Goal: Task Accomplishment & Management: Manage account settings

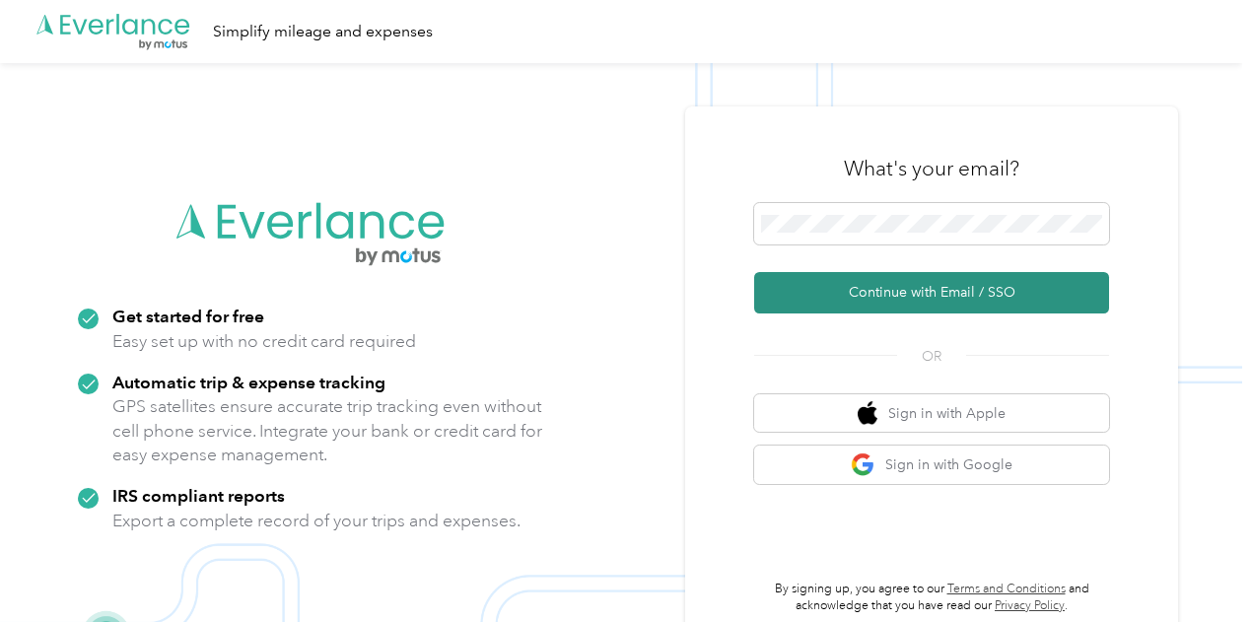
click at [910, 291] on button "Continue with Email / SSO" at bounding box center [931, 292] width 355 height 41
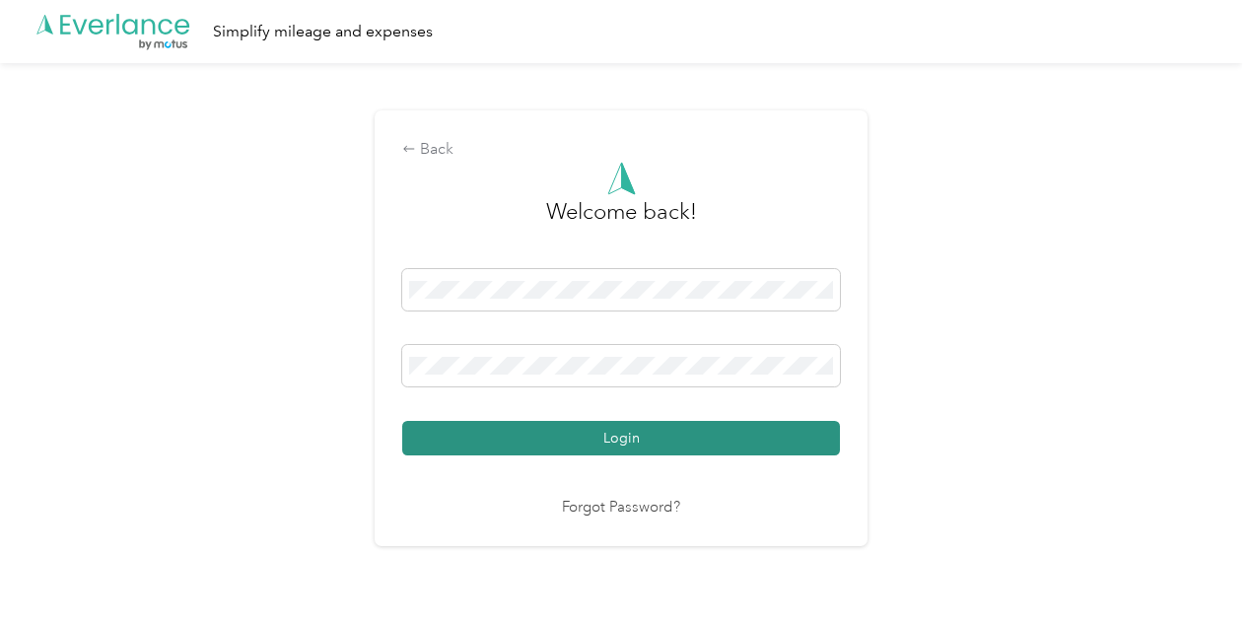
click at [587, 431] on button "Login" at bounding box center [621, 438] width 438 height 35
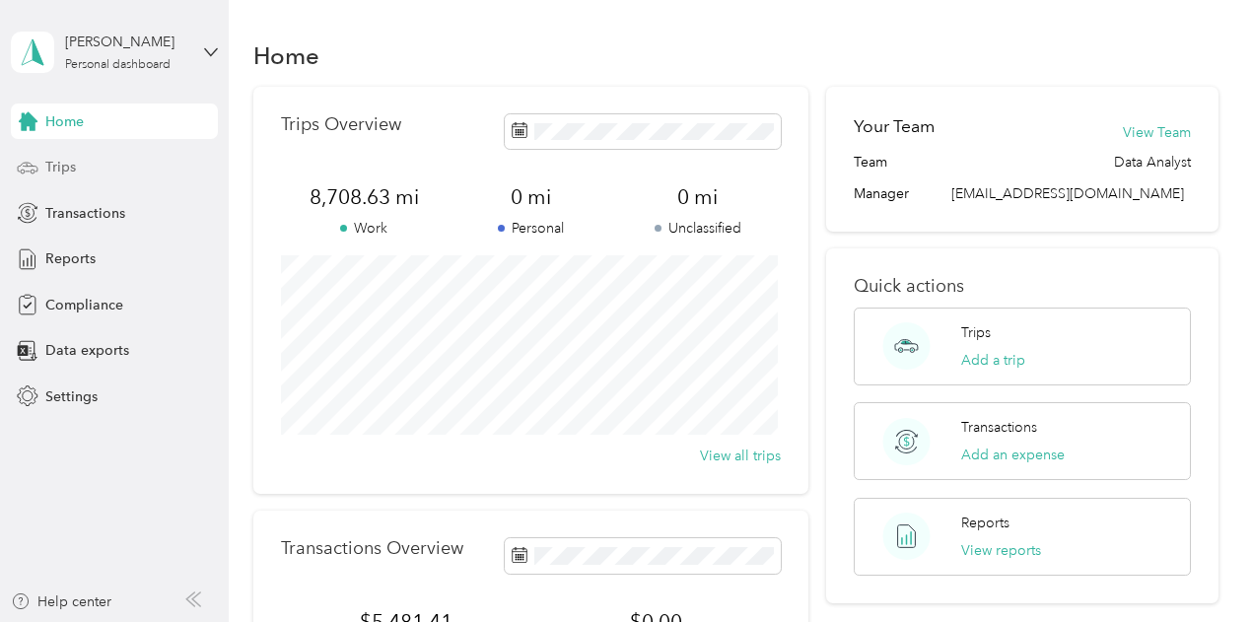
click at [65, 169] on span "Trips" at bounding box center [60, 167] width 31 height 21
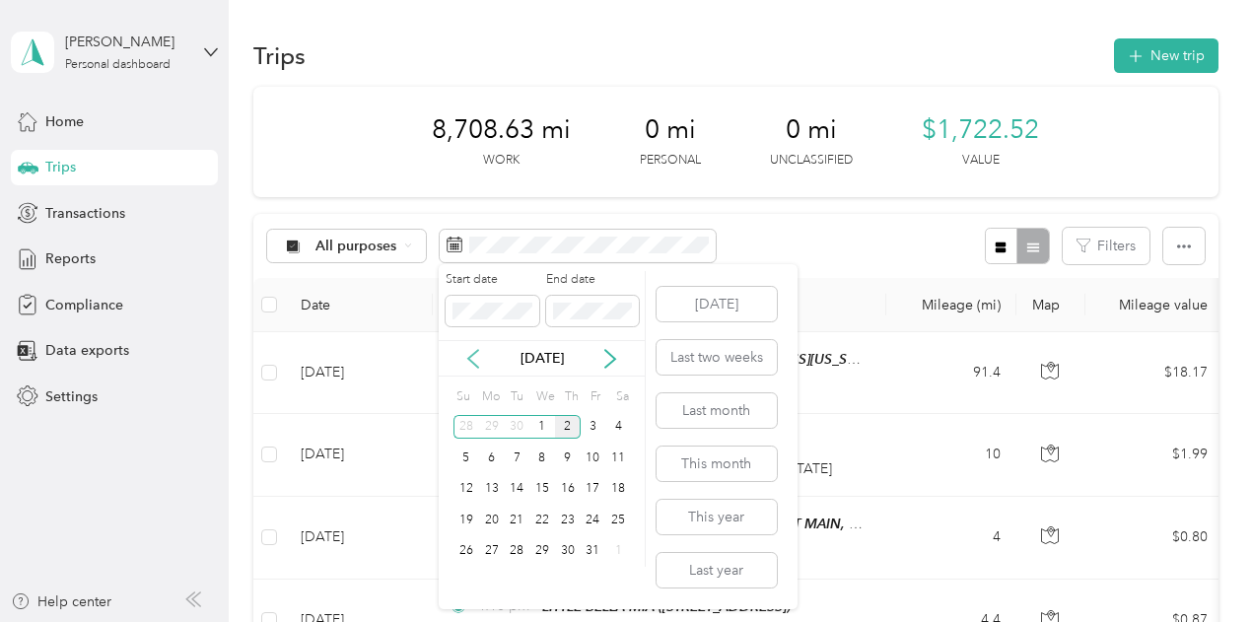
click at [472, 360] on icon at bounding box center [473, 359] width 20 height 20
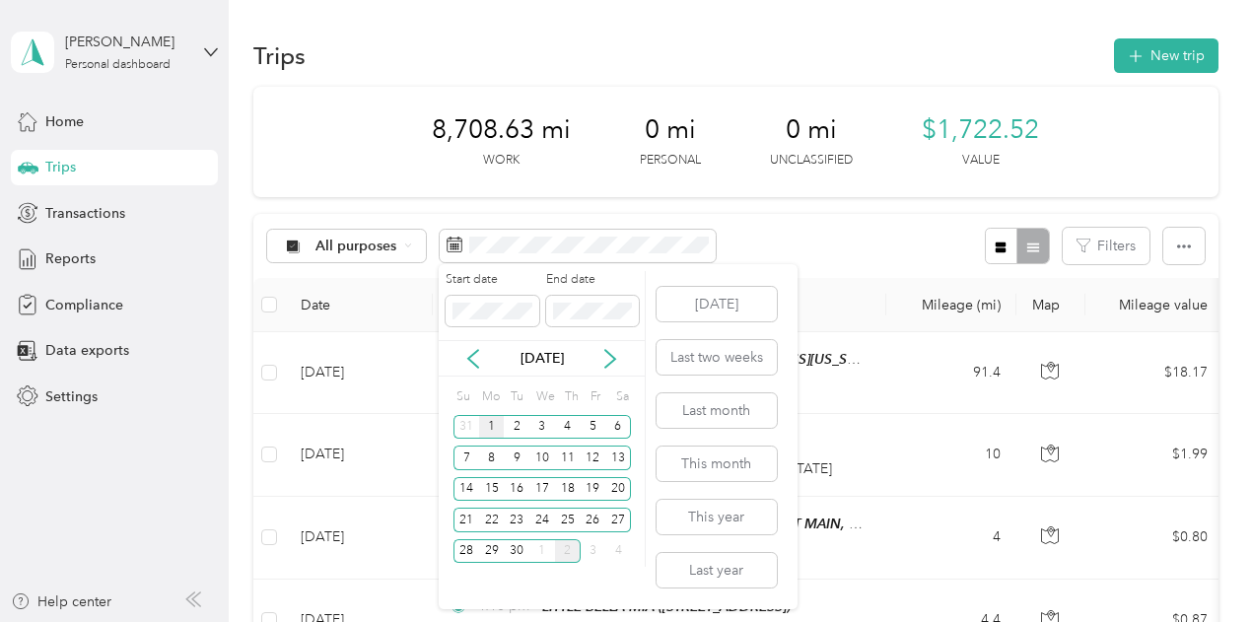
click at [492, 423] on div "1" at bounding box center [492, 427] width 26 height 25
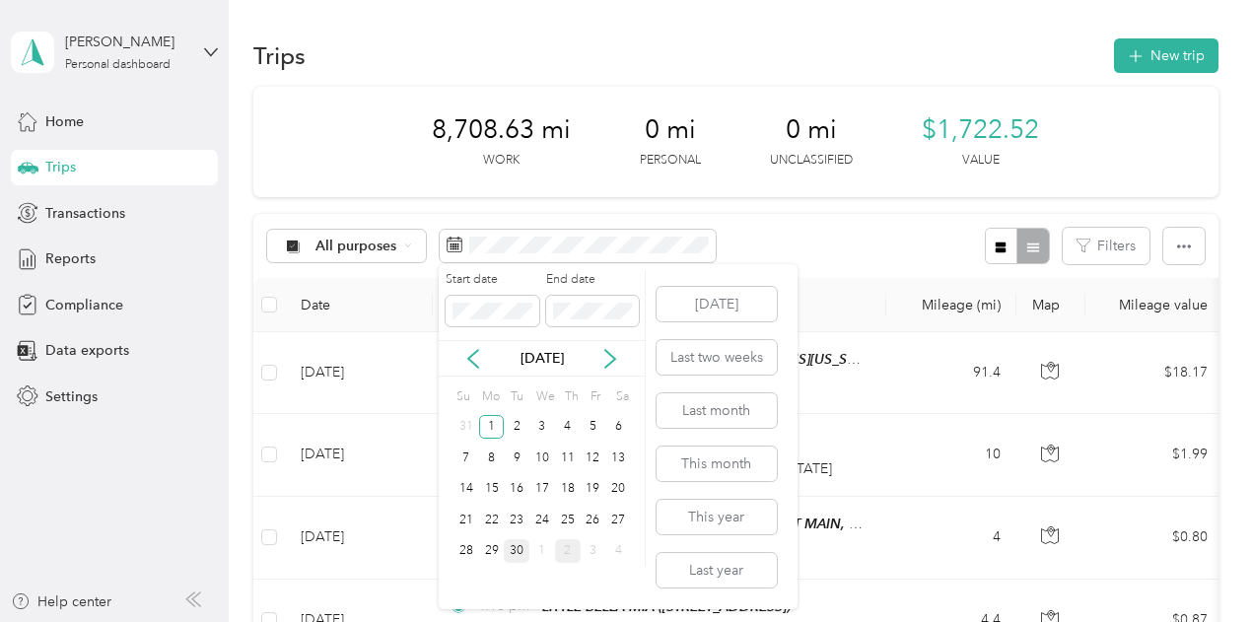
click at [523, 550] on div "30" at bounding box center [517, 551] width 26 height 25
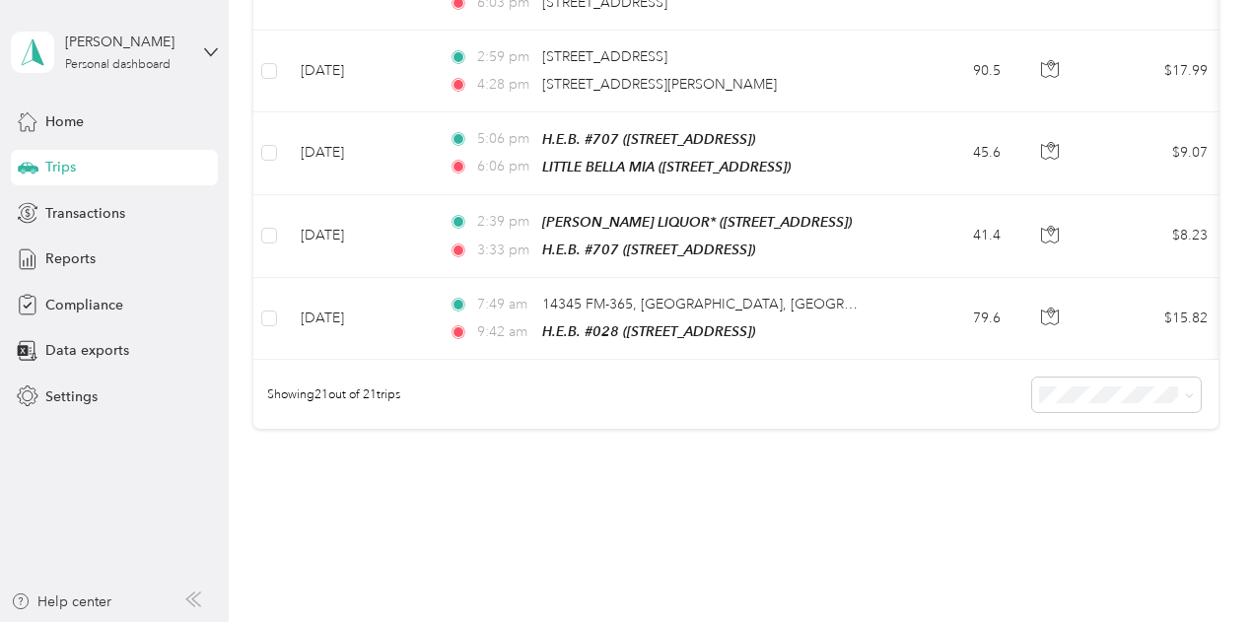
scroll to position [1662, 0]
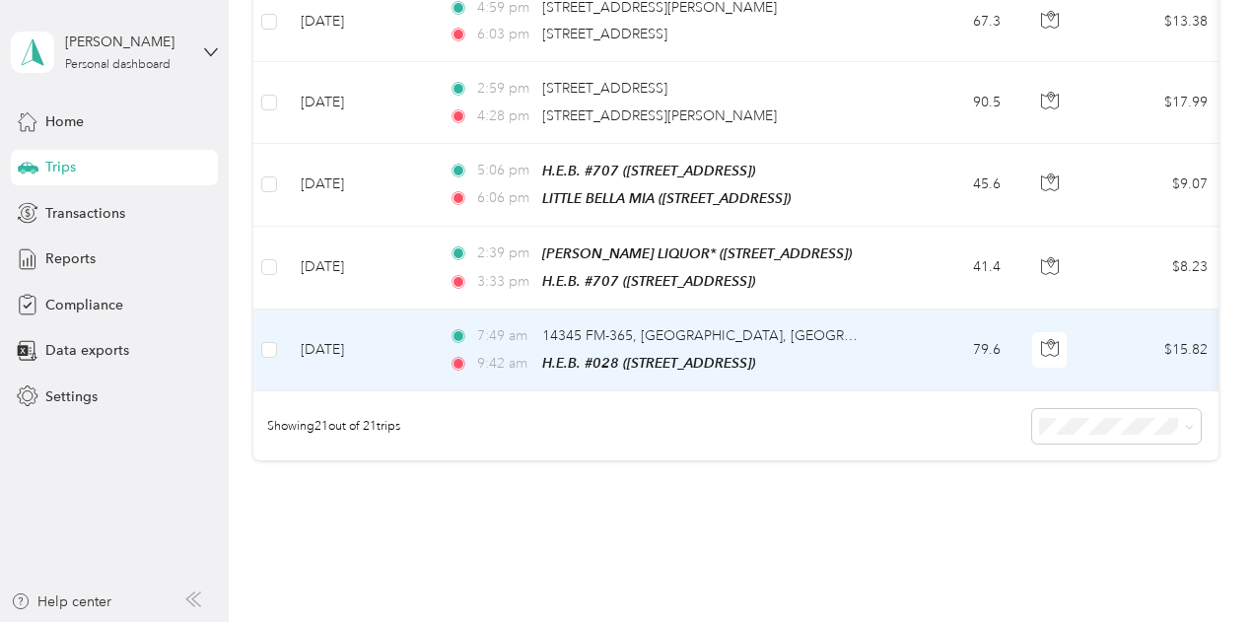
click at [908, 326] on td "79.6" at bounding box center [951, 351] width 130 height 82
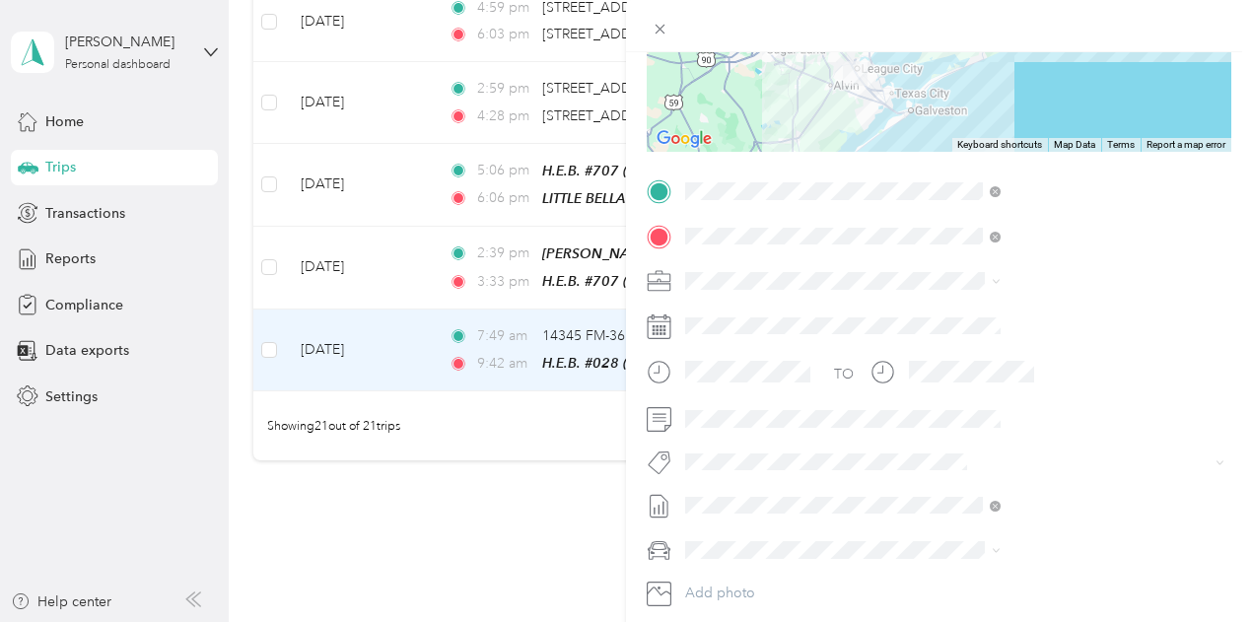
scroll to position [394, 0]
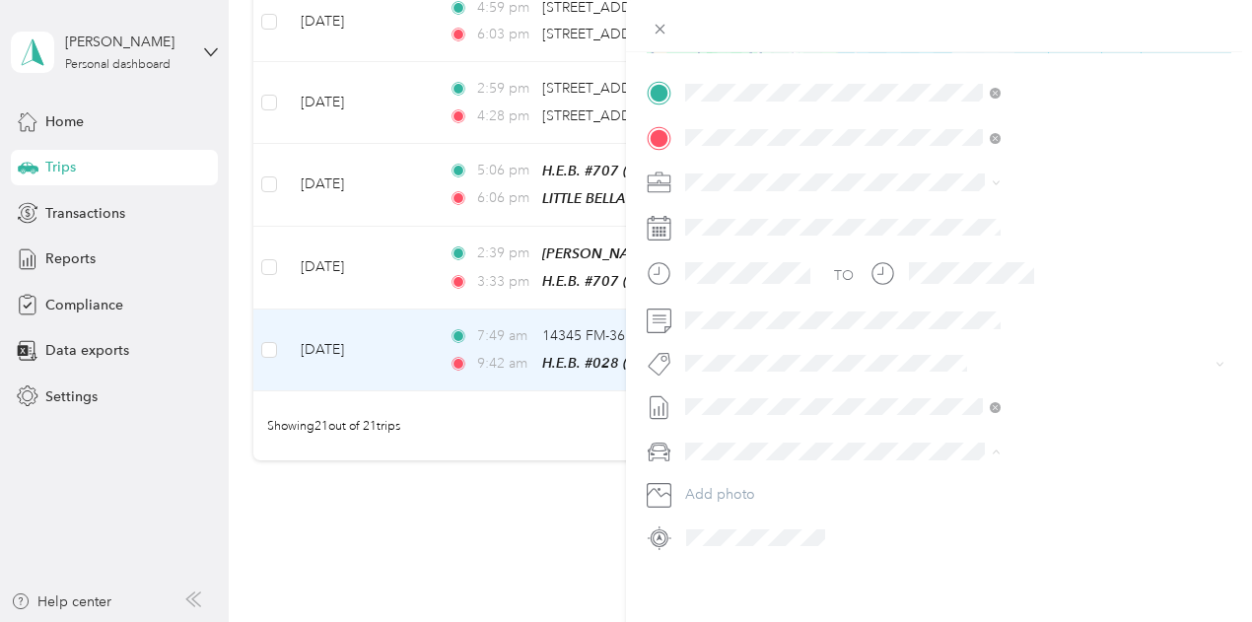
click at [959, 483] on span "Kia Stinger" at bounding box center [934, 485] width 67 height 17
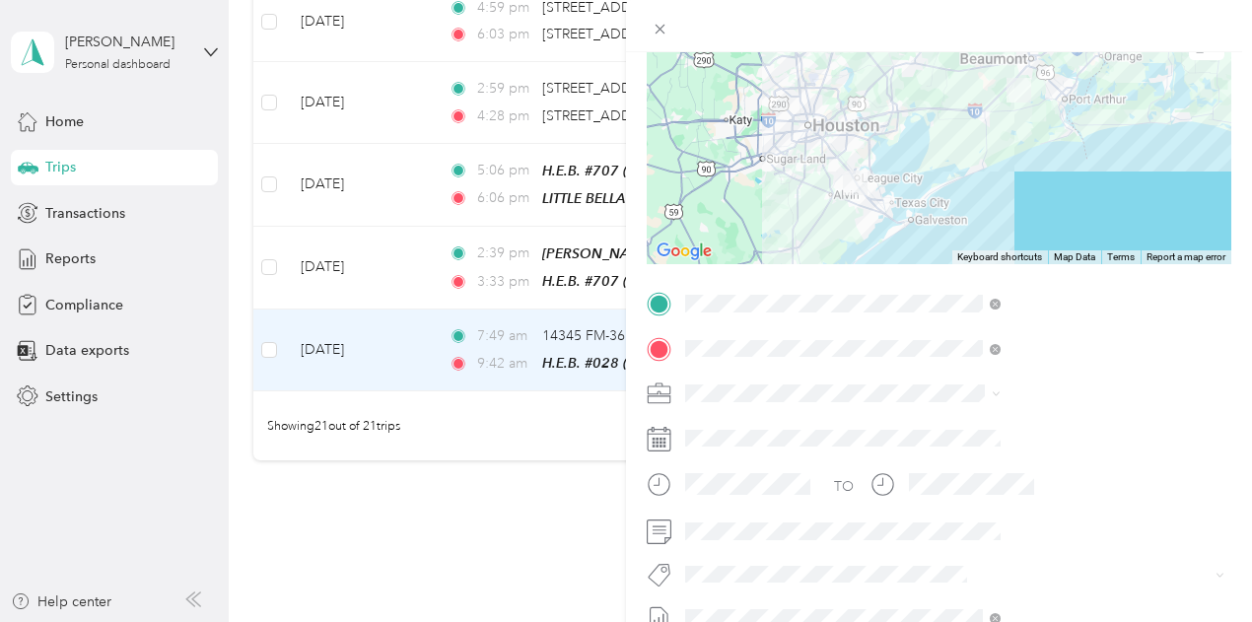
scroll to position [0, 0]
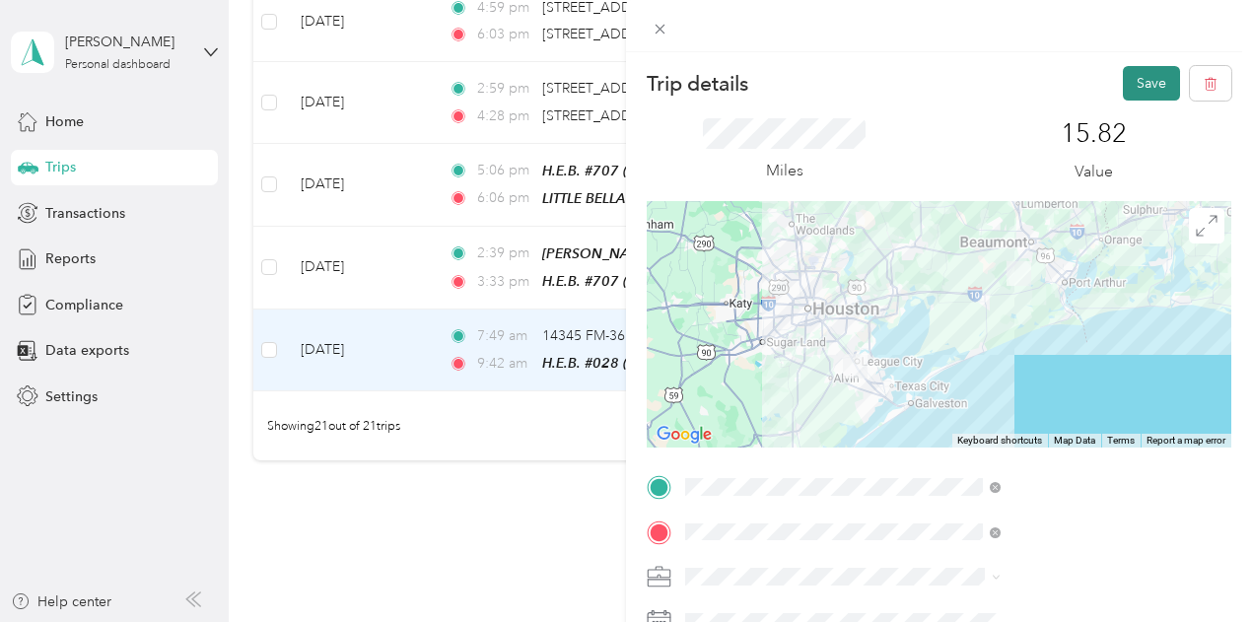
click at [1132, 82] on button "Save" at bounding box center [1151, 83] width 57 height 35
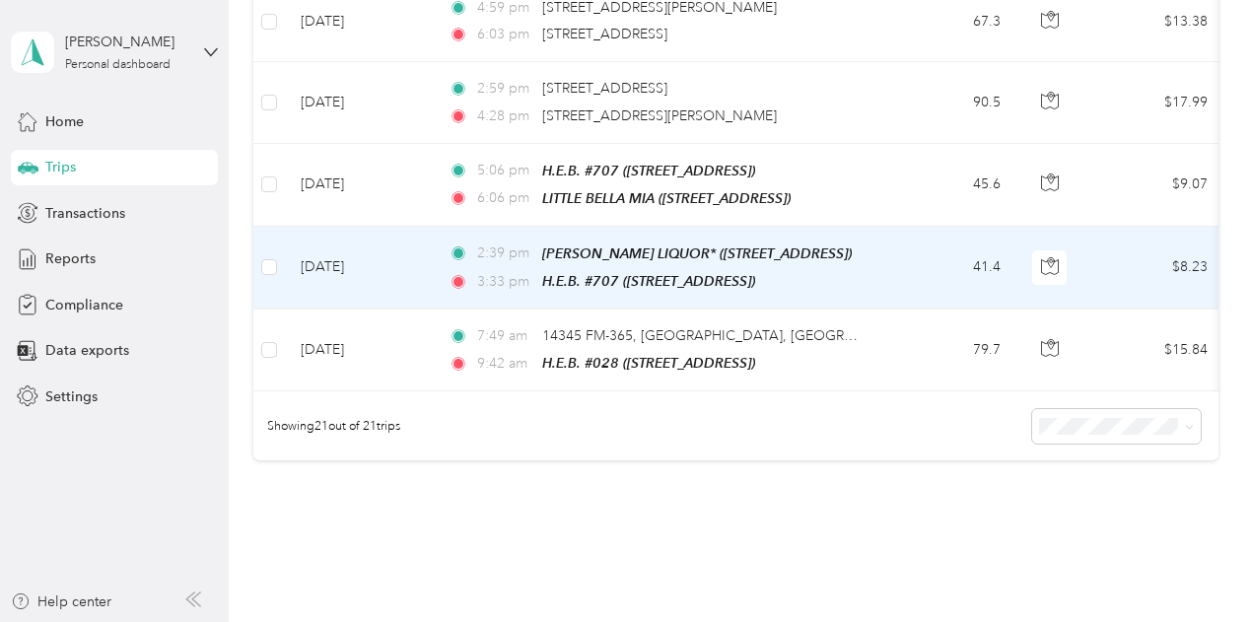
click at [911, 242] on td "41.4" at bounding box center [951, 268] width 130 height 83
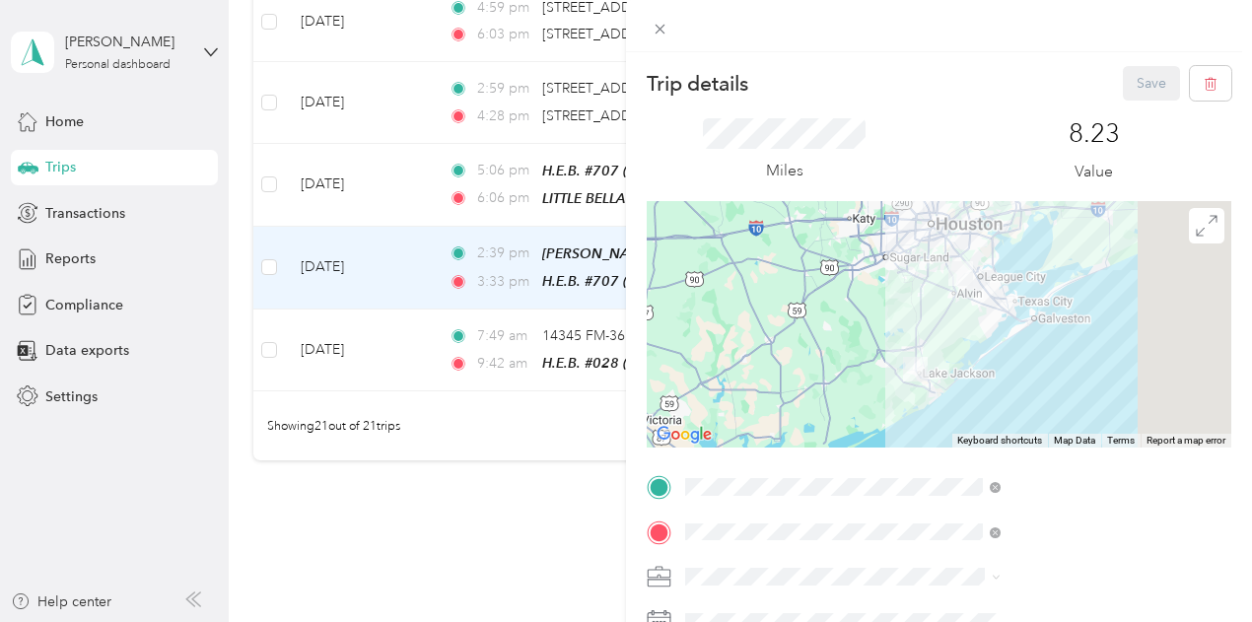
click at [783, 305] on div "Trip details Save This trip cannot be edited because it is either under review,…" at bounding box center [626, 311] width 1252 height 622
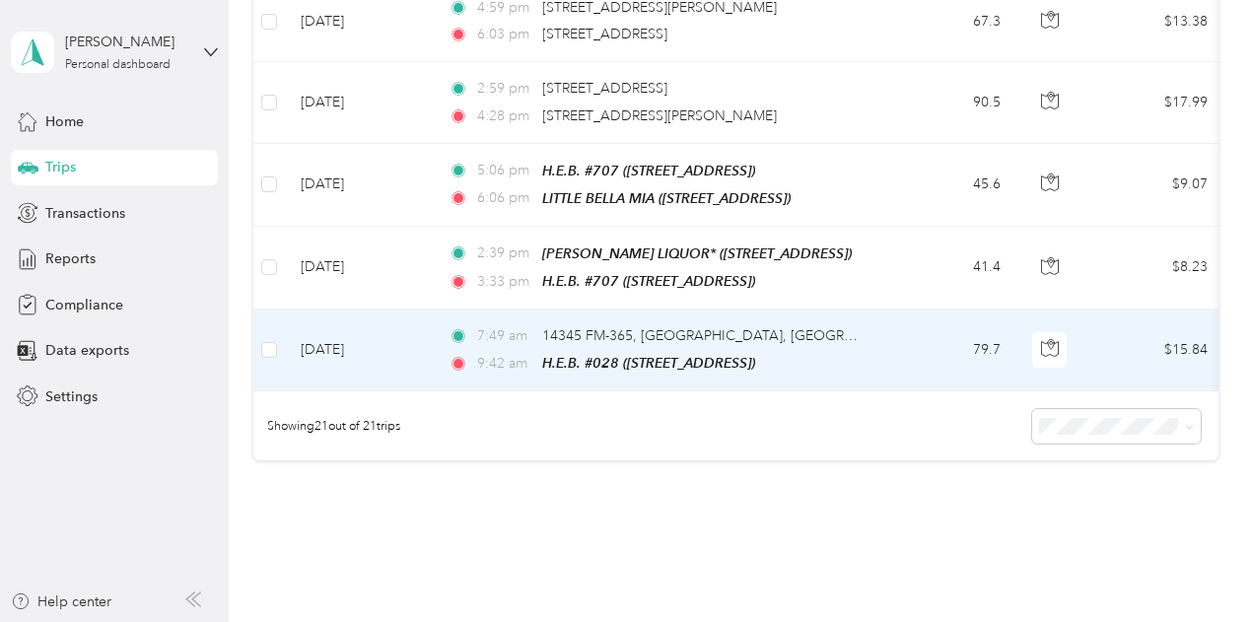
click at [925, 327] on td "79.7" at bounding box center [951, 351] width 130 height 82
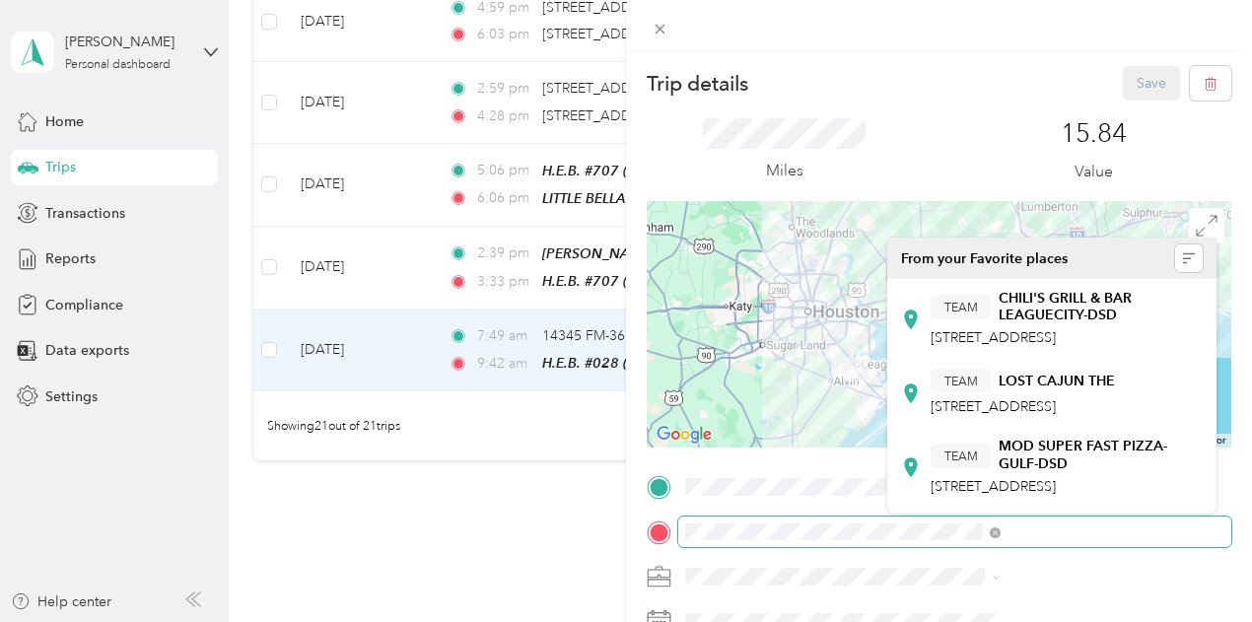
click at [15, 27] on div "Trip details Save This trip cannot be edited because it is either under review,…" at bounding box center [626, 311] width 1252 height 622
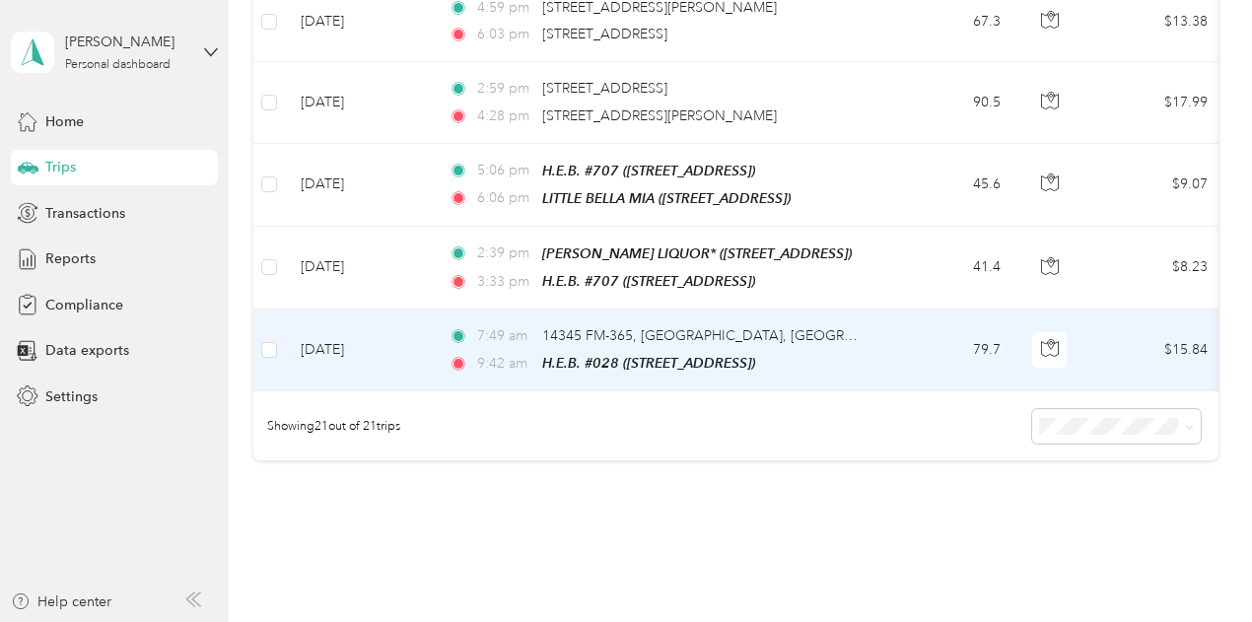
click at [933, 334] on td "79.7" at bounding box center [951, 351] width 130 height 82
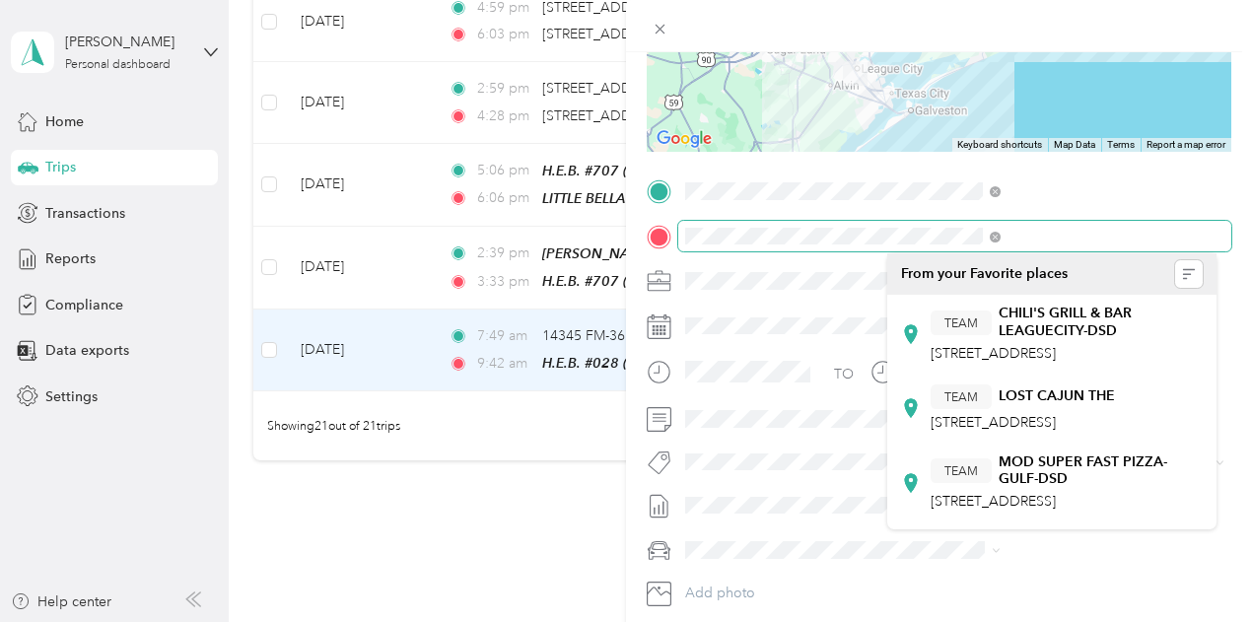
scroll to position [0, 132]
click at [1192, 234] on span at bounding box center [954, 237] width 553 height 32
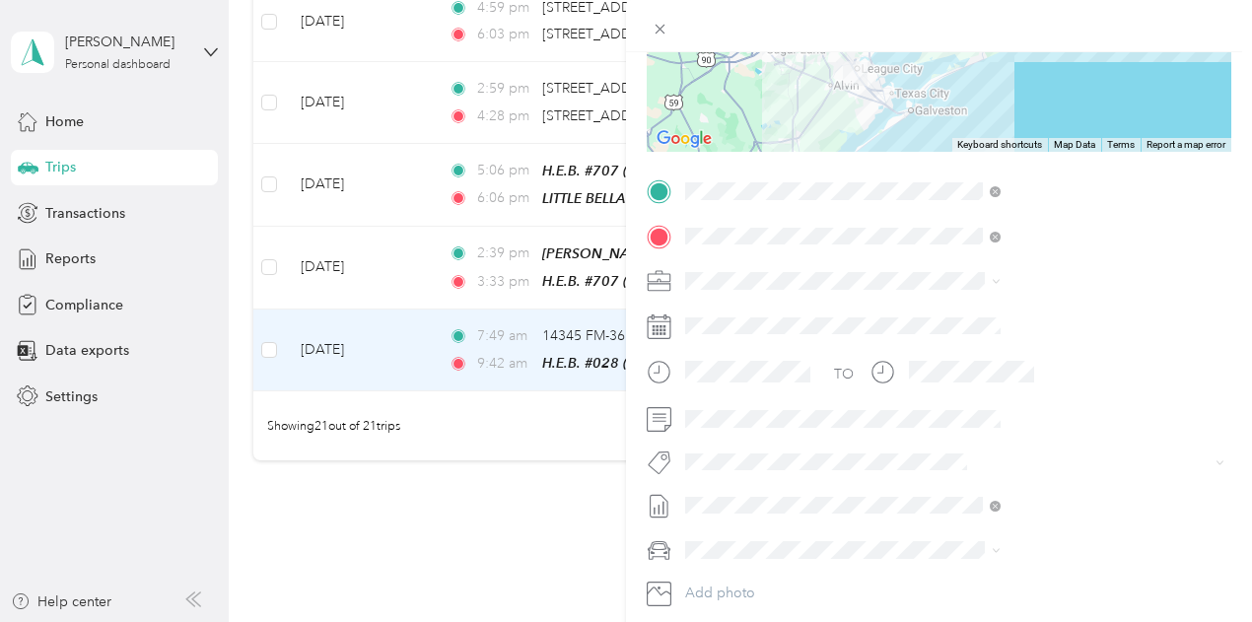
click at [555, 483] on div "Trip details Save This trip cannot be edited because it is either under review,…" at bounding box center [626, 311] width 1252 height 622
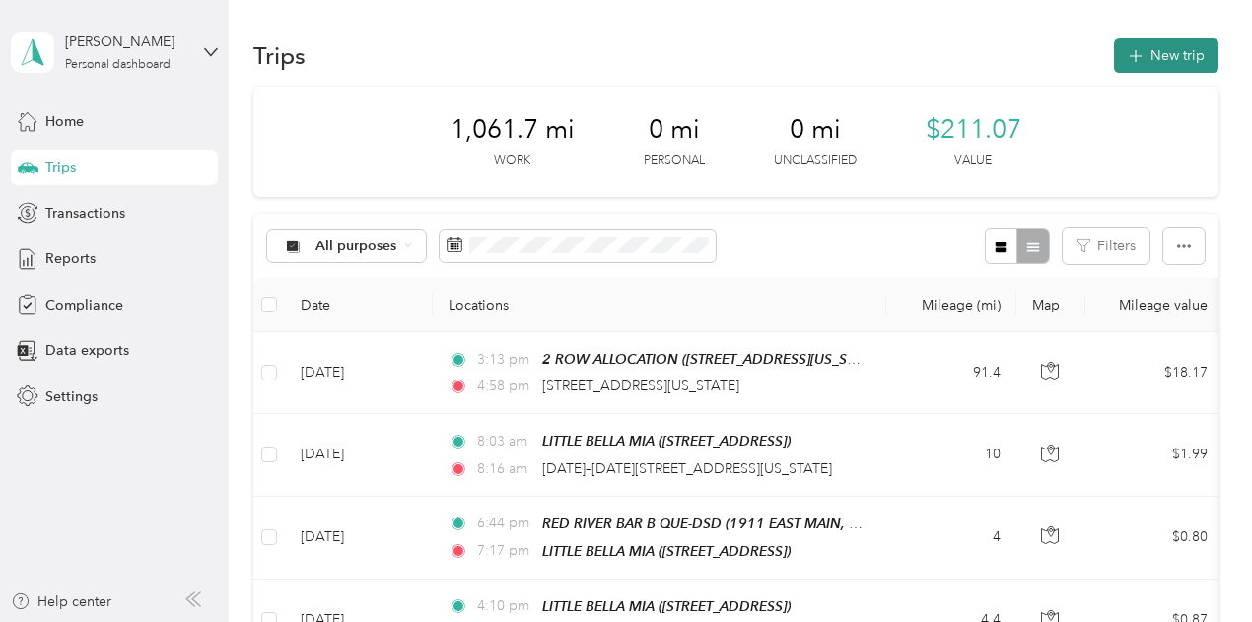
click at [1145, 48] on button "New trip" at bounding box center [1166, 55] width 105 height 35
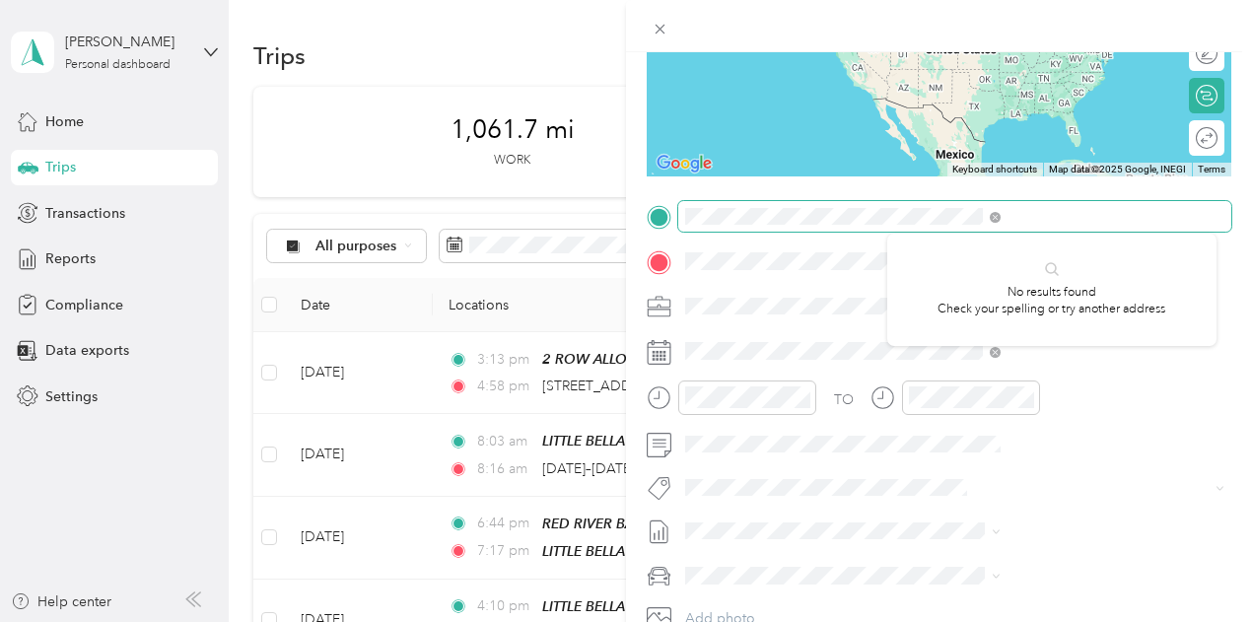
scroll to position [278, 0]
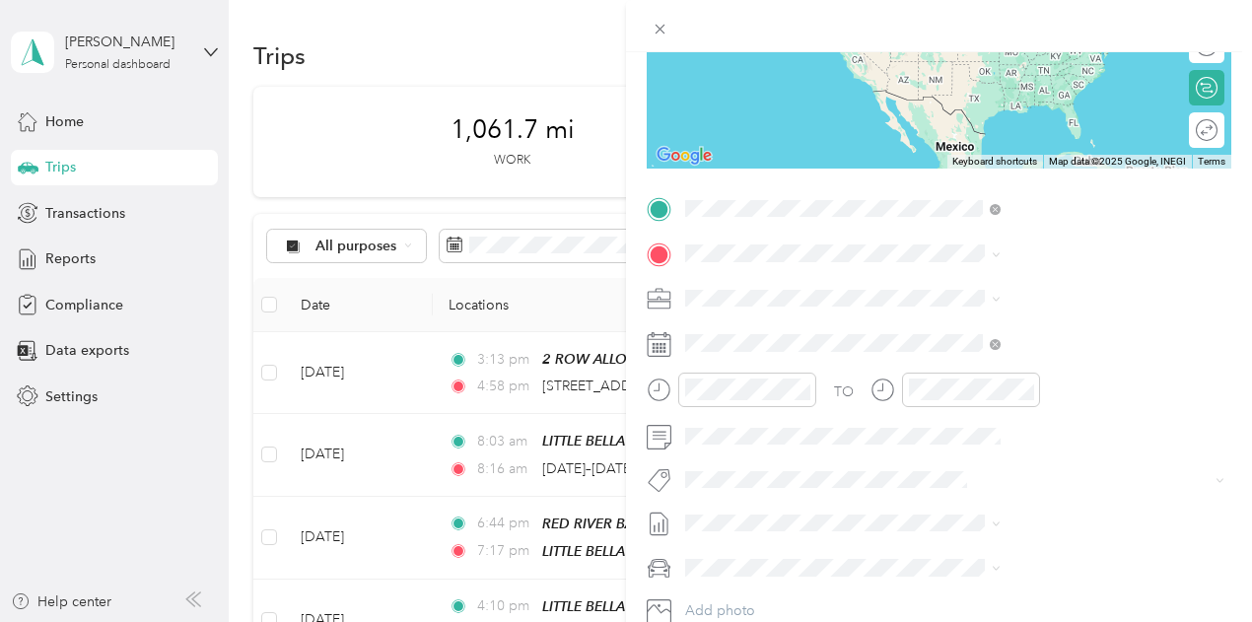
click at [995, 227] on div "No results found Check your spelling or try another address" at bounding box center [1051, 282] width 329 height 112
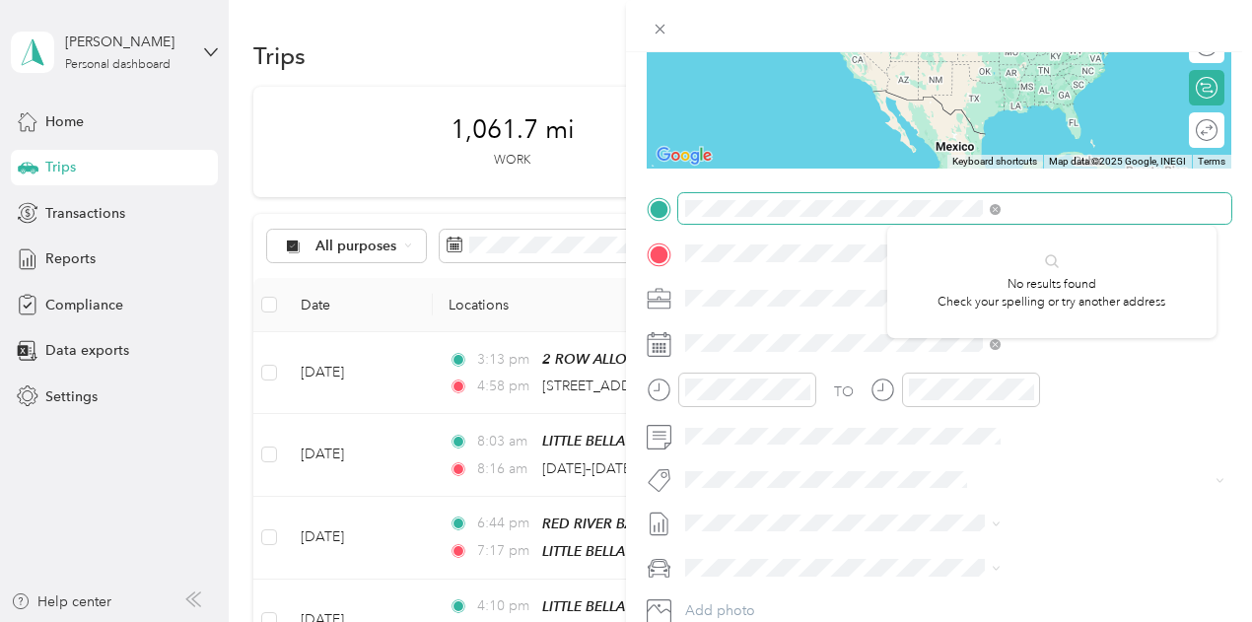
scroll to position [0, 0]
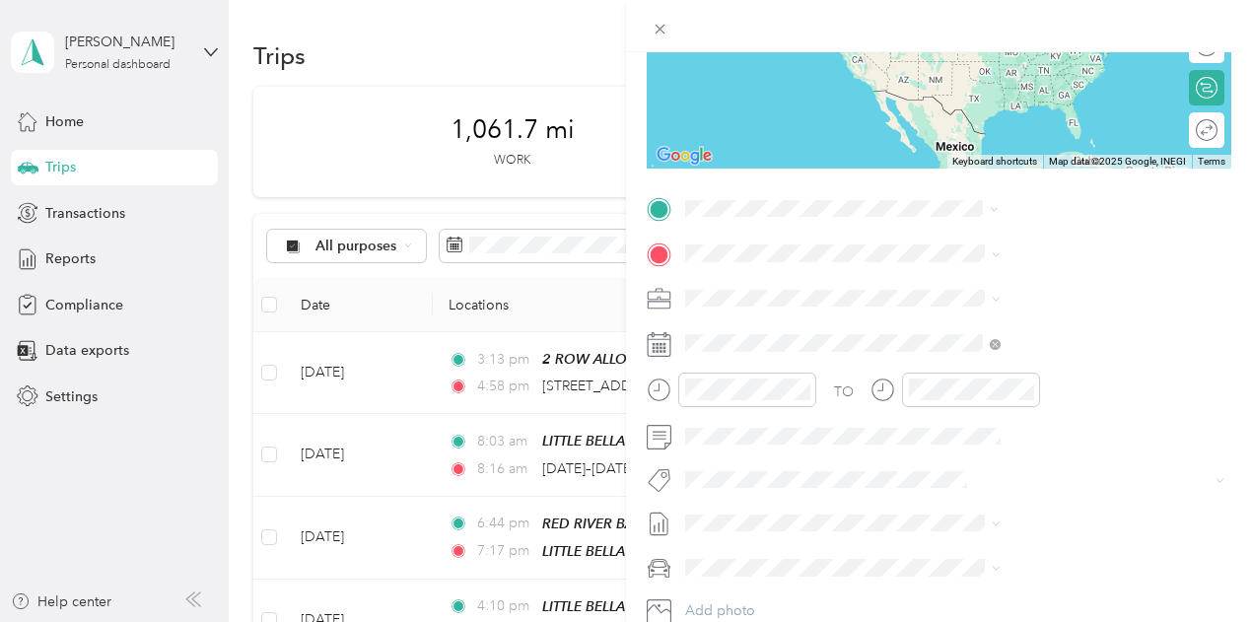
click at [958, 289] on span "[STREET_ADDRESS][US_STATE]" at bounding box center [1029, 280] width 197 height 18
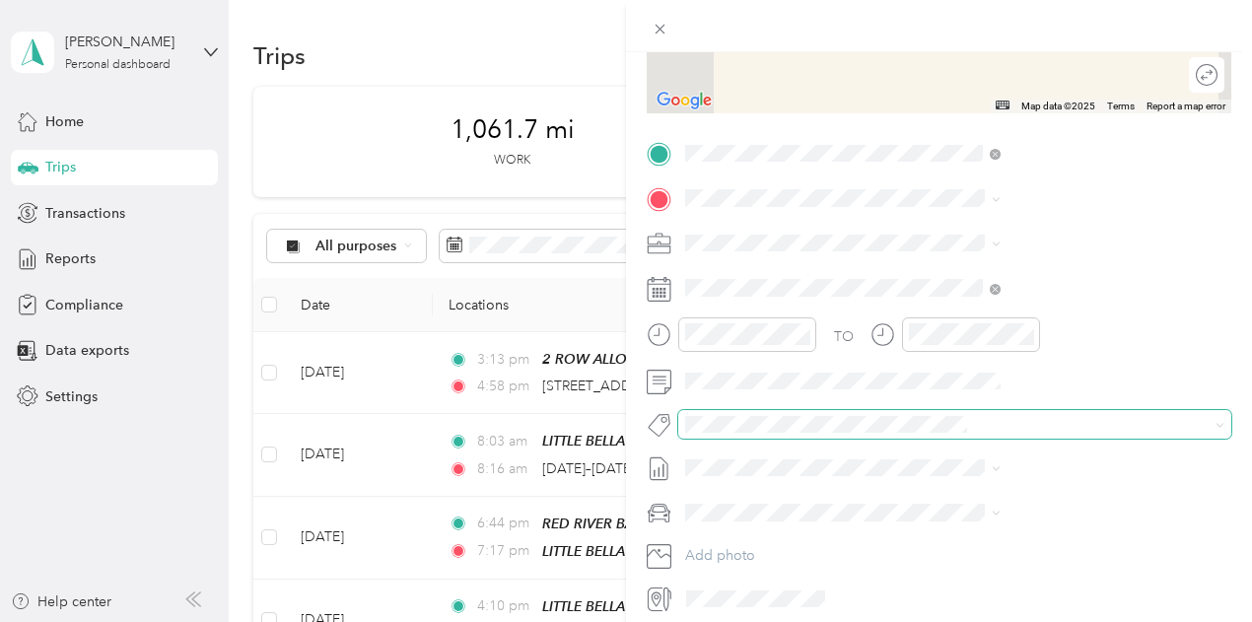
scroll to position [377, 0]
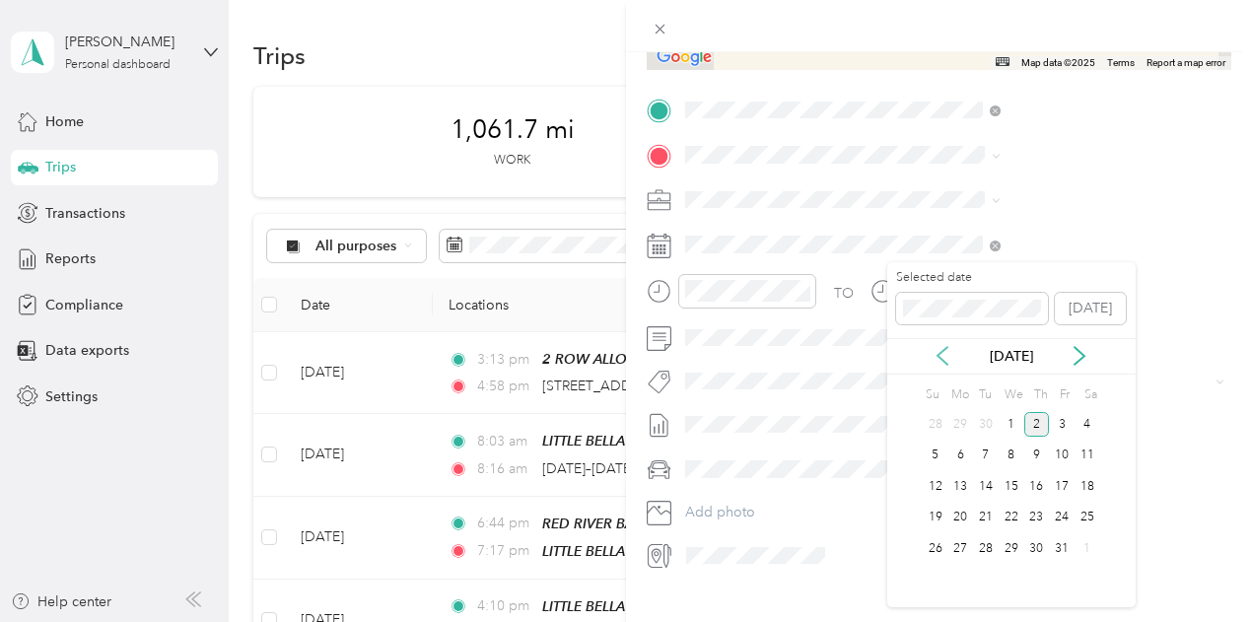
click at [946, 348] on icon at bounding box center [943, 356] width 10 height 18
click at [1035, 426] on div "4" at bounding box center [1037, 424] width 26 height 25
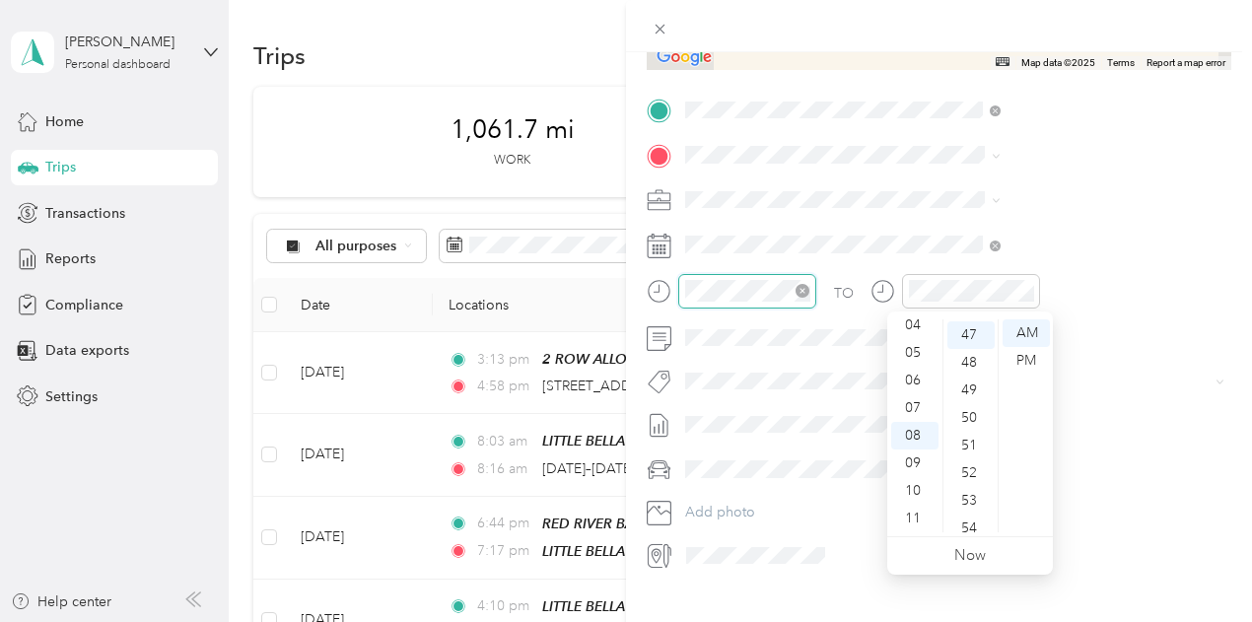
scroll to position [1297, 0]
click at [834, 299] on div "New Trip Save This trip cannot be edited because it is either under review, app…" at bounding box center [626, 311] width 1252 height 622
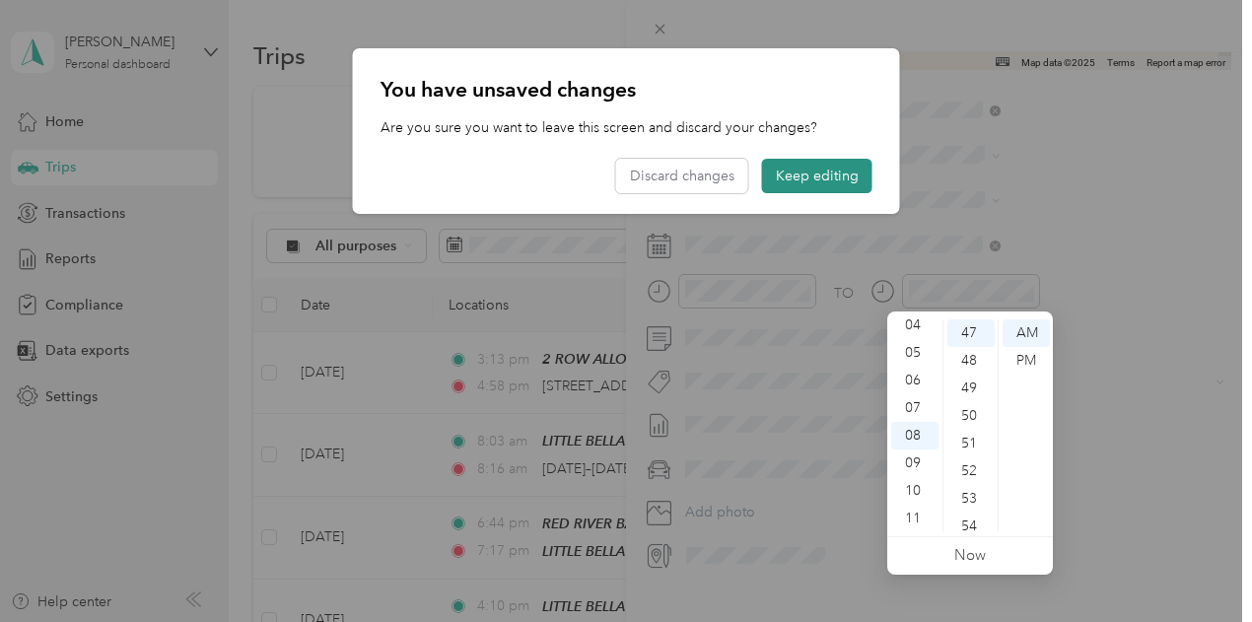
click at [810, 176] on button "Keep editing" at bounding box center [817, 176] width 110 height 35
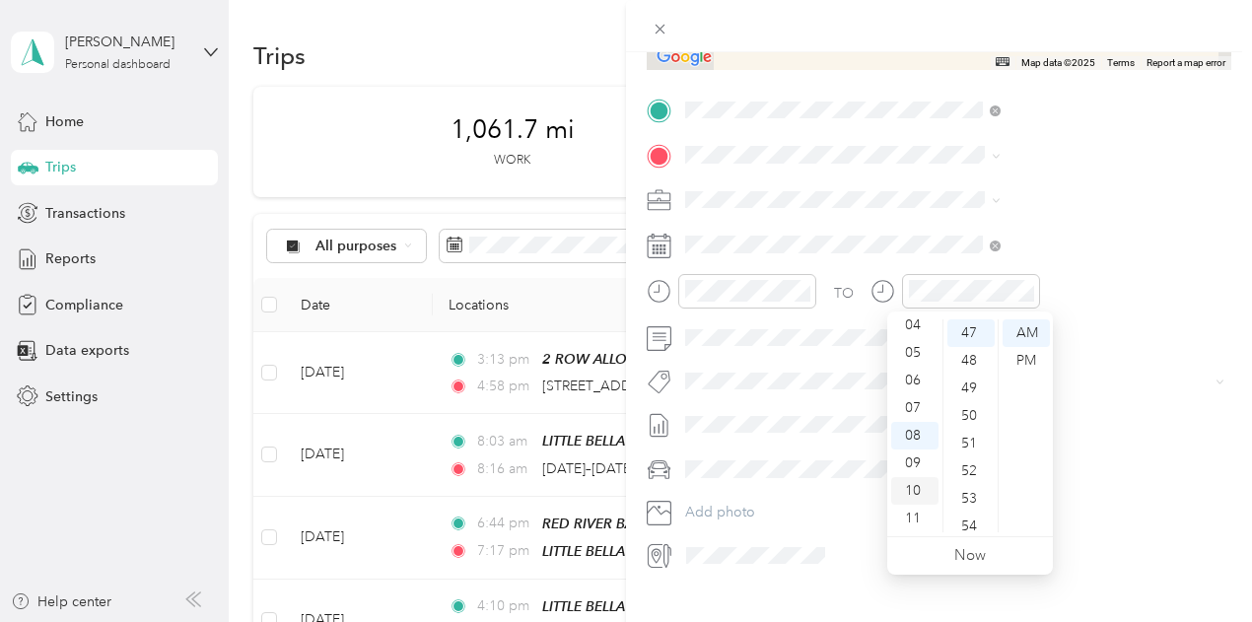
click at [911, 492] on div "10" at bounding box center [914, 491] width 47 height 28
click at [960, 441] on div "15" at bounding box center [970, 436] width 47 height 28
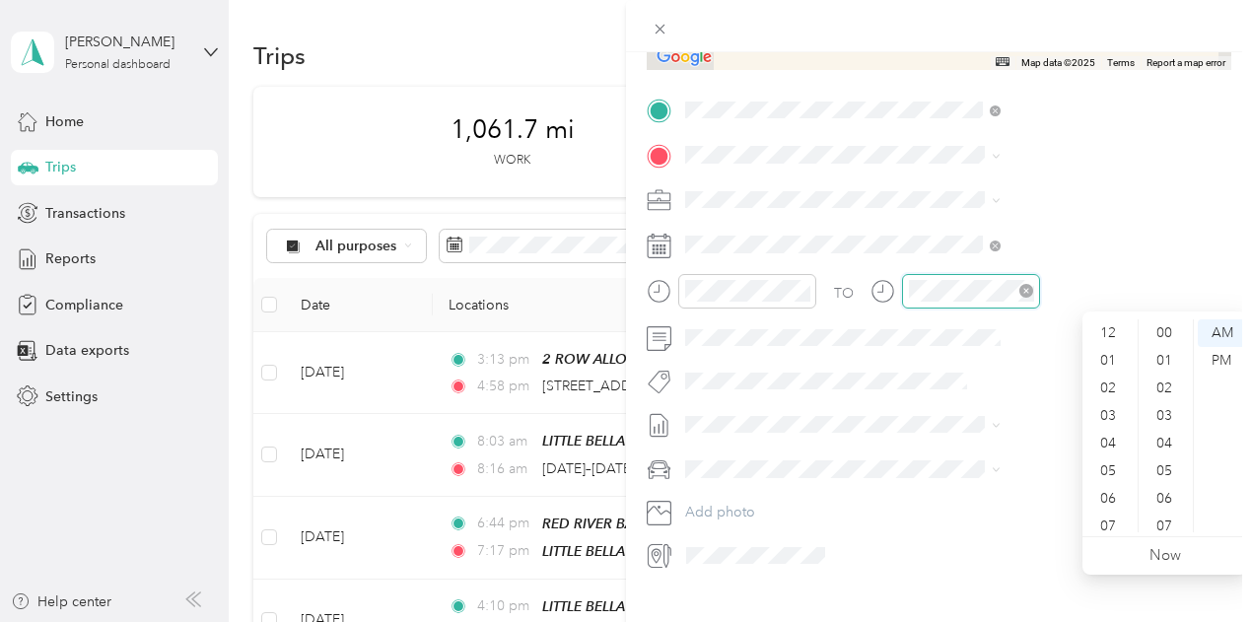
scroll to position [118, 0]
click at [1107, 487] on div "10" at bounding box center [1109, 491] width 47 height 28
click at [1164, 366] on div "48" at bounding box center [1166, 361] width 47 height 28
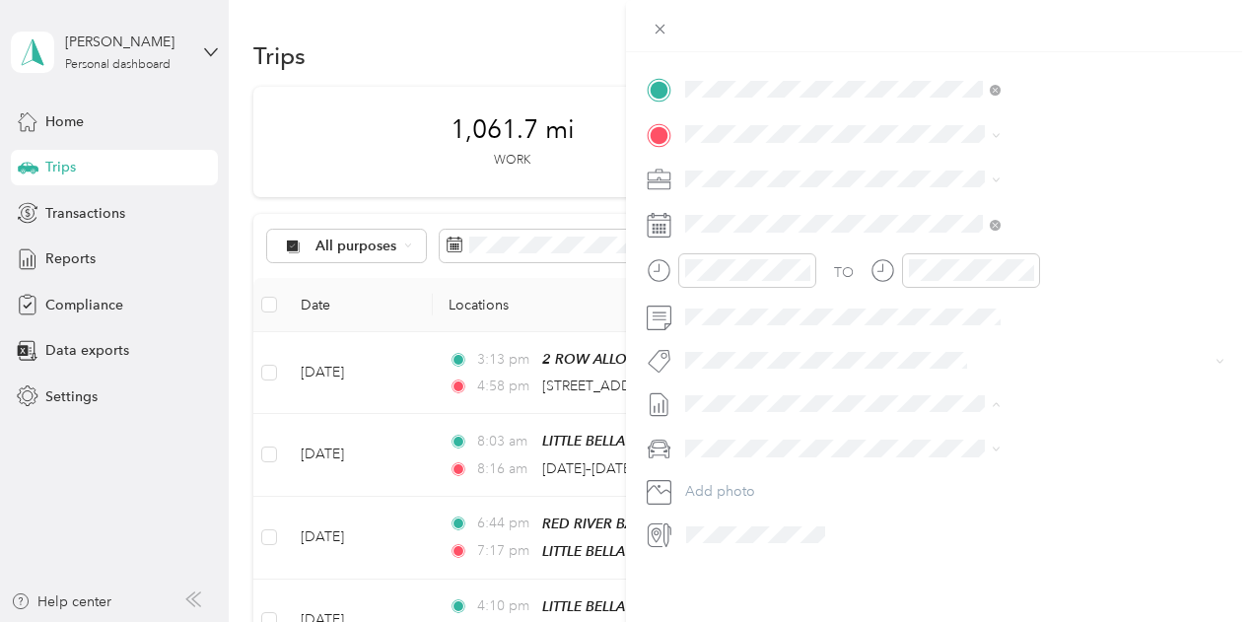
click at [954, 451] on span "[DATE] - [DATE]" at bounding box center [943, 453] width 99 height 21
click at [948, 460] on span "Kia Stinger" at bounding box center [934, 467] width 67 height 17
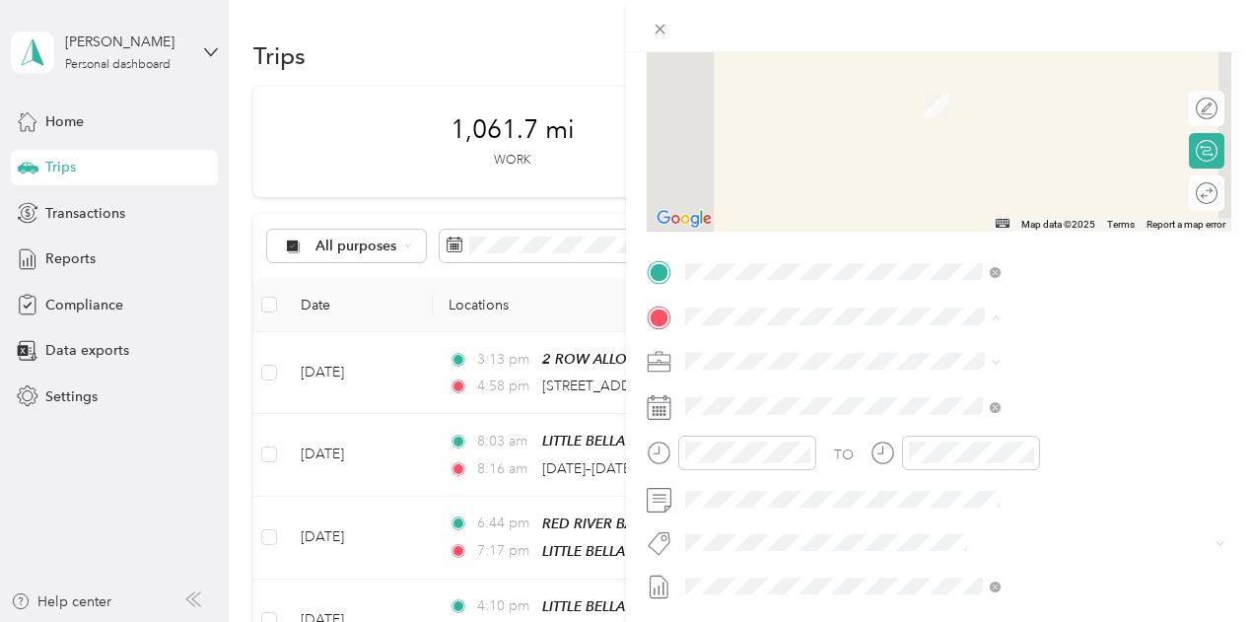
click at [978, 393] on span "[STREET_ADDRESS][US_STATE]" at bounding box center [1029, 388] width 197 height 18
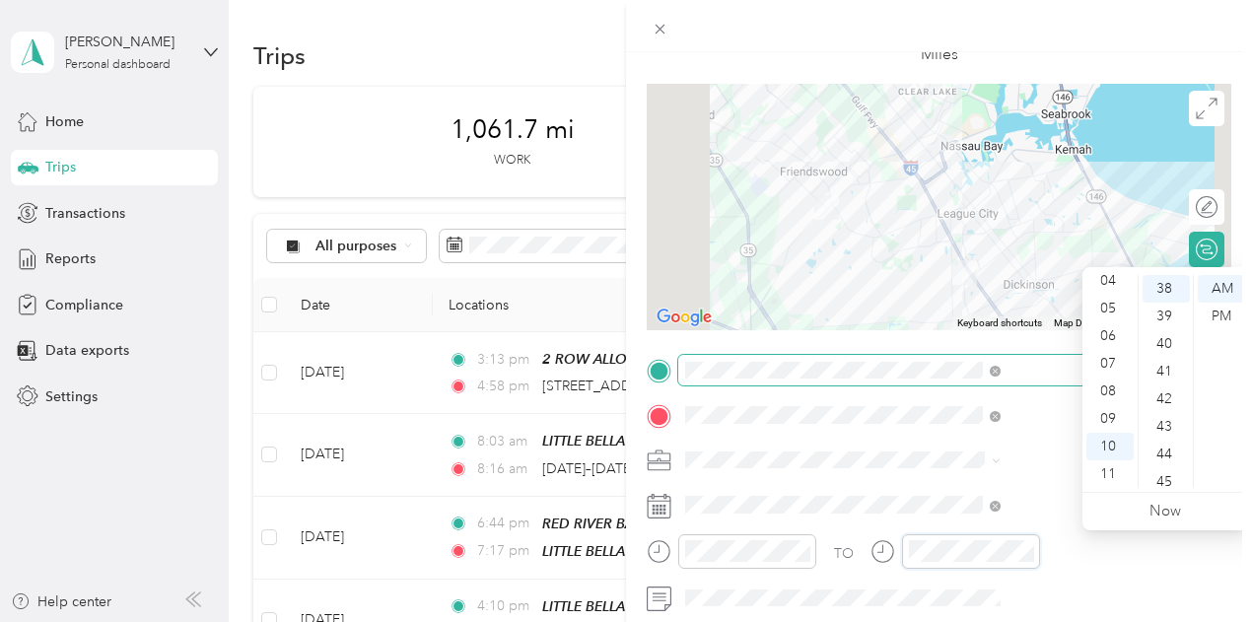
scroll to position [0, 0]
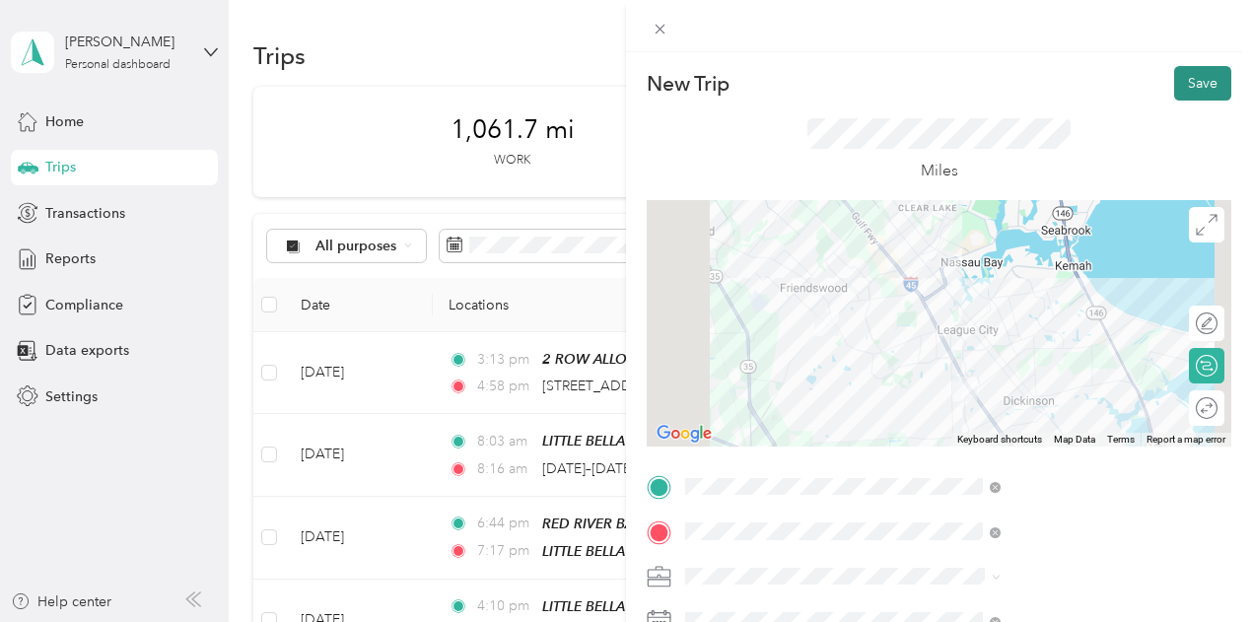
click at [1183, 80] on button "Save" at bounding box center [1202, 83] width 57 height 35
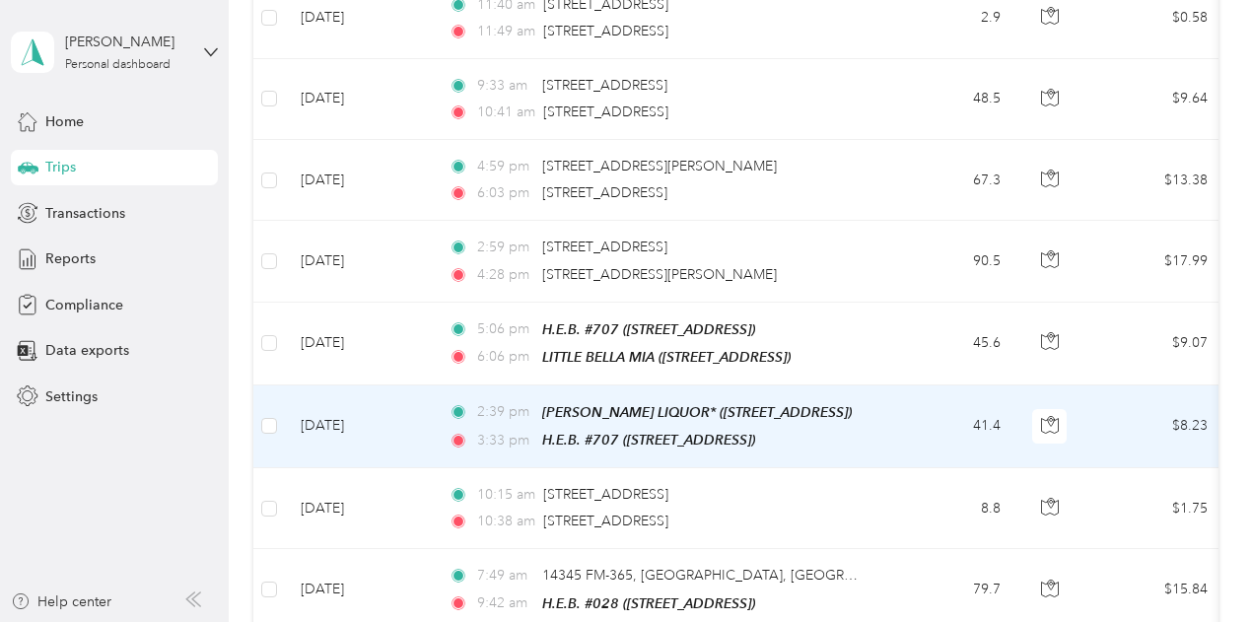
scroll to position [1577, 0]
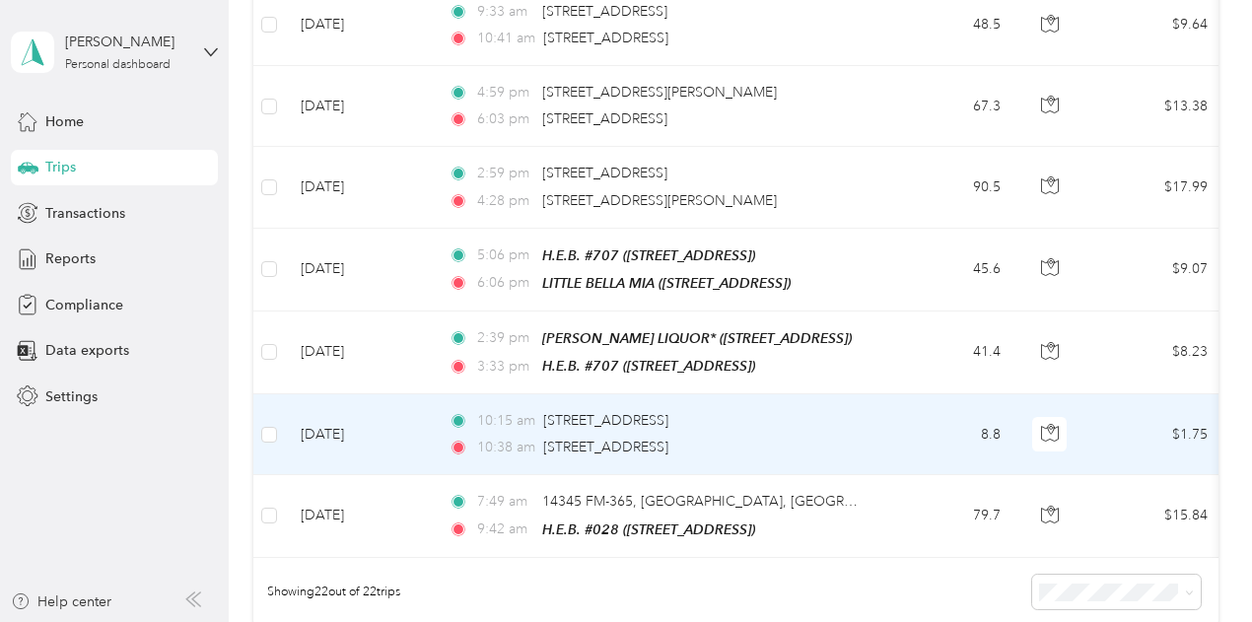
click at [915, 413] on td "8.8" at bounding box center [951, 434] width 130 height 81
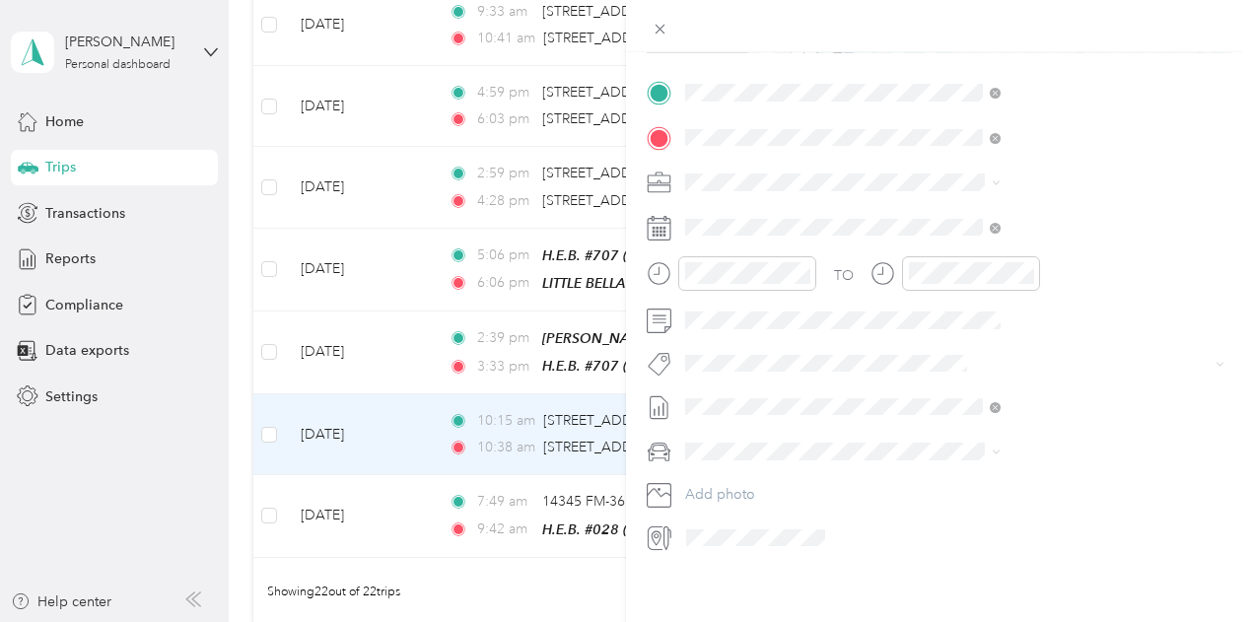
scroll to position [296, 0]
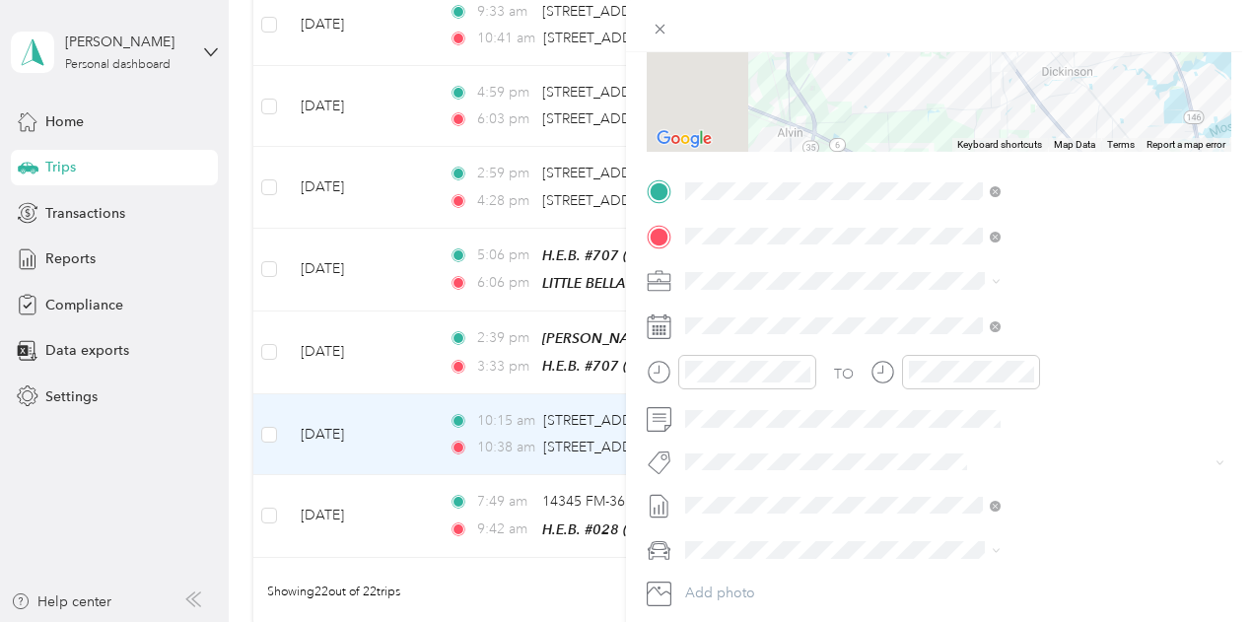
click at [808, 332] on div "Trip details Save This trip cannot be edited because it is either under review,…" at bounding box center [626, 311] width 1252 height 622
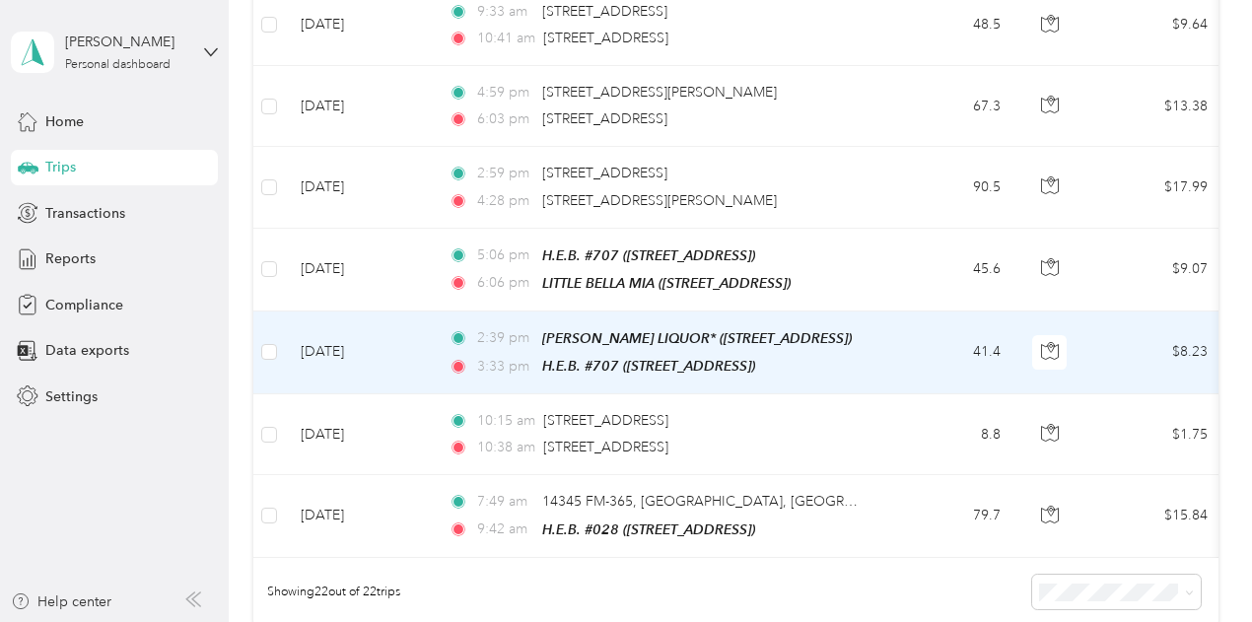
click at [921, 330] on td "41.4" at bounding box center [951, 353] width 130 height 83
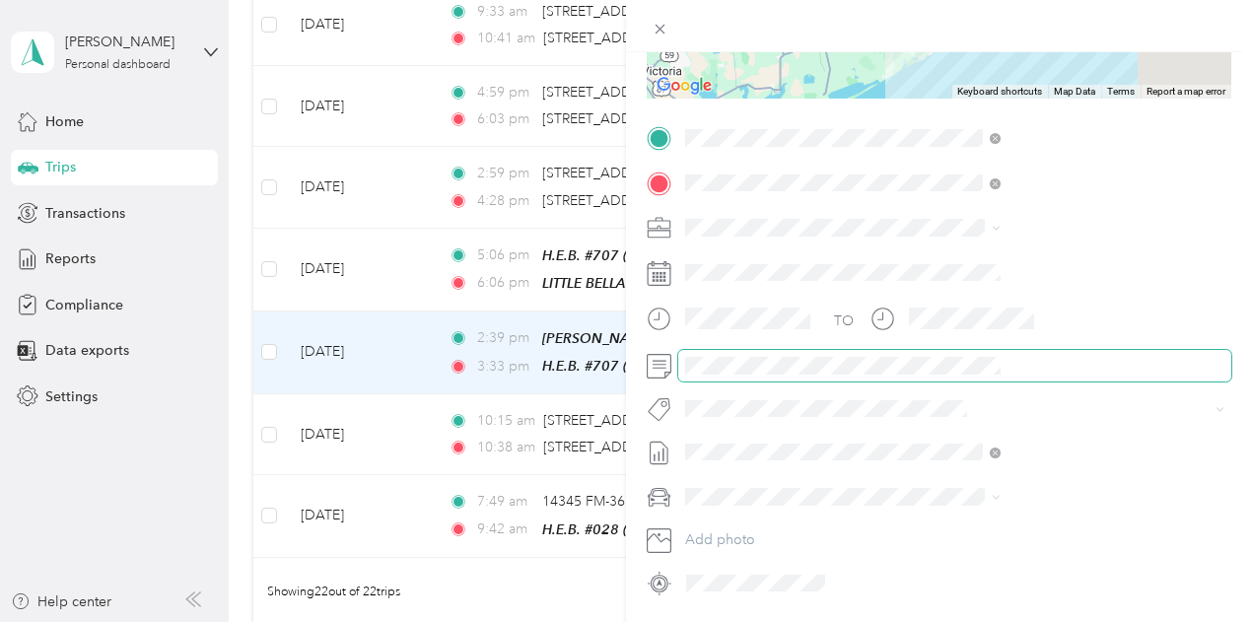
scroll to position [394, 0]
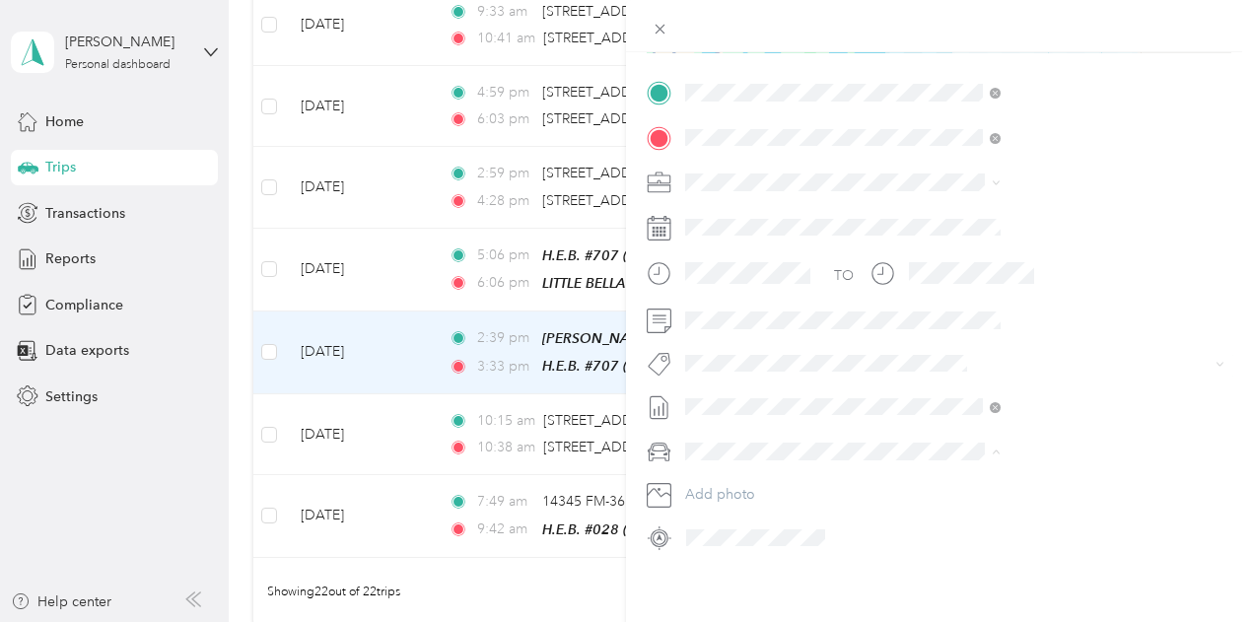
click at [960, 491] on li "Kia Stinger" at bounding box center [1051, 485] width 329 height 35
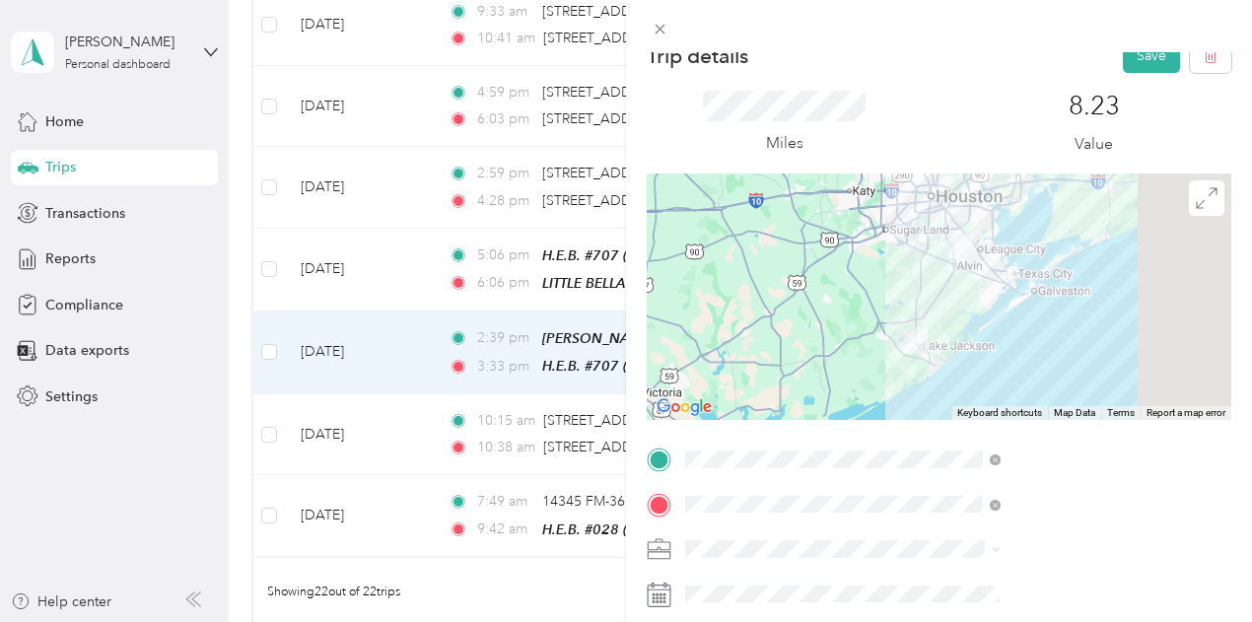
scroll to position [0, 0]
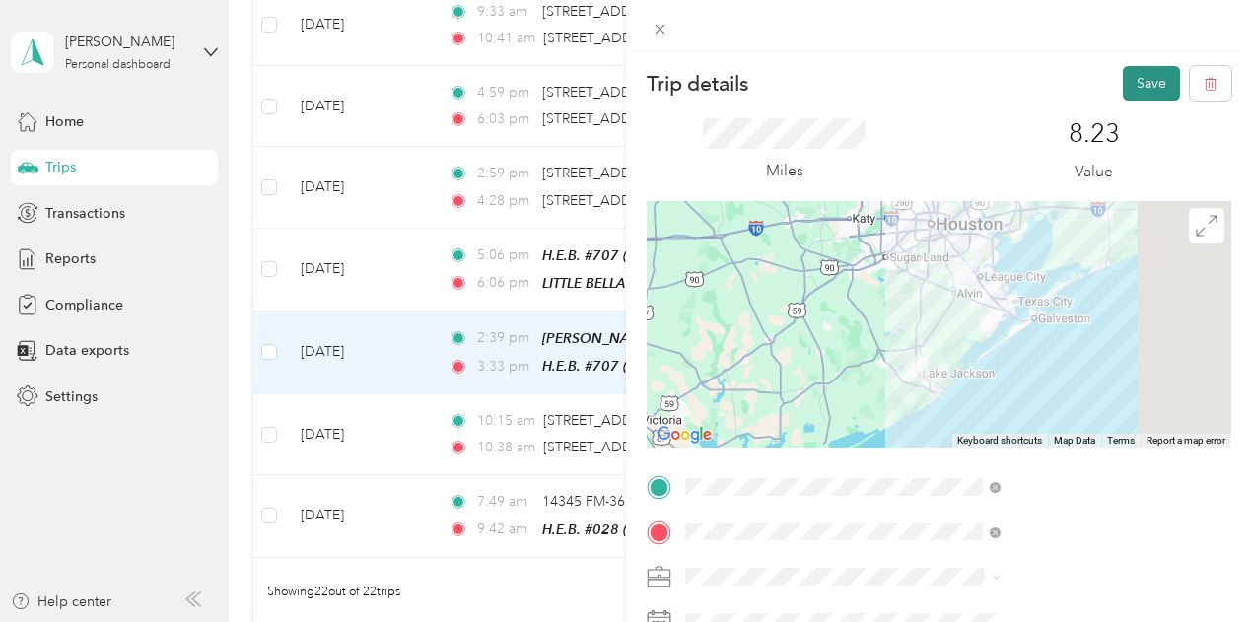
click at [1129, 88] on button "Save" at bounding box center [1151, 83] width 57 height 35
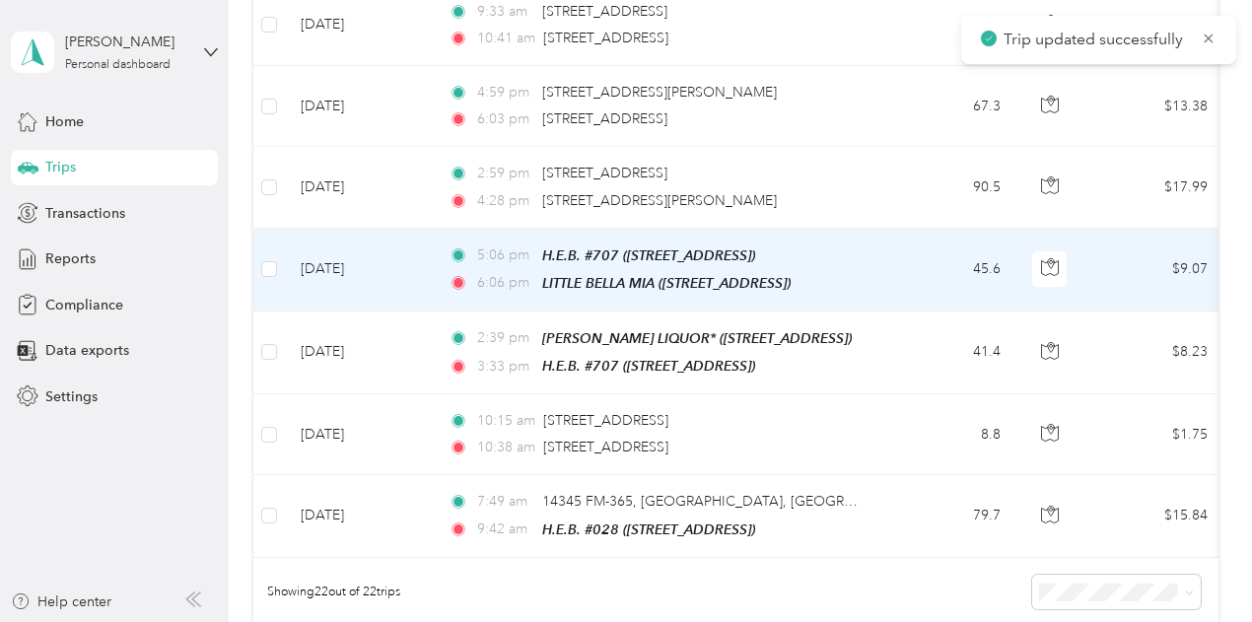
click at [911, 248] on td "45.6" at bounding box center [951, 270] width 130 height 83
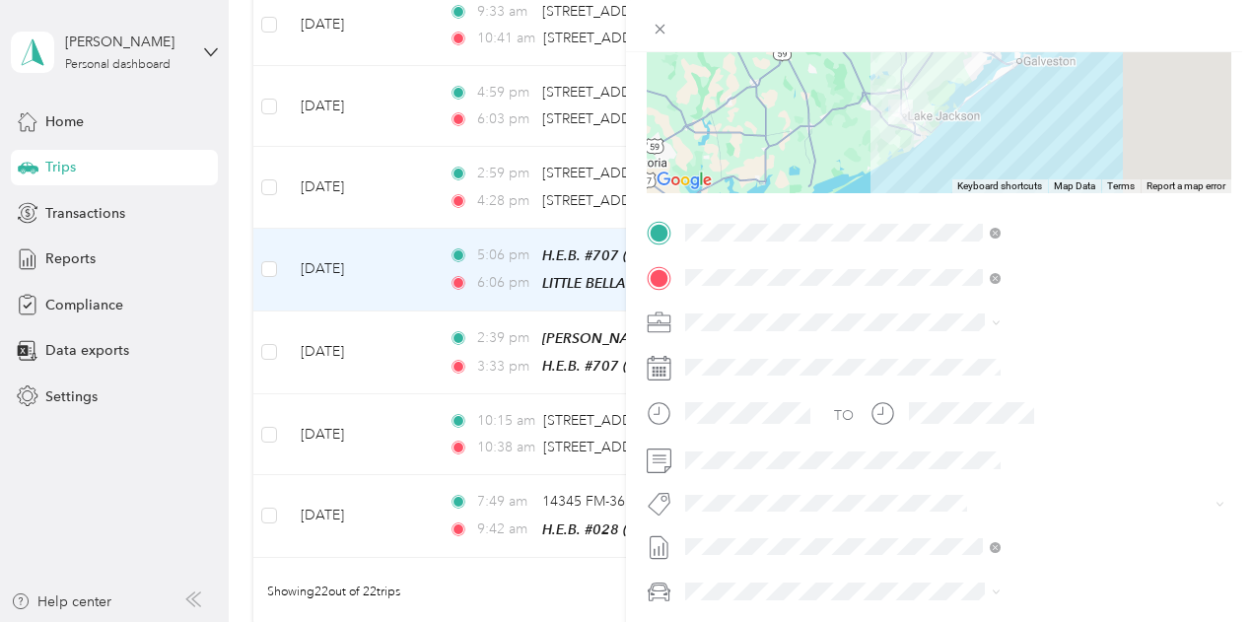
scroll to position [296, 0]
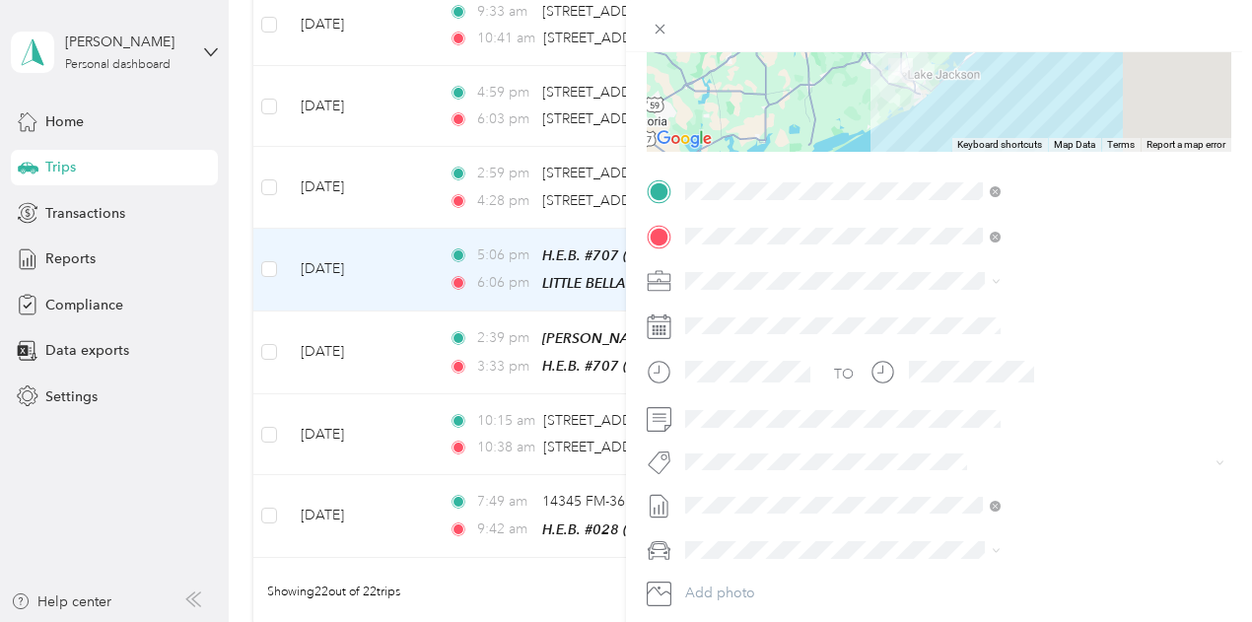
click at [948, 480] on div "Kia Stinger" at bounding box center [1052, 478] width 302 height 21
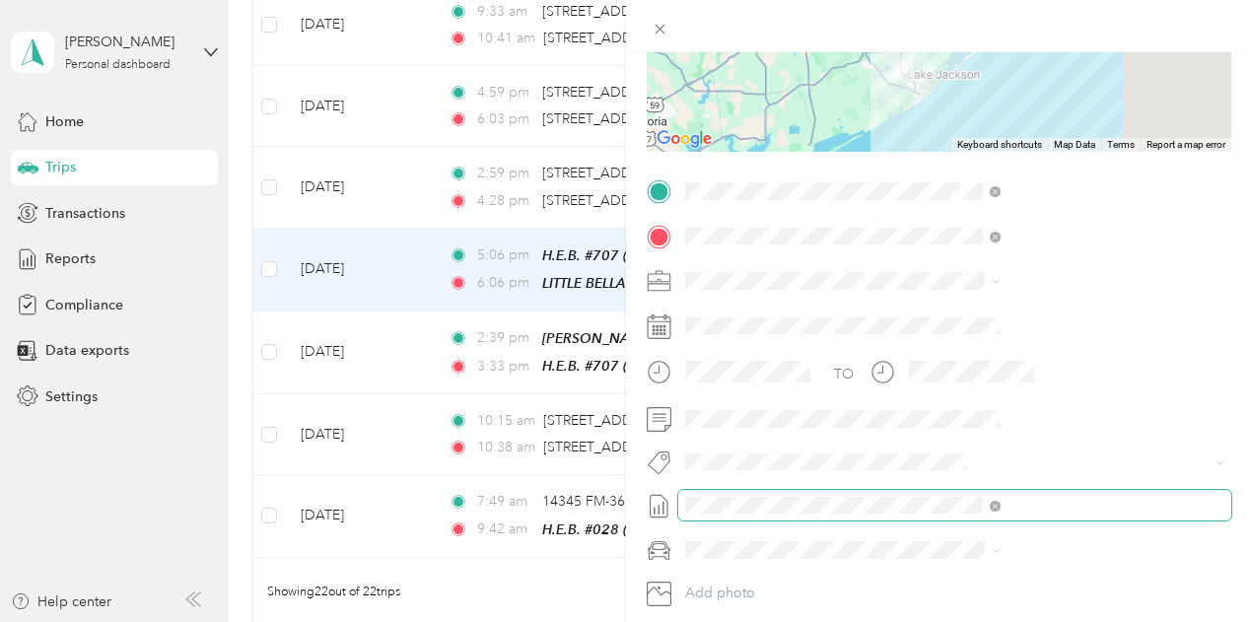
scroll to position [0, 0]
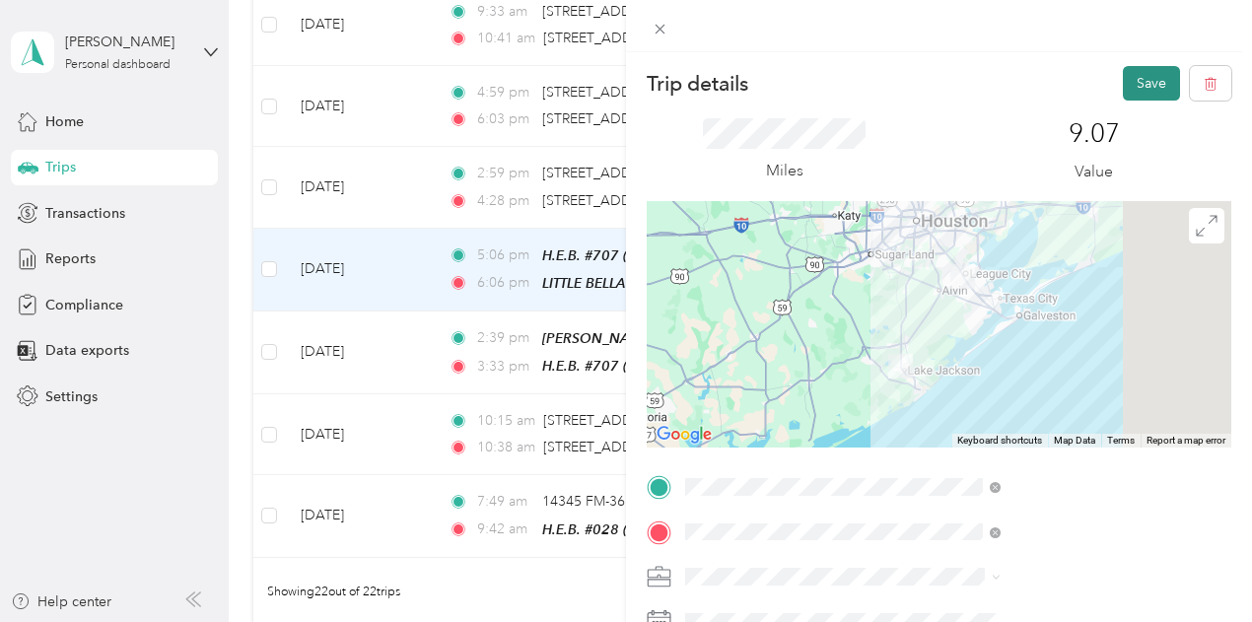
click at [1142, 82] on button "Save" at bounding box center [1151, 83] width 57 height 35
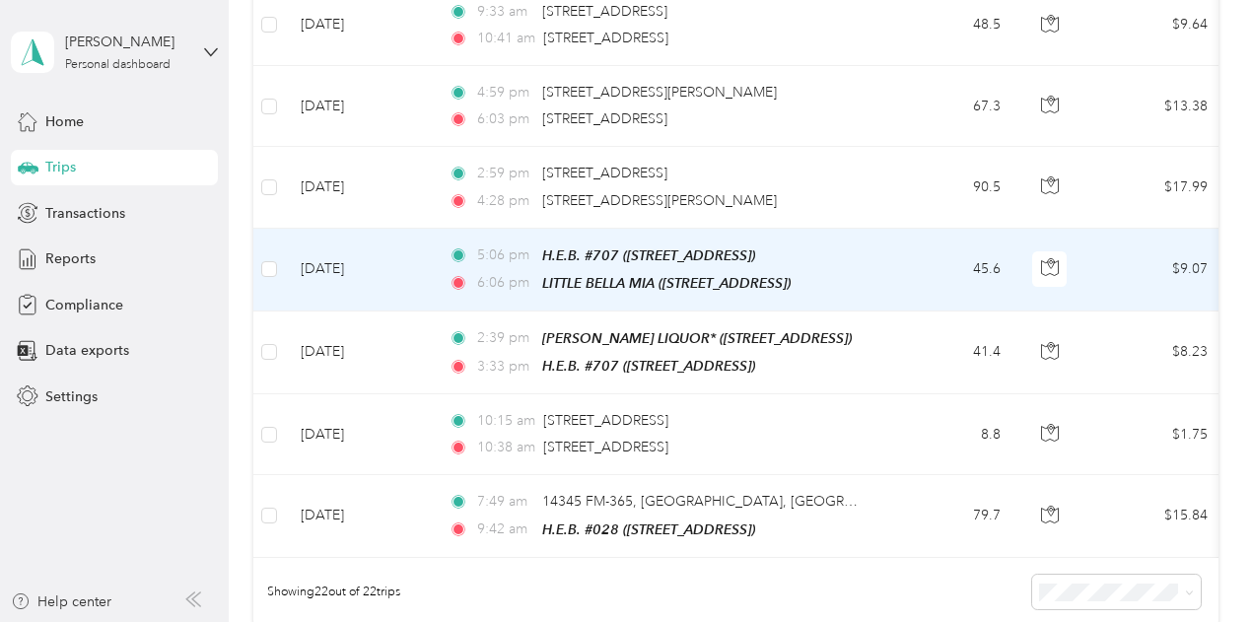
click at [915, 245] on td "45.6" at bounding box center [951, 270] width 130 height 83
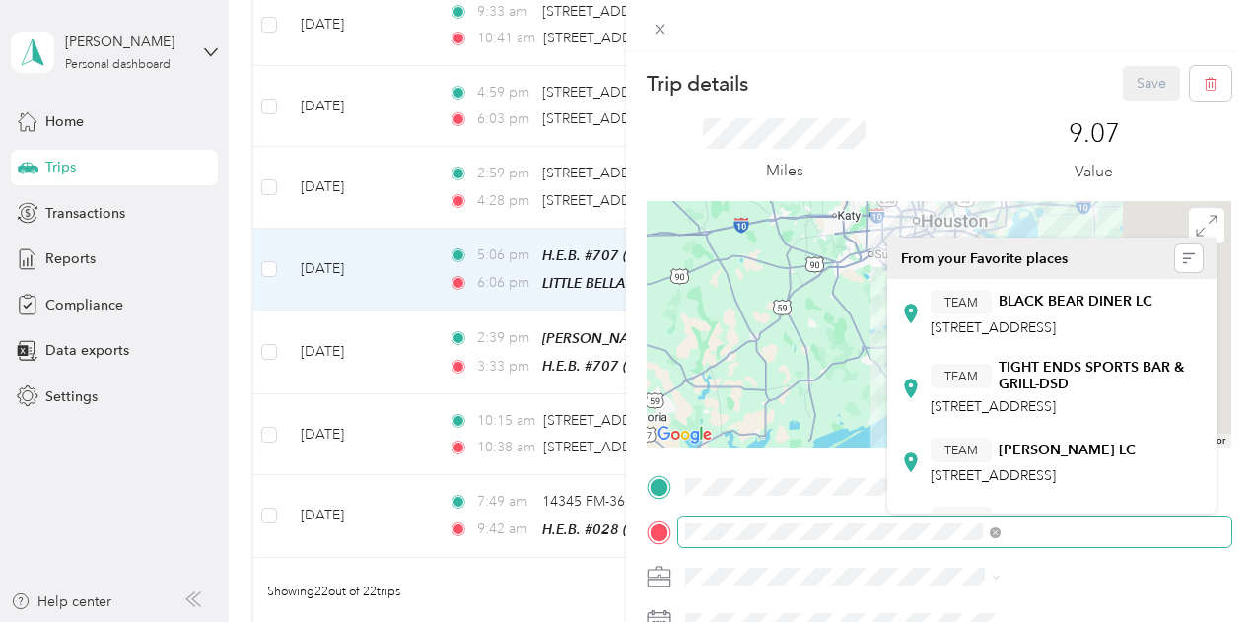
scroll to position [0, 213]
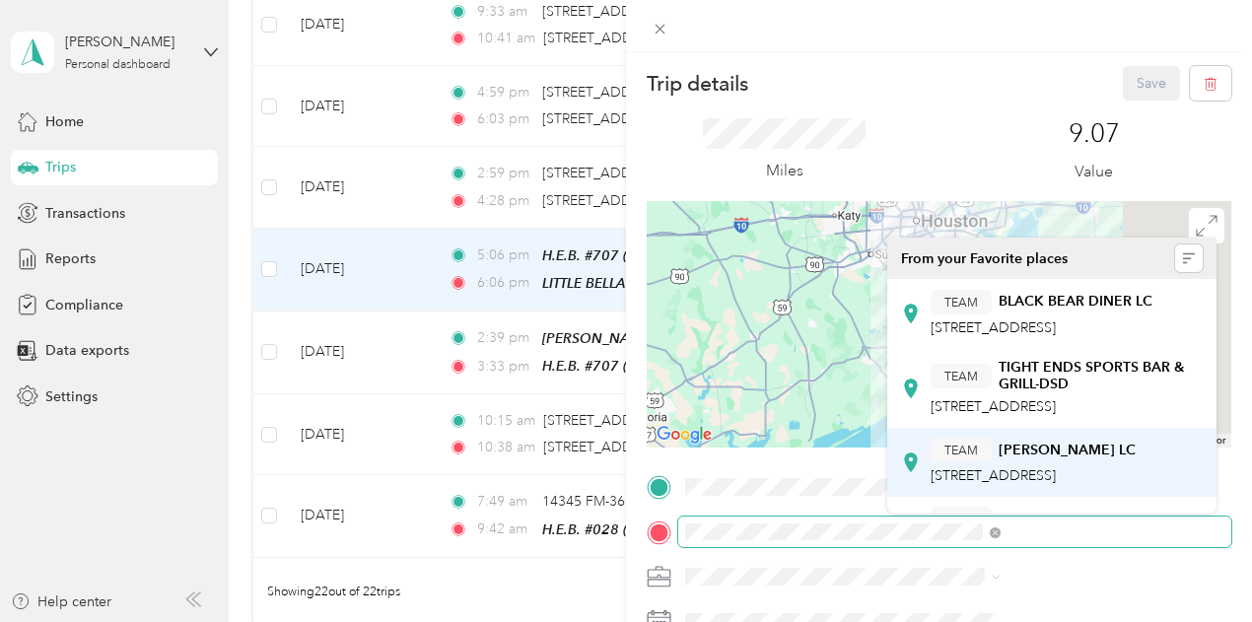
click at [1106, 621] on div "Trip details Save This trip cannot be edited because it is either under review,…" at bounding box center [621, 622] width 1242 height 0
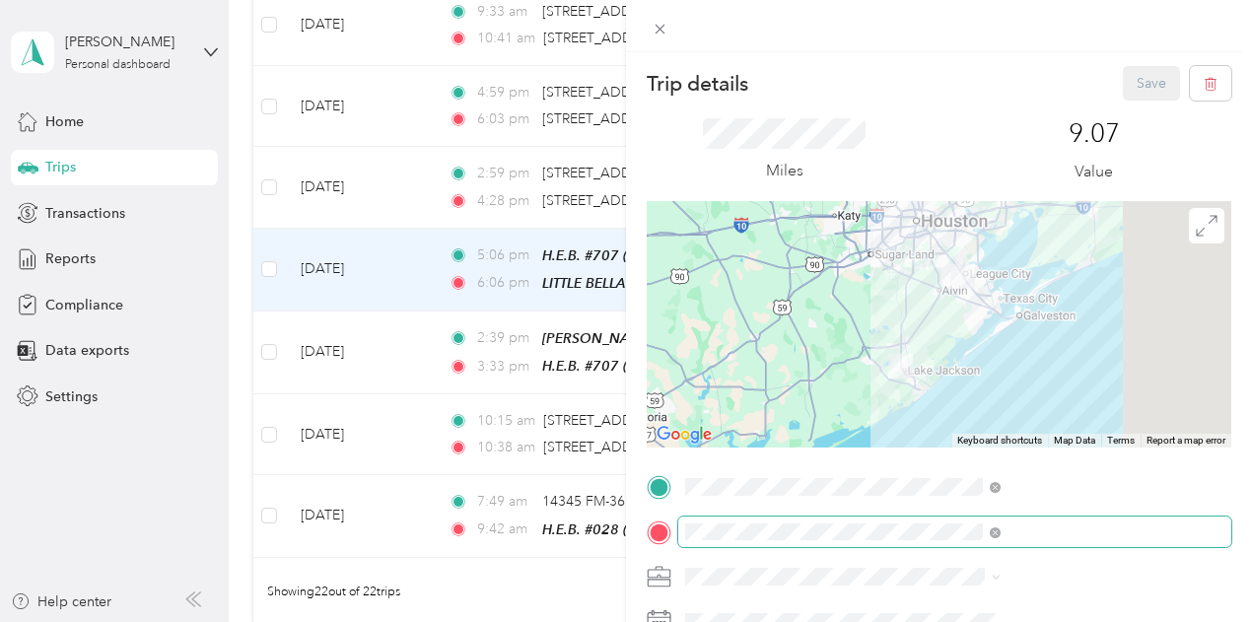
scroll to position [0, 0]
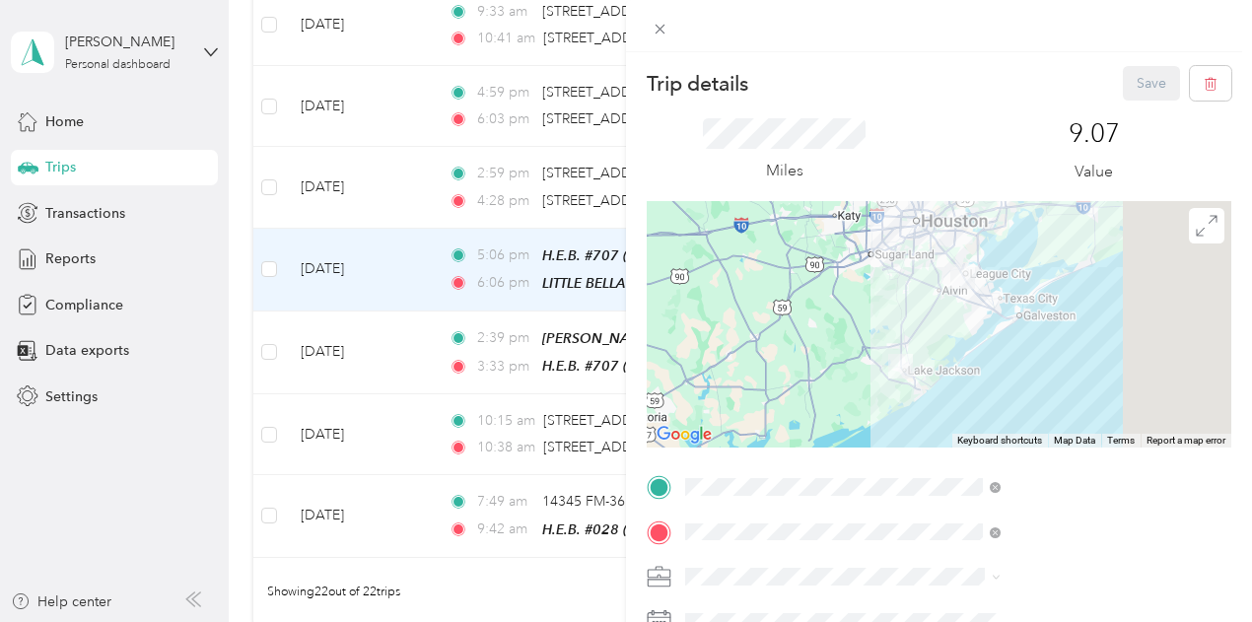
click at [1073, 29] on div at bounding box center [939, 26] width 626 height 52
click at [668, 29] on icon at bounding box center [660, 29] width 17 height 17
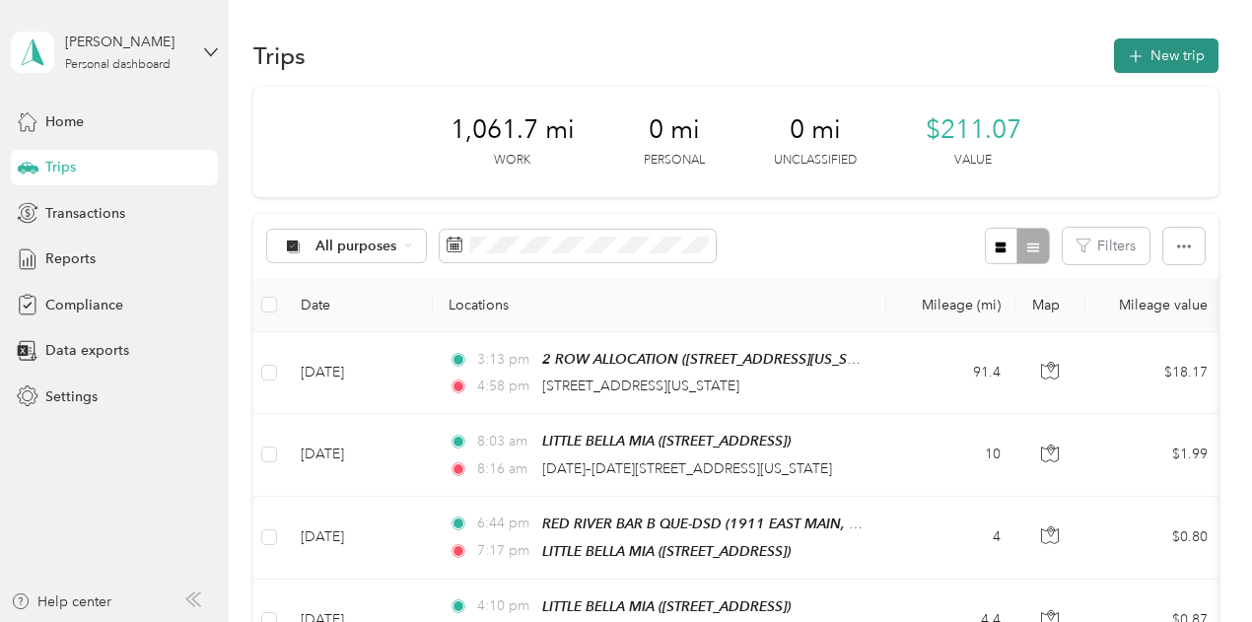
click at [1167, 56] on button "New trip" at bounding box center [1166, 55] width 105 height 35
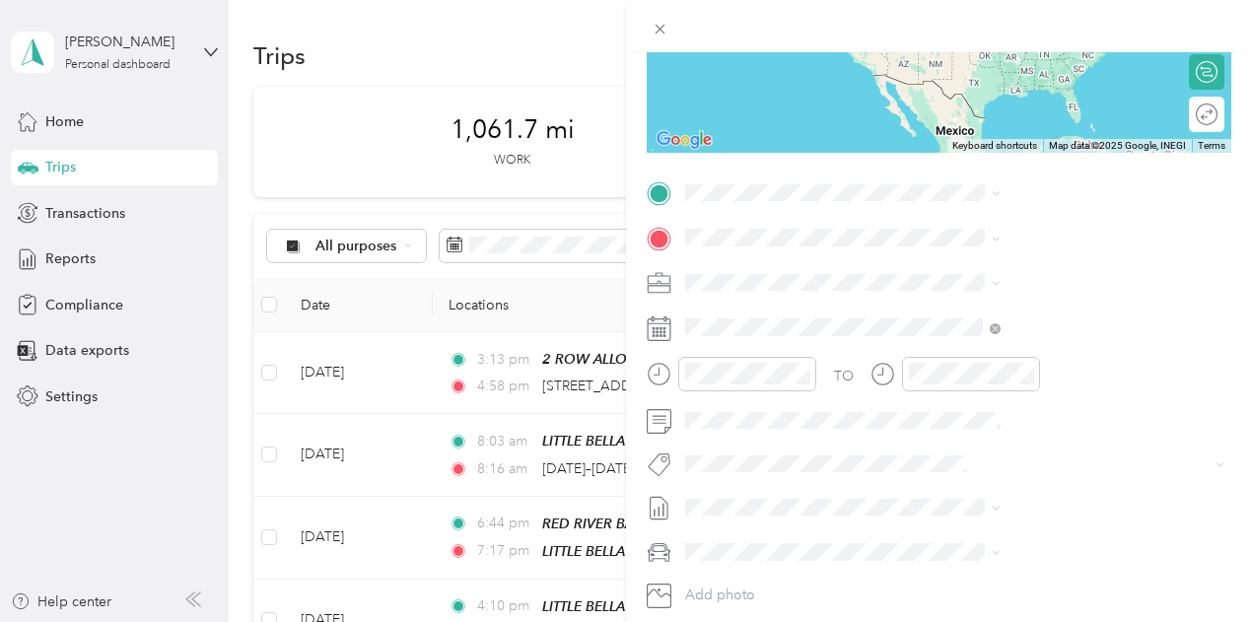
scroll to position [296, 0]
click at [996, 256] on span "[STREET_ADDRESS][US_STATE]" at bounding box center [1029, 257] width 197 height 17
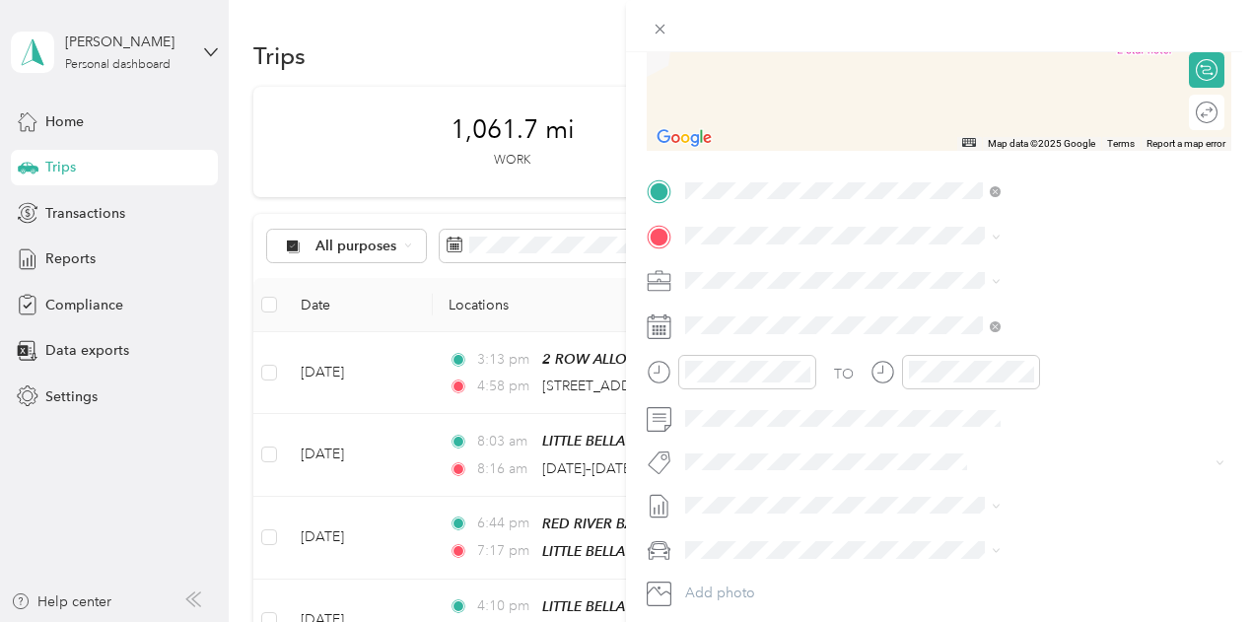
click at [979, 307] on span "[STREET_ADDRESS][US_STATE]" at bounding box center [1029, 298] width 197 height 18
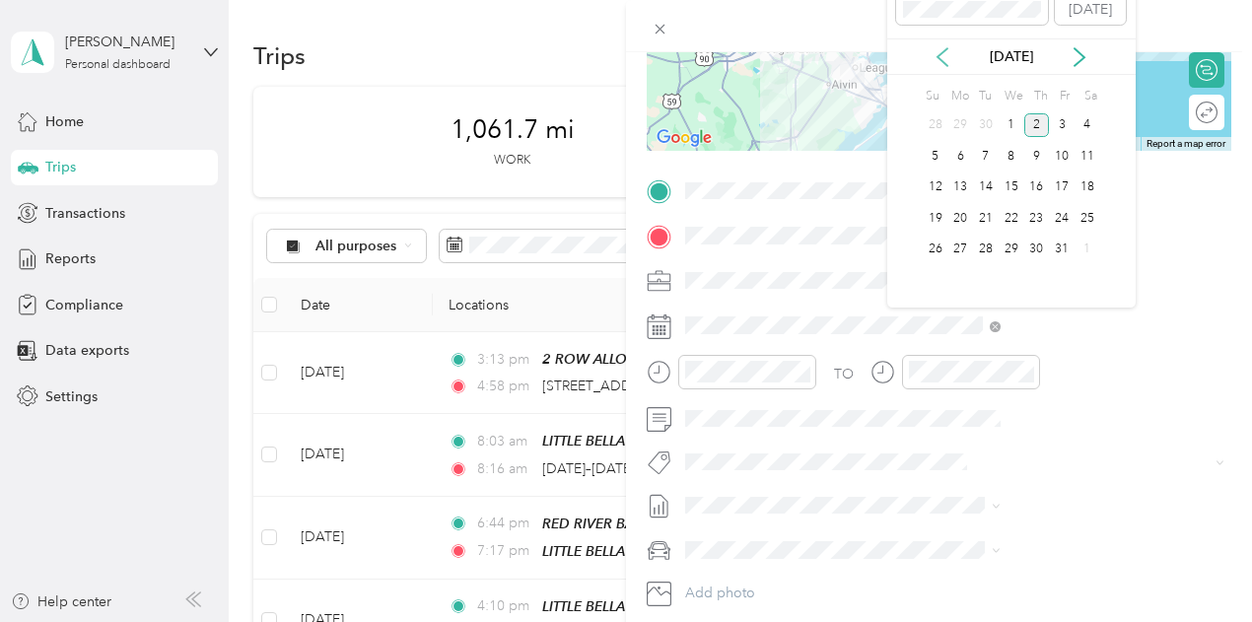
click at [938, 50] on icon at bounding box center [943, 57] width 20 height 20
click at [1058, 120] on div "5" at bounding box center [1062, 125] width 26 height 25
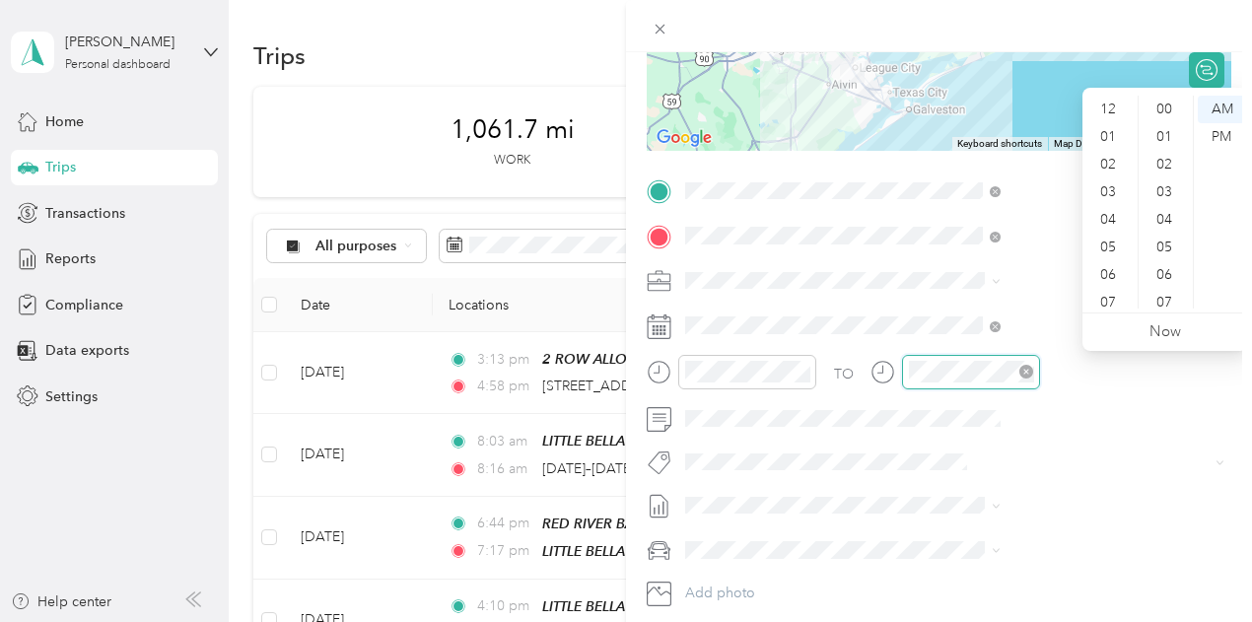
scroll to position [1443, 0]
click at [1111, 269] on div "10" at bounding box center [1109, 267] width 47 height 28
click at [1154, 198] on div "45" at bounding box center [1166, 204] width 47 height 28
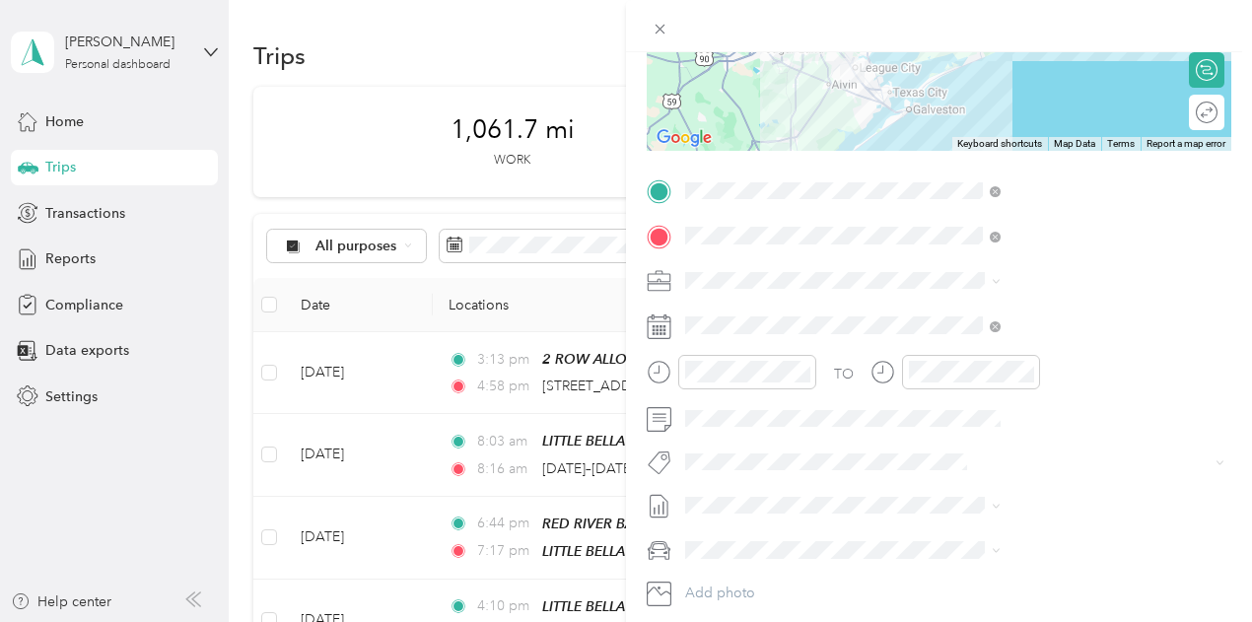
click at [935, 571] on span "[DATE] - [DATE]" at bounding box center [943, 565] width 99 height 21
click at [940, 479] on div "Kia Stinger" at bounding box center [1052, 479] width 302 height 21
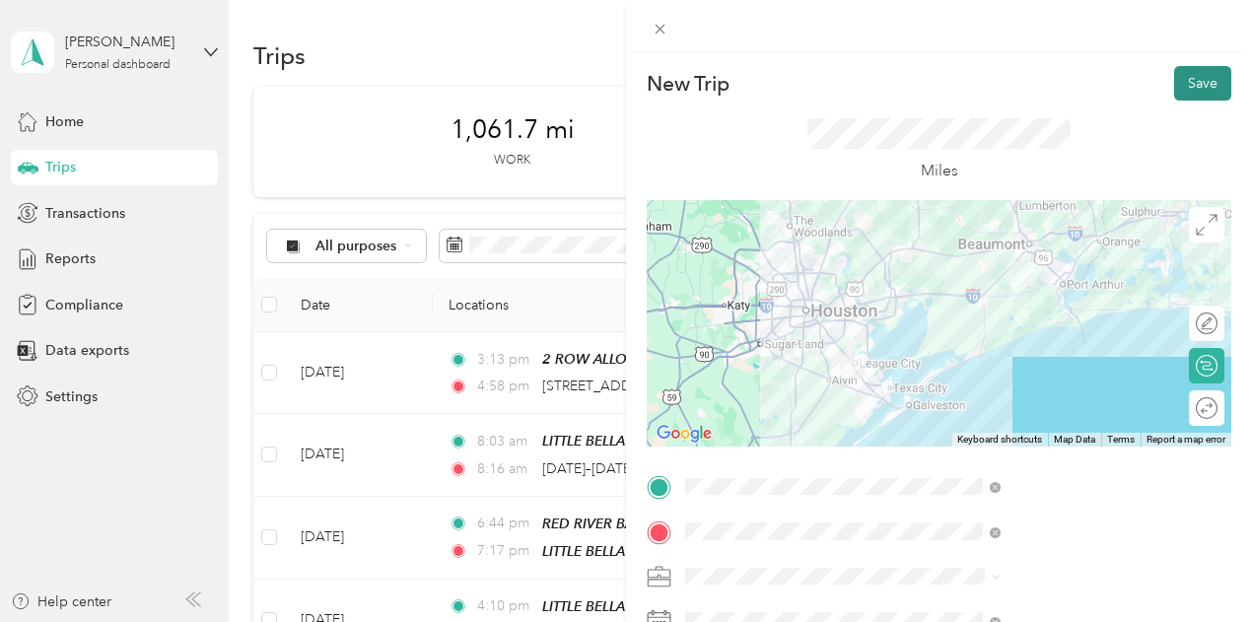
click at [1176, 84] on button "Save" at bounding box center [1202, 83] width 57 height 35
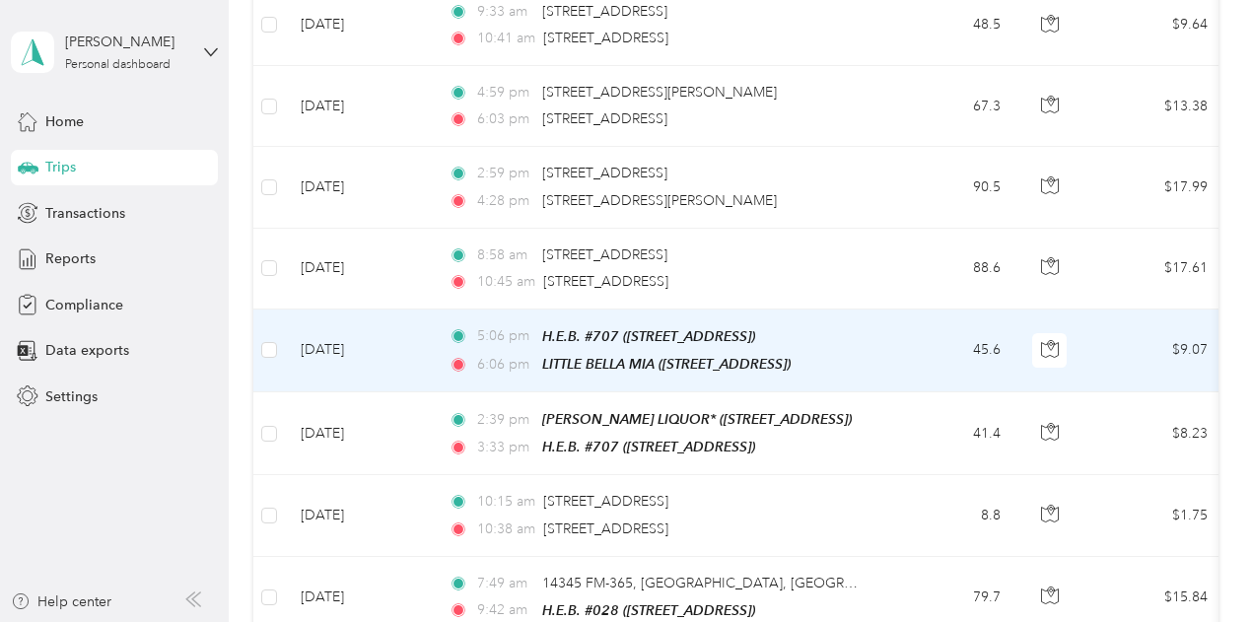
scroll to position [1479, 0]
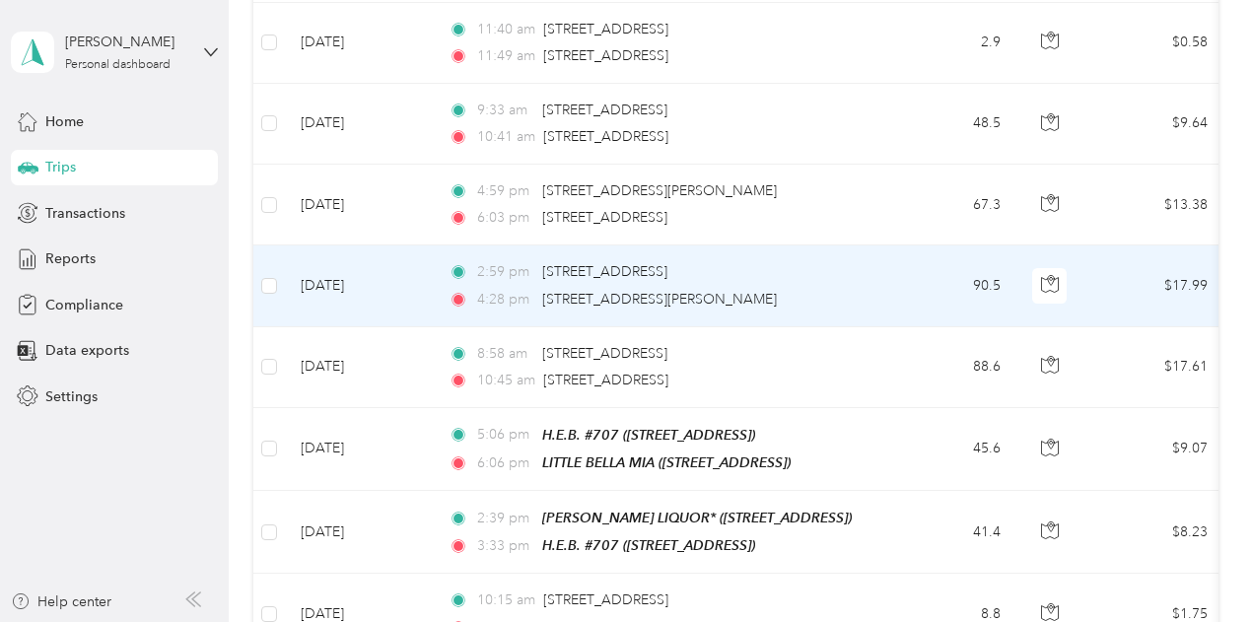
click at [903, 264] on td "90.5" at bounding box center [951, 285] width 130 height 81
click at [913, 274] on td "90.5" at bounding box center [951, 285] width 130 height 81
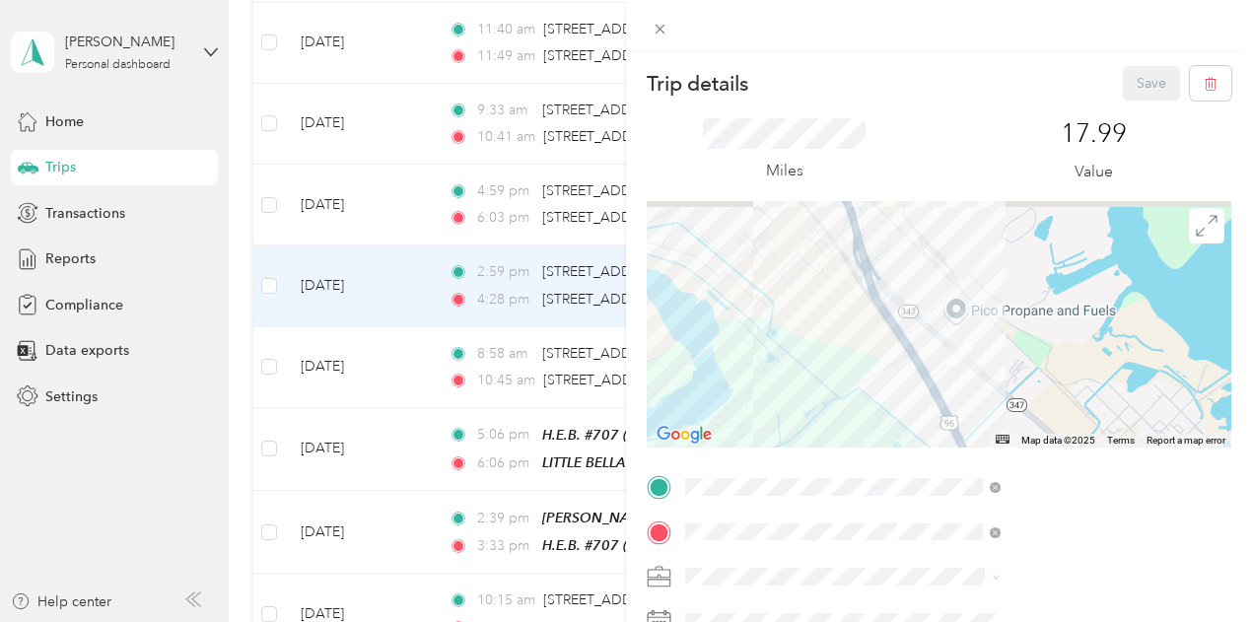
drag, startPoint x: 1027, startPoint y: 274, endPoint x: 1002, endPoint y: 402, distance: 130.7
click at [1002, 402] on div at bounding box center [939, 324] width 585 height 246
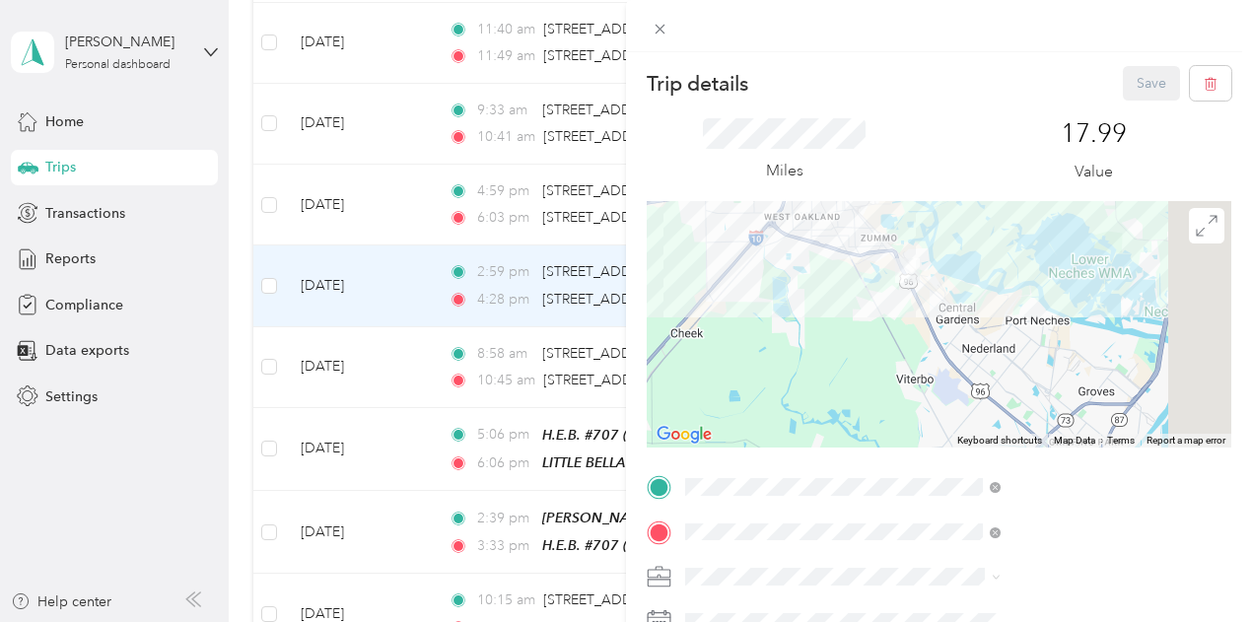
drag, startPoint x: 891, startPoint y: 404, endPoint x: 929, endPoint y: 287, distance: 123.2
click at [929, 287] on div at bounding box center [939, 324] width 585 height 246
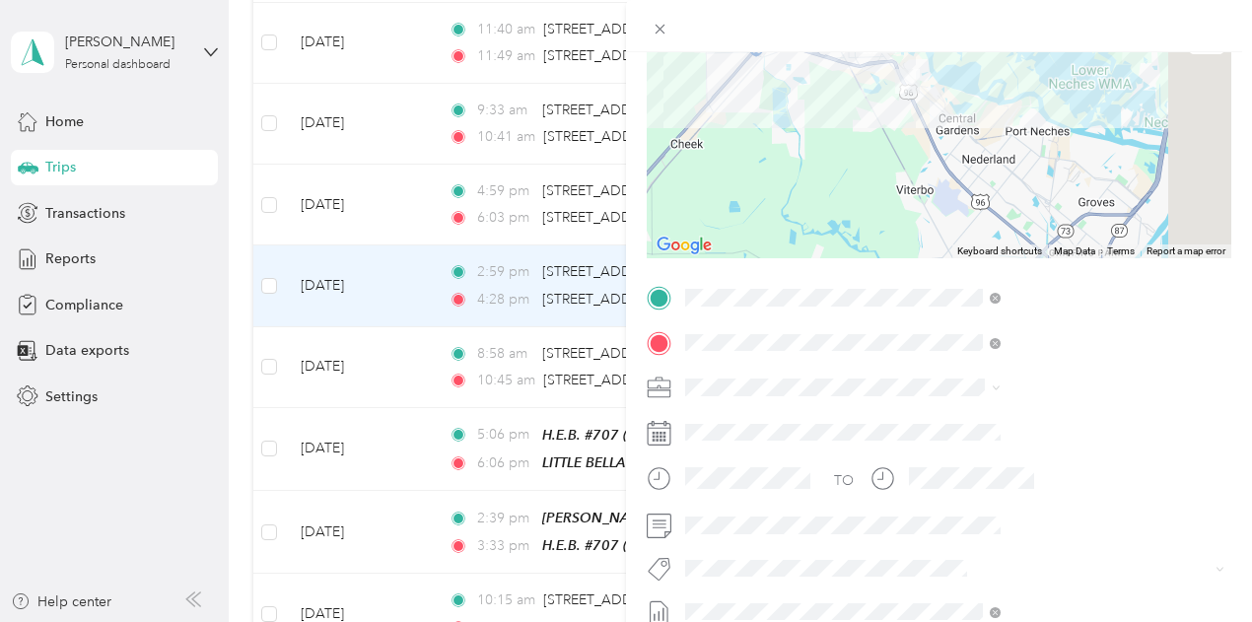
scroll to position [197, 0]
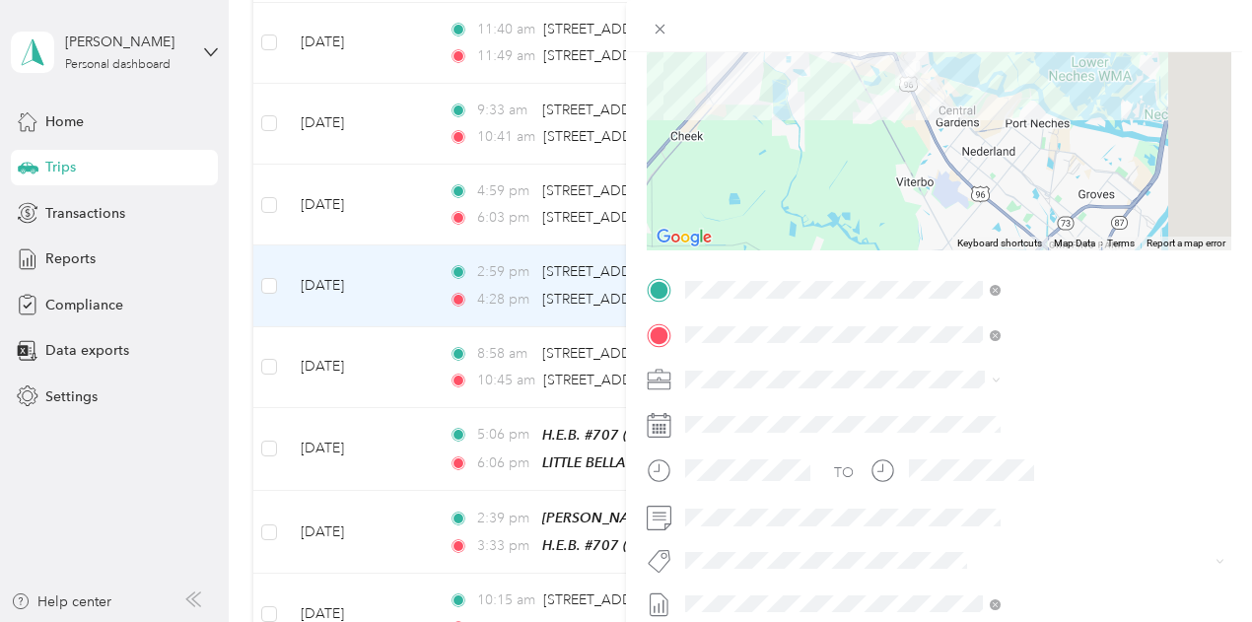
click at [785, 277] on div "Trip details Save This trip cannot be edited because it is either under review,…" at bounding box center [626, 311] width 1252 height 622
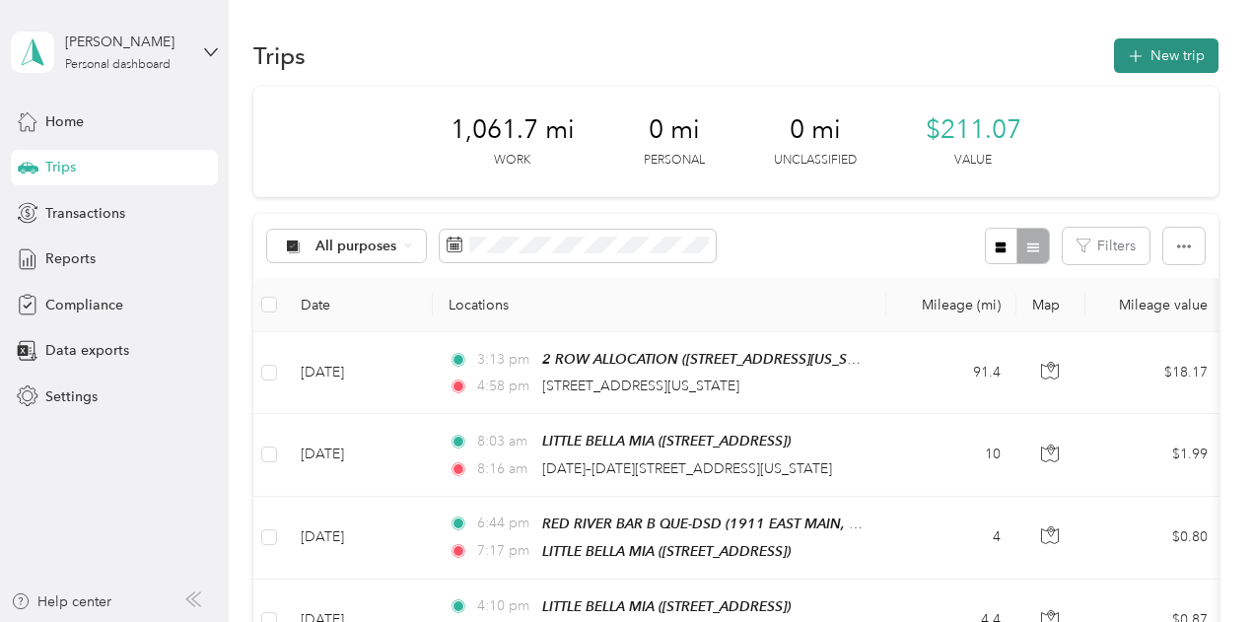
click at [1146, 59] on button "New trip" at bounding box center [1166, 55] width 105 height 35
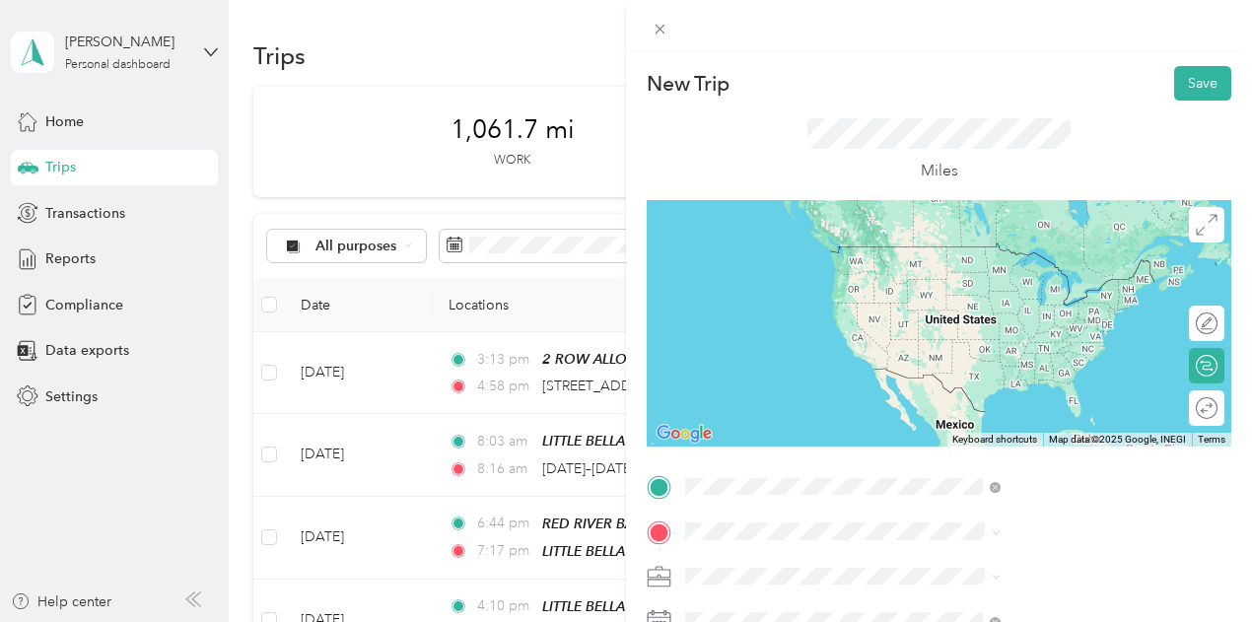
click at [1005, 254] on span "[STREET_ADDRESS][US_STATE]" at bounding box center [1029, 247] width 197 height 18
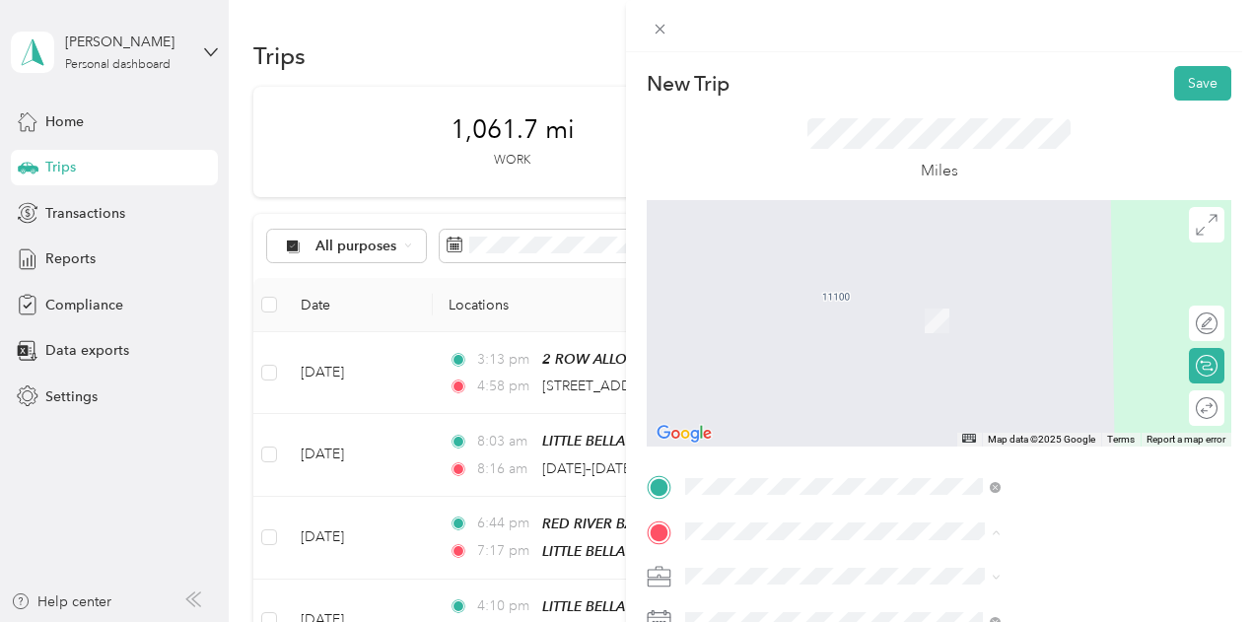
click at [980, 301] on span "[STREET_ADDRESS][US_STATE]" at bounding box center [1029, 292] width 197 height 18
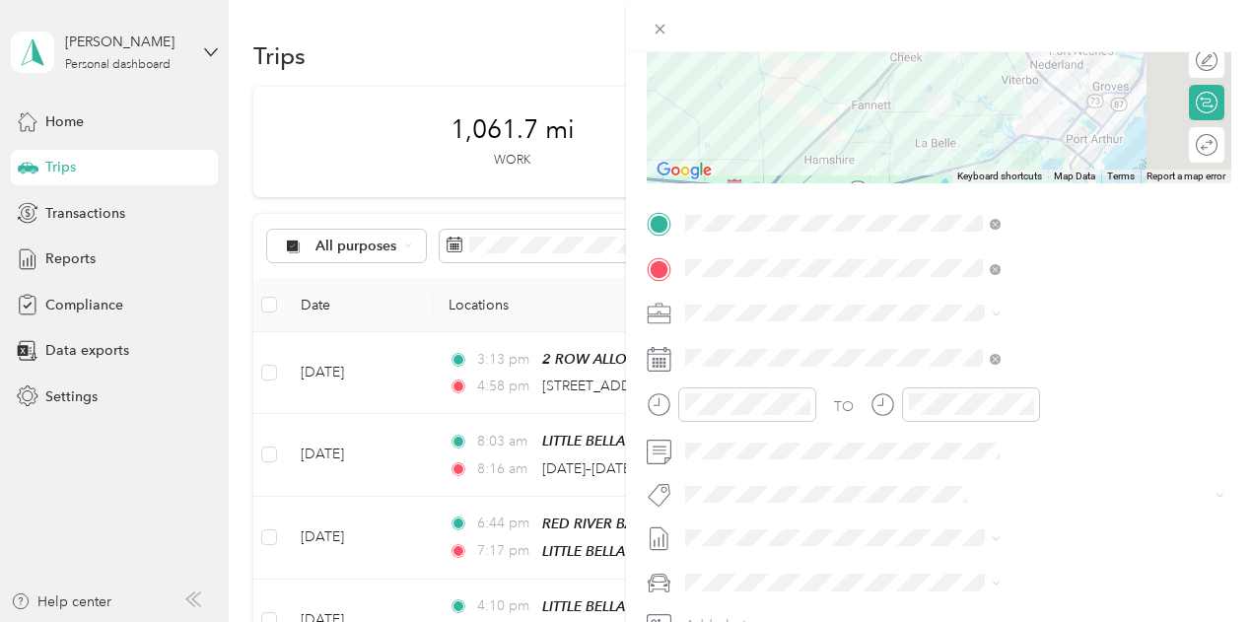
scroll to position [296, 0]
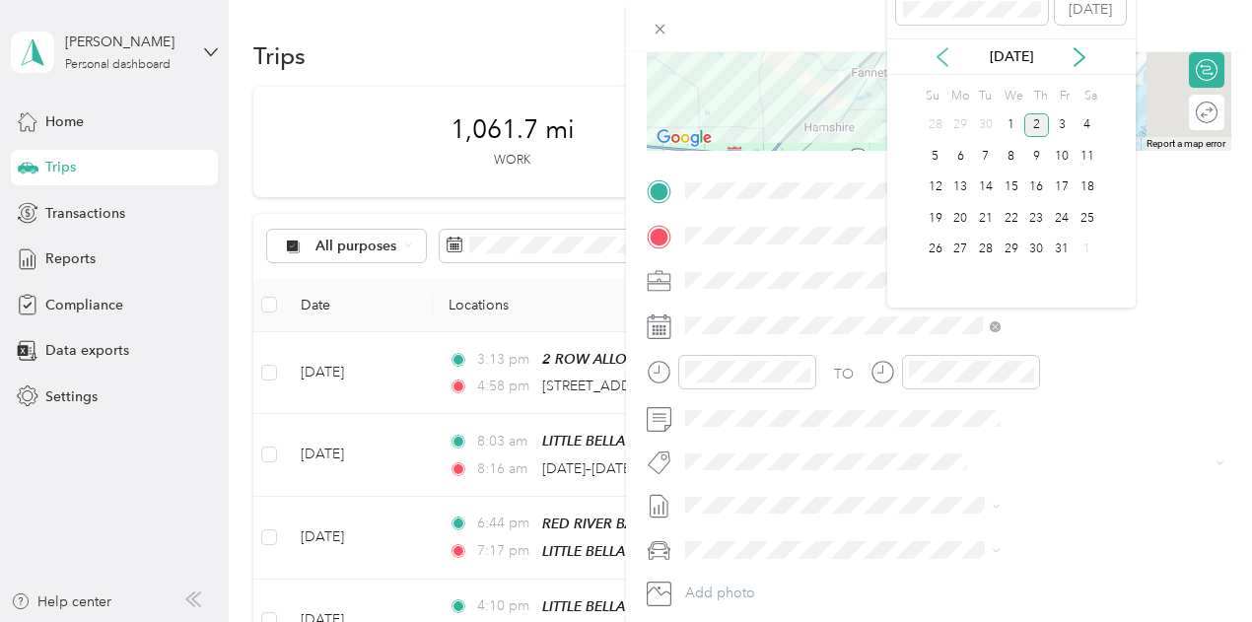
click at [941, 59] on icon at bounding box center [943, 57] width 10 height 18
click at [1006, 153] on div "10" at bounding box center [1012, 156] width 26 height 25
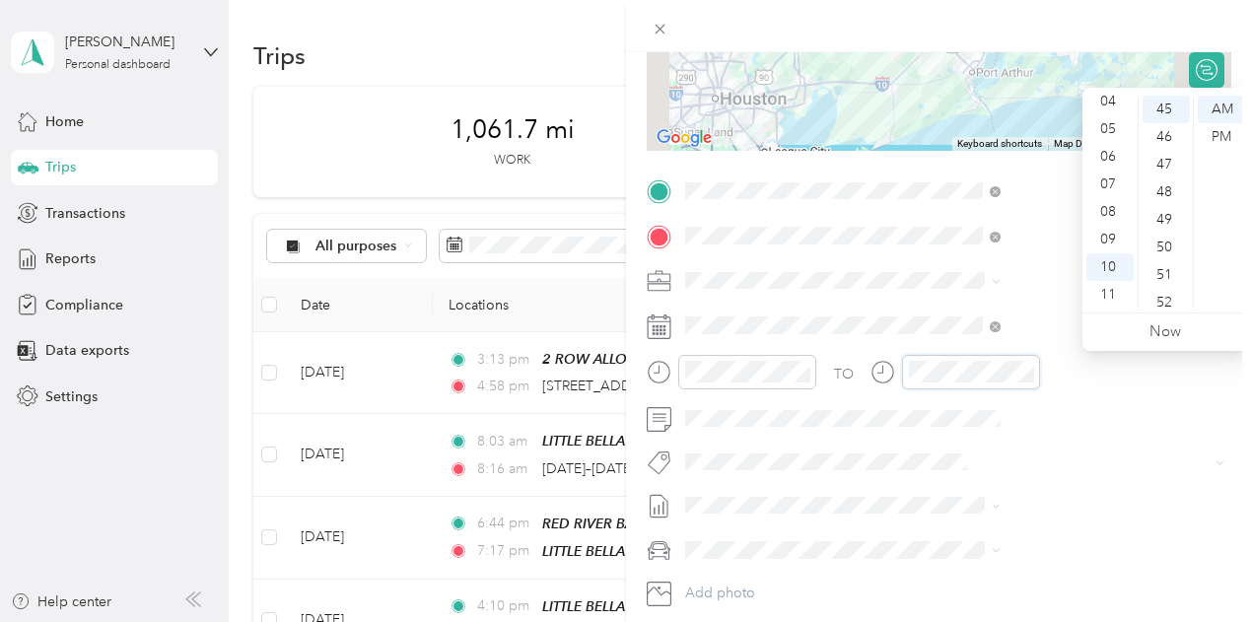
scroll to position [1242, 0]
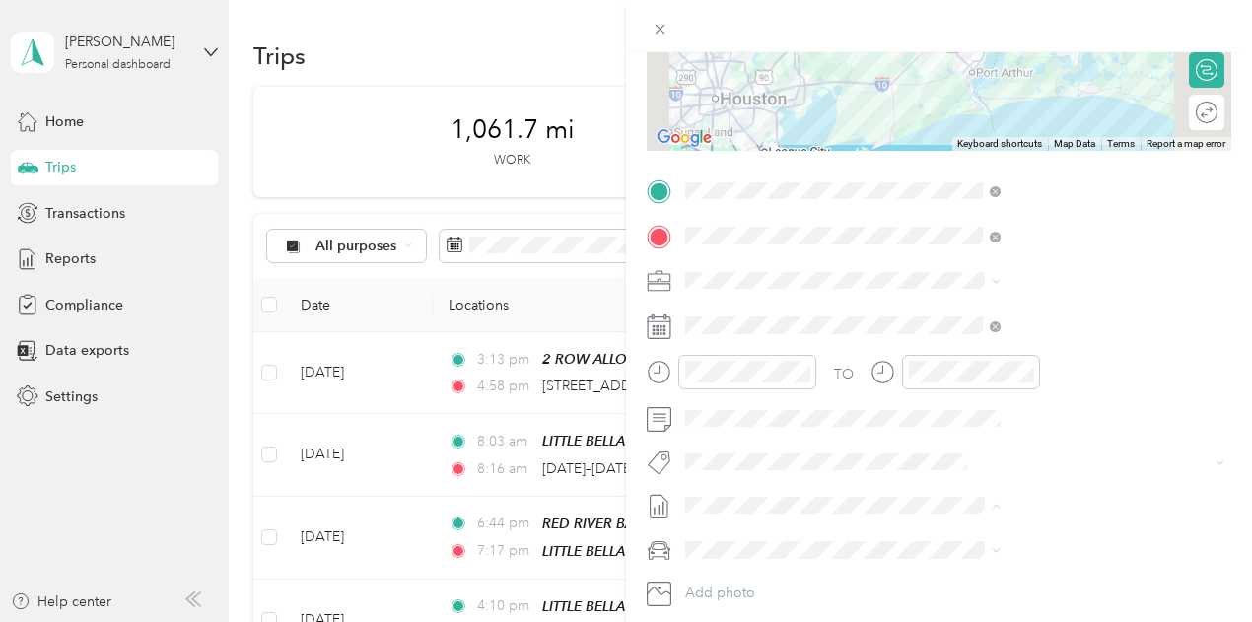
click at [949, 564] on span "[DATE] - [DATE]" at bounding box center [943, 569] width 99 height 21
click at [954, 478] on span "Kia Stinger" at bounding box center [934, 474] width 67 height 17
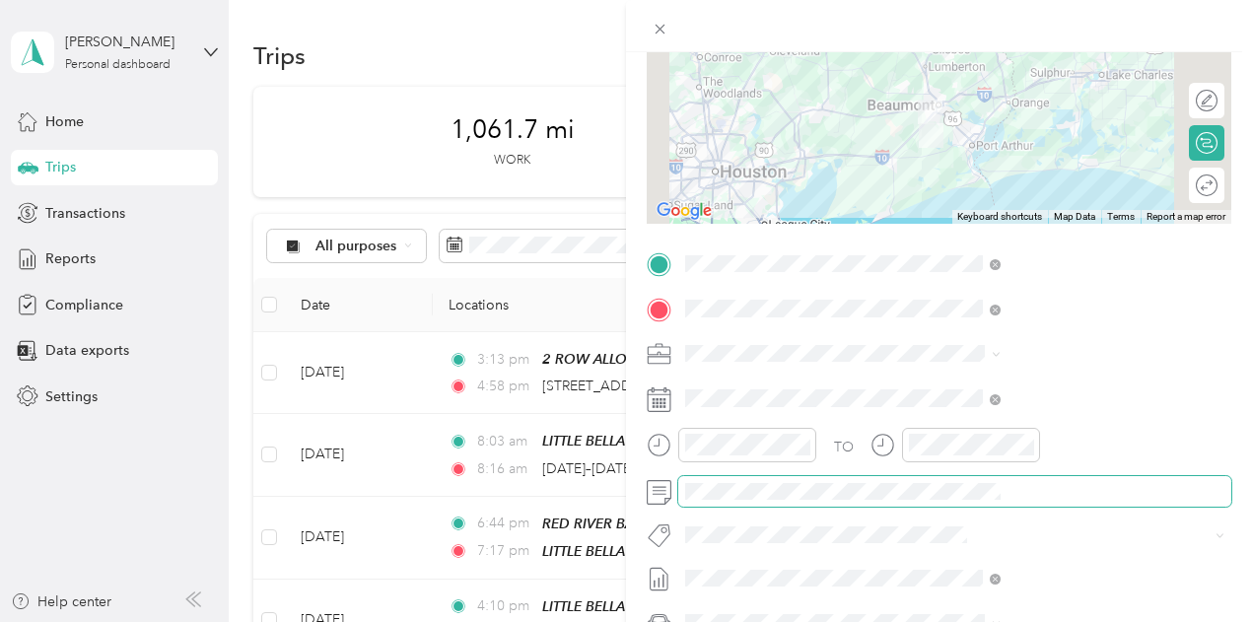
scroll to position [0, 0]
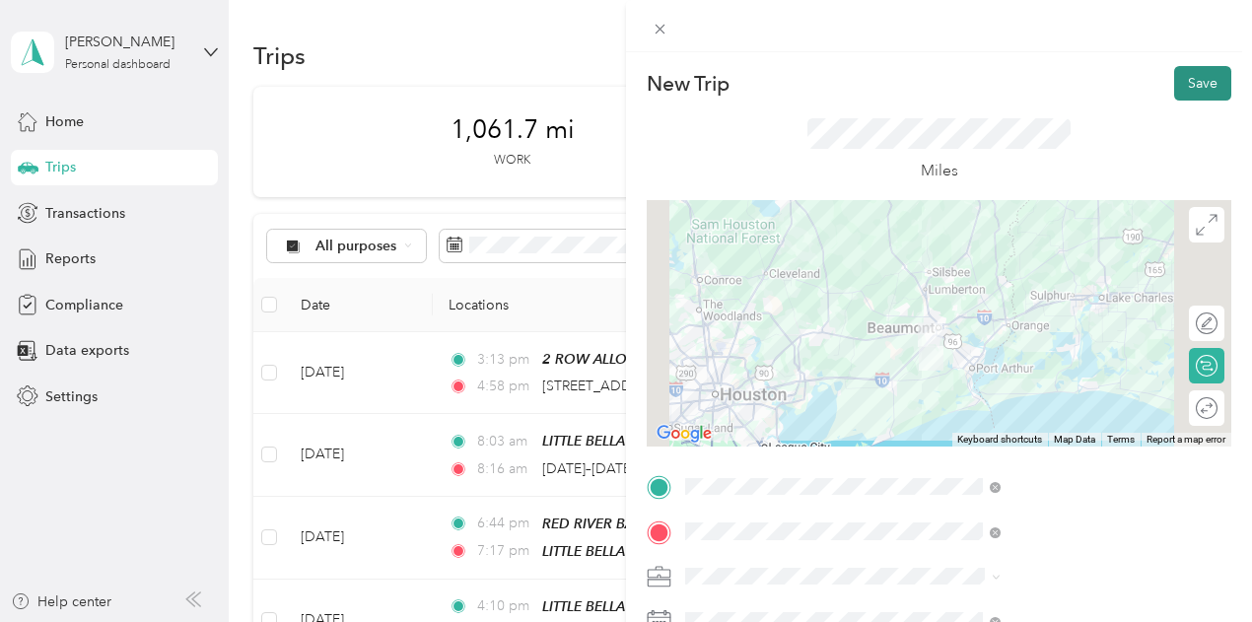
click at [1187, 76] on button "Save" at bounding box center [1202, 83] width 57 height 35
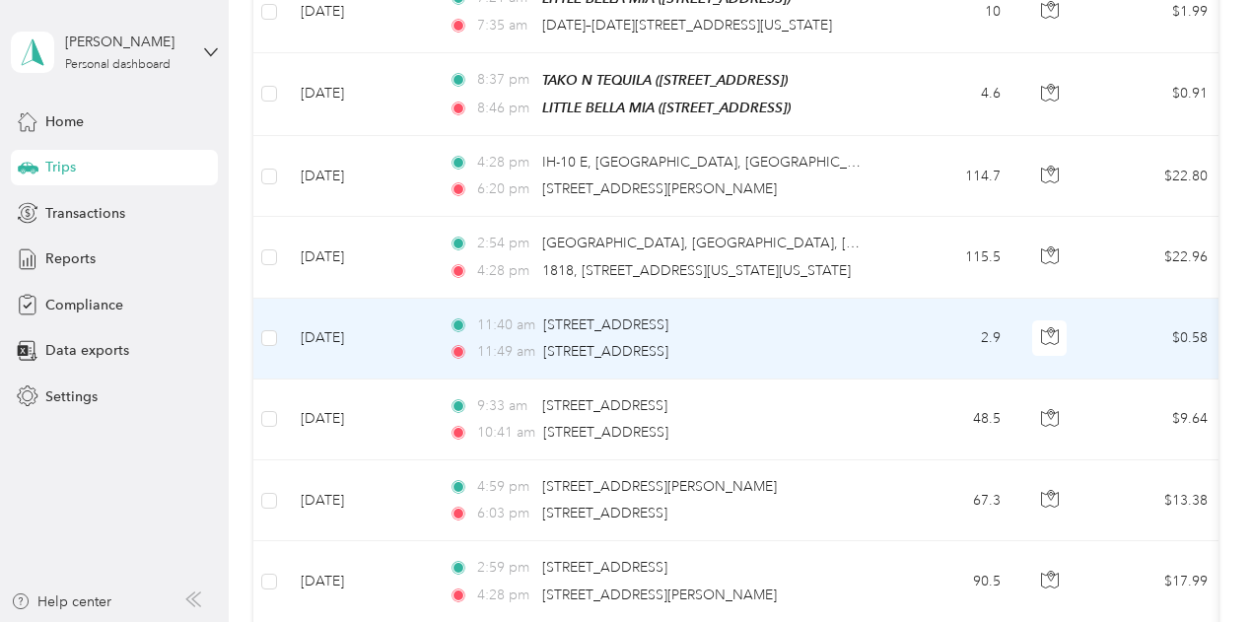
scroll to position [1380, 0]
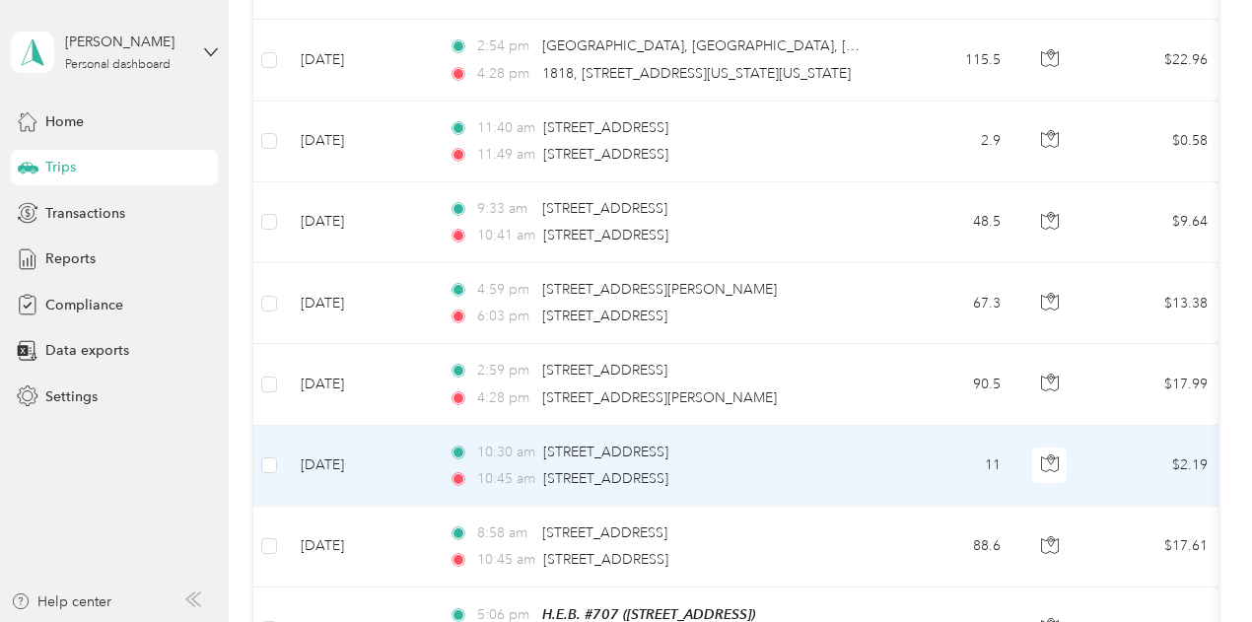
click at [844, 445] on div "10:30 am [STREET_ADDRESS] 10:45 am [STREET_ADDRESS]" at bounding box center [656, 466] width 414 height 48
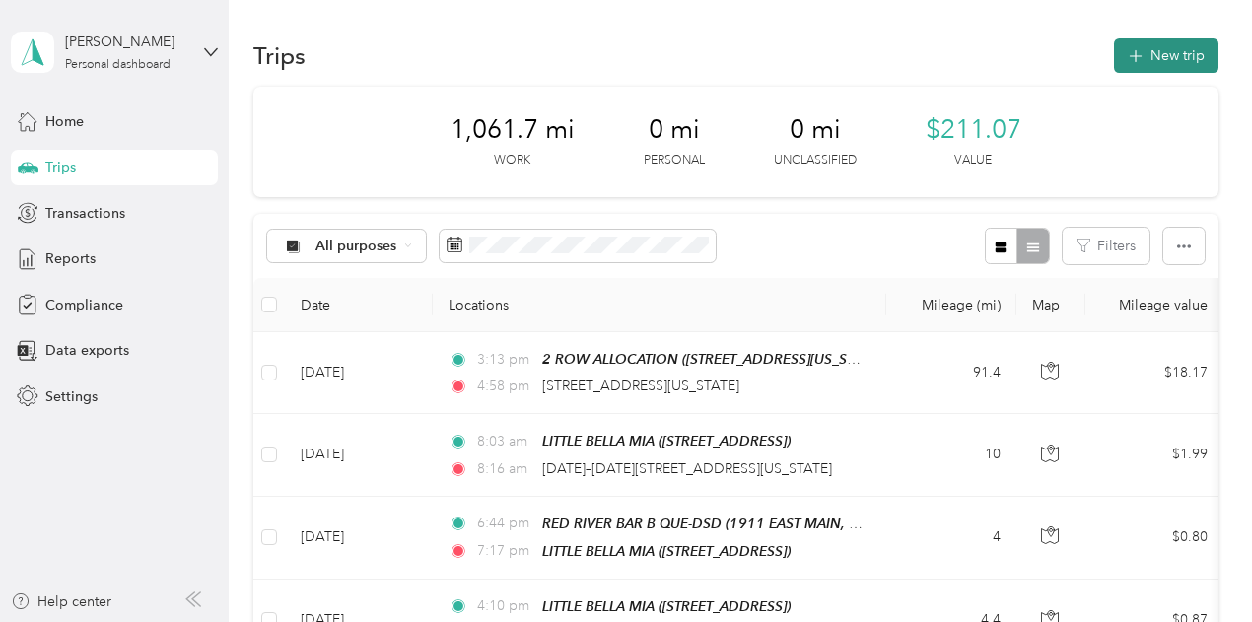
click at [1156, 44] on button "New trip" at bounding box center [1166, 55] width 105 height 35
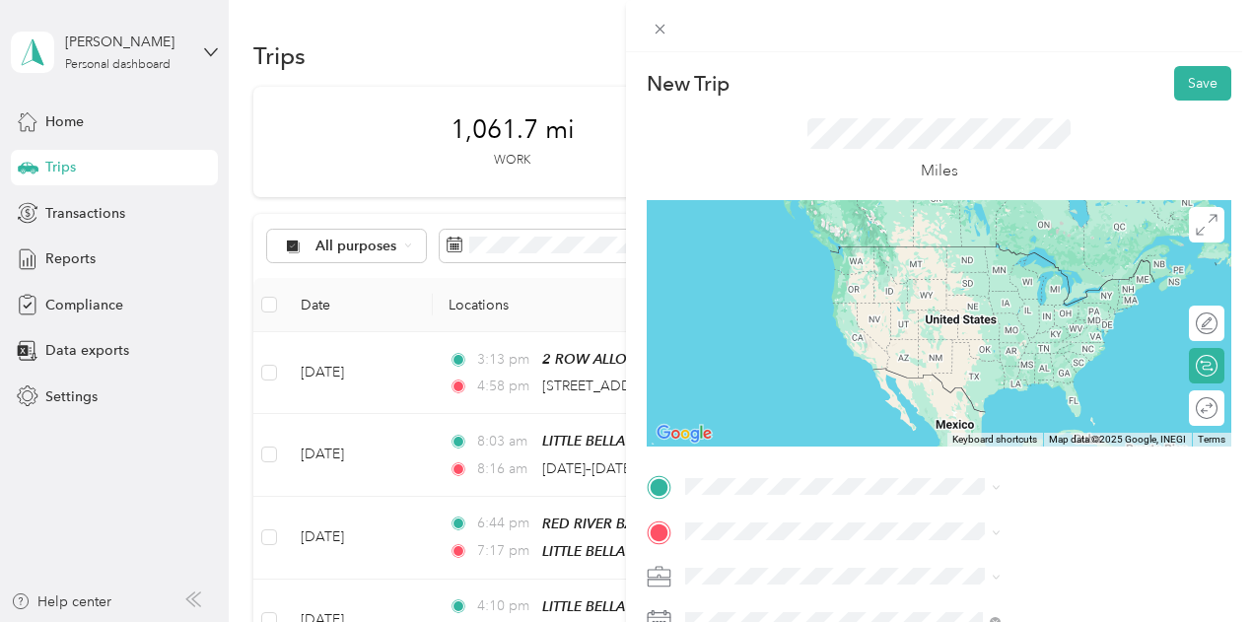
click at [970, 250] on span "[STREET_ADDRESS][US_STATE]" at bounding box center [1029, 243] width 197 height 18
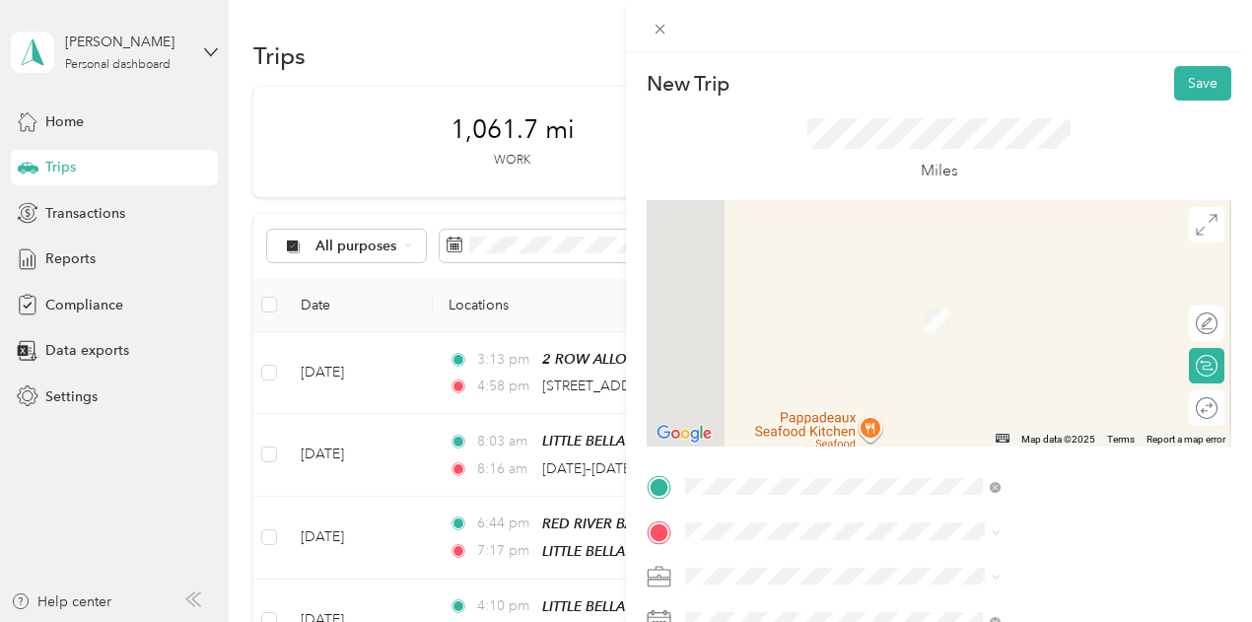
click at [948, 293] on span "[STREET_ADDRESS][US_STATE]" at bounding box center [1029, 284] width 197 height 18
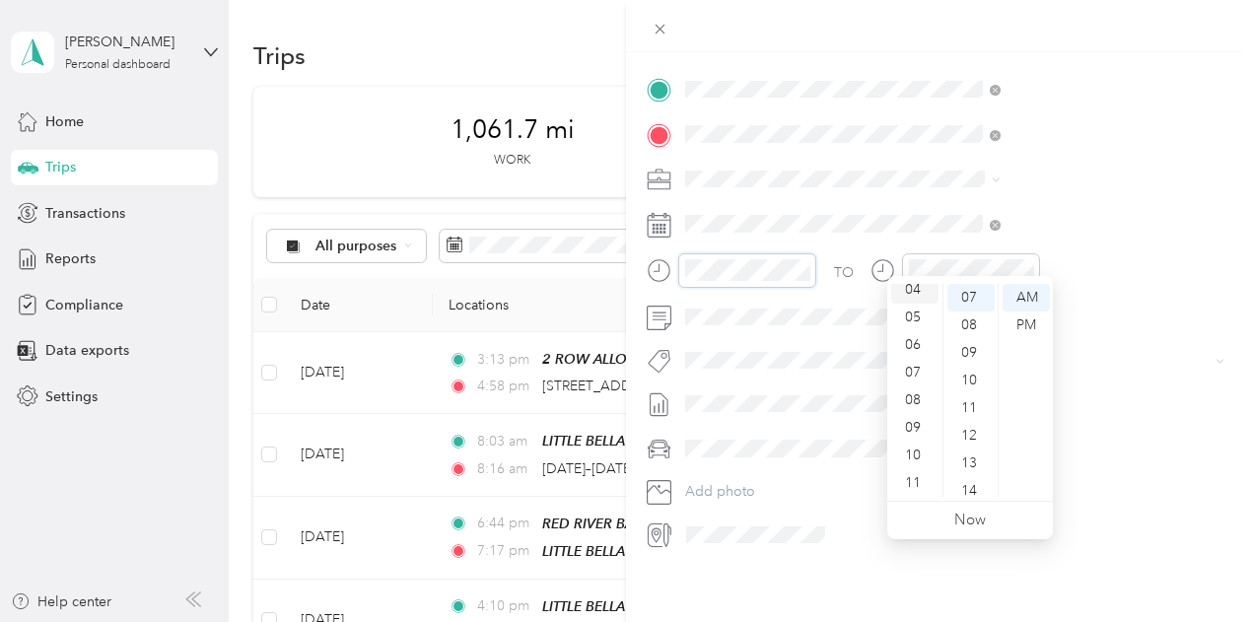
scroll to position [28, 0]
click at [1023, 325] on div "PM" at bounding box center [1026, 326] width 47 height 28
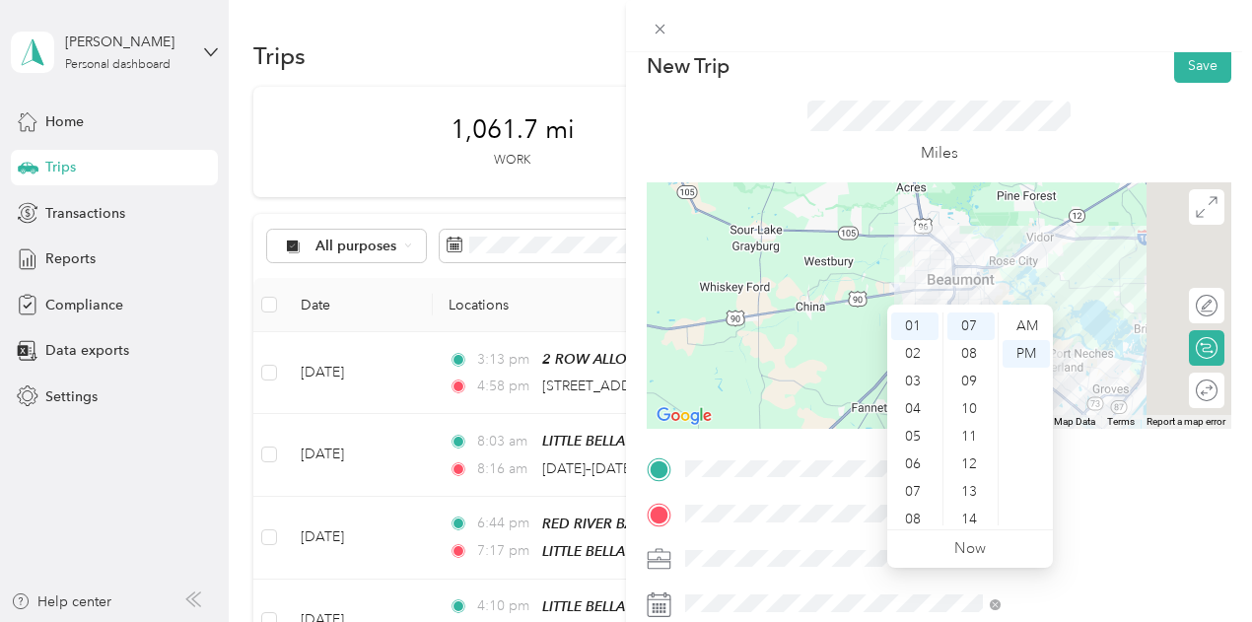
scroll to position [0, 0]
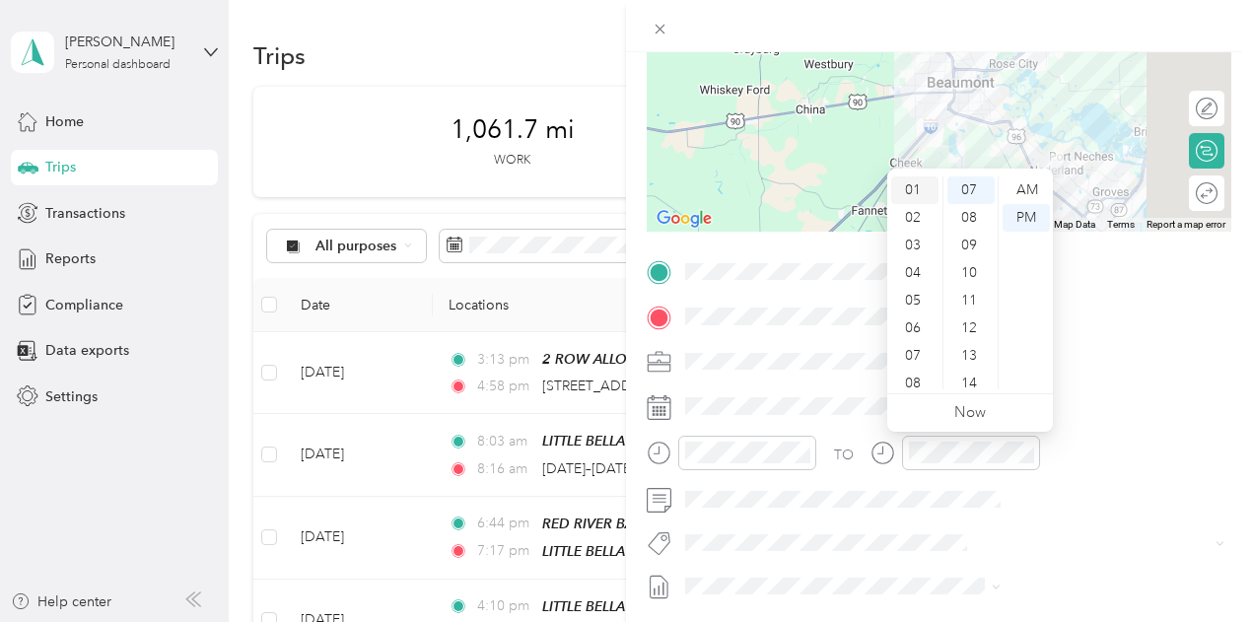
click at [915, 186] on div "01" at bounding box center [914, 190] width 47 height 28
click at [970, 261] on div "30" at bounding box center [970, 267] width 47 height 28
click at [1029, 220] on div "PM" at bounding box center [1026, 218] width 47 height 28
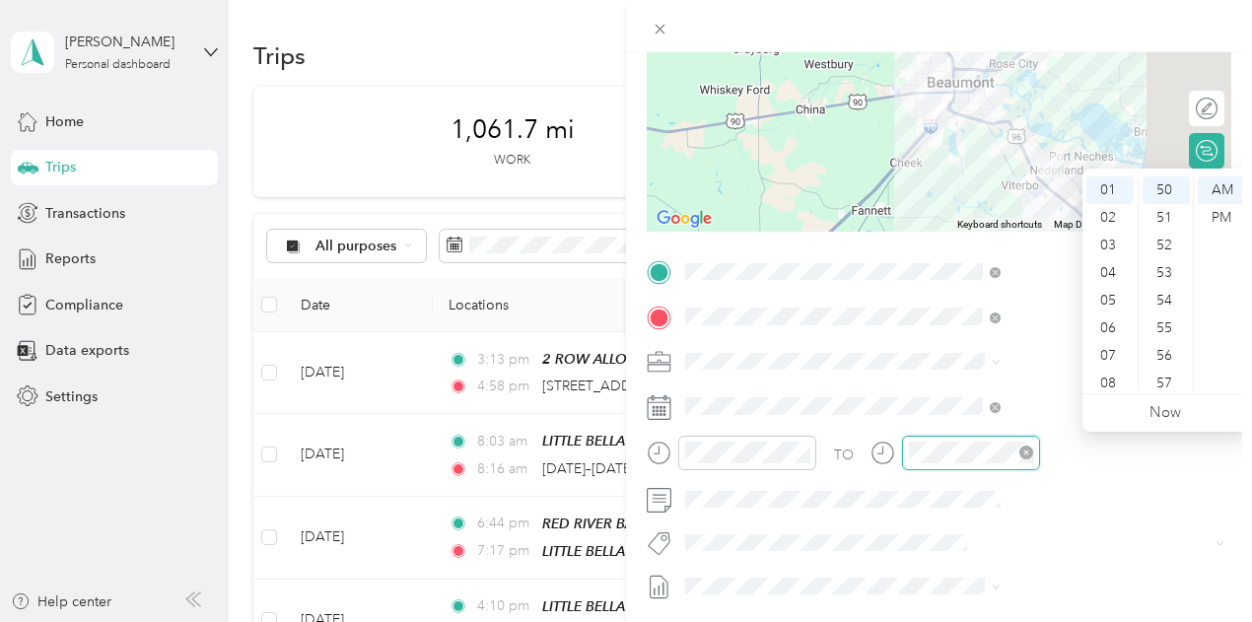
scroll to position [1443, 0]
click at [1217, 210] on div "PM" at bounding box center [1221, 218] width 47 height 28
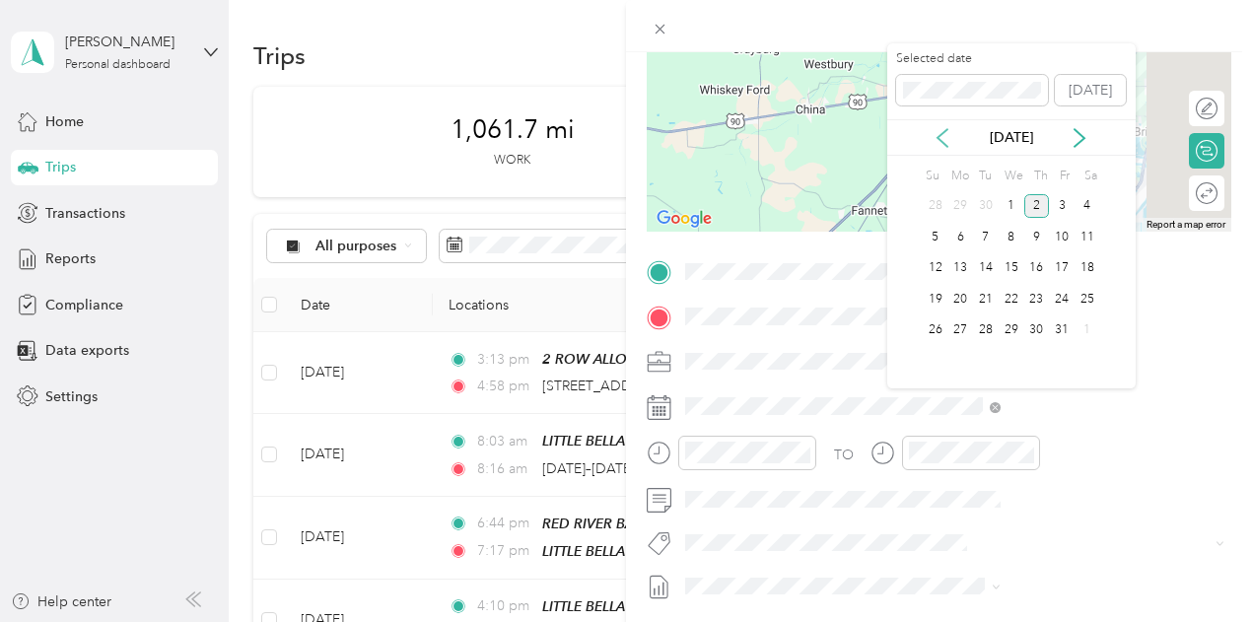
click at [944, 133] on icon at bounding box center [943, 138] width 10 height 18
click at [1010, 236] on div "10" at bounding box center [1012, 237] width 26 height 25
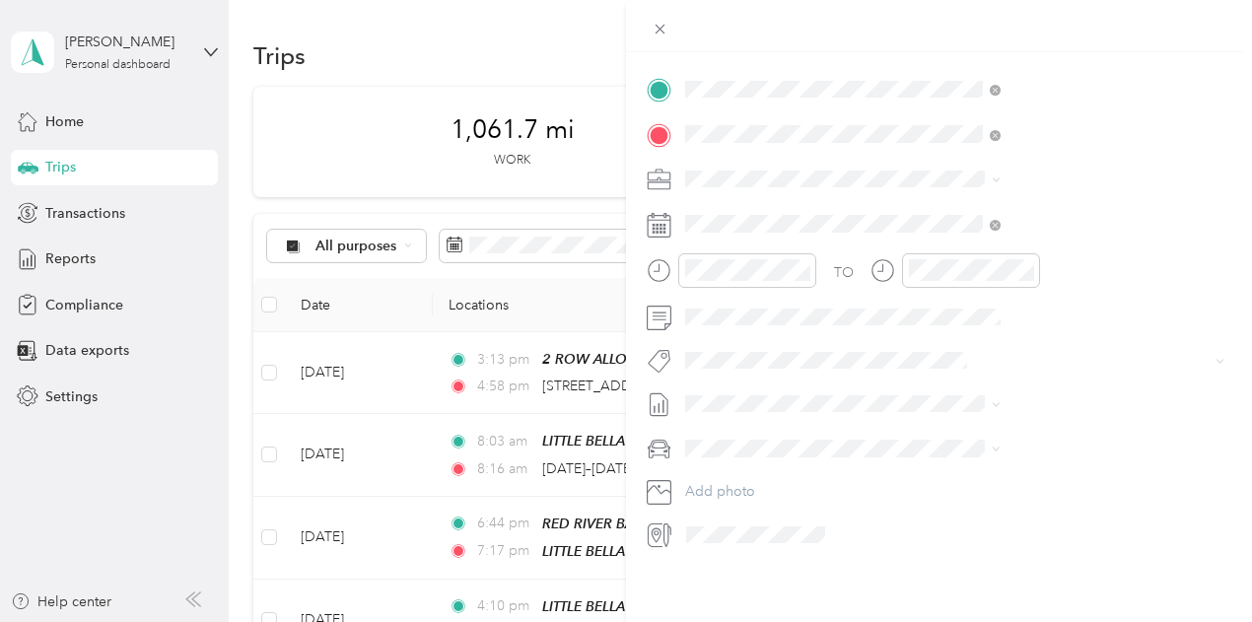
scroll to position [412, 0]
click at [974, 311] on span at bounding box center [954, 318] width 553 height 32
click at [974, 459] on li "[DATE] - [DATE] Draft" at bounding box center [1051, 454] width 329 height 32
click at [954, 464] on span "Kia Stinger" at bounding box center [934, 467] width 67 height 17
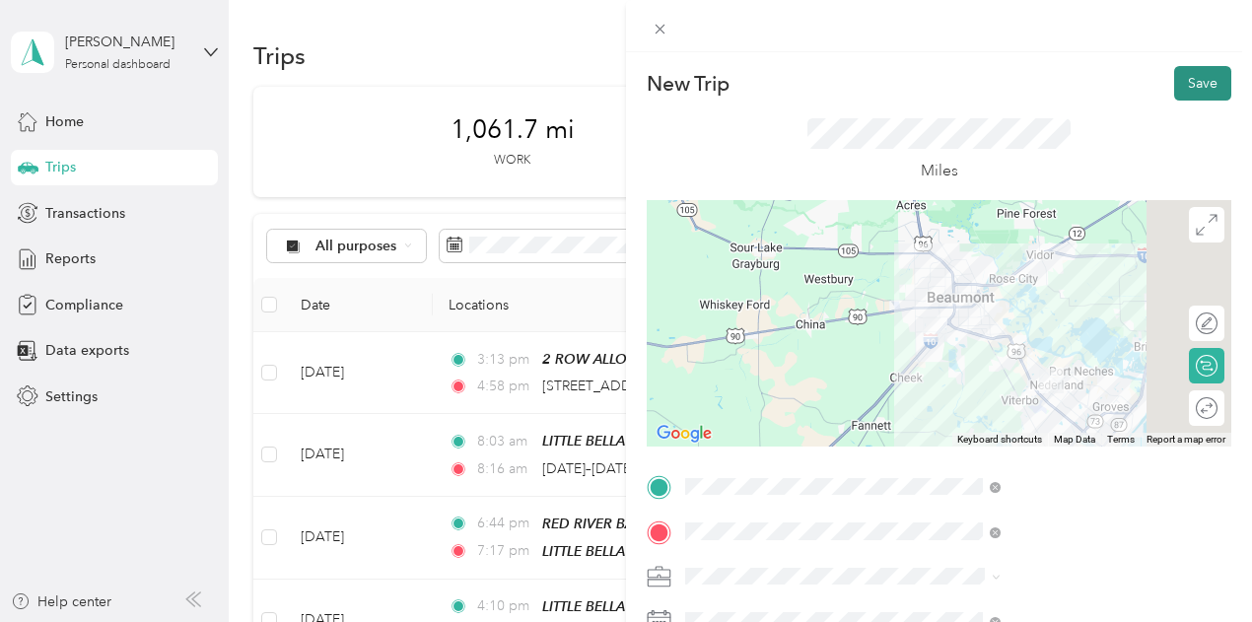
click at [1181, 76] on button "Save" at bounding box center [1202, 83] width 57 height 35
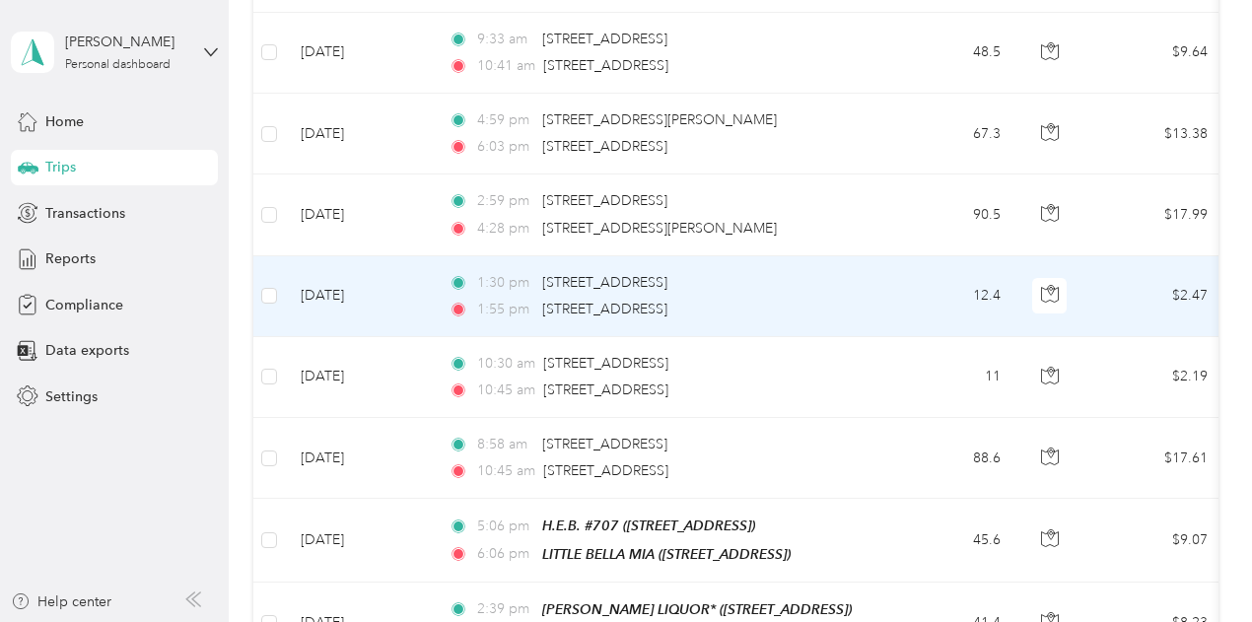
scroll to position [1577, 0]
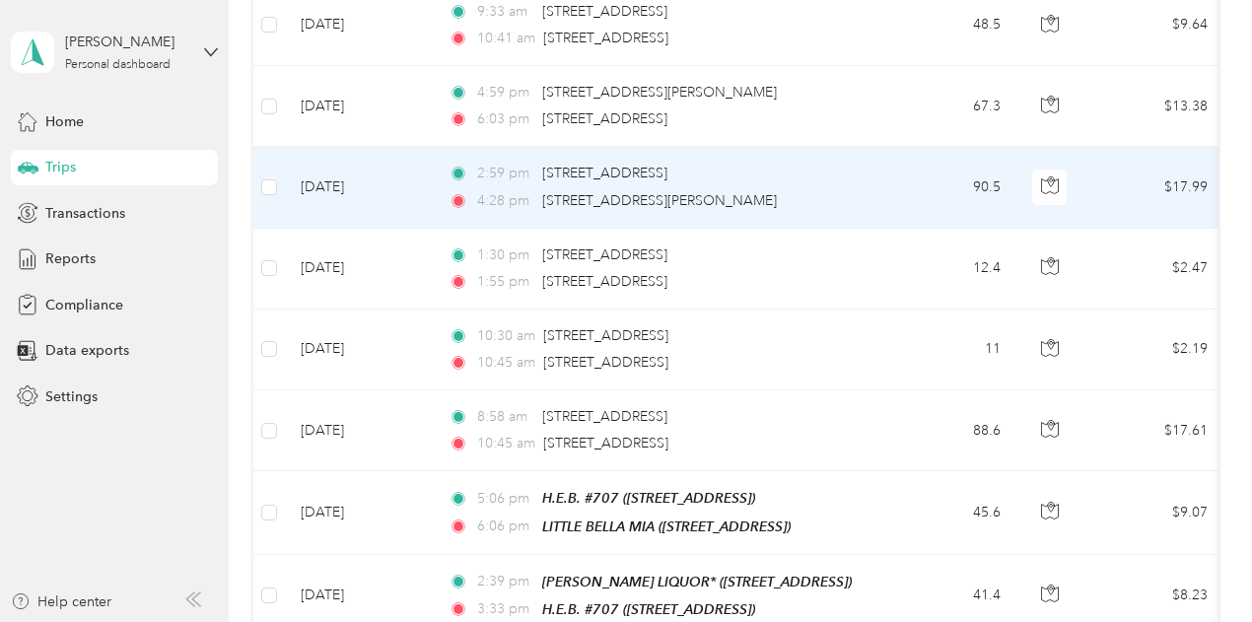
click at [886, 169] on td "90.5" at bounding box center [951, 187] width 130 height 81
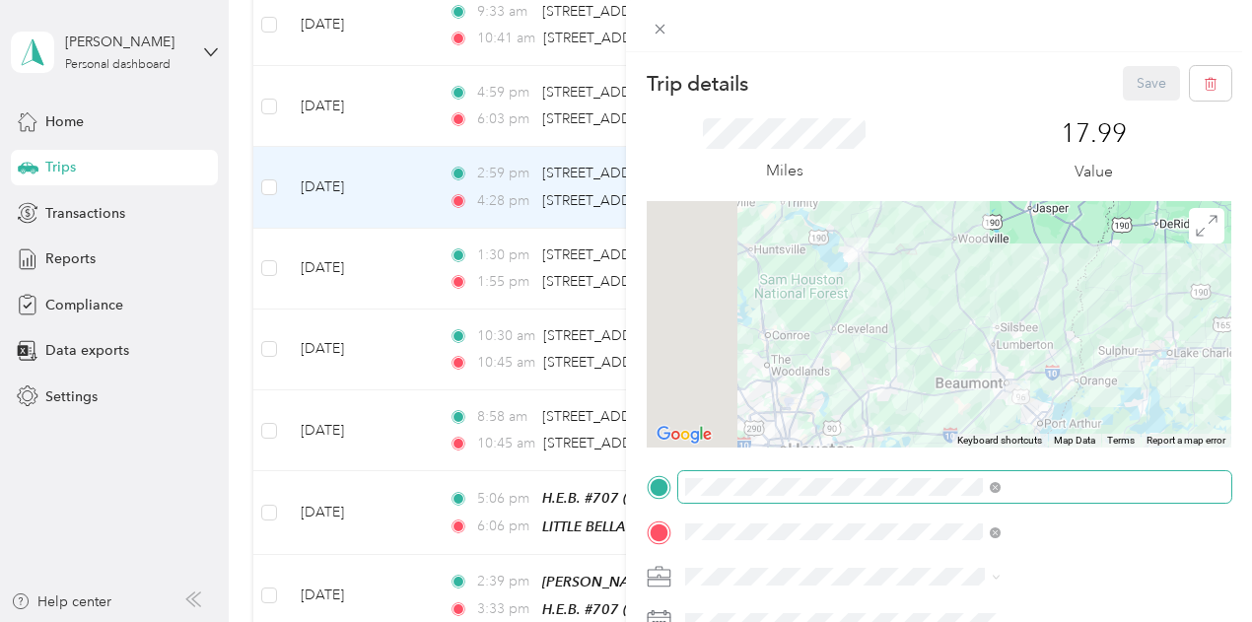
click at [1081, 481] on span at bounding box center [954, 487] width 553 height 32
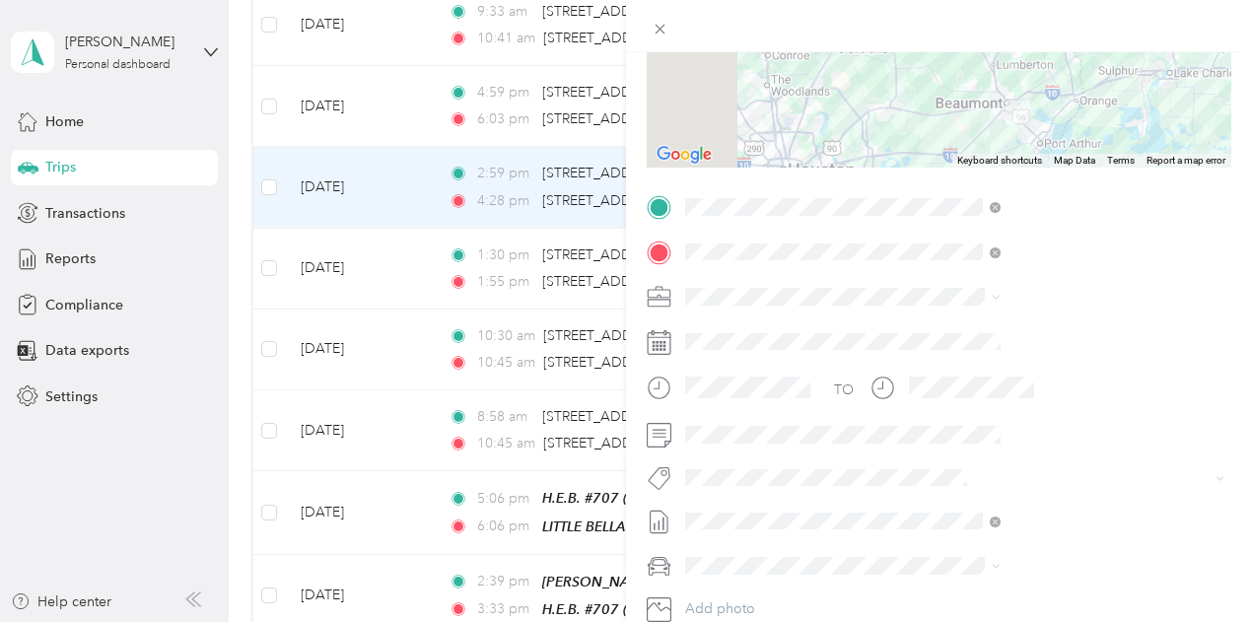
scroll to position [394, 0]
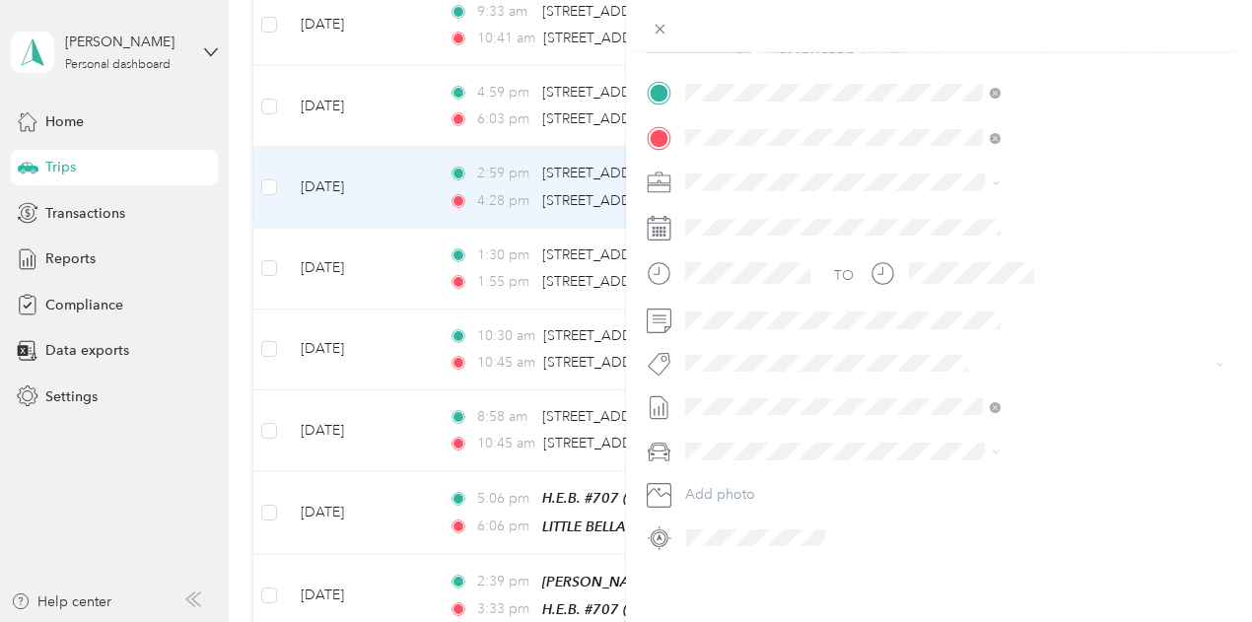
click at [946, 479] on span "Kia Stinger" at bounding box center [934, 479] width 67 height 17
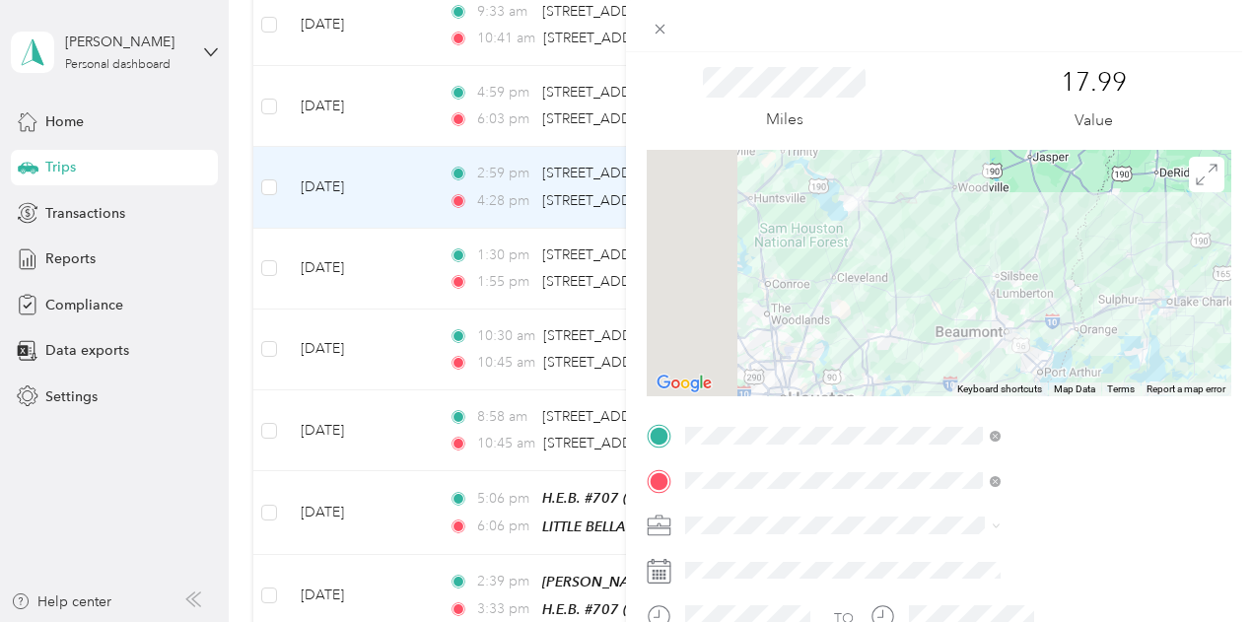
scroll to position [0, 0]
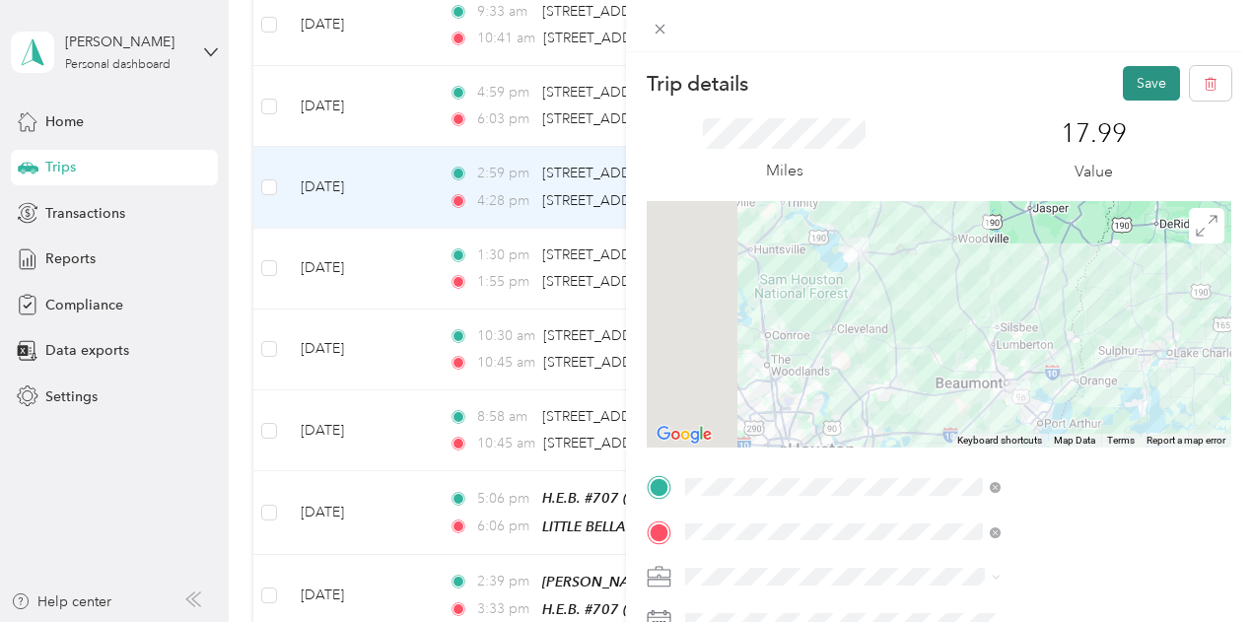
click at [1139, 78] on button "Save" at bounding box center [1151, 83] width 57 height 35
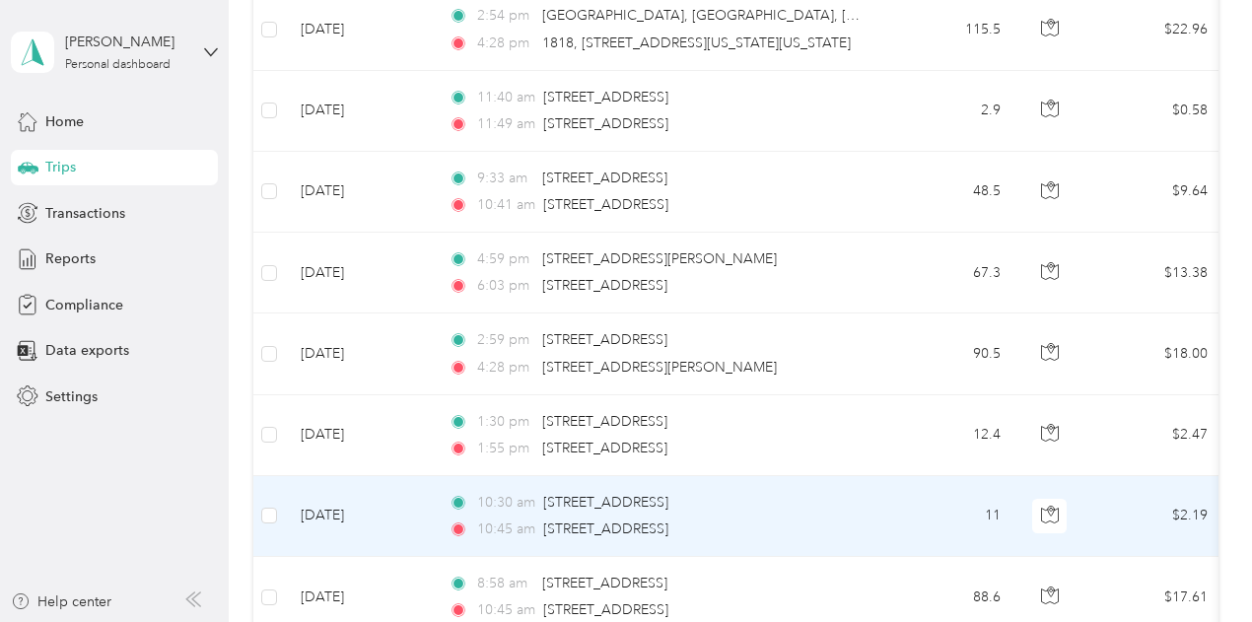
scroll to position [1380, 0]
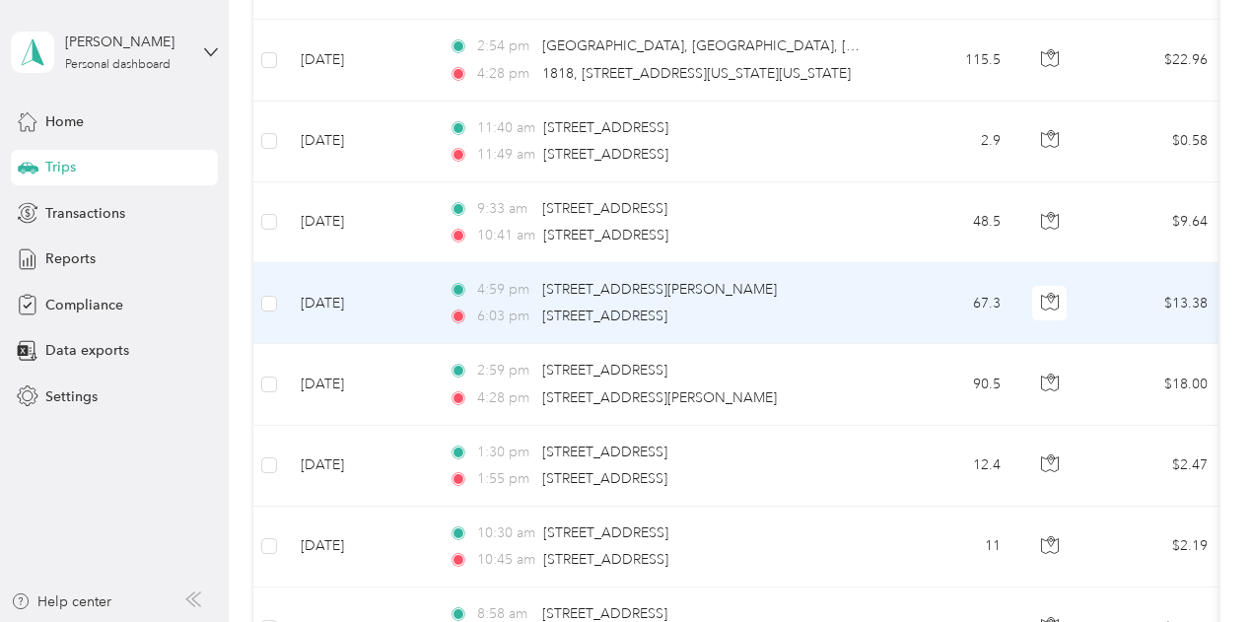
click at [886, 286] on td "67.3" at bounding box center [951, 303] width 130 height 81
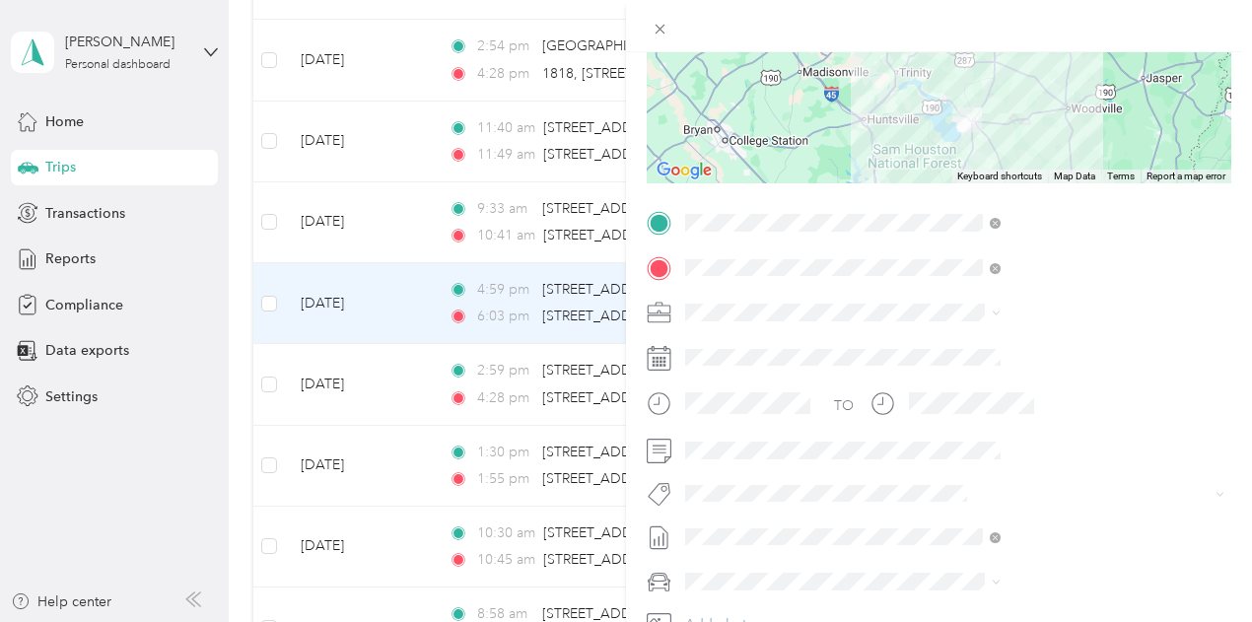
scroll to position [296, 0]
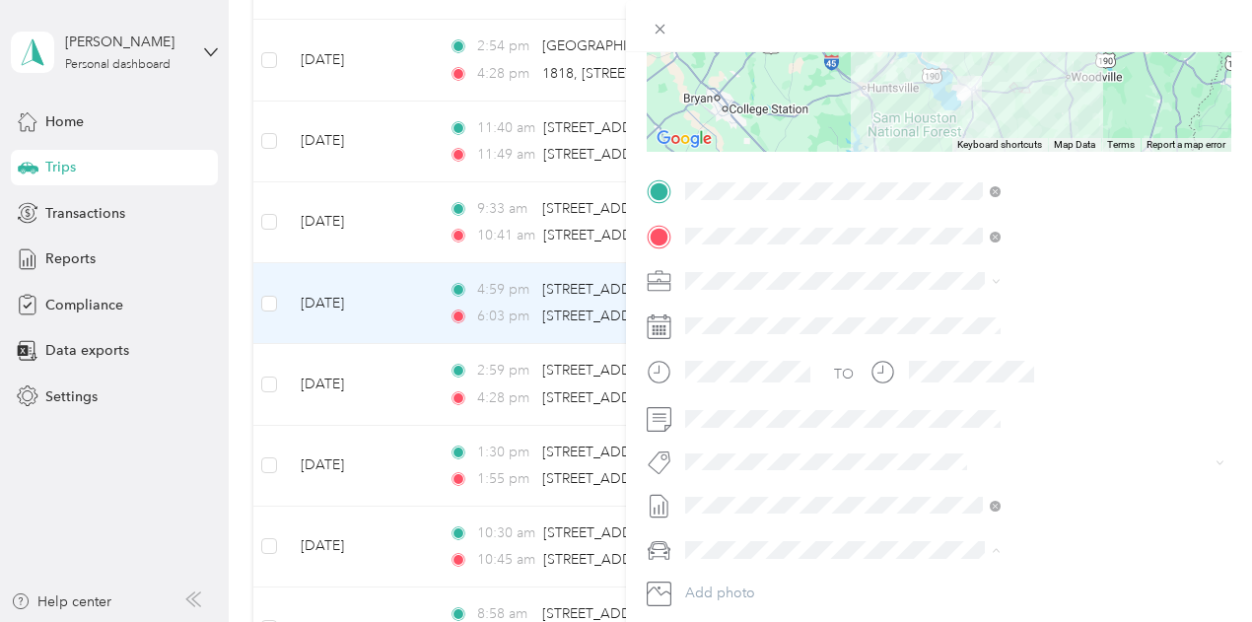
click at [944, 480] on span "Kia Stinger" at bounding box center [934, 480] width 67 height 17
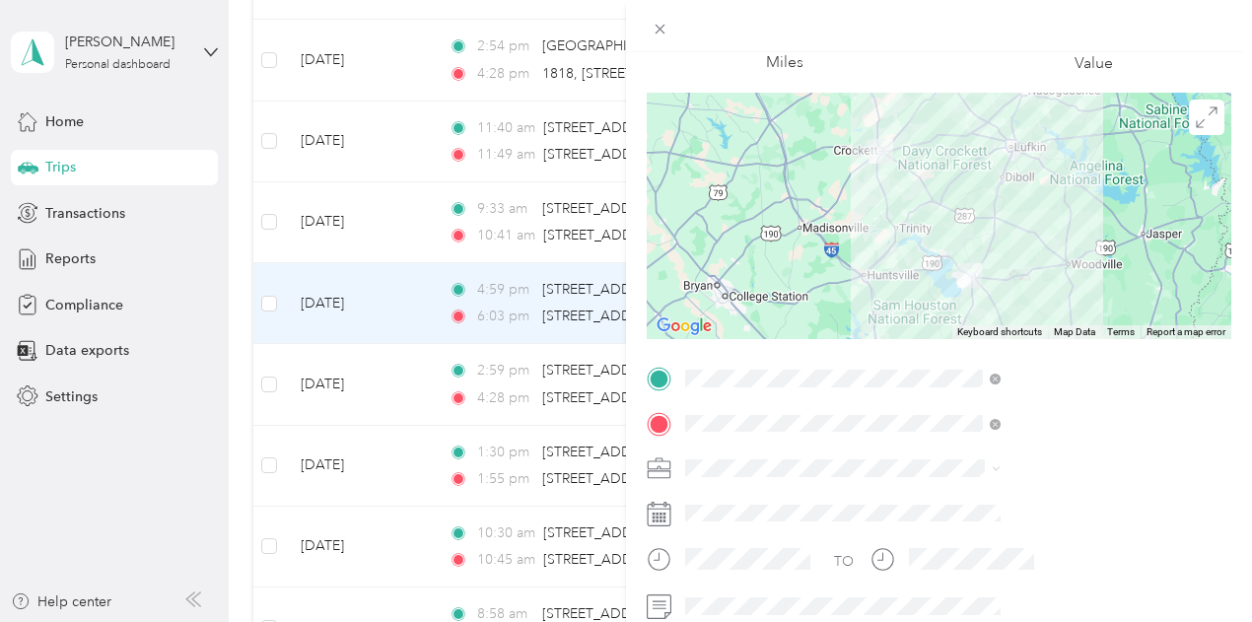
scroll to position [0, 0]
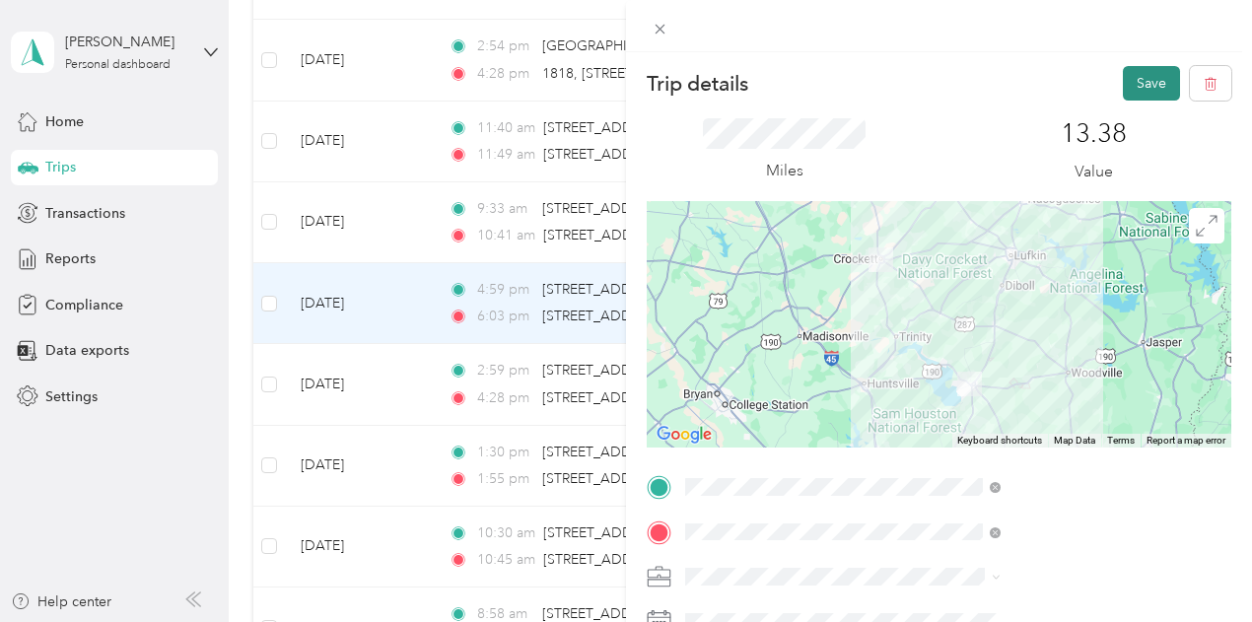
click at [1130, 83] on button "Save" at bounding box center [1151, 83] width 57 height 35
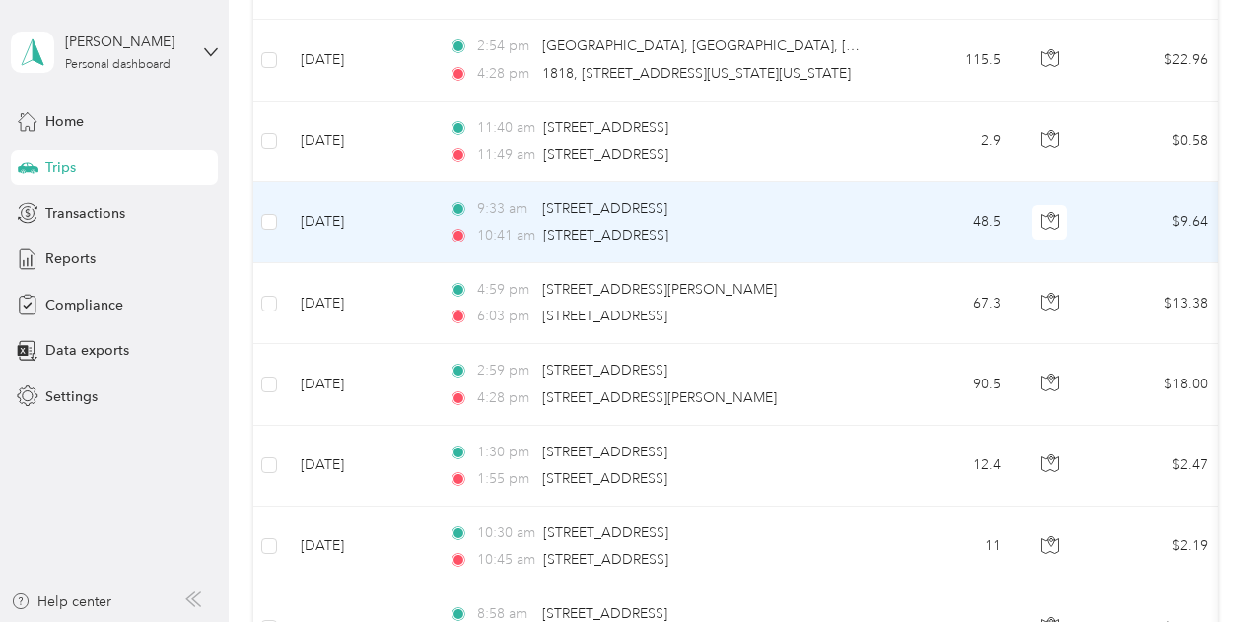
click at [889, 218] on td "48.5" at bounding box center [951, 222] width 130 height 81
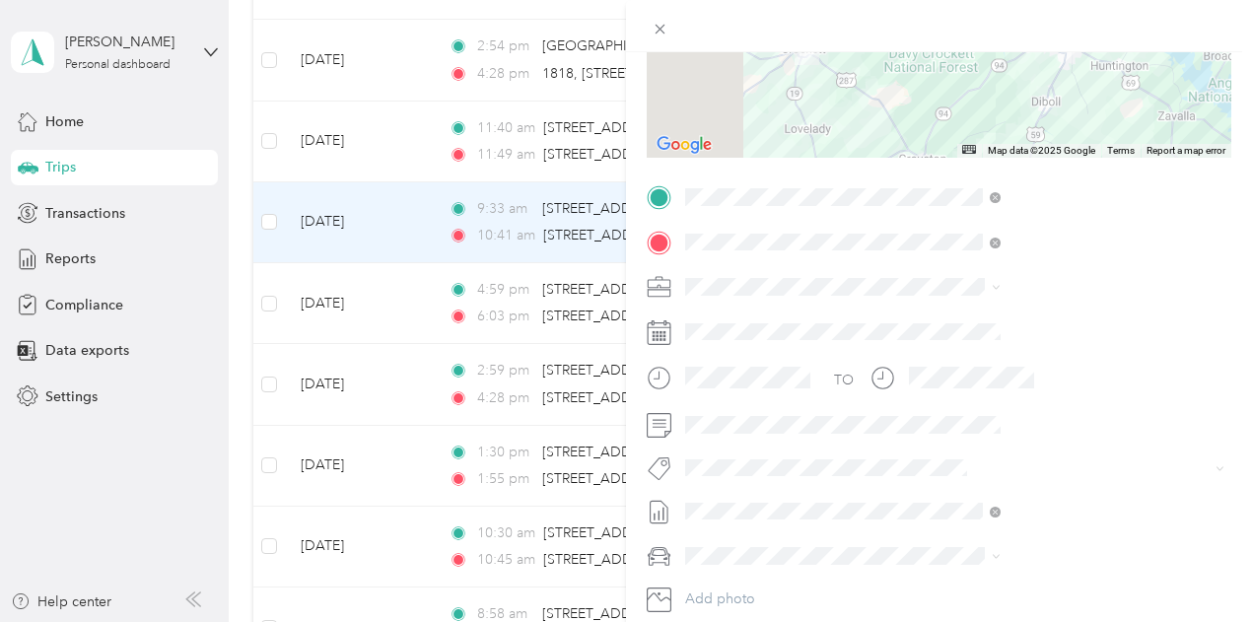
scroll to position [296, 0]
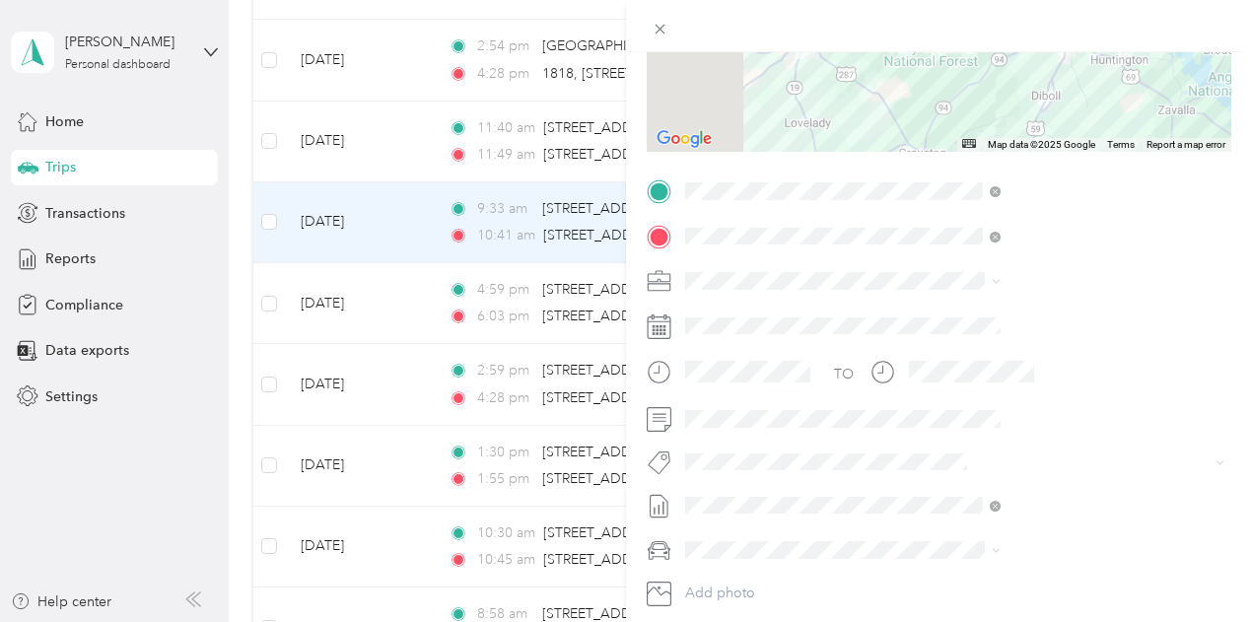
click at [963, 478] on span "Kia Stinger" at bounding box center [934, 471] width 67 height 17
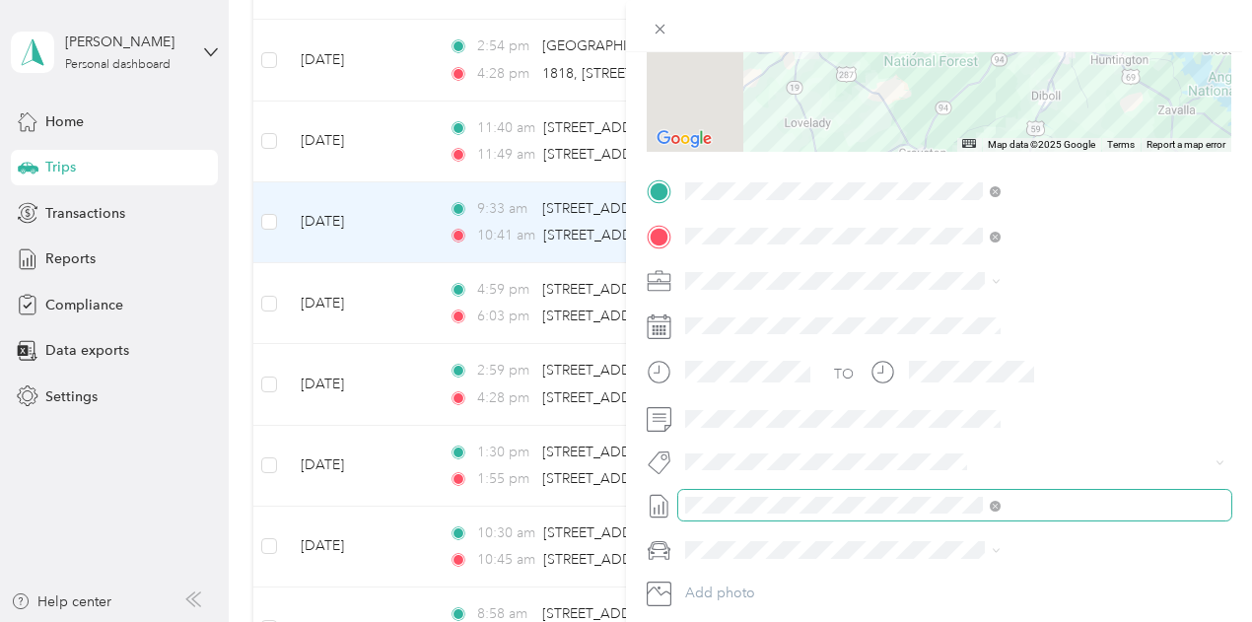
scroll to position [0, 0]
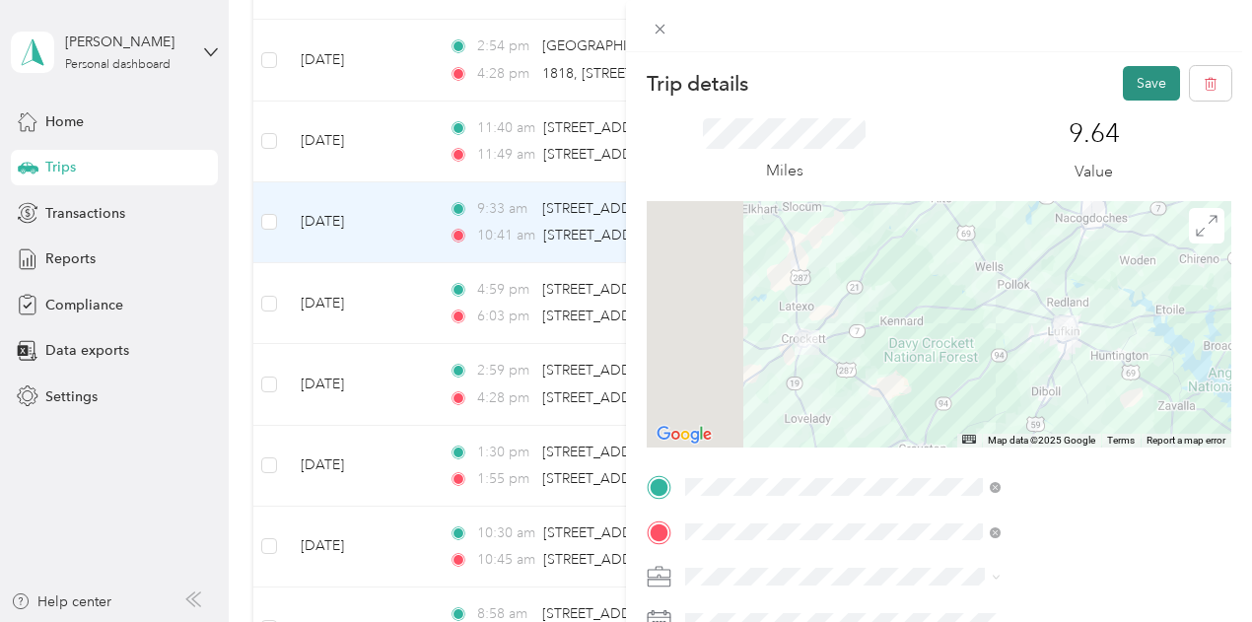
click at [1138, 74] on button "Save" at bounding box center [1151, 83] width 57 height 35
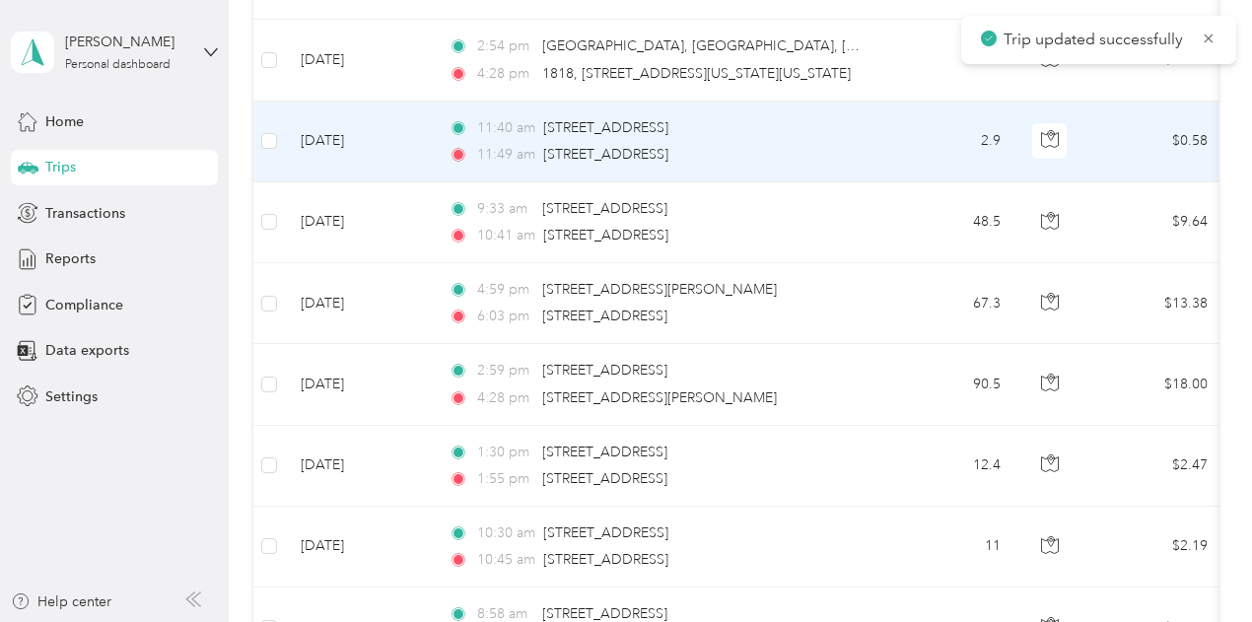
click at [908, 123] on td "2.9" at bounding box center [951, 142] width 130 height 81
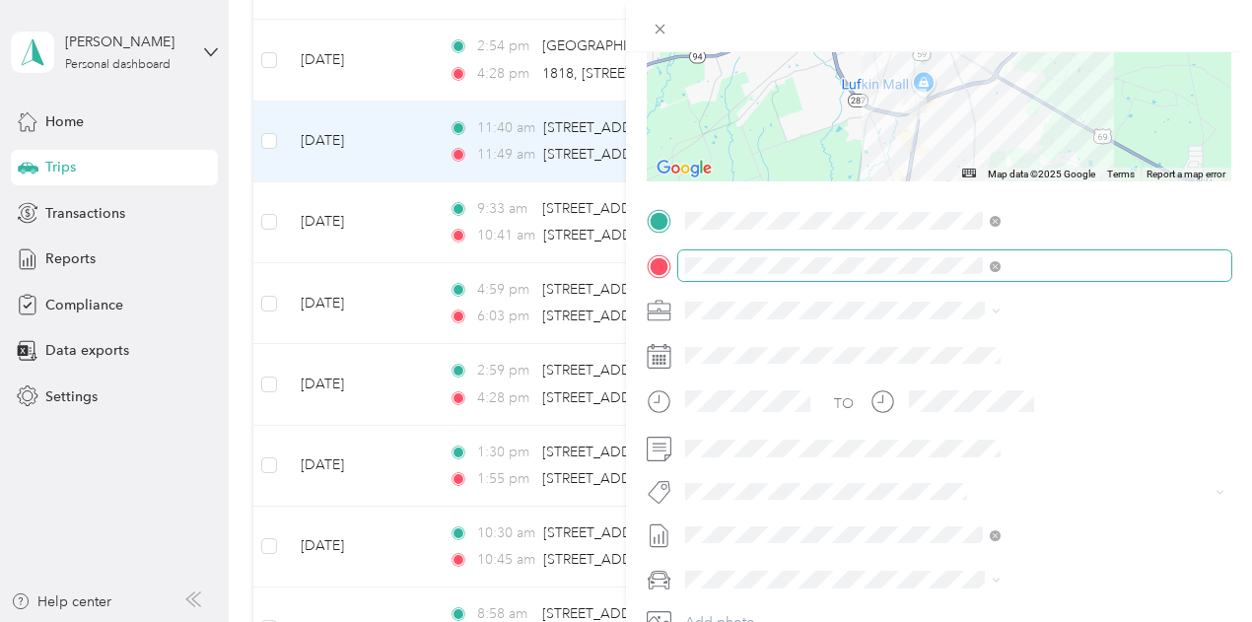
scroll to position [296, 0]
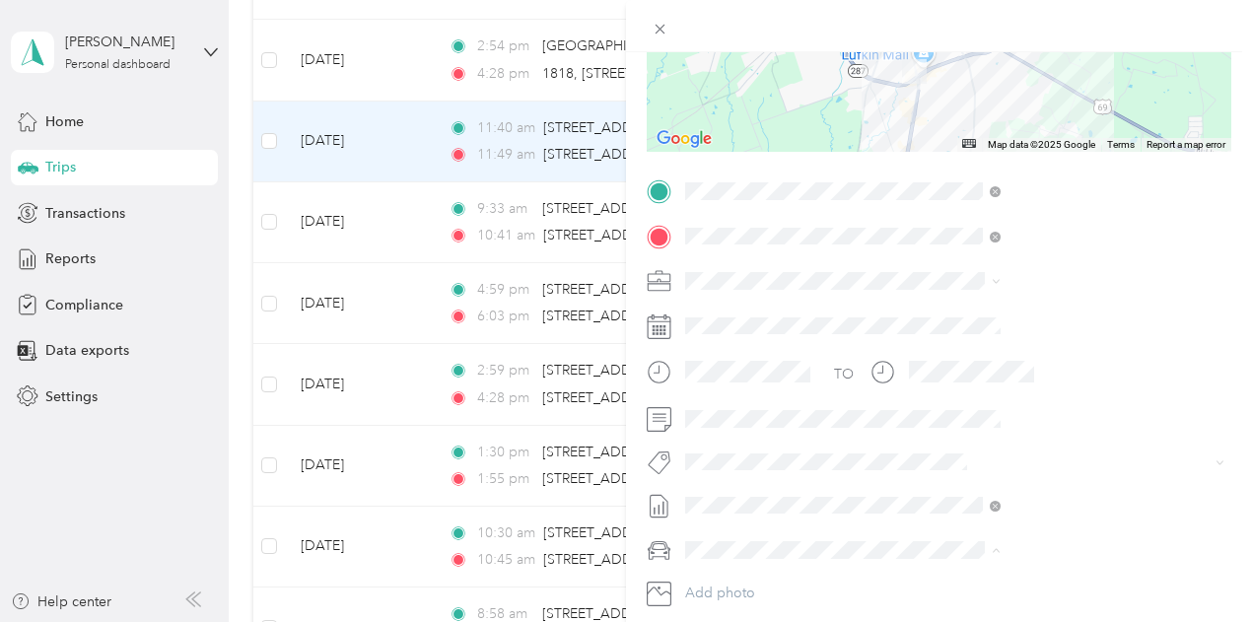
click at [952, 480] on div "Kia Stinger" at bounding box center [1052, 480] width 302 height 21
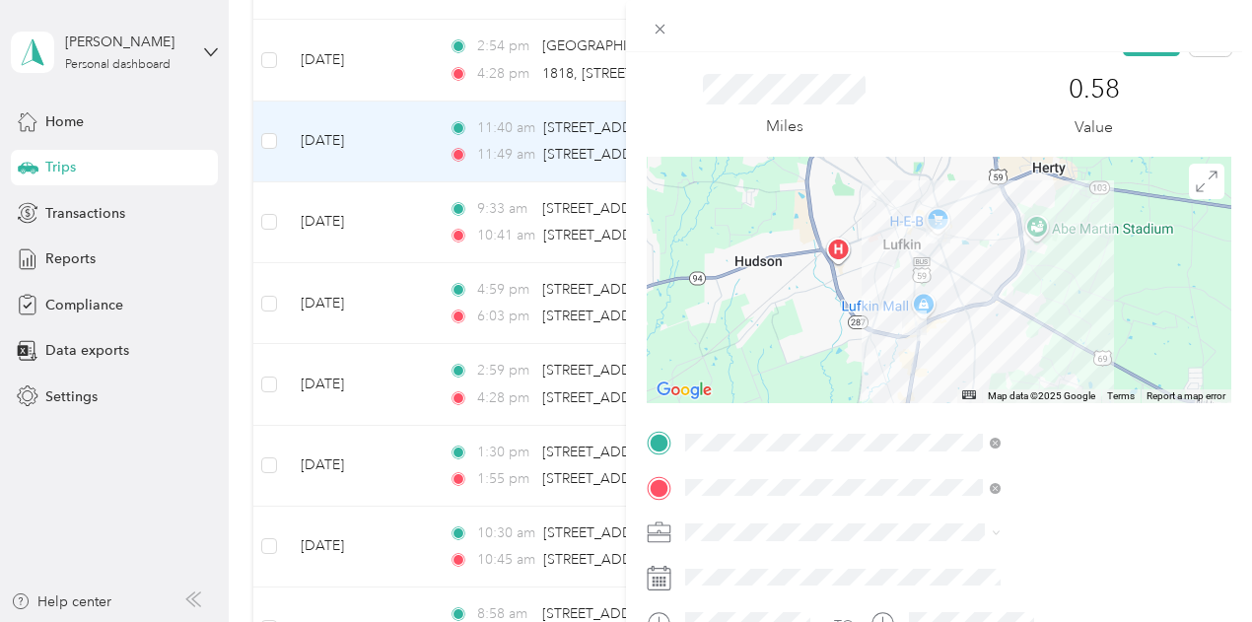
scroll to position [0, 0]
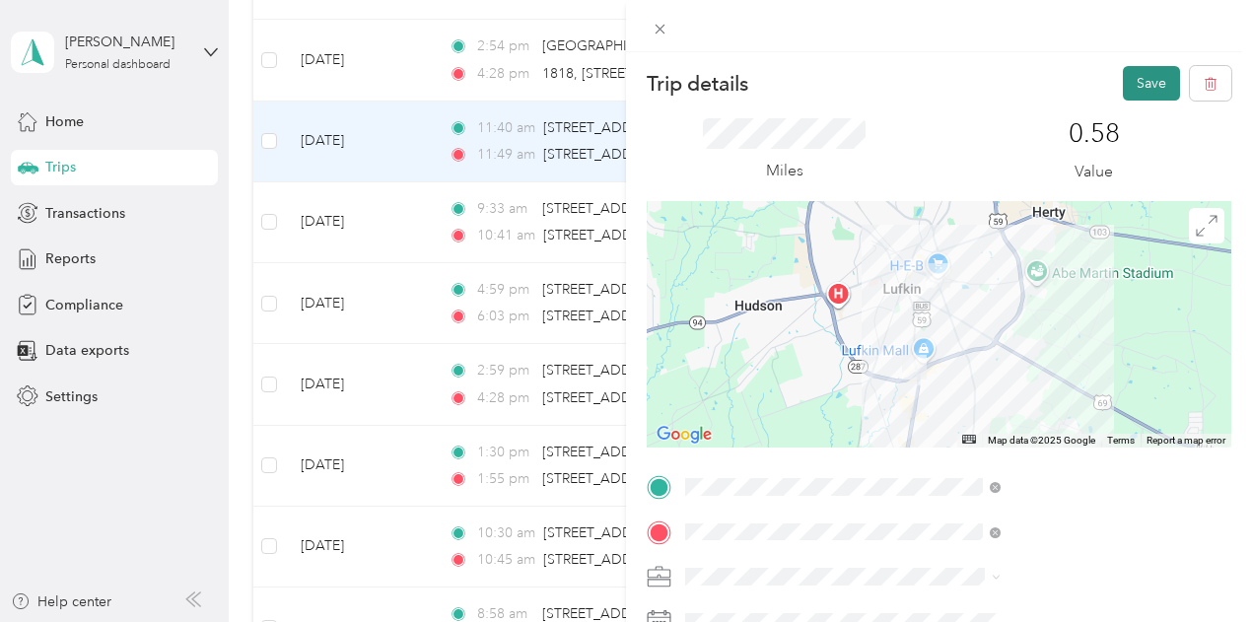
click at [1140, 82] on button "Save" at bounding box center [1151, 83] width 57 height 35
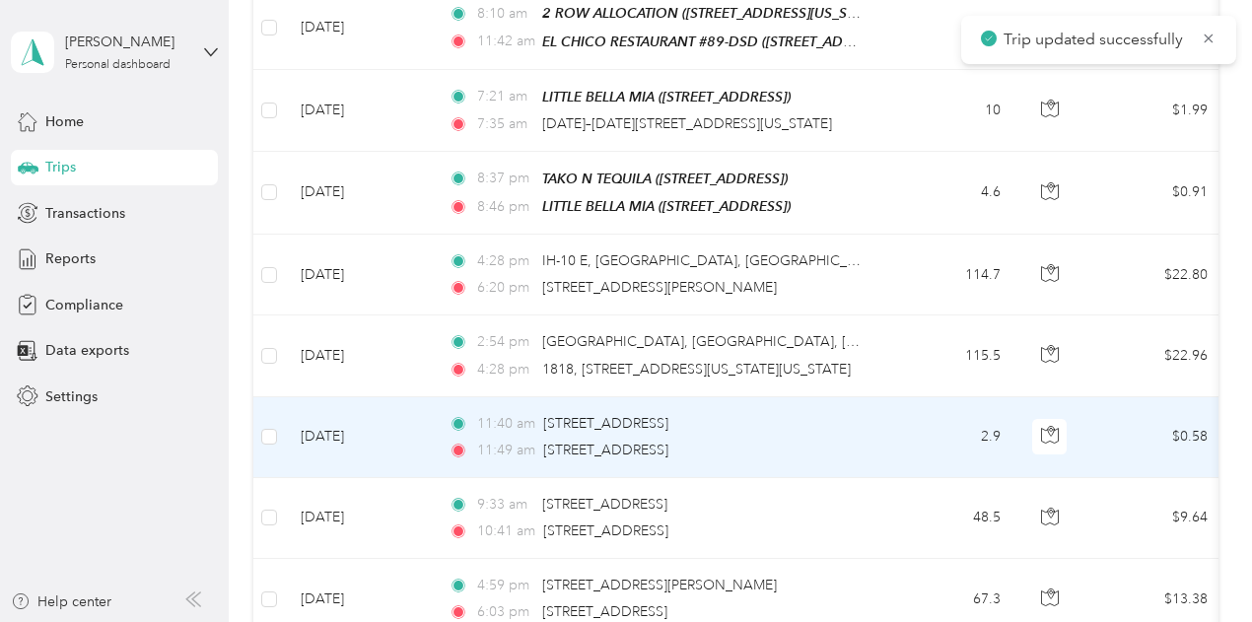
scroll to position [1183, 0]
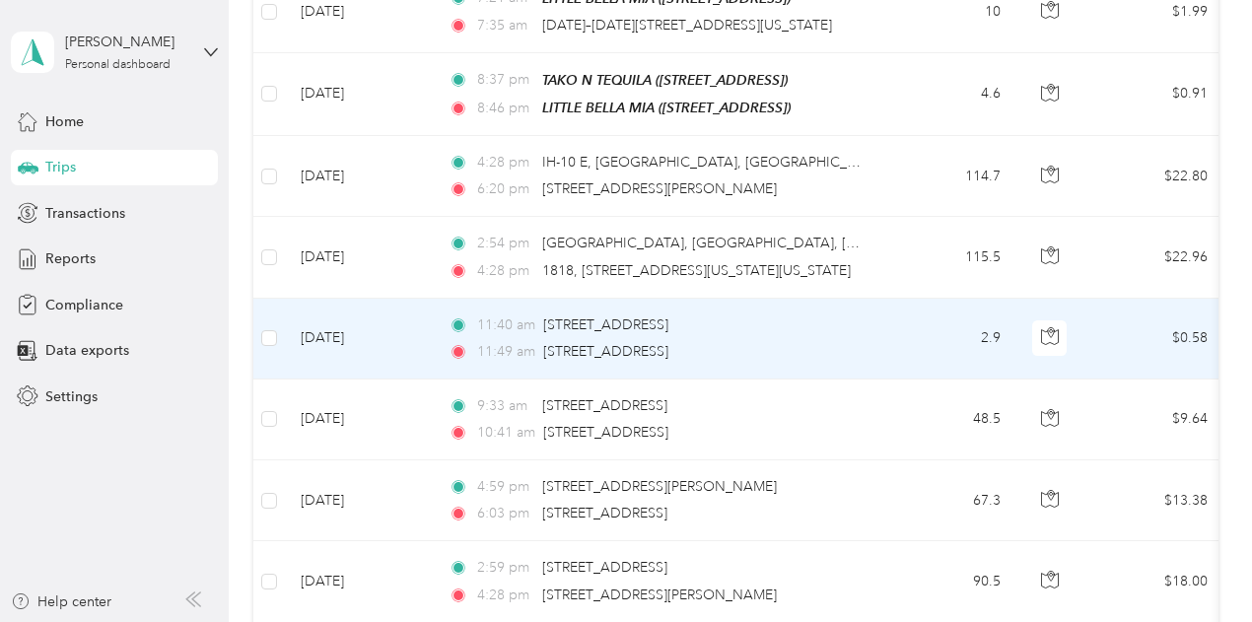
click at [876, 323] on td "11:40 am [STREET_ADDRESS] 11:49 am [STREET_ADDRESS]" at bounding box center [660, 339] width 454 height 81
click at [916, 330] on td "2.9" at bounding box center [951, 339] width 130 height 81
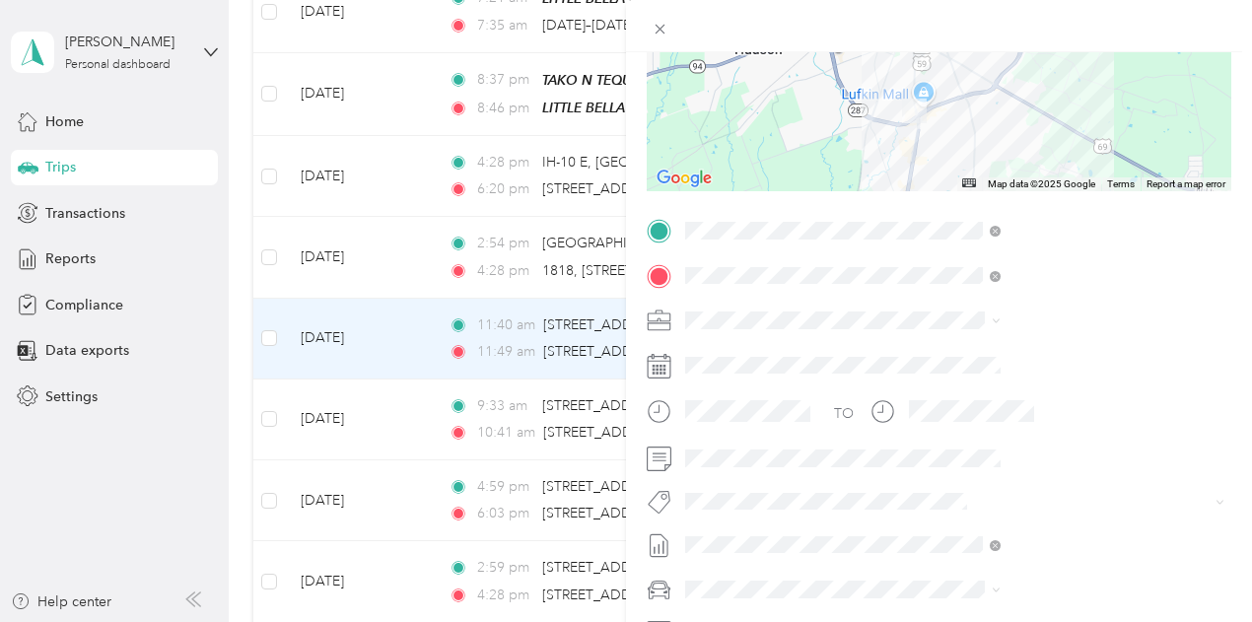
scroll to position [296, 0]
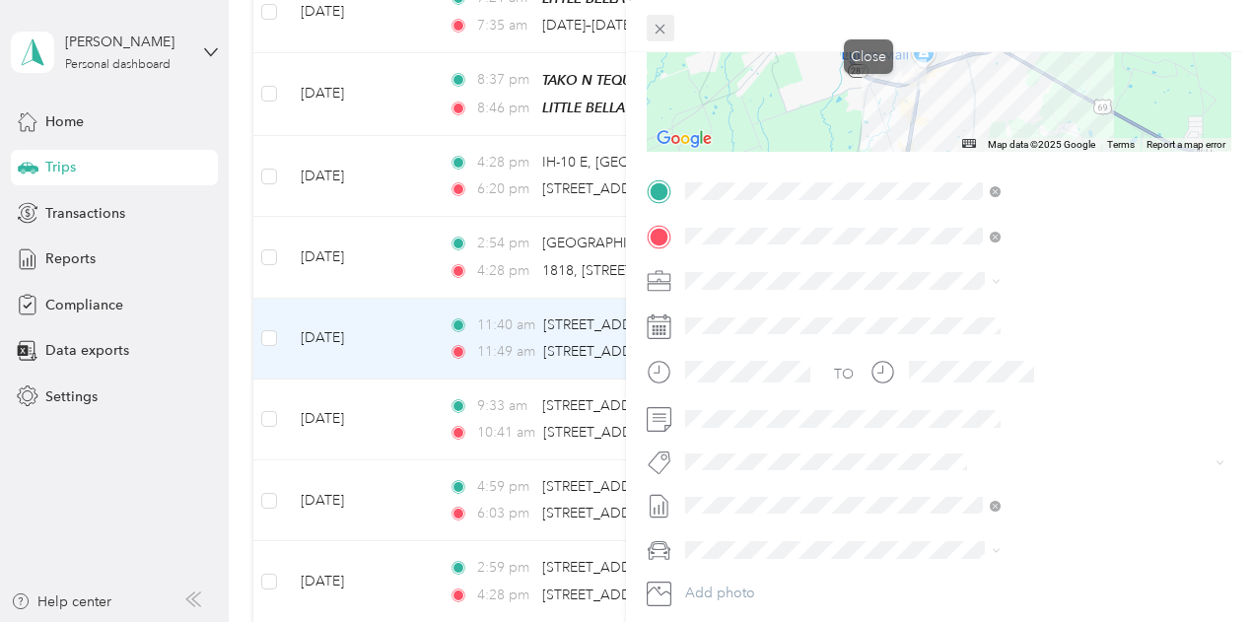
click at [668, 23] on icon at bounding box center [660, 29] width 17 height 17
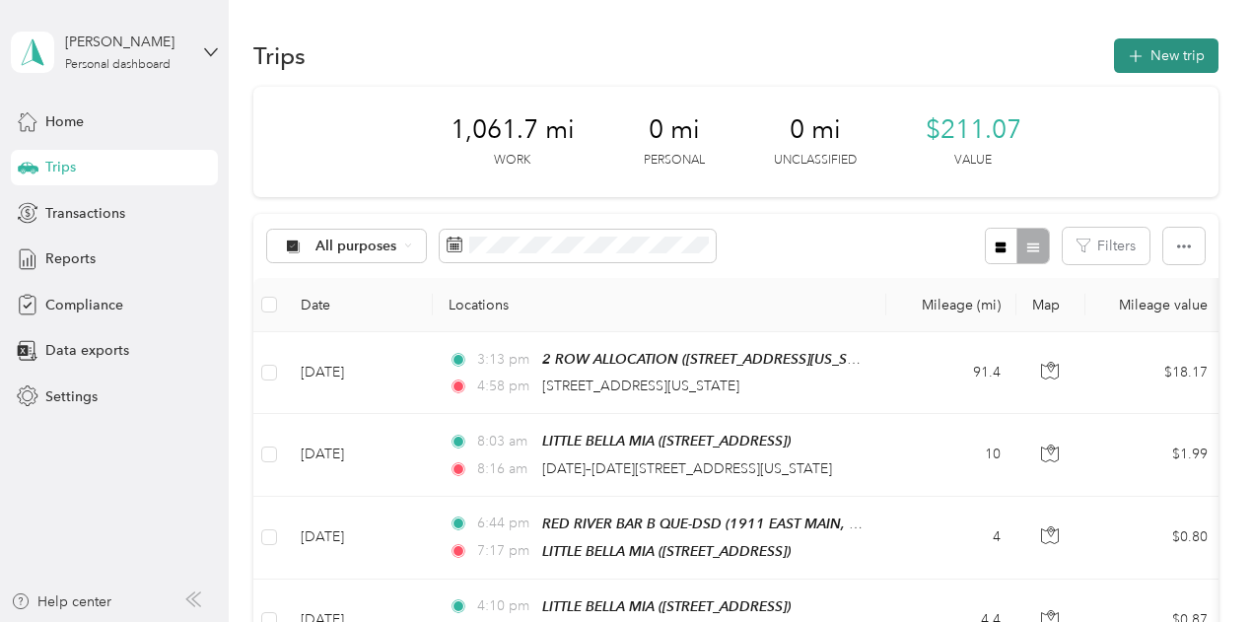
click at [1161, 57] on button "New trip" at bounding box center [1166, 55] width 105 height 35
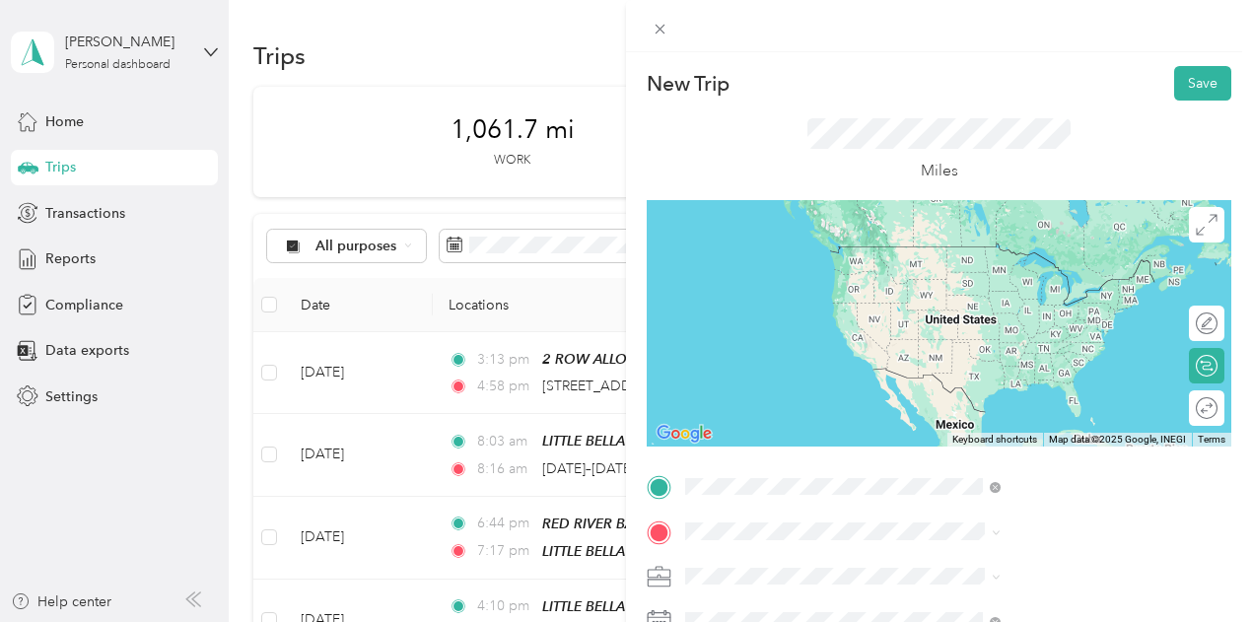
click at [995, 255] on span "[STREET_ADDRESS][US_STATE]" at bounding box center [1029, 247] width 197 height 18
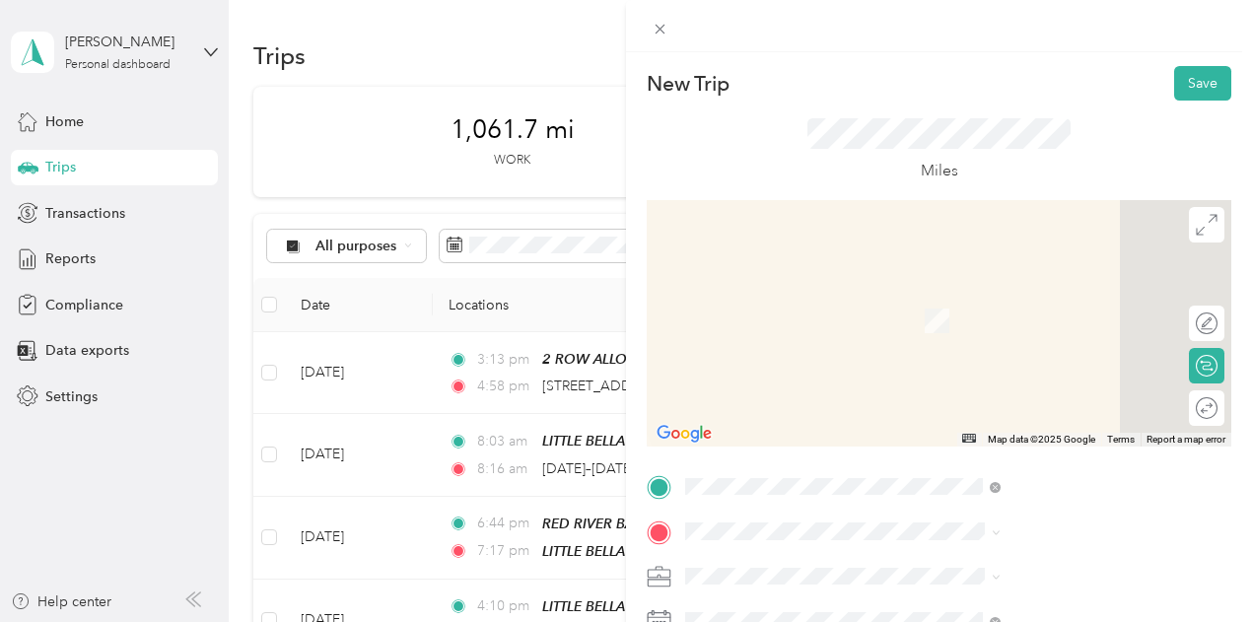
click at [1043, 292] on span "[STREET_ADDRESS][US_STATE]" at bounding box center [1029, 283] width 197 height 18
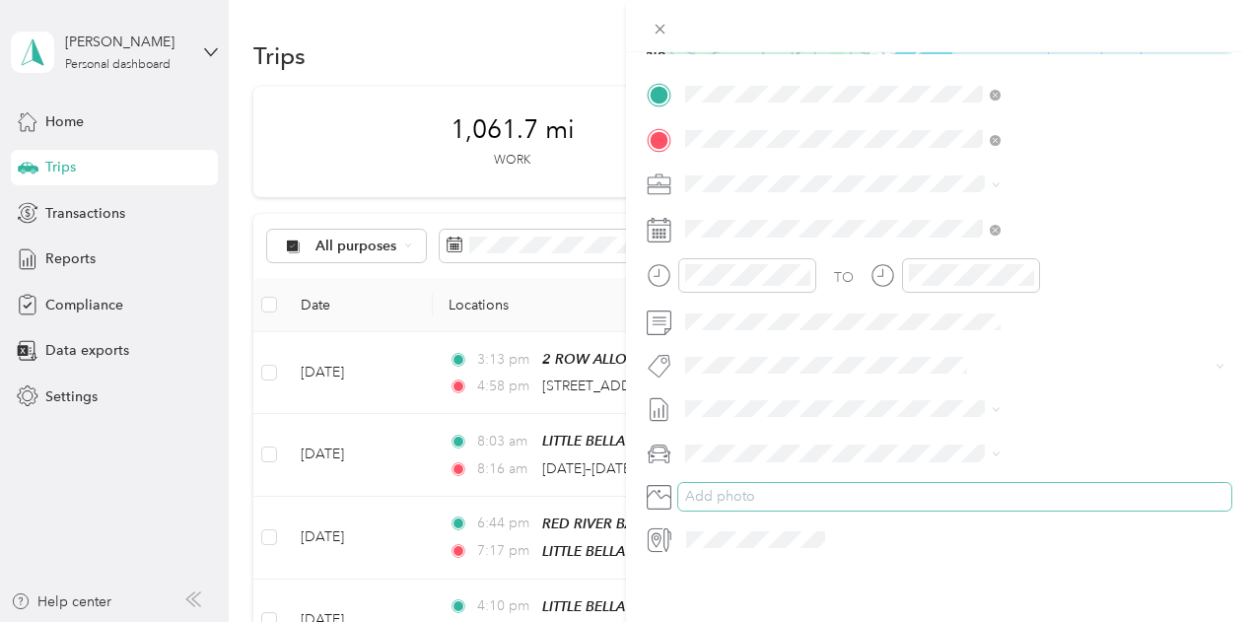
scroll to position [394, 0]
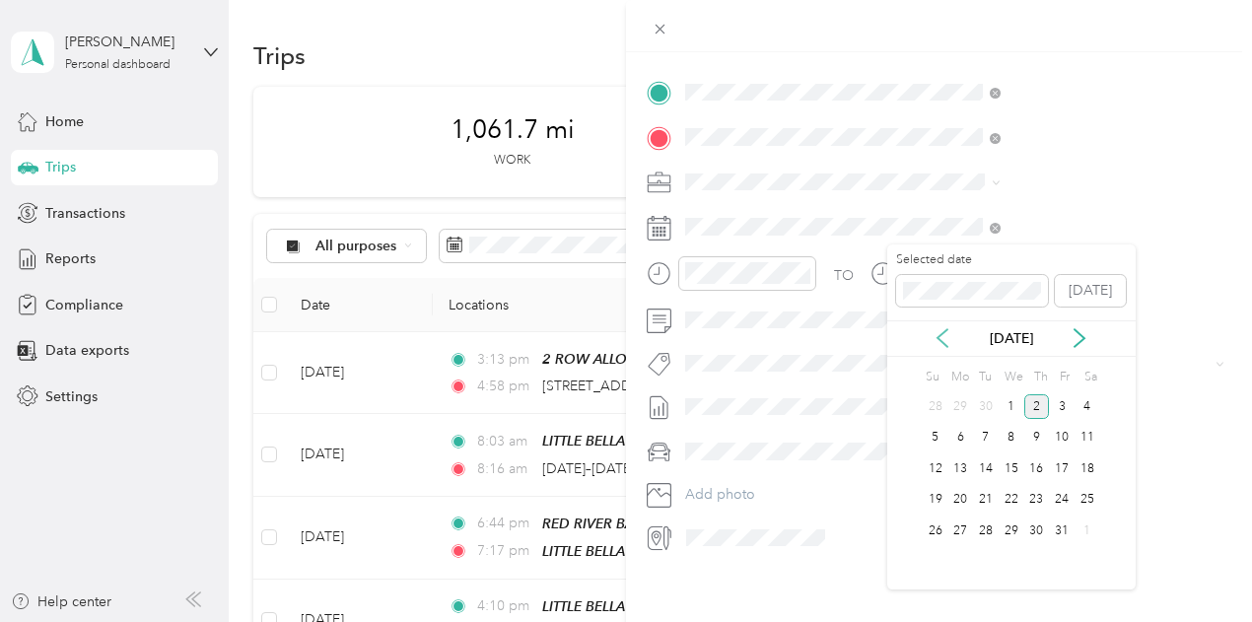
click at [941, 335] on icon at bounding box center [943, 338] width 10 height 18
click at [1034, 445] on div "11" at bounding box center [1037, 438] width 26 height 25
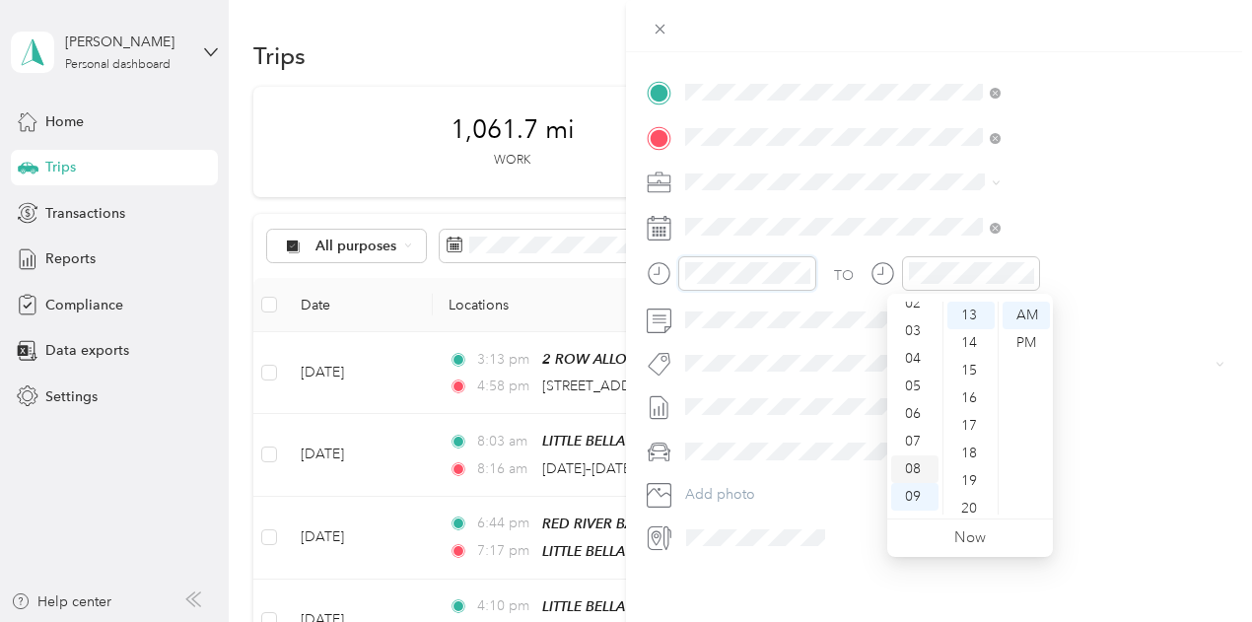
scroll to position [0, 0]
click at [917, 341] on div "01" at bounding box center [914, 343] width 47 height 28
click at [966, 384] on div "30" at bounding box center [970, 391] width 47 height 28
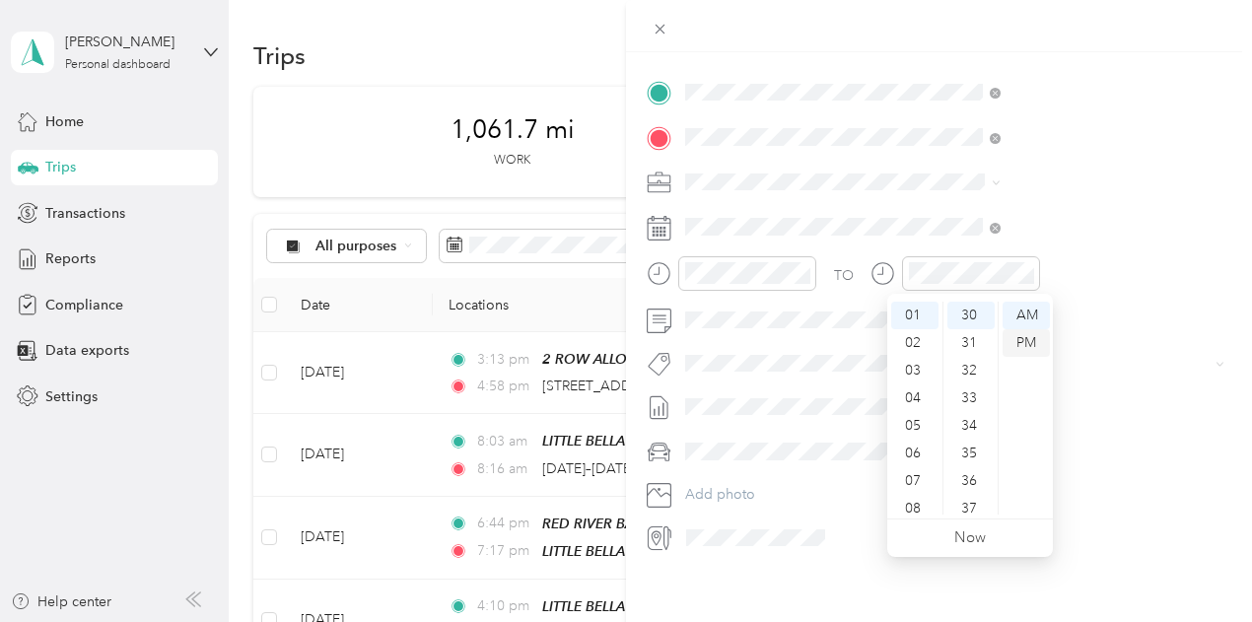
click at [1017, 339] on div "PM" at bounding box center [1026, 343] width 47 height 28
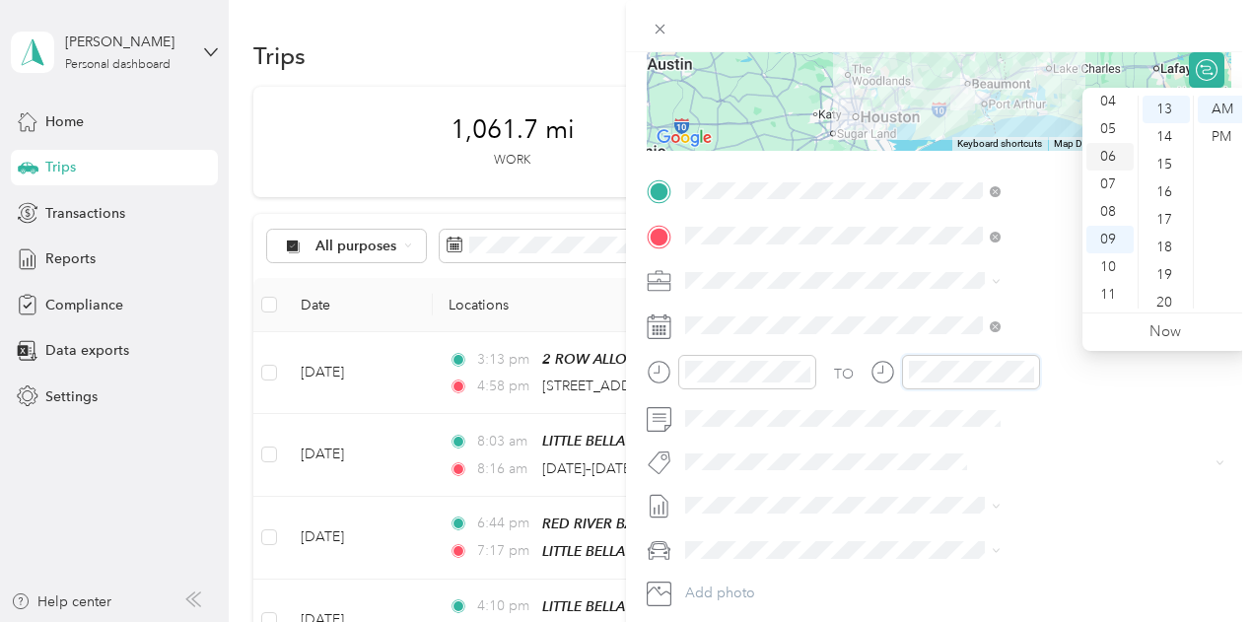
scroll to position [20, 0]
click at [1112, 171] on div "03" at bounding box center [1109, 173] width 47 height 28
click at [1159, 203] on div "45" at bounding box center [1166, 204] width 47 height 28
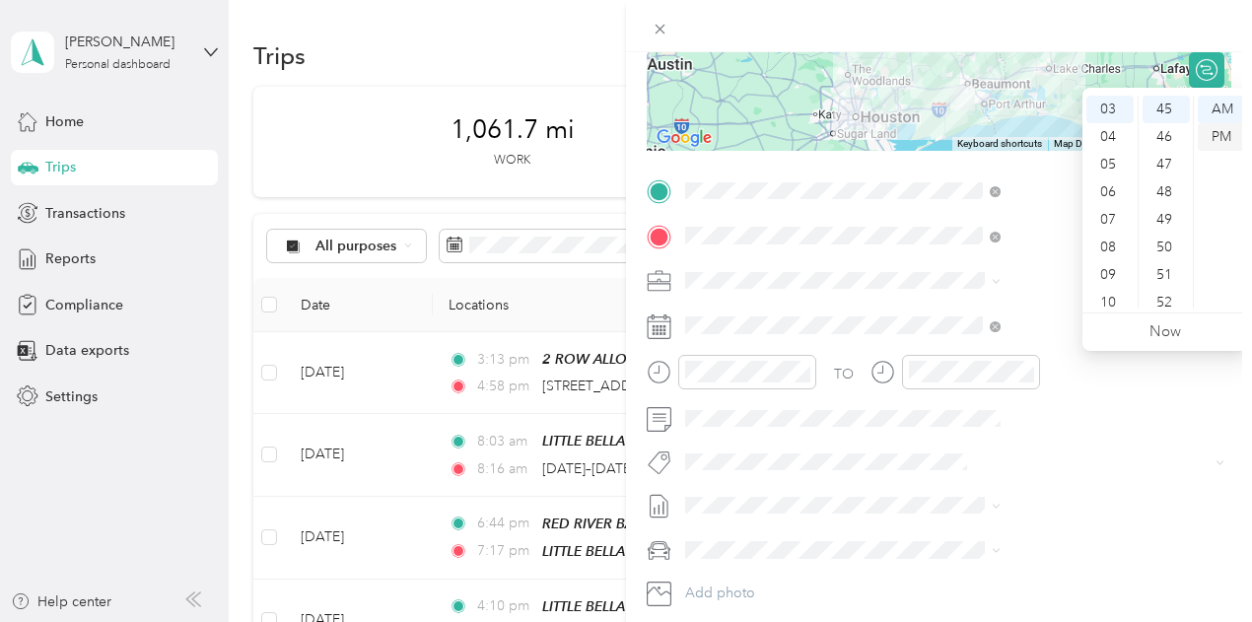
click at [1215, 134] on div "PM" at bounding box center [1221, 137] width 47 height 28
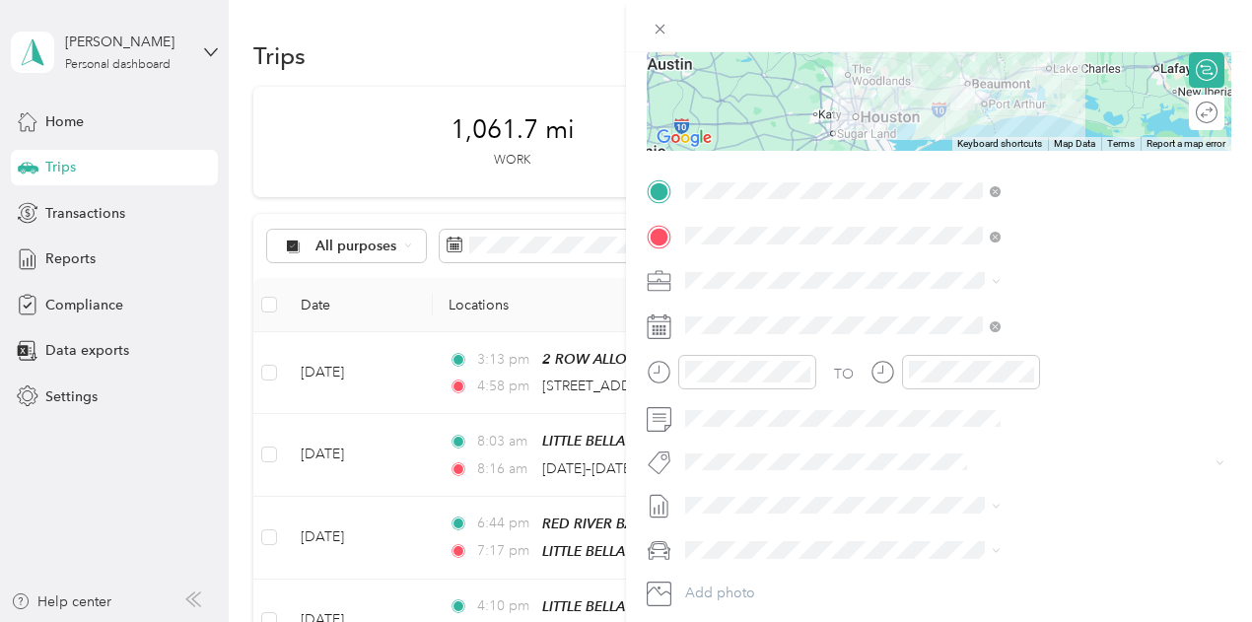
click at [957, 566] on span "[DATE] - [DATE]" at bounding box center [943, 565] width 99 height 21
click at [935, 483] on li "Kia Stinger" at bounding box center [1051, 479] width 329 height 35
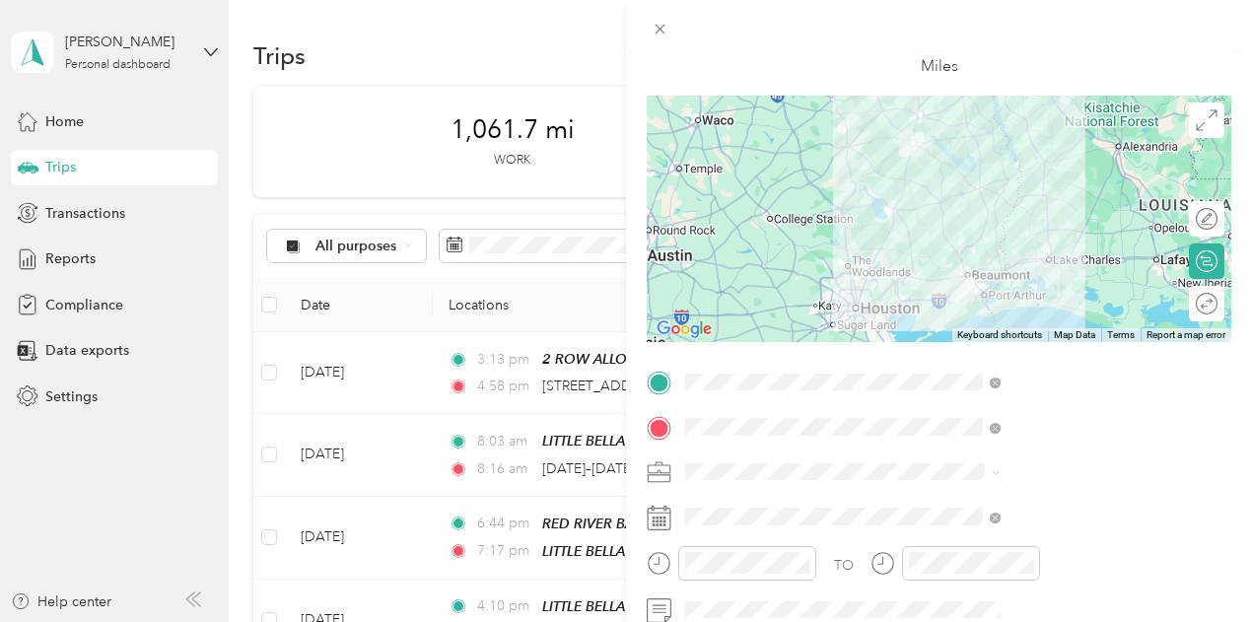
scroll to position [0, 0]
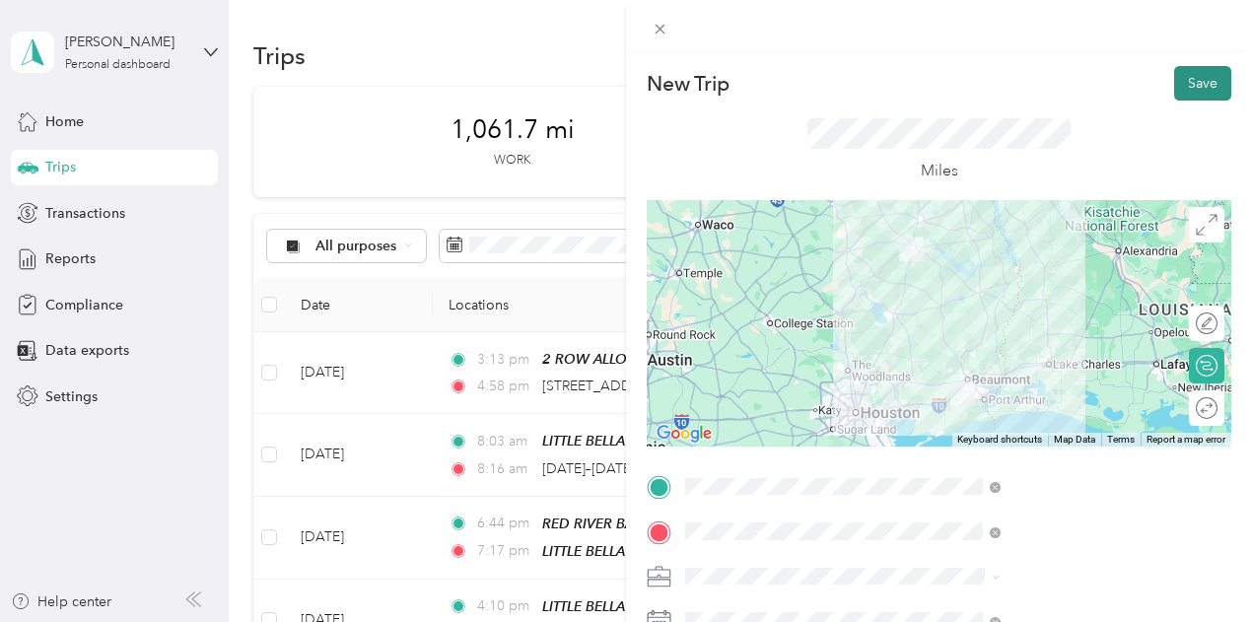
click at [1174, 75] on button "Save" at bounding box center [1202, 83] width 57 height 35
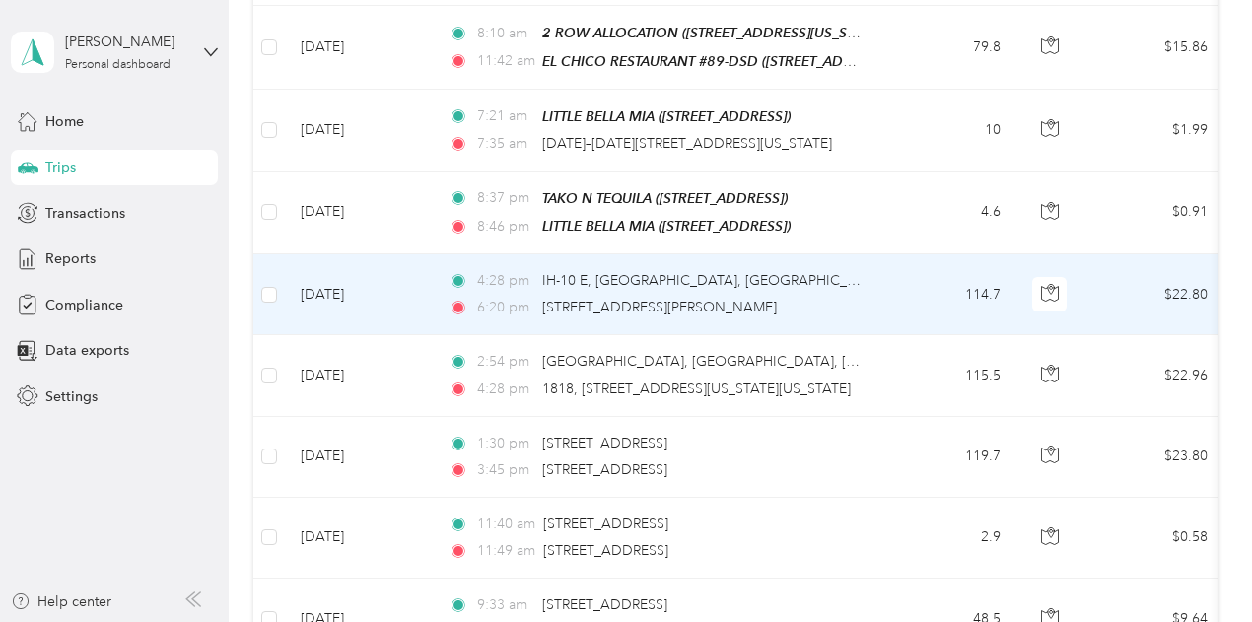
scroll to position [1085, 0]
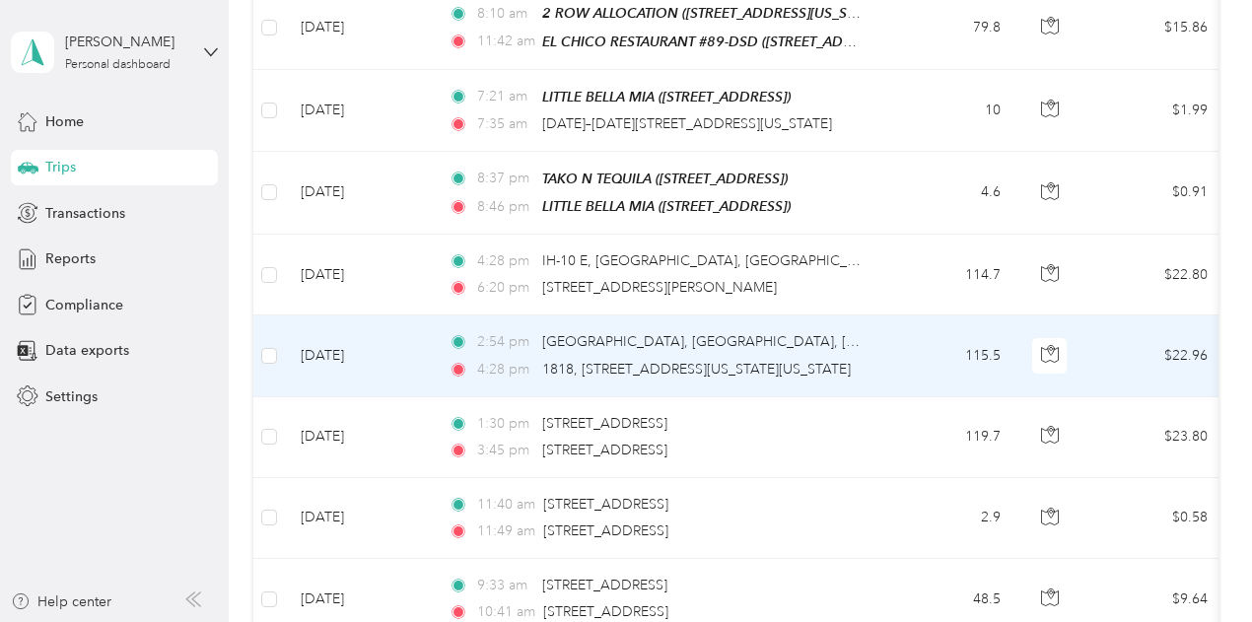
click at [912, 322] on td "115.5" at bounding box center [951, 355] width 130 height 81
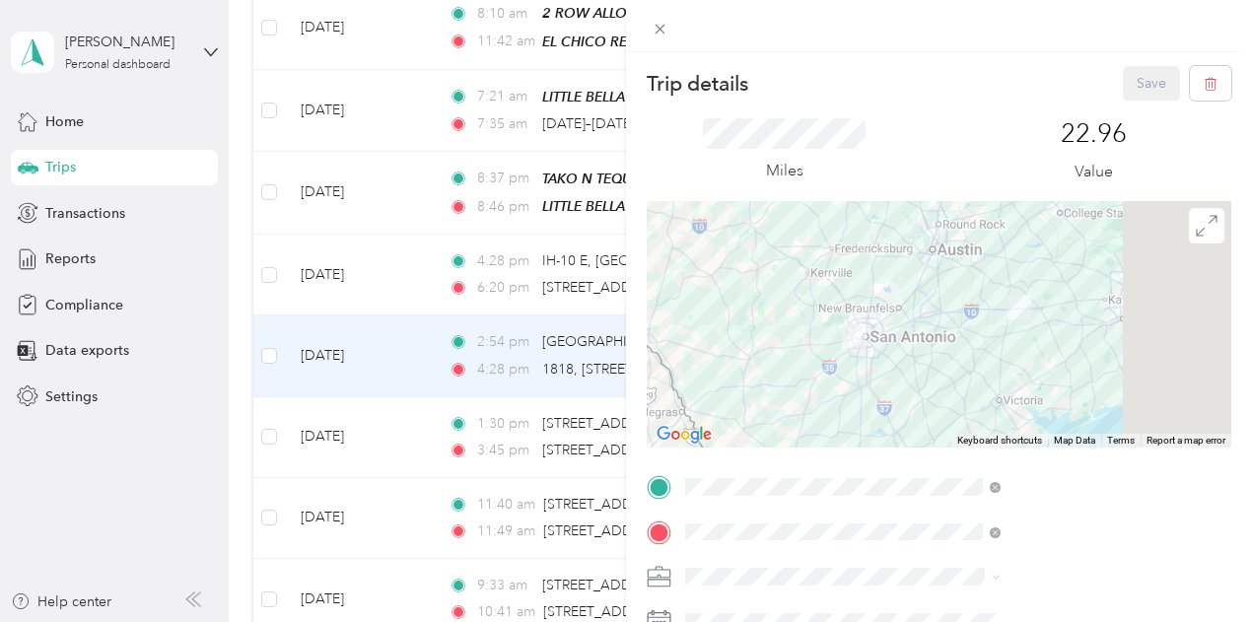
click at [798, 251] on div "Trip details Save This trip cannot be edited because it is either under review,…" at bounding box center [626, 311] width 1252 height 622
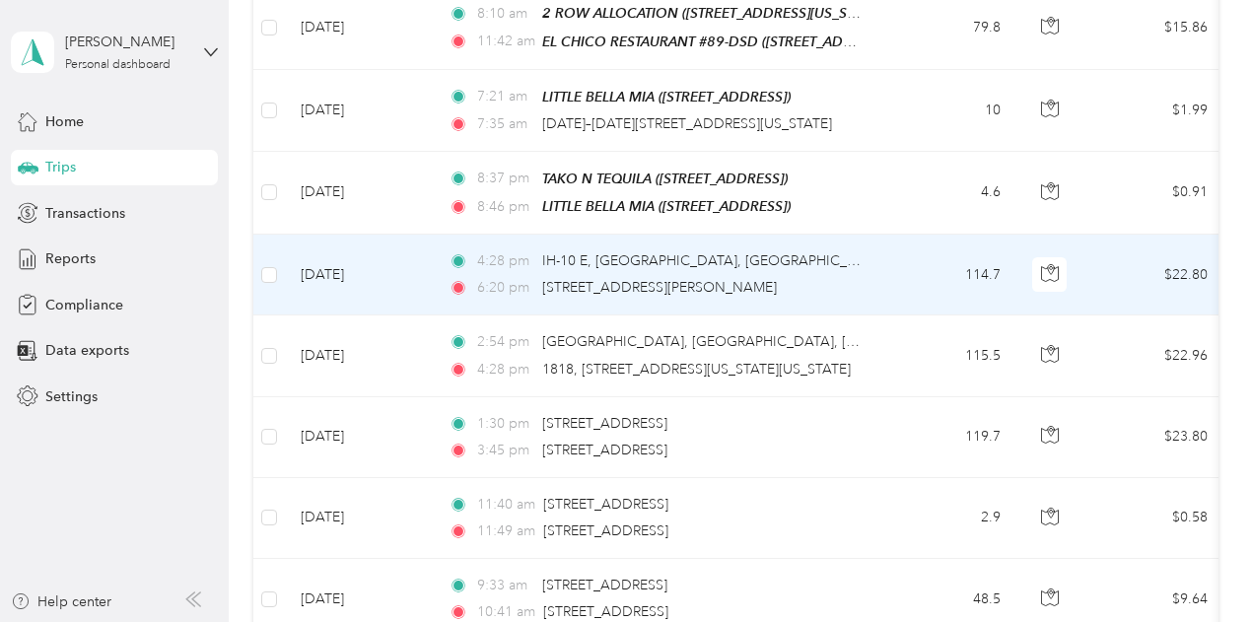
click at [798, 251] on div "4:28 pm IH-10 E, [GEOGRAPHIC_DATA], [GEOGRAPHIC_DATA]" at bounding box center [656, 261] width 414 height 22
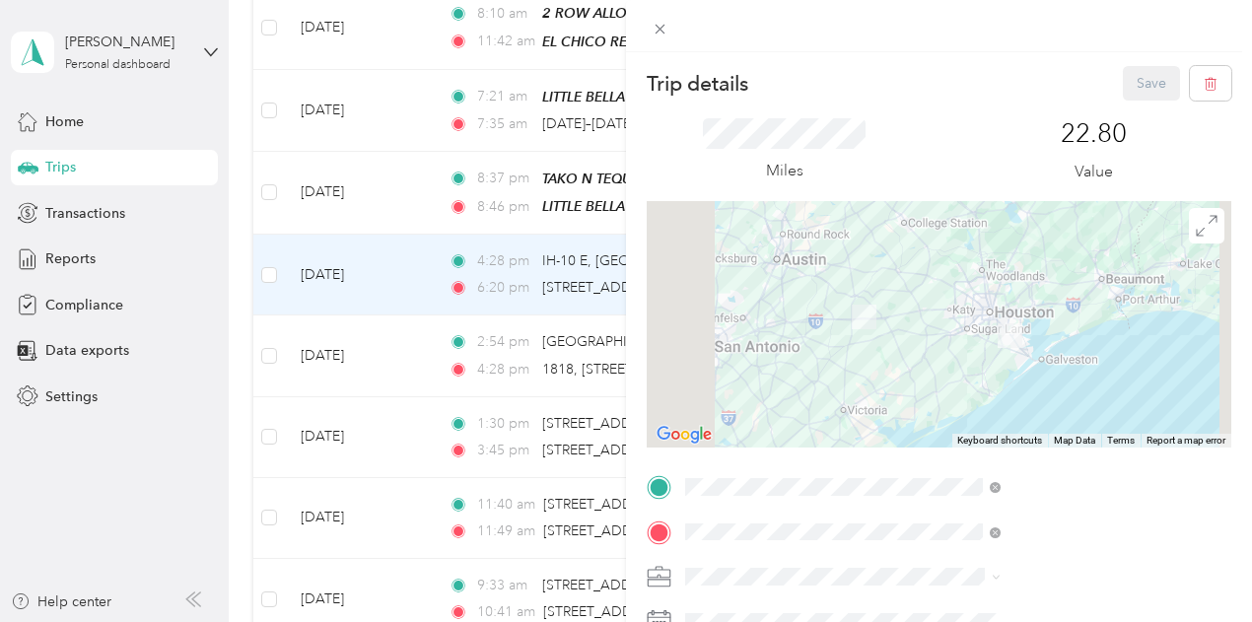
click at [801, 174] on div "Trip details Save This trip cannot be edited because it is either under review,…" at bounding box center [626, 311] width 1252 height 622
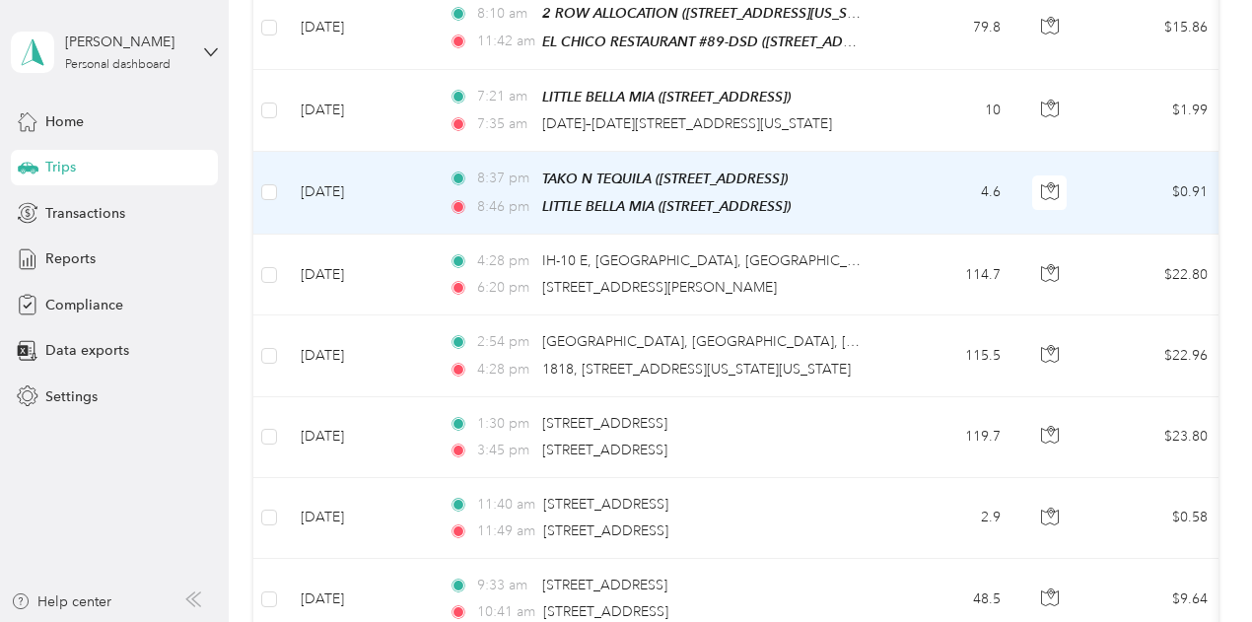
click at [931, 187] on td "4.6" at bounding box center [951, 193] width 130 height 83
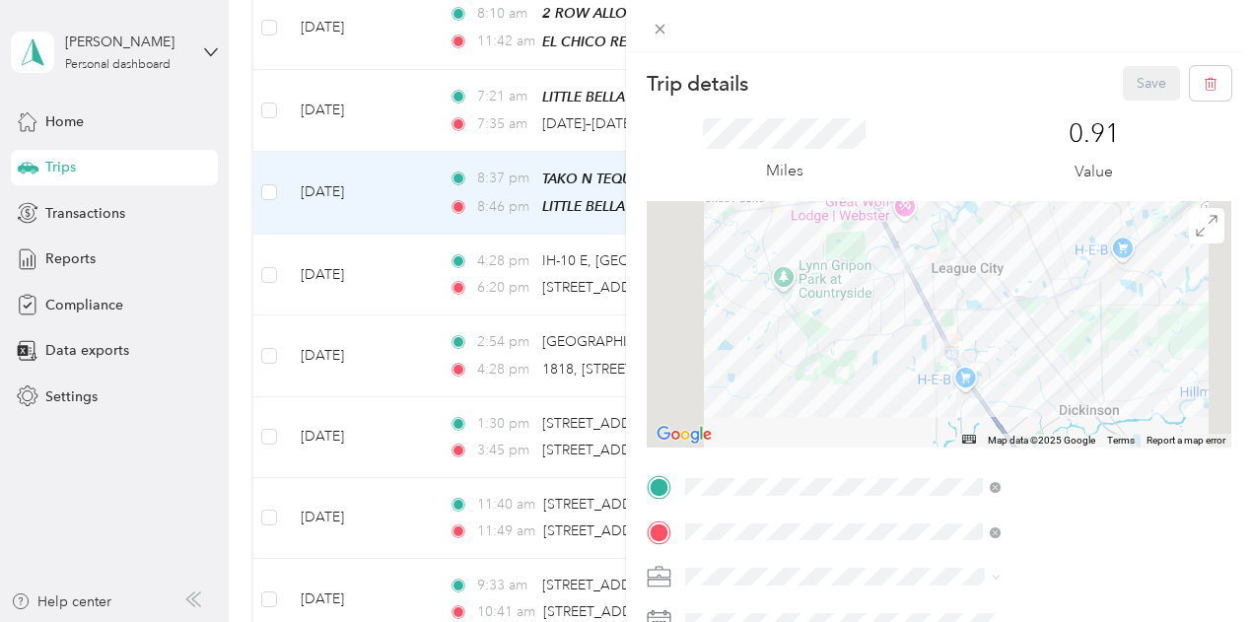
click at [781, 328] on div "Trip details Save This trip cannot be edited because it is either under review,…" at bounding box center [626, 311] width 1252 height 622
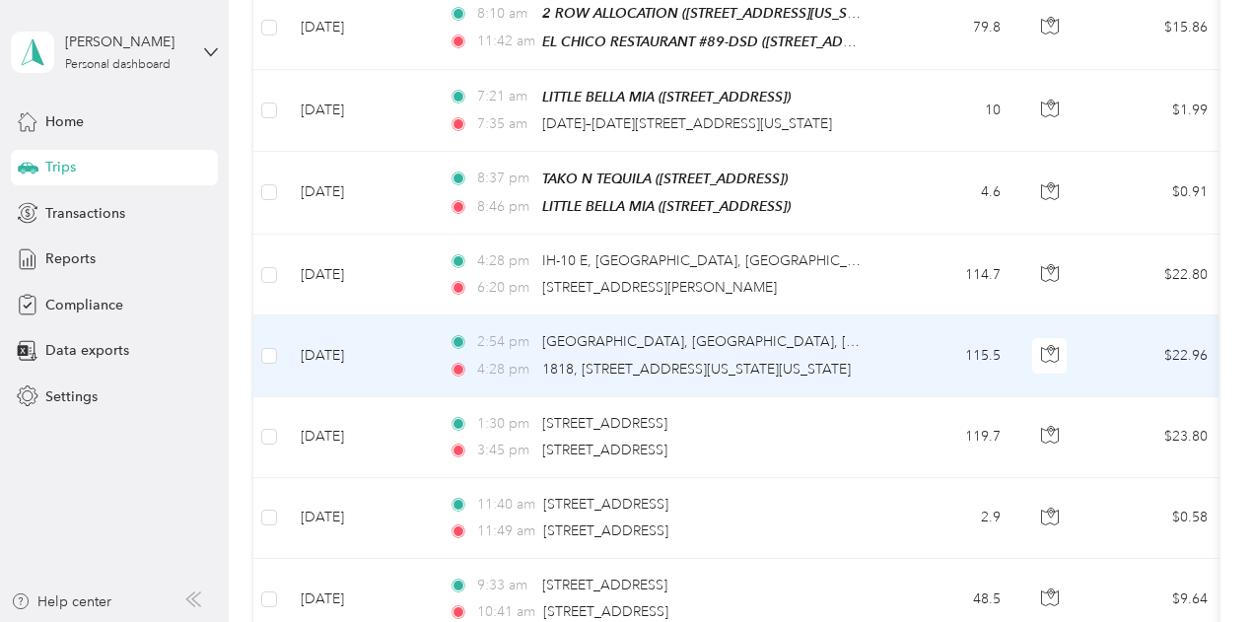
click at [907, 344] on td "115.5" at bounding box center [951, 355] width 130 height 81
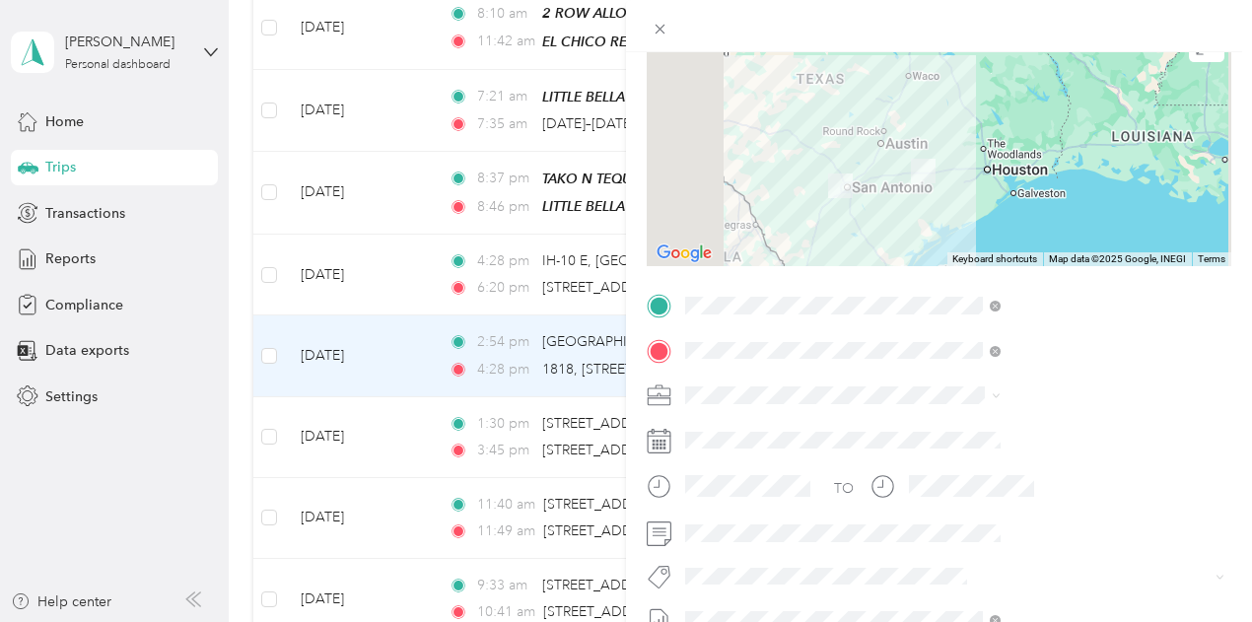
scroll to position [197, 0]
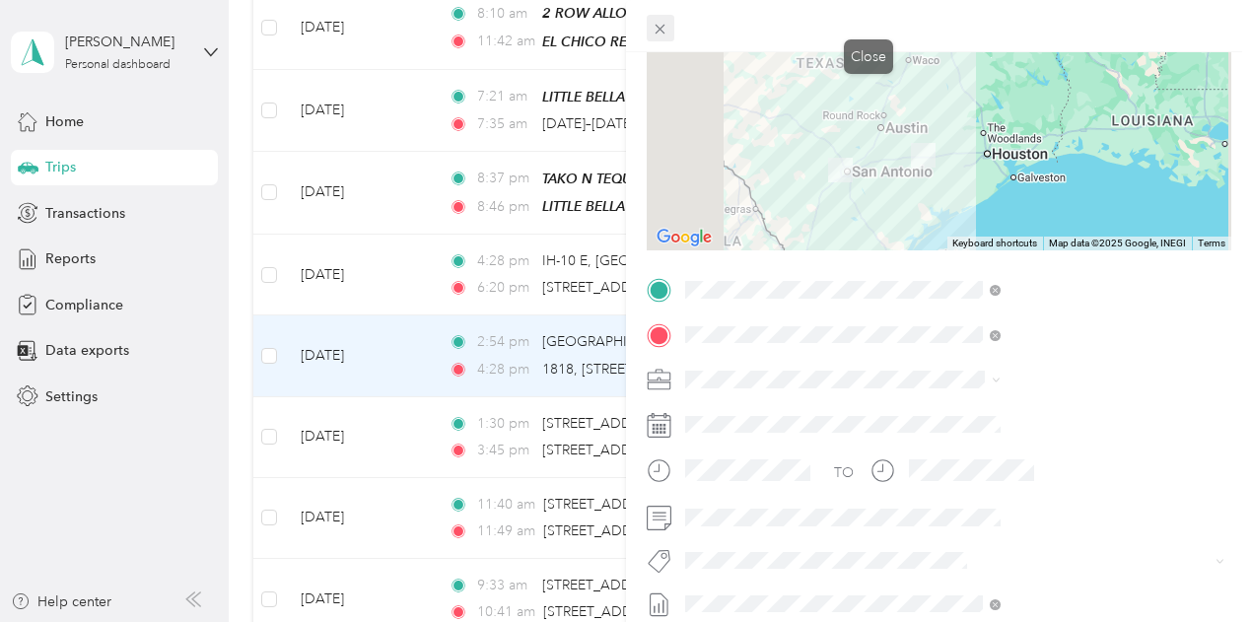
click at [668, 32] on icon at bounding box center [660, 29] width 17 height 17
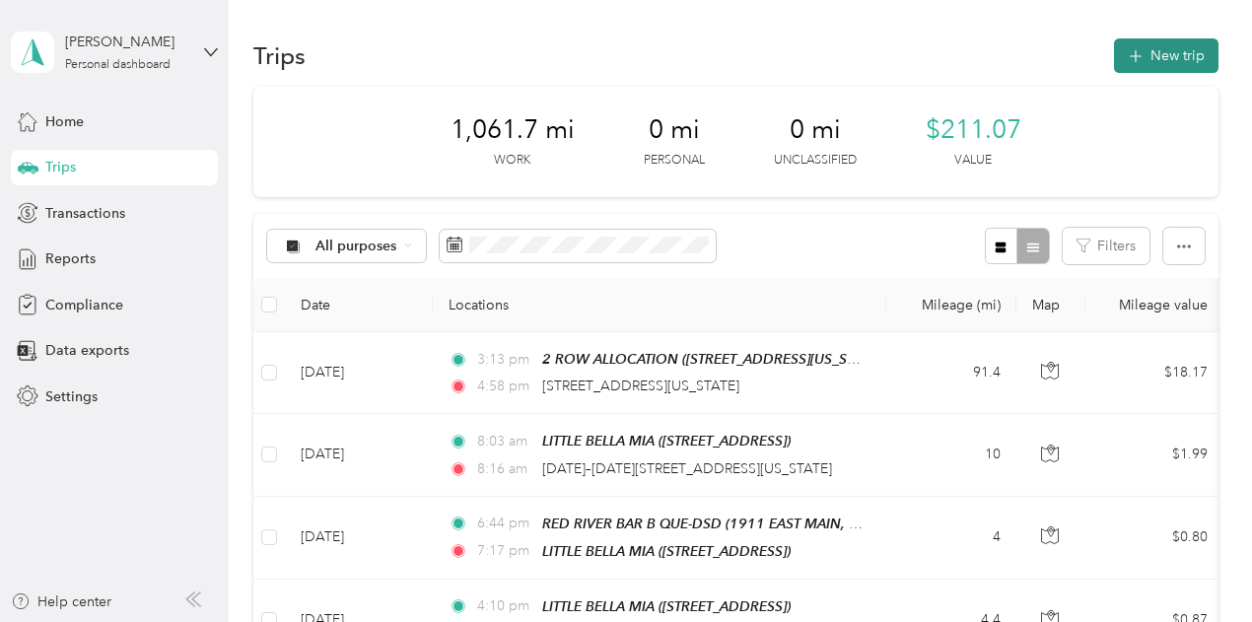
click at [1158, 52] on button "New trip" at bounding box center [1166, 55] width 105 height 35
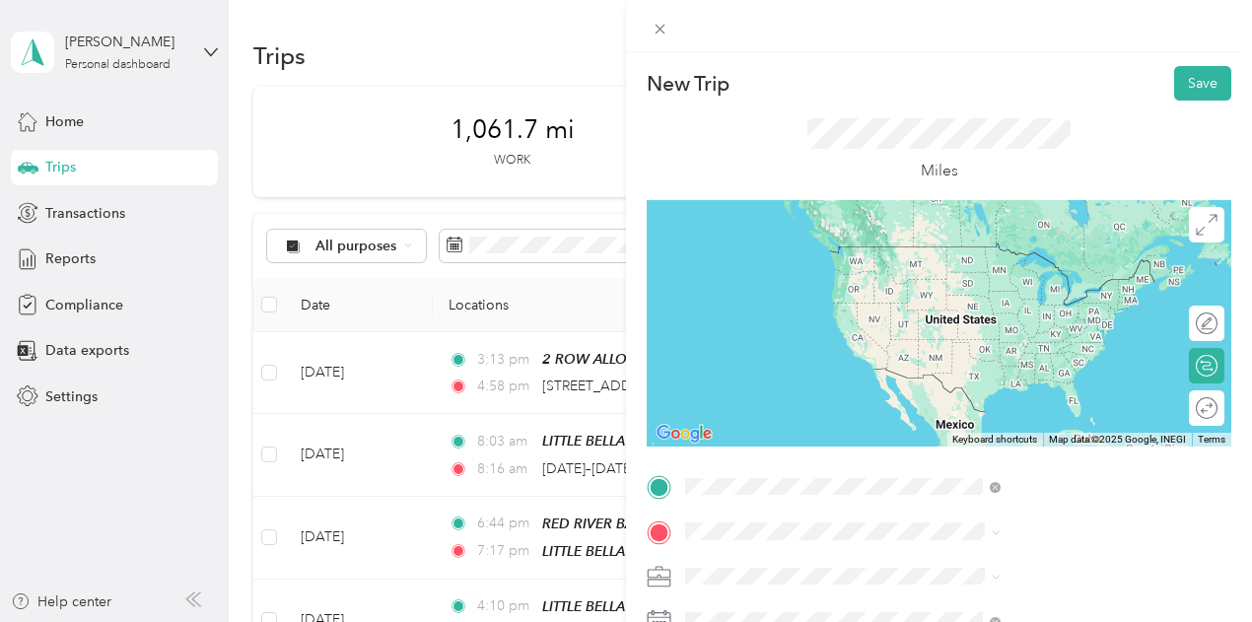
click at [987, 255] on span "[STREET_ADDRESS][US_STATE]" at bounding box center [1029, 247] width 197 height 18
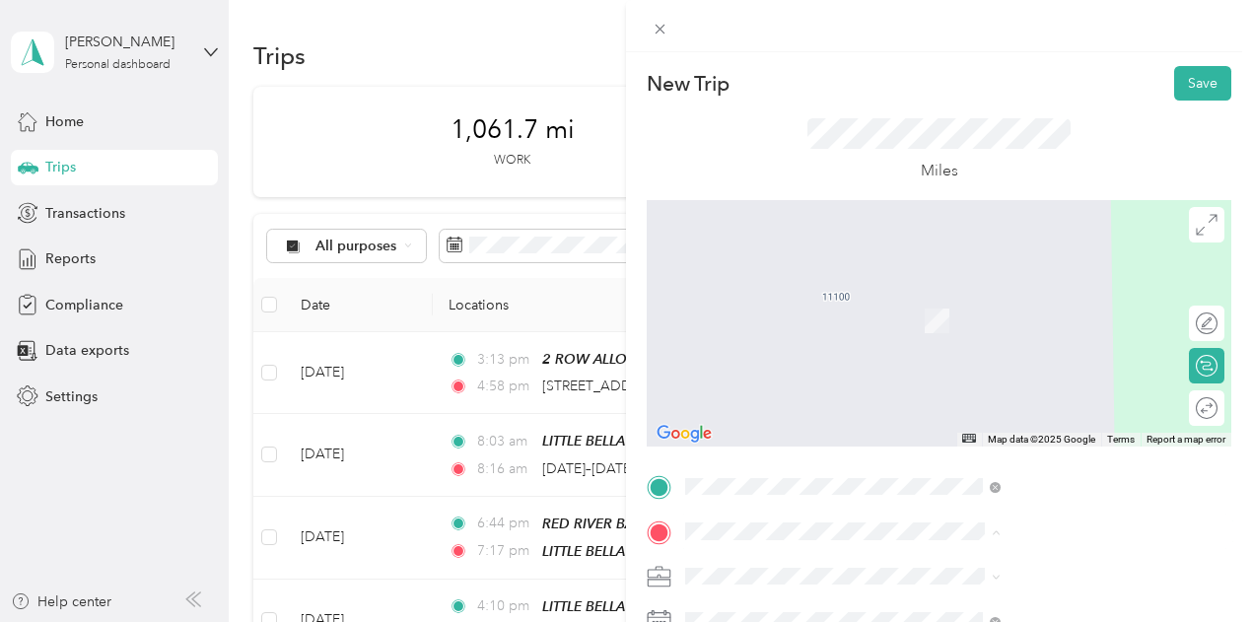
click at [1017, 432] on span "[STREET_ADDRESS][US_STATE]" at bounding box center [1029, 423] width 197 height 18
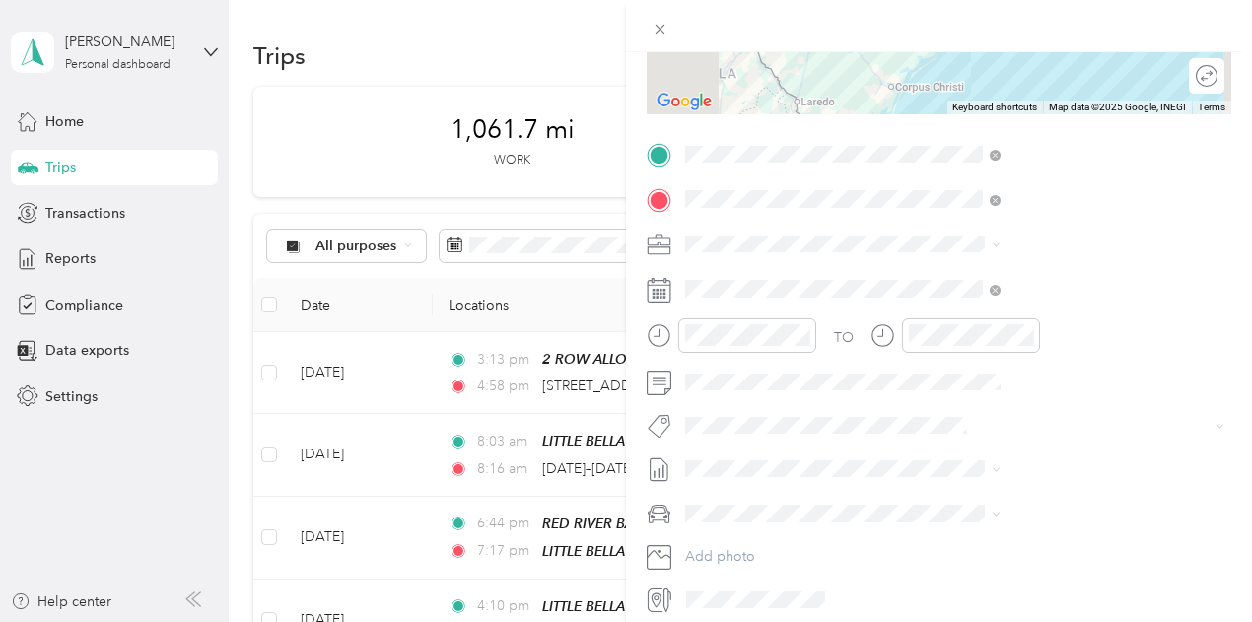
scroll to position [394, 0]
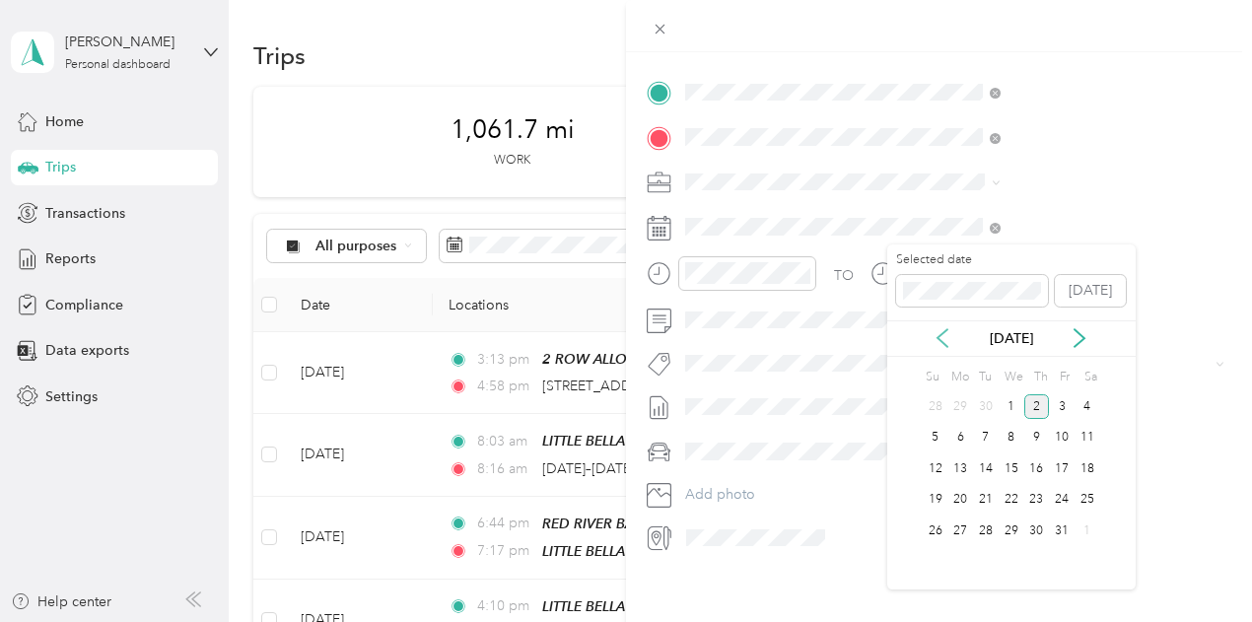
click at [944, 334] on icon at bounding box center [943, 338] width 20 height 20
click at [990, 468] on div "16" at bounding box center [986, 468] width 26 height 25
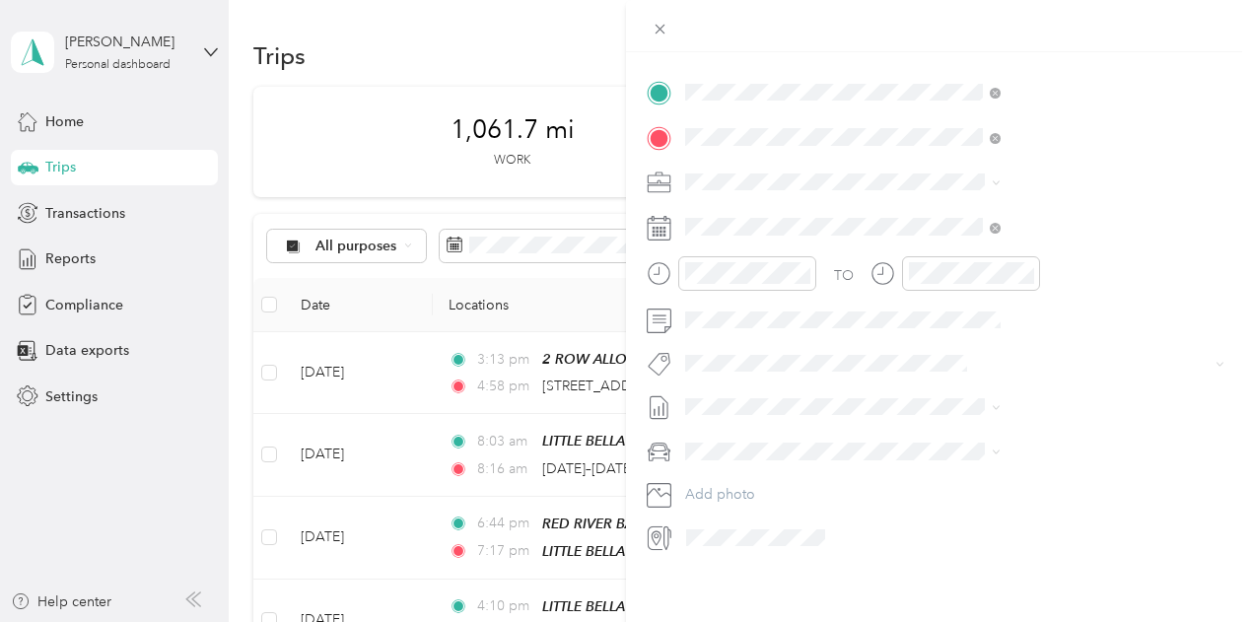
click at [948, 471] on span "[DATE] - [DATE]" at bounding box center [943, 470] width 99 height 21
click at [941, 478] on span "Kia Stinger" at bounding box center [934, 481] width 67 height 17
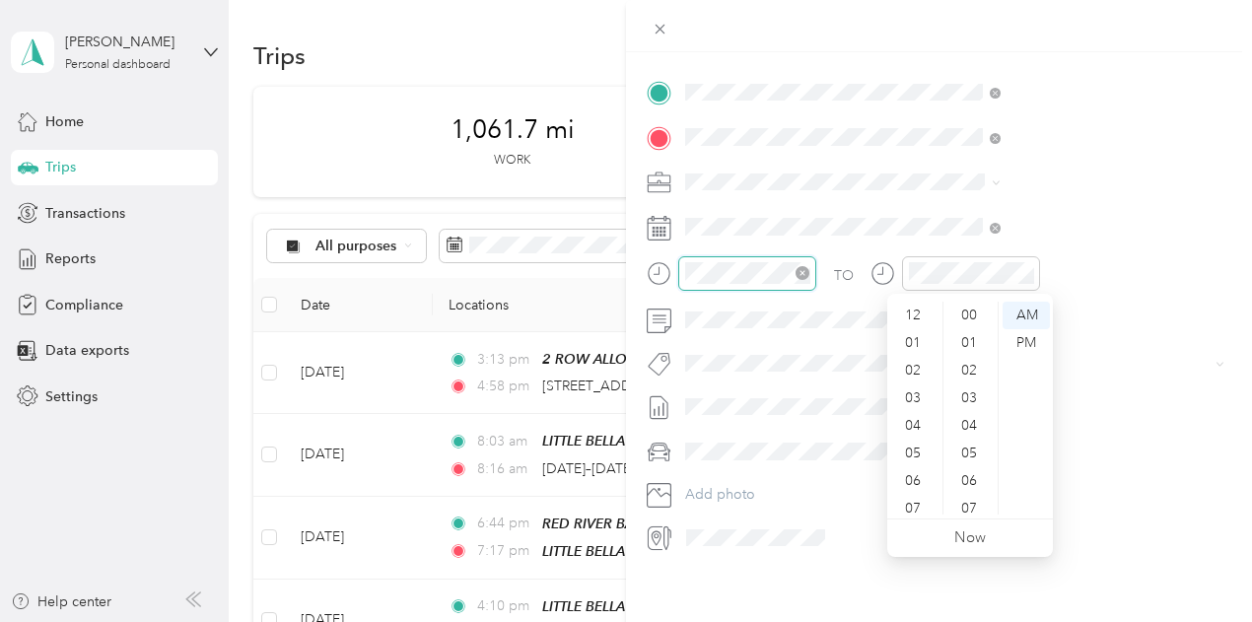
scroll to position [118, 0]
click at [917, 471] on div "10" at bounding box center [914, 473] width 47 height 28
click at [968, 313] on div "00" at bounding box center [970, 316] width 47 height 28
click at [1029, 315] on div "AM" at bounding box center [1026, 316] width 47 height 28
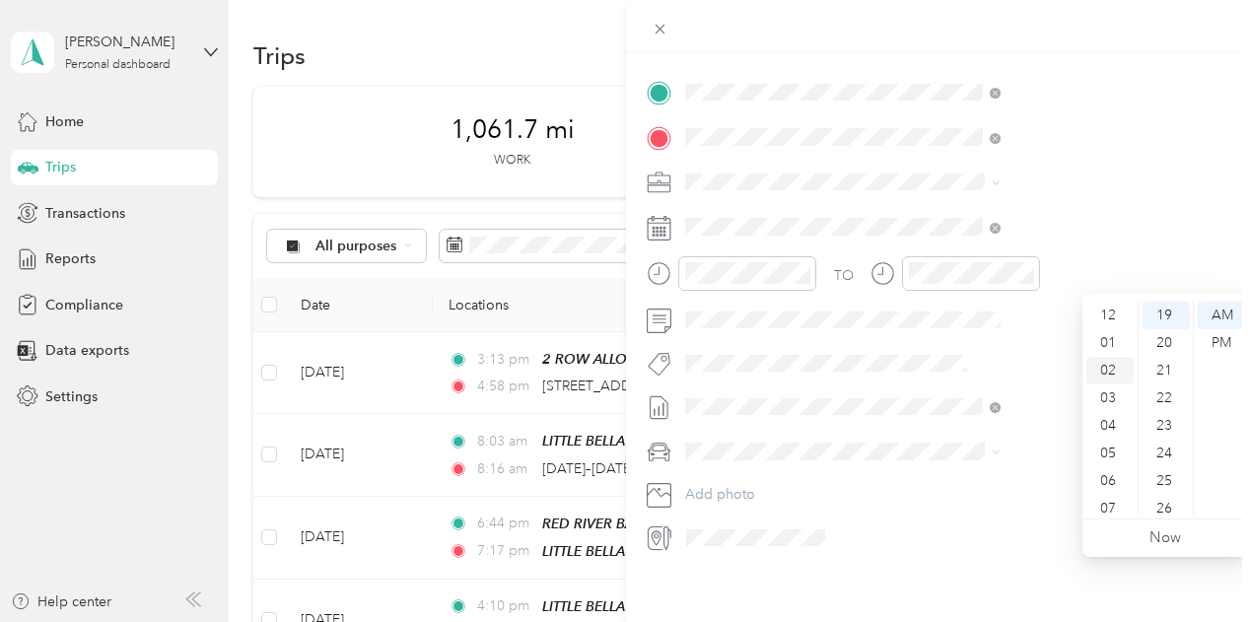
click at [1106, 369] on div "02" at bounding box center [1109, 371] width 47 height 28
click at [1225, 336] on div "PM" at bounding box center [1221, 343] width 47 height 28
click at [1224, 344] on div "PM" at bounding box center [1221, 343] width 47 height 28
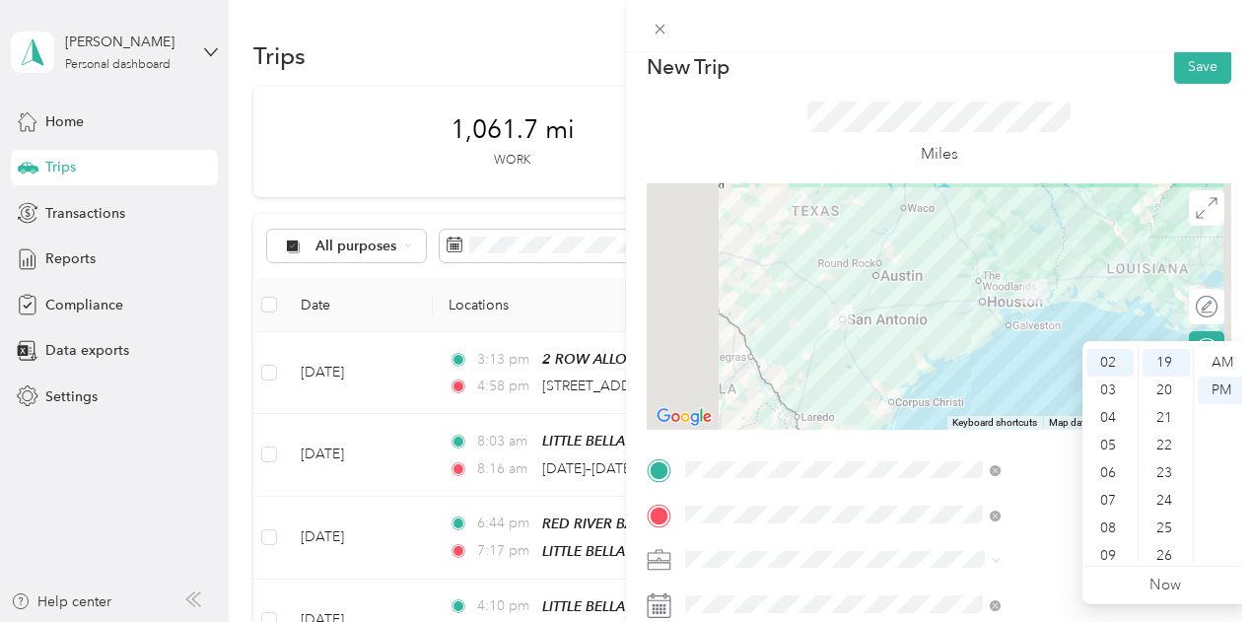
scroll to position [0, 0]
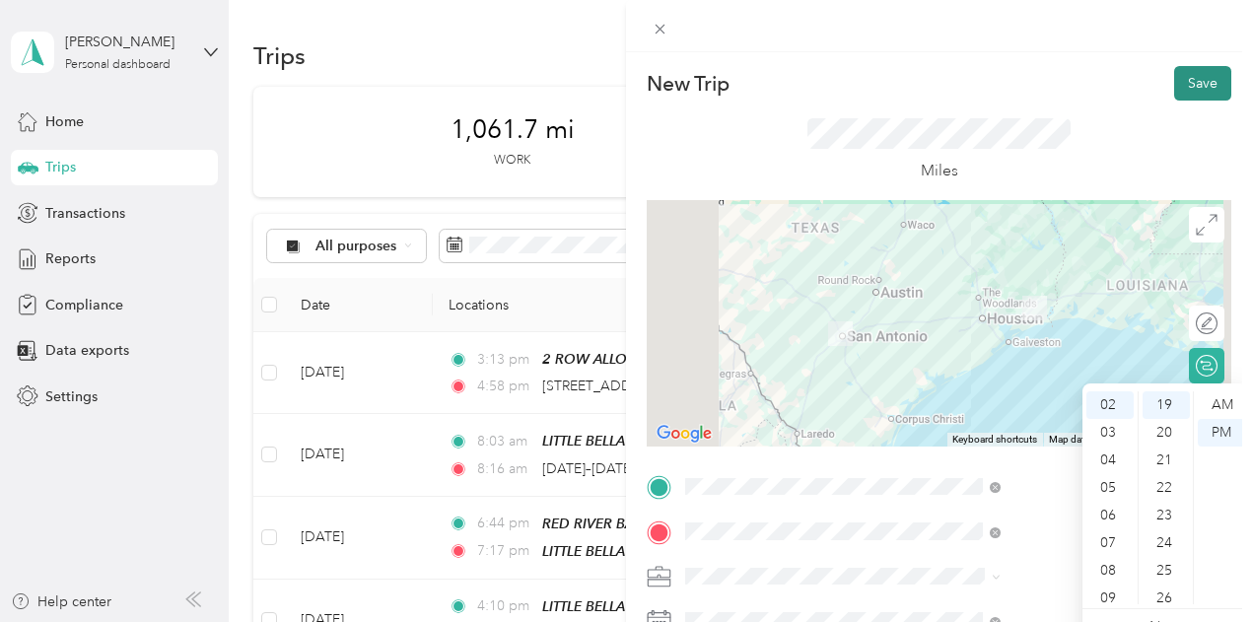
click at [1195, 84] on button "Save" at bounding box center [1202, 83] width 57 height 35
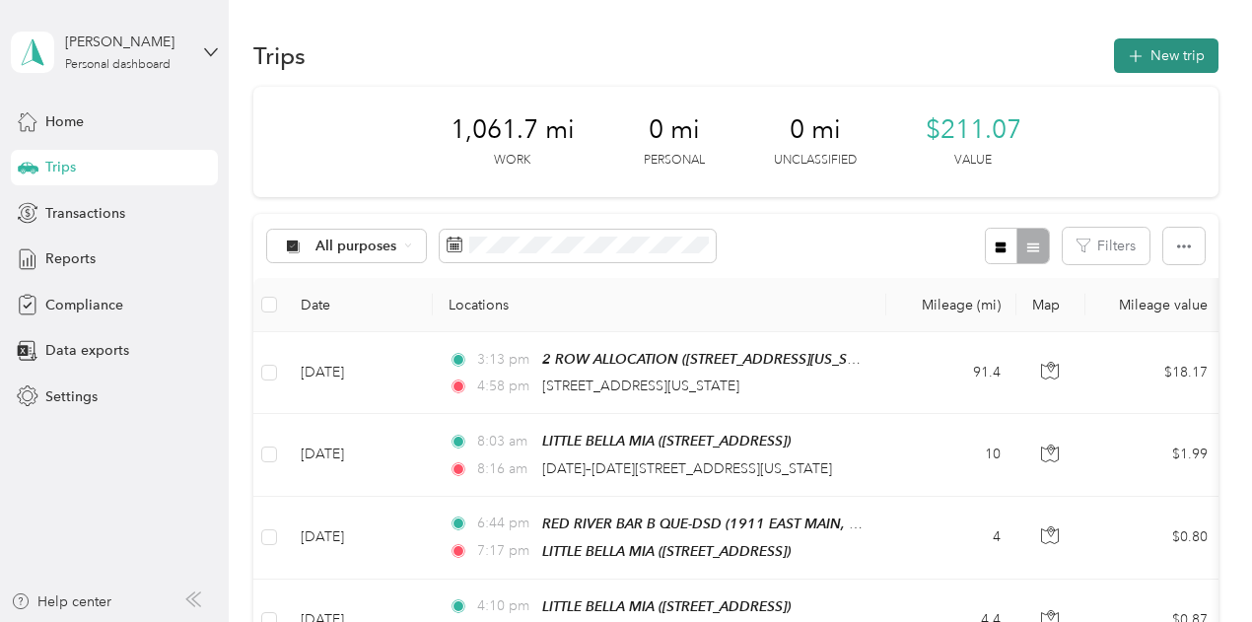
click at [1172, 51] on button "New trip" at bounding box center [1166, 55] width 105 height 35
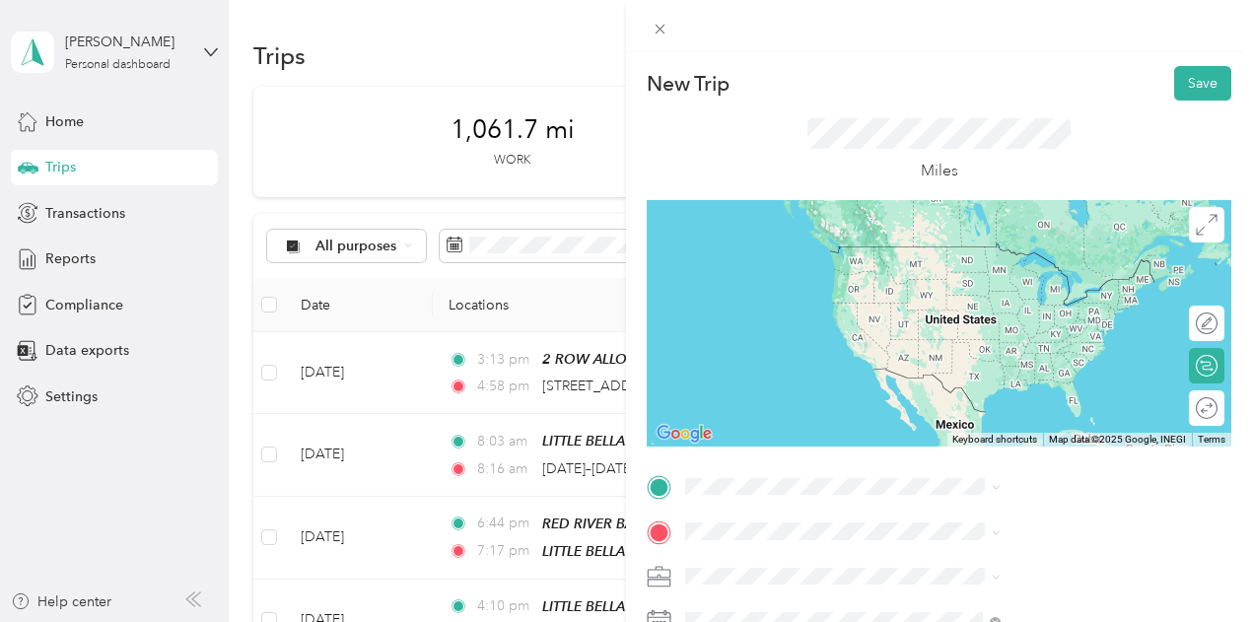
click at [971, 377] on span "[STREET_ADDRESS][US_STATE]" at bounding box center [1029, 368] width 197 height 18
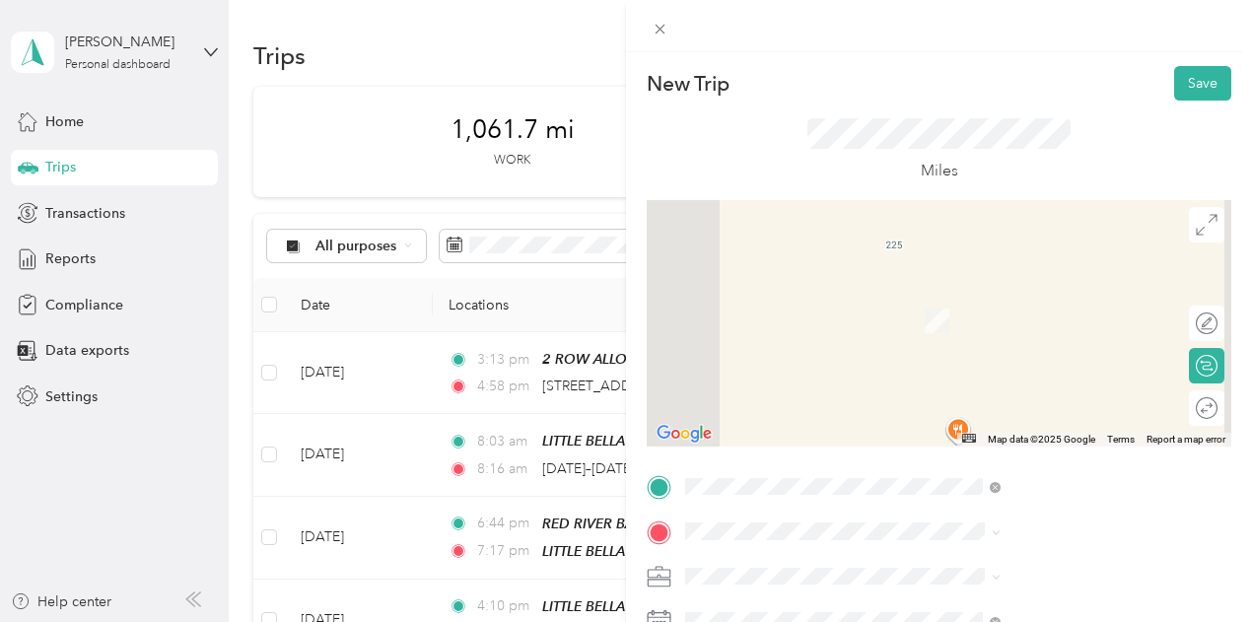
click at [947, 302] on span "[GEOGRAPHIC_DATA][US_STATE], [GEOGRAPHIC_DATA]" at bounding box center [1066, 298] width 271 height 35
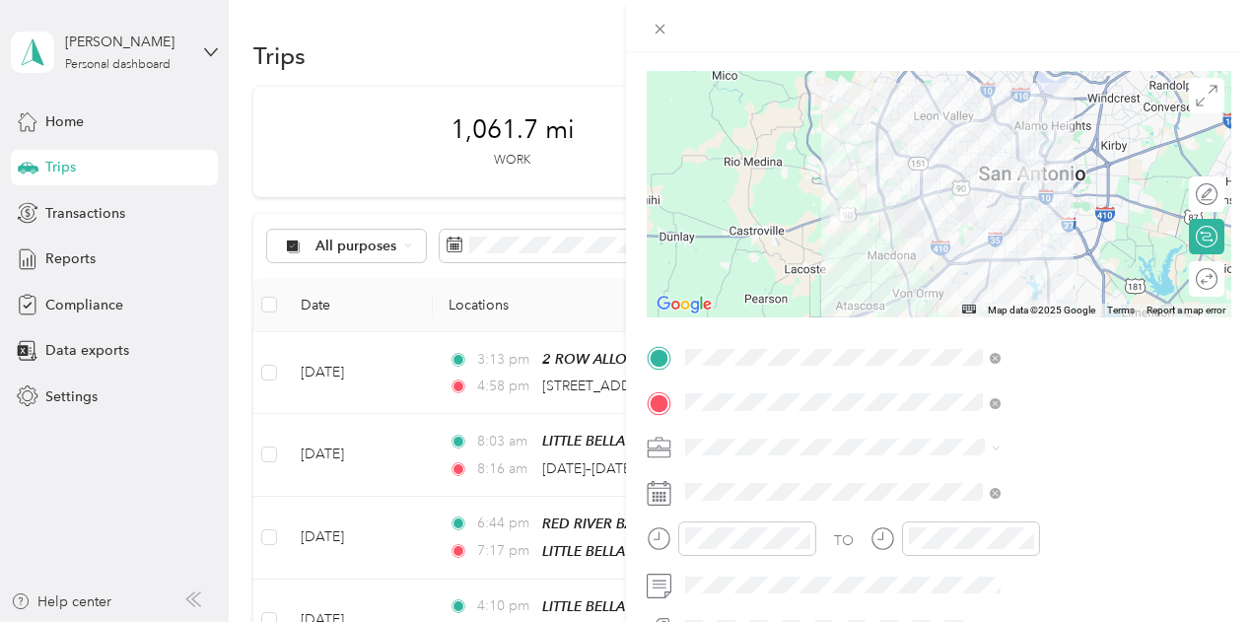
scroll to position [197, 0]
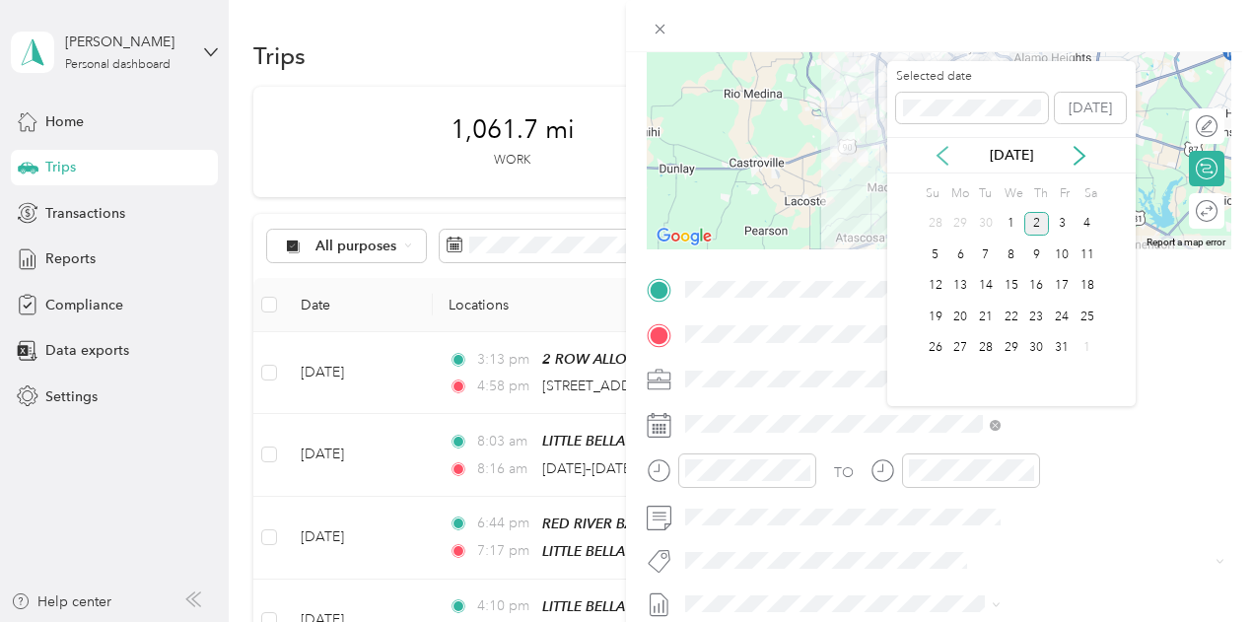
click at [946, 156] on icon at bounding box center [943, 156] width 20 height 20
click at [1010, 279] on div "17" at bounding box center [1012, 286] width 26 height 25
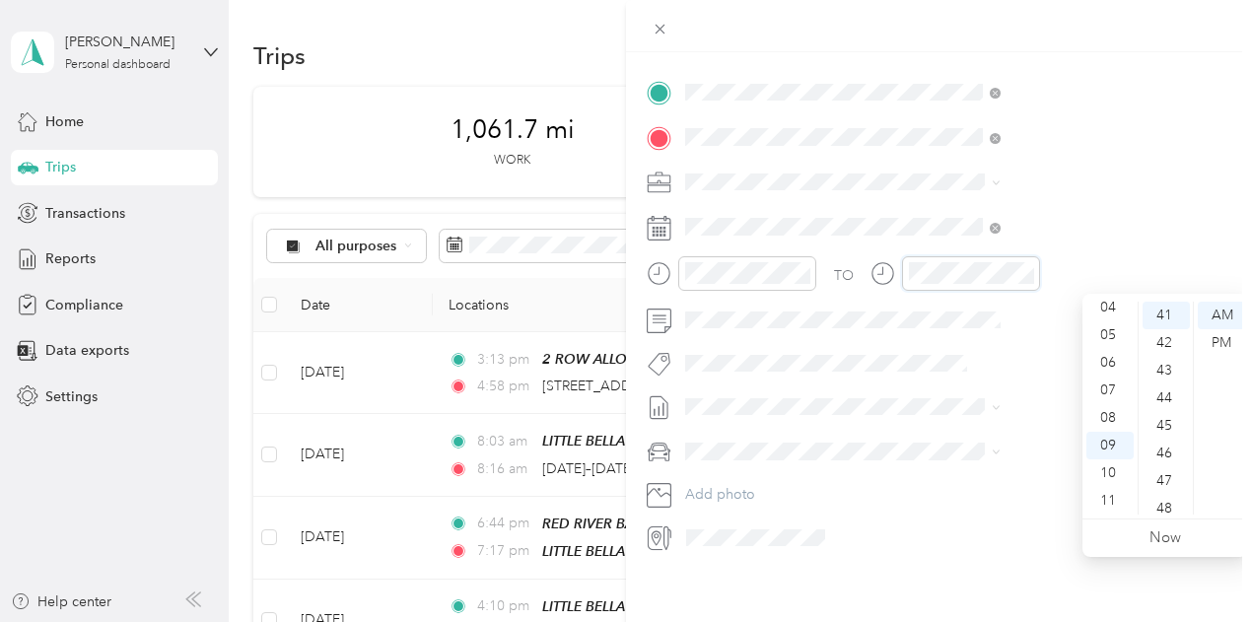
scroll to position [1132, 0]
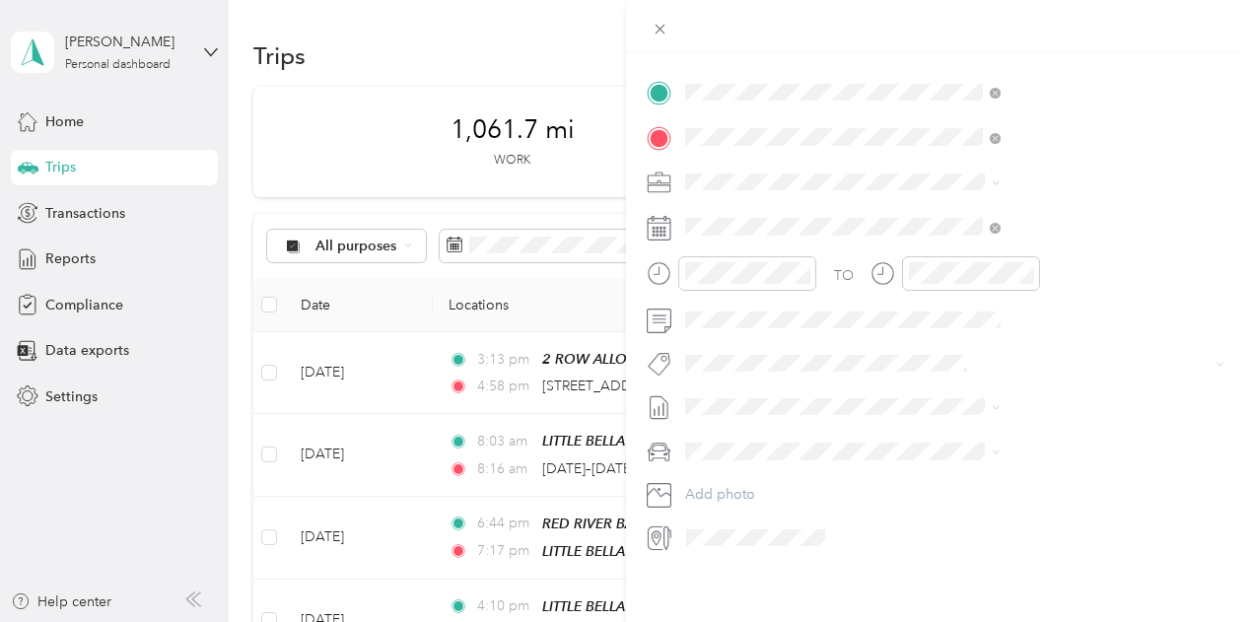
click at [966, 467] on span "[DATE] - [DATE]" at bounding box center [943, 470] width 99 height 21
click at [964, 478] on span "Kia Stinger" at bounding box center [934, 485] width 67 height 17
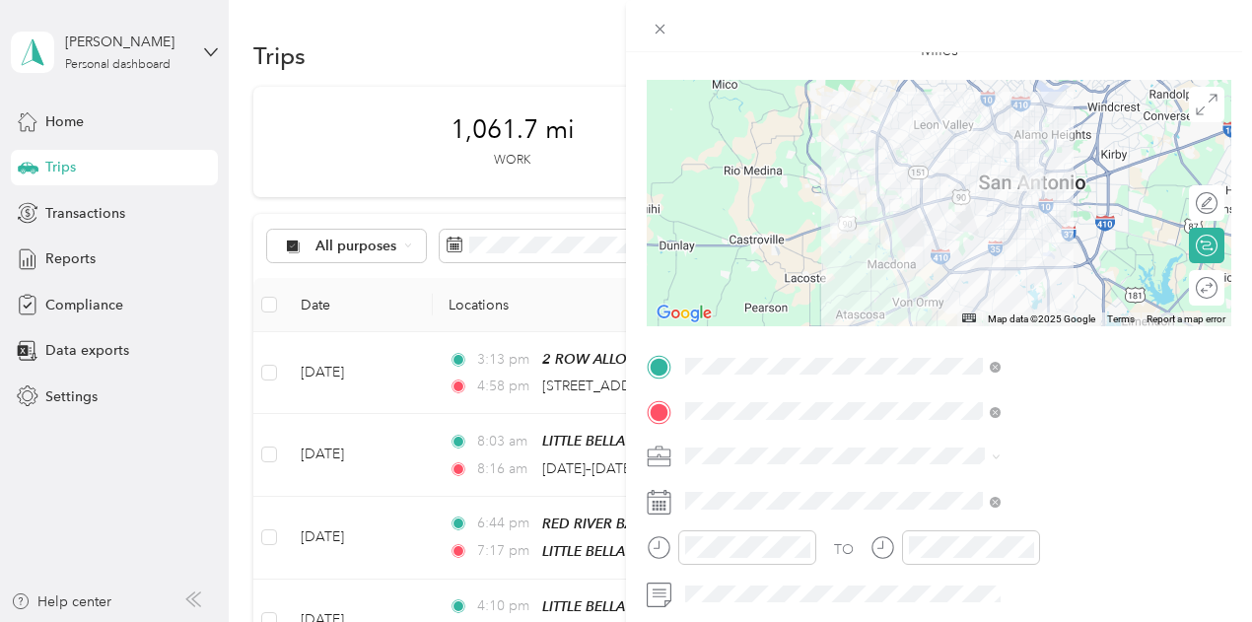
scroll to position [0, 0]
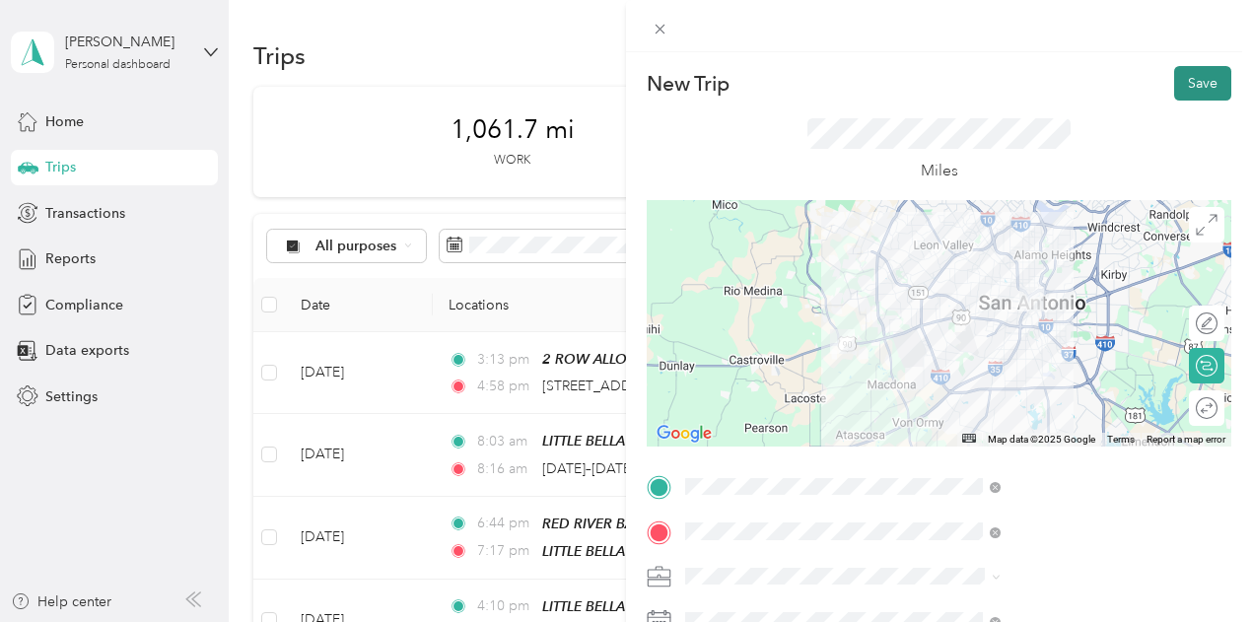
click at [1192, 78] on button "Save" at bounding box center [1202, 83] width 57 height 35
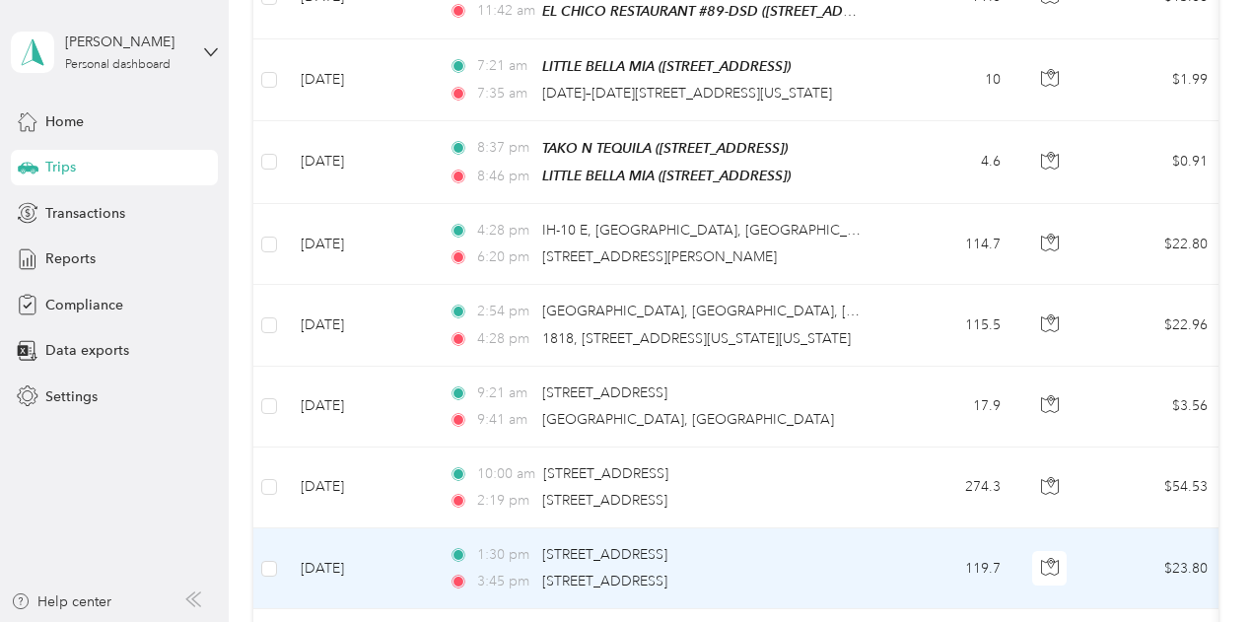
scroll to position [1085, 0]
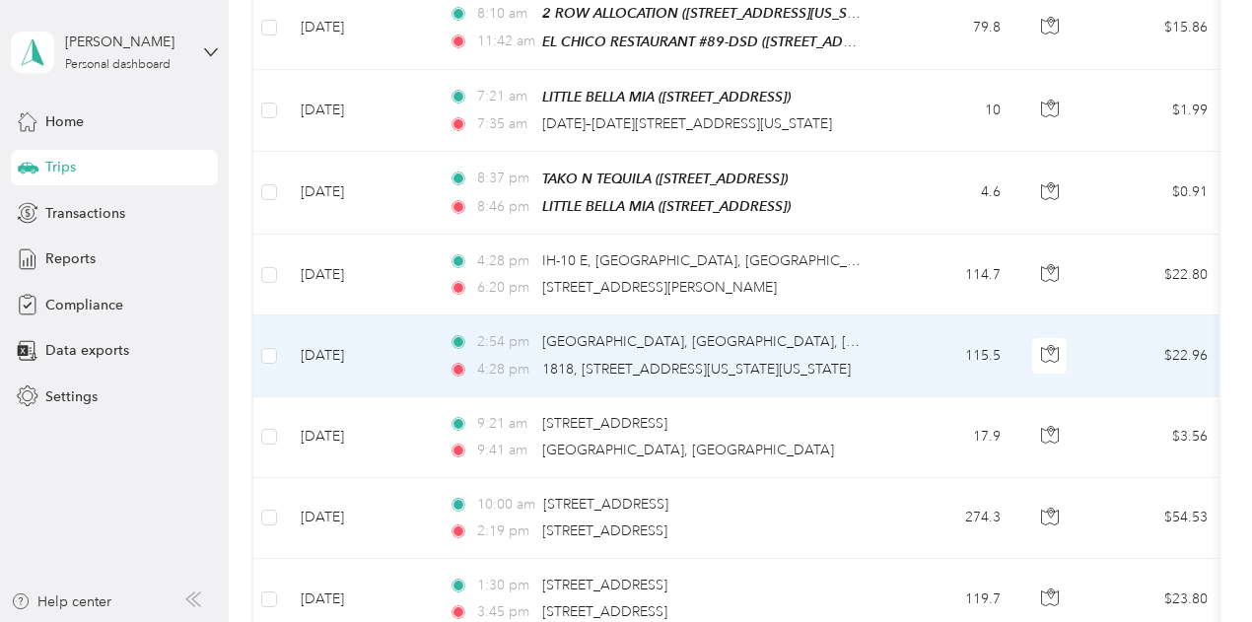
click at [903, 342] on td "115.5" at bounding box center [951, 355] width 130 height 81
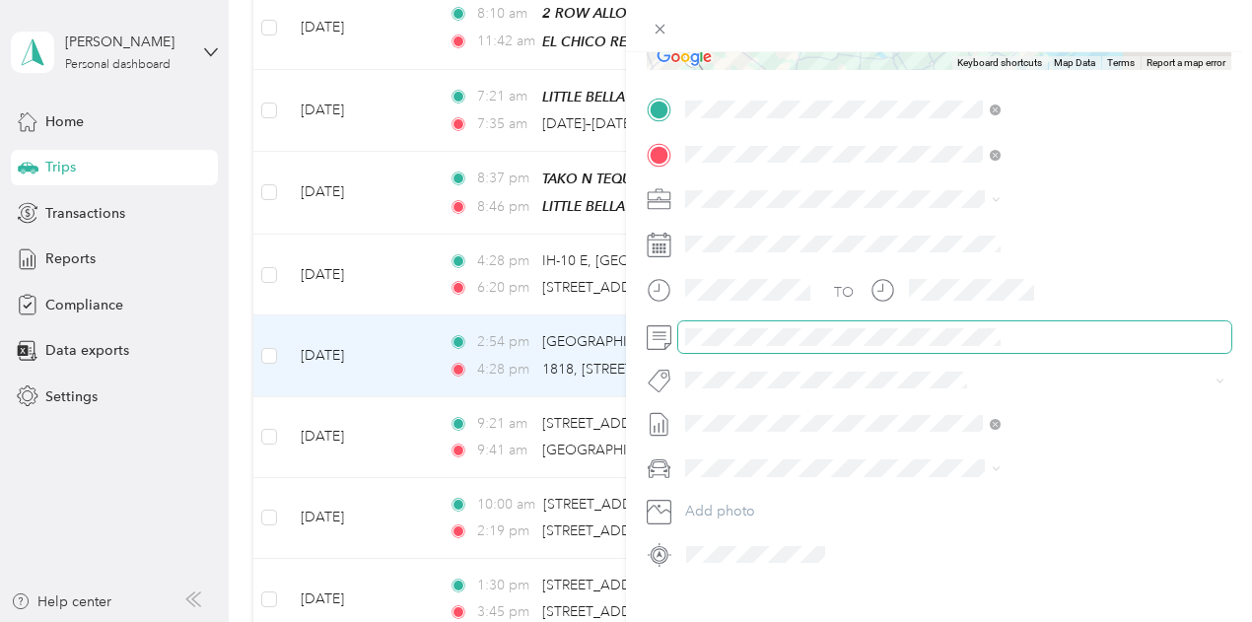
scroll to position [394, 0]
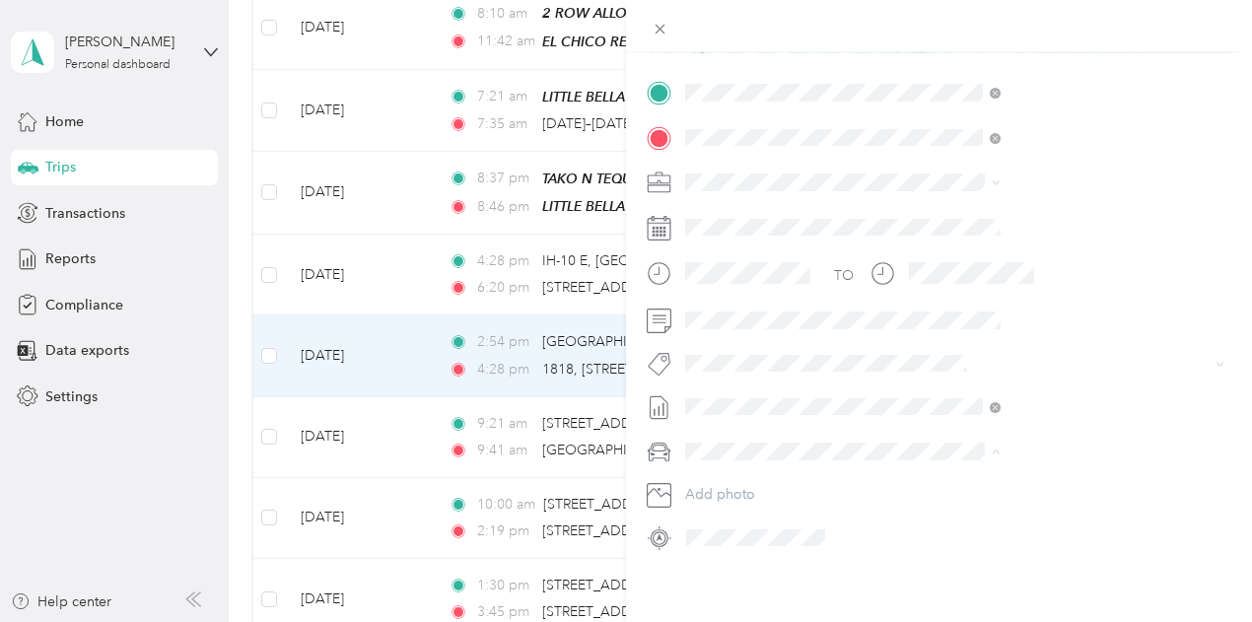
click at [951, 483] on span "Kia Stinger" at bounding box center [934, 485] width 67 height 17
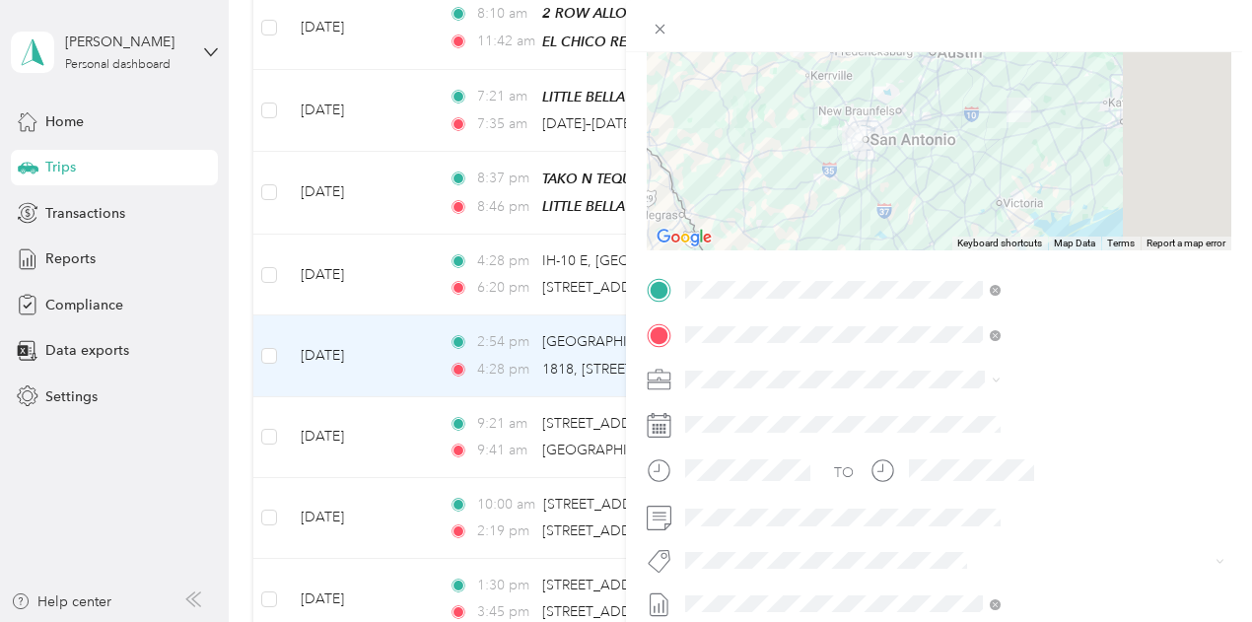
scroll to position [0, 0]
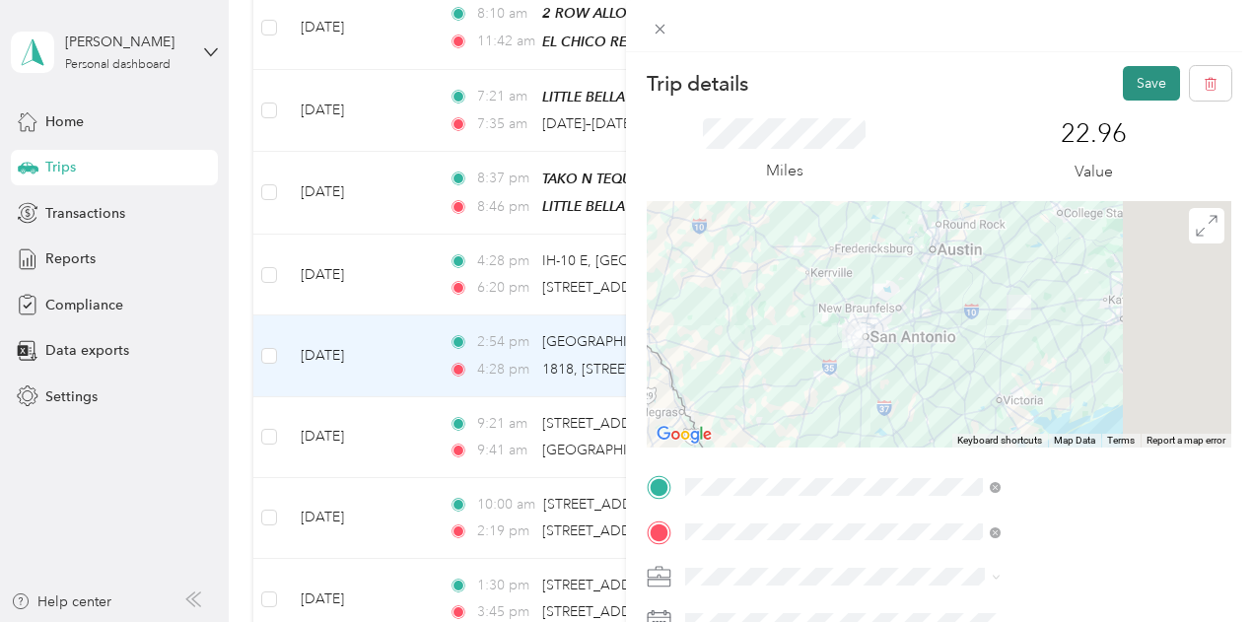
click at [1124, 90] on button "Save" at bounding box center [1151, 83] width 57 height 35
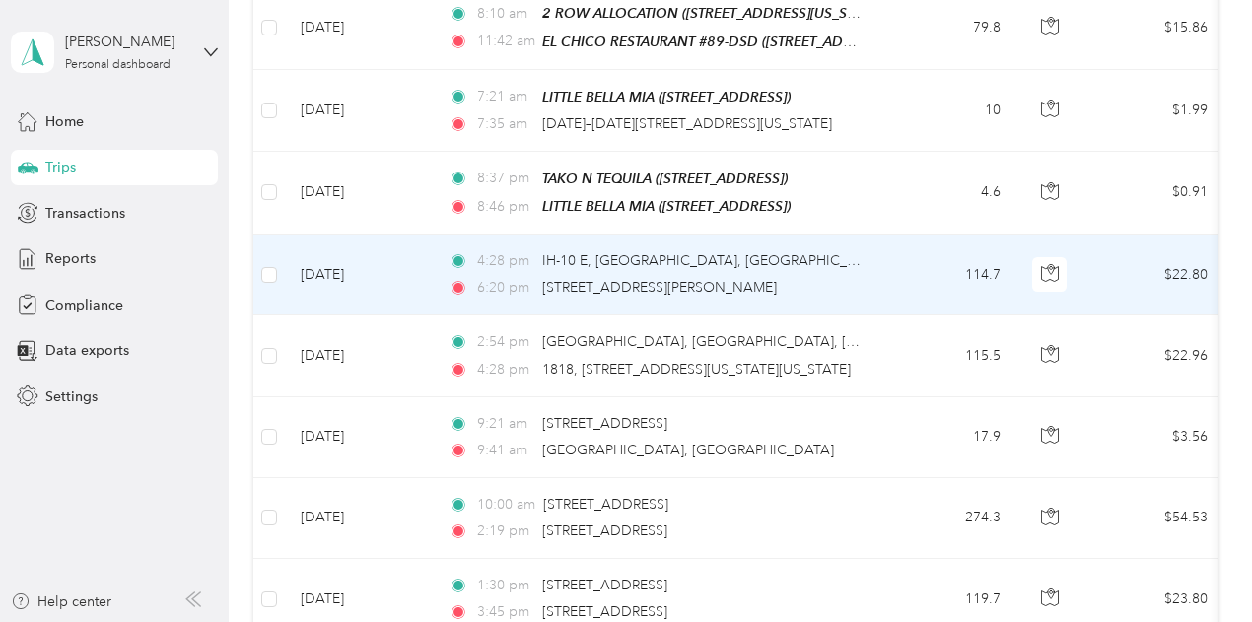
click at [915, 259] on td "114.7" at bounding box center [951, 275] width 130 height 81
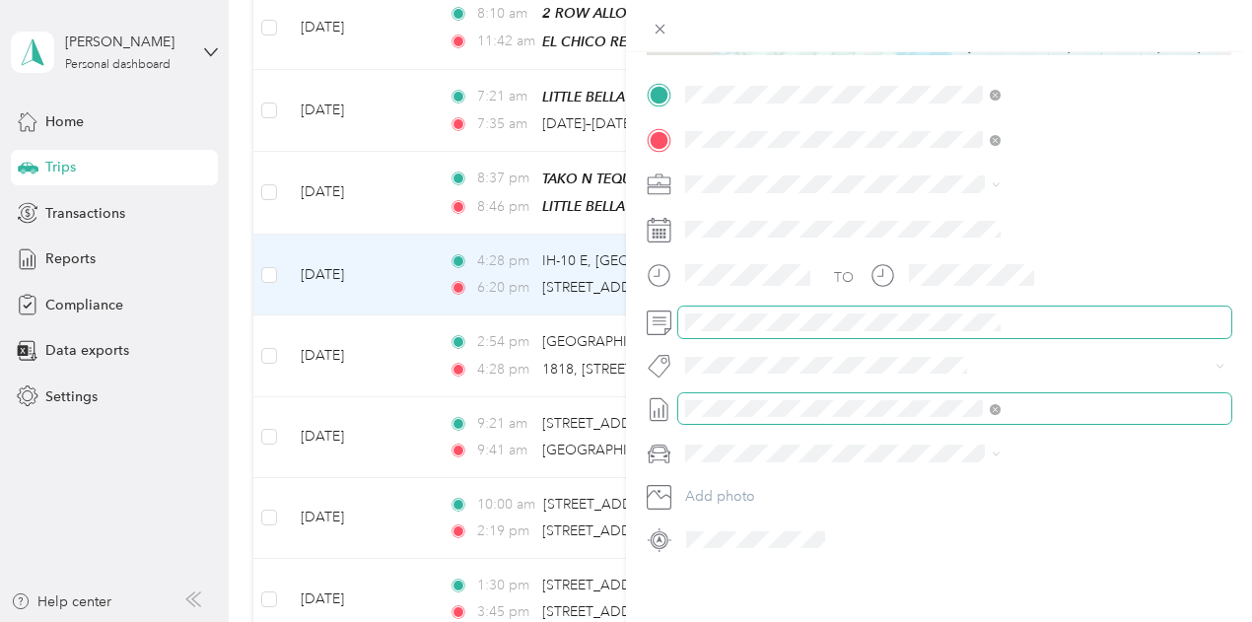
scroll to position [394, 0]
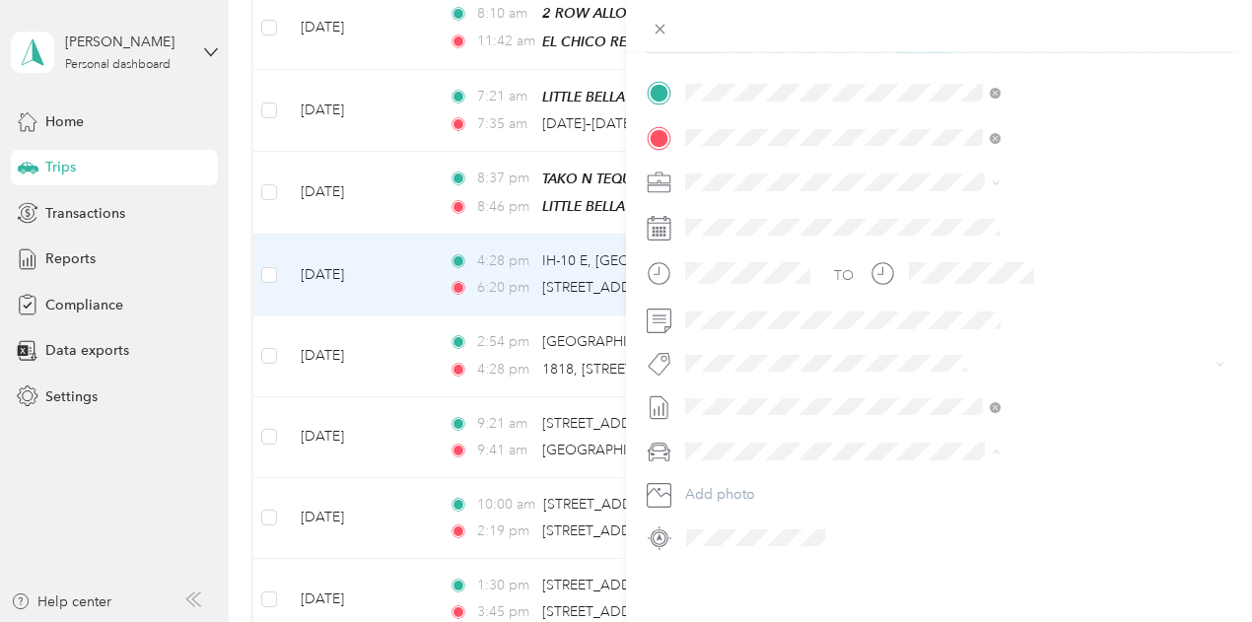
click at [953, 485] on li "Kia Stinger" at bounding box center [1051, 485] width 329 height 35
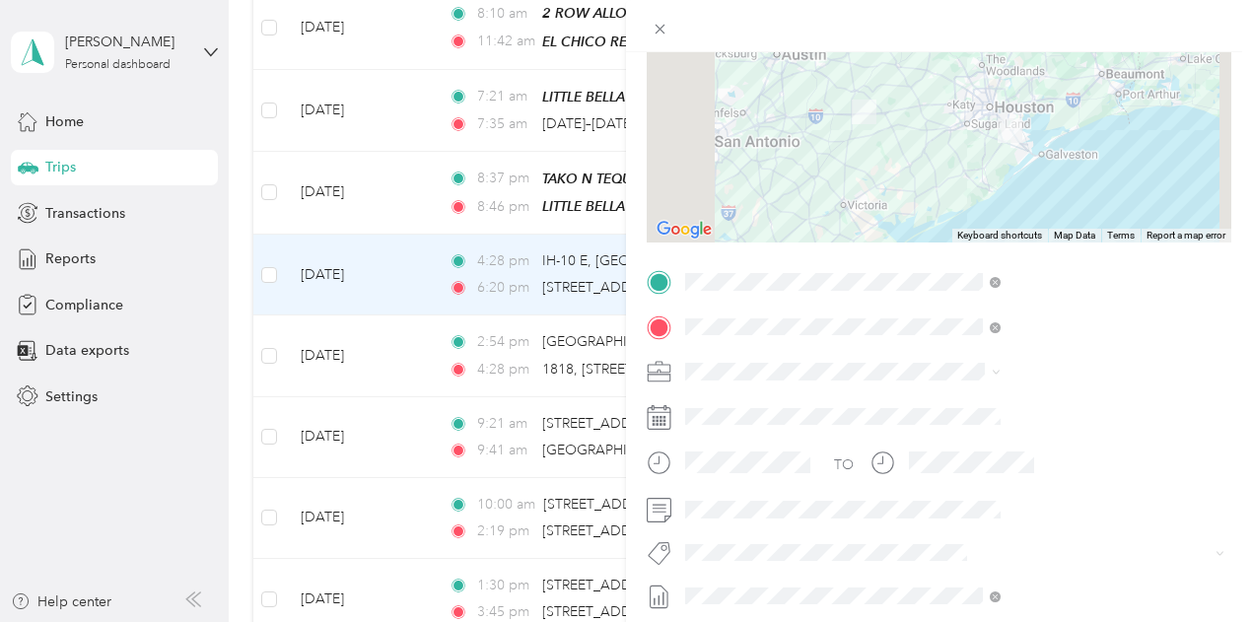
scroll to position [0, 0]
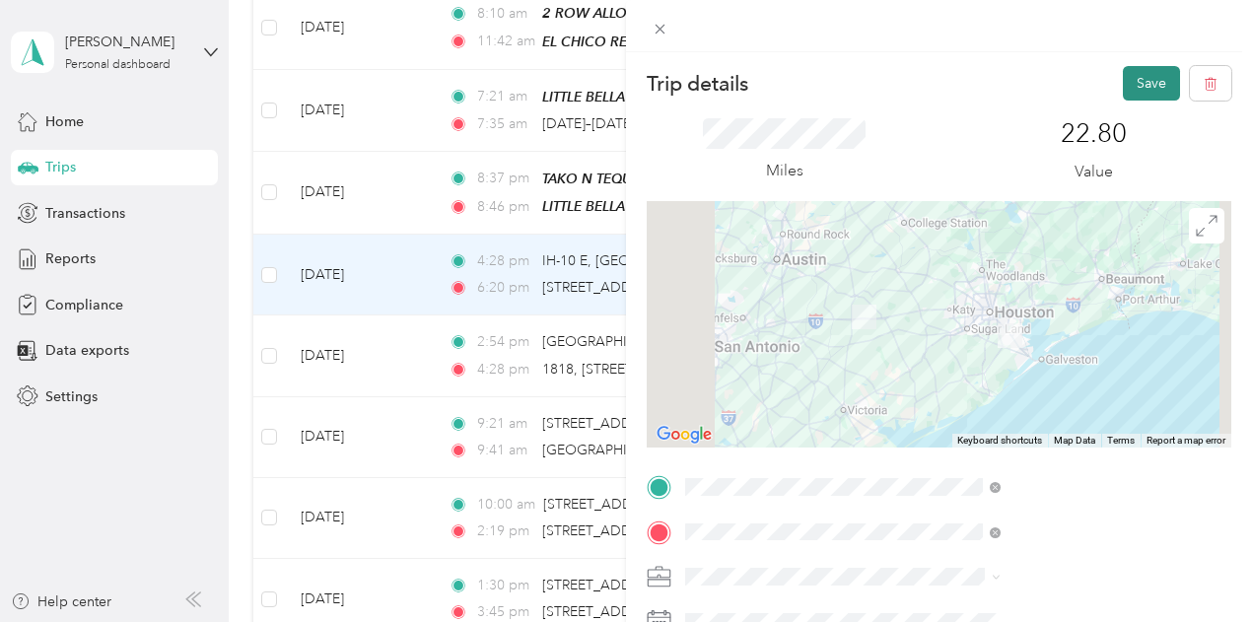
click at [1134, 78] on button "Save" at bounding box center [1151, 83] width 57 height 35
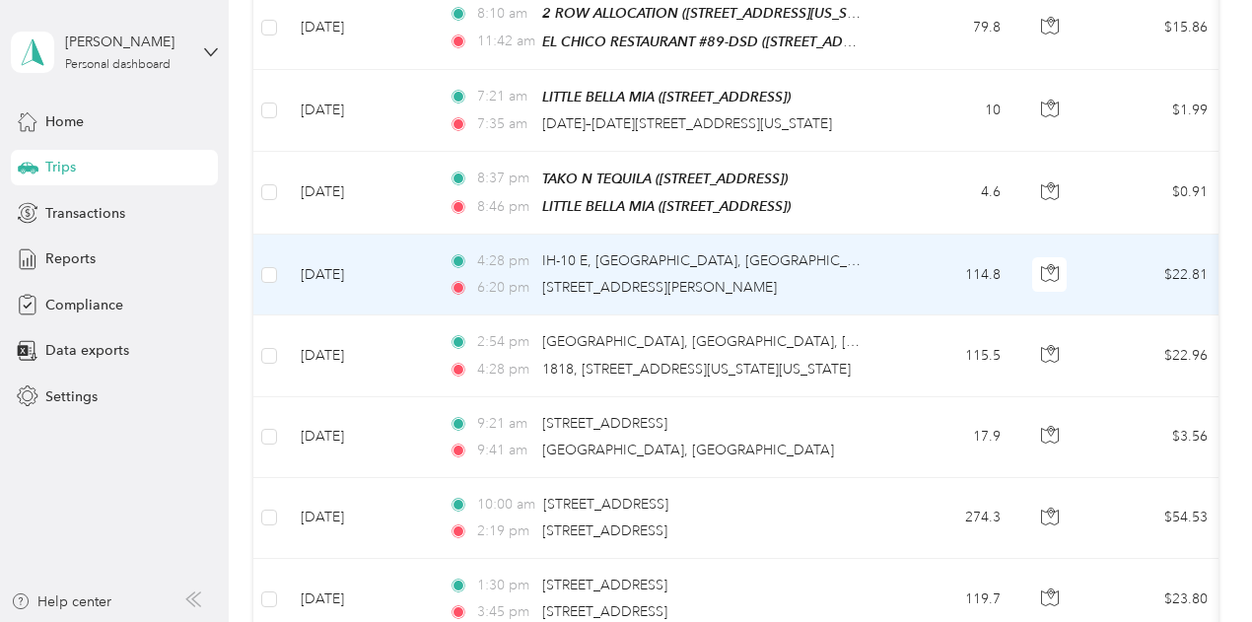
click at [903, 248] on td "114.8" at bounding box center [951, 275] width 130 height 81
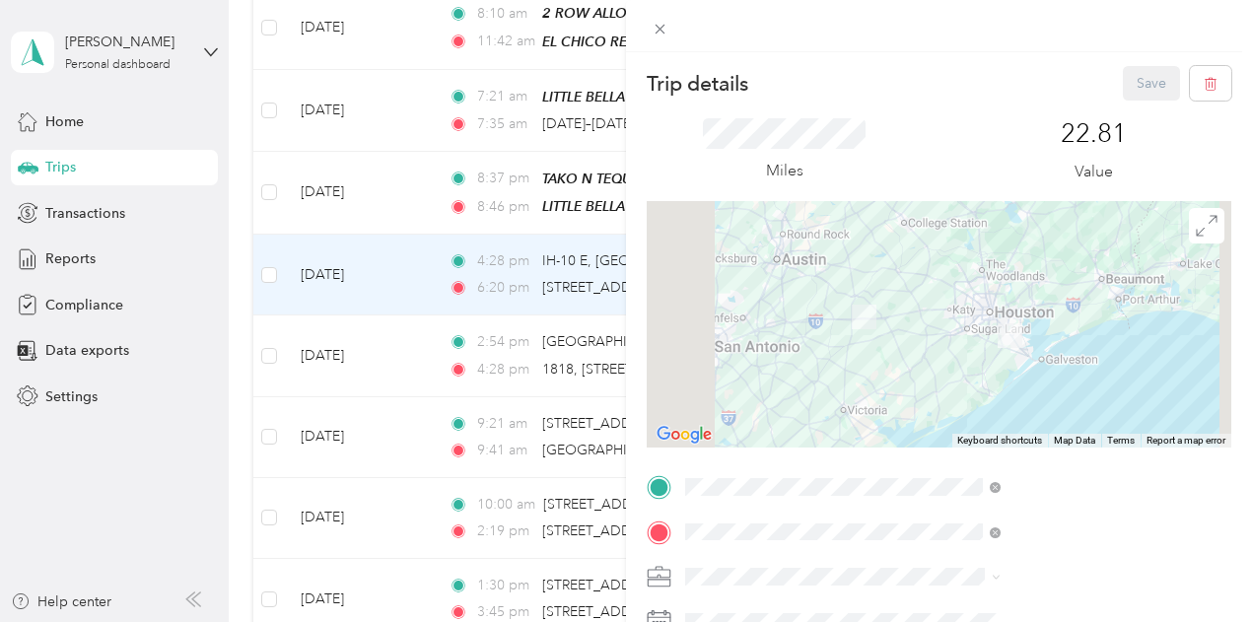
click at [807, 260] on div "Trip details Save This trip cannot be edited because it is either under review,…" at bounding box center [626, 311] width 1252 height 622
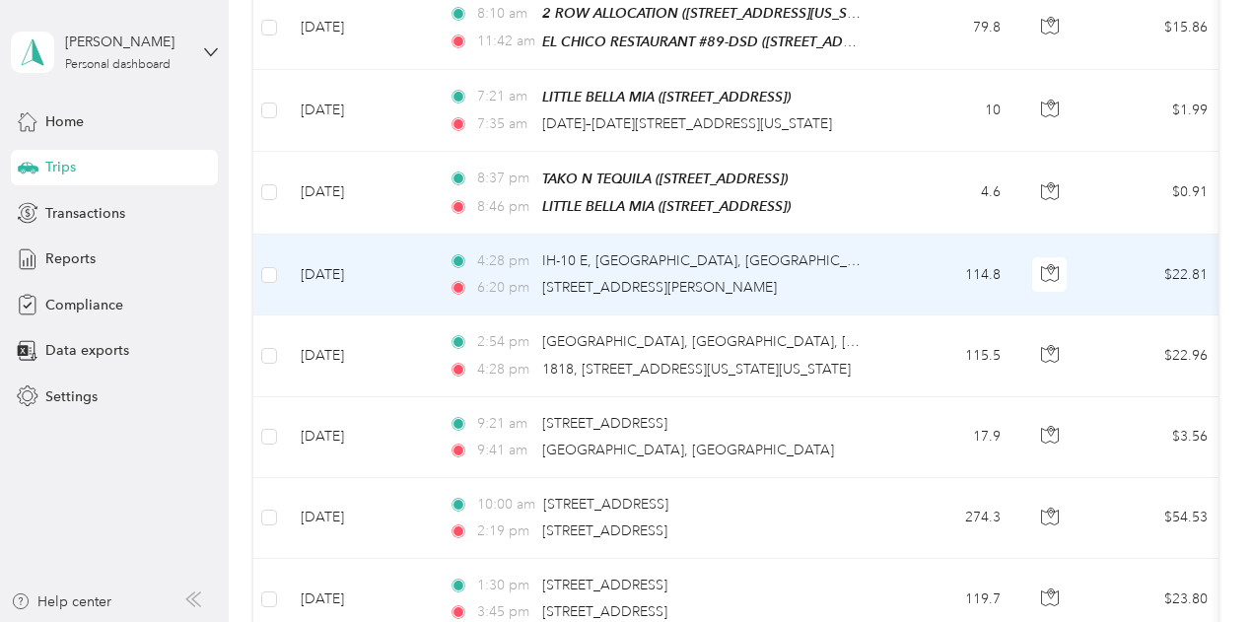
click at [897, 257] on td "114.8" at bounding box center [951, 275] width 130 height 81
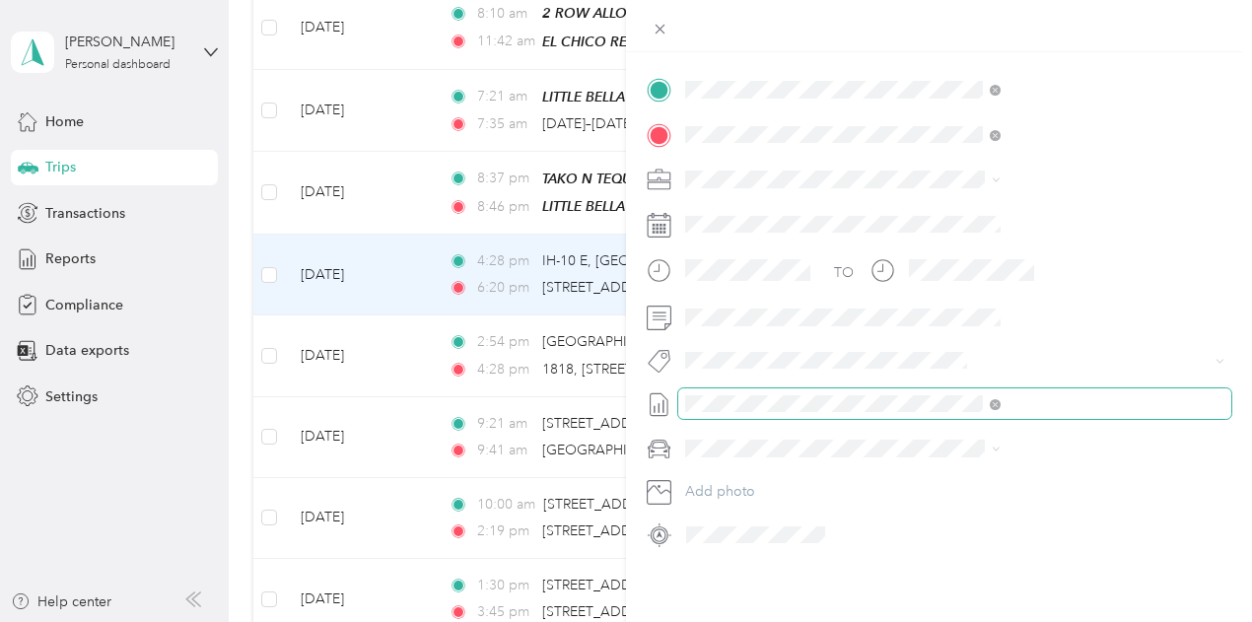
scroll to position [116, 0]
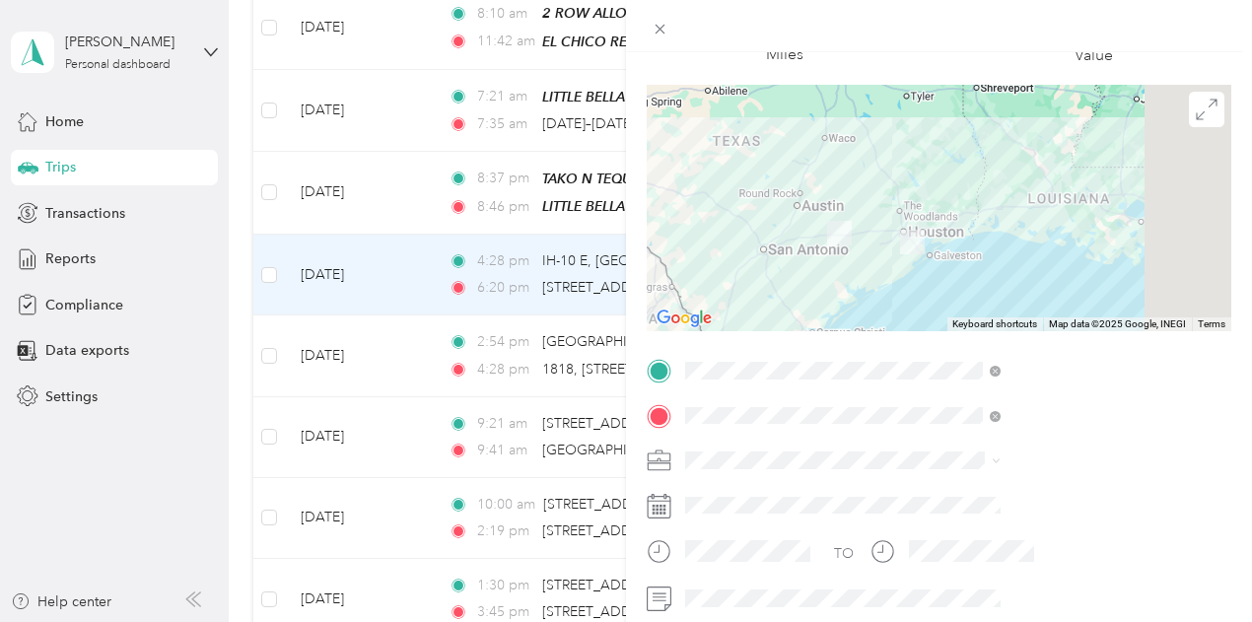
click at [806, 204] on div "Trip details Save This trip cannot be edited because it is either under review,…" at bounding box center [626, 311] width 1252 height 622
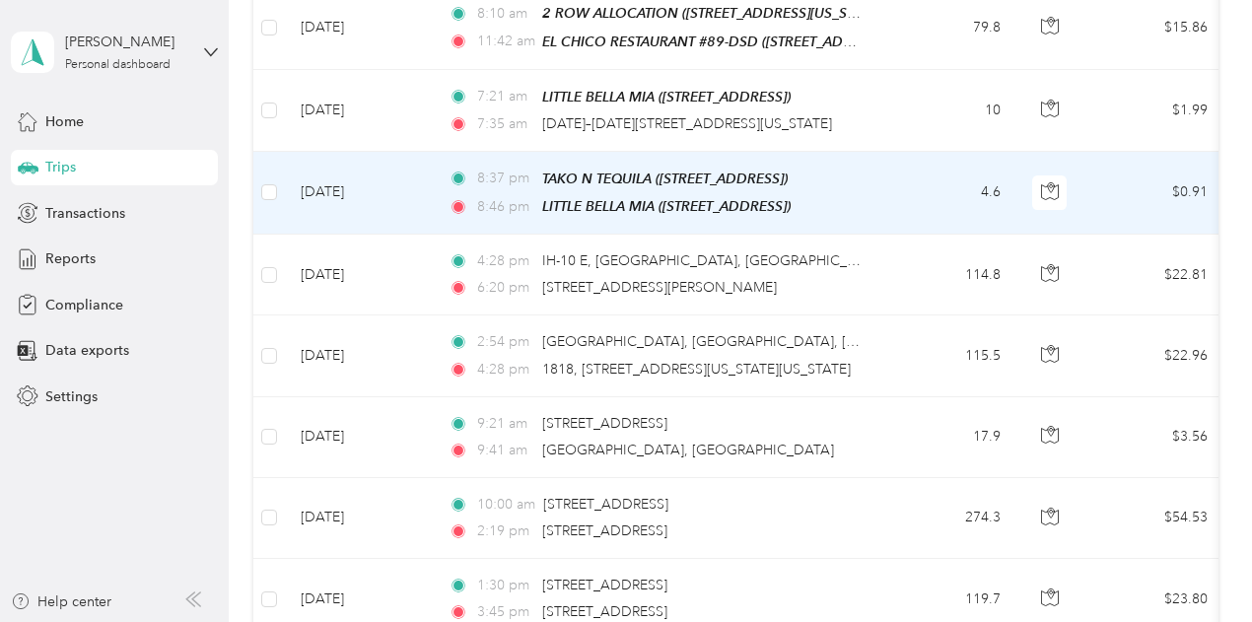
click at [898, 178] on td "4.6" at bounding box center [951, 193] width 130 height 83
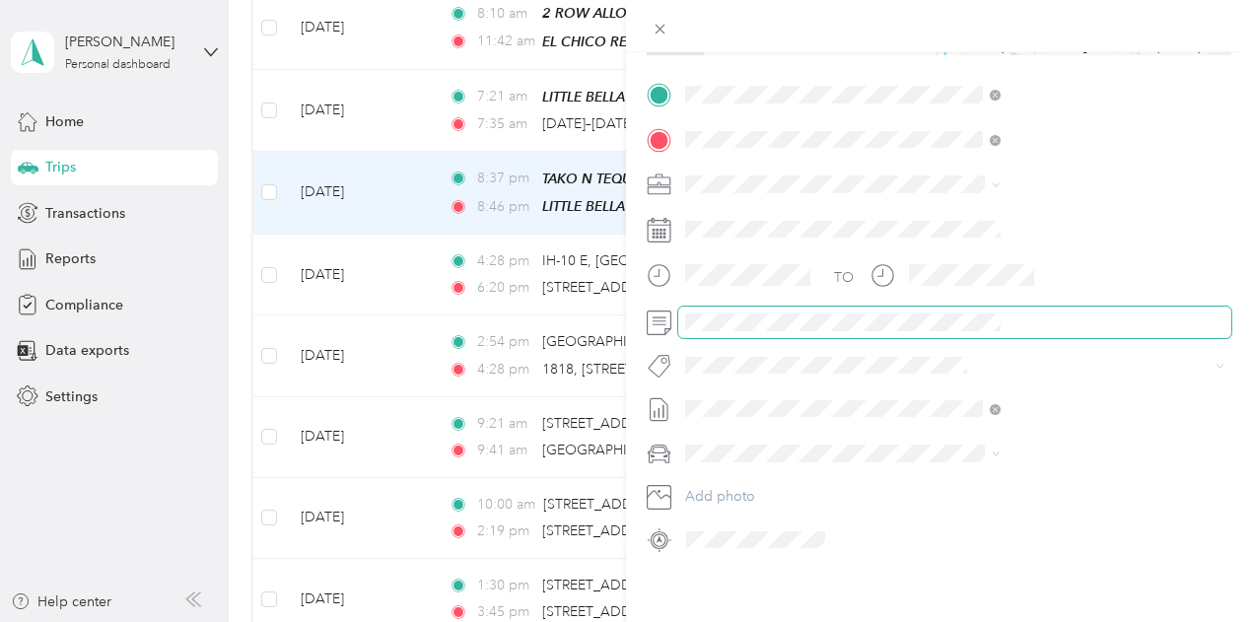
scroll to position [394, 0]
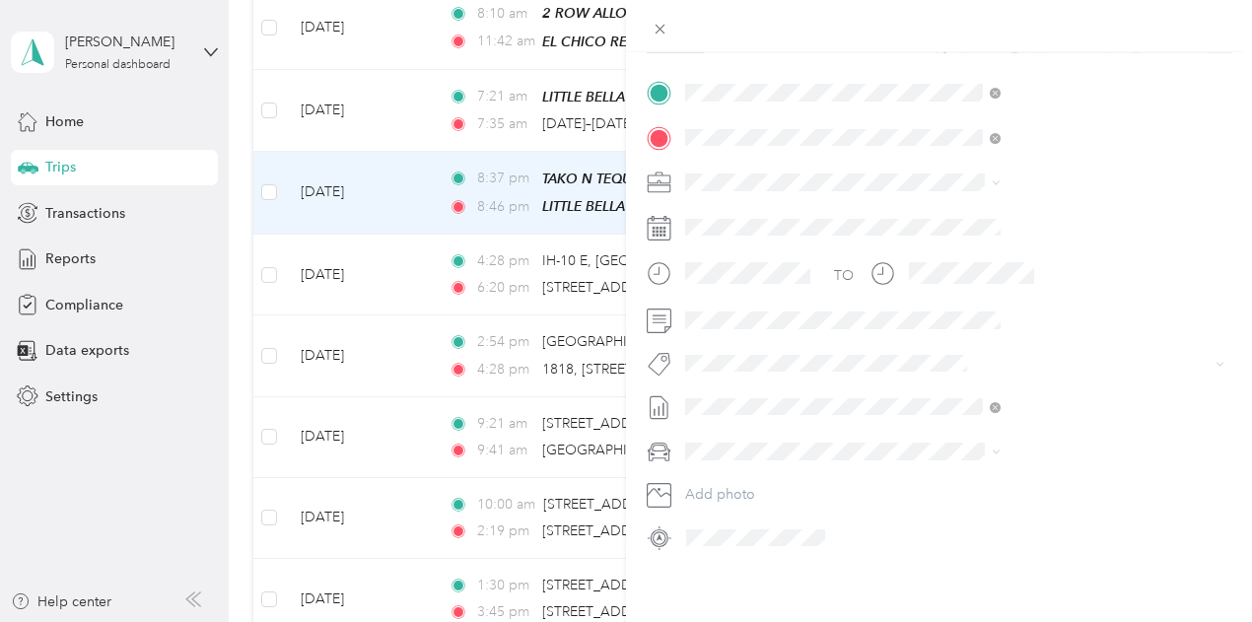
click at [954, 483] on span "Kia Stinger" at bounding box center [934, 483] width 67 height 17
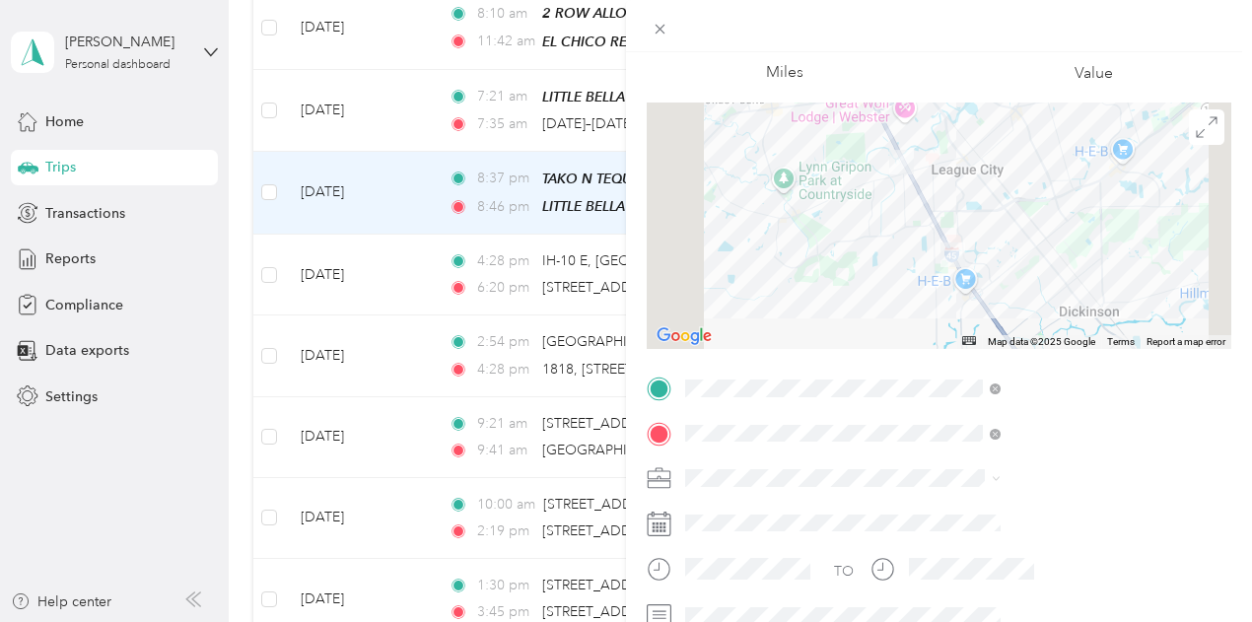
scroll to position [0, 0]
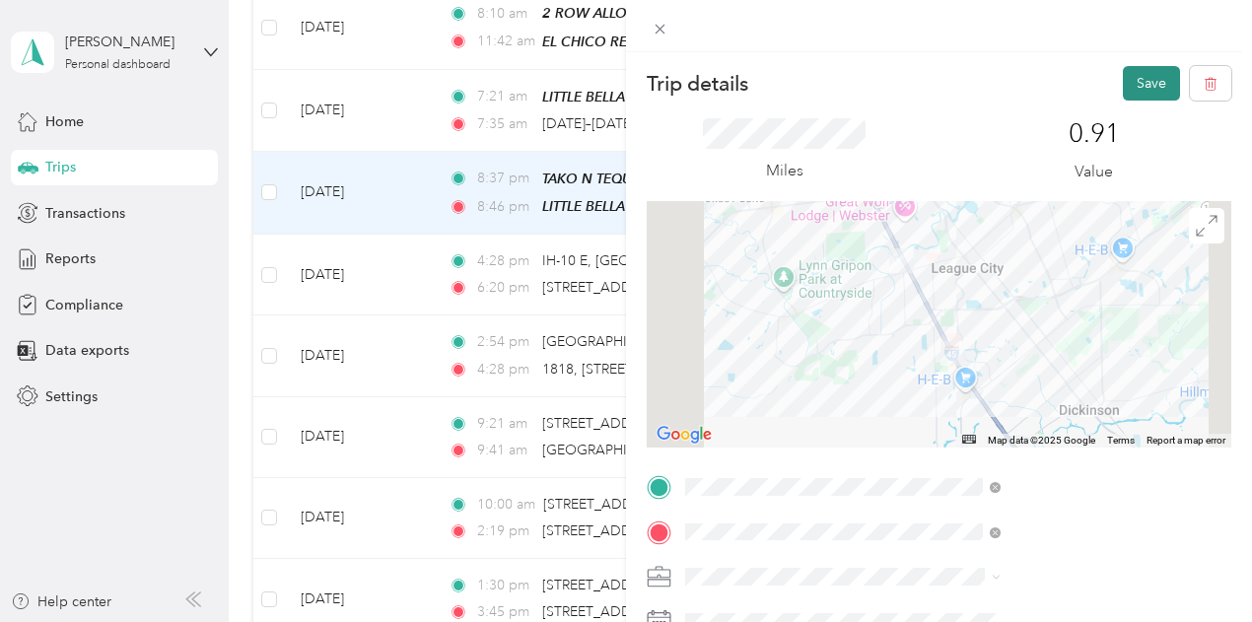
click at [1130, 79] on button "Save" at bounding box center [1151, 83] width 57 height 35
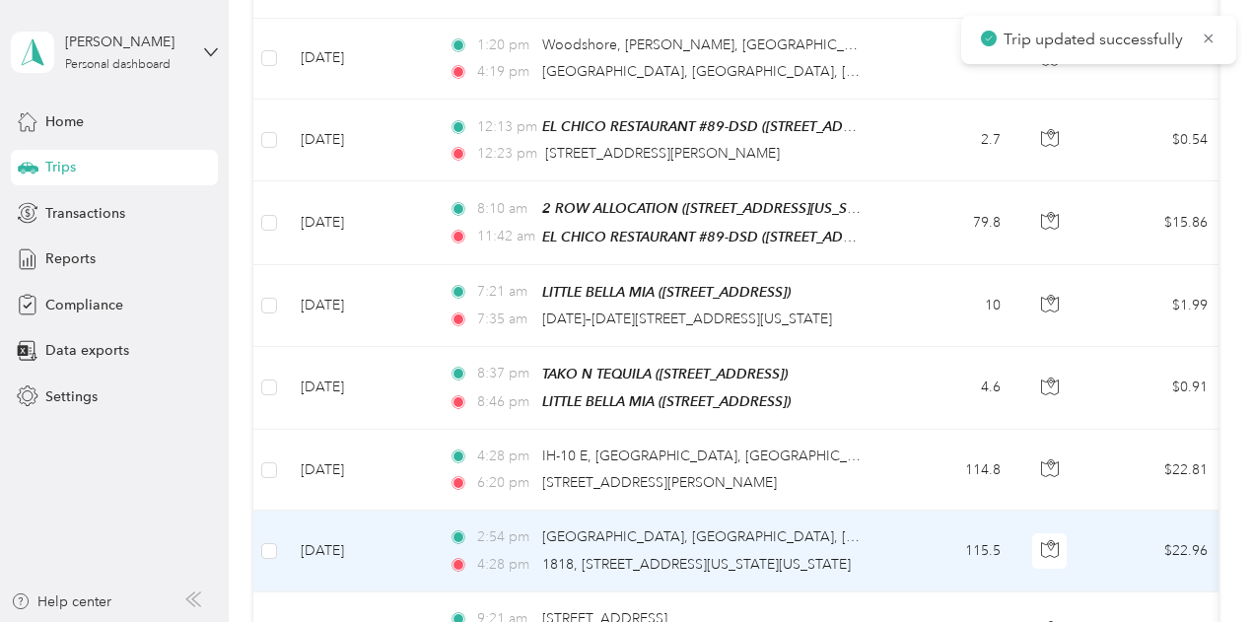
scroll to position [887, 0]
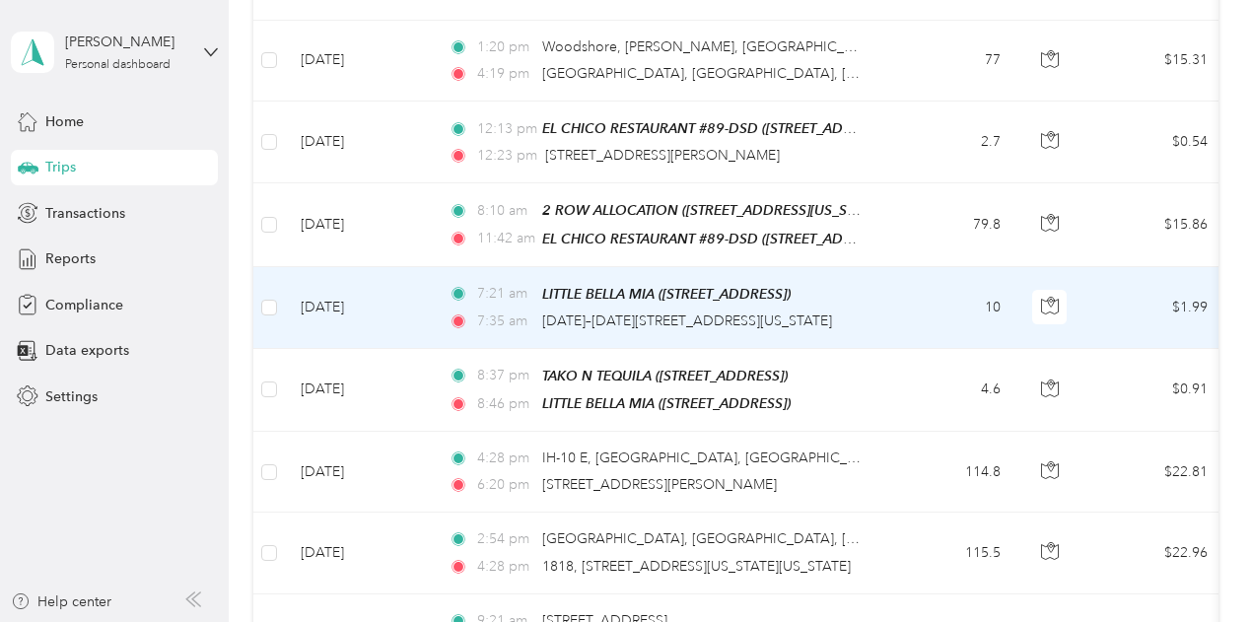
click at [923, 301] on td "10" at bounding box center [951, 308] width 130 height 82
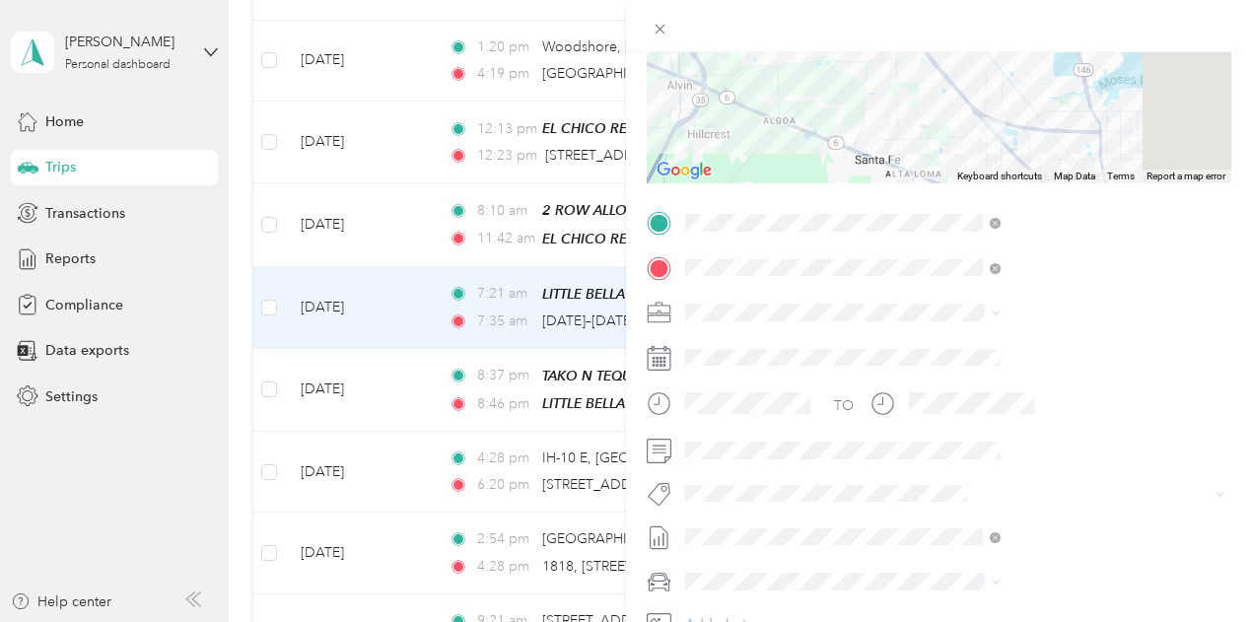
scroll to position [296, 0]
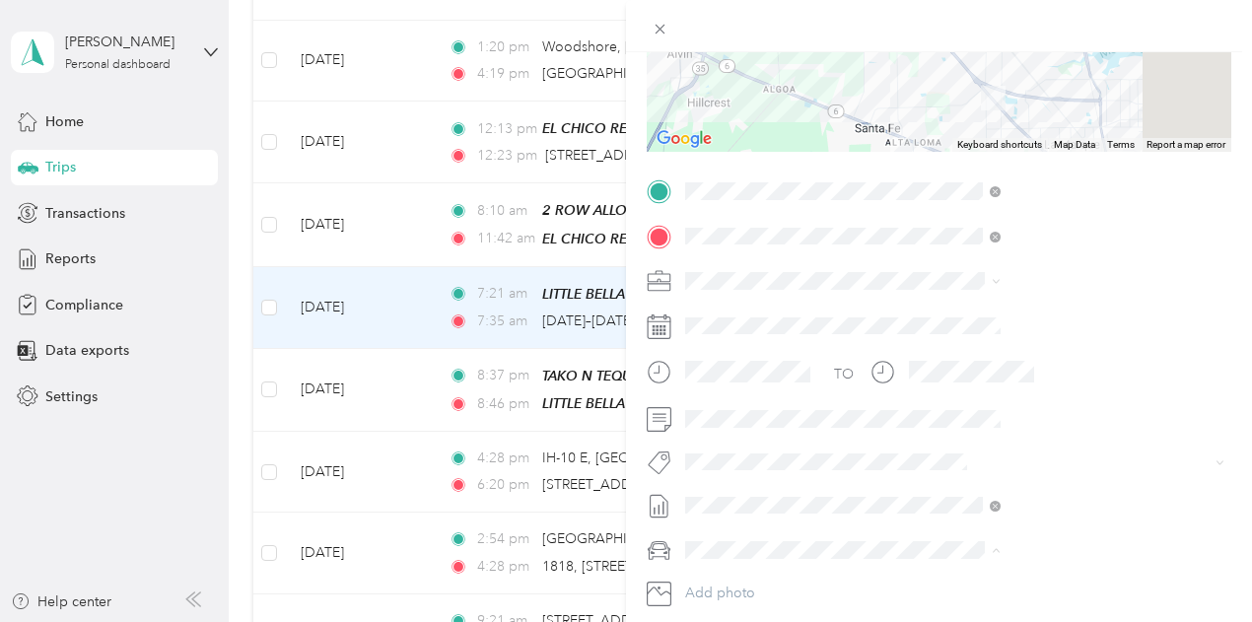
click at [952, 470] on div "Kia Stinger" at bounding box center [1052, 480] width 302 height 21
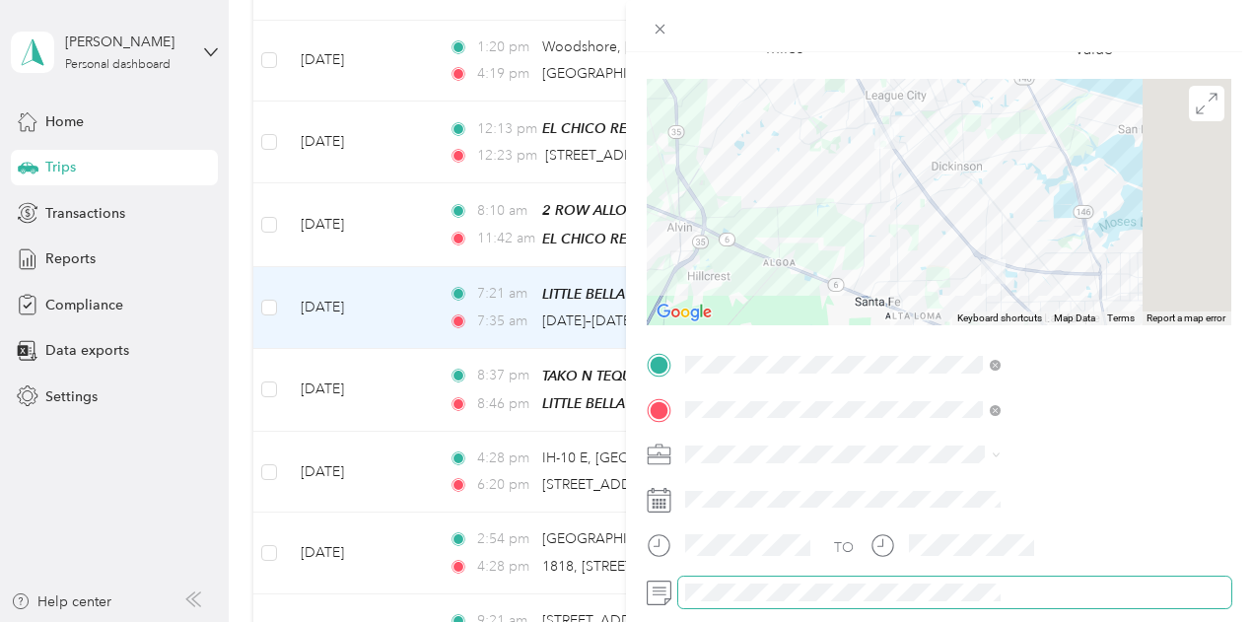
scroll to position [18, 0]
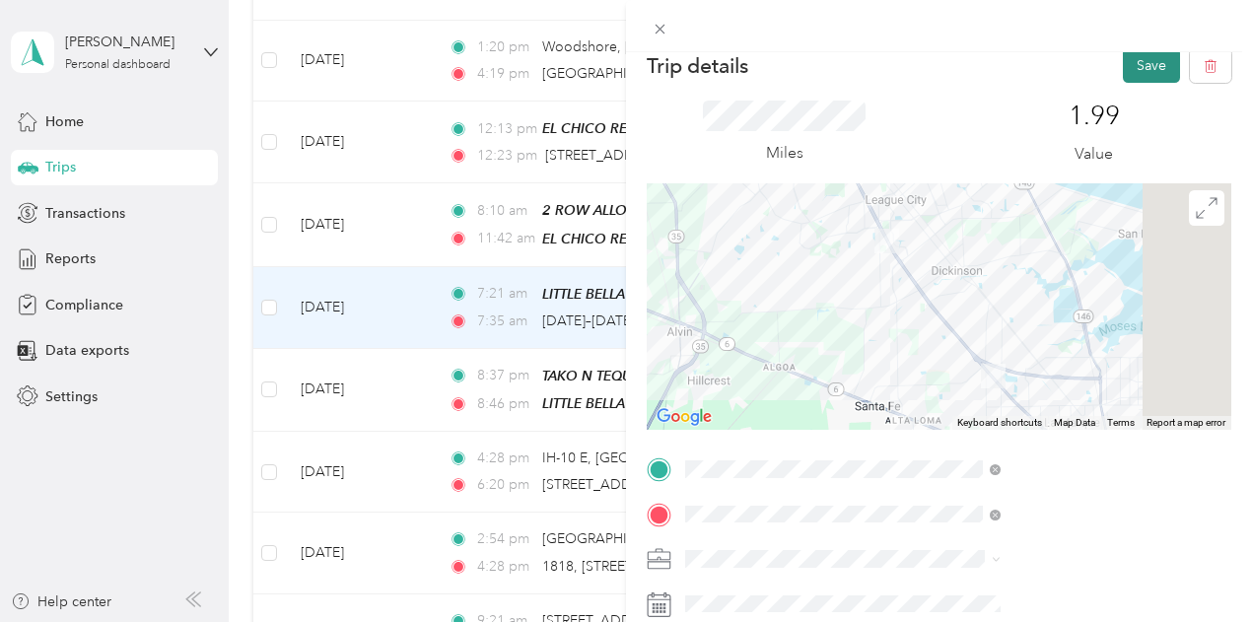
click at [1132, 70] on button "Save" at bounding box center [1151, 65] width 57 height 35
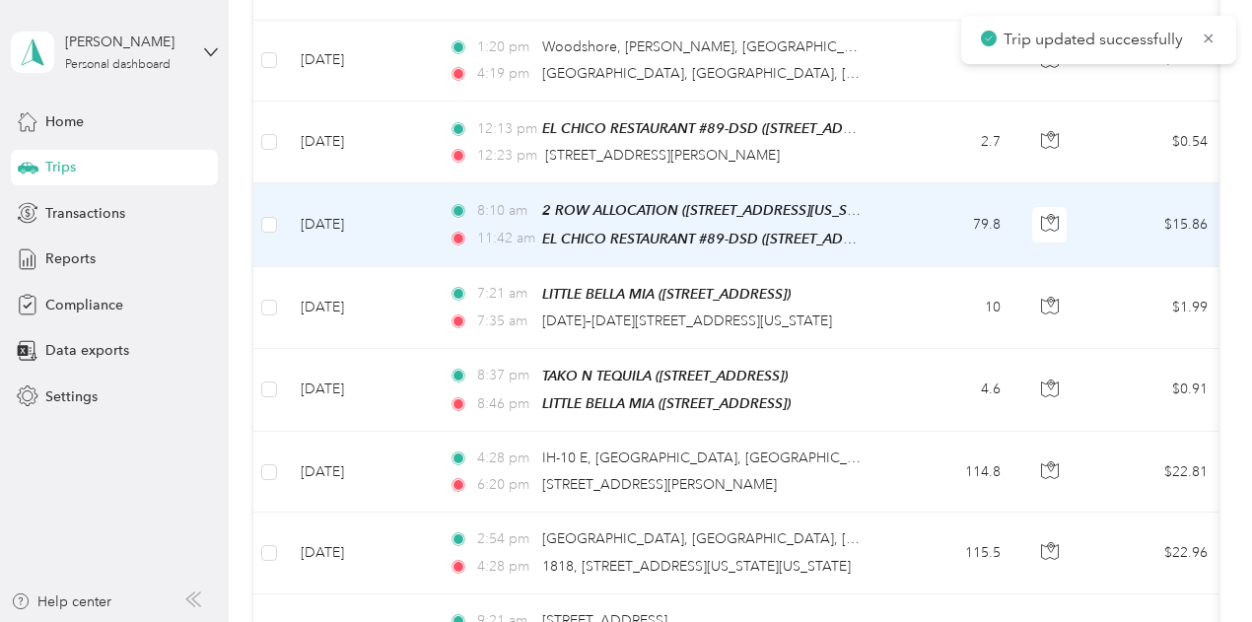
click at [939, 204] on td "79.8" at bounding box center [951, 224] width 130 height 83
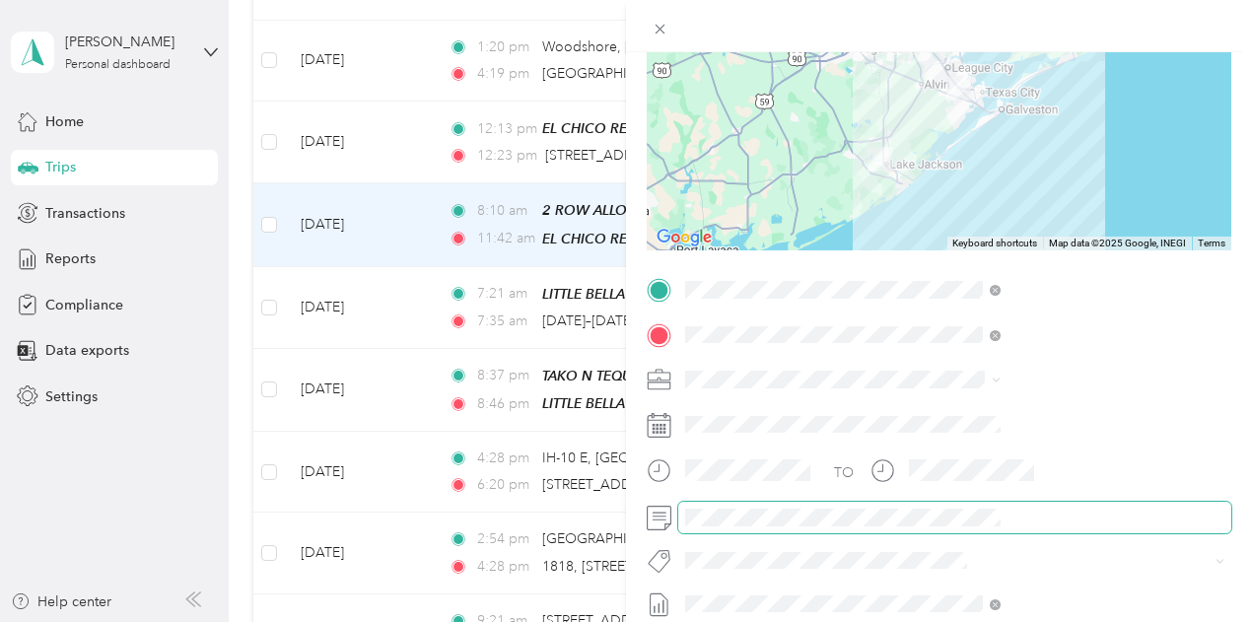
scroll to position [296, 0]
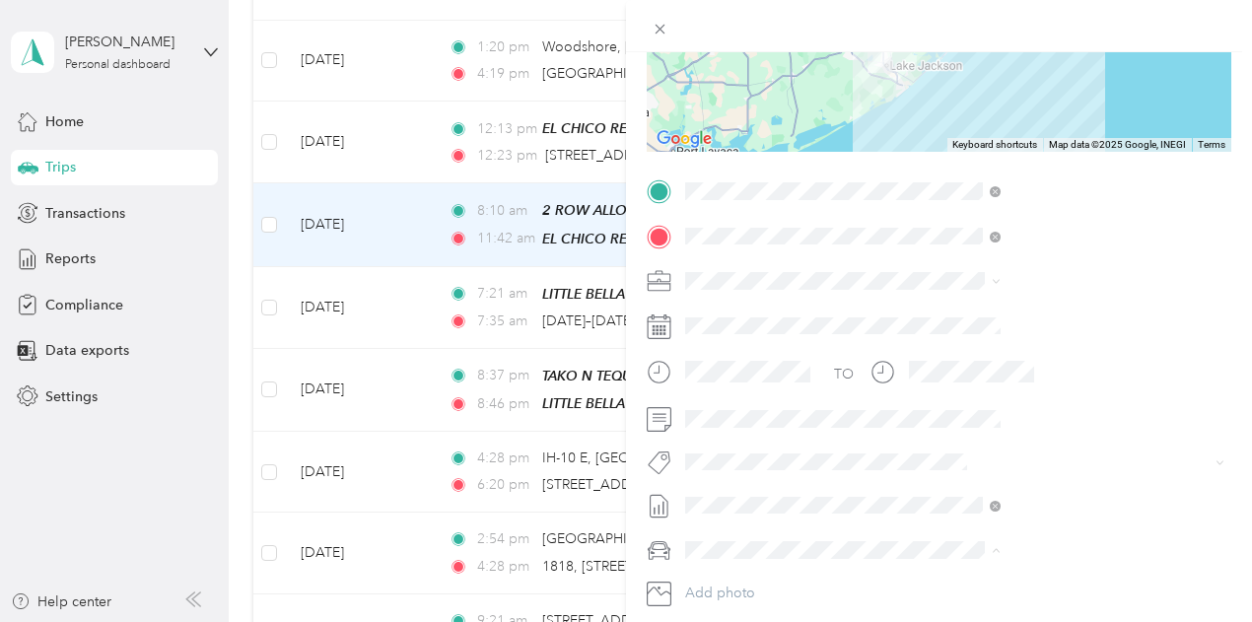
click at [968, 485] on li "Kia Stinger" at bounding box center [1051, 480] width 329 height 35
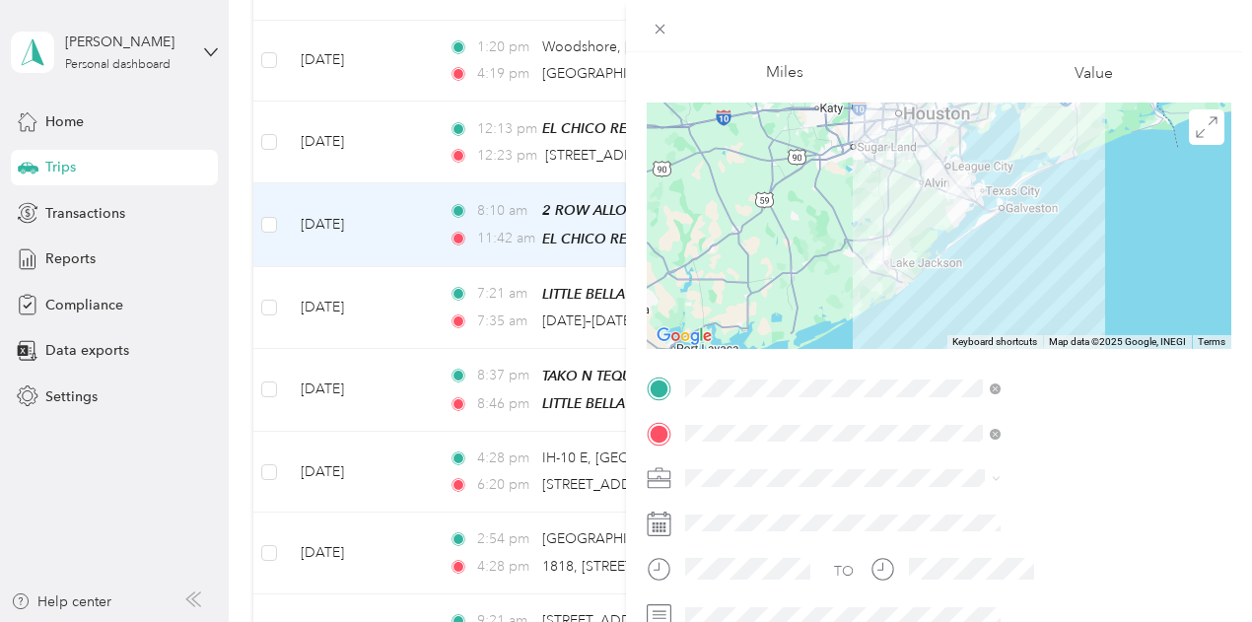
scroll to position [0, 0]
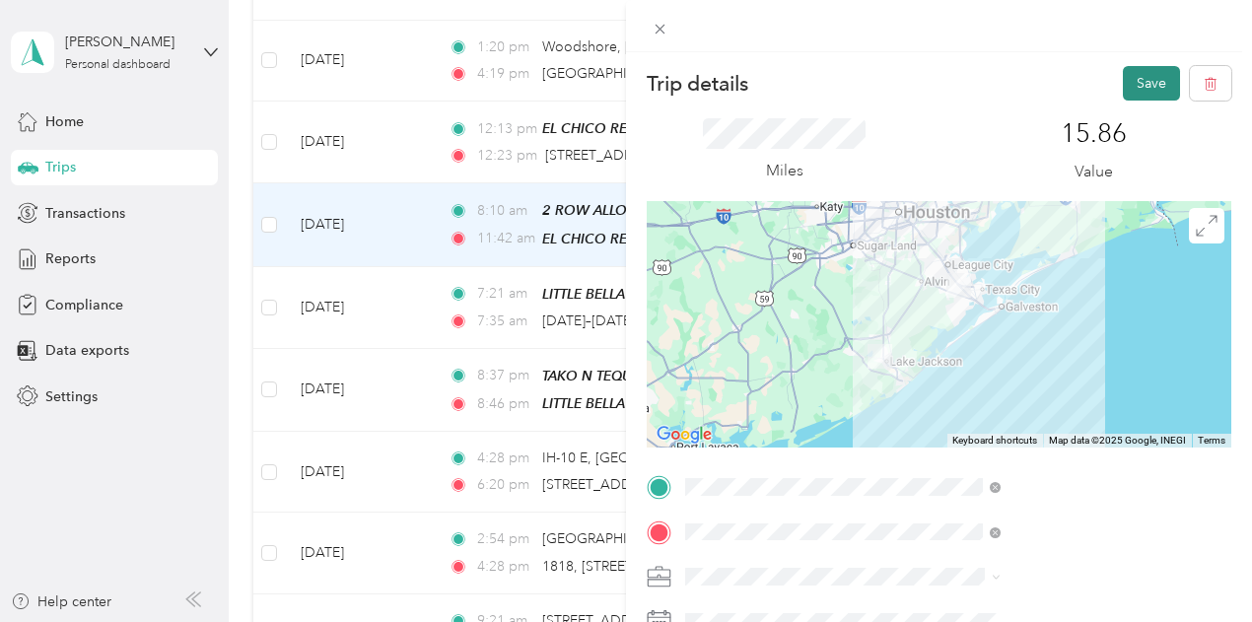
click at [1130, 77] on button "Save" at bounding box center [1151, 83] width 57 height 35
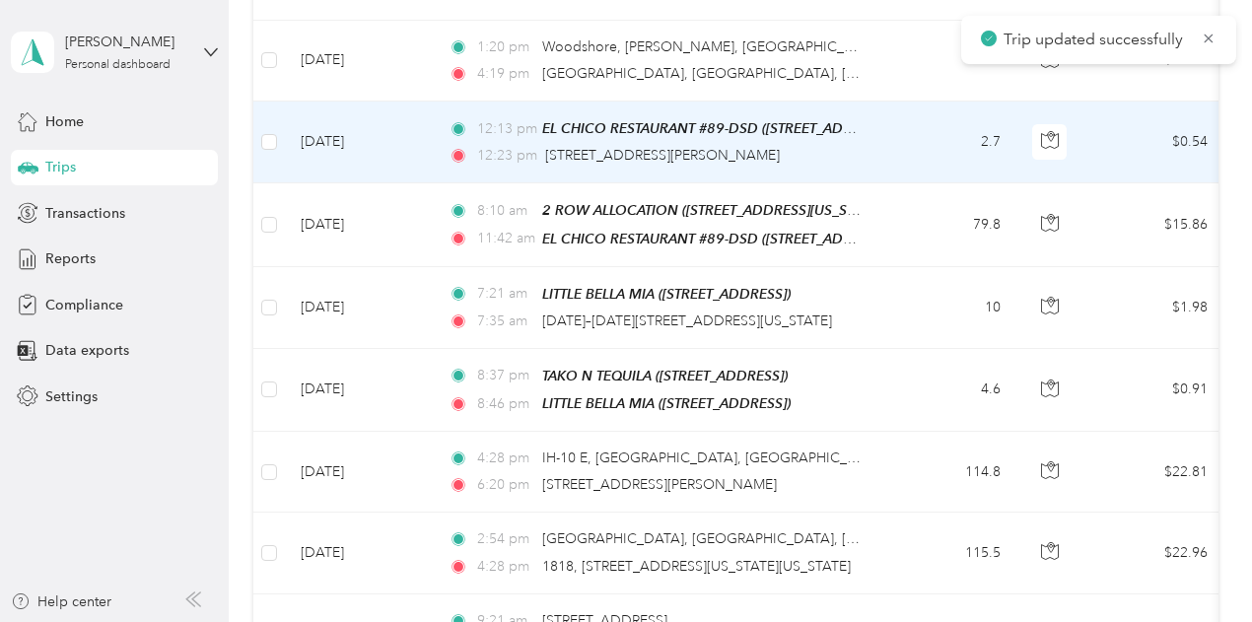
click at [917, 133] on td "2.7" at bounding box center [951, 143] width 130 height 82
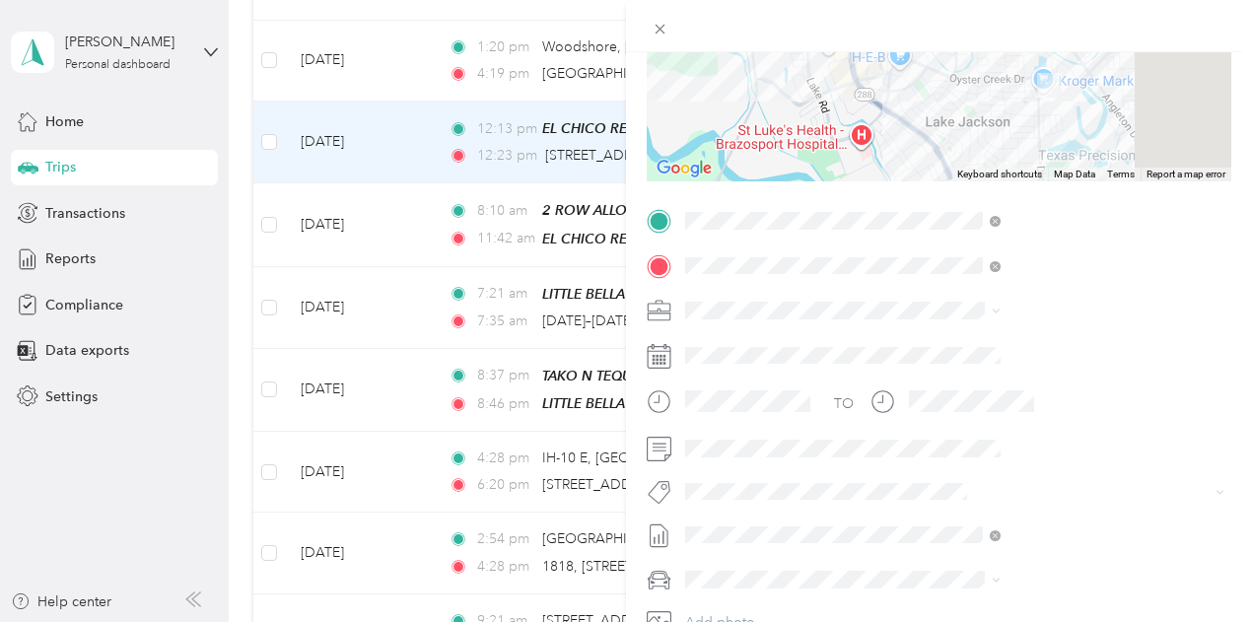
scroll to position [296, 0]
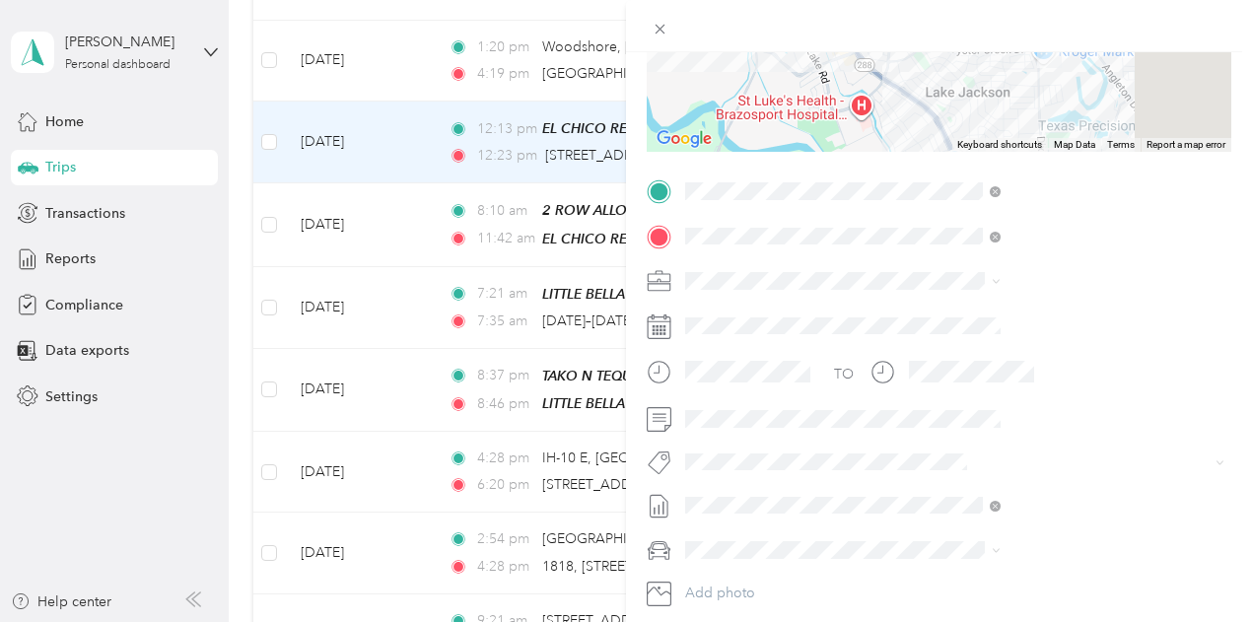
click at [959, 477] on span "Kia Stinger" at bounding box center [934, 479] width 67 height 17
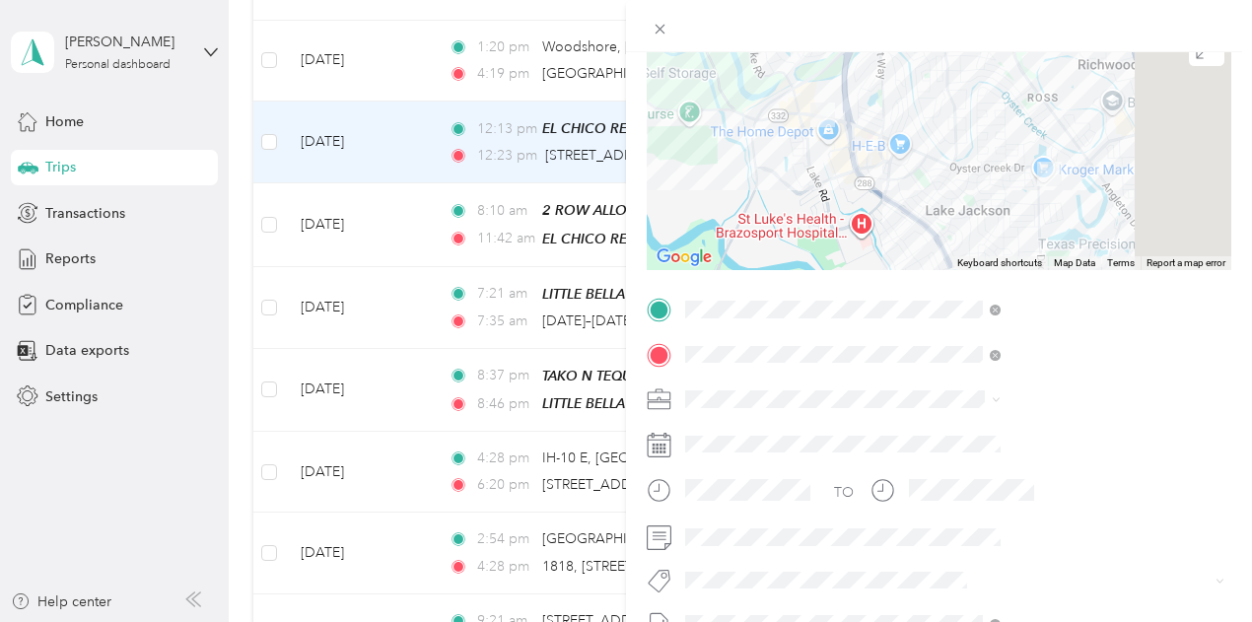
scroll to position [0, 0]
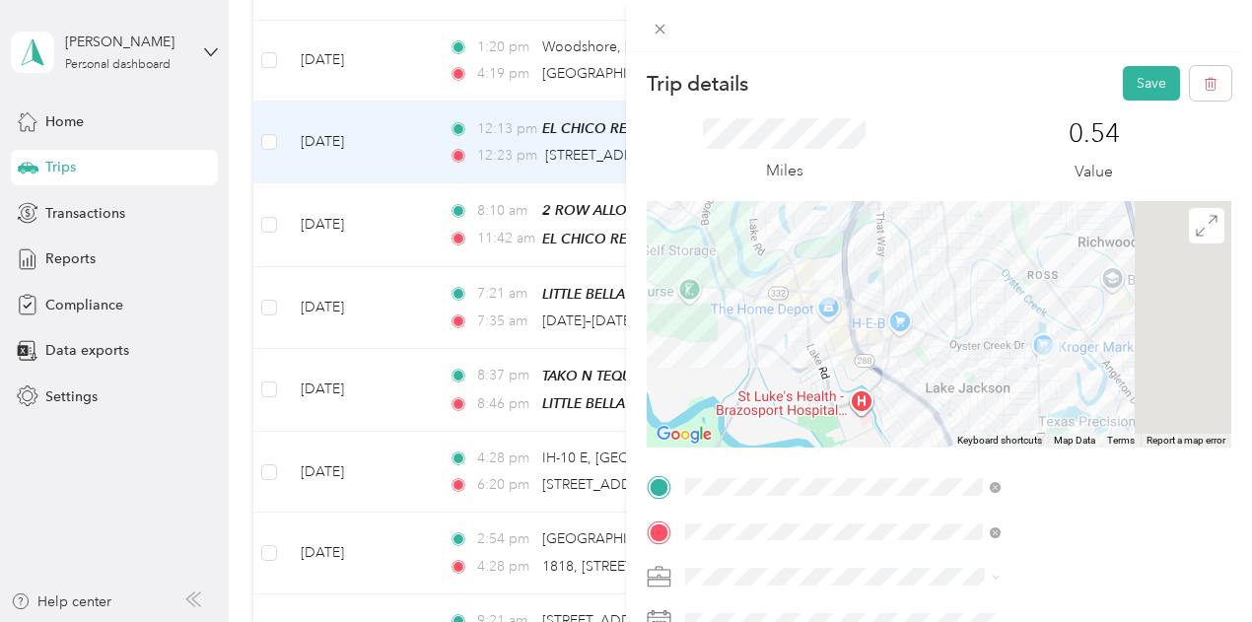
click at [1138, 60] on div "Trip details Save This trip cannot be edited because it is either under review,…" at bounding box center [939, 363] width 626 height 622
click at [1134, 74] on button "Save" at bounding box center [1151, 83] width 57 height 35
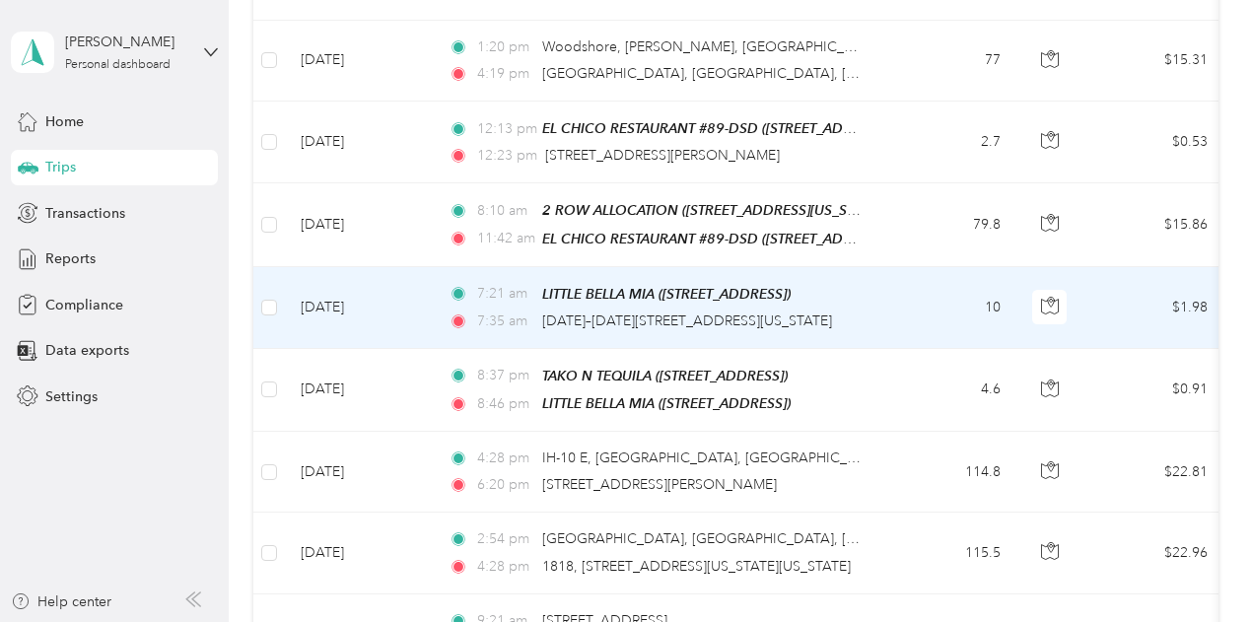
scroll to position [789, 0]
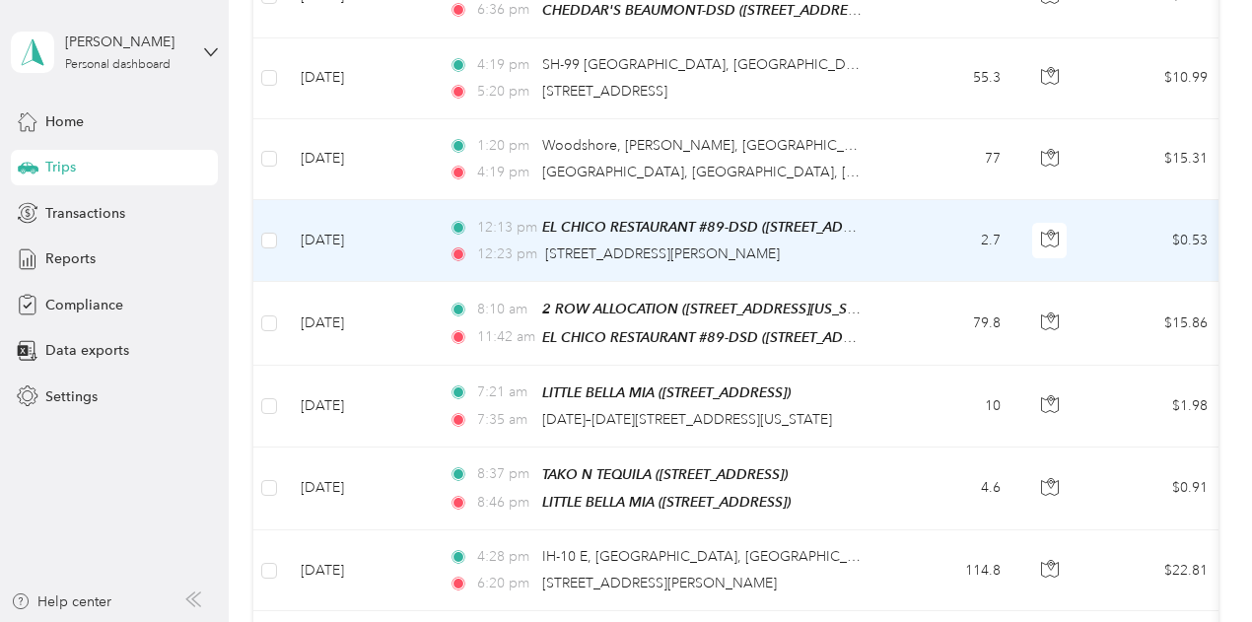
click at [905, 222] on td "2.7" at bounding box center [951, 241] width 130 height 82
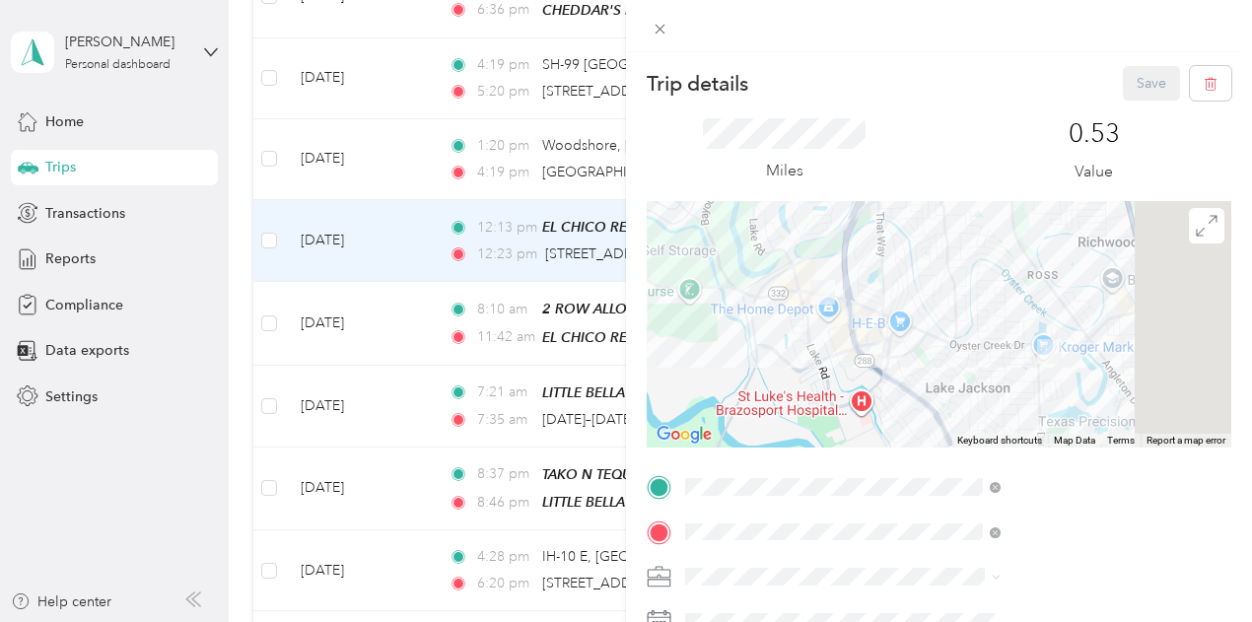
click at [816, 148] on div "Trip details Save This trip cannot be edited because it is either under review,…" at bounding box center [626, 311] width 1252 height 622
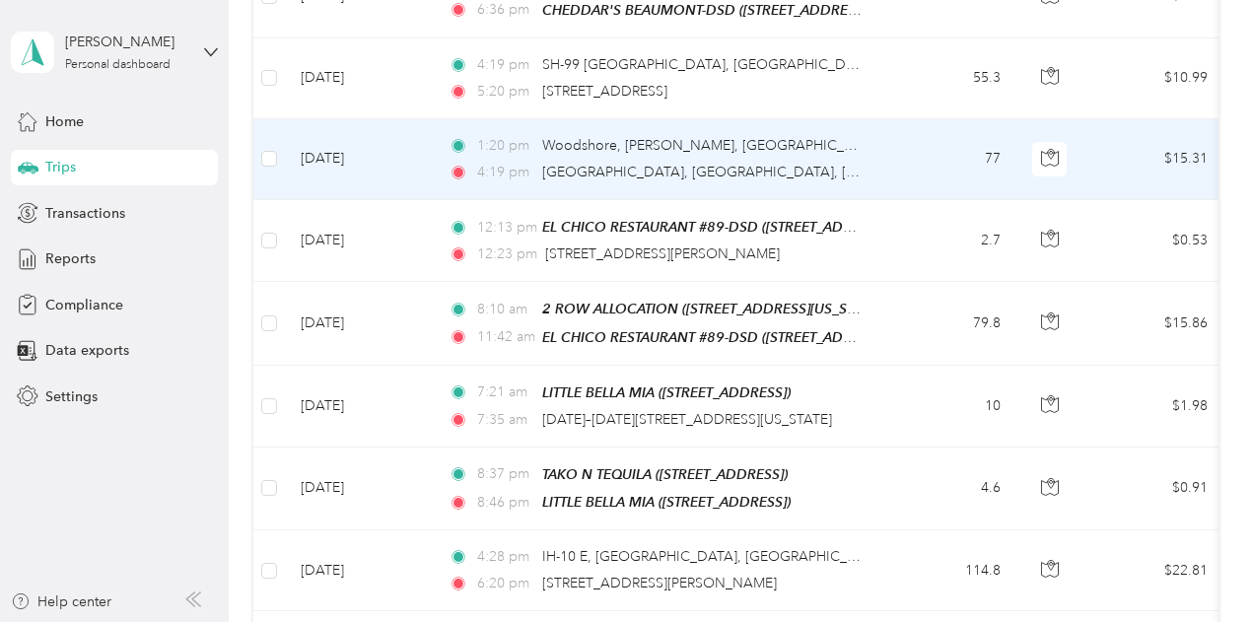
click at [916, 148] on td "77" at bounding box center [951, 159] width 130 height 81
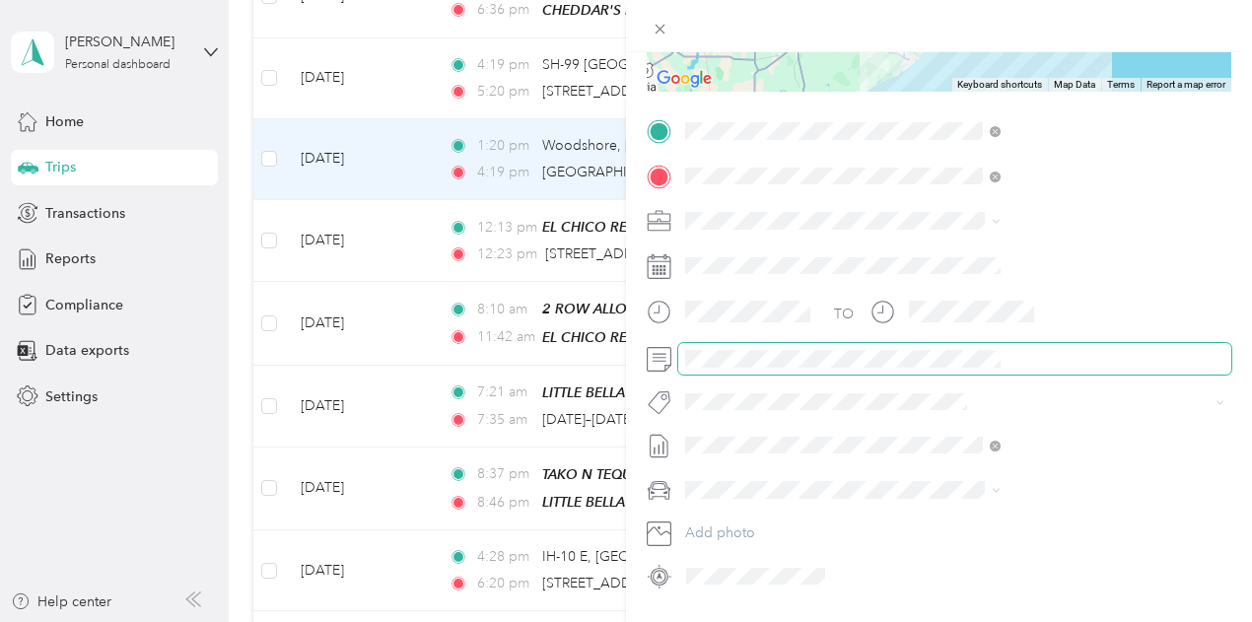
scroll to position [394, 0]
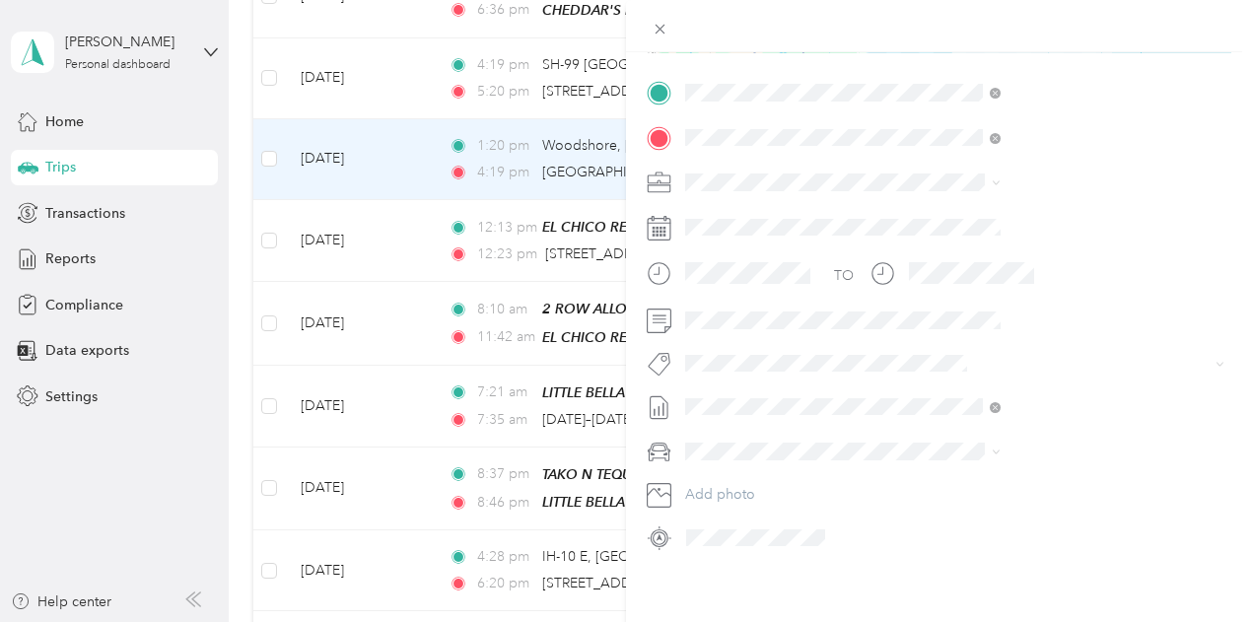
click at [954, 482] on span "Kia Stinger" at bounding box center [934, 478] width 67 height 17
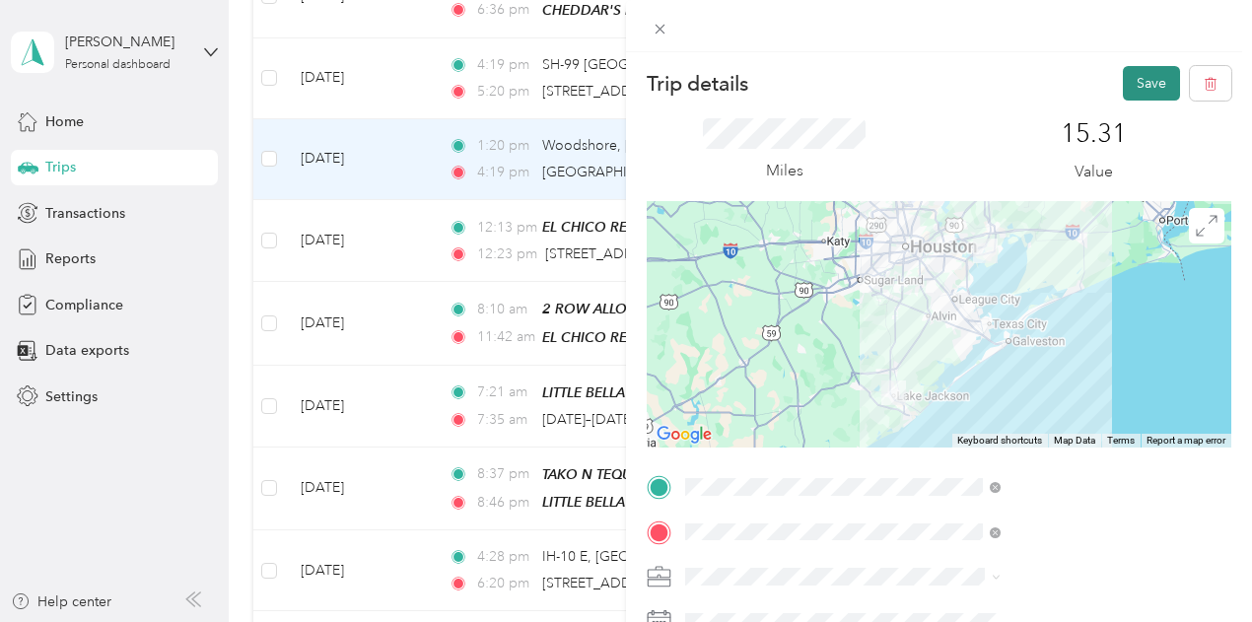
click at [1135, 80] on button "Save" at bounding box center [1151, 83] width 57 height 35
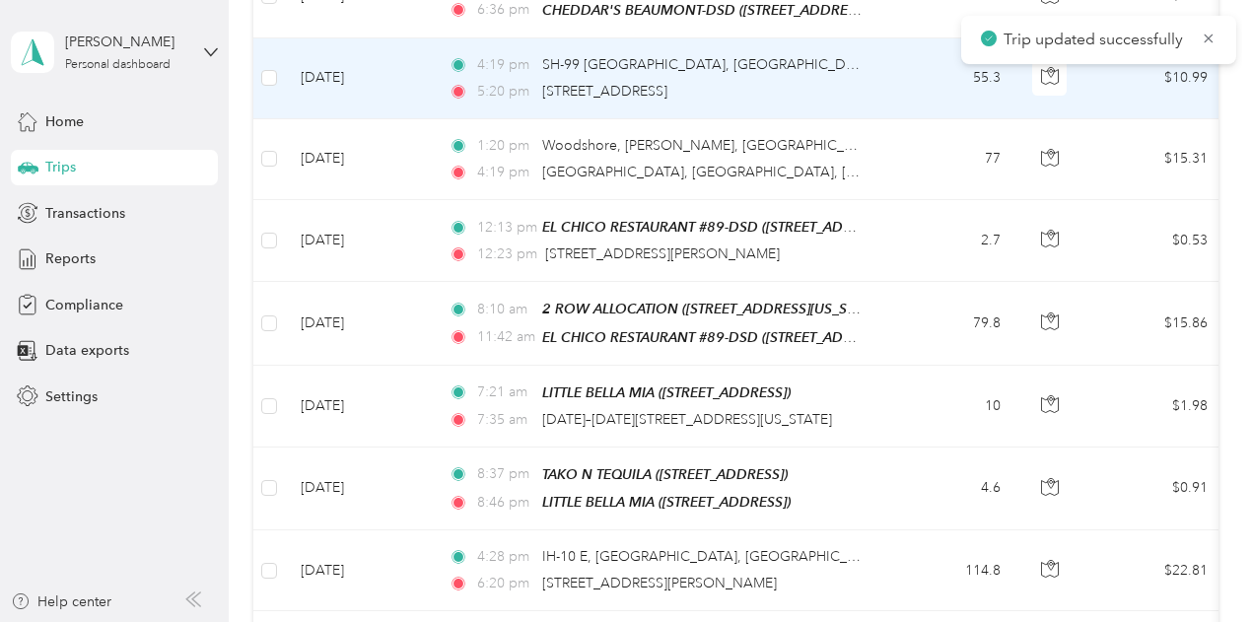
click at [897, 79] on td "55.3" at bounding box center [951, 78] width 130 height 81
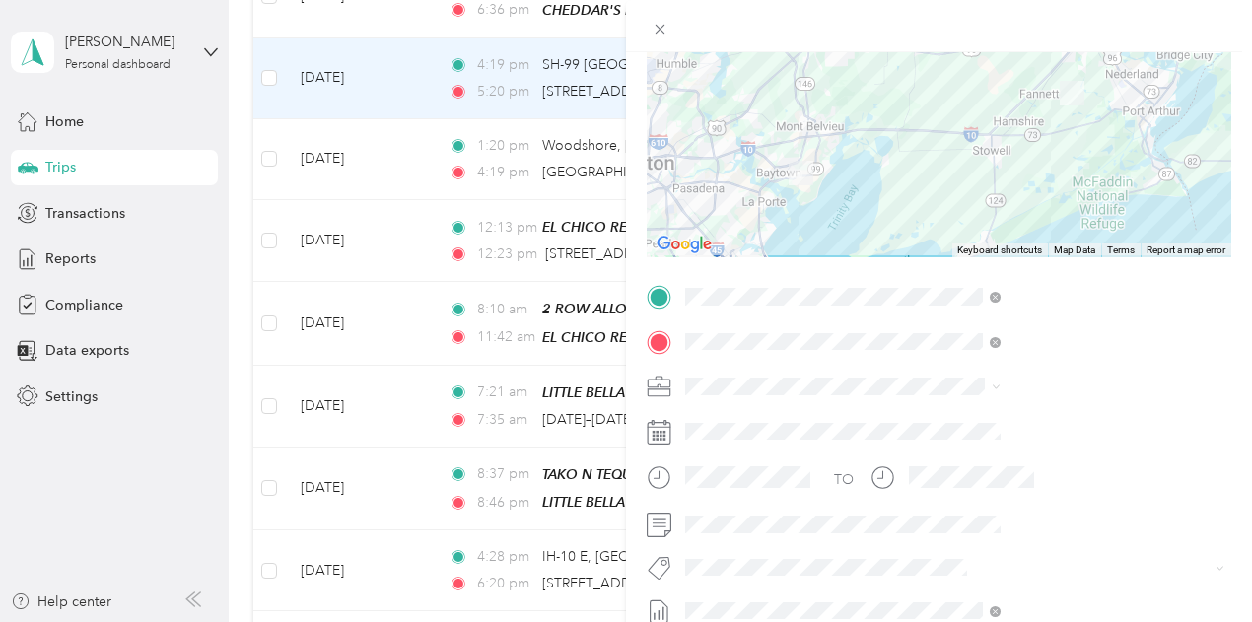
scroll to position [296, 0]
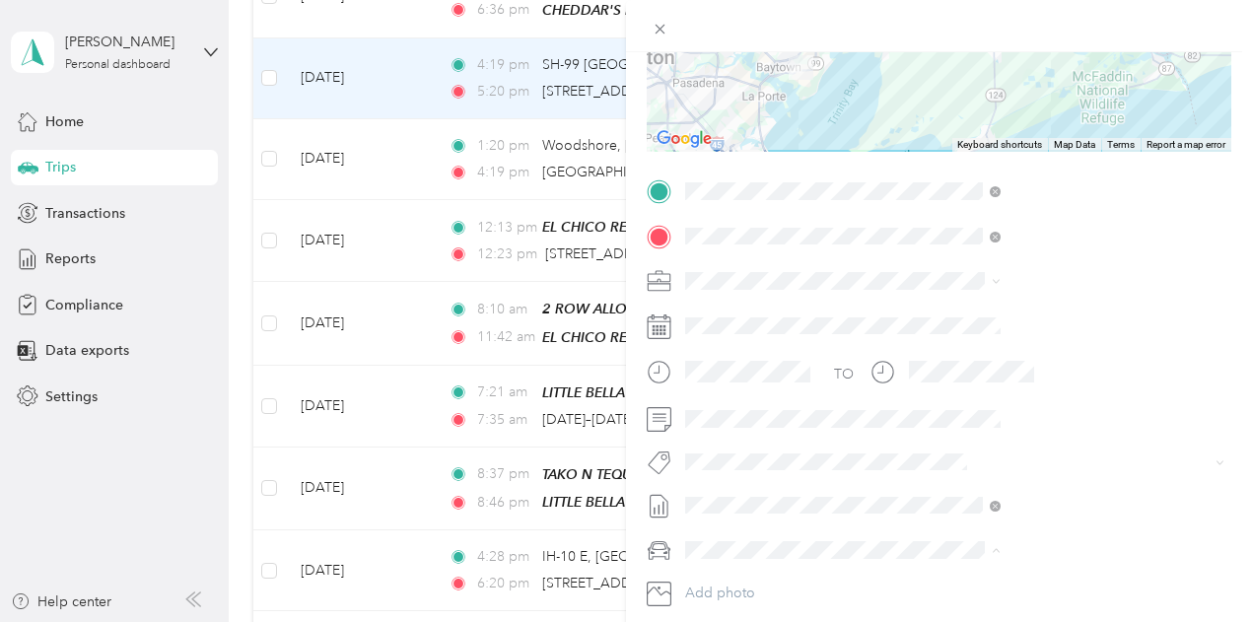
click at [954, 472] on span "Kia Stinger" at bounding box center [934, 480] width 67 height 17
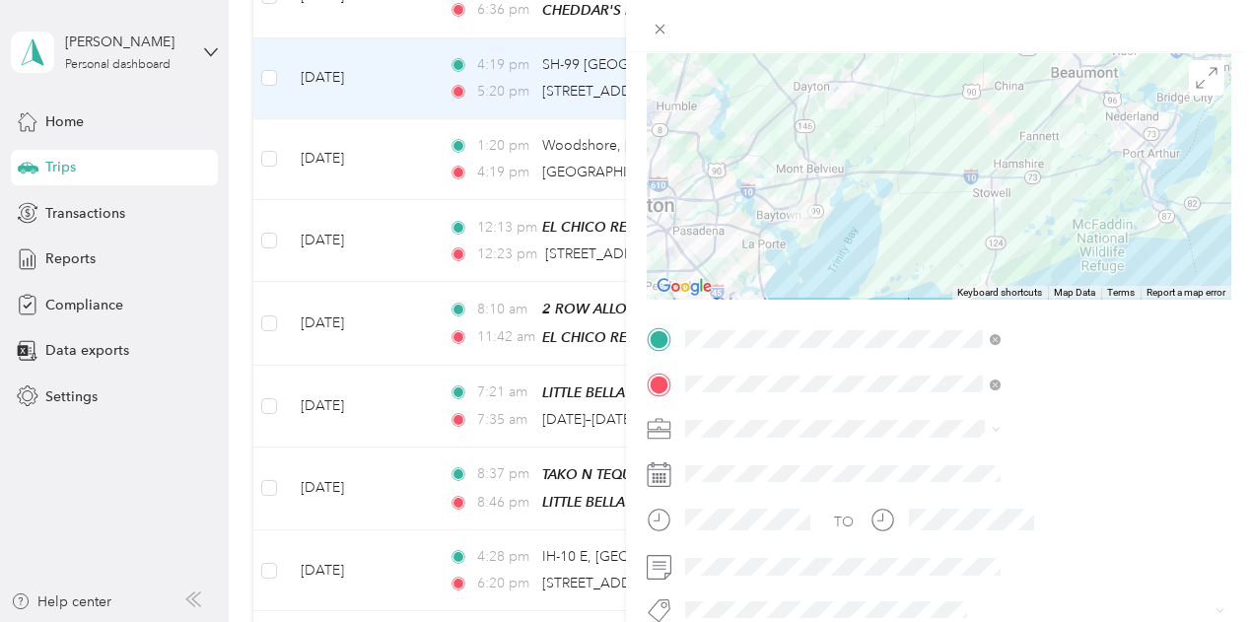
scroll to position [0, 0]
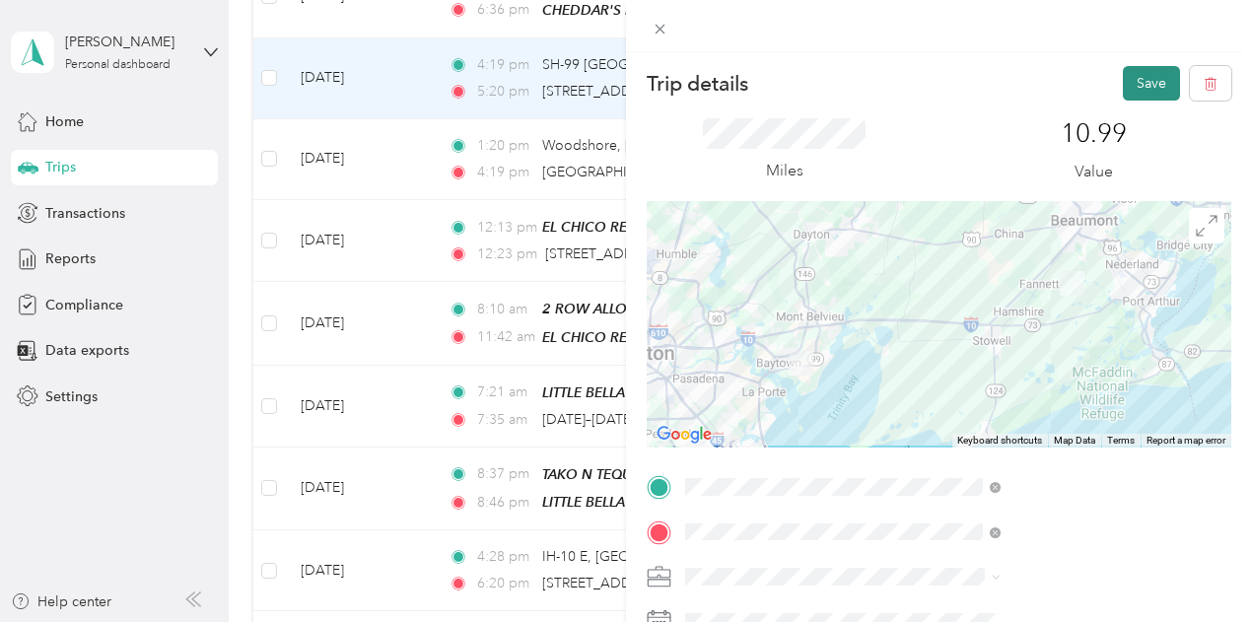
click at [1130, 72] on button "Save" at bounding box center [1151, 83] width 57 height 35
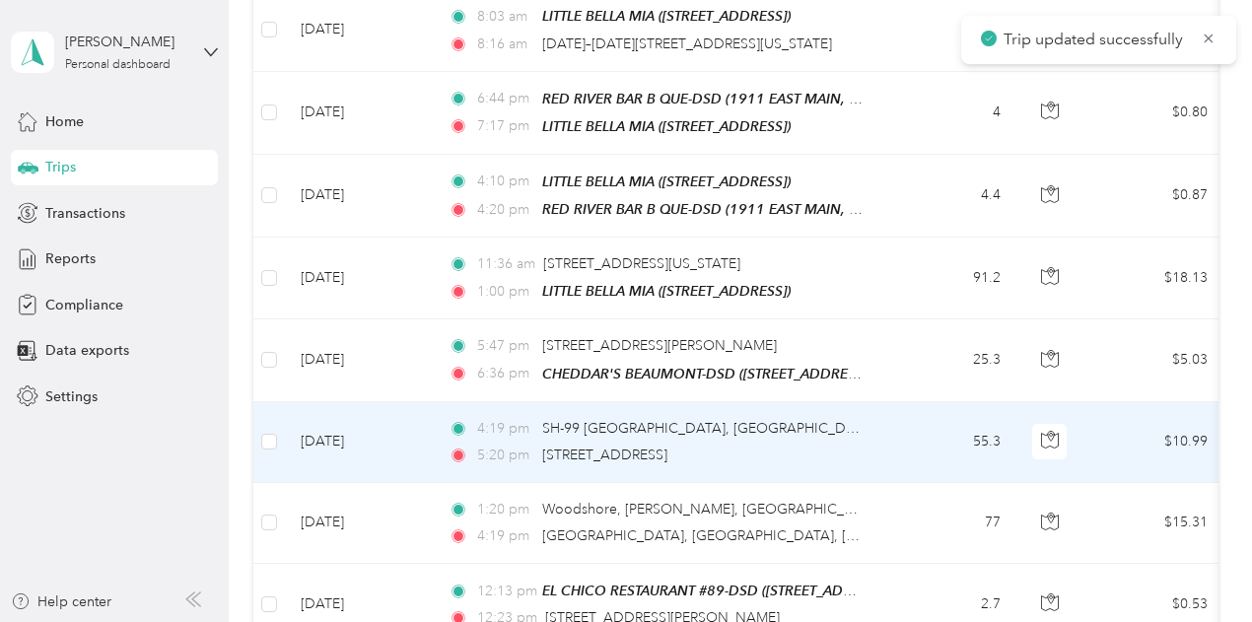
scroll to position [394, 0]
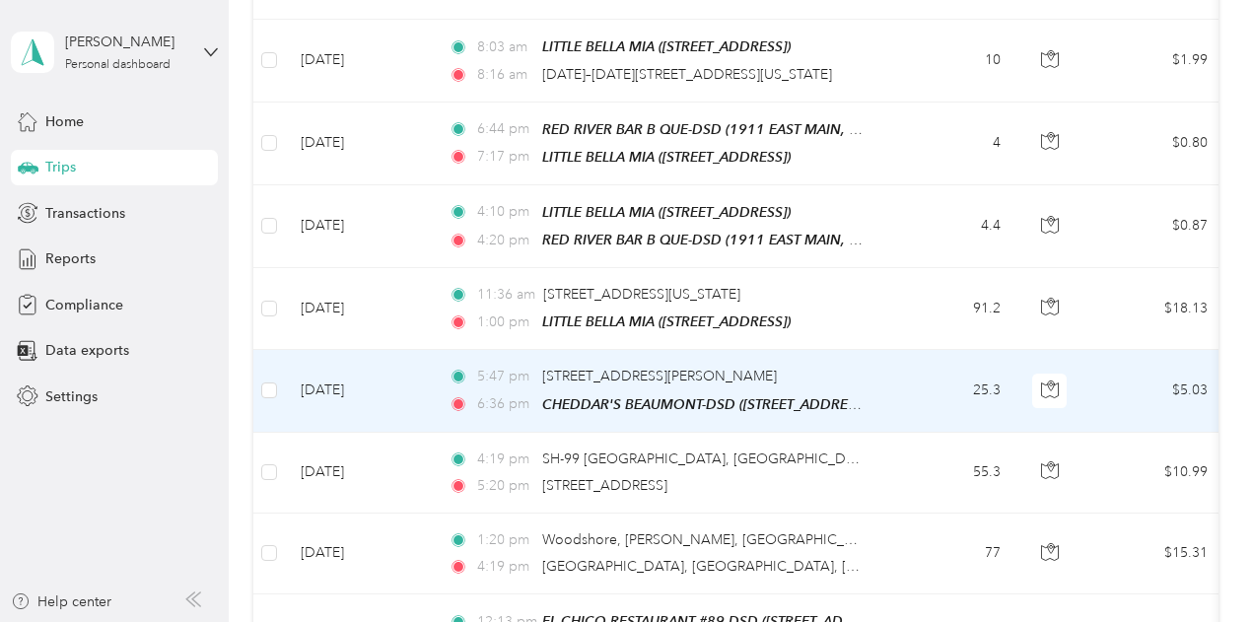
click at [917, 378] on td "25.3" at bounding box center [951, 391] width 130 height 82
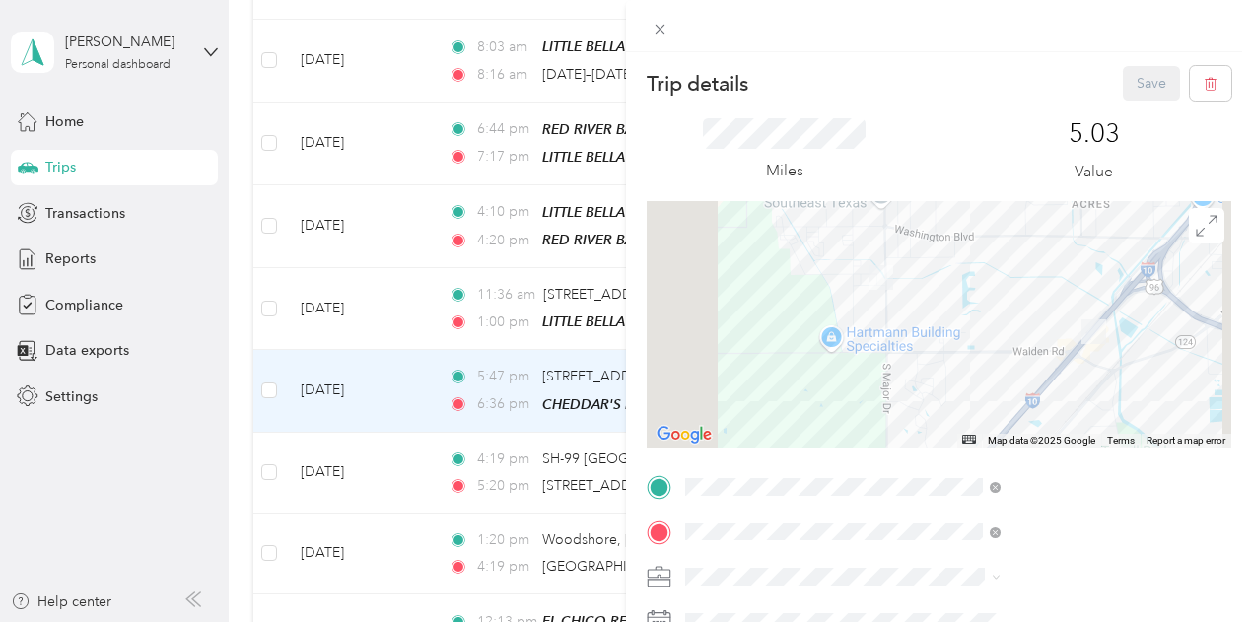
drag, startPoint x: 996, startPoint y: 303, endPoint x: 1010, endPoint y: 402, distance: 100.5
click at [1010, 402] on div at bounding box center [939, 324] width 585 height 246
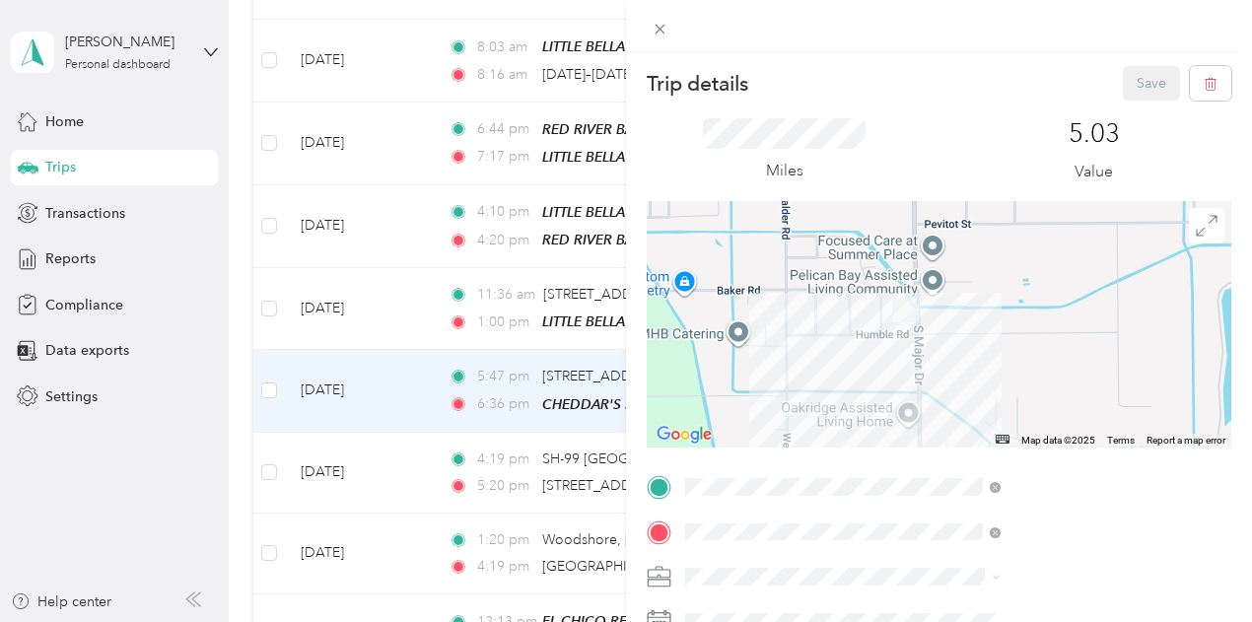
drag, startPoint x: 995, startPoint y: 297, endPoint x: 970, endPoint y: 372, distance: 78.9
click at [970, 372] on div at bounding box center [939, 324] width 585 height 246
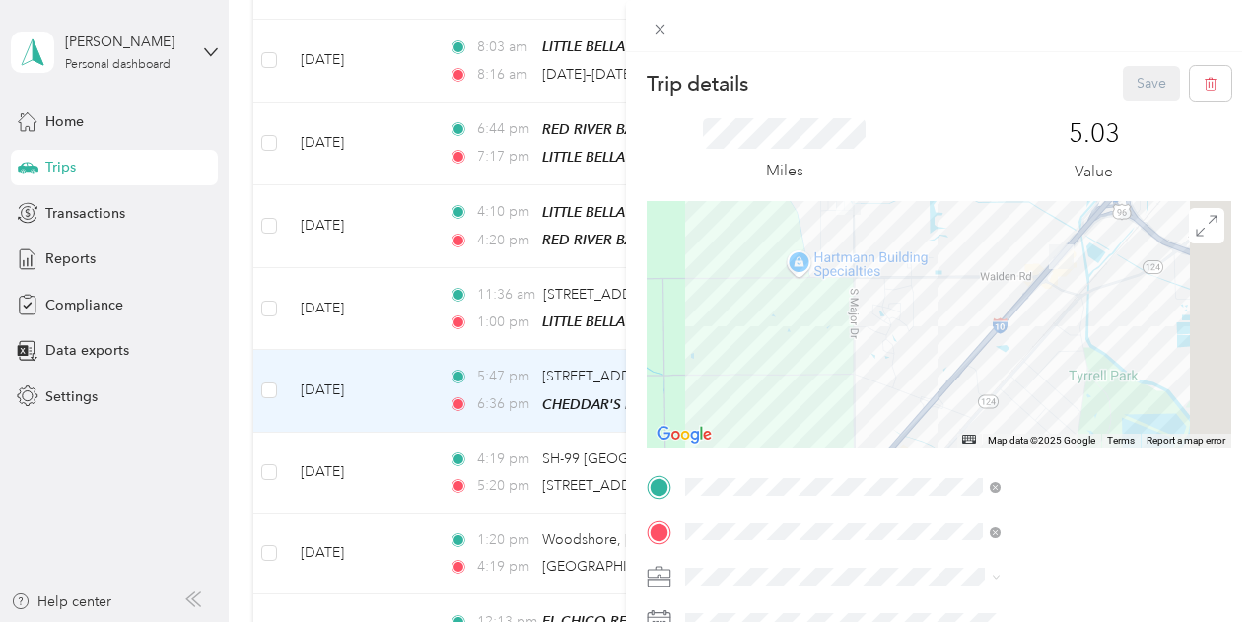
drag, startPoint x: 1142, startPoint y: 354, endPoint x: 1048, endPoint y: 233, distance: 153.2
click at [1048, 233] on div at bounding box center [939, 324] width 585 height 246
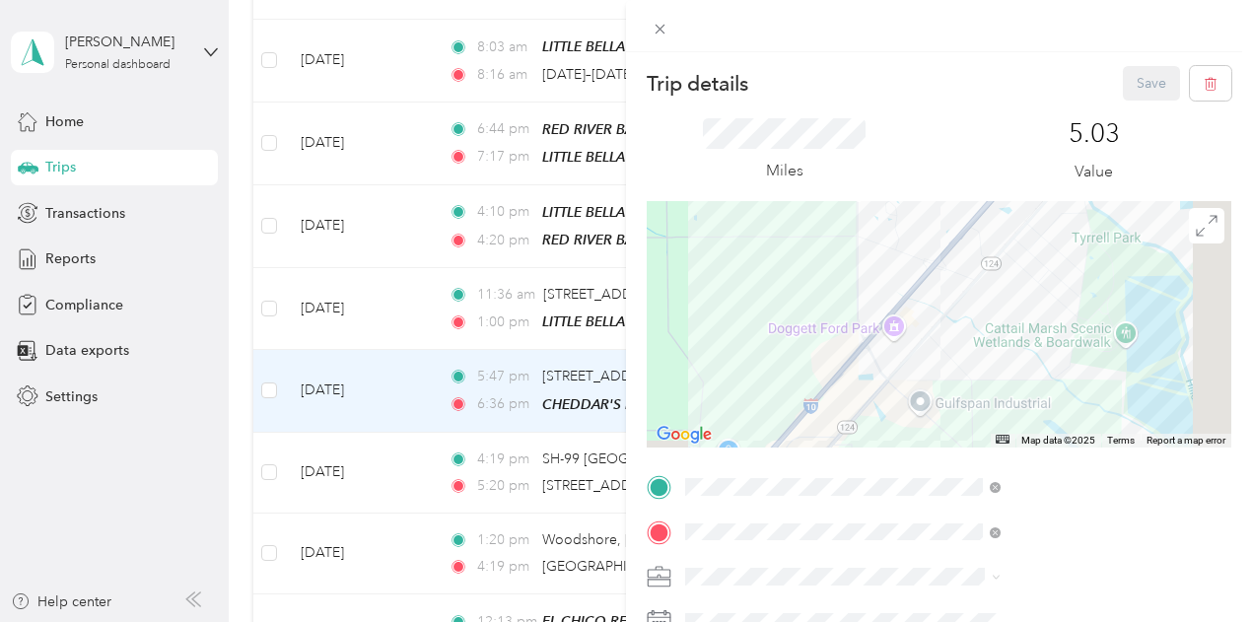
drag, startPoint x: 1009, startPoint y: 359, endPoint x: 1013, endPoint y: 226, distance: 133.2
click at [1012, 218] on div at bounding box center [939, 324] width 585 height 246
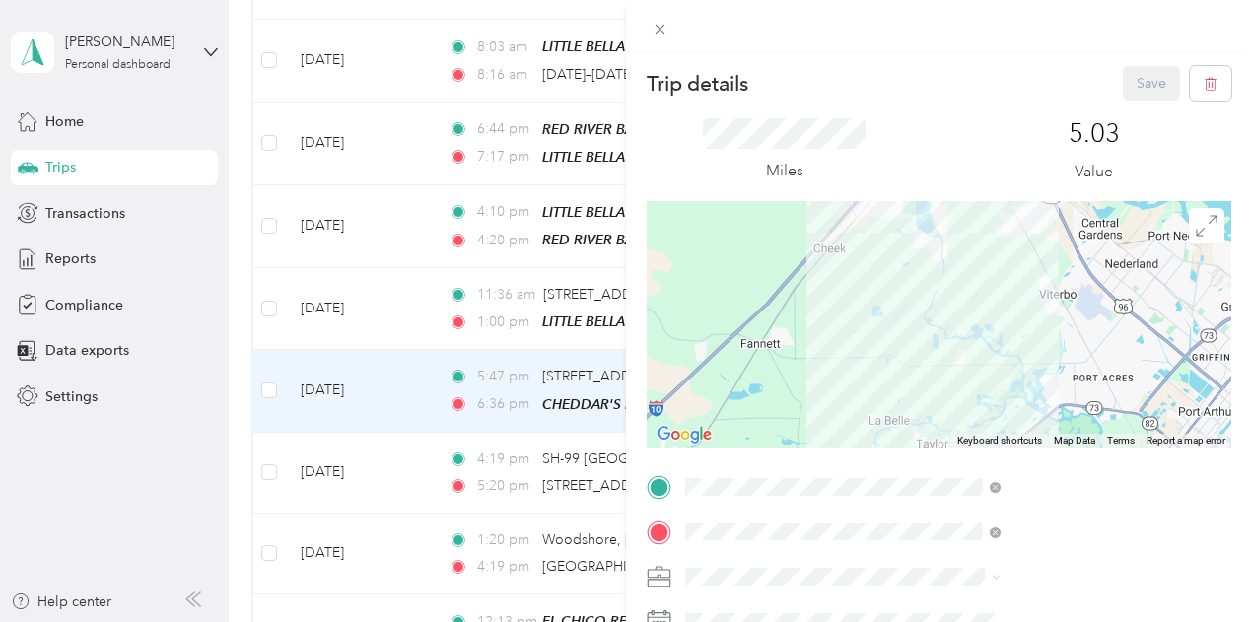
drag, startPoint x: 994, startPoint y: 397, endPoint x: 950, endPoint y: 258, distance: 145.6
click at [950, 258] on div at bounding box center [939, 324] width 585 height 246
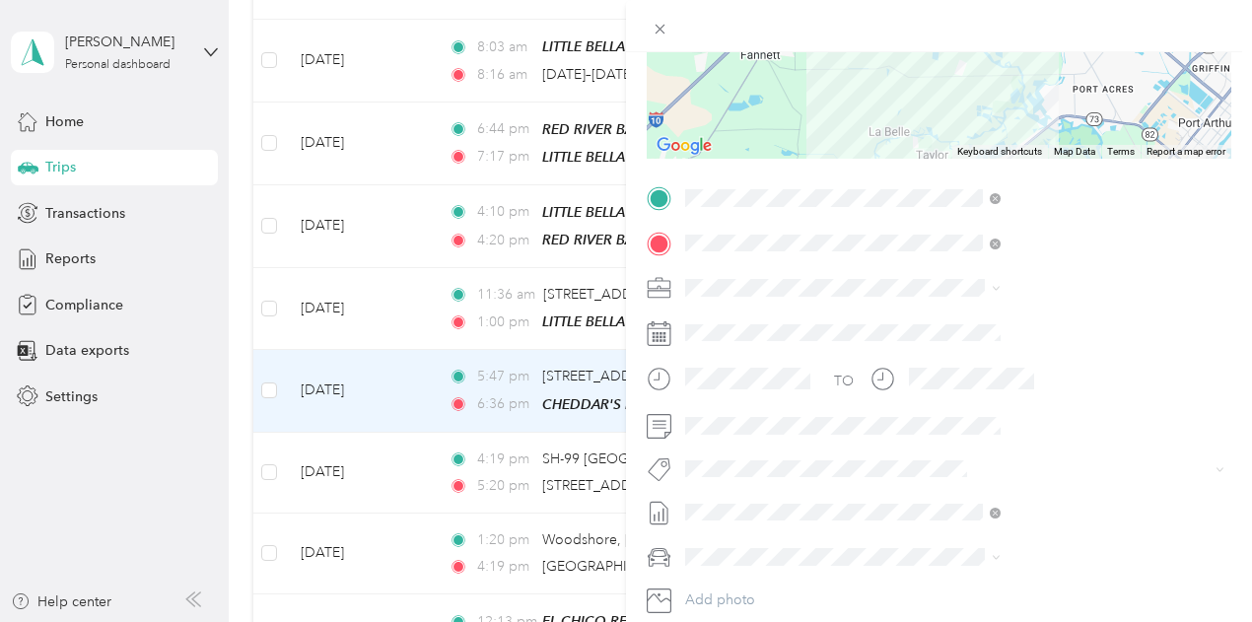
scroll to position [296, 0]
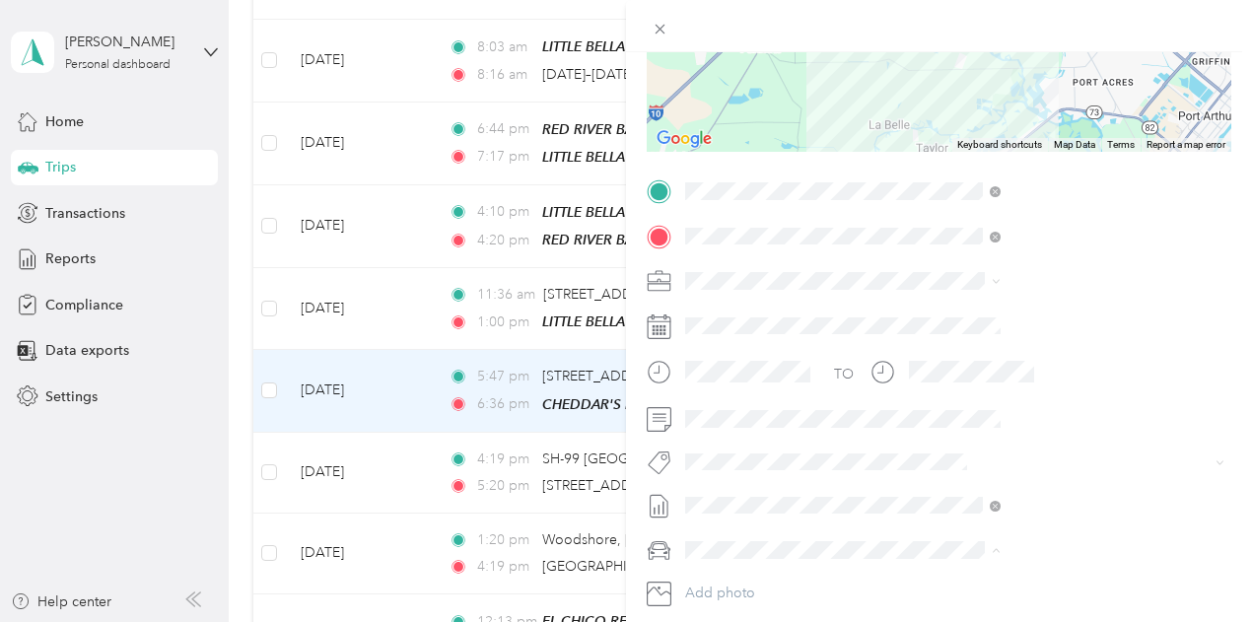
click at [950, 482] on li "Kia Stinger" at bounding box center [1051, 480] width 329 height 35
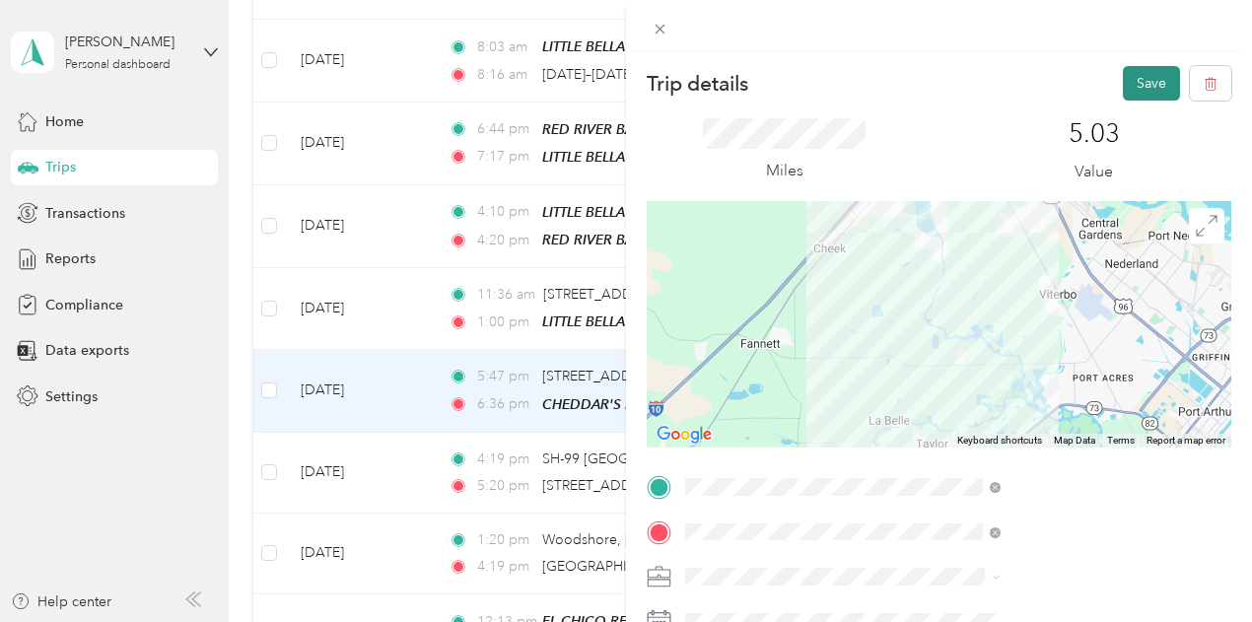
click at [1131, 76] on button "Save" at bounding box center [1151, 83] width 57 height 35
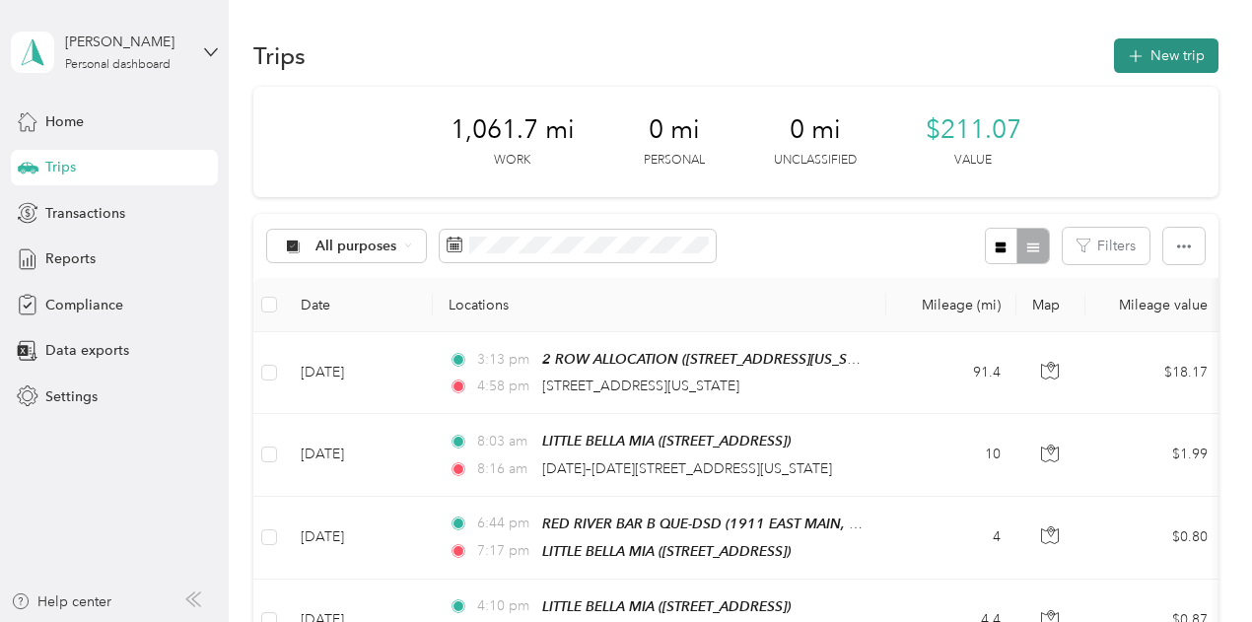
click at [1173, 49] on button "New trip" at bounding box center [1166, 55] width 105 height 35
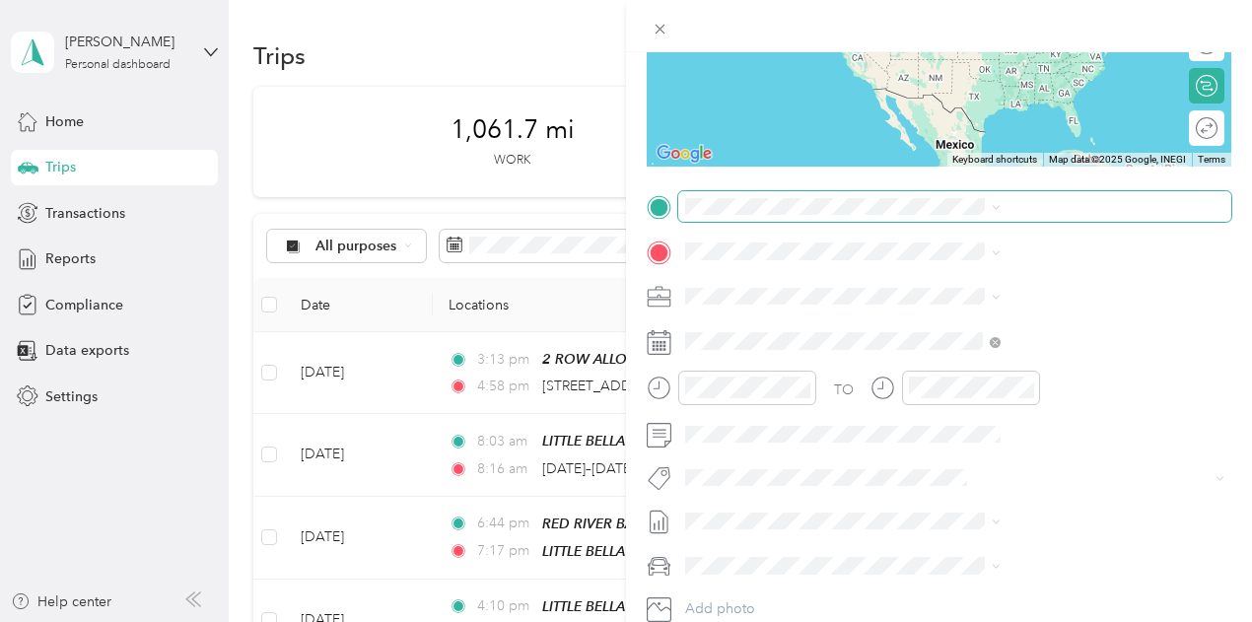
scroll to position [296, 0]
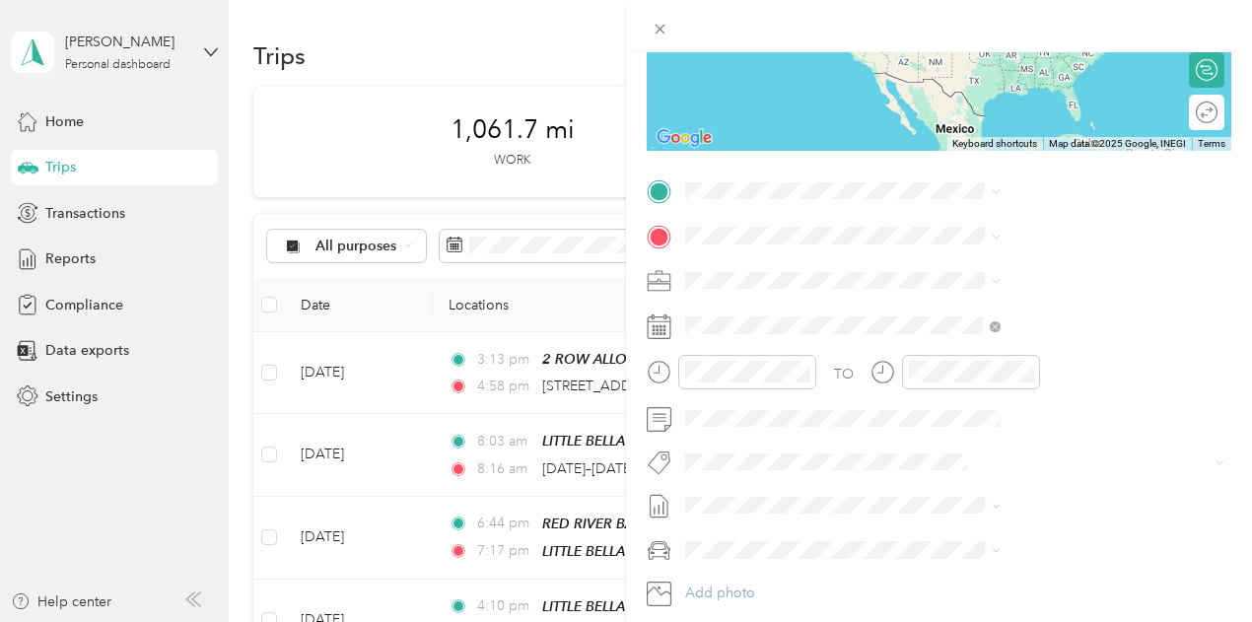
click at [991, 264] on span "[STREET_ADDRESS][US_STATE]" at bounding box center [1029, 255] width 197 height 17
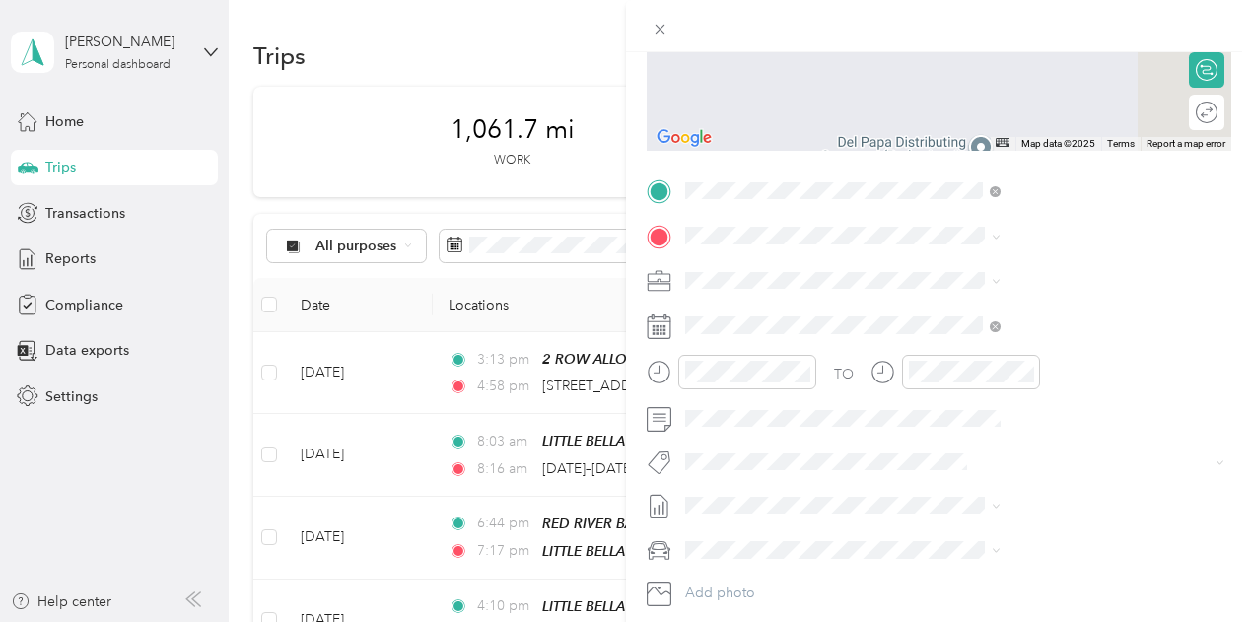
click at [994, 301] on span "[STREET_ADDRESS][US_STATE]" at bounding box center [1029, 307] width 197 height 18
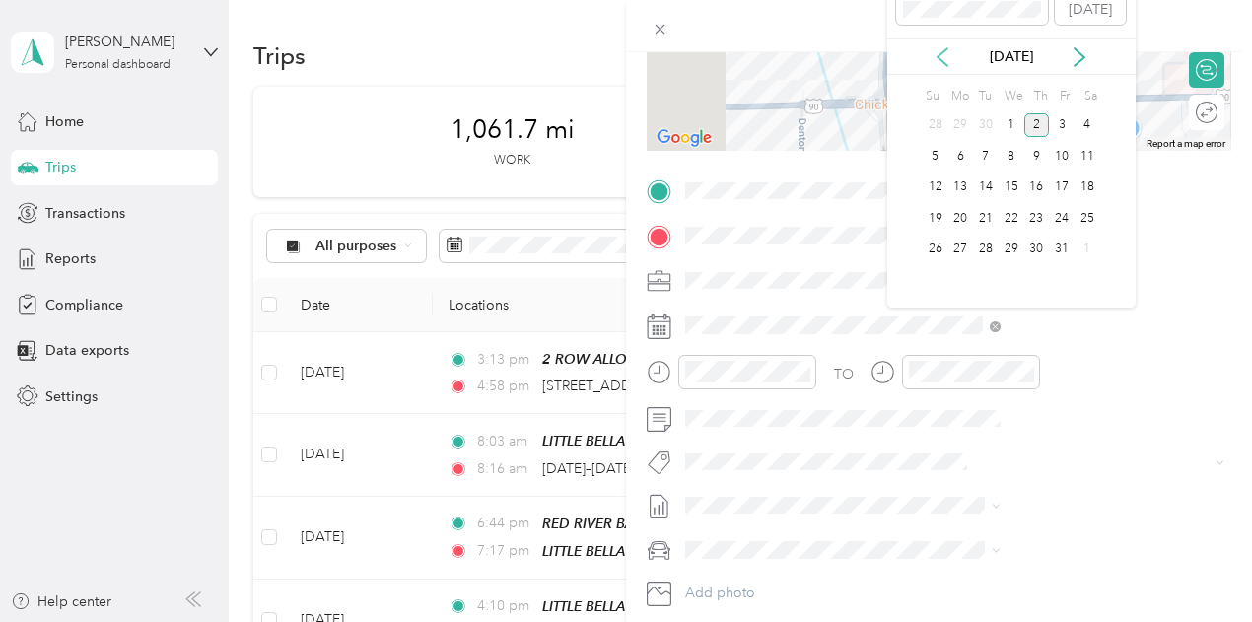
click at [941, 60] on icon at bounding box center [943, 57] width 20 height 20
click at [1010, 214] on div "24" at bounding box center [1012, 218] width 26 height 25
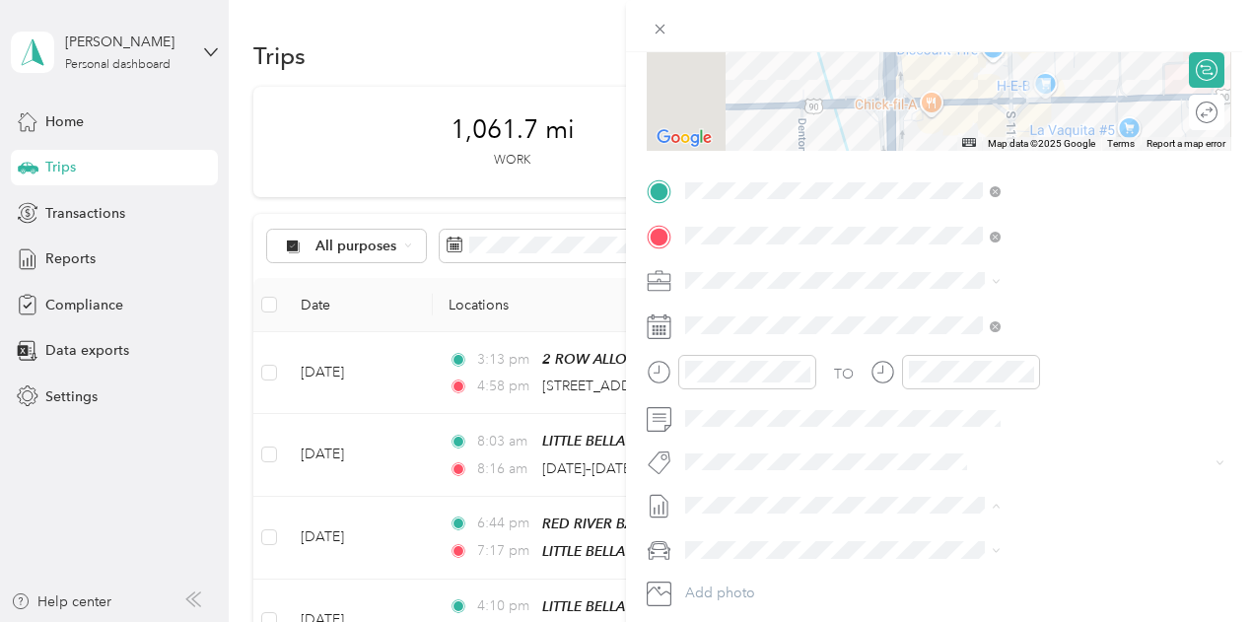
click at [970, 561] on span "[DATE] - [DATE]" at bounding box center [943, 569] width 99 height 21
click at [937, 480] on li "Kia Stinger" at bounding box center [1051, 472] width 329 height 35
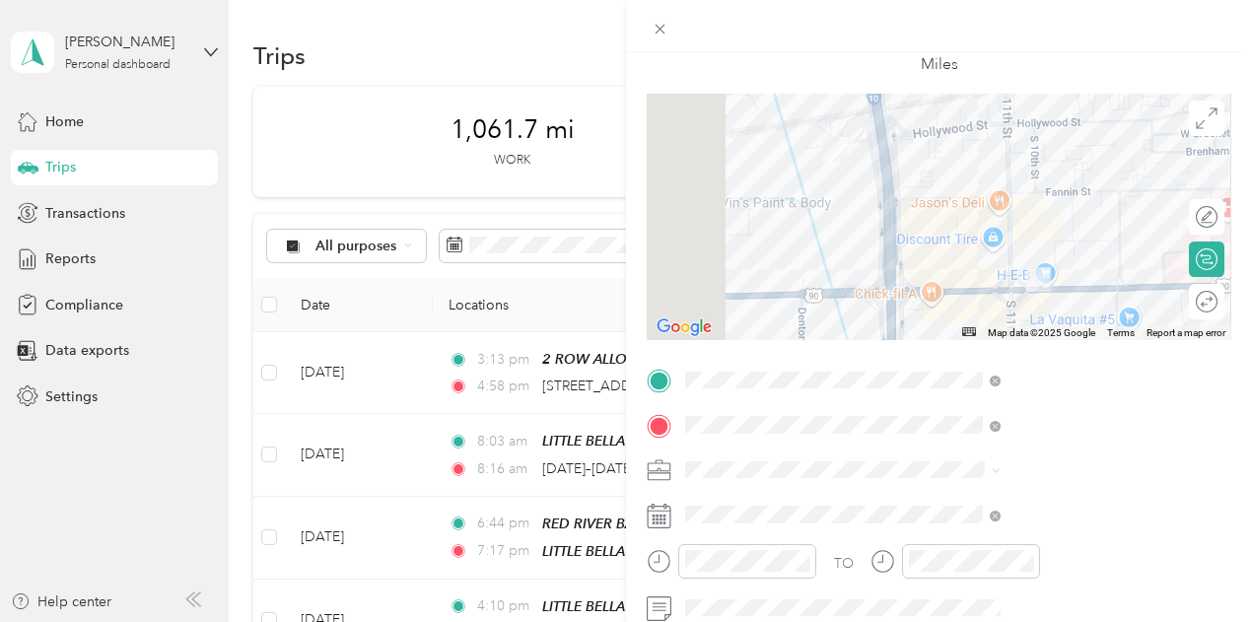
scroll to position [0, 0]
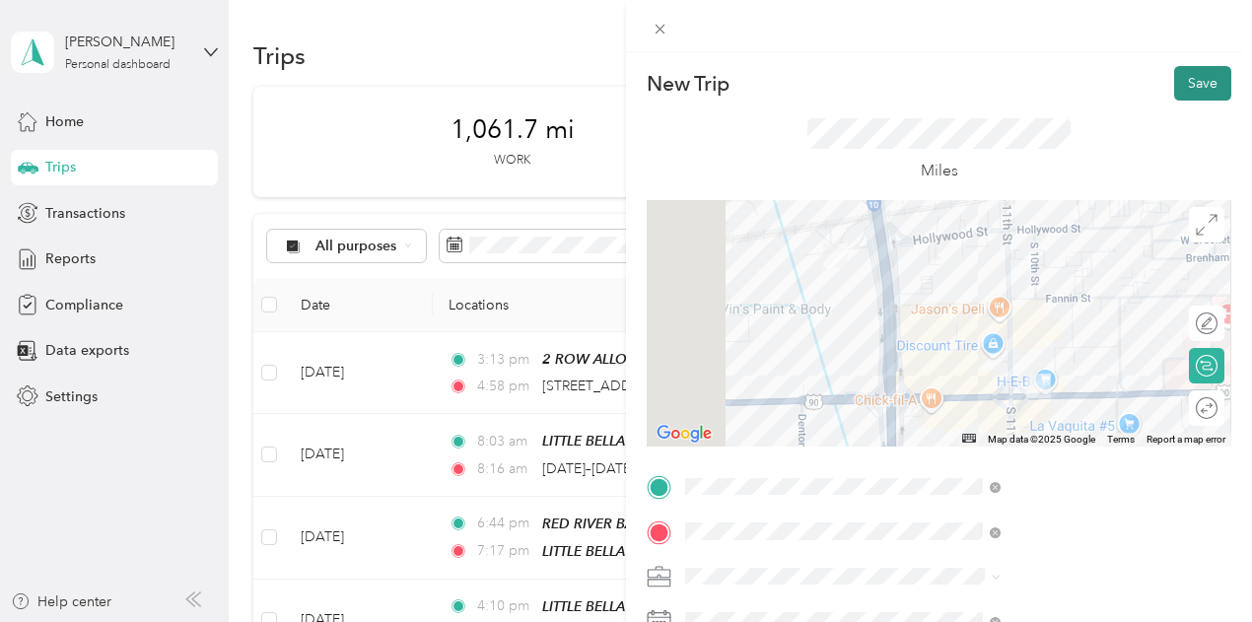
click at [1191, 79] on button "Save" at bounding box center [1202, 83] width 57 height 35
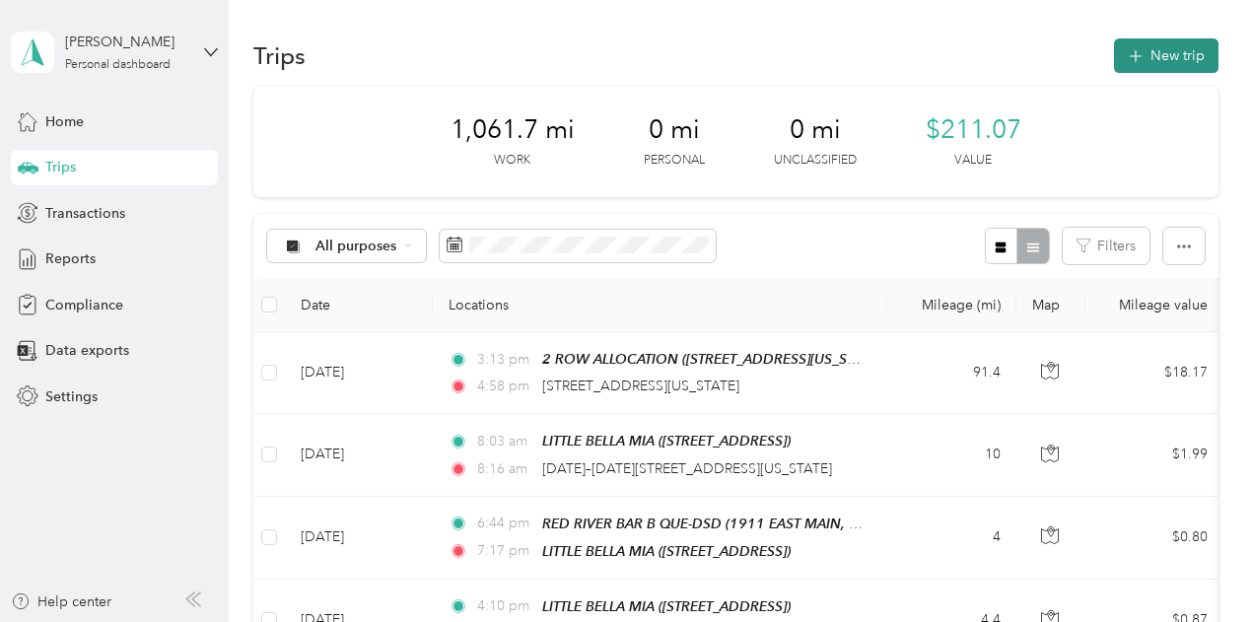
click at [1152, 65] on button "New trip" at bounding box center [1166, 55] width 105 height 35
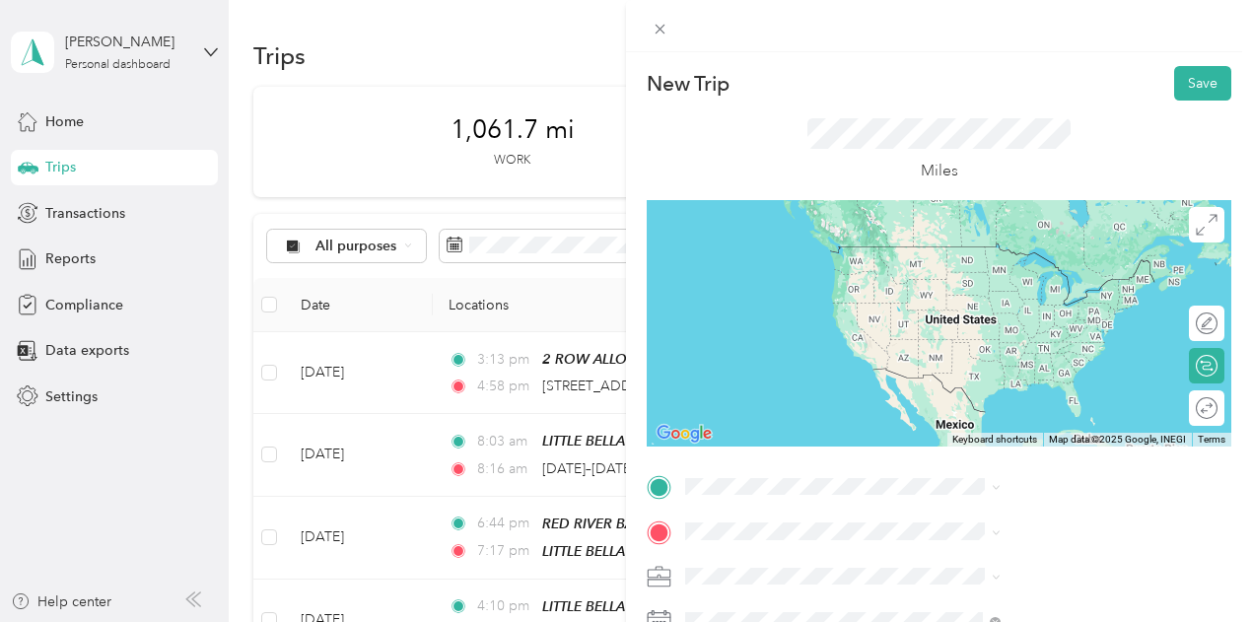
click at [982, 250] on div "[STREET_ADDRESS][US_STATE]" at bounding box center [1052, 237] width 302 height 27
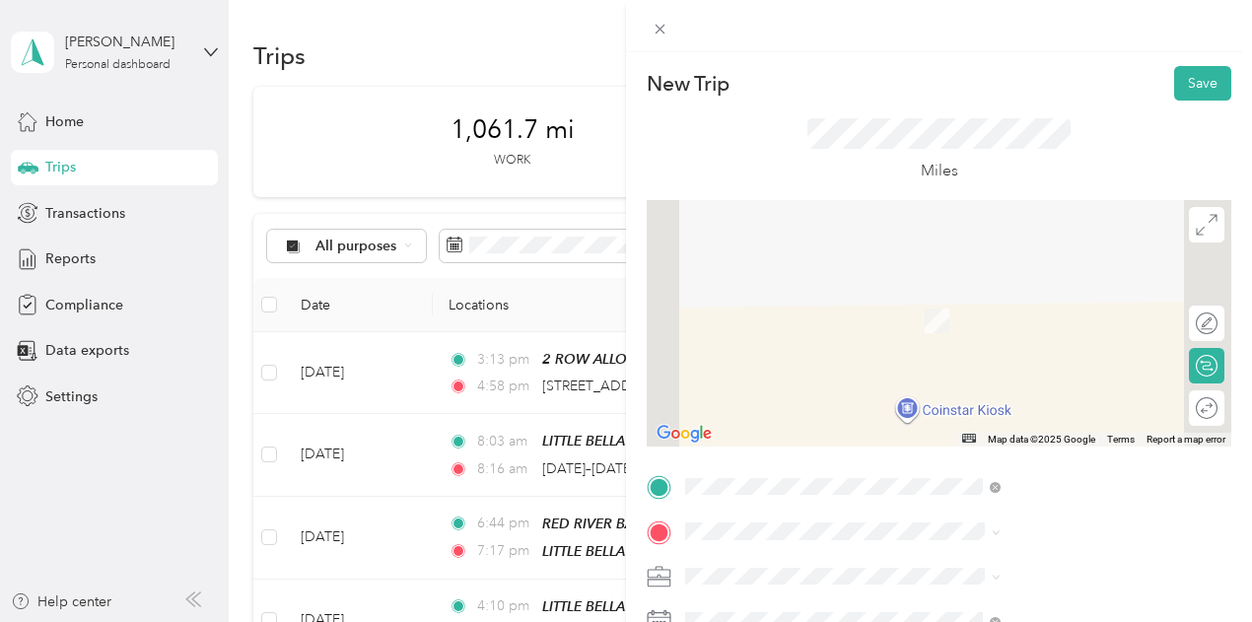
click at [973, 294] on span "[STREET_ADDRESS][PERSON_NAME][US_STATE]" at bounding box center [1066, 294] width 271 height 35
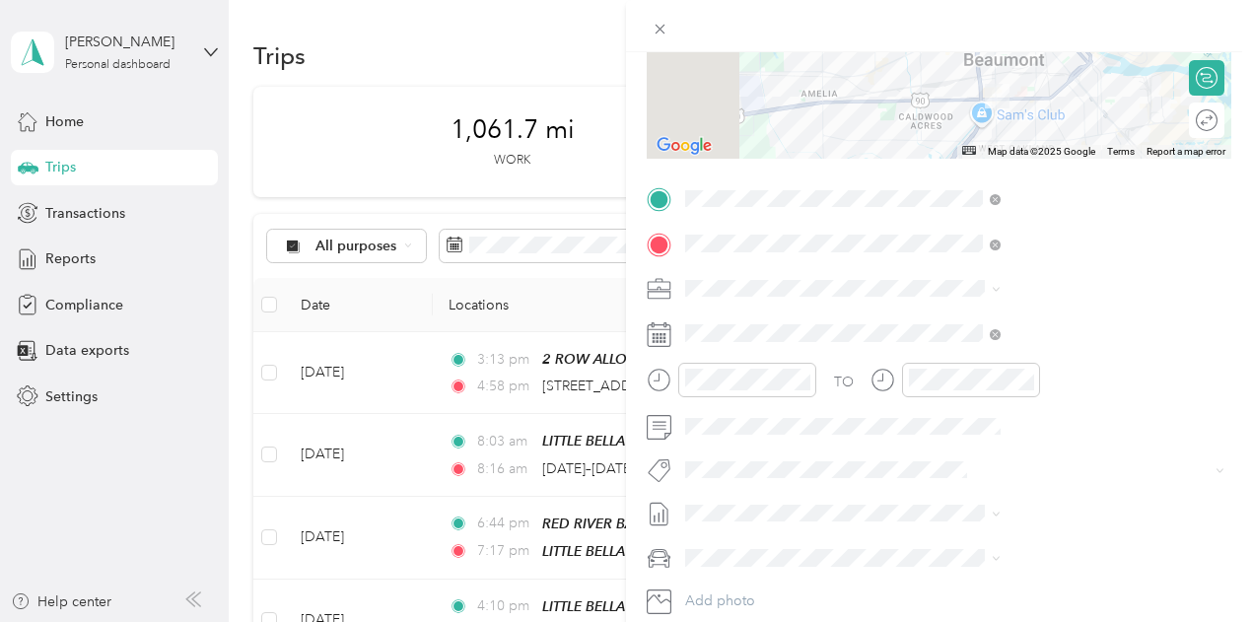
scroll to position [296, 0]
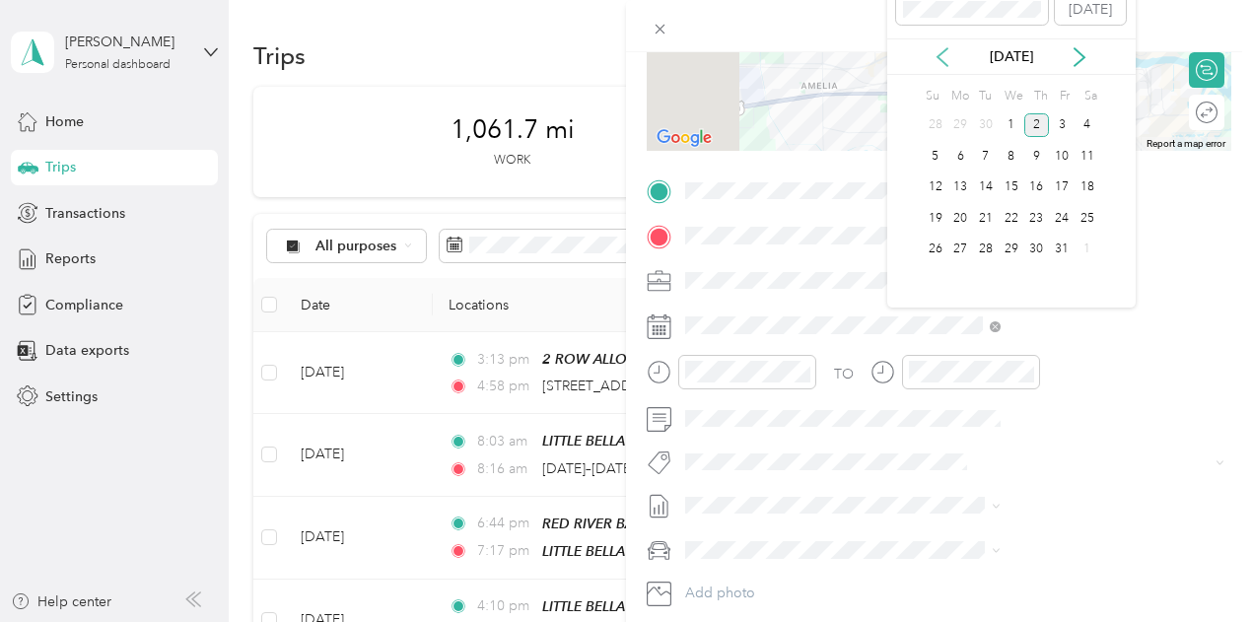
click at [941, 51] on icon at bounding box center [943, 57] width 20 height 20
click at [1014, 216] on div "24" at bounding box center [1012, 218] width 26 height 25
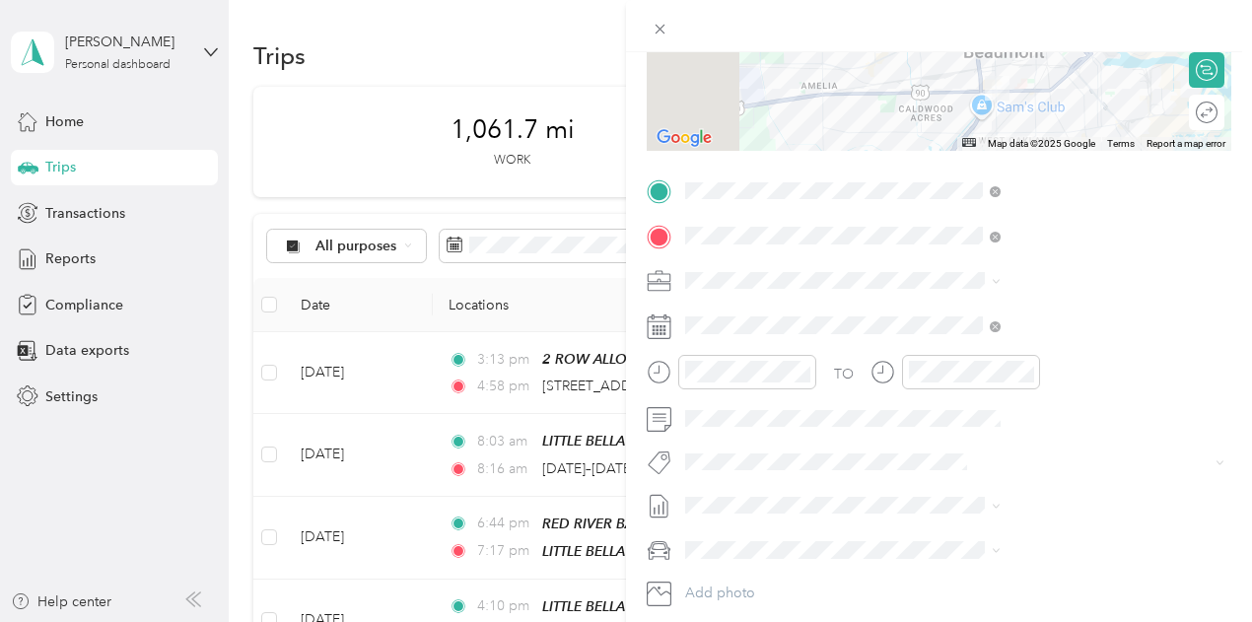
click at [946, 571] on span "[DATE] - [DATE]" at bounding box center [943, 569] width 99 height 21
click at [942, 484] on li "Kia Stinger" at bounding box center [1051, 471] width 329 height 35
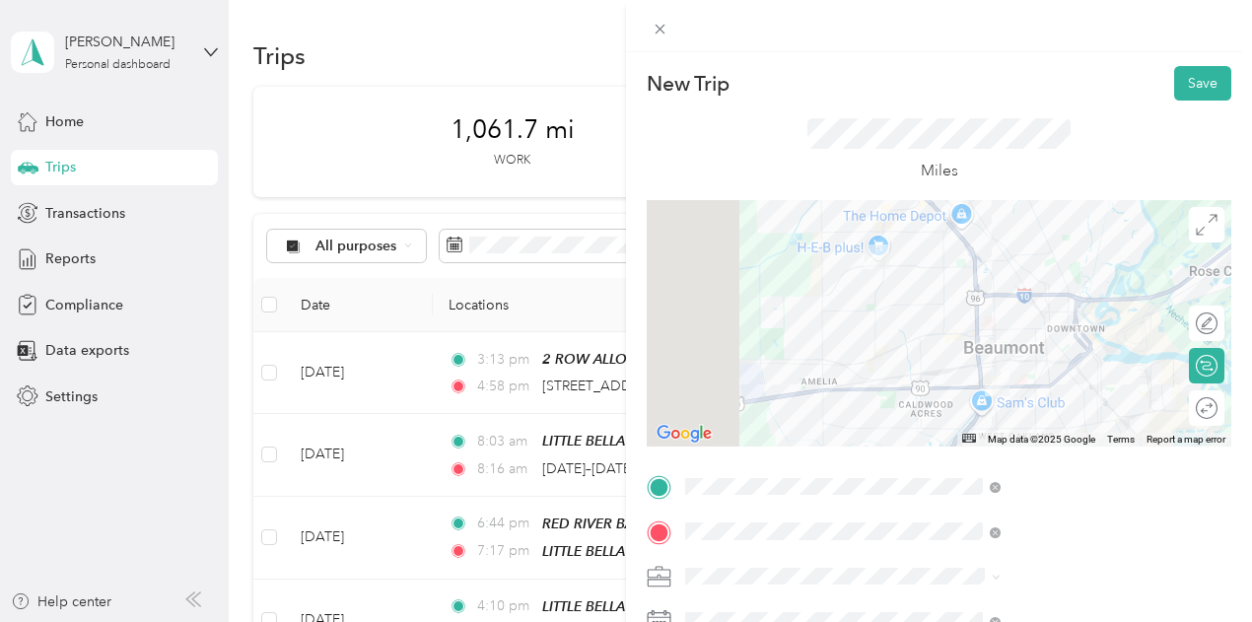
scroll to position [0, 0]
click at [1182, 82] on button "Save" at bounding box center [1202, 83] width 57 height 35
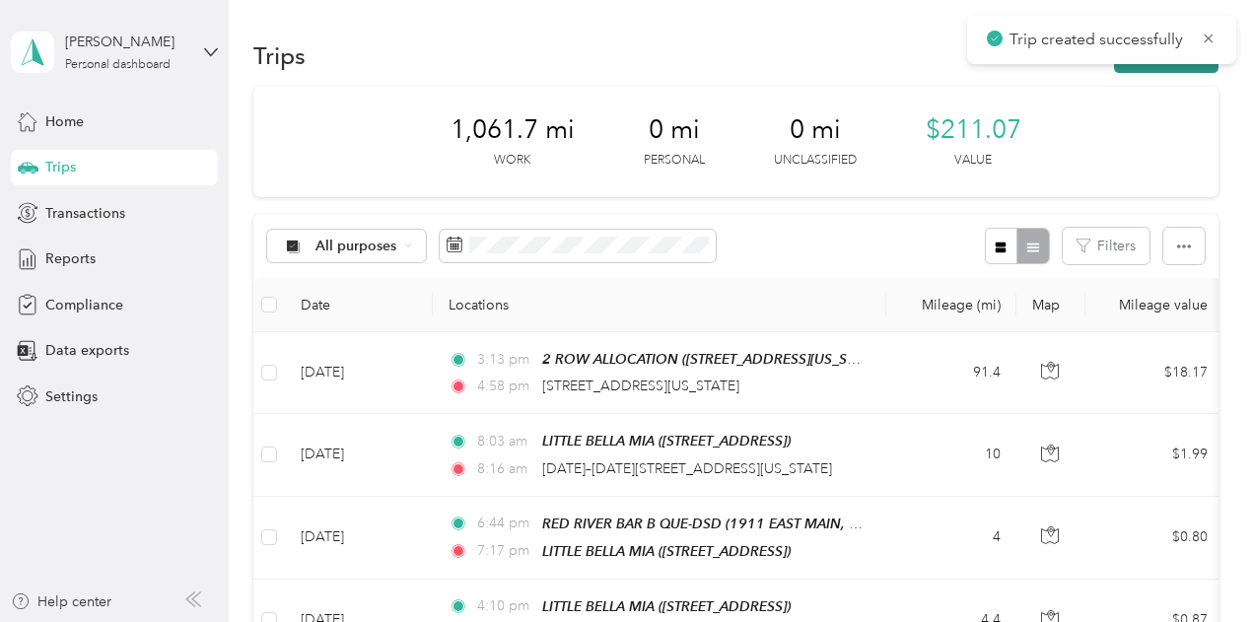
click at [1166, 68] on button "New trip" at bounding box center [1166, 55] width 105 height 35
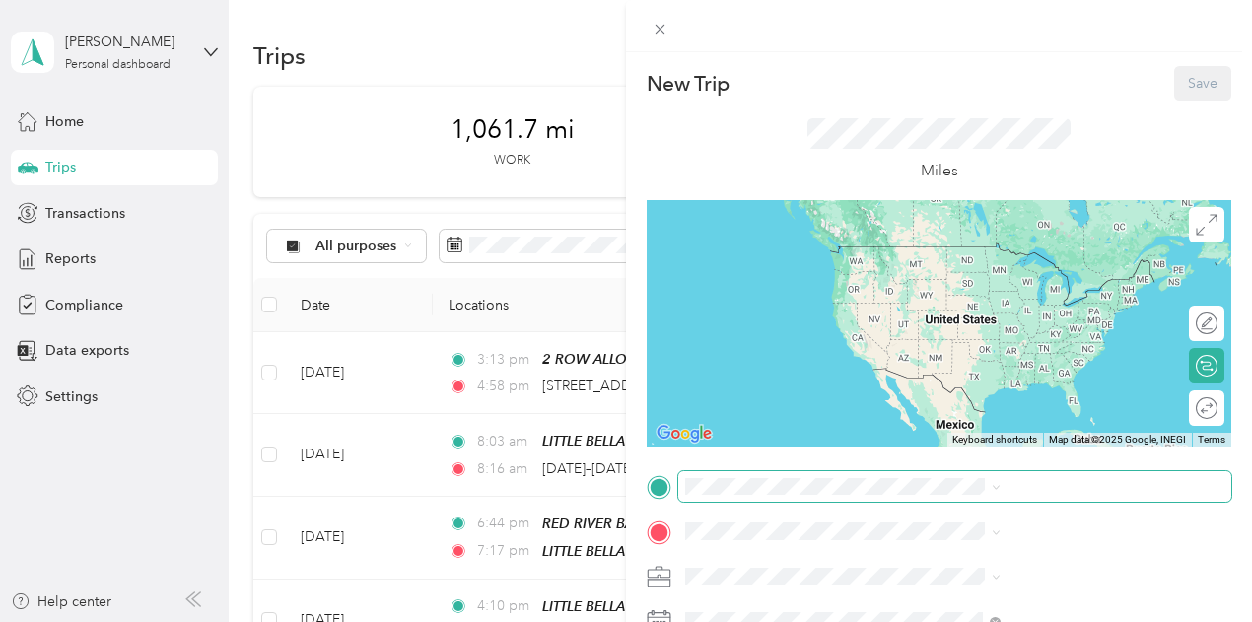
click at [950, 476] on span at bounding box center [954, 487] width 553 height 32
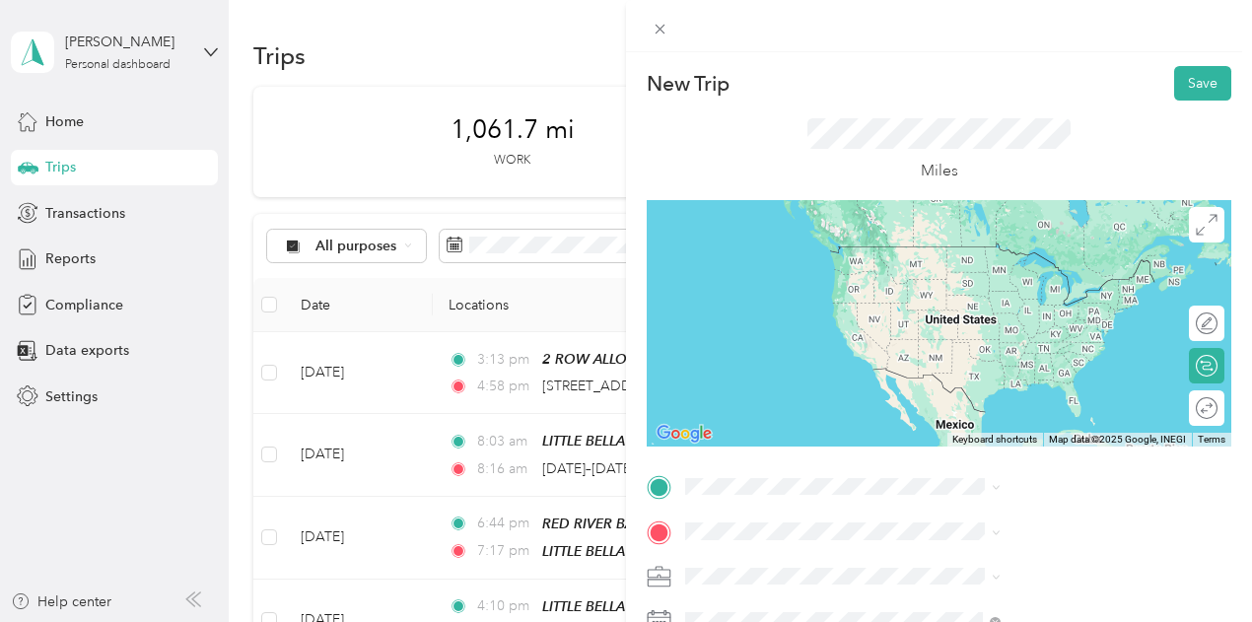
click at [1008, 253] on span "[STREET_ADDRESS][PERSON_NAME][US_STATE]" at bounding box center [1066, 253] width 271 height 35
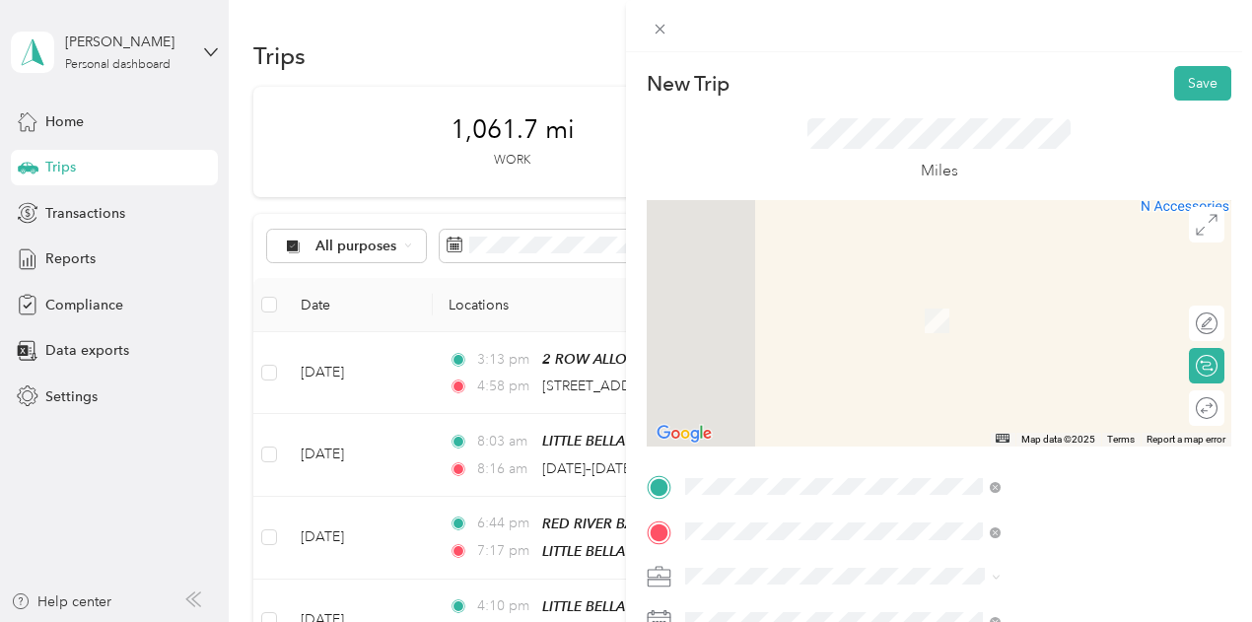
click at [974, 301] on span "[STREET_ADDRESS][US_STATE]" at bounding box center [1029, 292] width 197 height 18
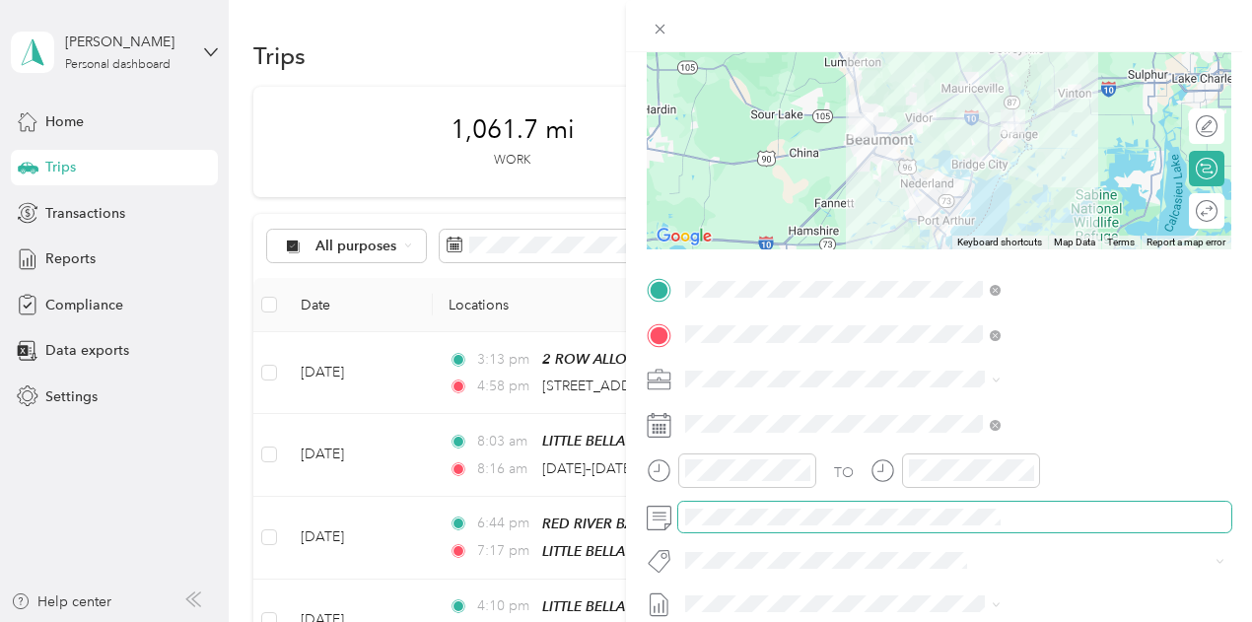
scroll to position [296, 0]
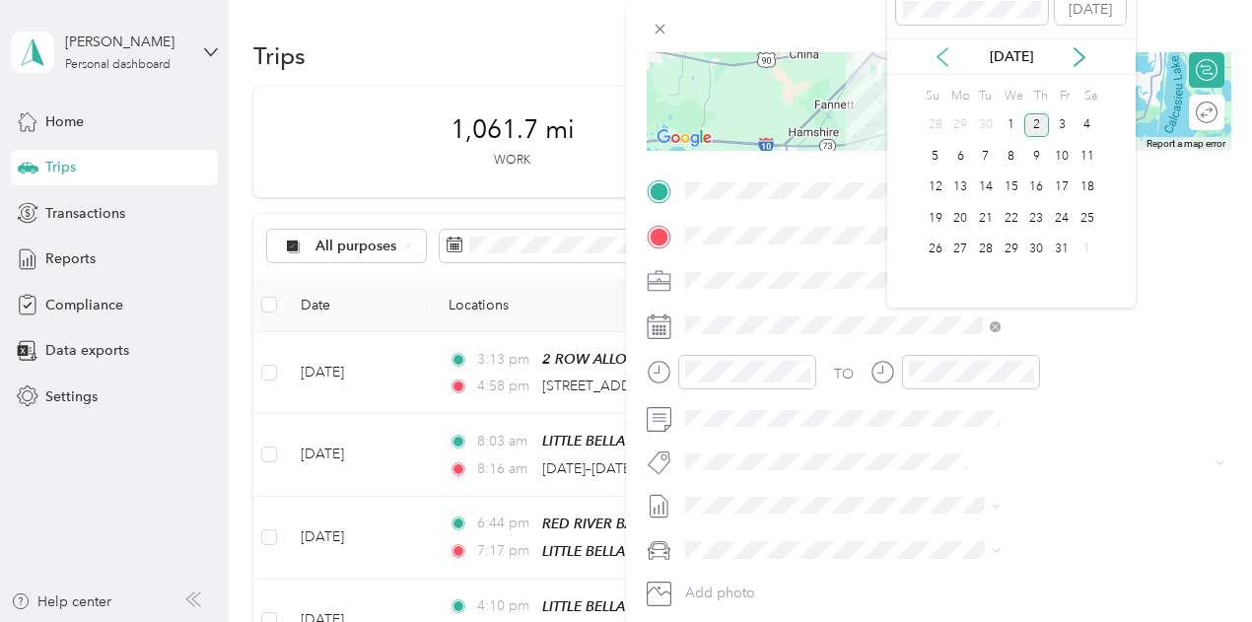
click at [939, 56] on icon at bounding box center [943, 57] width 10 height 18
click at [1013, 214] on div "24" at bounding box center [1012, 218] width 26 height 25
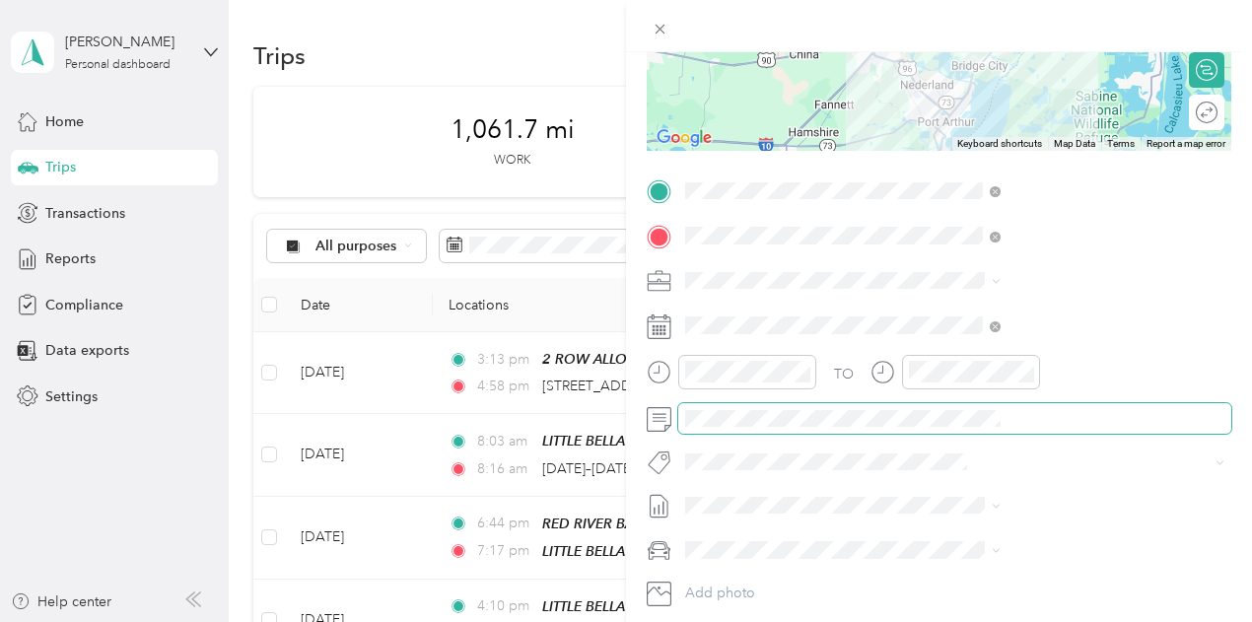
click at [957, 429] on span at bounding box center [954, 419] width 553 height 32
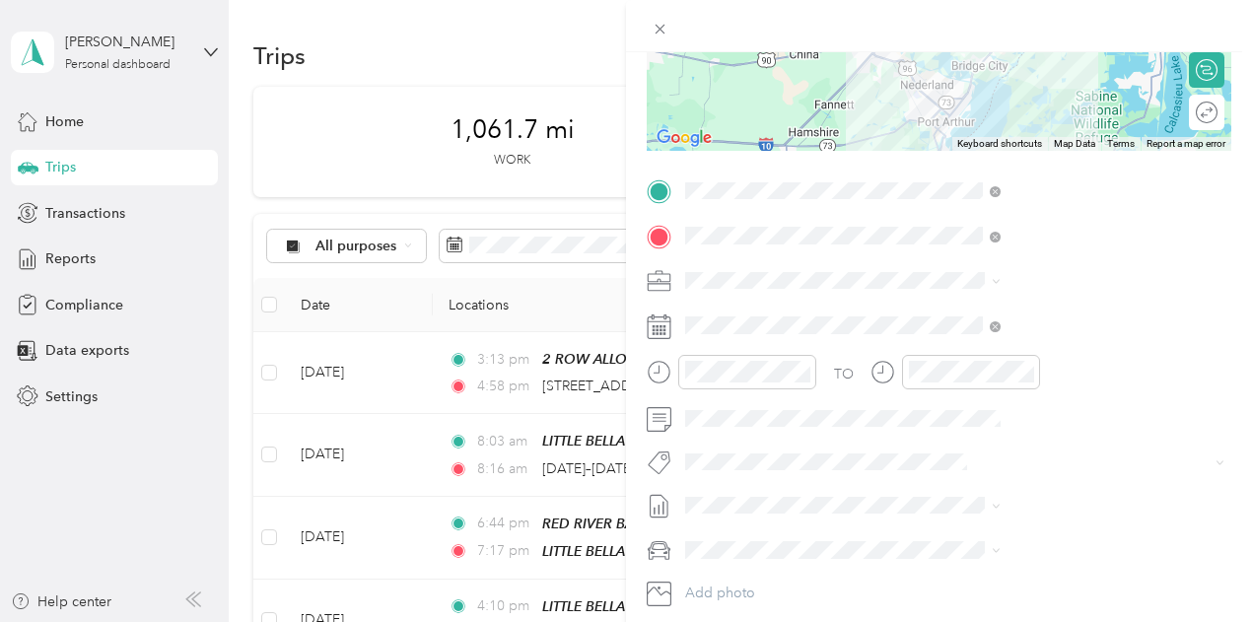
click at [959, 568] on span "[DATE] - [DATE]" at bounding box center [943, 562] width 99 height 21
click at [954, 476] on span "Kia Stinger" at bounding box center [934, 479] width 67 height 17
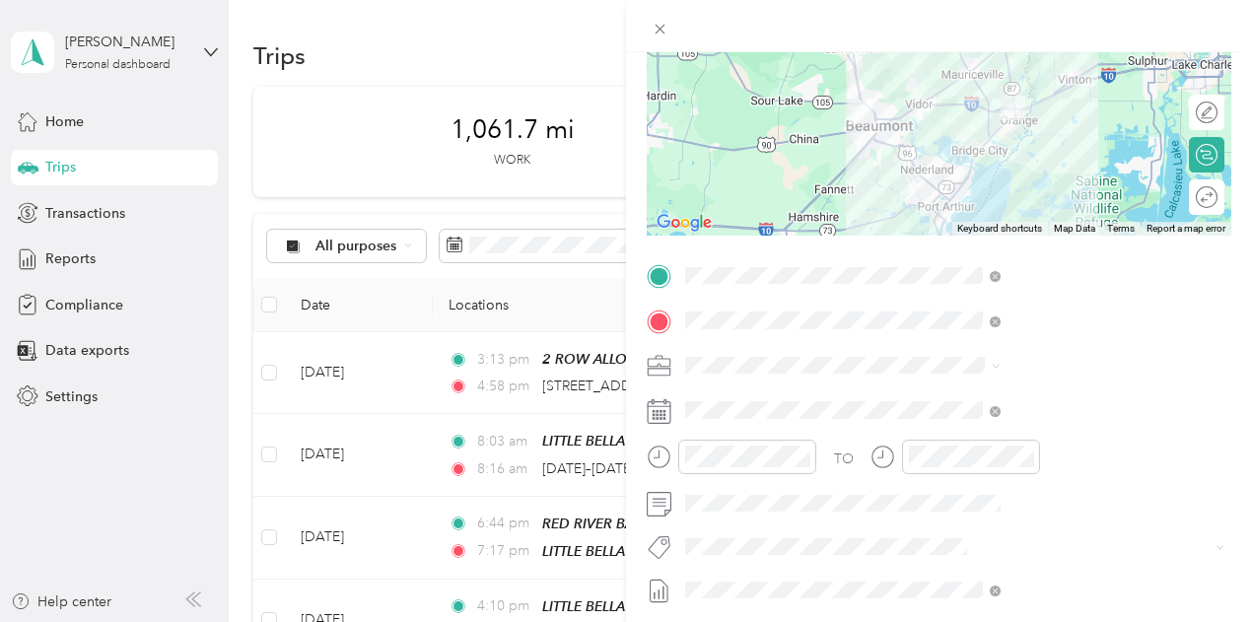
scroll to position [0, 0]
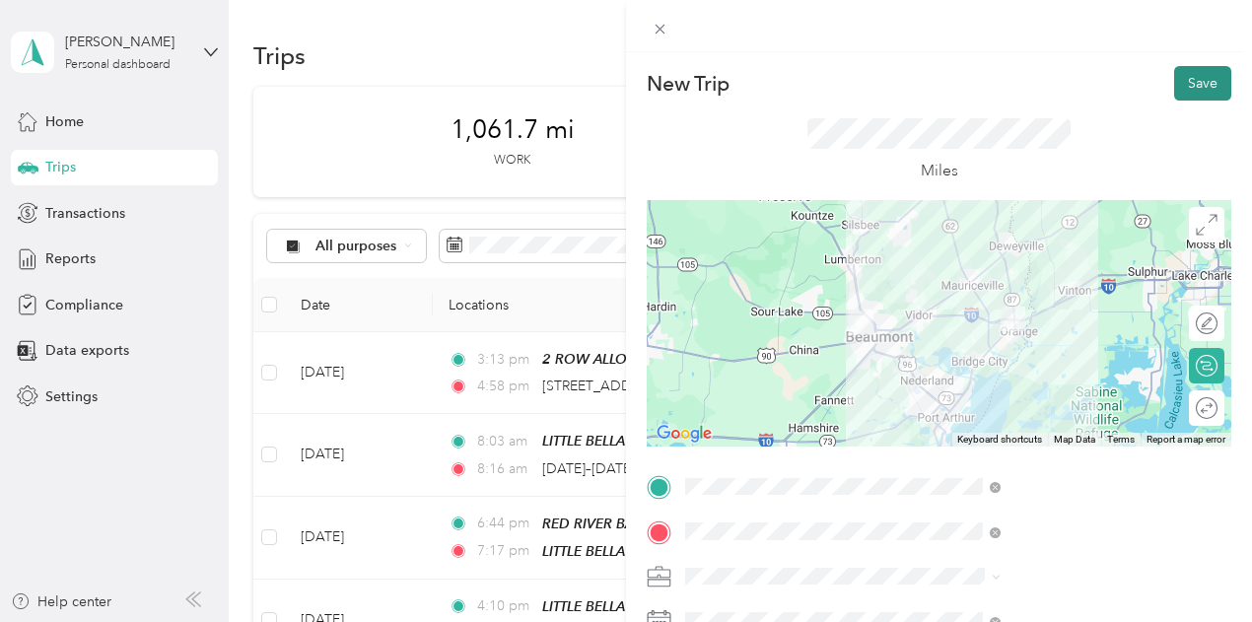
click at [1183, 75] on button "Save" at bounding box center [1202, 83] width 57 height 35
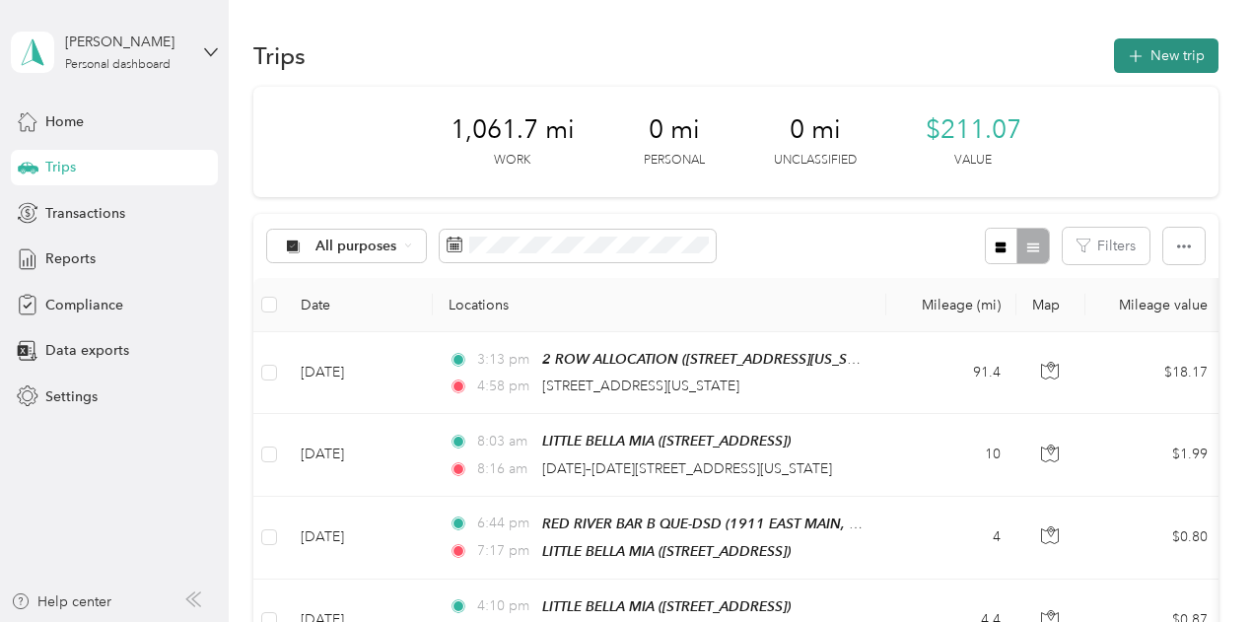
click at [1169, 67] on button "New trip" at bounding box center [1166, 55] width 105 height 35
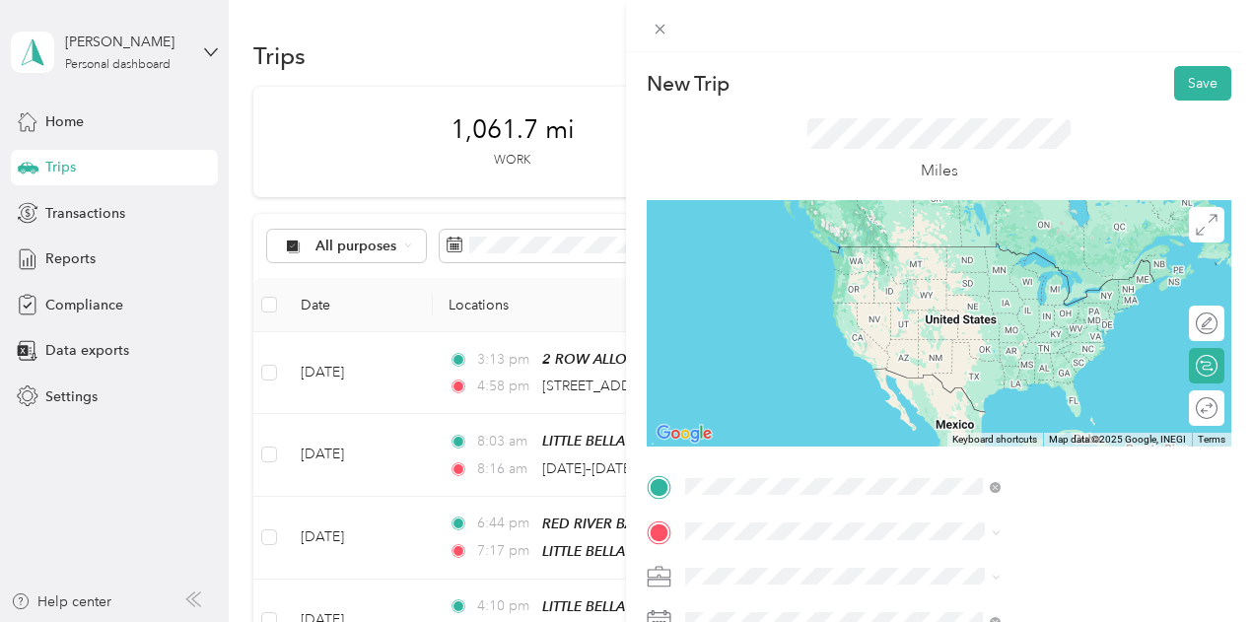
click at [956, 253] on span "[STREET_ADDRESS][US_STATE]" at bounding box center [1029, 247] width 197 height 18
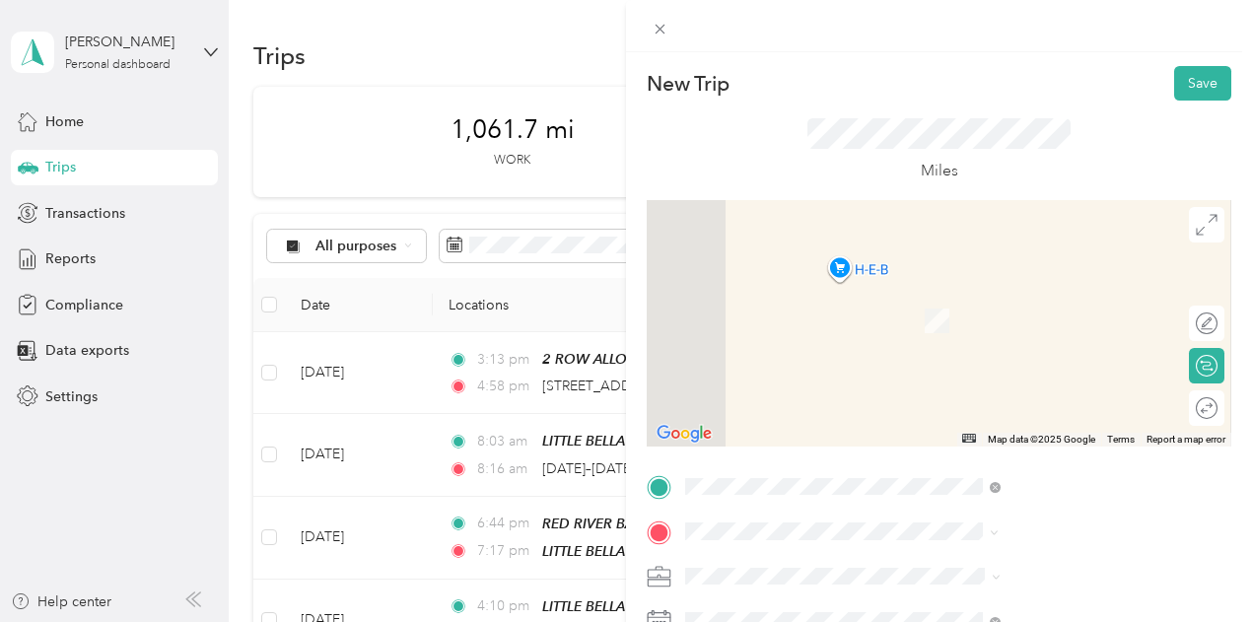
click at [953, 306] on span "[STREET_ADDRESS][PERSON_NAME][US_STATE]" at bounding box center [1066, 321] width 271 height 35
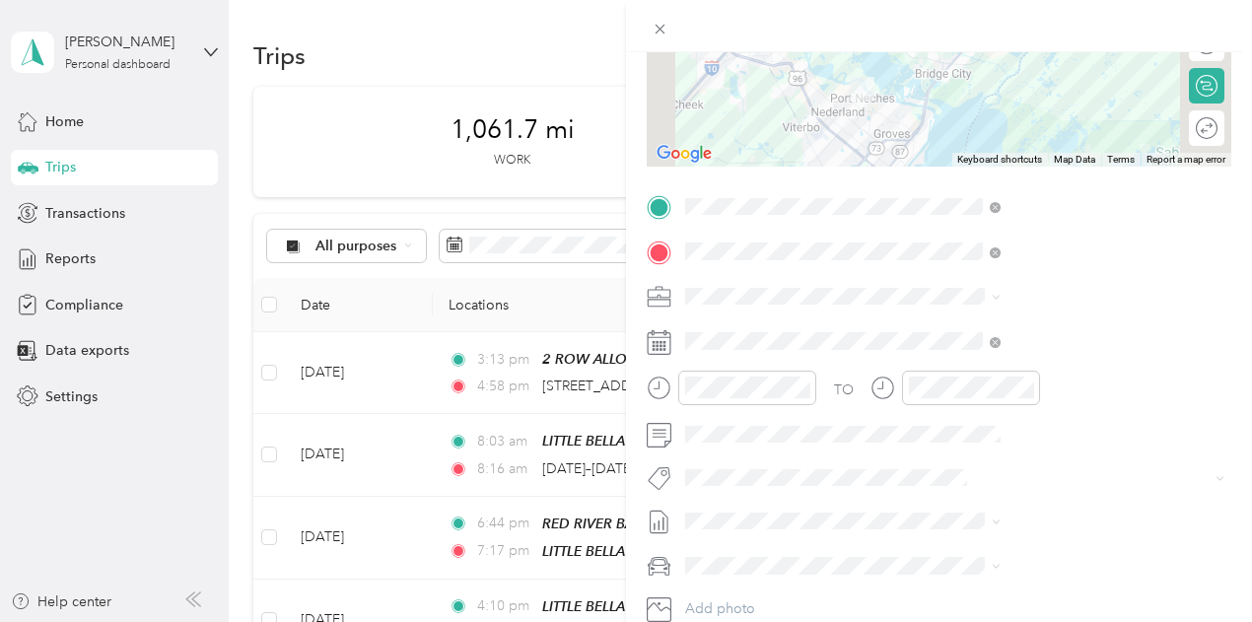
scroll to position [296, 0]
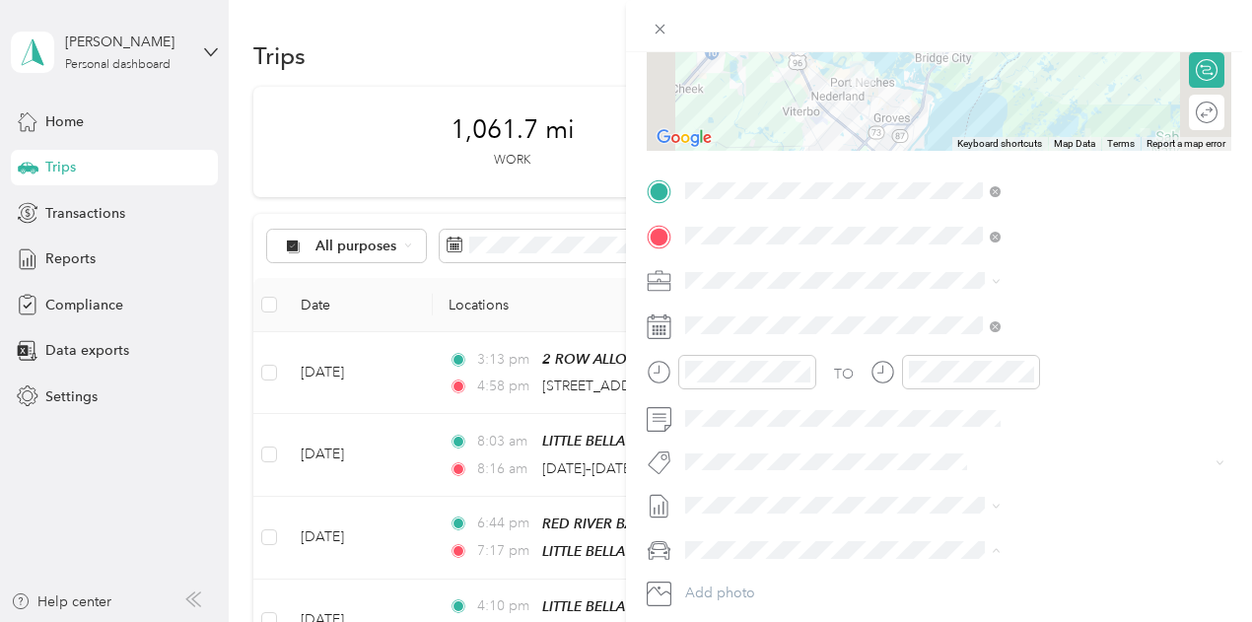
click at [959, 484] on li "Kia Stinger" at bounding box center [1051, 479] width 329 height 35
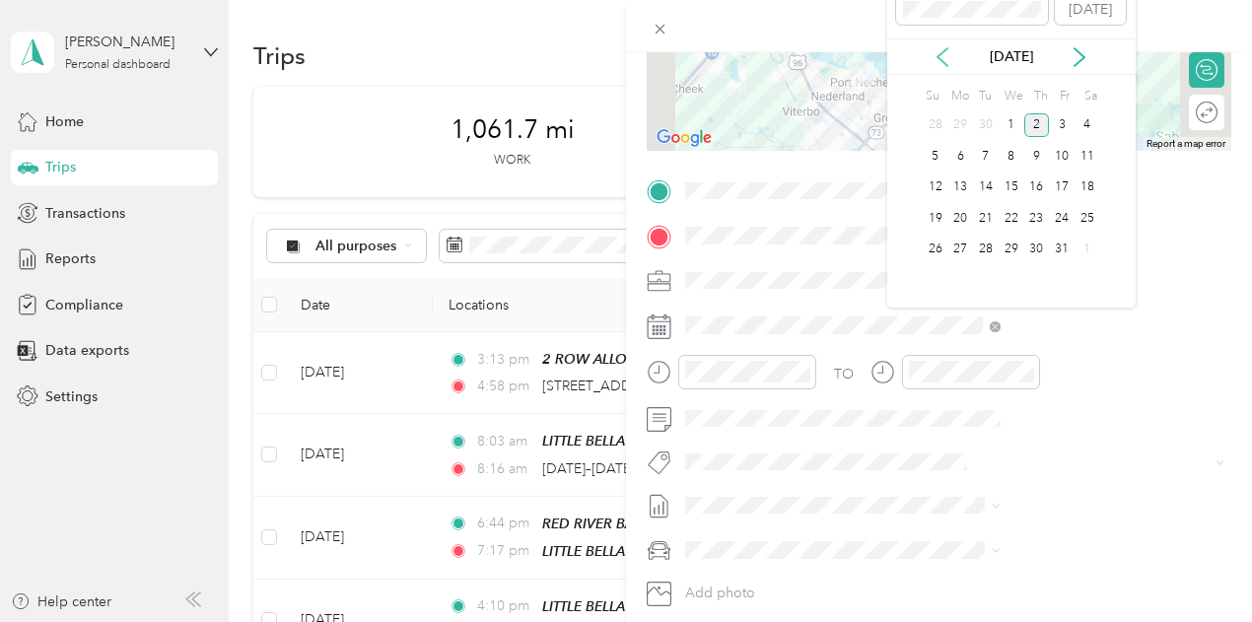
click at [945, 52] on icon at bounding box center [943, 57] width 20 height 20
click at [1016, 214] on div "24" at bounding box center [1012, 218] width 26 height 25
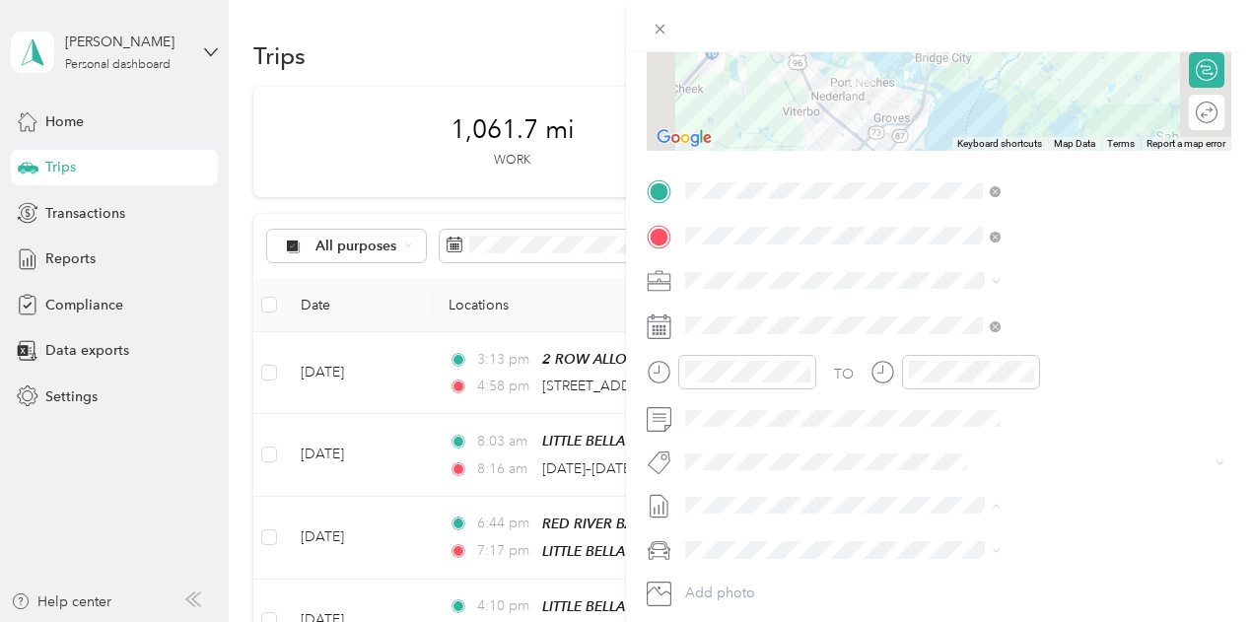
click at [951, 567] on span "[DATE] - [DATE]" at bounding box center [943, 569] width 99 height 21
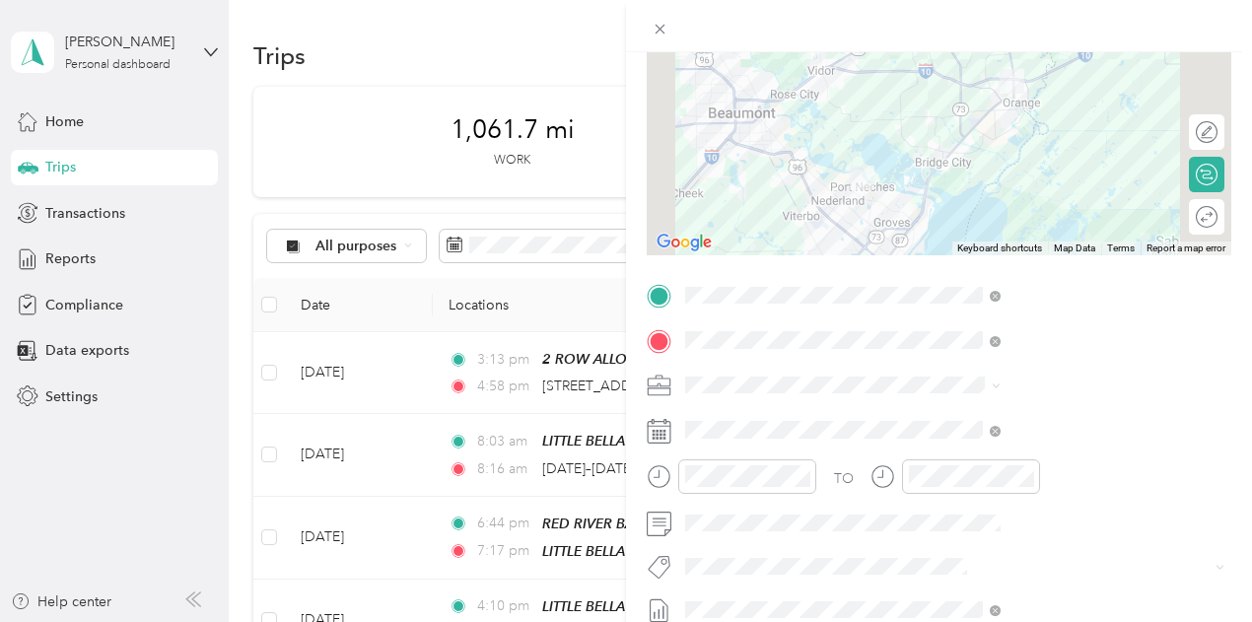
scroll to position [0, 0]
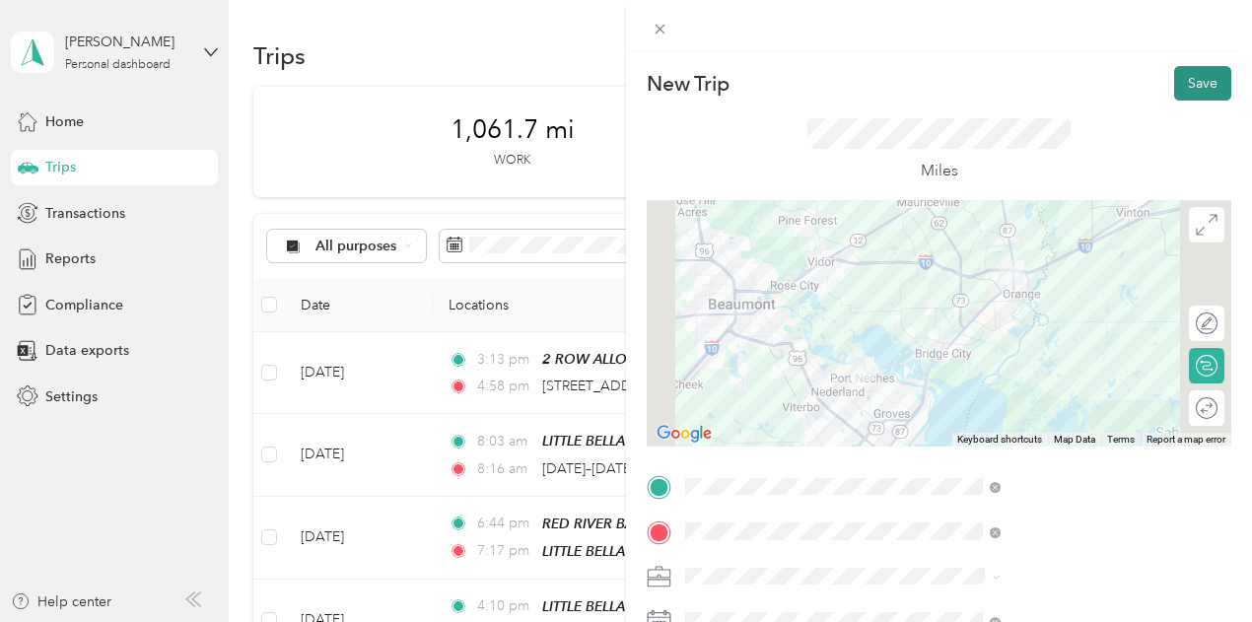
click at [1179, 74] on button "Save" at bounding box center [1202, 83] width 57 height 35
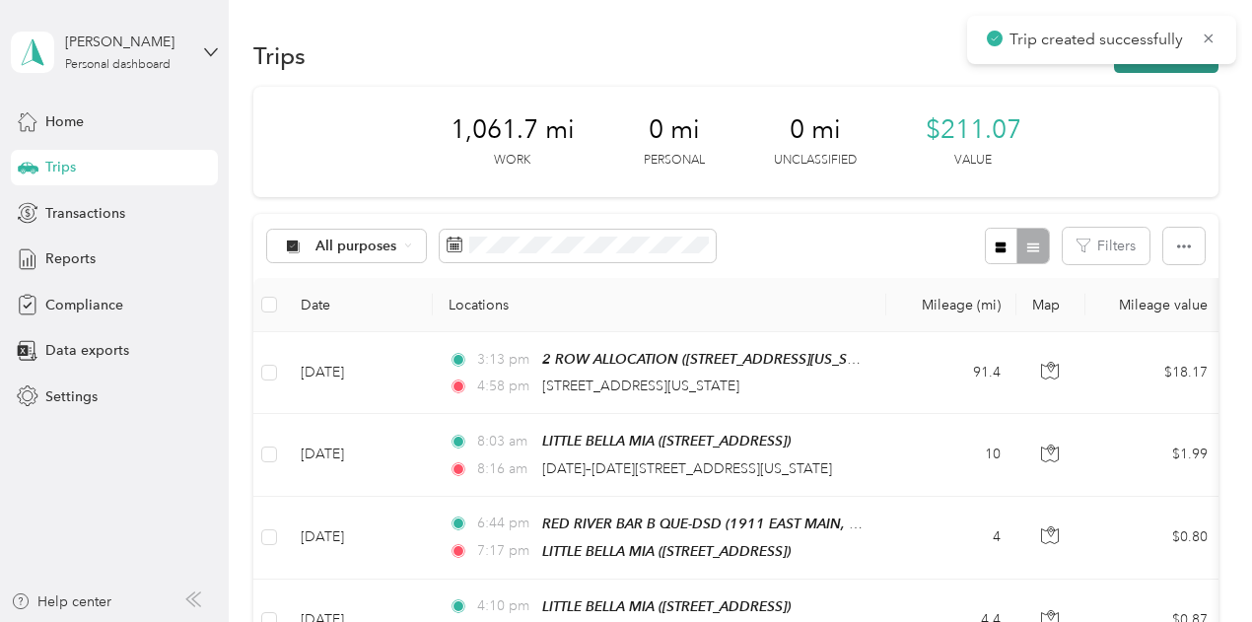
click at [1169, 66] on button "New trip" at bounding box center [1166, 55] width 105 height 35
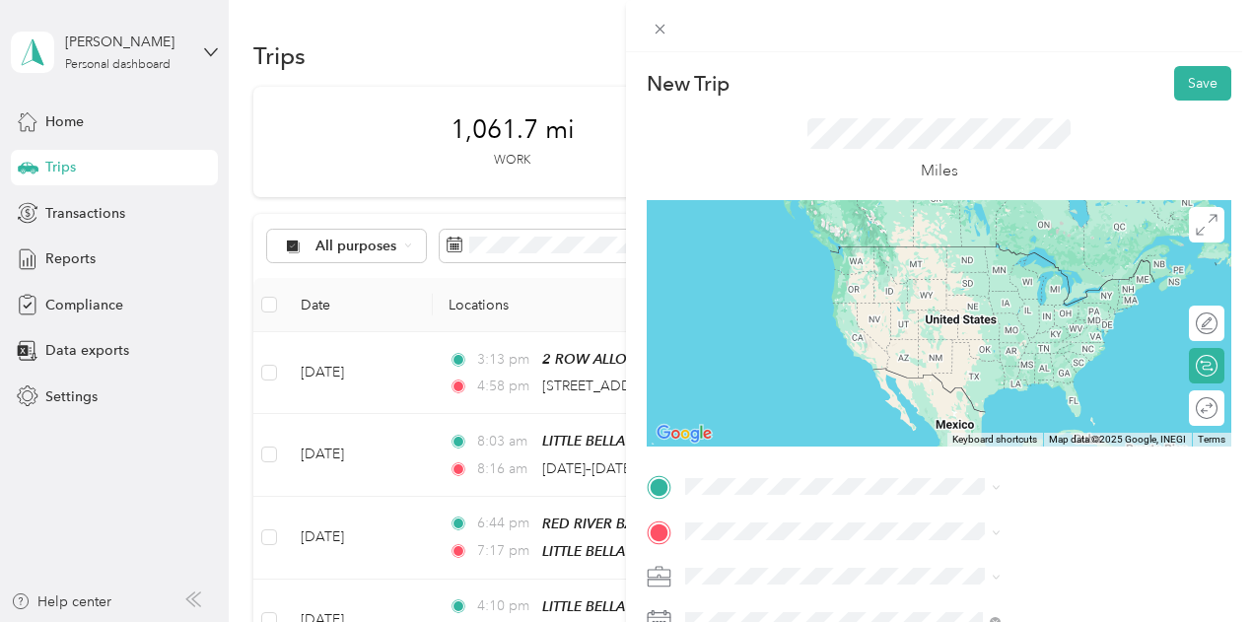
click at [973, 277] on span "[STREET_ADDRESS][PERSON_NAME][US_STATE]" at bounding box center [1066, 271] width 271 height 35
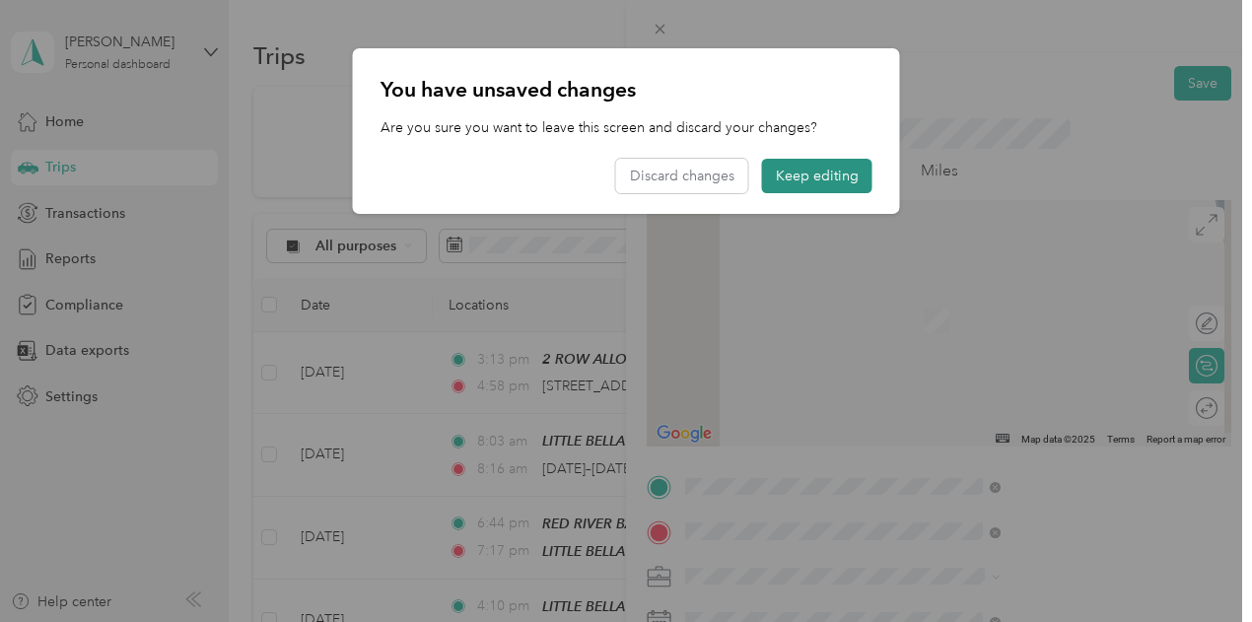
click at [845, 178] on button "Keep editing" at bounding box center [817, 176] width 110 height 35
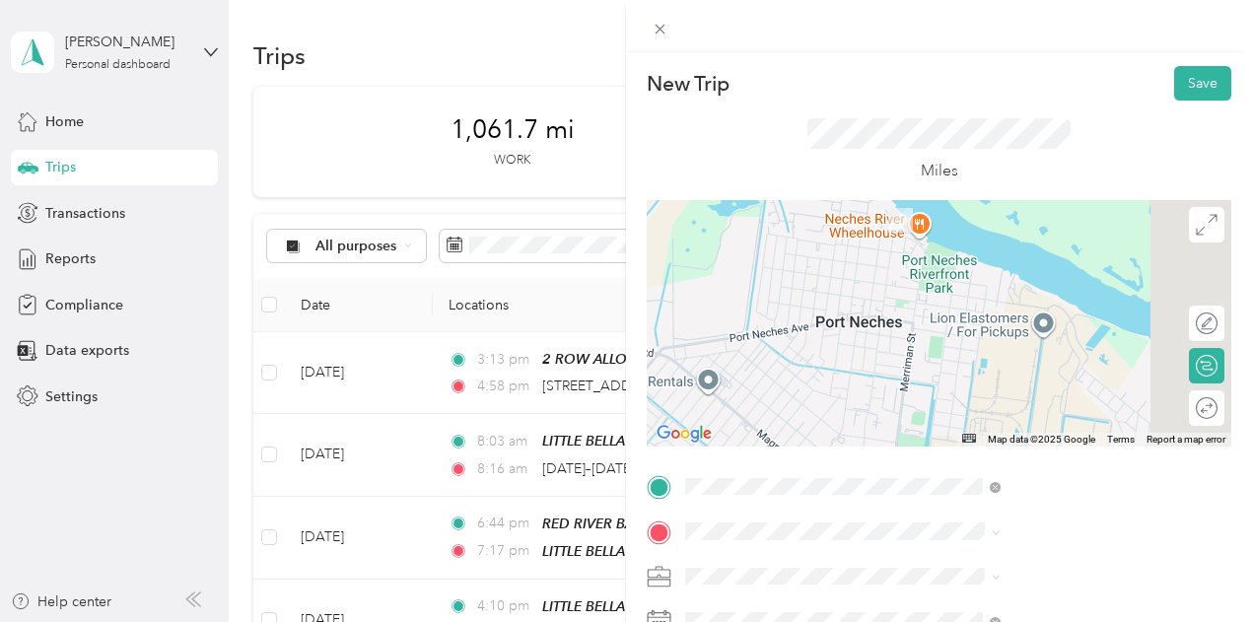
drag, startPoint x: 974, startPoint y: 399, endPoint x: 965, endPoint y: 232, distance: 167.8
click at [965, 232] on div at bounding box center [939, 323] width 585 height 246
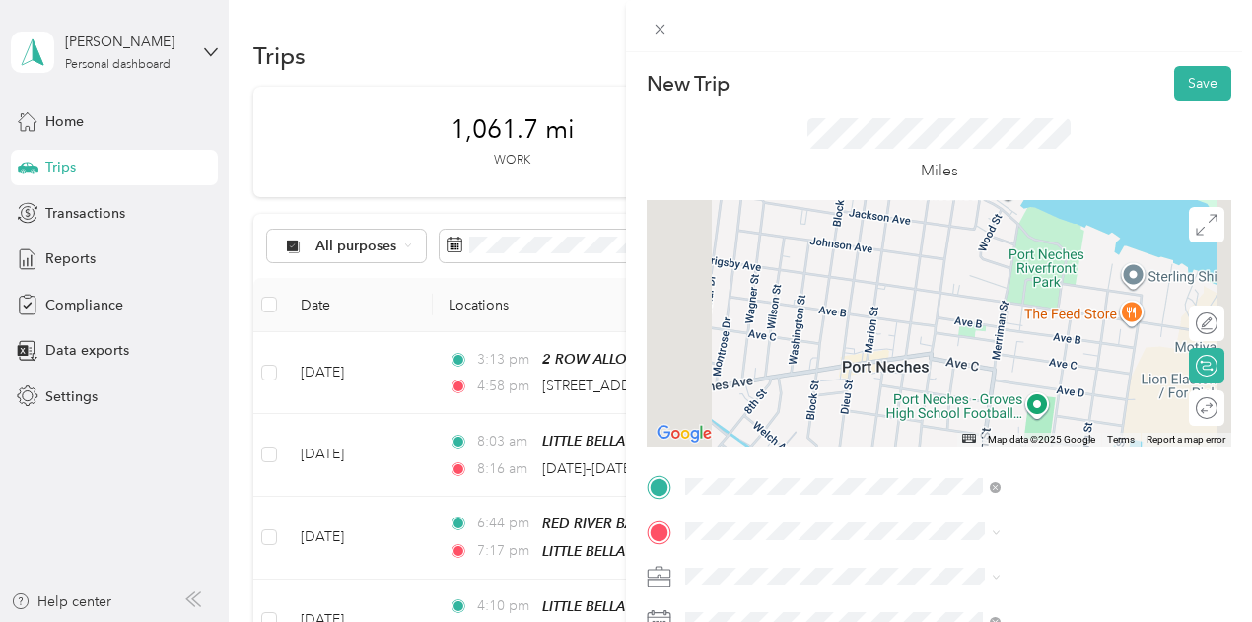
drag, startPoint x: 905, startPoint y: 365, endPoint x: 968, endPoint y: 395, distance: 70.1
click at [968, 395] on div at bounding box center [939, 323] width 585 height 246
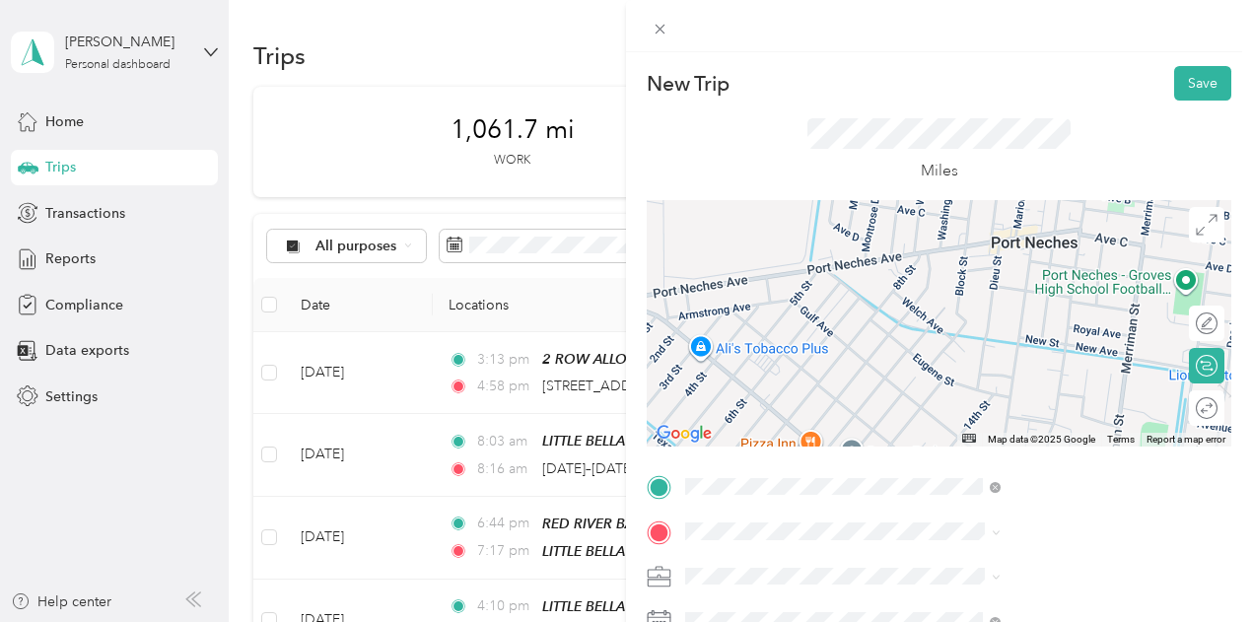
drag, startPoint x: 962, startPoint y: 399, endPoint x: 1112, endPoint y: 271, distance: 197.2
click at [1112, 271] on div at bounding box center [939, 323] width 585 height 246
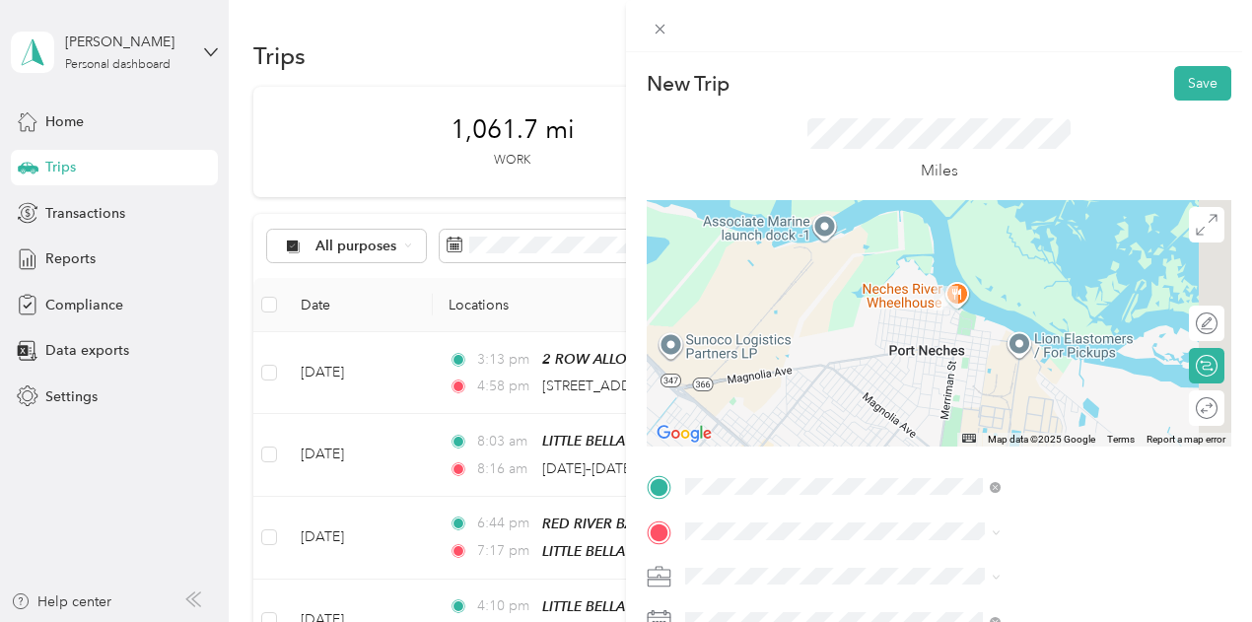
drag, startPoint x: 1075, startPoint y: 361, endPoint x: 998, endPoint y: 378, distance: 78.7
click at [998, 378] on div at bounding box center [939, 323] width 585 height 246
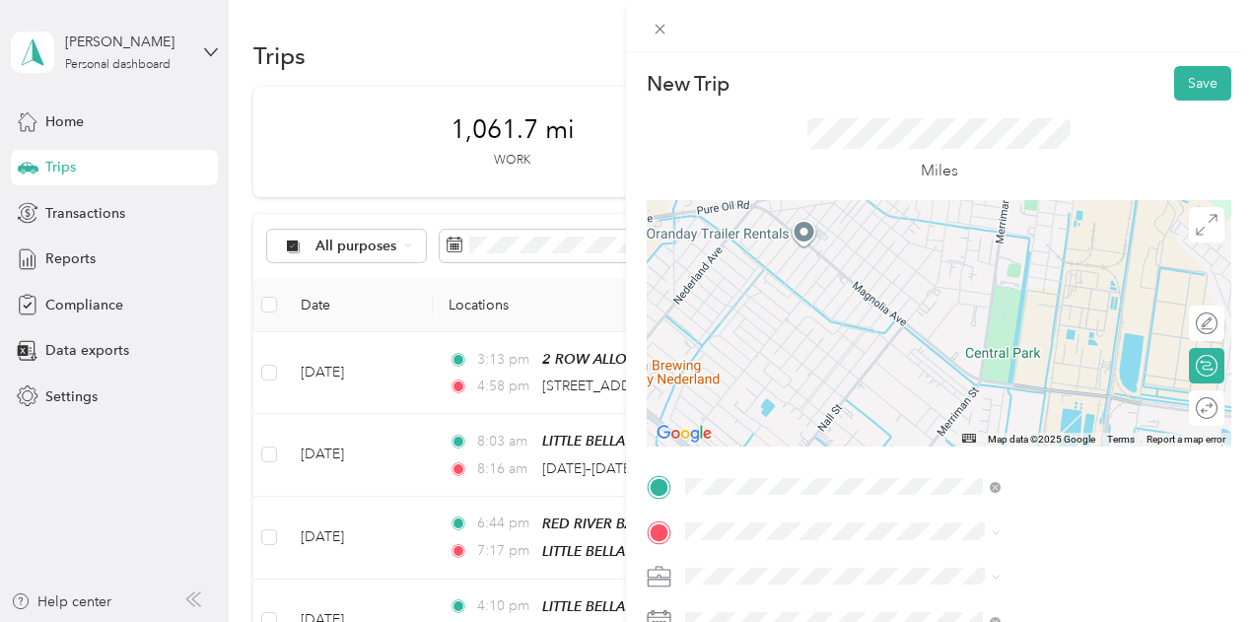
drag, startPoint x: 992, startPoint y: 397, endPoint x: 1010, endPoint y: 247, distance: 150.9
click at [1002, 236] on div at bounding box center [939, 323] width 585 height 246
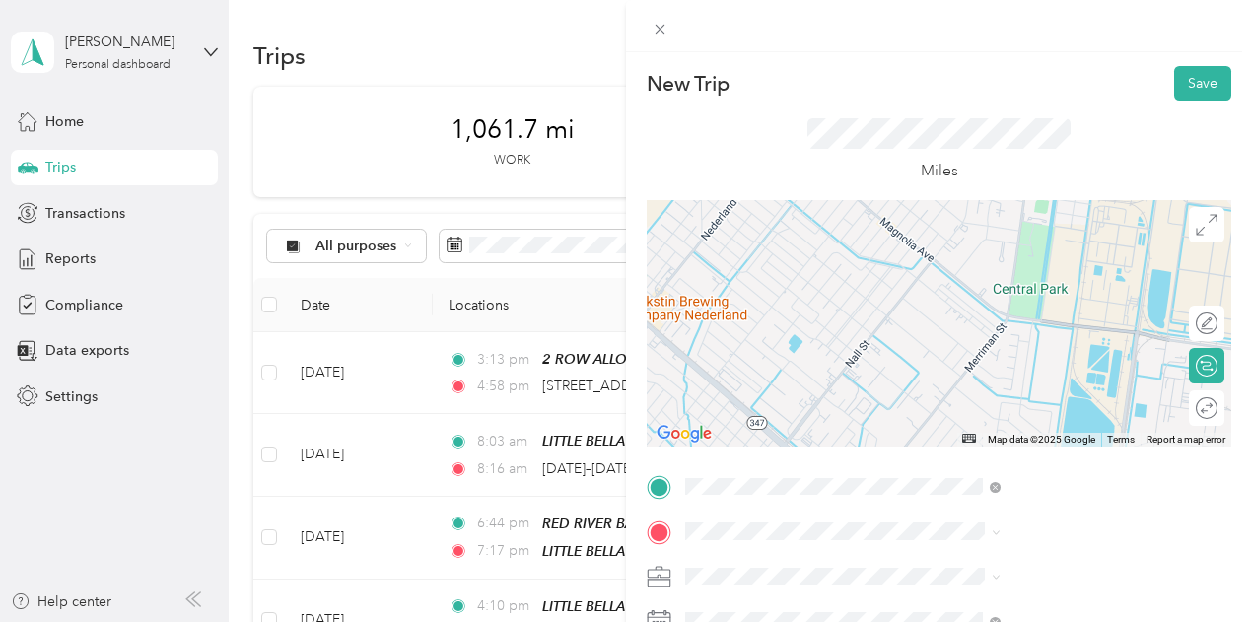
drag, startPoint x: 1071, startPoint y: 319, endPoint x: 1098, endPoint y: 253, distance: 71.6
click at [1098, 253] on div at bounding box center [939, 323] width 585 height 246
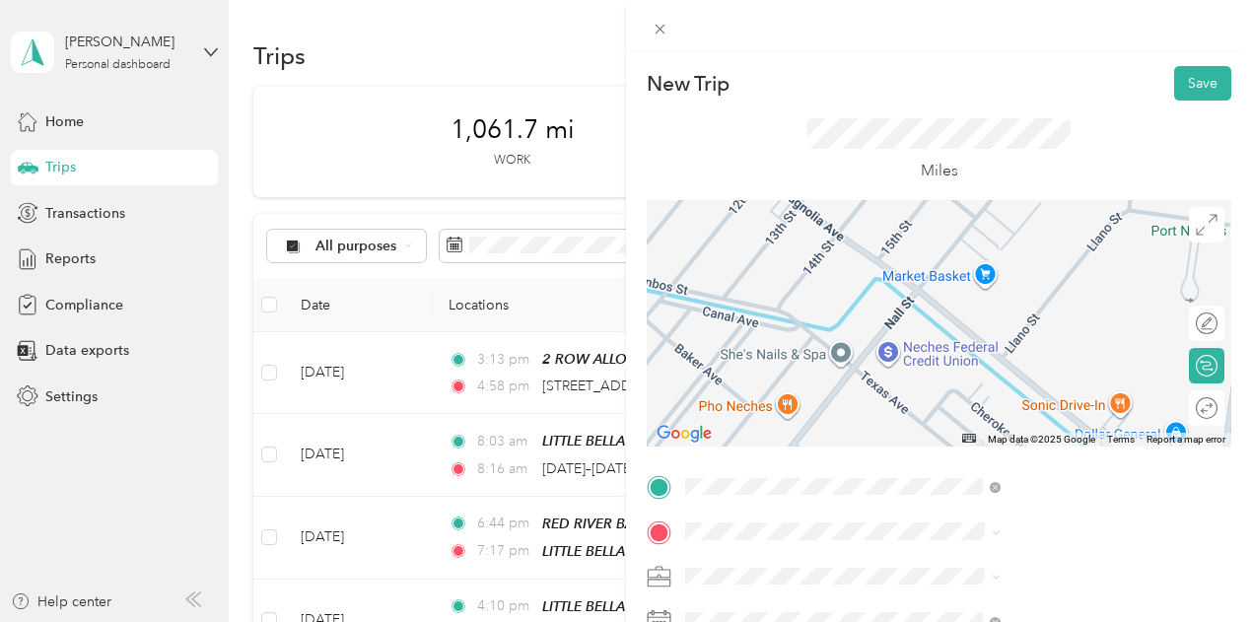
drag, startPoint x: 1027, startPoint y: 297, endPoint x: 1012, endPoint y: 391, distance: 96.0
click at [1012, 391] on div at bounding box center [939, 323] width 585 height 246
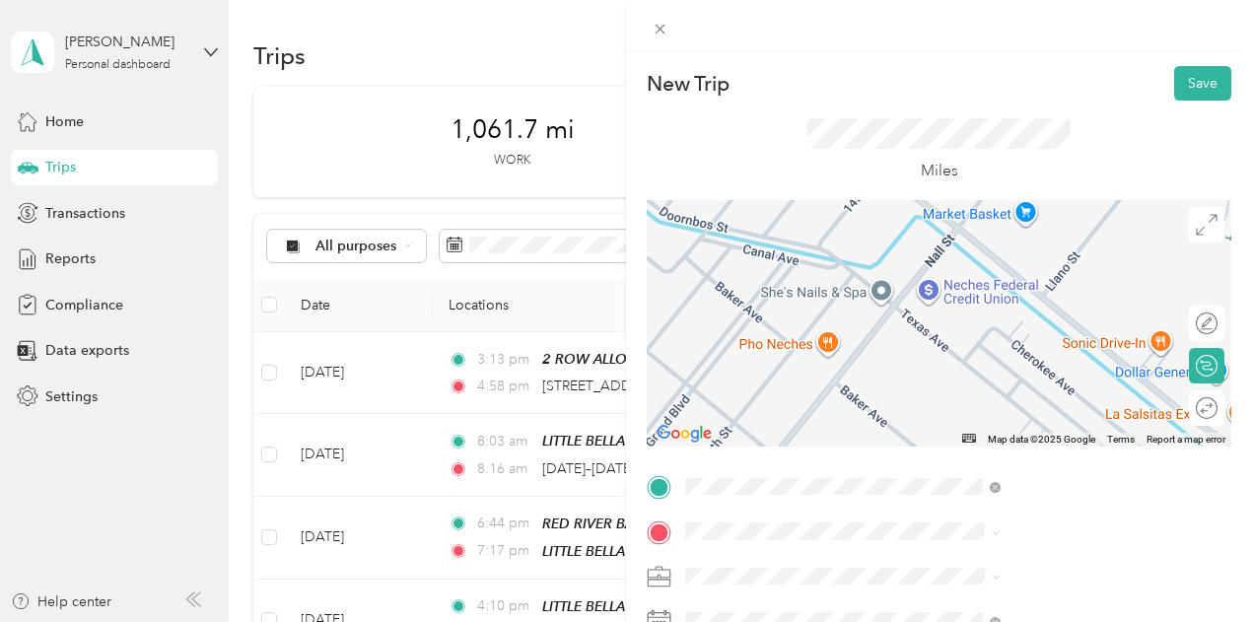
drag, startPoint x: 1015, startPoint y: 320, endPoint x: 1074, endPoint y: 224, distance: 113.3
click at [1074, 224] on div at bounding box center [939, 323] width 585 height 246
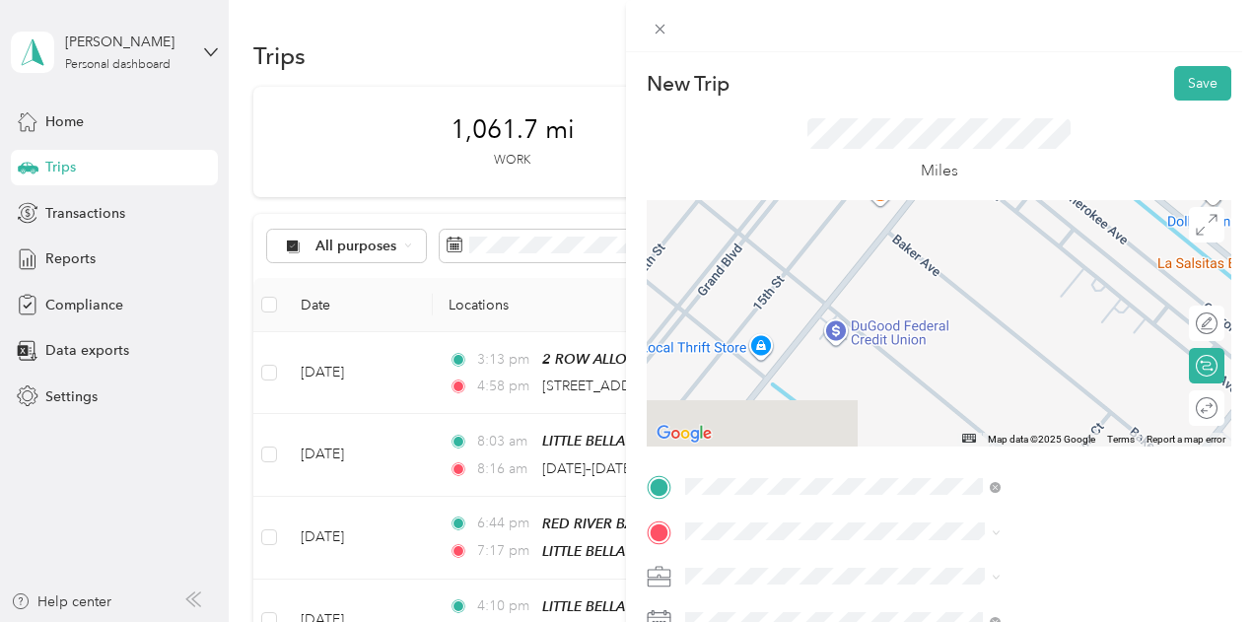
drag, startPoint x: 1027, startPoint y: 336, endPoint x: 1059, endPoint y: 221, distance: 119.6
click at [1059, 221] on div at bounding box center [939, 323] width 585 height 246
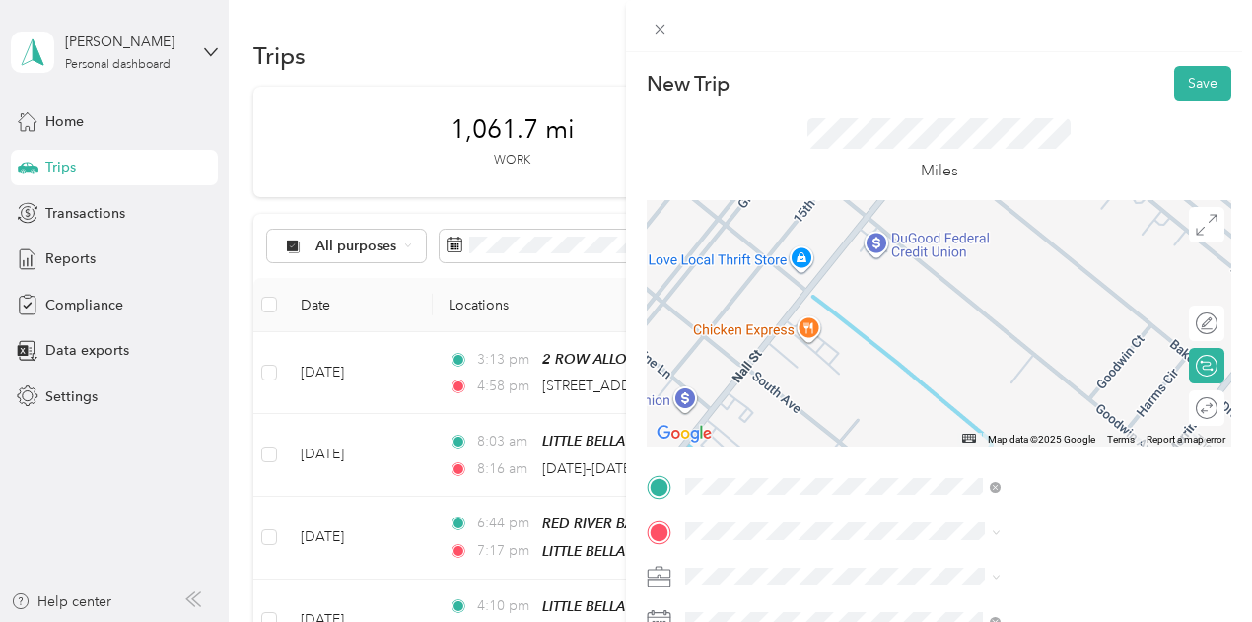
drag, startPoint x: 1023, startPoint y: 309, endPoint x: 1067, endPoint y: 234, distance: 86.6
click at [1063, 221] on div at bounding box center [939, 323] width 585 height 246
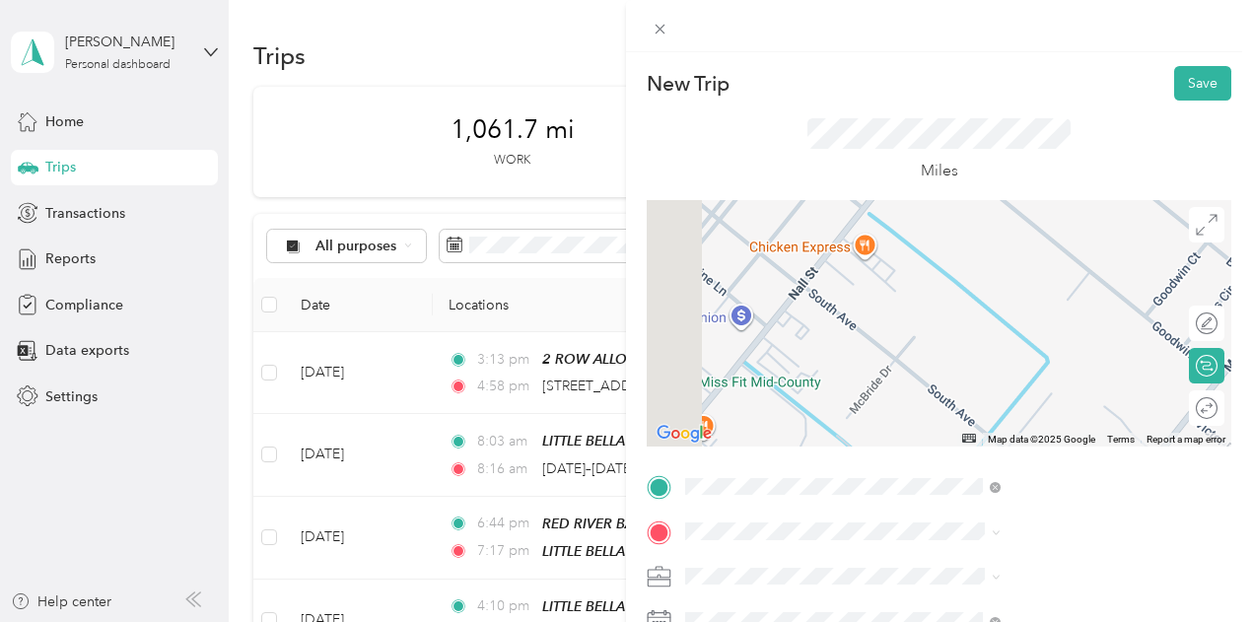
drag, startPoint x: 1021, startPoint y: 341, endPoint x: 1073, endPoint y: 265, distance: 91.6
click at [1073, 264] on div at bounding box center [939, 323] width 585 height 246
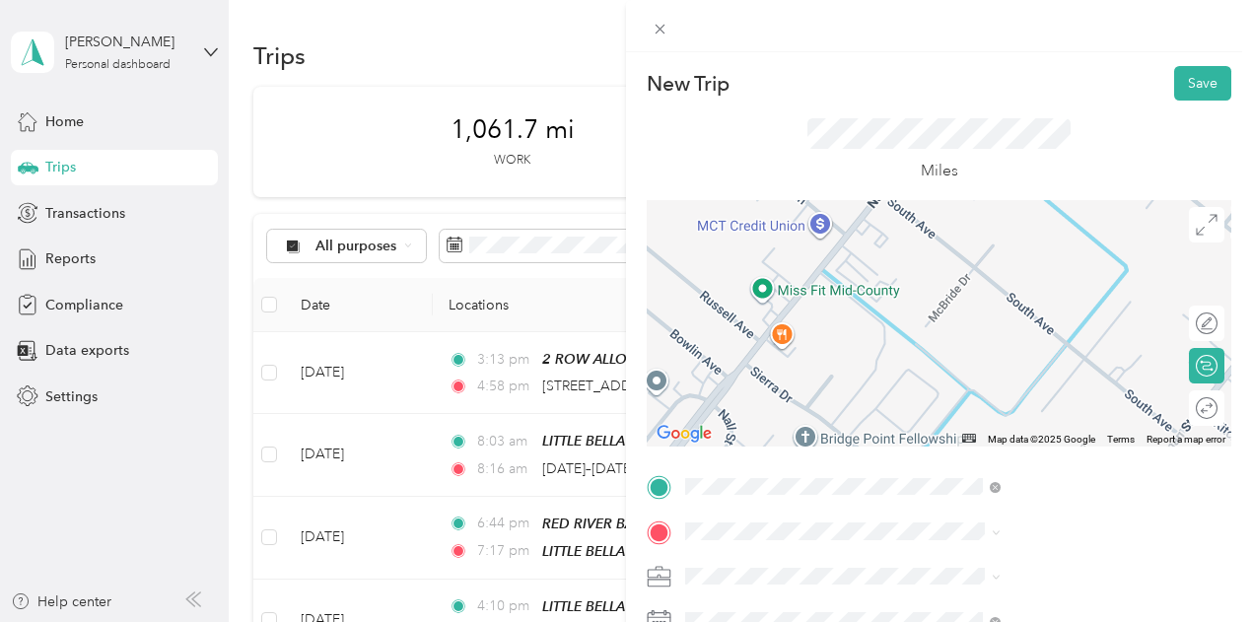
drag, startPoint x: 982, startPoint y: 318, endPoint x: 1057, endPoint y: 232, distance: 114.6
click at [1057, 232] on div at bounding box center [939, 323] width 585 height 246
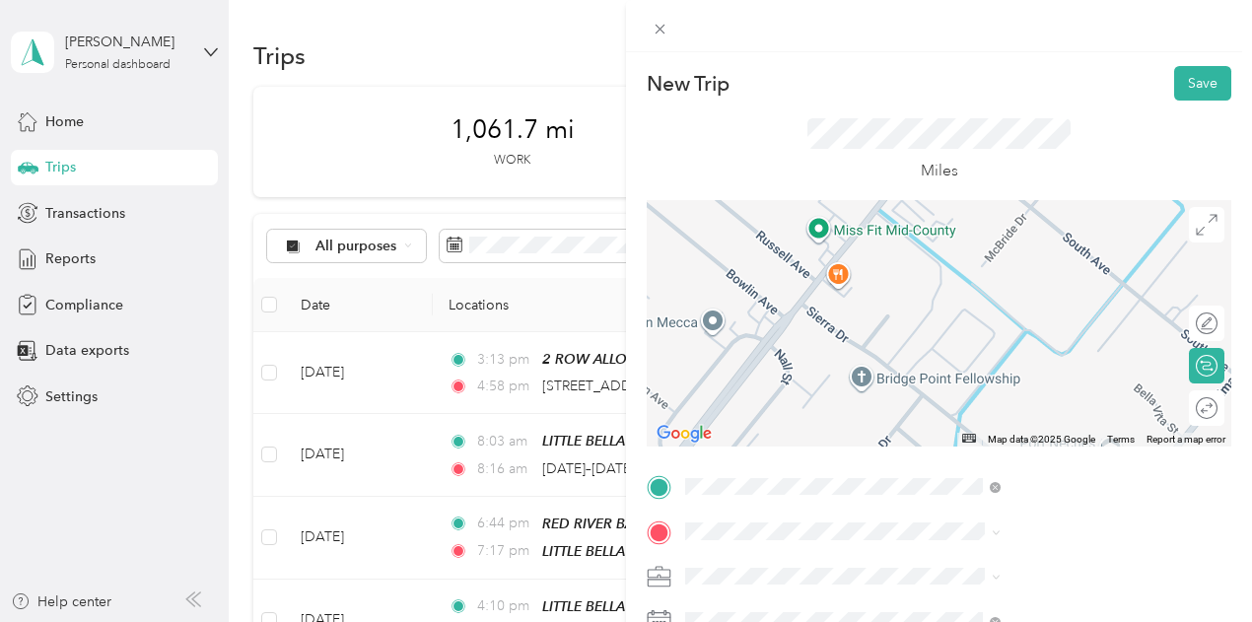
drag, startPoint x: 1018, startPoint y: 307, endPoint x: 1074, endPoint y: 244, distance: 83.8
click at [1074, 244] on div at bounding box center [939, 323] width 585 height 246
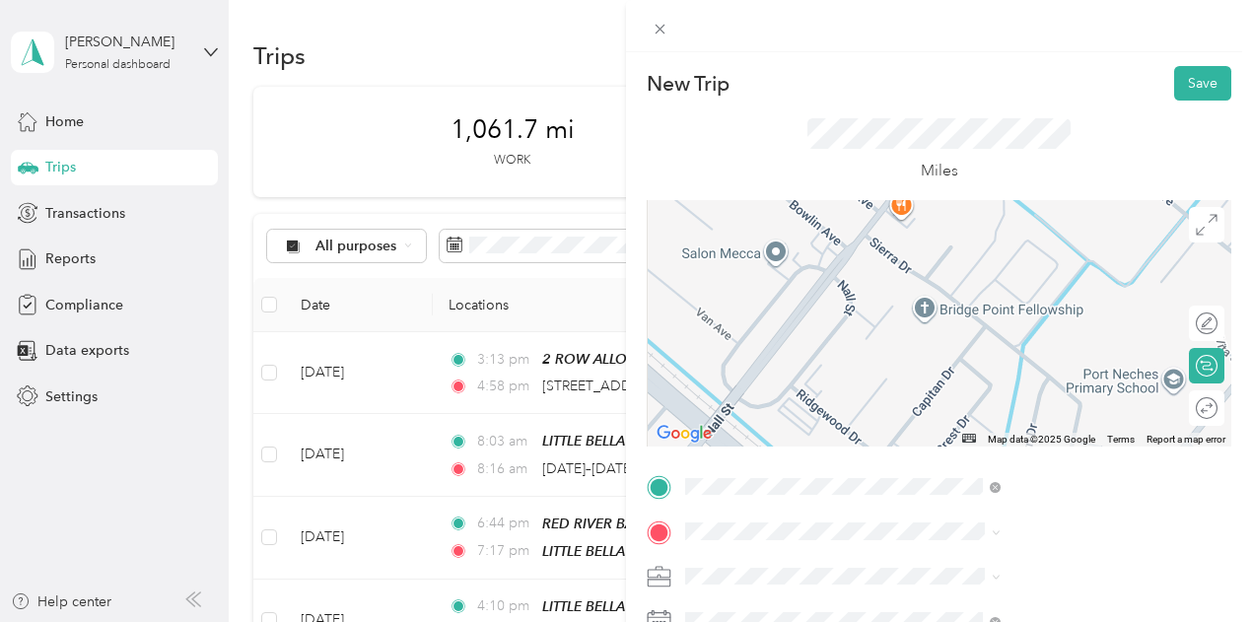
drag, startPoint x: 992, startPoint y: 313, endPoint x: 1055, endPoint y: 243, distance: 94.2
click at [1055, 243] on div at bounding box center [939, 323] width 585 height 246
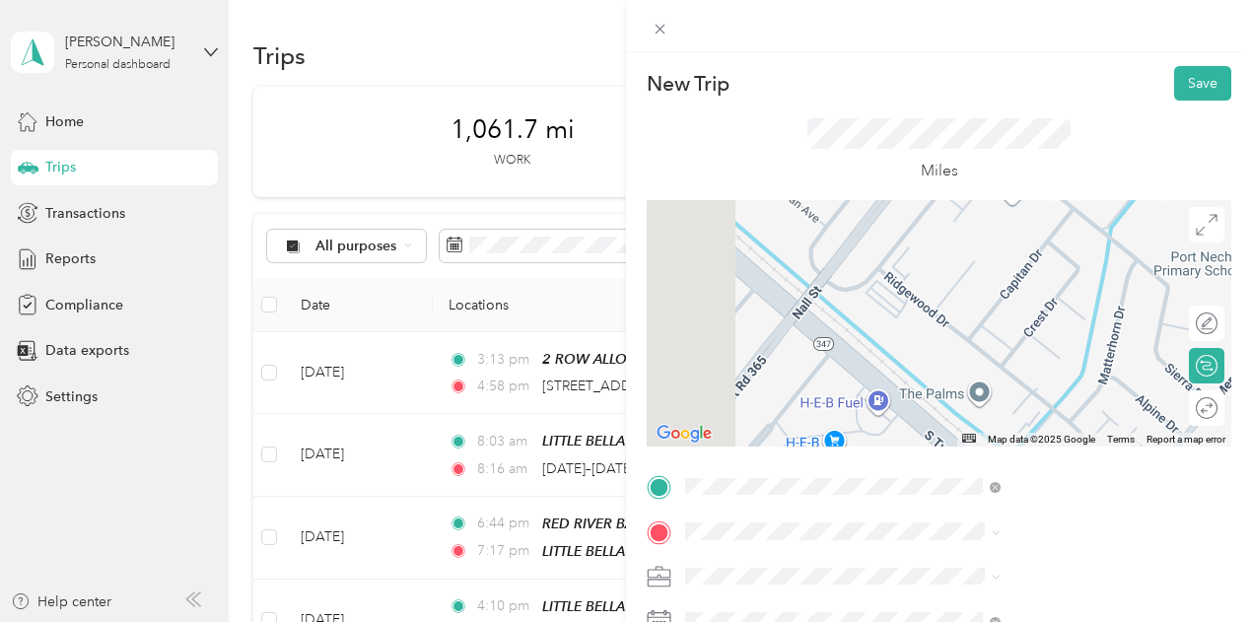
drag, startPoint x: 979, startPoint y: 364, endPoint x: 1063, endPoint y: 249, distance: 141.8
click at [1063, 249] on div at bounding box center [939, 323] width 585 height 246
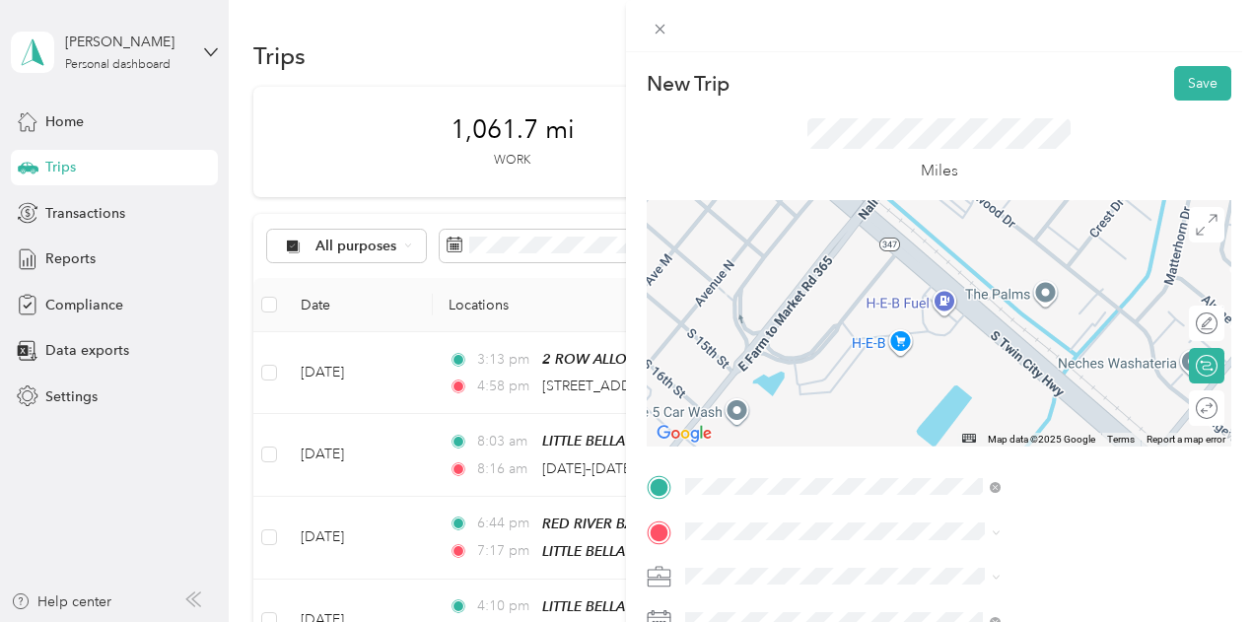
drag, startPoint x: 1008, startPoint y: 354, endPoint x: 1074, endPoint y: 252, distance: 121.1
click at [1074, 252] on div at bounding box center [939, 323] width 585 height 246
click at [998, 336] on div at bounding box center [939, 323] width 585 height 246
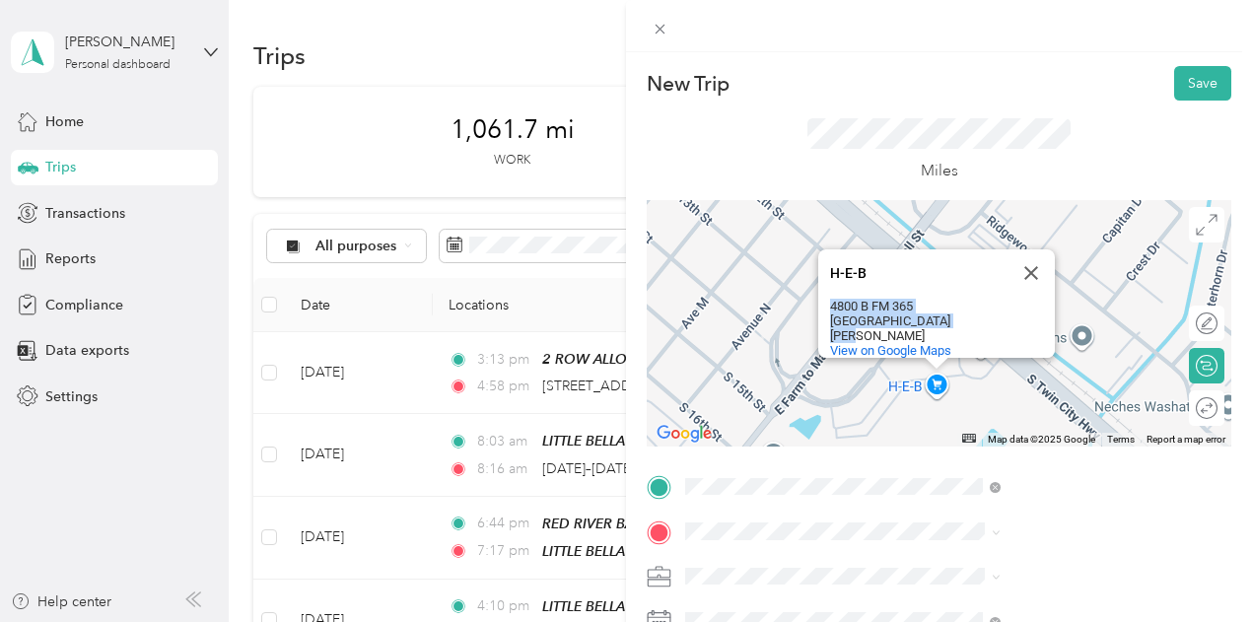
drag, startPoint x: 927, startPoint y: 304, endPoint x: 1051, endPoint y: 319, distance: 125.2
click at [1051, 319] on div "[STREET_ADDRESS][PERSON_NAME]" at bounding box center [942, 321] width 225 height 44
copy div "[STREET_ADDRESS][PERSON_NAME]"
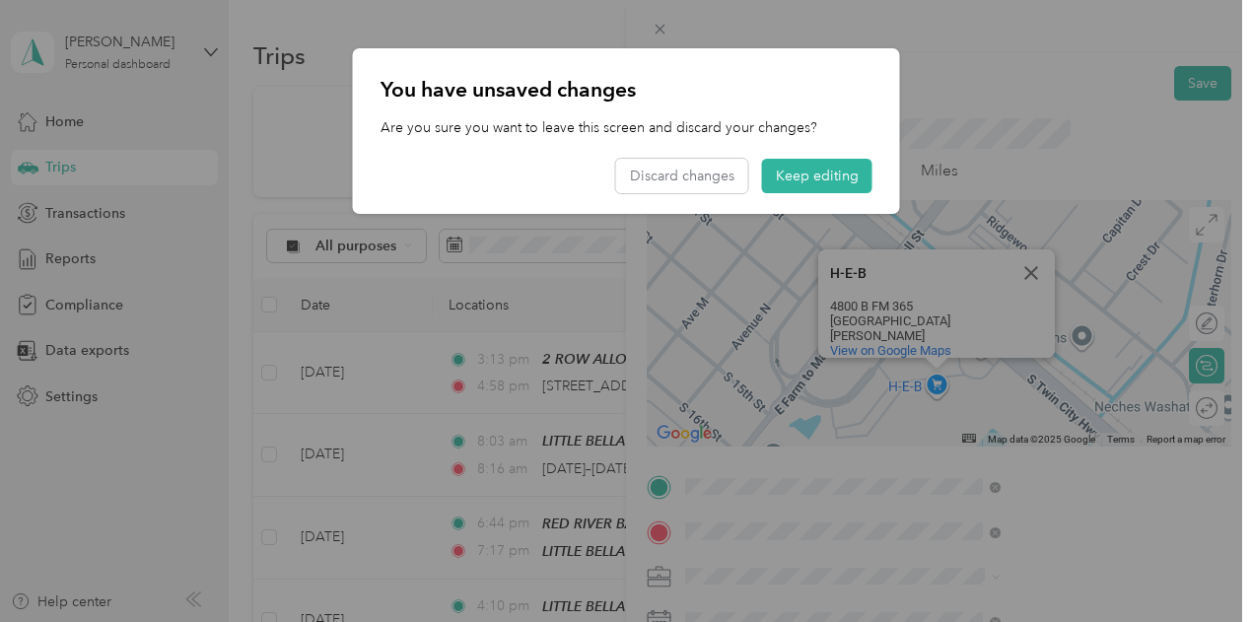
click at [1156, 150] on div "You have unsaved changes Are you sure you want to leave this screen and discard…" at bounding box center [899, 134] width 547 height 172
click at [939, 264] on div at bounding box center [626, 311] width 1252 height 622
click at [933, 528] on div at bounding box center [626, 311] width 1252 height 622
click at [807, 178] on button "Keep editing" at bounding box center [817, 176] width 110 height 35
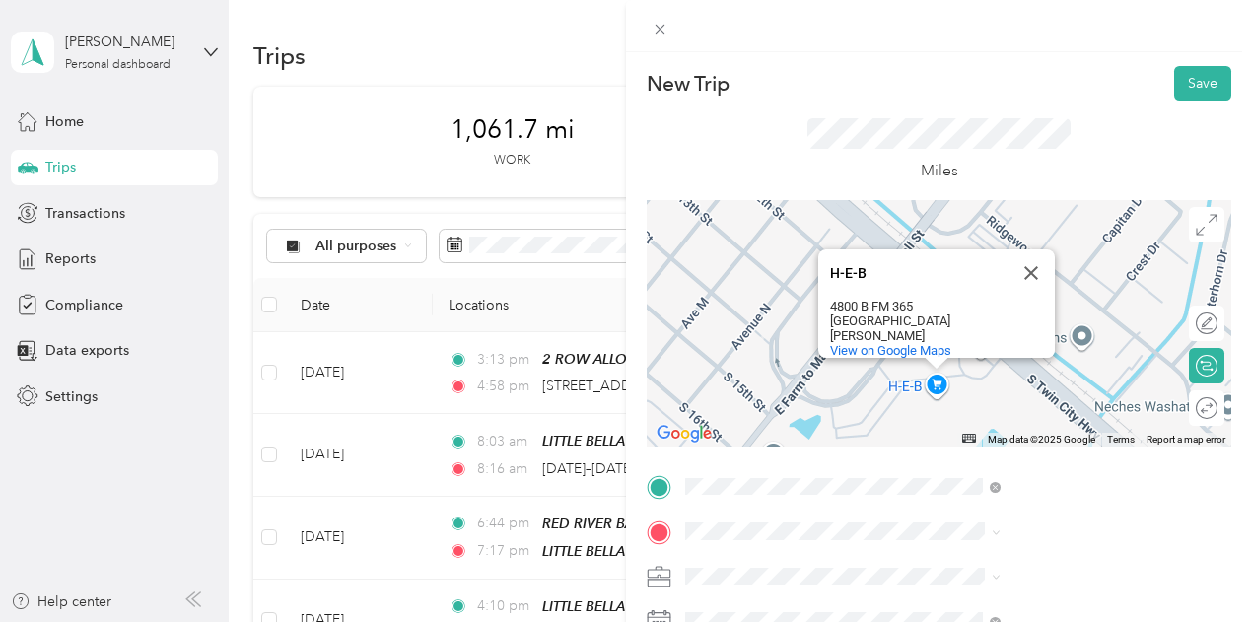
click at [1034, 385] on div "H-E-B H-E-B [STREET_ADDRESS][PERSON_NAME] View on Google Maps" at bounding box center [939, 323] width 585 height 246
click at [962, 302] on span "Fm 365 [GEOGRAPHIC_DATA][PERSON_NAME][US_STATE], [GEOGRAPHIC_DATA]" at bounding box center [1066, 309] width 271 height 52
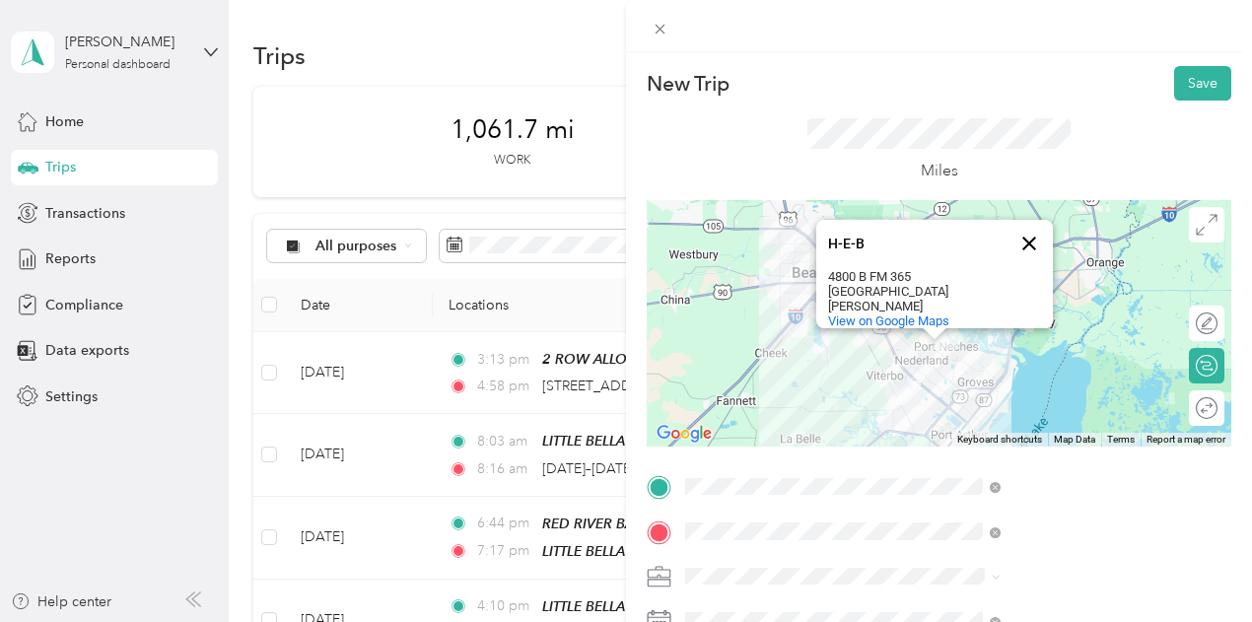
click at [1053, 240] on button "Close" at bounding box center [1029, 243] width 47 height 47
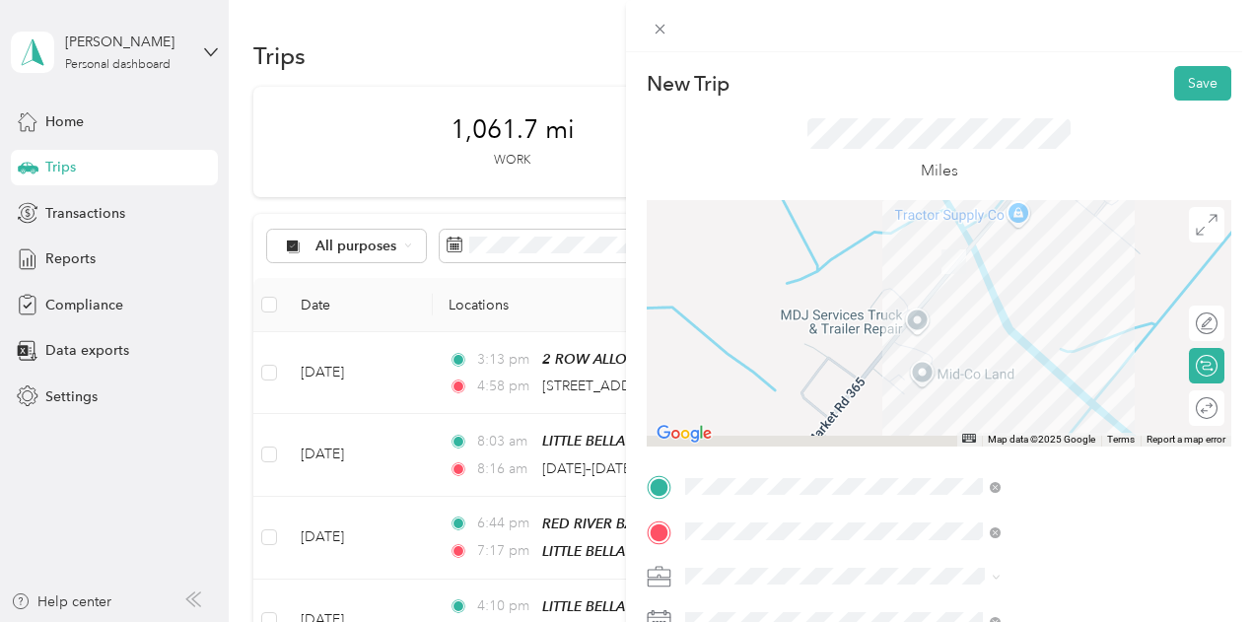
drag, startPoint x: 1010, startPoint y: 376, endPoint x: 1138, endPoint y: 271, distance: 165.4
click at [1138, 271] on div at bounding box center [939, 323] width 585 height 246
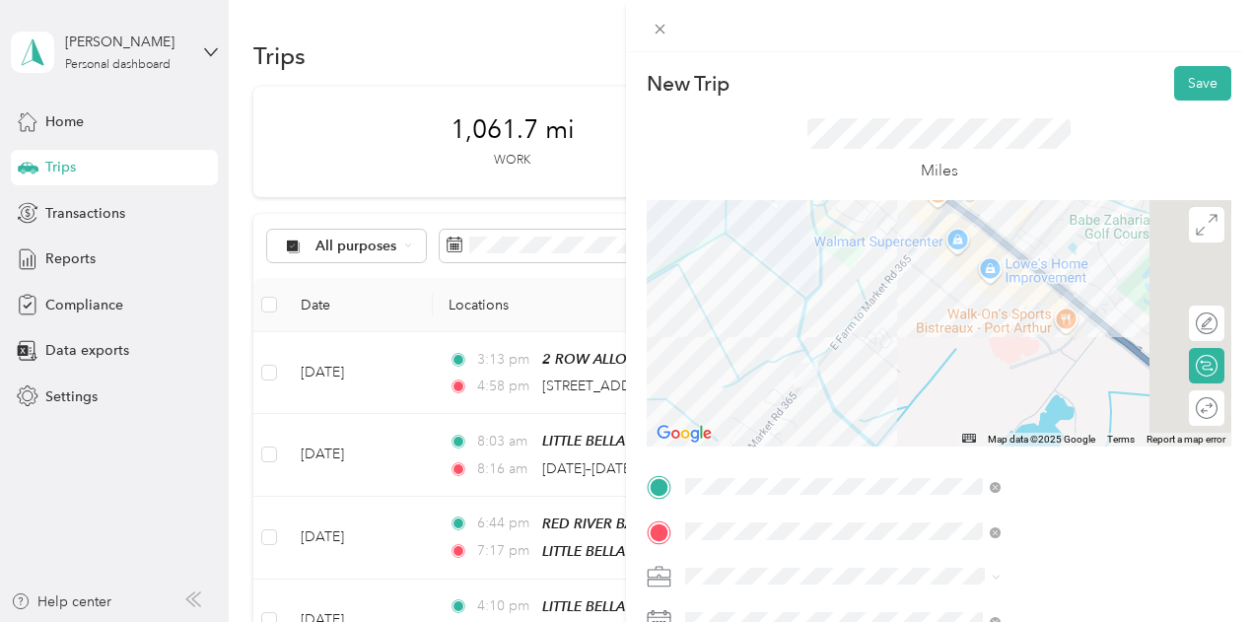
drag, startPoint x: 1083, startPoint y: 321, endPoint x: 952, endPoint y: 387, distance: 145.9
click at [952, 387] on div at bounding box center [939, 323] width 585 height 246
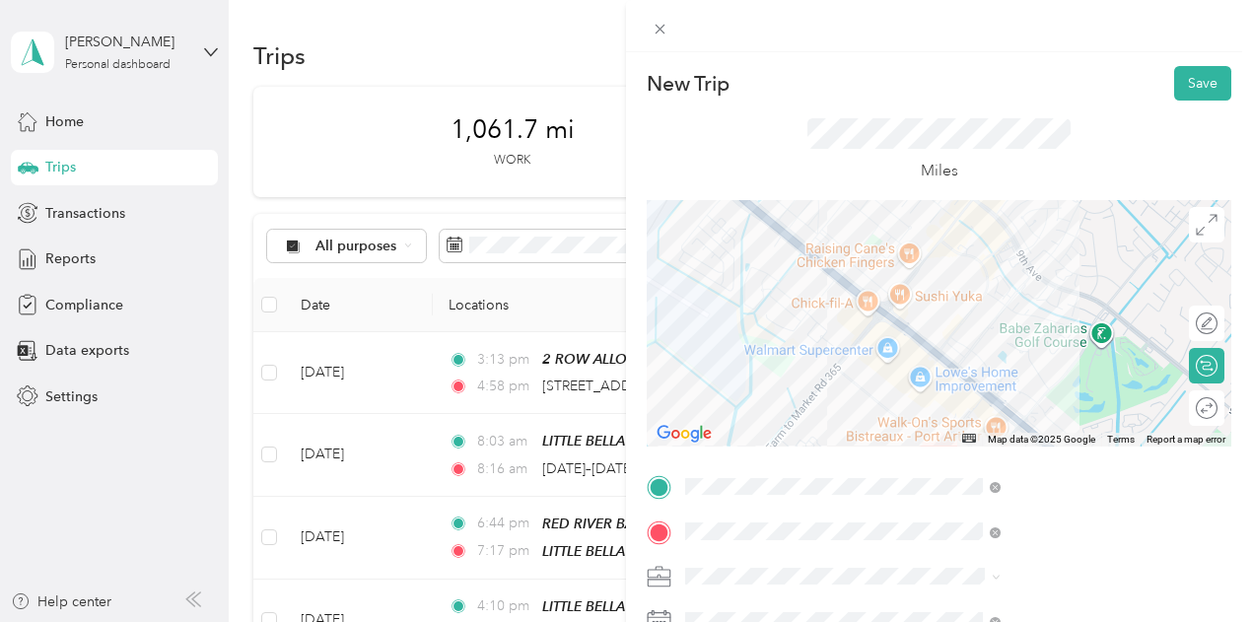
drag, startPoint x: 1000, startPoint y: 322, endPoint x: 929, endPoint y: 429, distance: 128.0
click at [929, 433] on div at bounding box center [939, 323] width 585 height 246
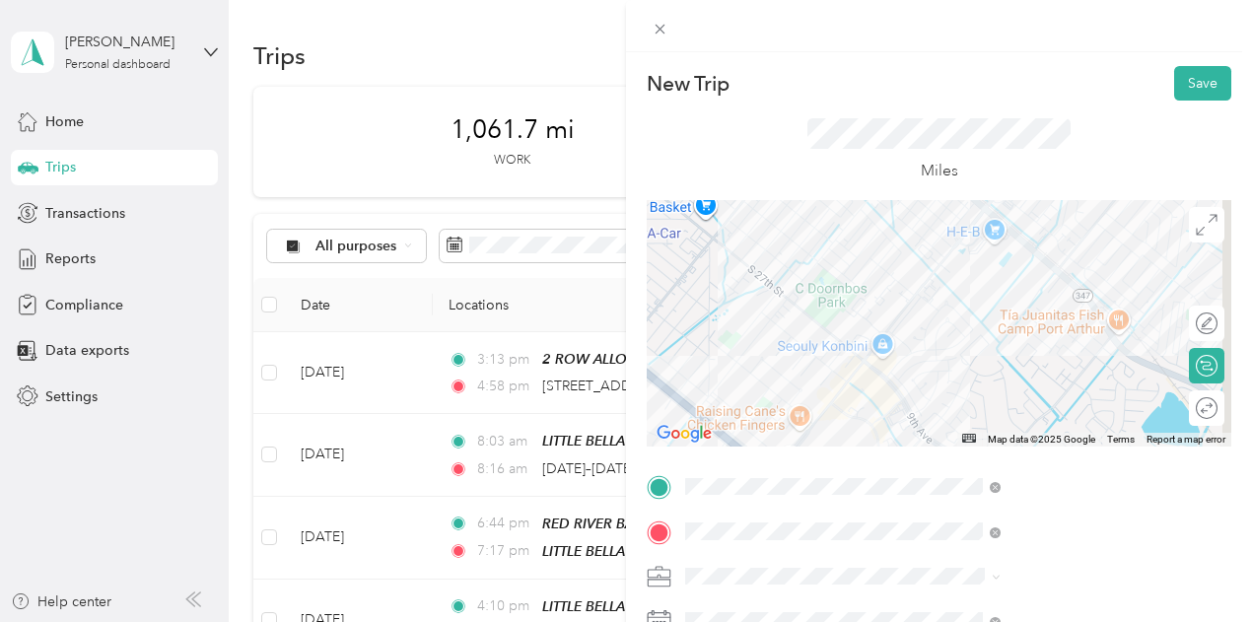
drag, startPoint x: 1075, startPoint y: 254, endPoint x: 959, endPoint y: 430, distance: 210.0
click at [959, 430] on div at bounding box center [939, 323] width 585 height 246
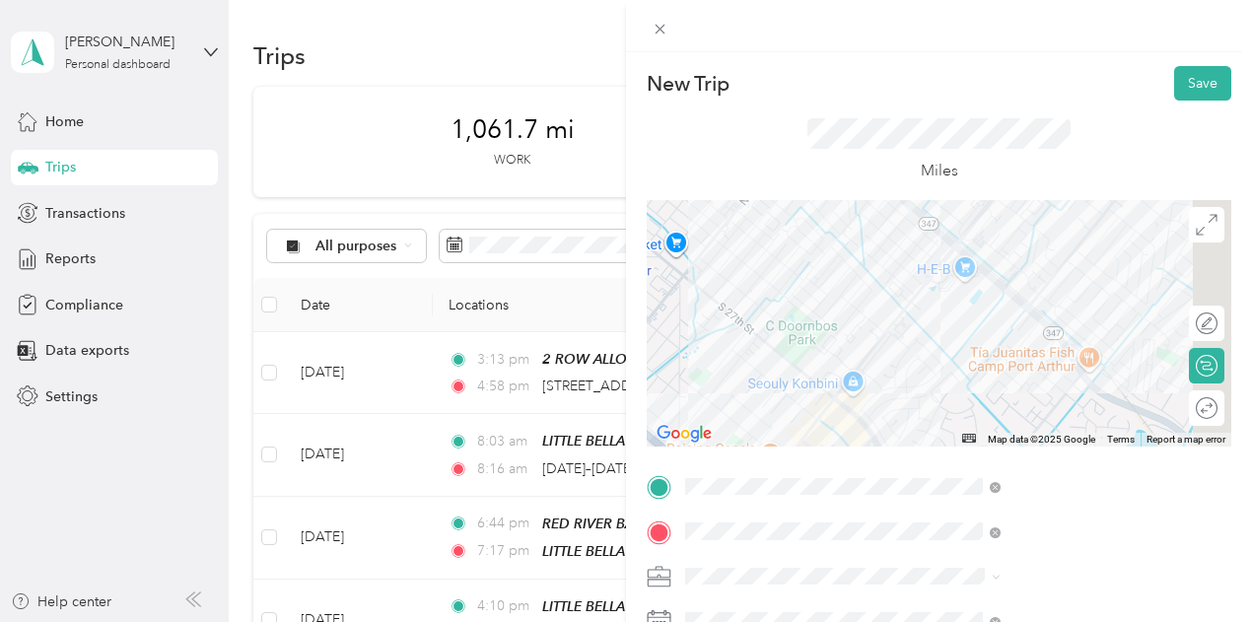
drag, startPoint x: 1041, startPoint y: 340, endPoint x: 1025, endPoint y: 350, distance: 18.6
click at [1023, 356] on div at bounding box center [939, 323] width 585 height 246
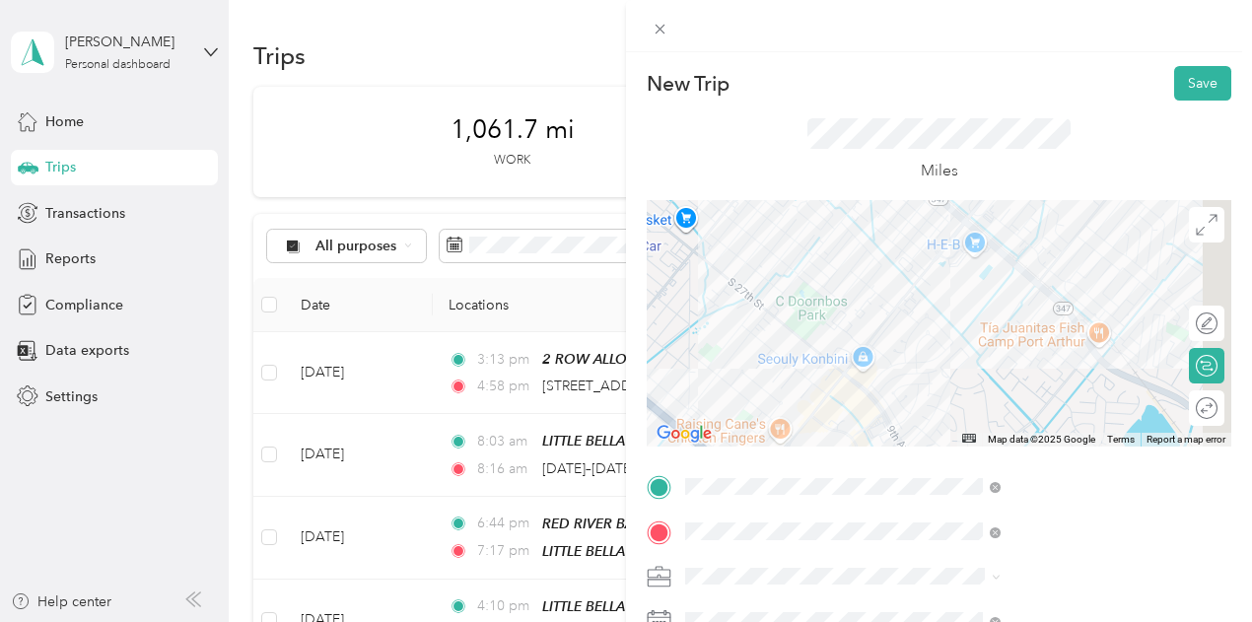
click at [1072, 244] on div at bounding box center [939, 323] width 585 height 246
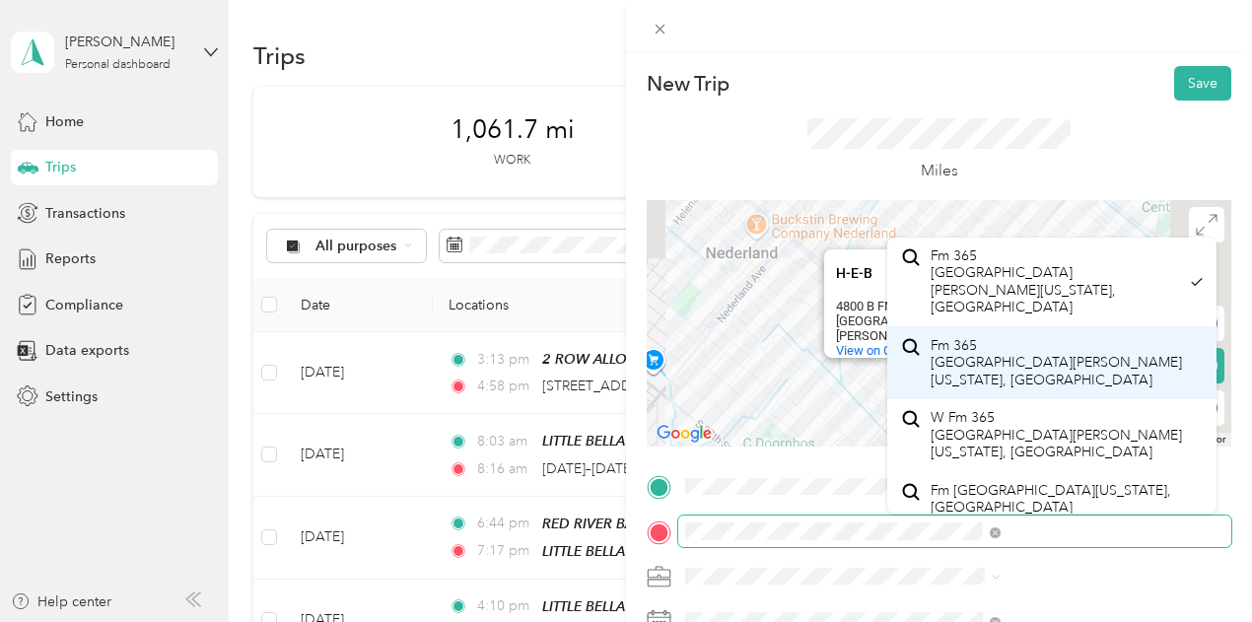
scroll to position [51, 0]
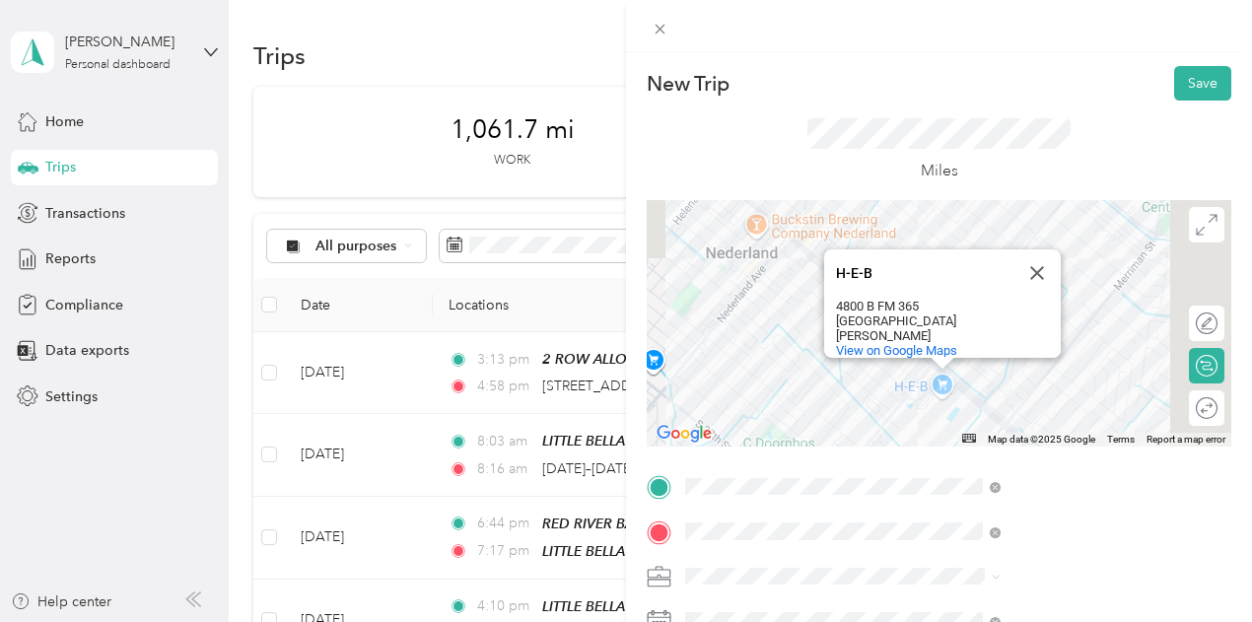
click at [1071, 167] on div "Miles" at bounding box center [938, 150] width 263 height 65
click at [957, 343] on span "View on Google Maps" at bounding box center [896, 350] width 121 height 15
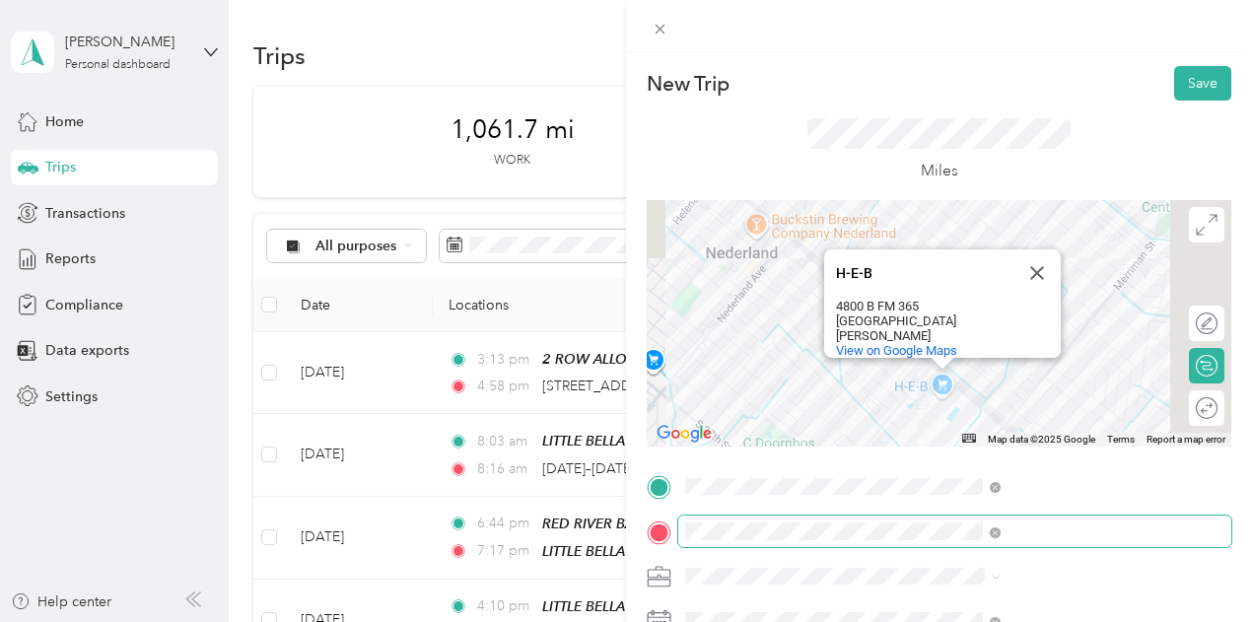
drag, startPoint x: 925, startPoint y: 522, endPoint x: 893, endPoint y: 532, distance: 33.4
click at [893, 532] on span at bounding box center [954, 532] width 553 height 32
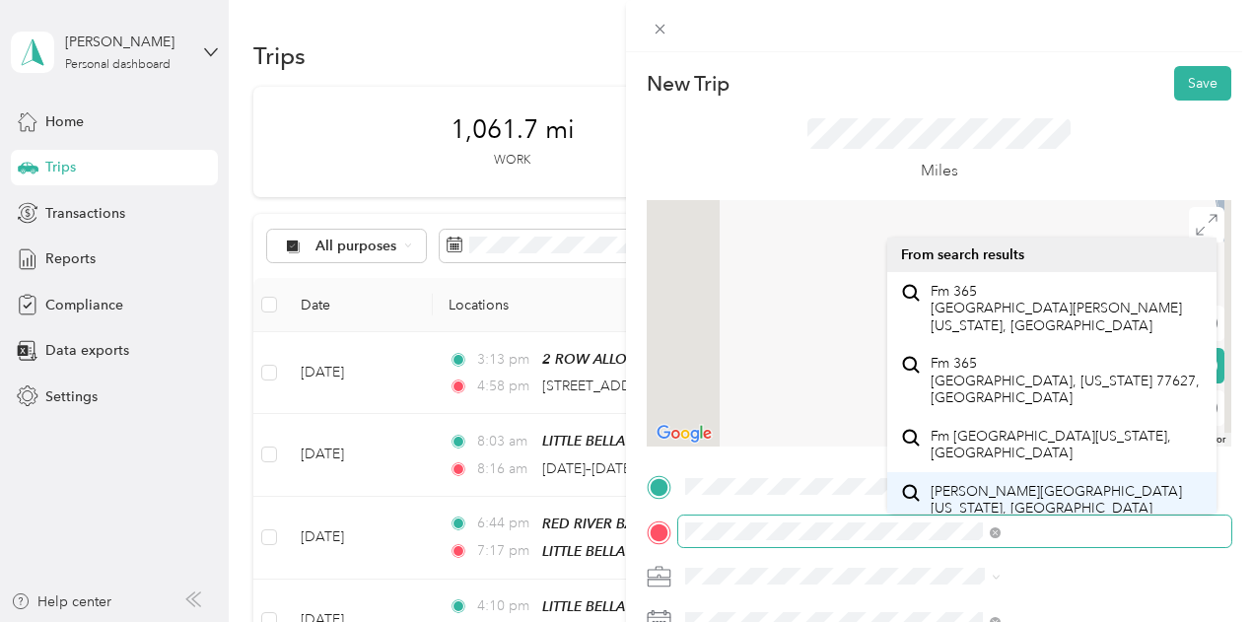
scroll to position [34, 0]
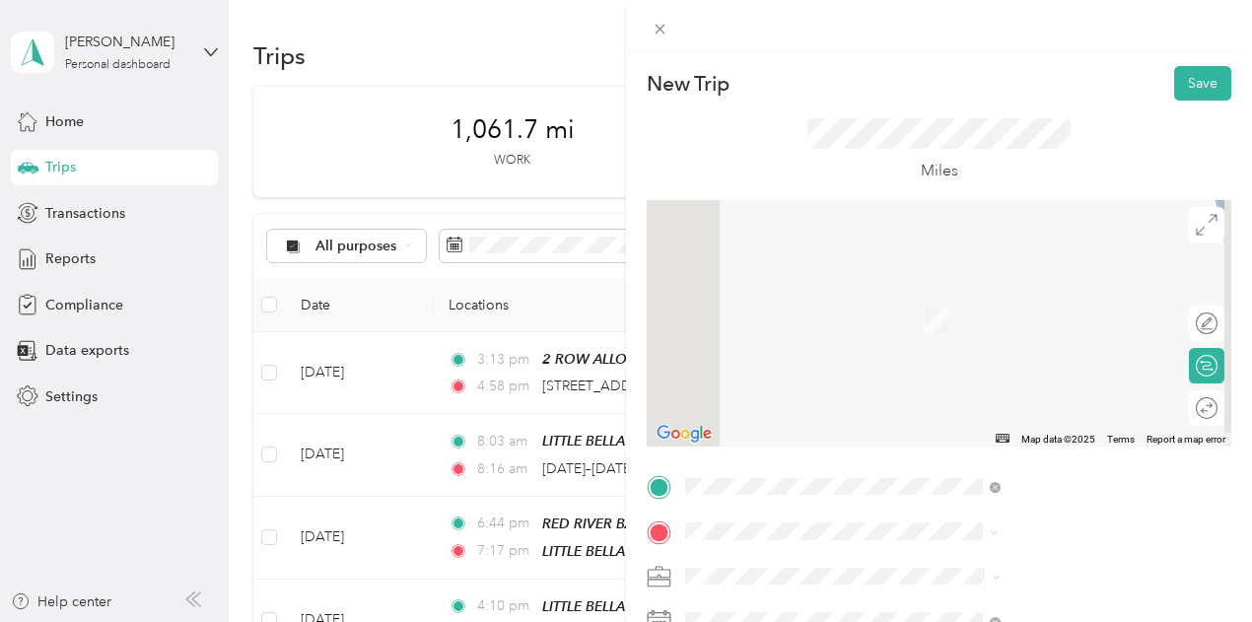
click at [1094, 84] on div "New Trip Save" at bounding box center [939, 83] width 585 height 35
click at [1029, 466] on span "[GEOGRAPHIC_DATA][PERSON_NAME] [US_STATE] 77642, [GEOGRAPHIC_DATA]" at bounding box center [1063, 483] width 265 height 35
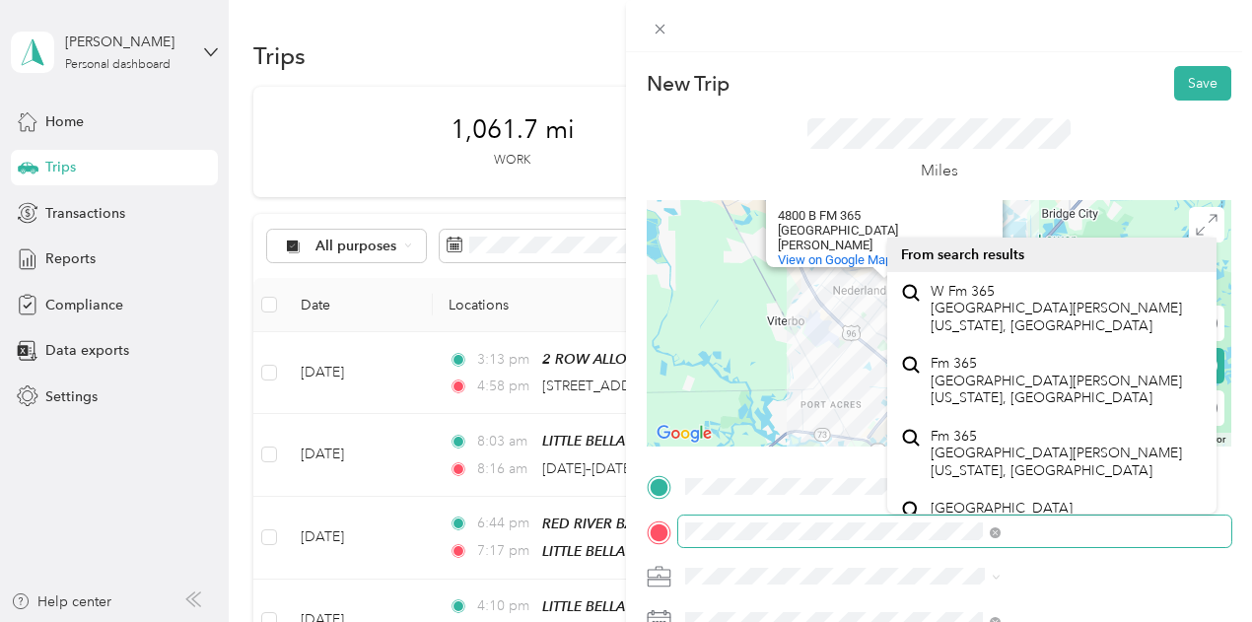
click at [858, 527] on div at bounding box center [939, 532] width 585 height 32
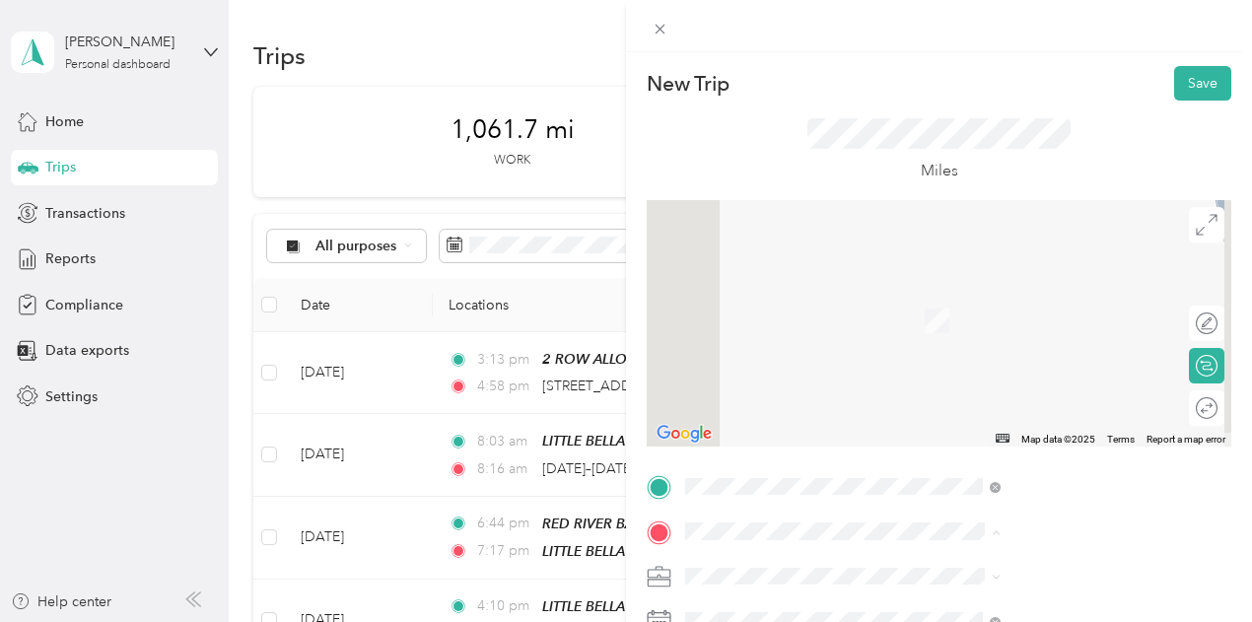
click at [972, 301] on span "[STREET_ADDRESS][US_STATE]" at bounding box center [1029, 292] width 197 height 18
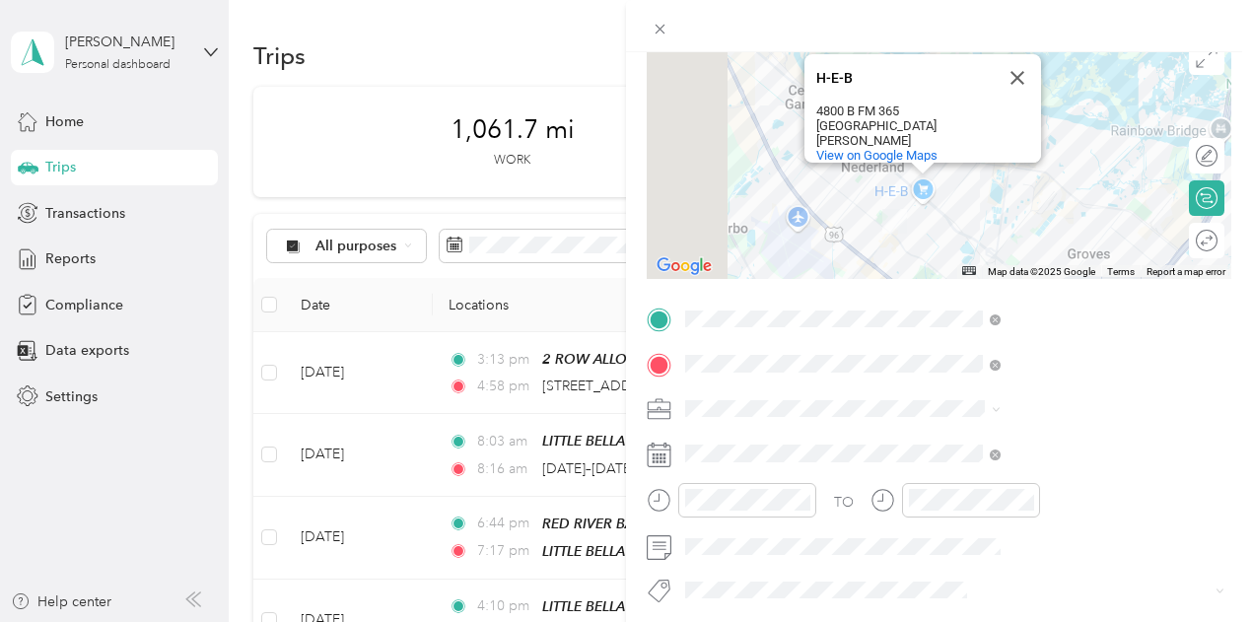
scroll to position [197, 0]
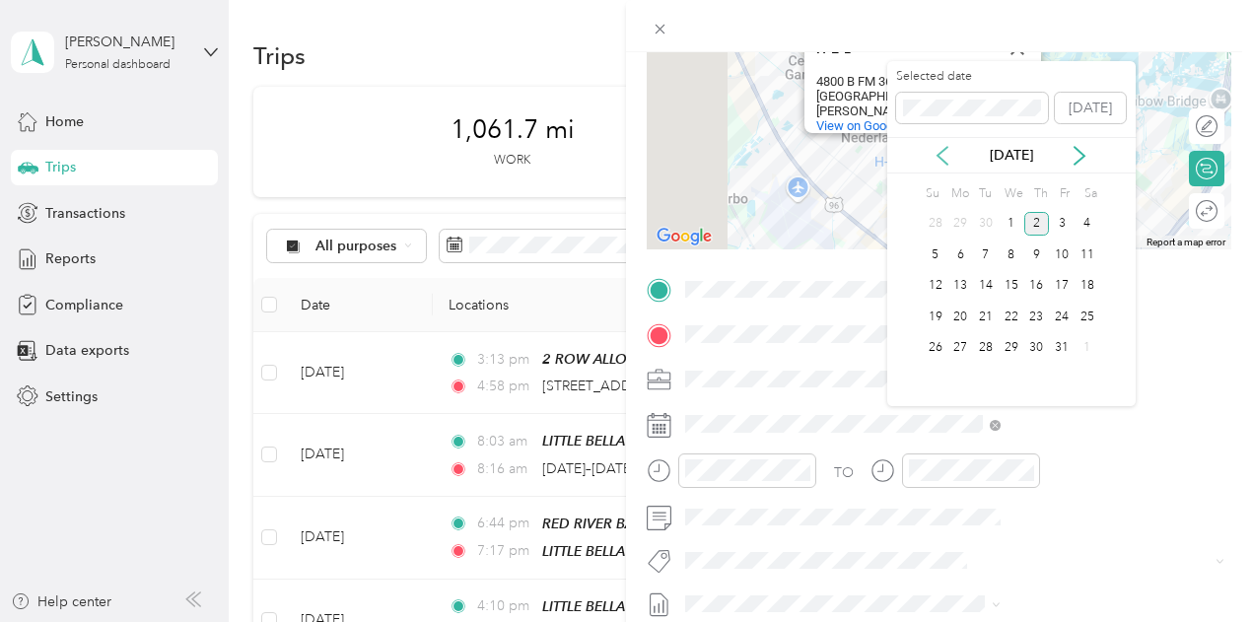
click at [945, 149] on icon at bounding box center [943, 156] width 10 height 18
click at [1011, 314] on div "24" at bounding box center [1012, 317] width 26 height 25
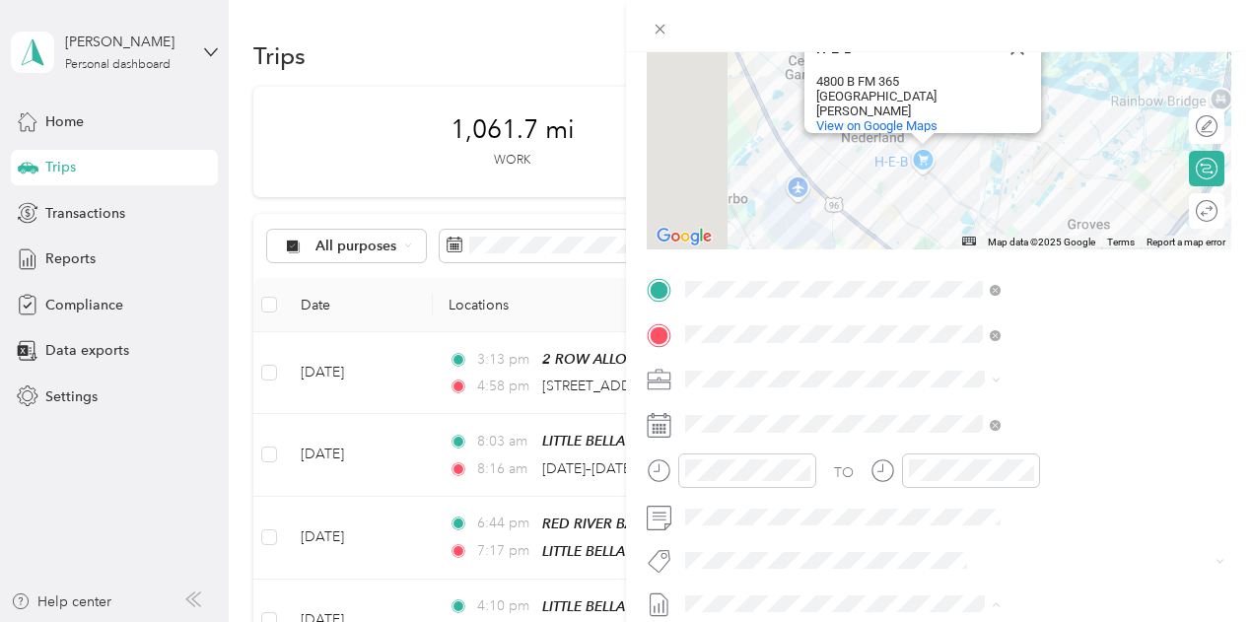
click at [971, 571] on span "[DATE] - [DATE]" at bounding box center [943, 569] width 99 height 21
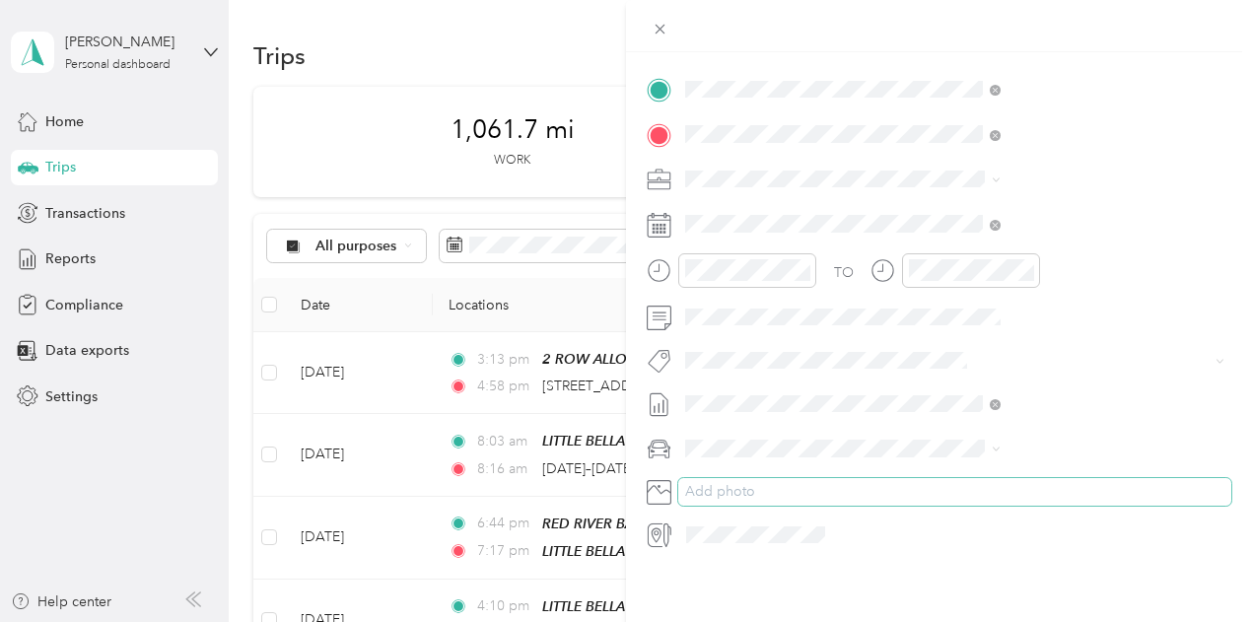
scroll to position [412, 0]
click at [939, 464] on span "Kia Stinger" at bounding box center [934, 462] width 67 height 17
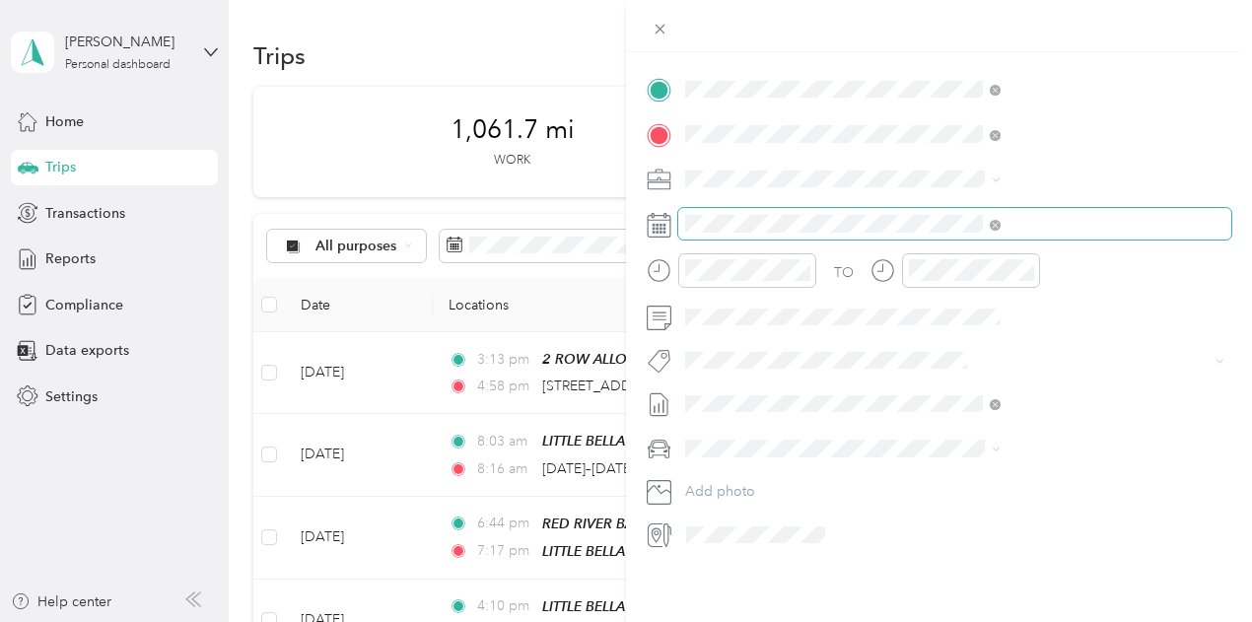
scroll to position [0, 0]
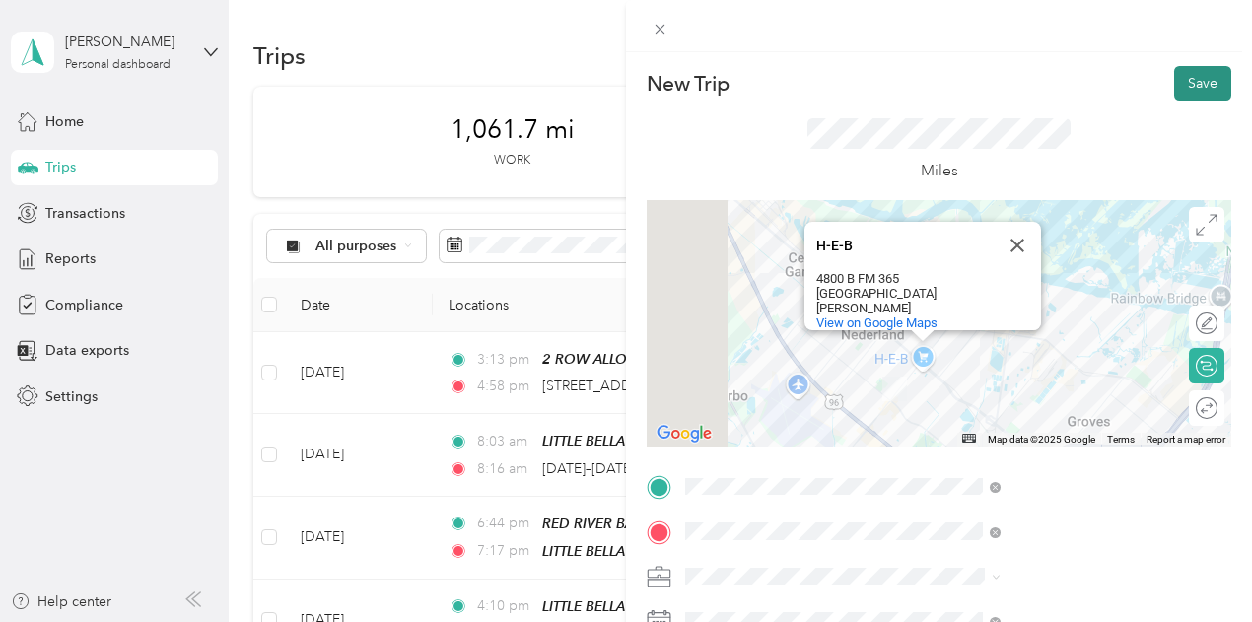
click at [1194, 79] on button "Save" at bounding box center [1202, 83] width 57 height 35
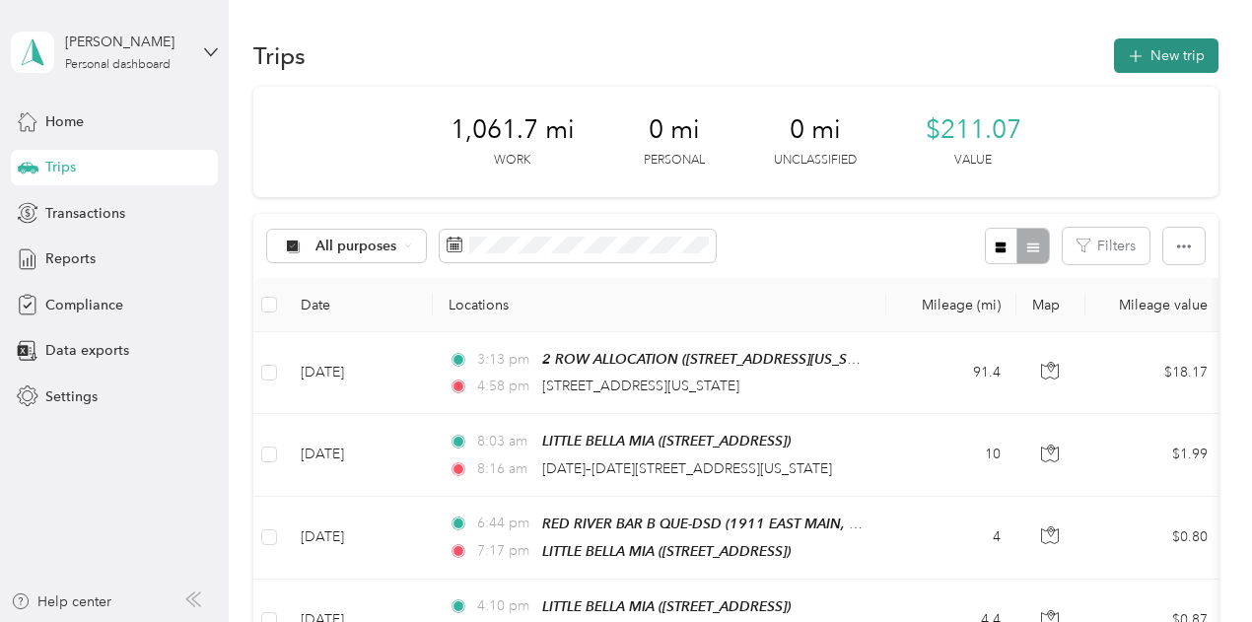
click at [1170, 58] on button "New trip" at bounding box center [1166, 55] width 105 height 35
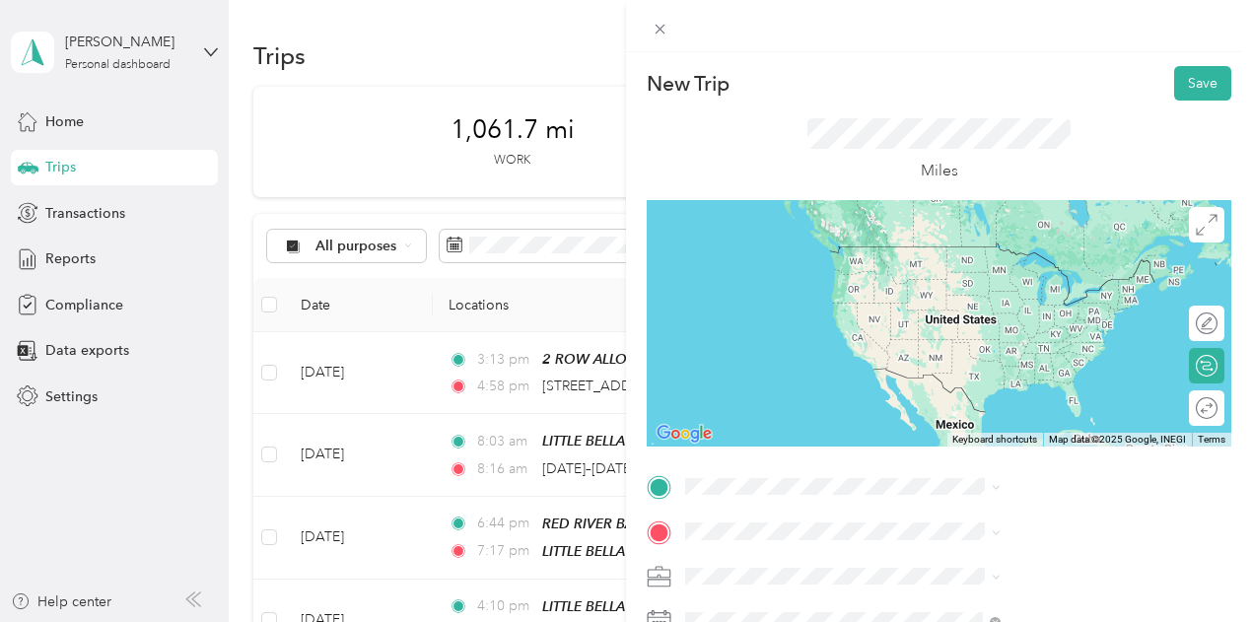
click at [972, 249] on span "[STREET_ADDRESS][US_STATE]" at bounding box center [1029, 241] width 197 height 18
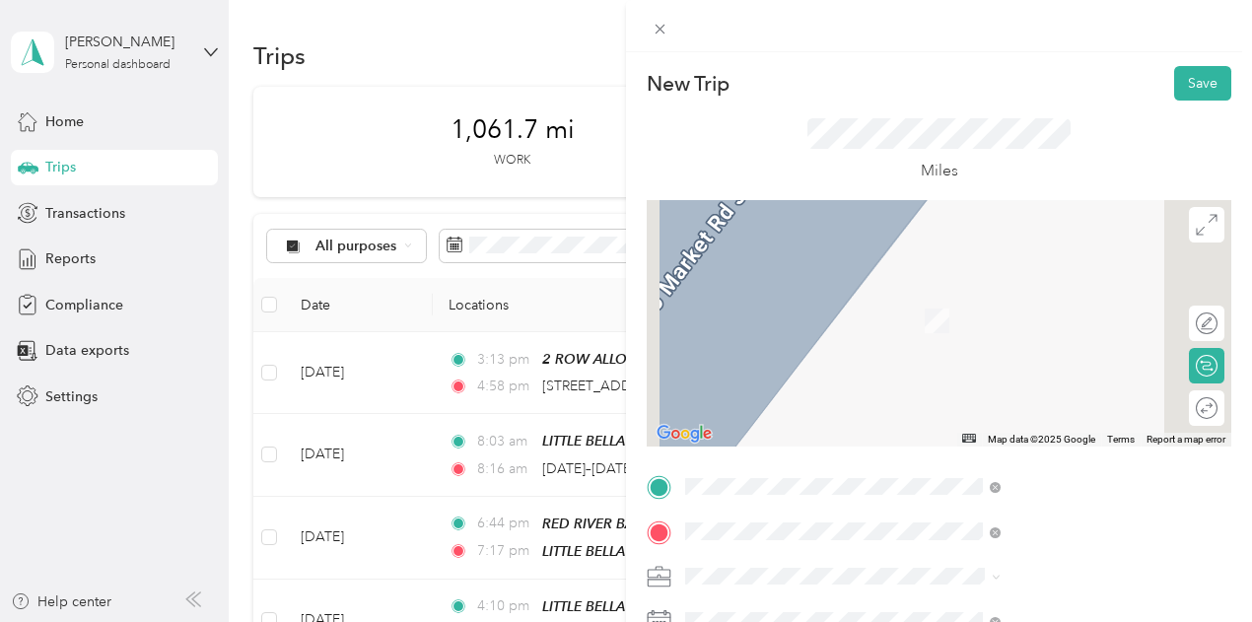
click at [1054, 290] on span "[STREET_ADDRESS][US_STATE]" at bounding box center [1029, 292] width 197 height 18
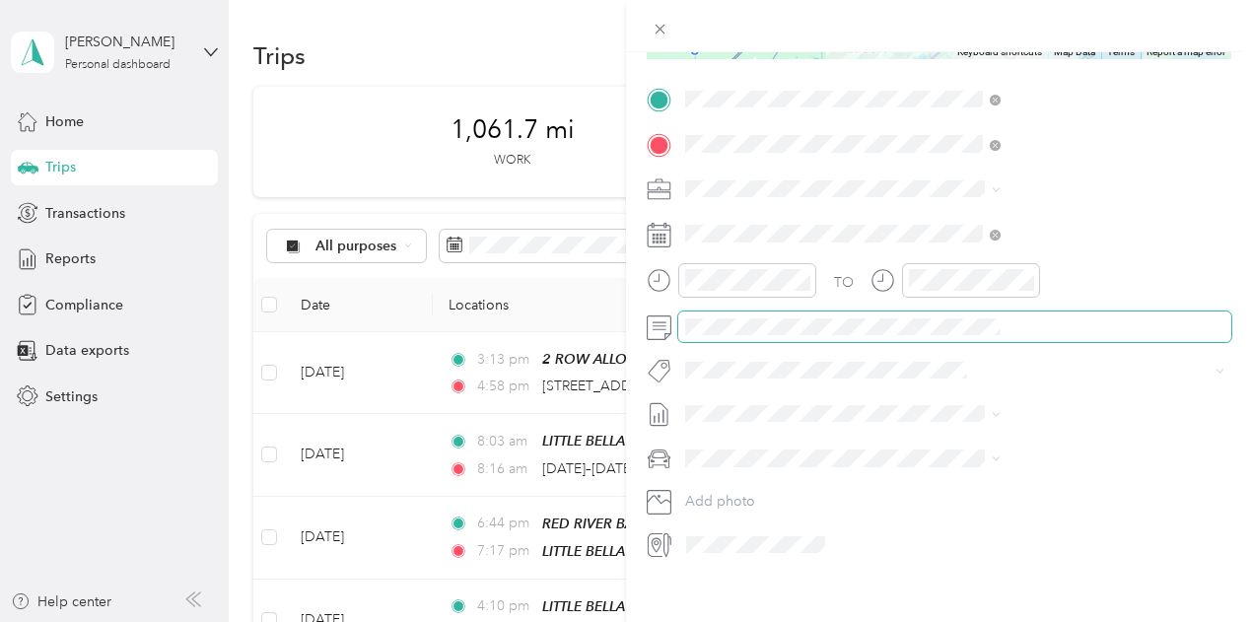
scroll to position [394, 0]
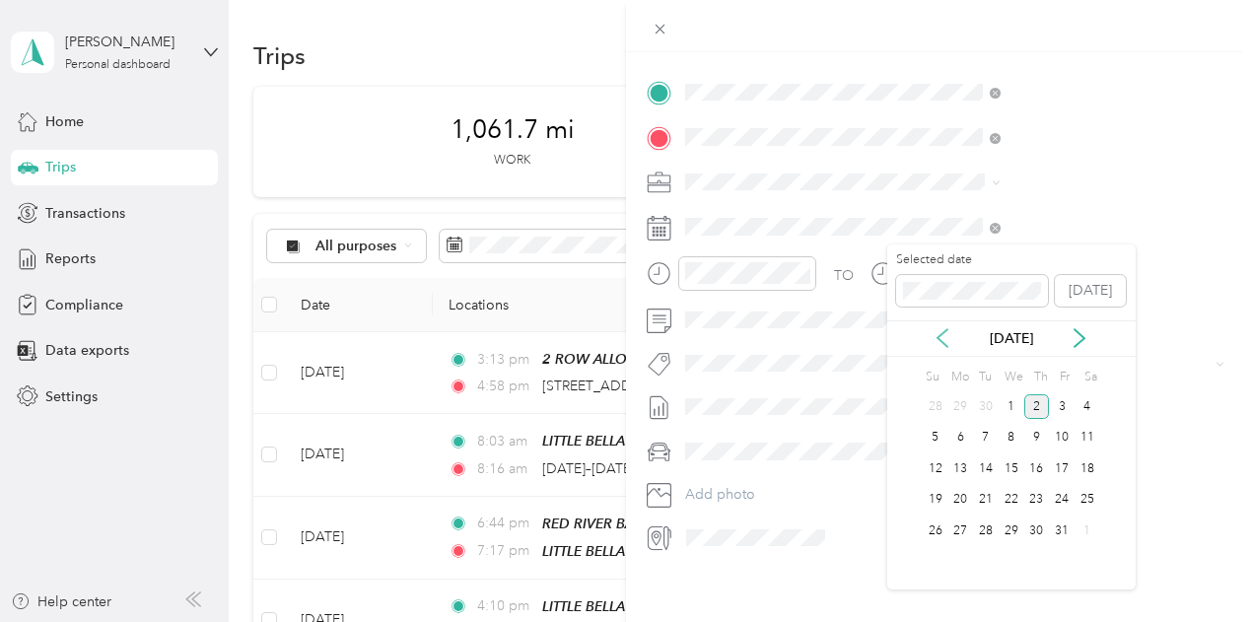
click at [941, 333] on icon at bounding box center [943, 338] width 20 height 20
click at [1016, 496] on div "24" at bounding box center [1012, 500] width 26 height 25
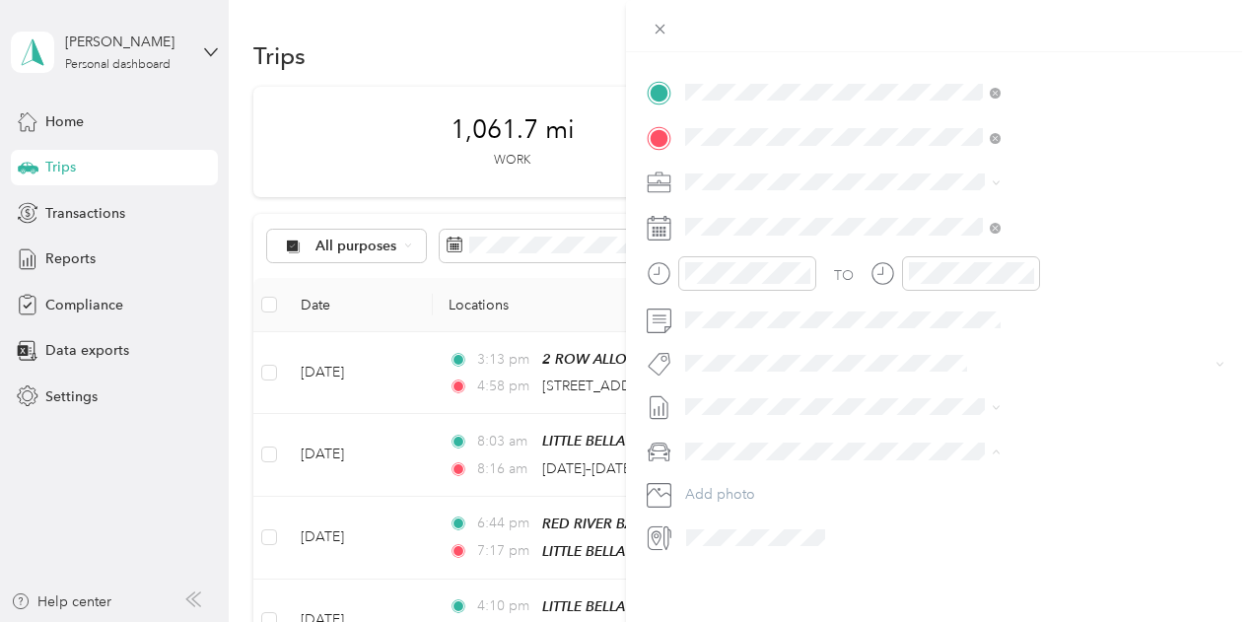
click at [964, 480] on span "Kia Stinger" at bounding box center [934, 485] width 67 height 17
click at [954, 469] on span "[DATE] - [DATE]" at bounding box center [943, 470] width 99 height 21
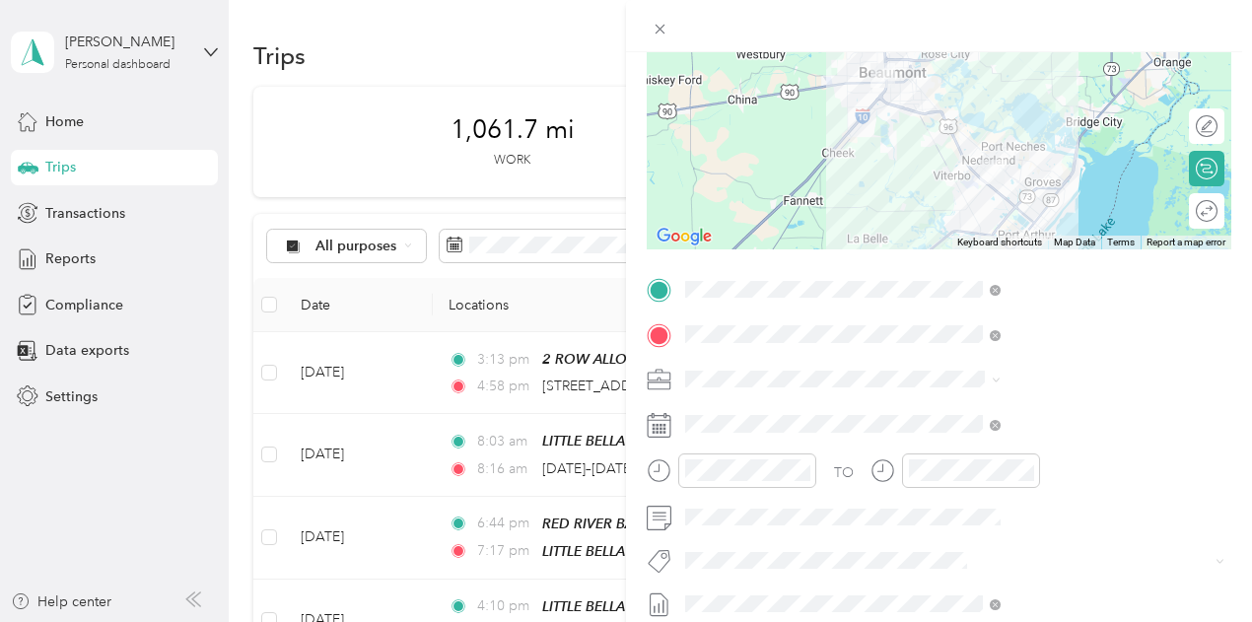
scroll to position [0, 0]
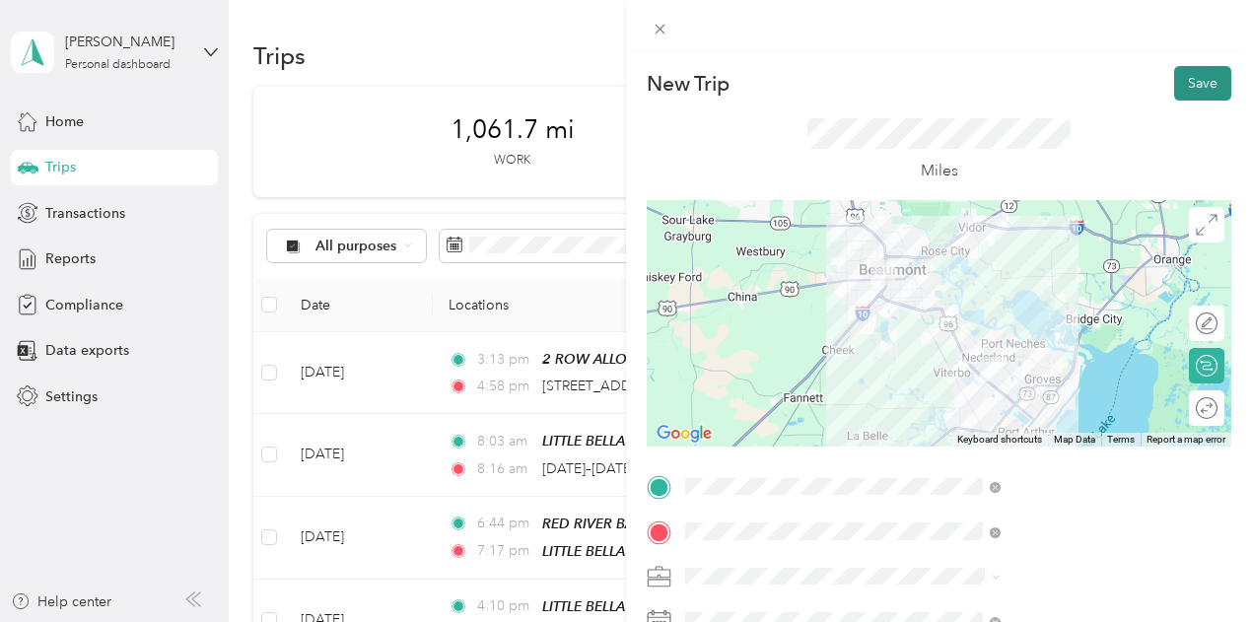
click at [1197, 80] on button "Save" at bounding box center [1202, 83] width 57 height 35
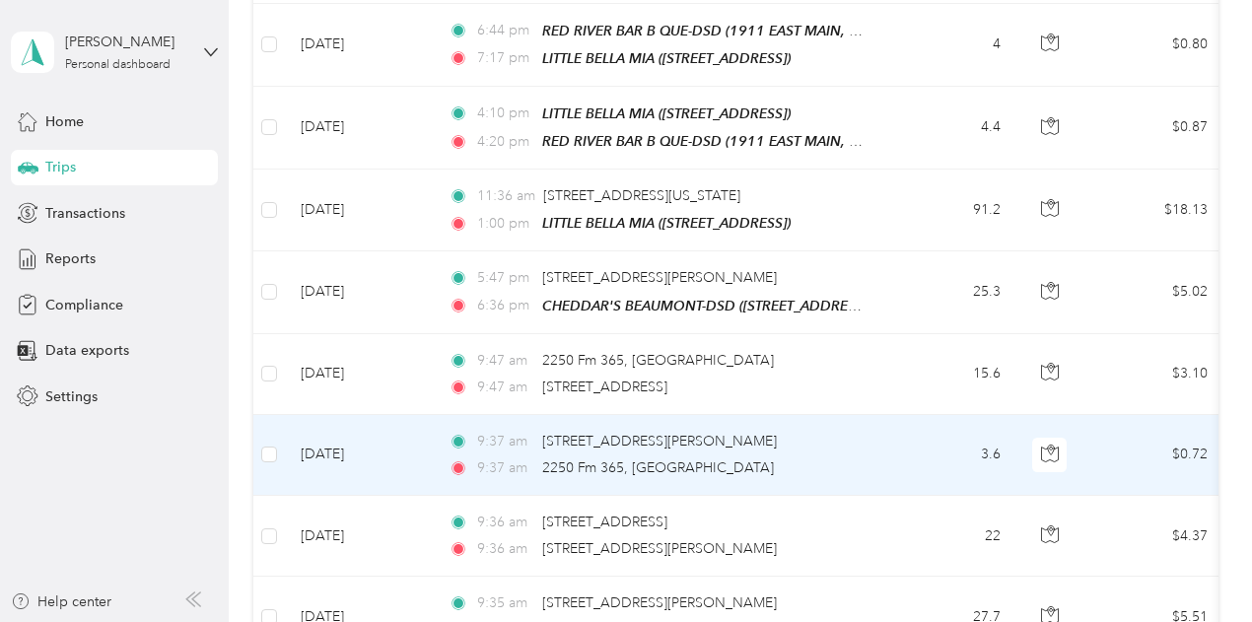
scroll to position [592, 0]
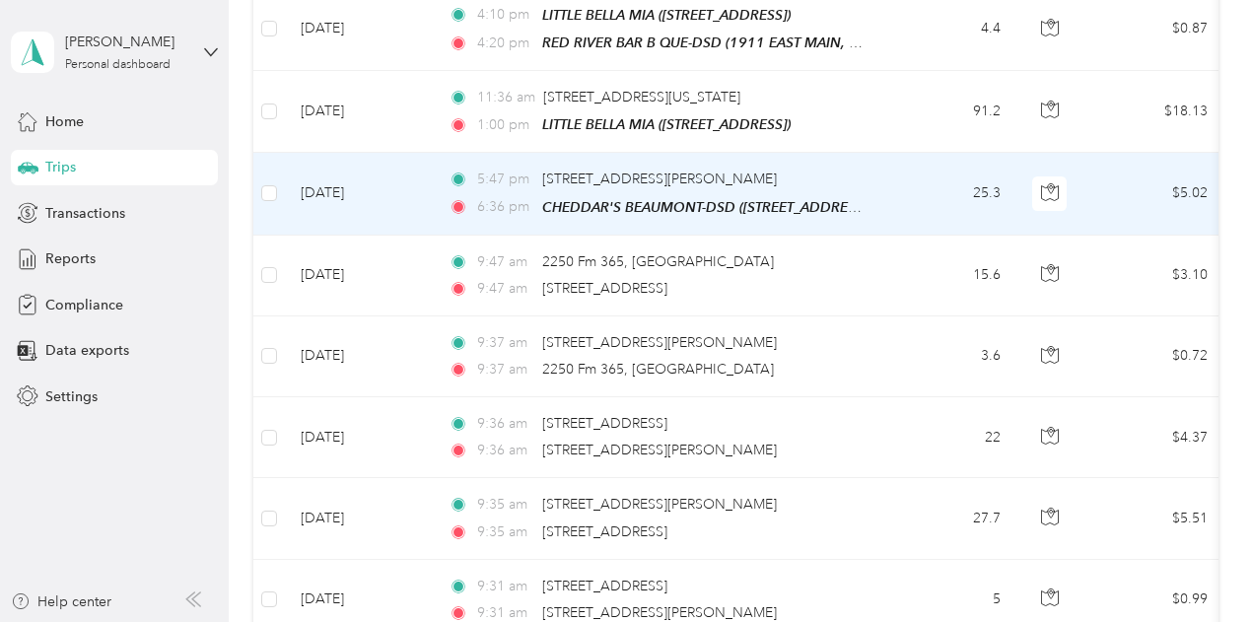
click at [910, 175] on td "25.3" at bounding box center [951, 194] width 130 height 82
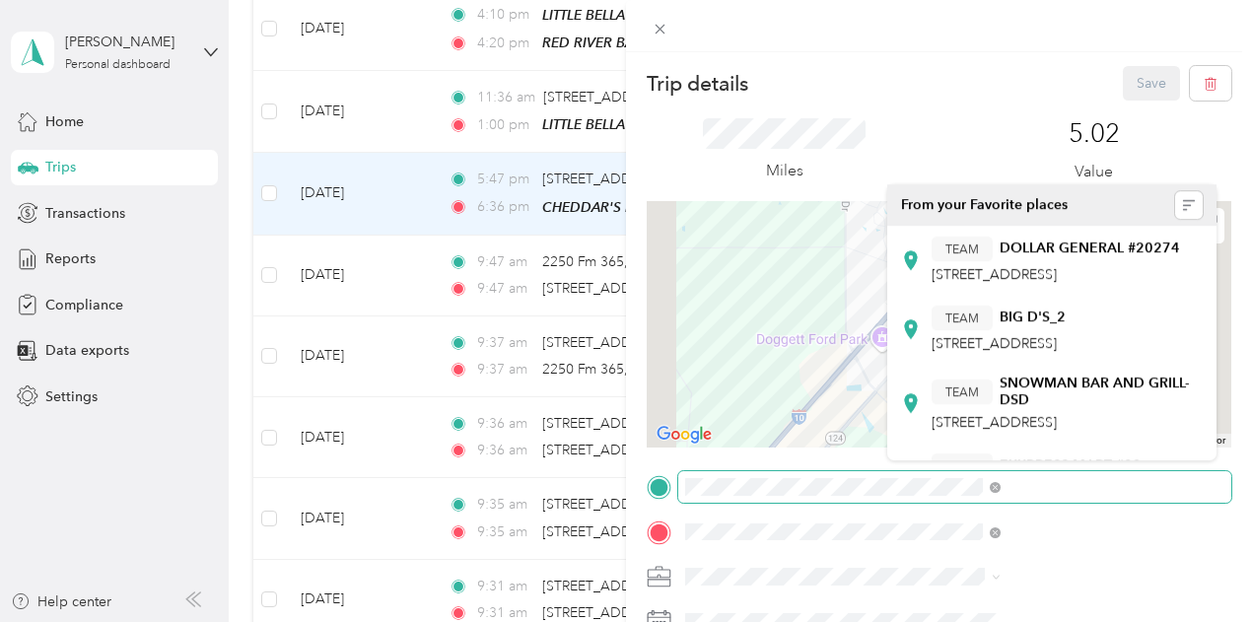
click at [993, 493] on div "Trip details Save This trip cannot be edited because it is either under review,…" at bounding box center [939, 506] width 585 height 881
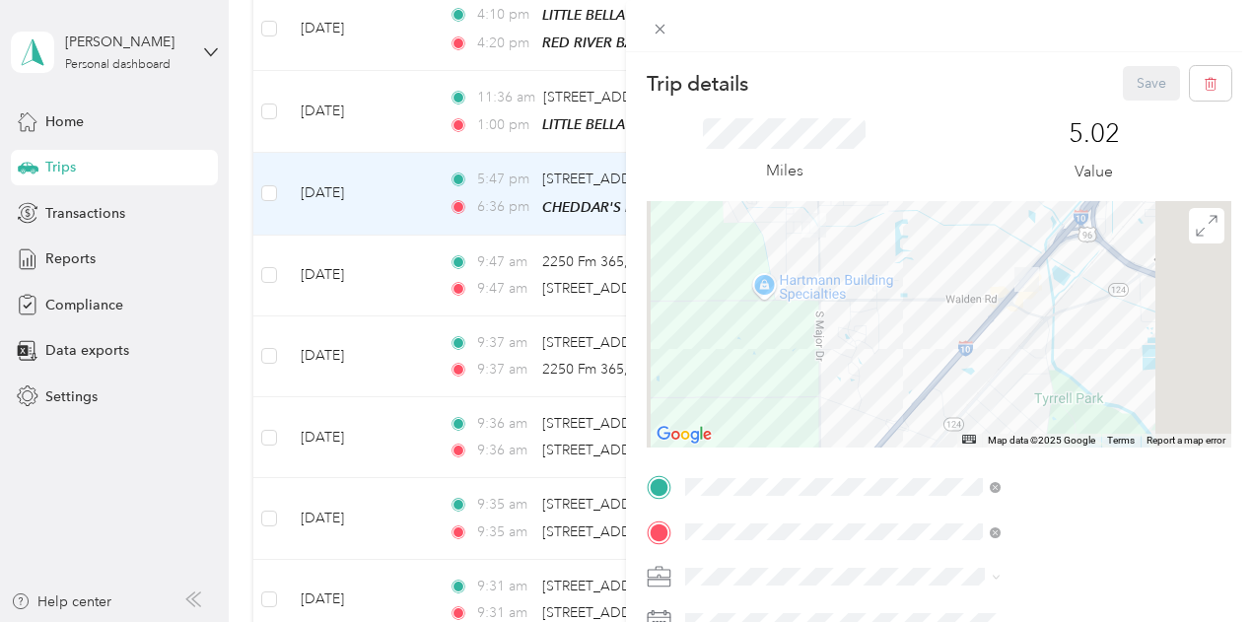
drag, startPoint x: 954, startPoint y: 255, endPoint x: 939, endPoint y: 360, distance: 105.7
click at [939, 360] on div at bounding box center [939, 324] width 585 height 246
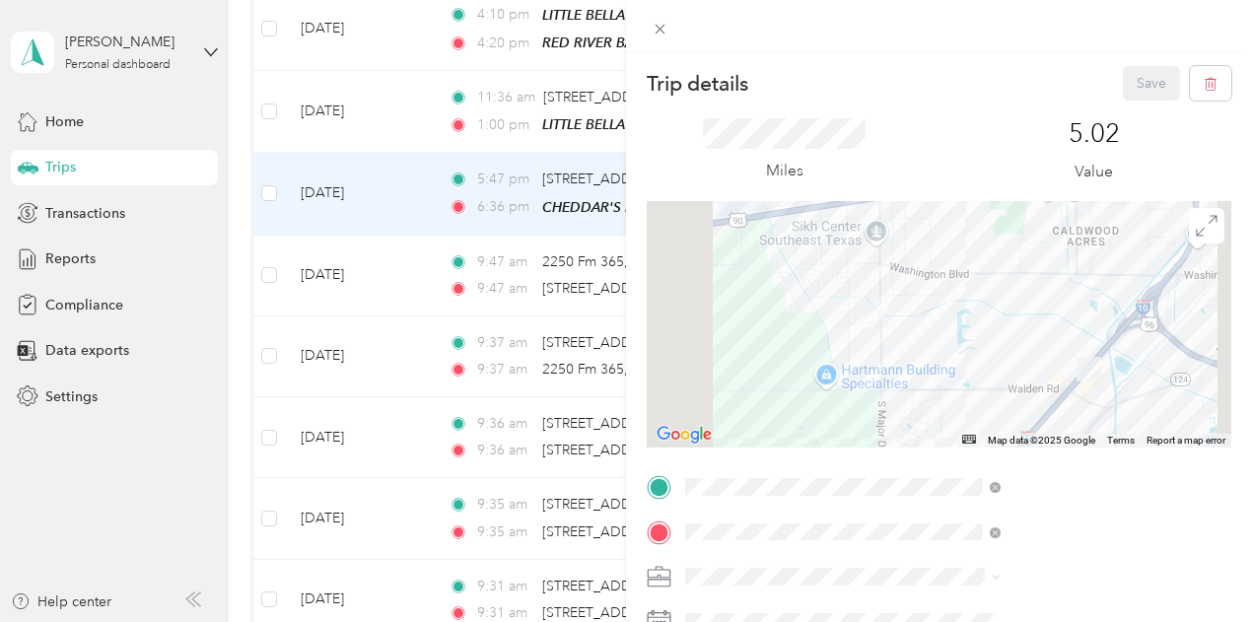
drag, startPoint x: 986, startPoint y: 376, endPoint x: 1051, endPoint y: 441, distance: 92.0
click at [1051, 441] on div "Map Data Map data ©2025 Google Map data ©2025 Google 1 km Click to toggle betwe…" at bounding box center [939, 324] width 585 height 246
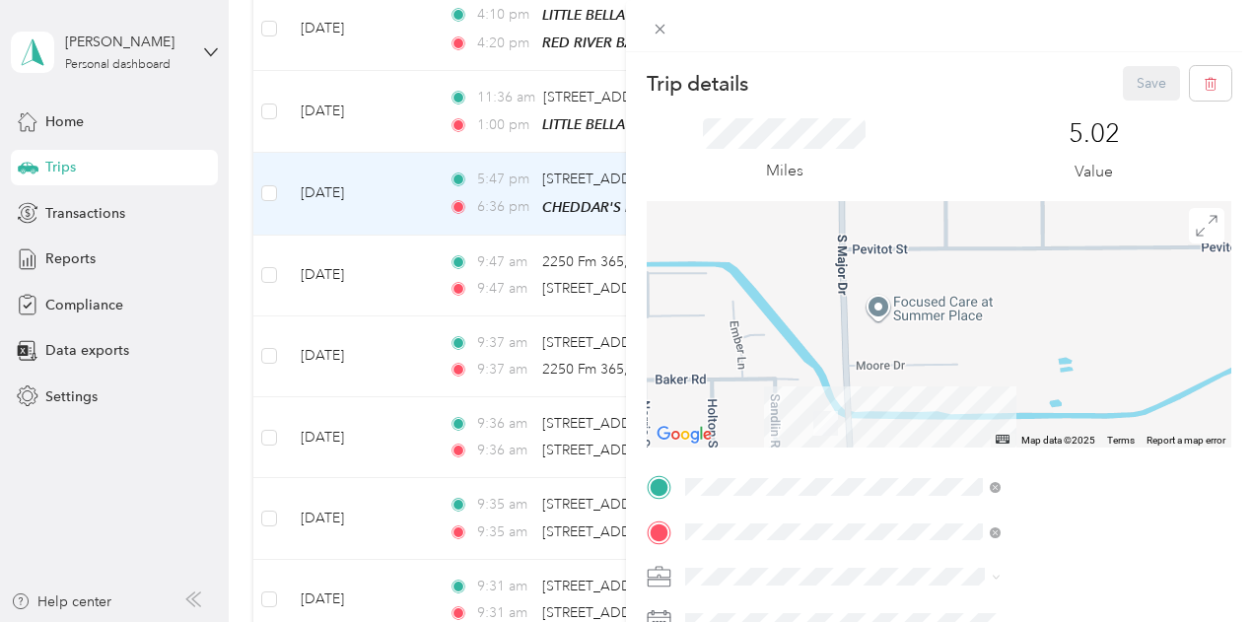
drag, startPoint x: 1120, startPoint y: 299, endPoint x: 1035, endPoint y: 445, distance: 168.8
click at [1035, 445] on div "Map Data Map data ©2025 Map data ©2025 100 m Click to toggle between metric and…" at bounding box center [939, 324] width 585 height 246
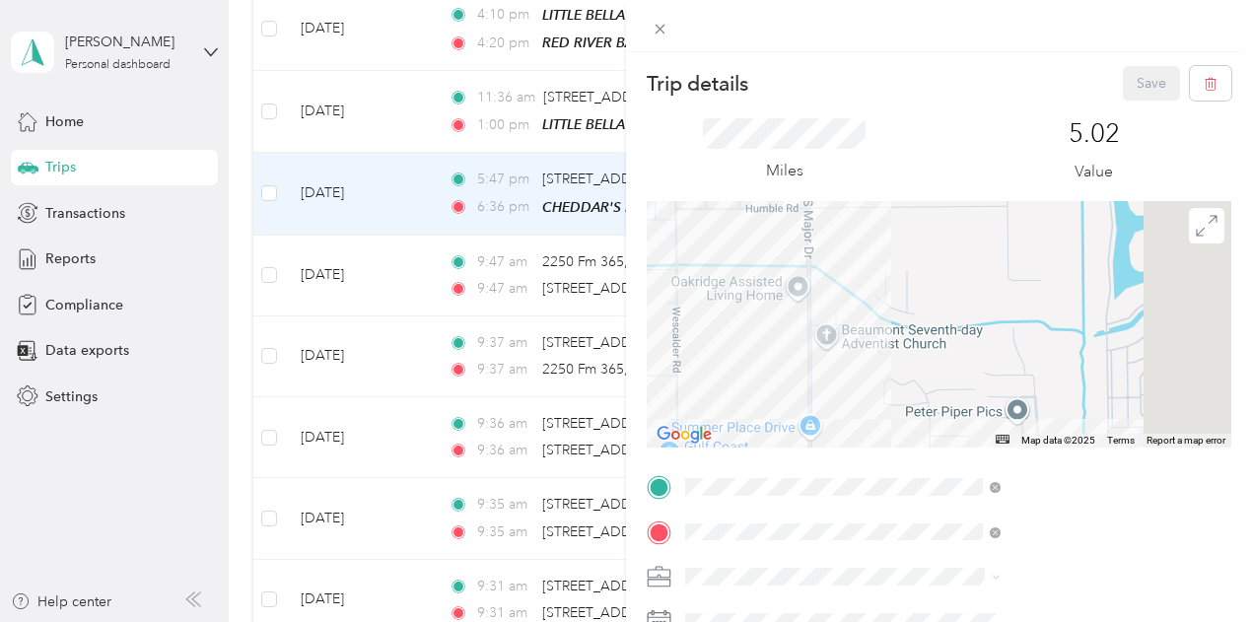
drag, startPoint x: 1055, startPoint y: 417, endPoint x: 963, endPoint y: 200, distance: 235.5
click at [963, 201] on div at bounding box center [939, 324] width 585 height 246
drag, startPoint x: 984, startPoint y: 344, endPoint x: 1027, endPoint y: 218, distance: 133.4
click at [1027, 218] on div at bounding box center [939, 324] width 585 height 246
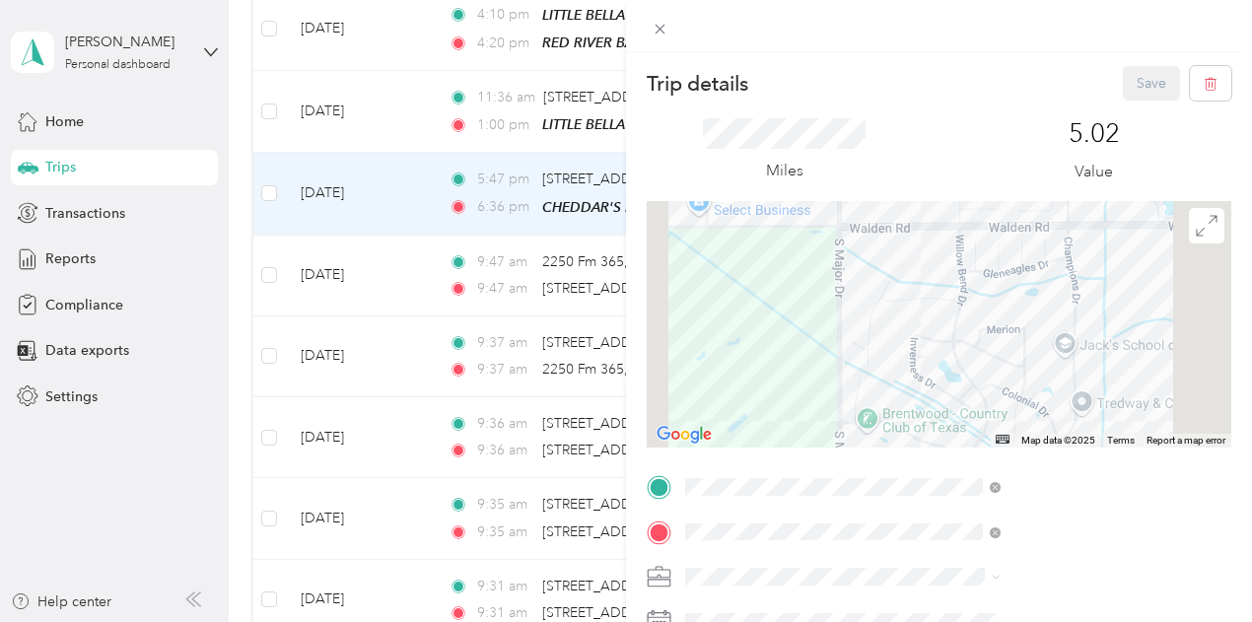
drag, startPoint x: 1037, startPoint y: 332, endPoint x: 902, endPoint y: 337, distance: 135.2
click at [902, 337] on div at bounding box center [939, 324] width 585 height 246
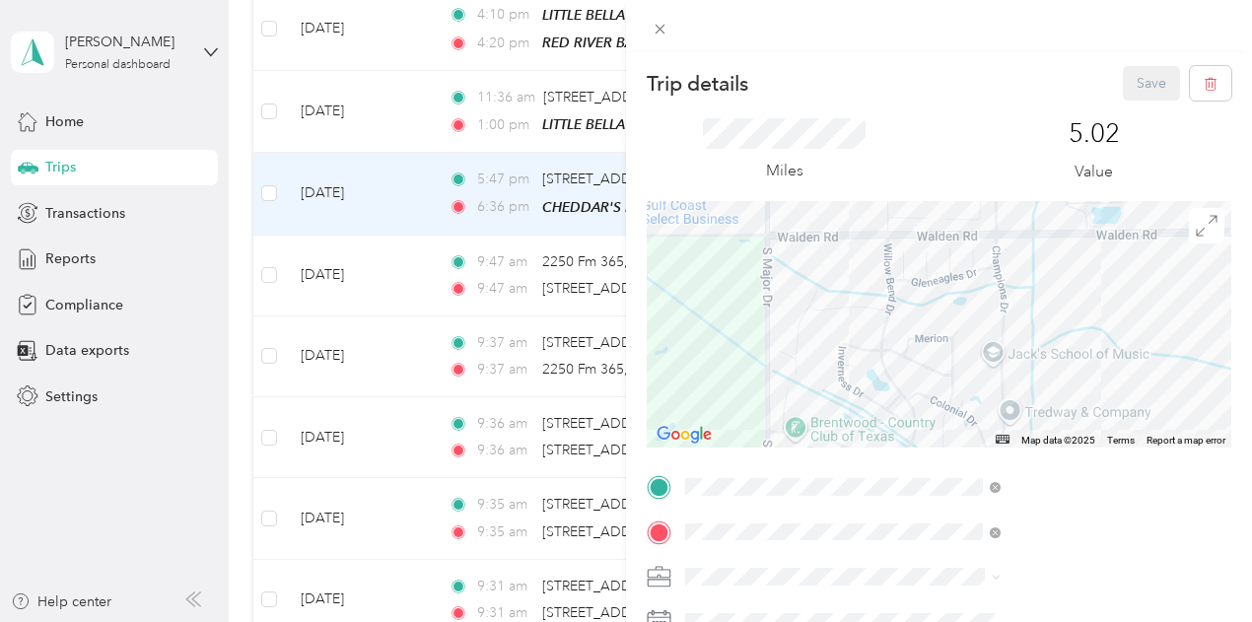
drag, startPoint x: 1083, startPoint y: 314, endPoint x: 904, endPoint y: 339, distance: 180.3
click at [904, 339] on div at bounding box center [939, 324] width 585 height 246
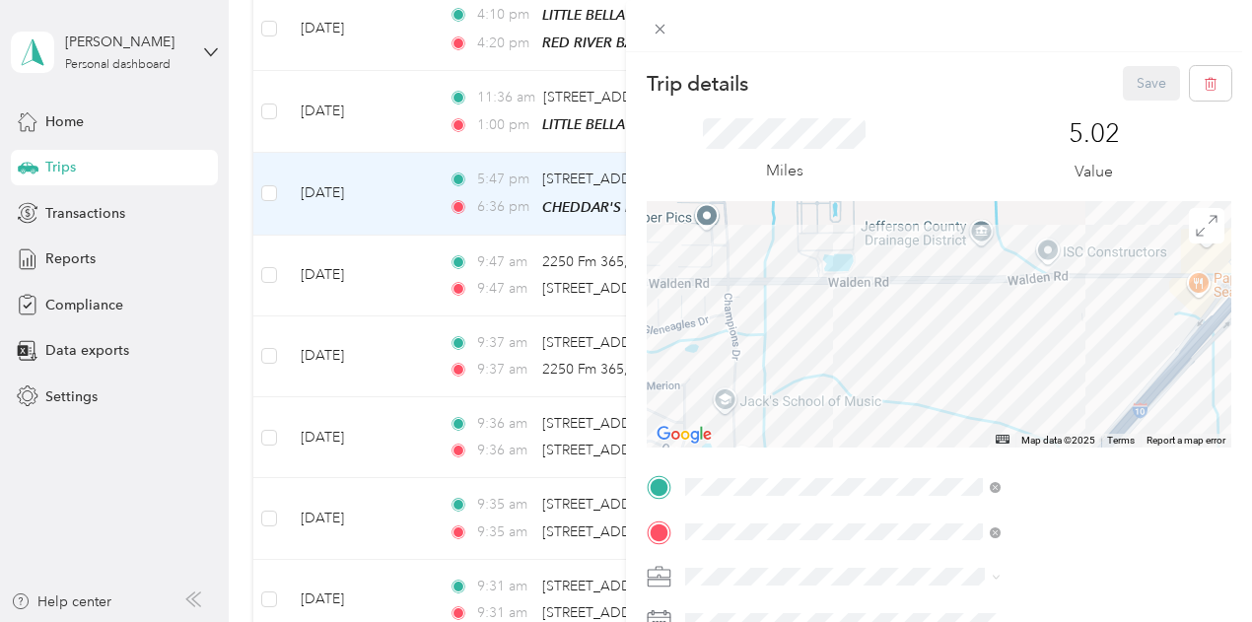
drag, startPoint x: 1061, startPoint y: 323, endPoint x: 960, endPoint y: 349, distance: 103.8
click at [960, 349] on div at bounding box center [939, 324] width 585 height 246
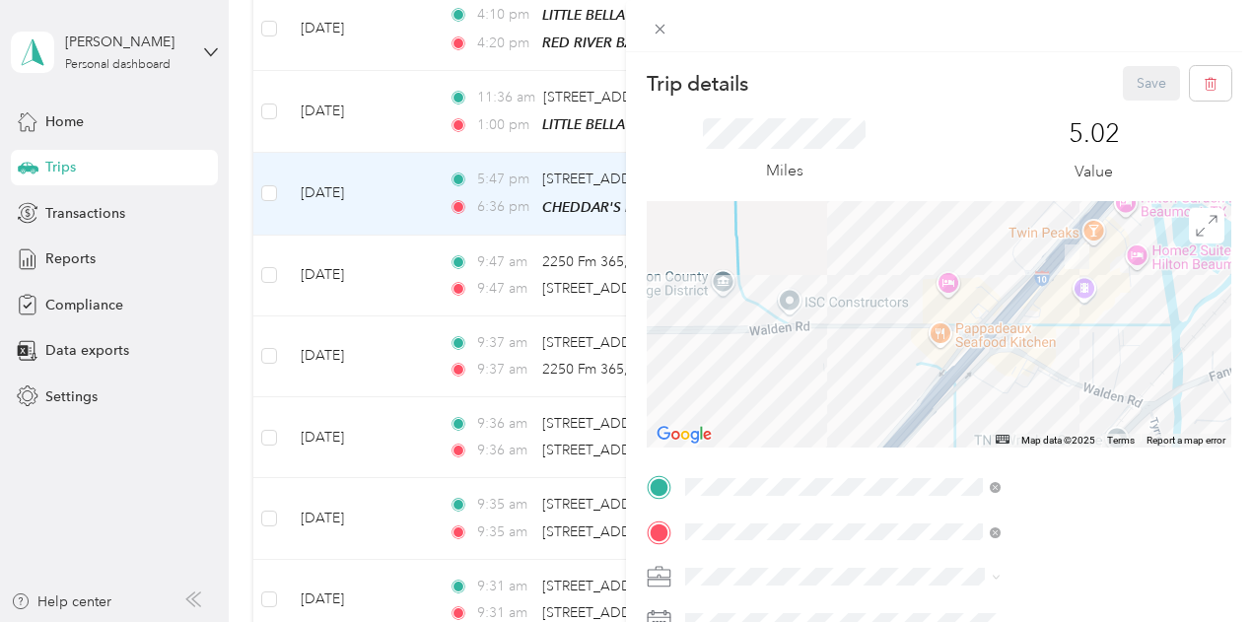
drag, startPoint x: 1078, startPoint y: 356, endPoint x: 908, endPoint y: 384, distance: 171.8
click at [908, 384] on div at bounding box center [939, 324] width 585 height 246
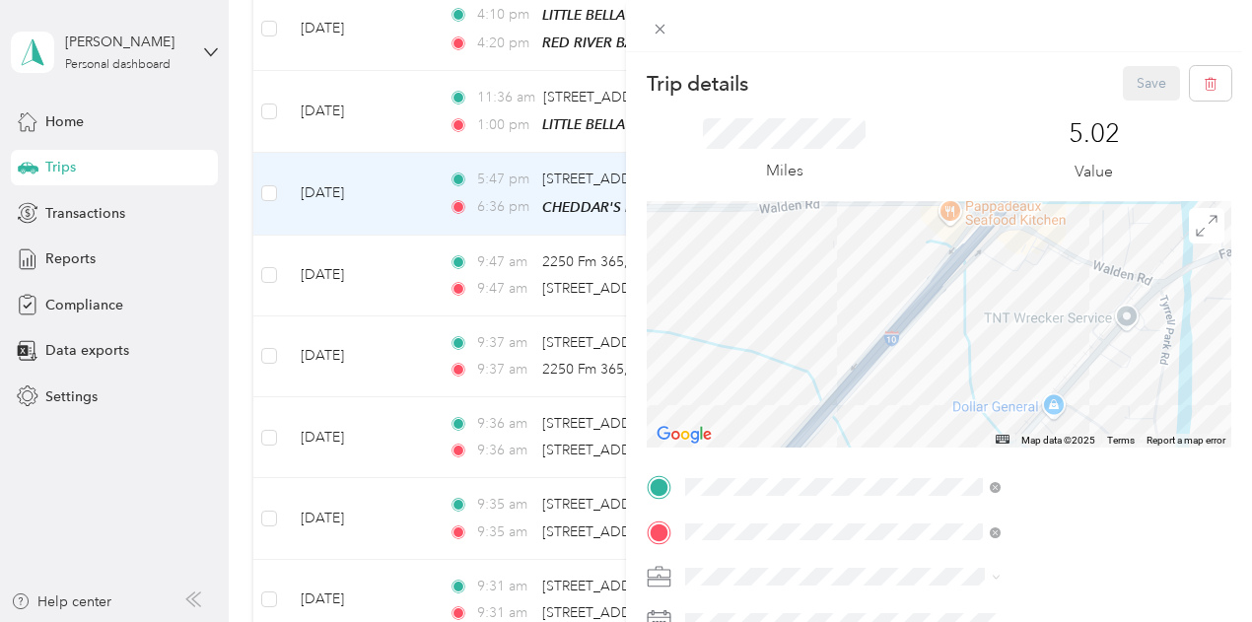
drag, startPoint x: 1163, startPoint y: 306, endPoint x: 1171, endPoint y: 182, distance: 123.5
click at [1171, 182] on div "Trip details Save This trip cannot be edited because it is either under review,…" at bounding box center [939, 506] width 585 height 881
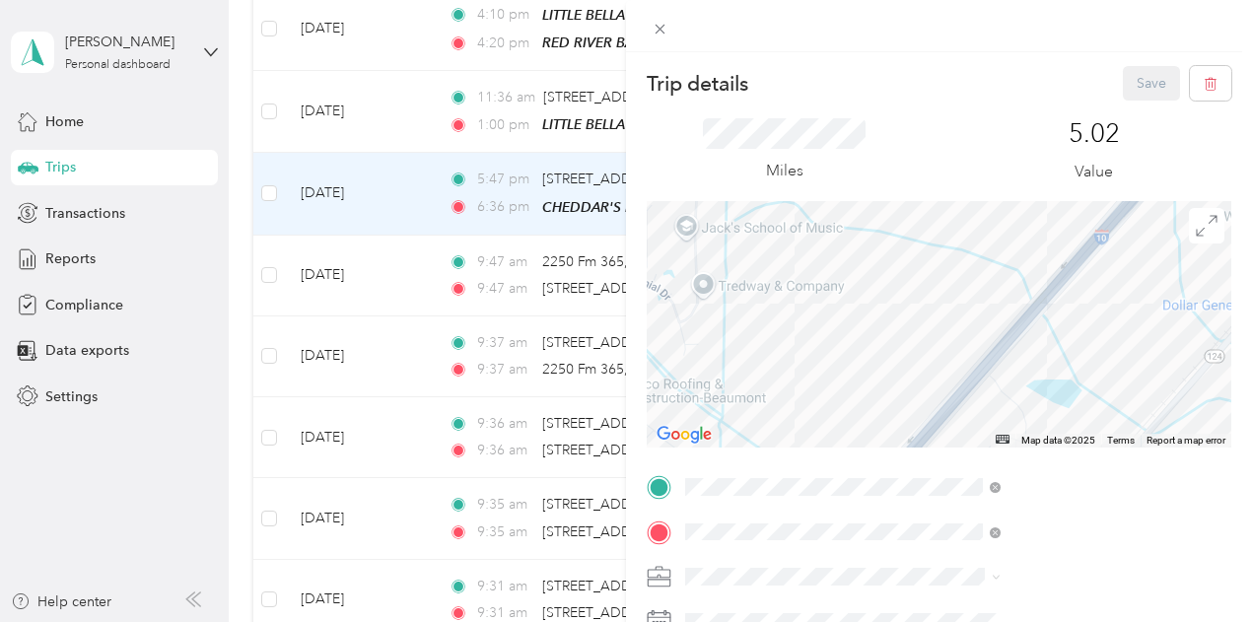
drag, startPoint x: 925, startPoint y: 313, endPoint x: 1126, endPoint y: 219, distance: 221.9
click at [1126, 219] on div at bounding box center [939, 324] width 585 height 246
drag, startPoint x: 990, startPoint y: 348, endPoint x: 1055, endPoint y: 226, distance: 138.5
click at [1055, 227] on div at bounding box center [939, 324] width 585 height 246
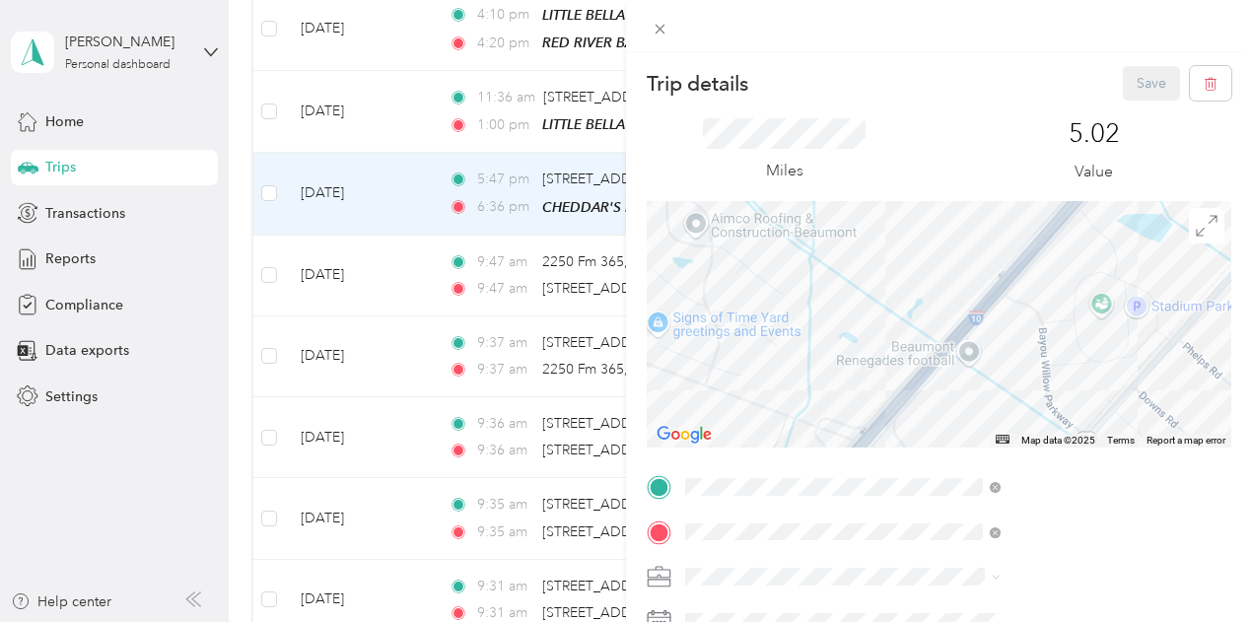
drag, startPoint x: 990, startPoint y: 318, endPoint x: 1016, endPoint y: 274, distance: 51.2
click at [1016, 274] on div at bounding box center [939, 324] width 585 height 246
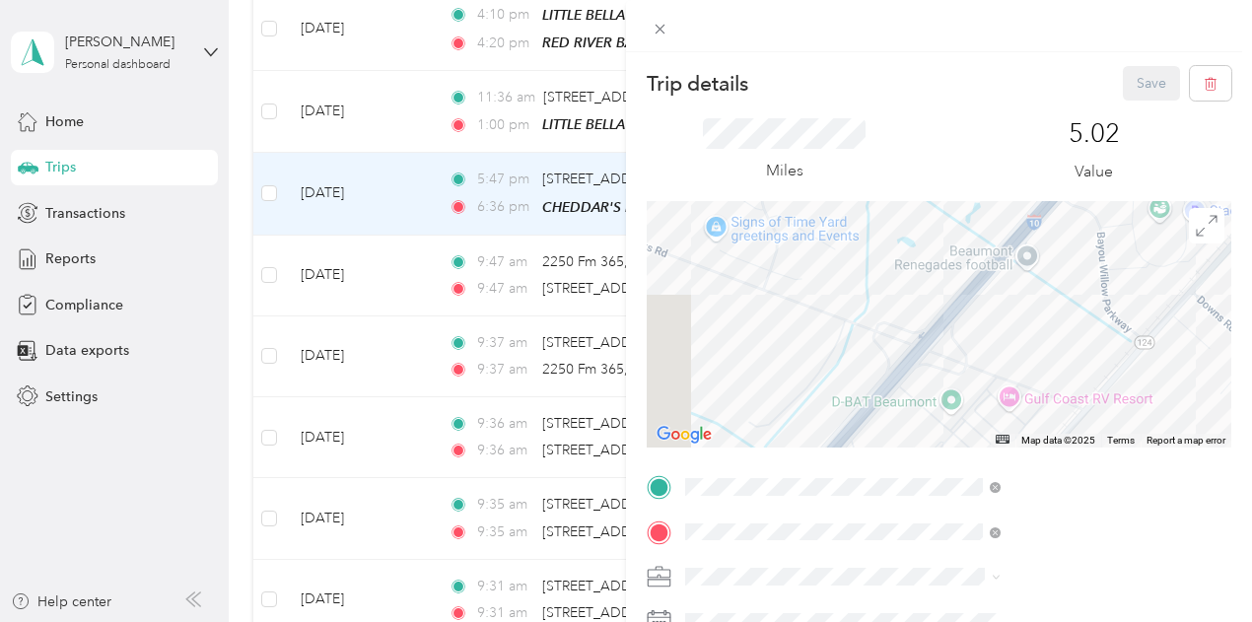
drag, startPoint x: 992, startPoint y: 281, endPoint x: 1011, endPoint y: 251, distance: 35.0
click at [1002, 263] on div at bounding box center [939, 324] width 585 height 246
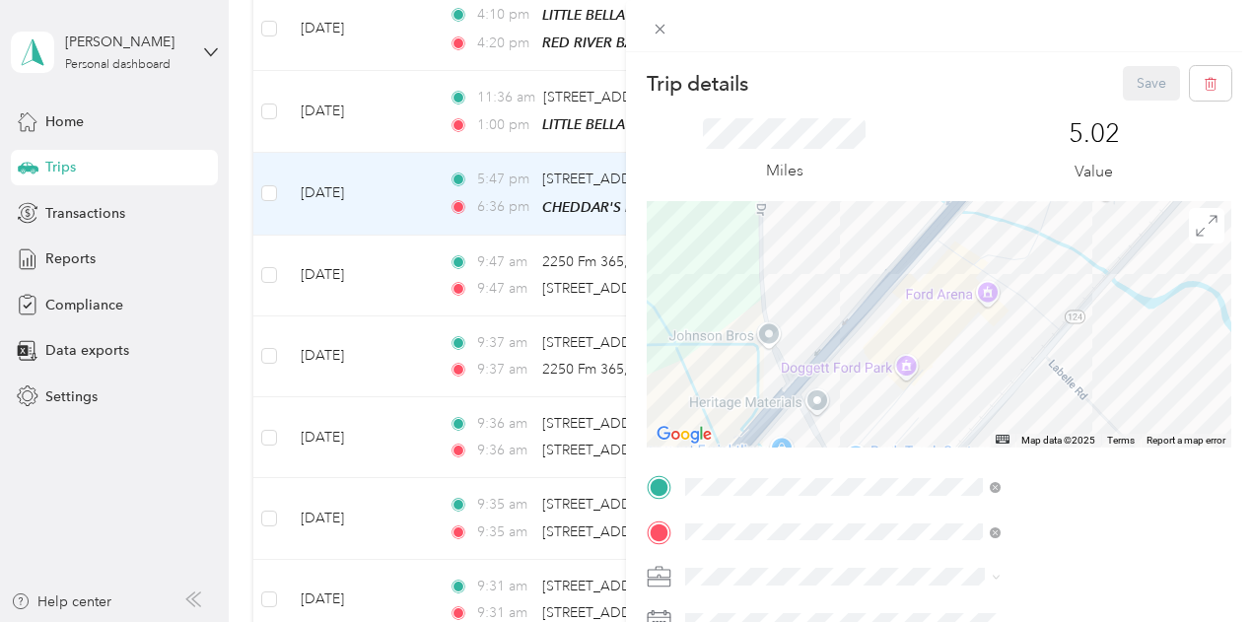
drag, startPoint x: 919, startPoint y: 301, endPoint x: 982, endPoint y: 226, distance: 98.0
click at [981, 226] on div at bounding box center [939, 324] width 585 height 246
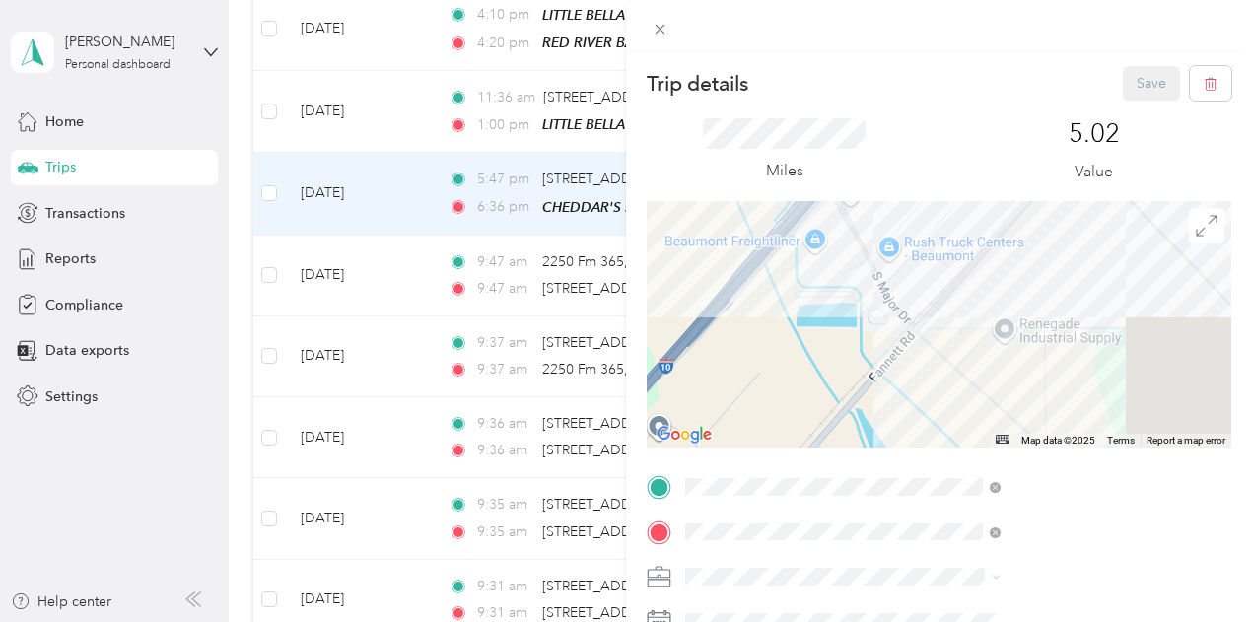
drag, startPoint x: 1018, startPoint y: 353, endPoint x: 890, endPoint y: 212, distance: 190.5
click at [890, 213] on div at bounding box center [939, 324] width 585 height 246
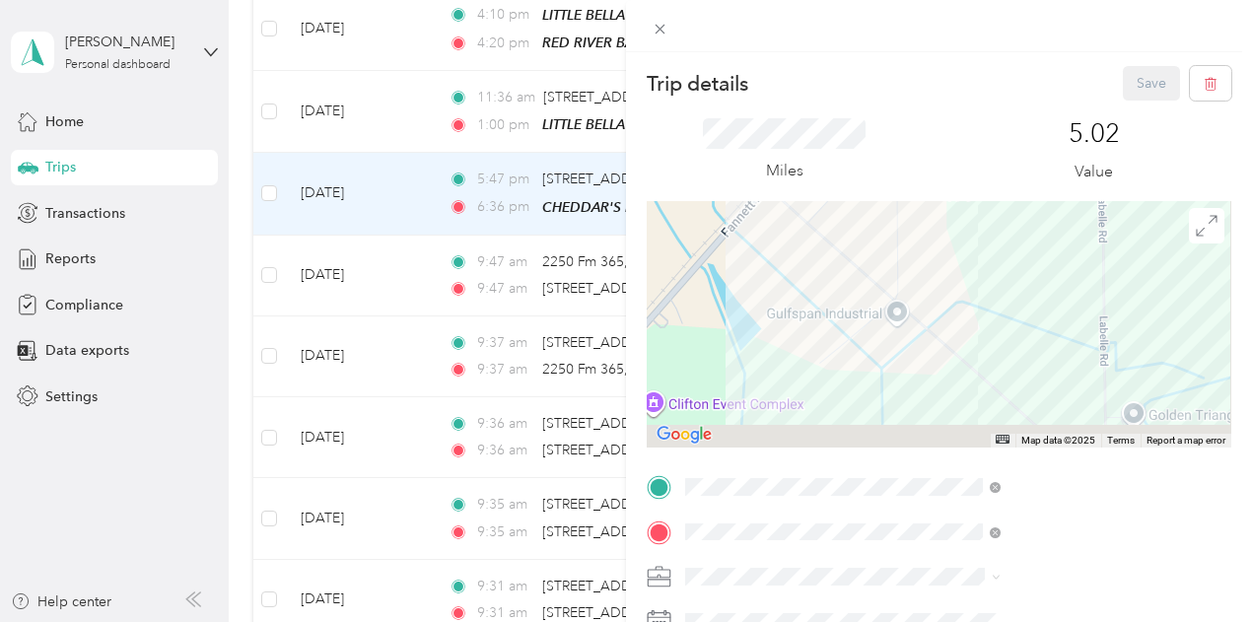
drag, startPoint x: 1032, startPoint y: 364, endPoint x: 853, endPoint y: 215, distance: 233.2
click at [877, 236] on div at bounding box center [939, 324] width 585 height 246
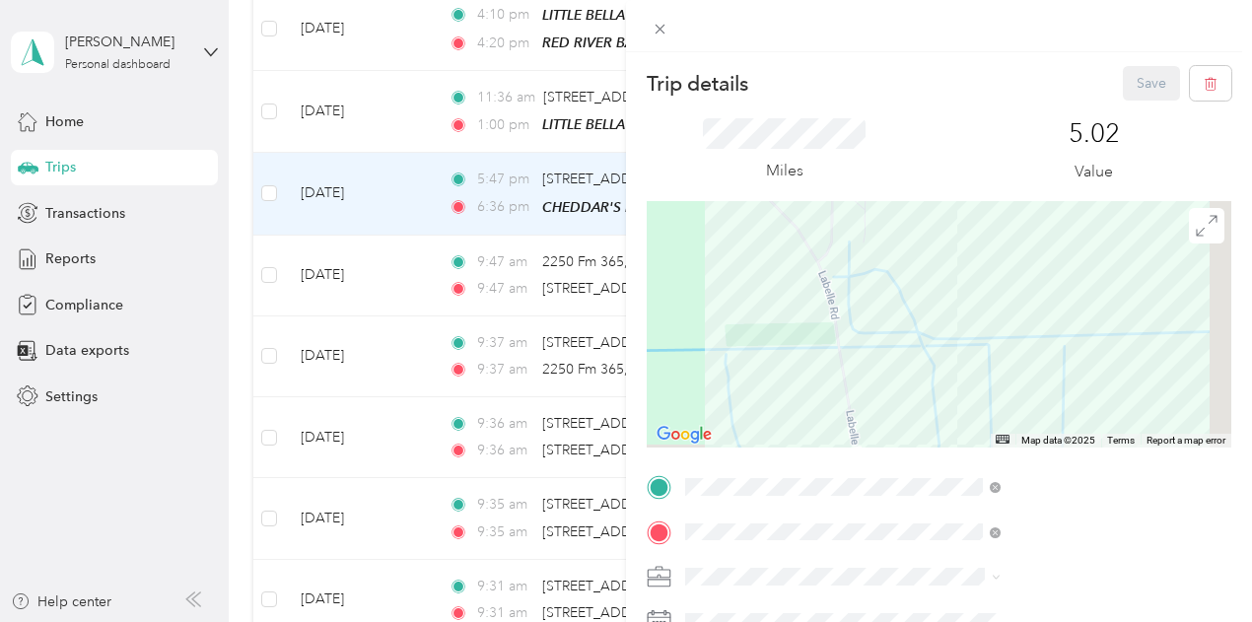
drag, startPoint x: 985, startPoint y: 352, endPoint x: 986, endPoint y: 202, distance: 149.9
click at [986, 211] on div at bounding box center [939, 324] width 585 height 246
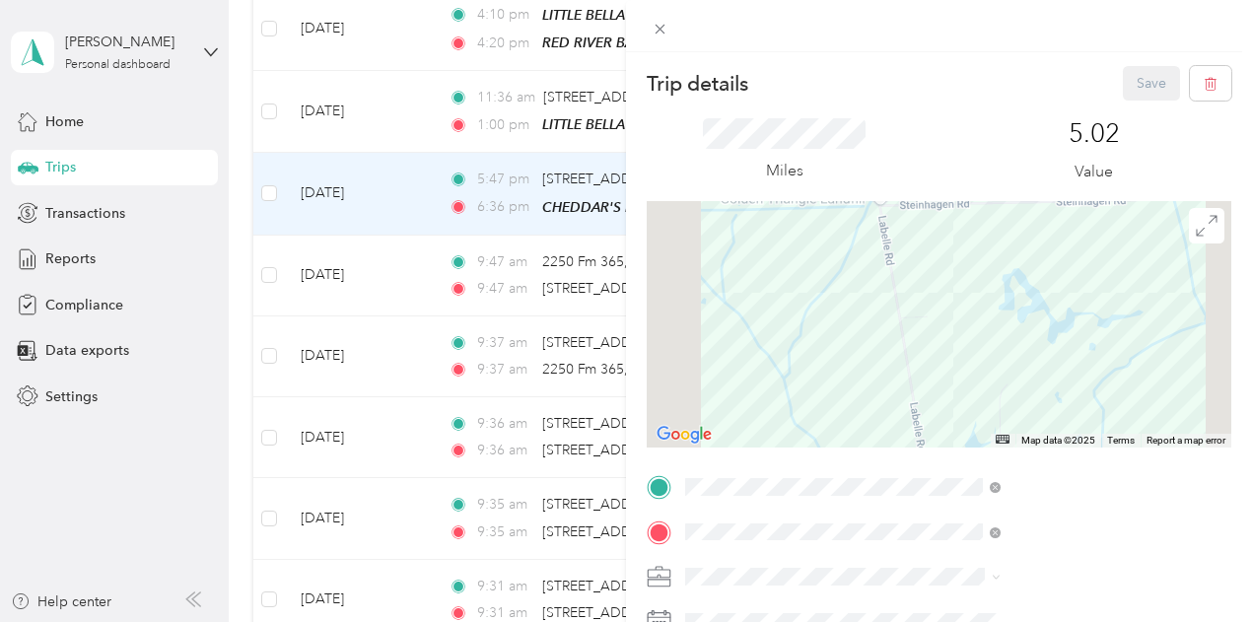
drag, startPoint x: 1054, startPoint y: 365, endPoint x: 1045, endPoint y: 249, distance: 115.7
click at [1046, 253] on div at bounding box center [939, 324] width 585 height 246
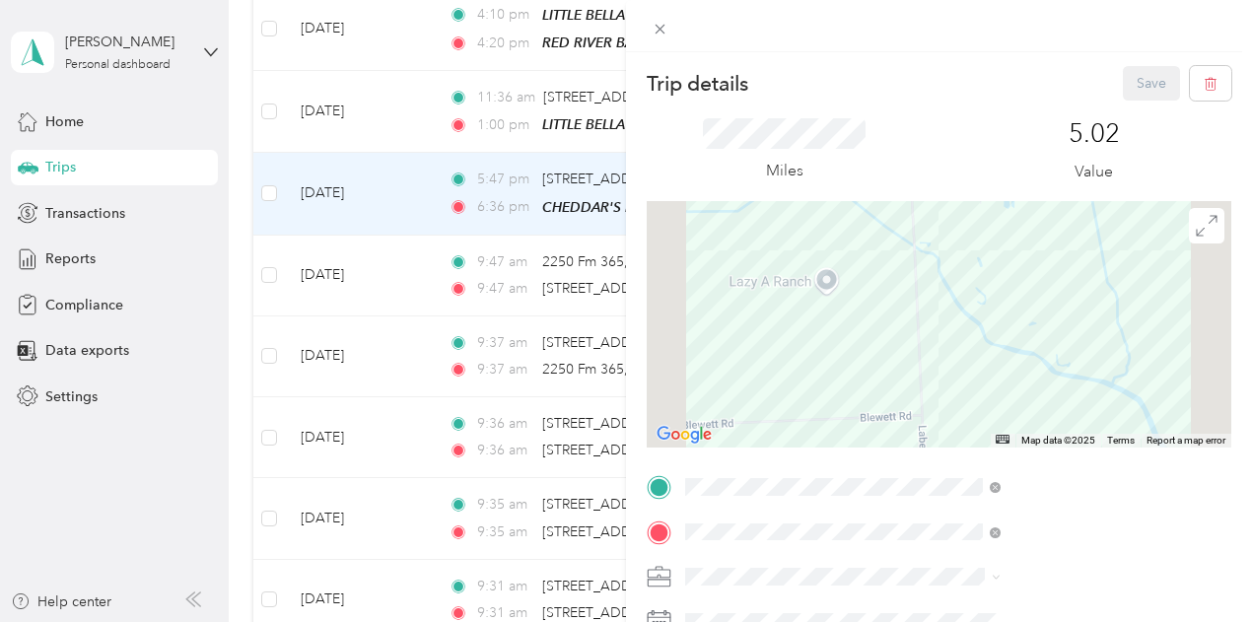
drag, startPoint x: 1066, startPoint y: 368, endPoint x: 1066, endPoint y: 224, distance: 143.9
click at [1066, 228] on div at bounding box center [939, 324] width 585 height 246
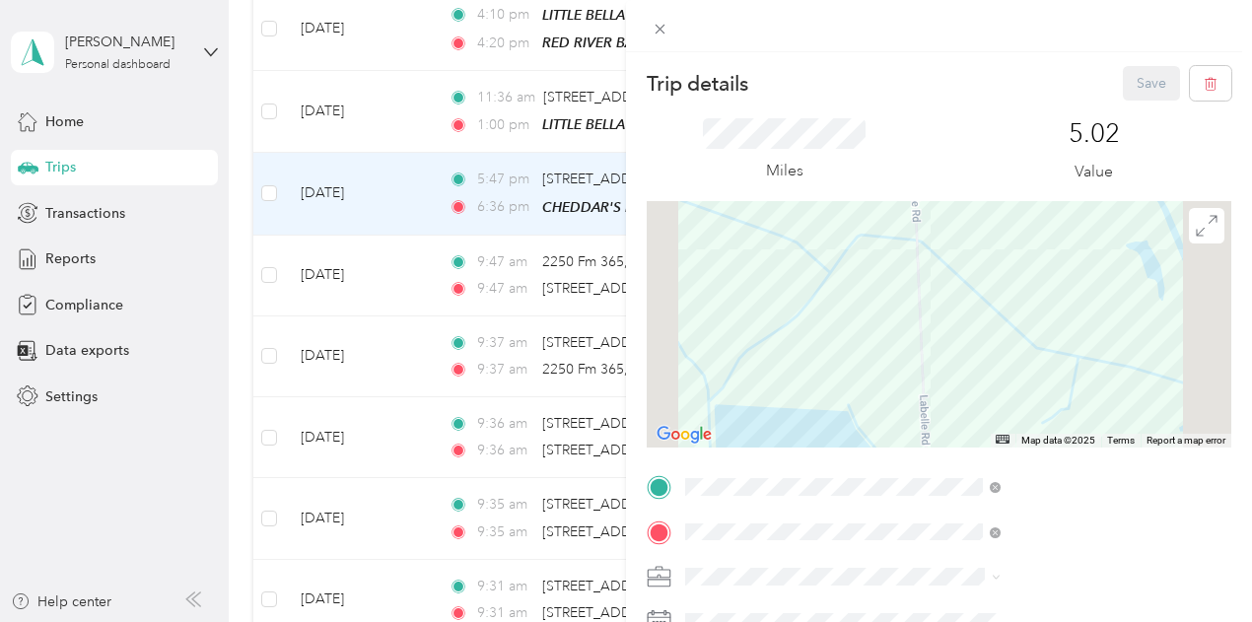
drag, startPoint x: 1083, startPoint y: 342, endPoint x: 1038, endPoint y: 188, distance: 160.1
click at [1038, 188] on div "Trip details Save This trip cannot be edited because it is either under review,…" at bounding box center [939, 506] width 585 height 881
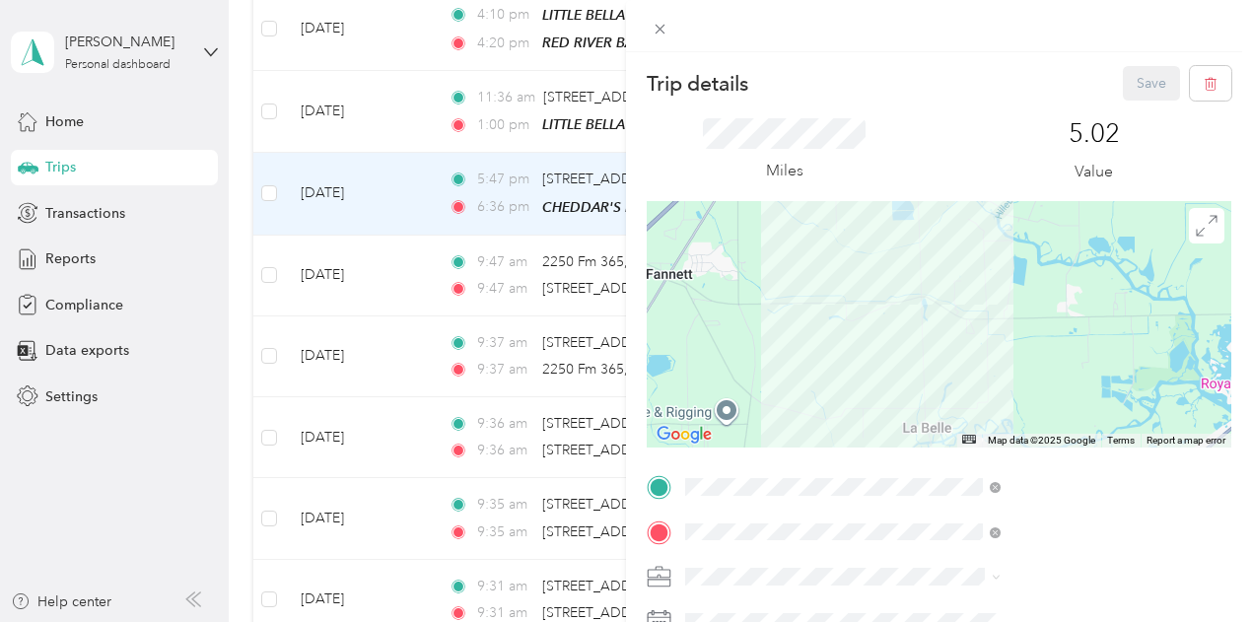
drag, startPoint x: 1063, startPoint y: 356, endPoint x: 1036, endPoint y: 178, distance: 179.5
click at [1036, 178] on div "Trip details Save This trip cannot be edited because it is either under review,…" at bounding box center [939, 506] width 585 height 881
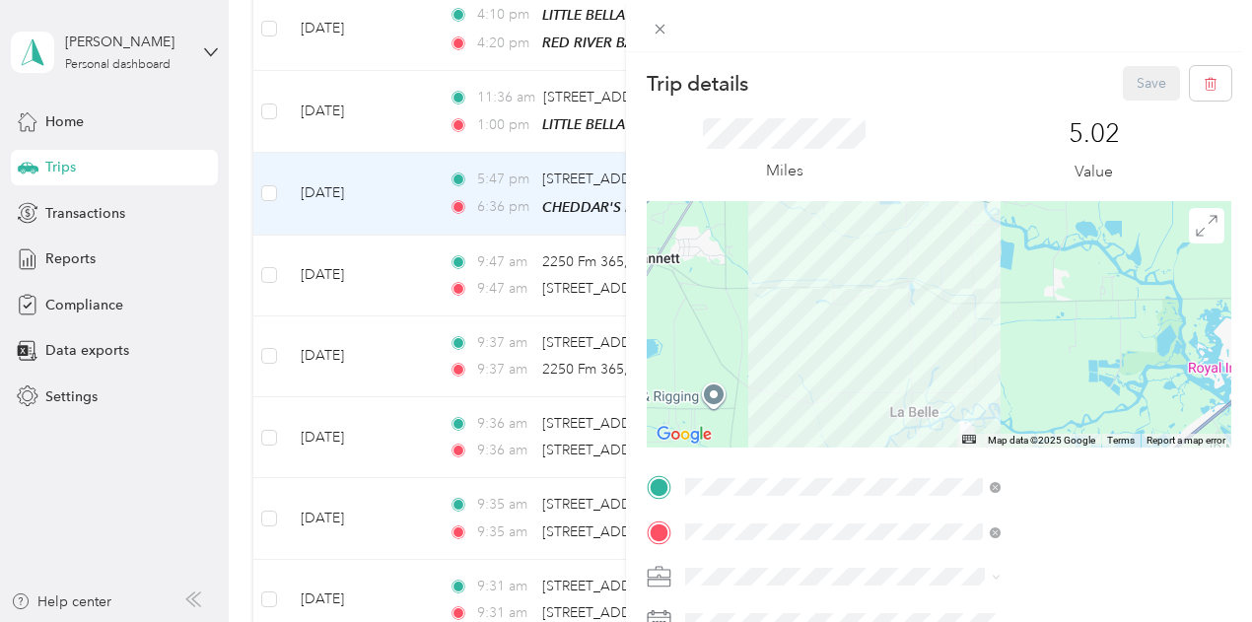
drag, startPoint x: 1043, startPoint y: 281, endPoint x: 1070, endPoint y: 428, distance: 149.3
click at [1069, 424] on div at bounding box center [939, 324] width 585 height 246
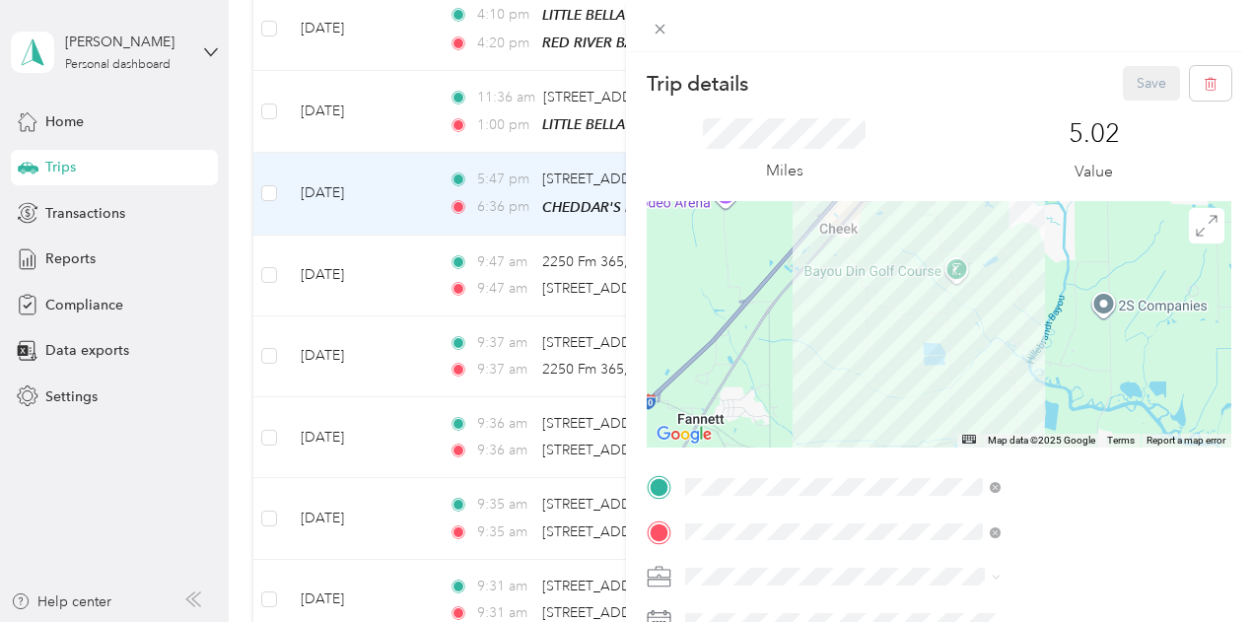
drag, startPoint x: 1099, startPoint y: 233, endPoint x: 1104, endPoint y: 330, distance: 97.7
click at [1104, 325] on div at bounding box center [939, 324] width 585 height 246
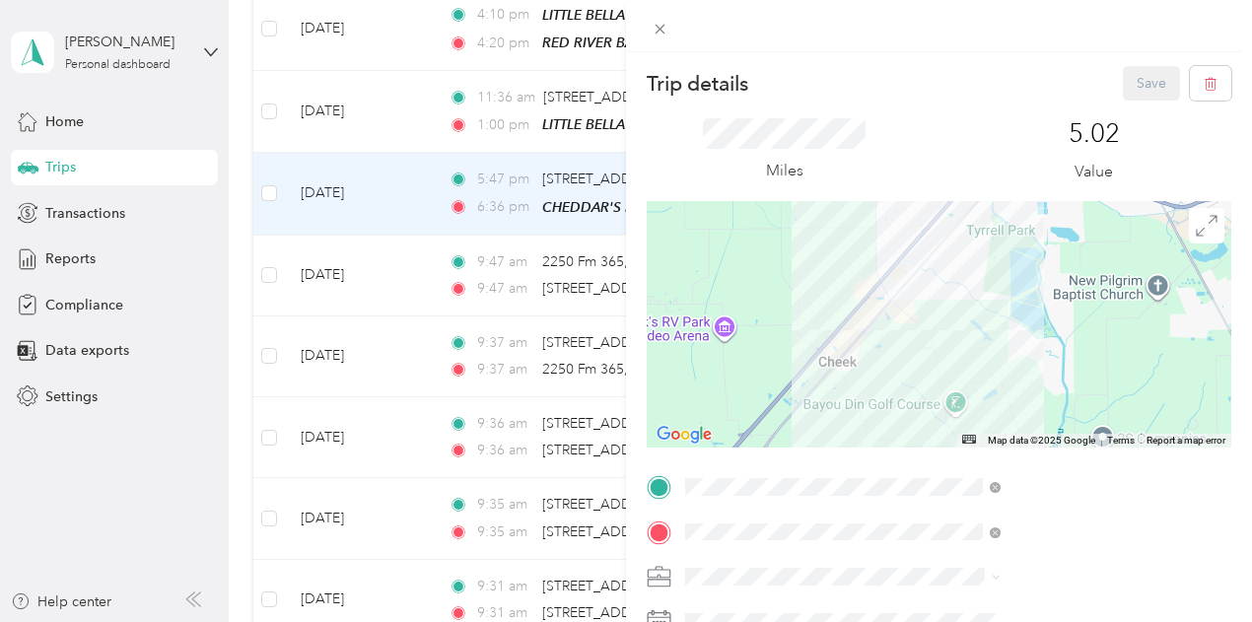
drag, startPoint x: 1067, startPoint y: 273, endPoint x: 1054, endPoint y: 312, distance: 40.5
click at [1054, 312] on div at bounding box center [939, 324] width 585 height 246
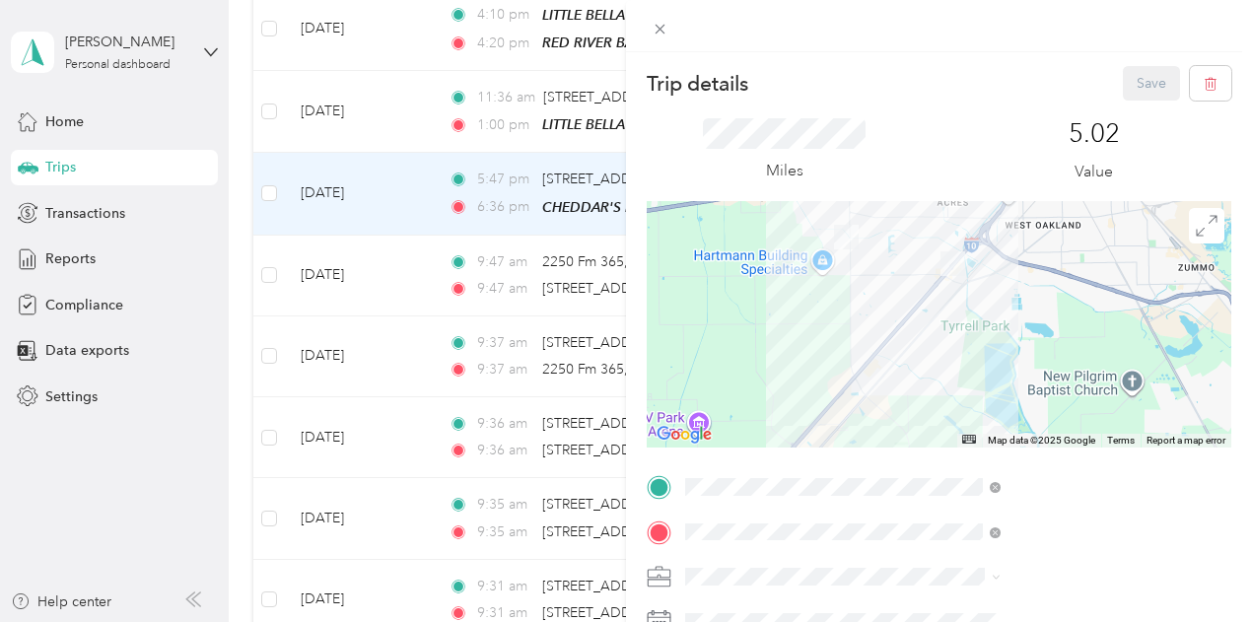
drag, startPoint x: 977, startPoint y: 257, endPoint x: 962, endPoint y: 317, distance: 61.9
click at [962, 317] on div at bounding box center [939, 324] width 585 height 246
click at [674, 18] on span at bounding box center [661, 29] width 28 height 28
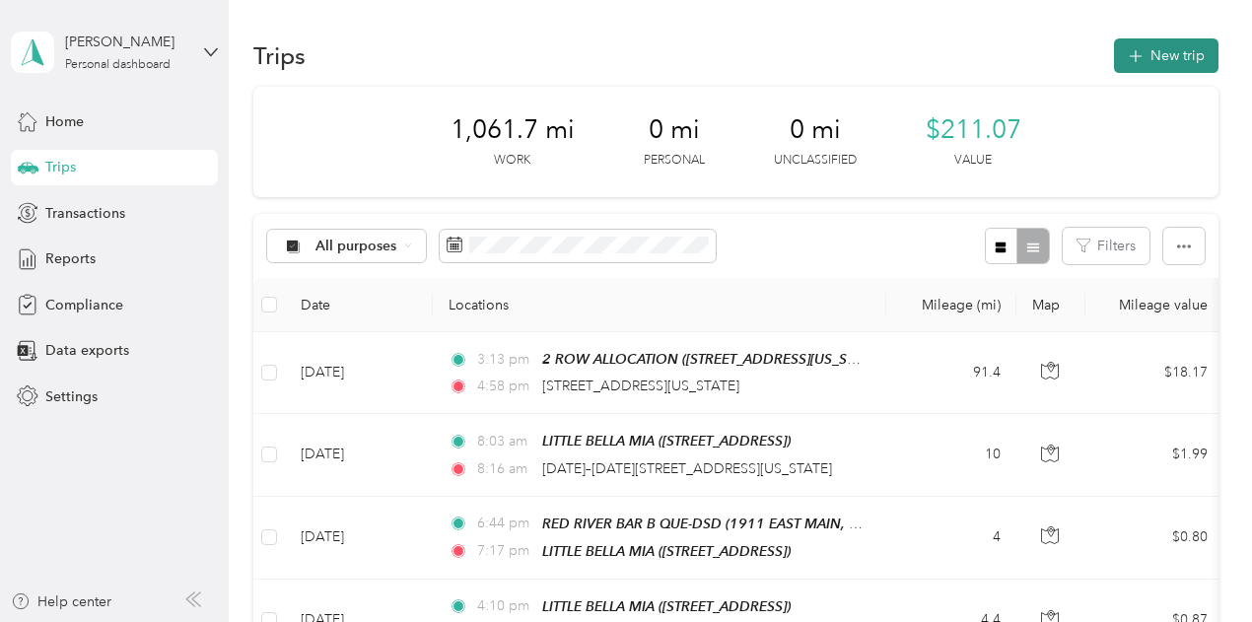
click at [1145, 44] on button "New trip" at bounding box center [1166, 55] width 105 height 35
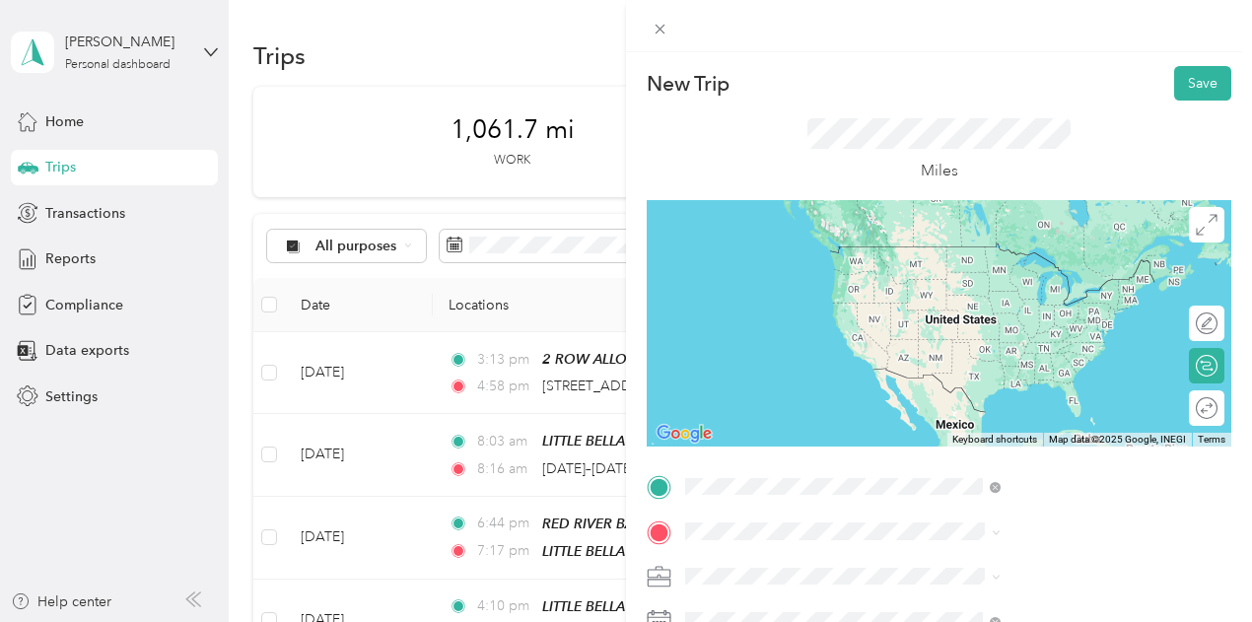
click at [961, 255] on span "[STREET_ADDRESS][US_STATE]" at bounding box center [1029, 247] width 197 height 18
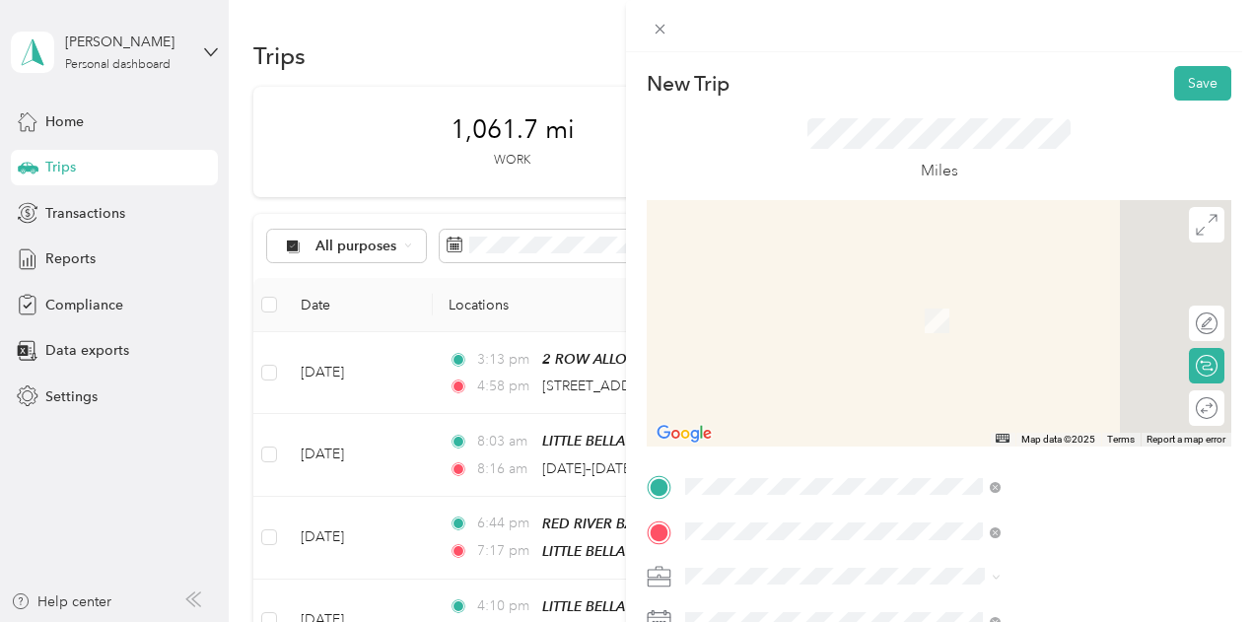
click at [959, 300] on span "[STREET_ADDRESS][US_STATE]" at bounding box center [1029, 292] width 197 height 18
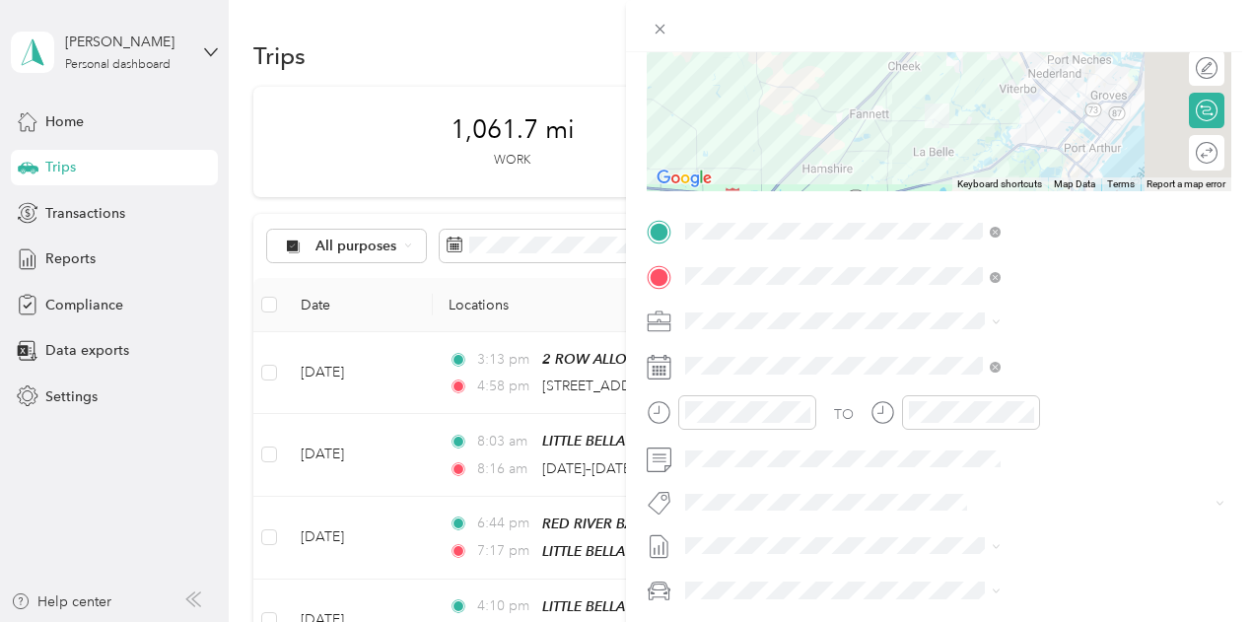
scroll to position [296, 0]
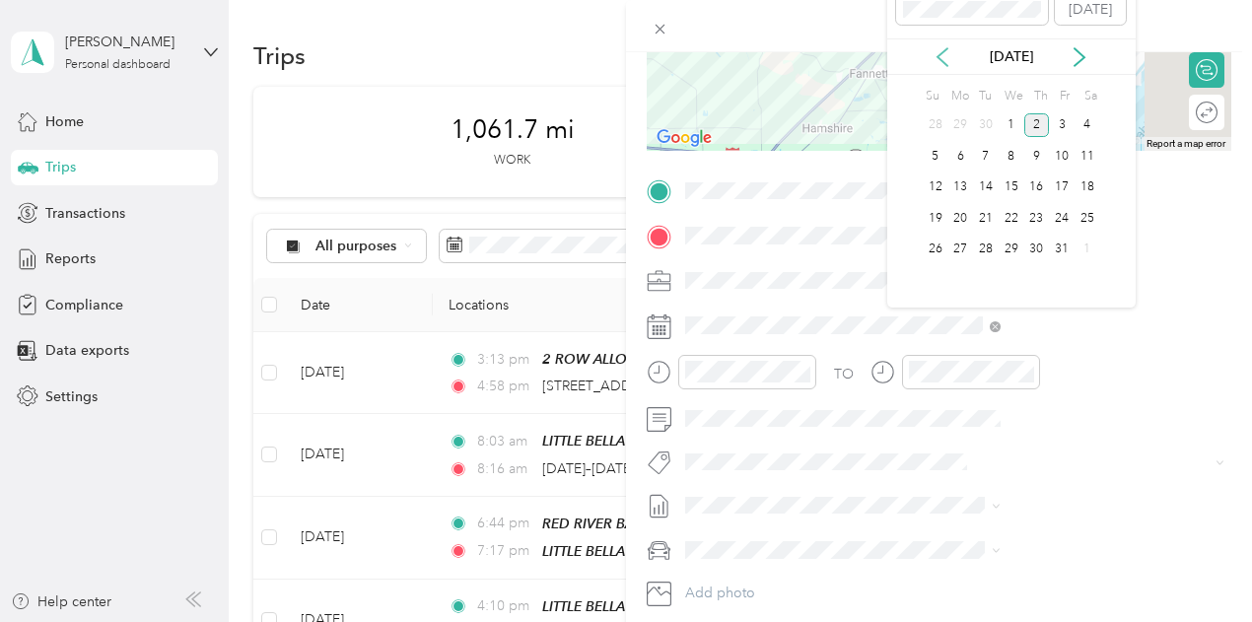
click at [939, 57] on icon at bounding box center [943, 57] width 10 height 18
click at [1013, 216] on div "24" at bounding box center [1012, 218] width 26 height 25
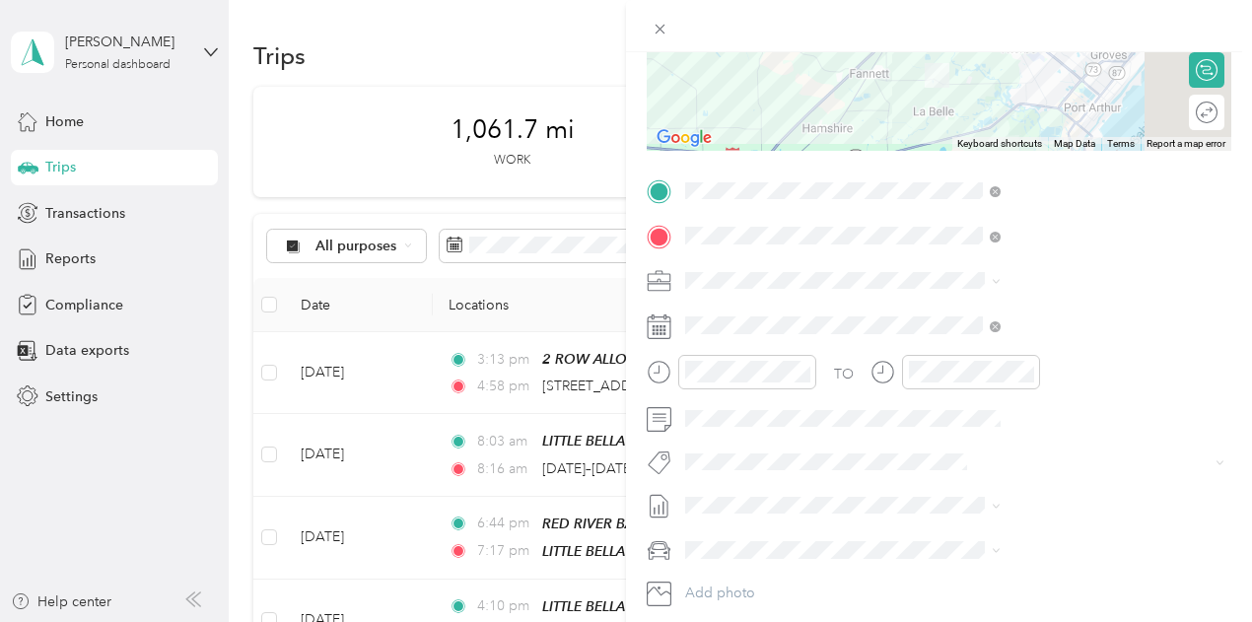
click at [982, 565] on span "[DATE] - [DATE]" at bounding box center [943, 567] width 99 height 21
click at [935, 477] on span "Kia Stinger" at bounding box center [934, 472] width 67 height 17
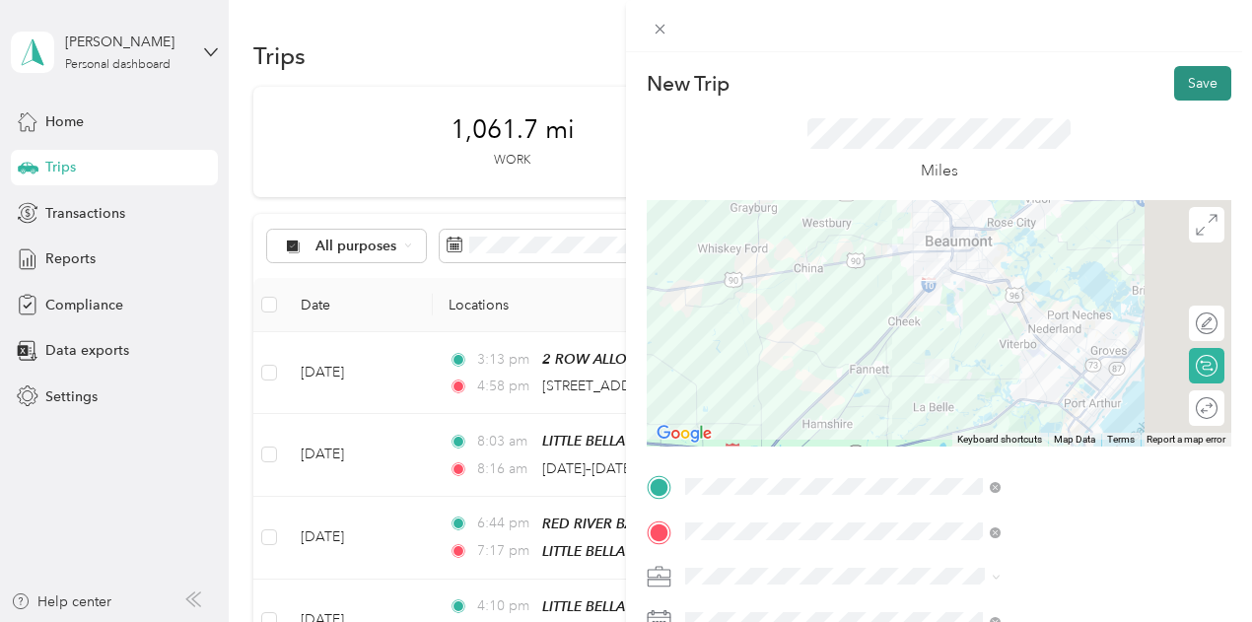
click at [1176, 80] on button "Save" at bounding box center [1202, 83] width 57 height 35
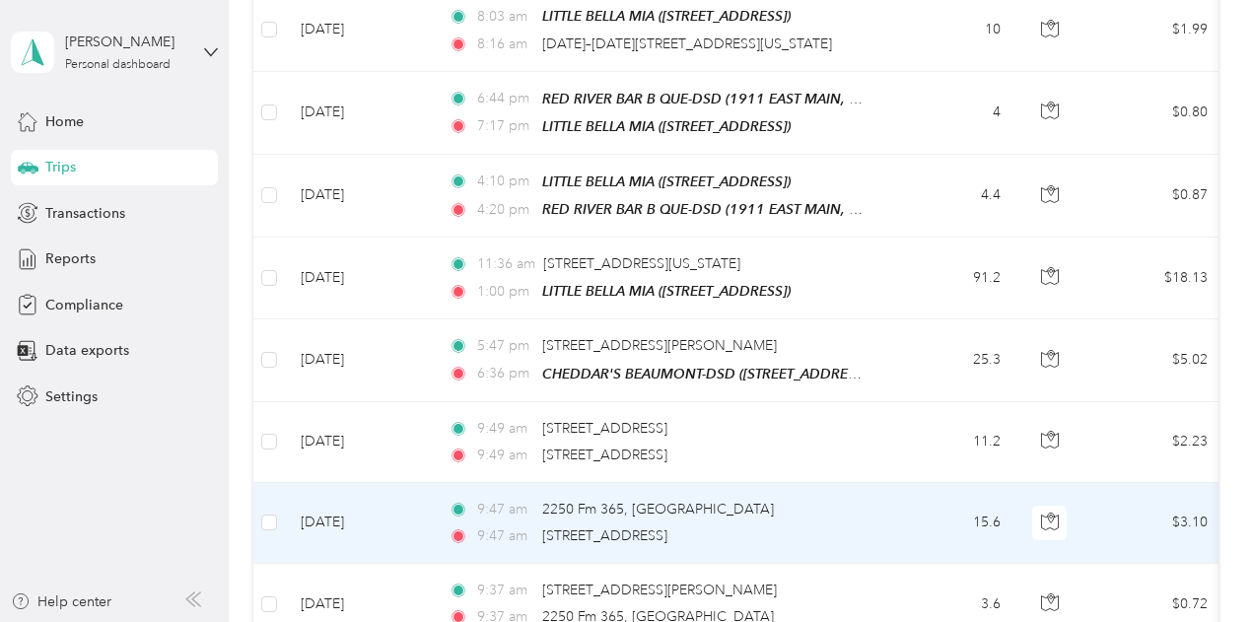
scroll to position [394, 0]
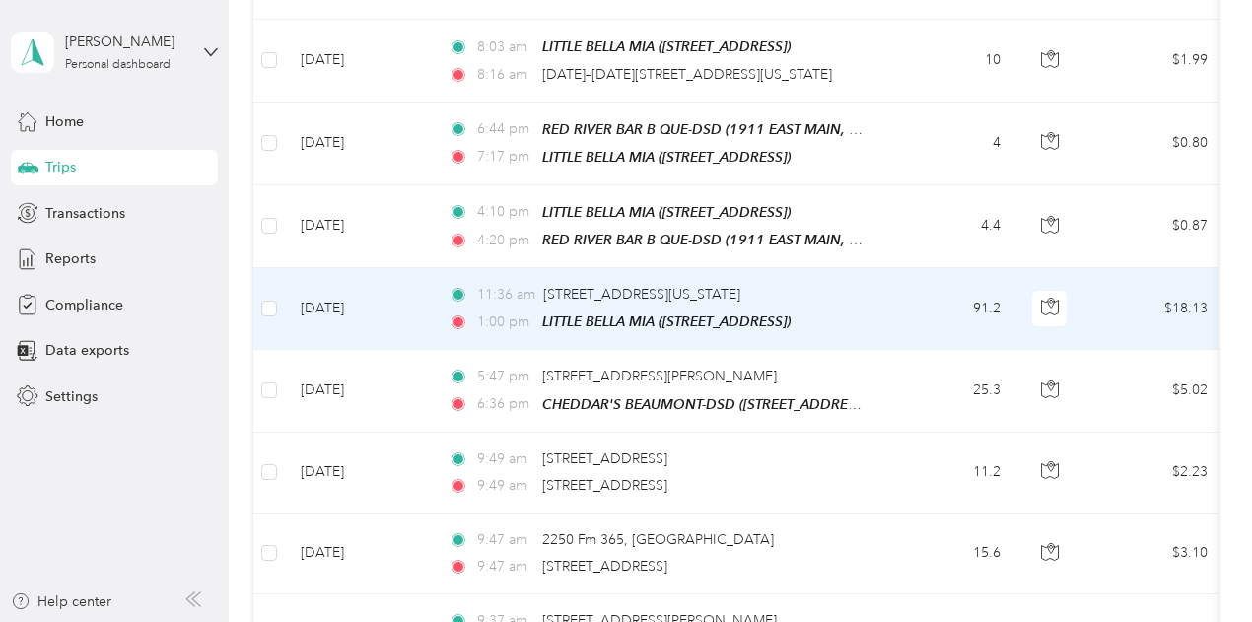
click at [920, 300] on td "91.2" at bounding box center [951, 309] width 130 height 82
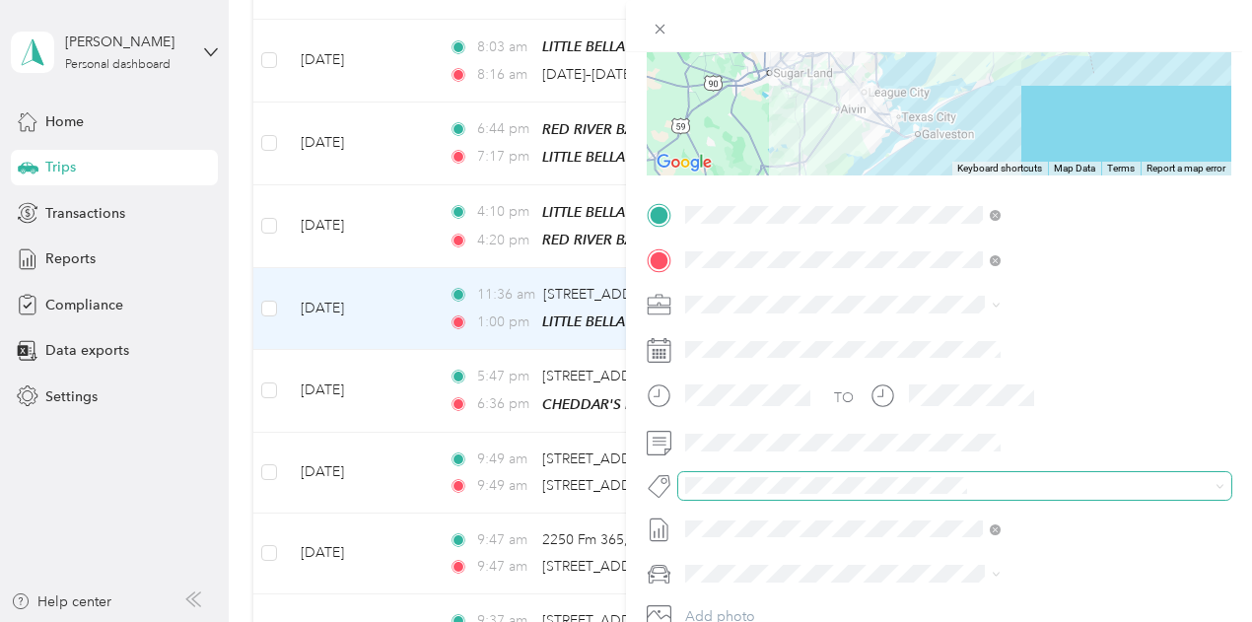
scroll to position [296, 0]
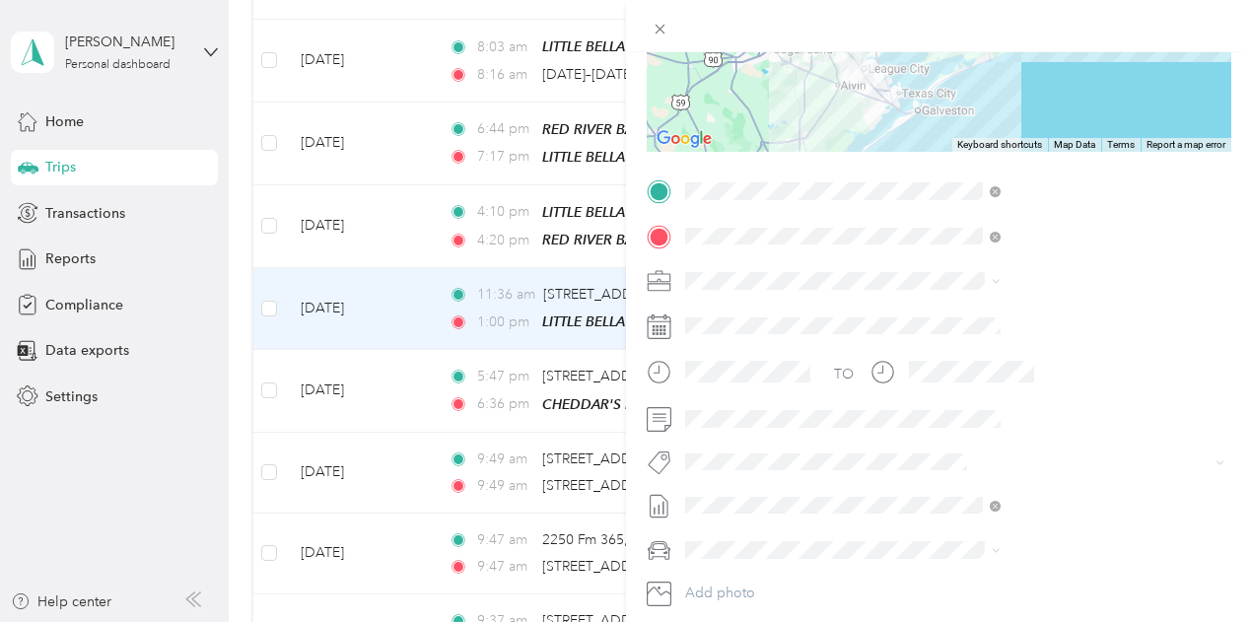
click at [935, 479] on span "Kia Stinger" at bounding box center [934, 476] width 67 height 17
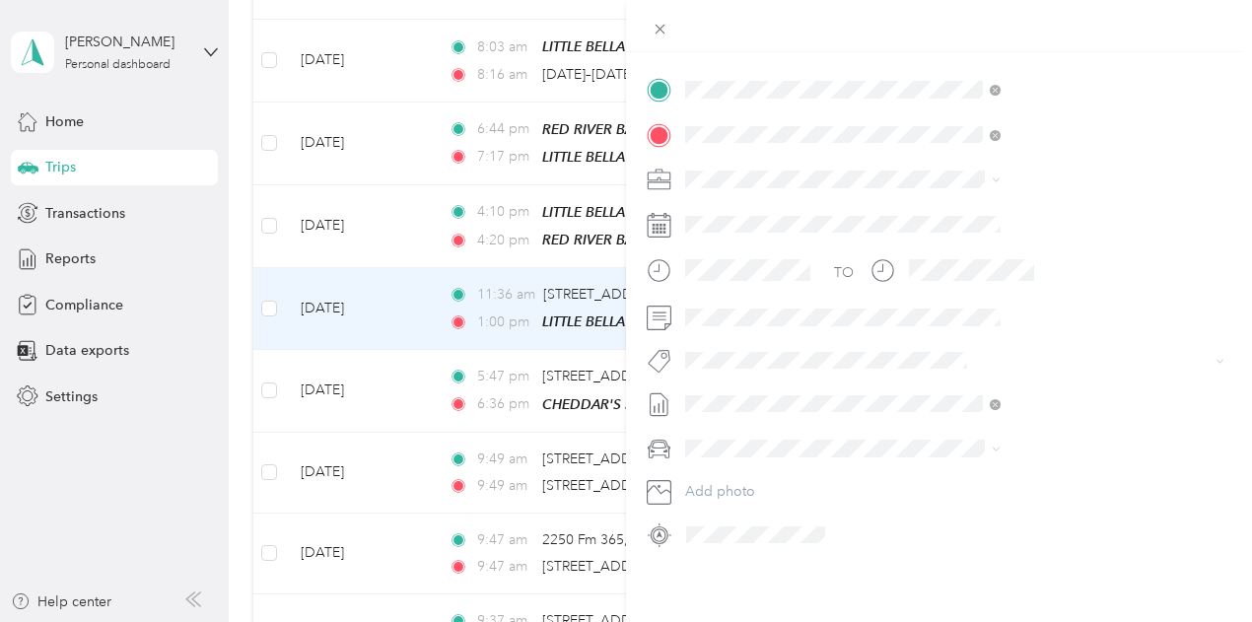
scroll to position [18, 0]
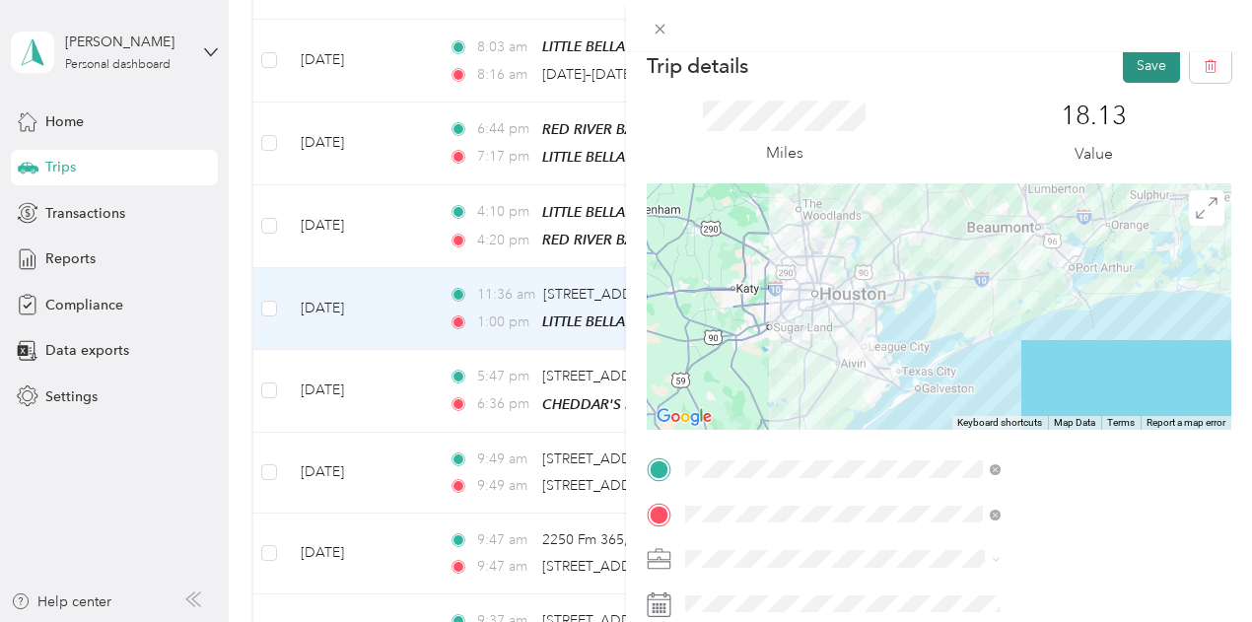
click at [1139, 66] on button "Save" at bounding box center [1151, 65] width 57 height 35
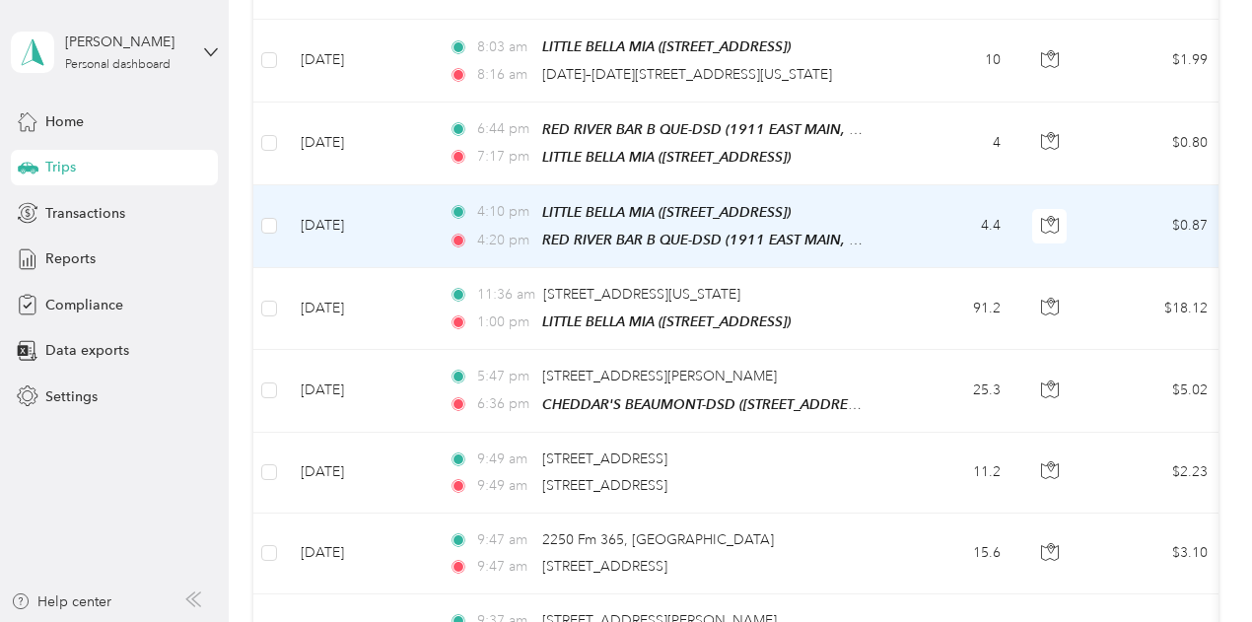
click at [921, 217] on td "4.4" at bounding box center [951, 226] width 130 height 83
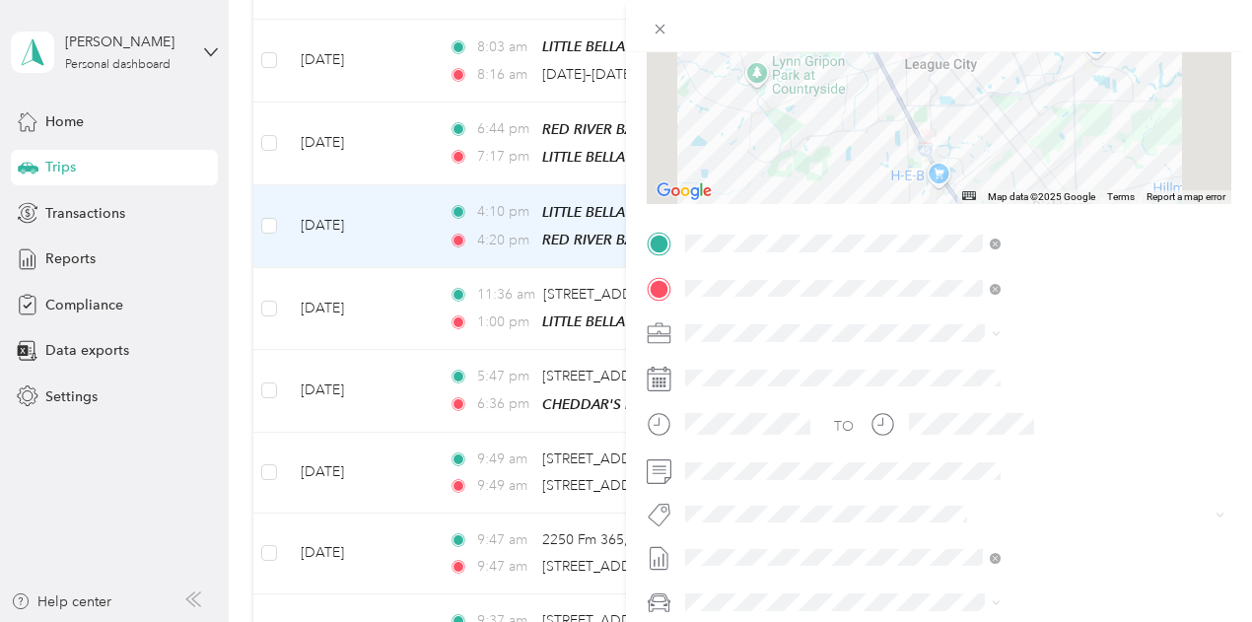
scroll to position [296, 0]
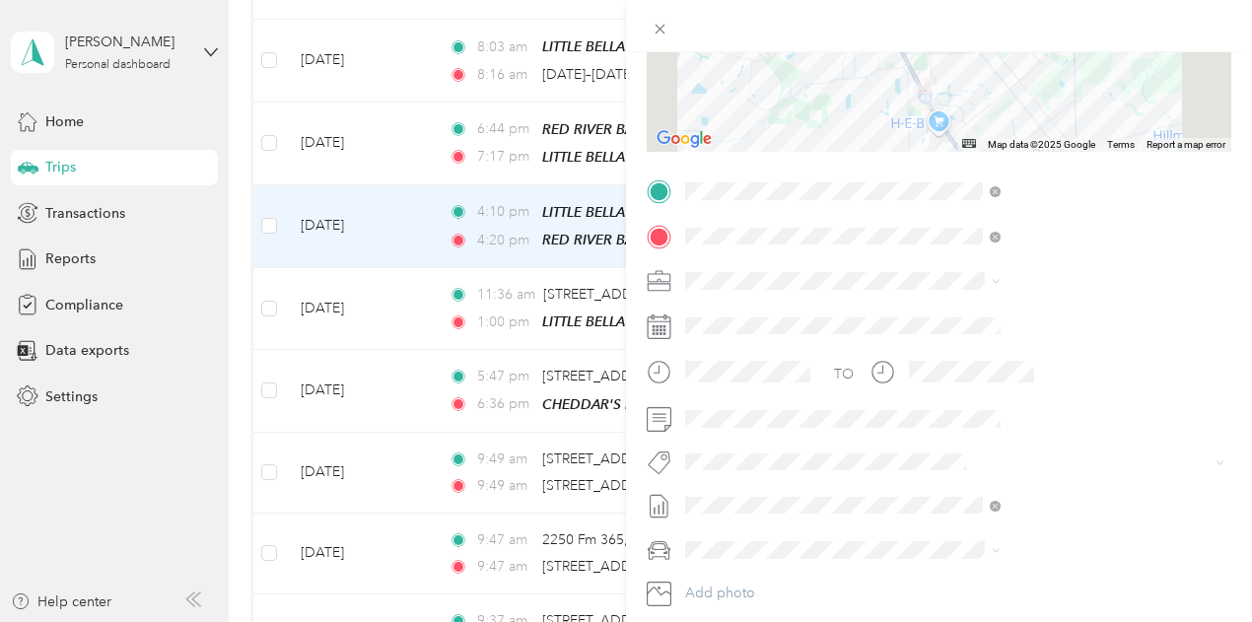
click at [943, 482] on div "Kia Stinger" at bounding box center [1052, 472] width 302 height 21
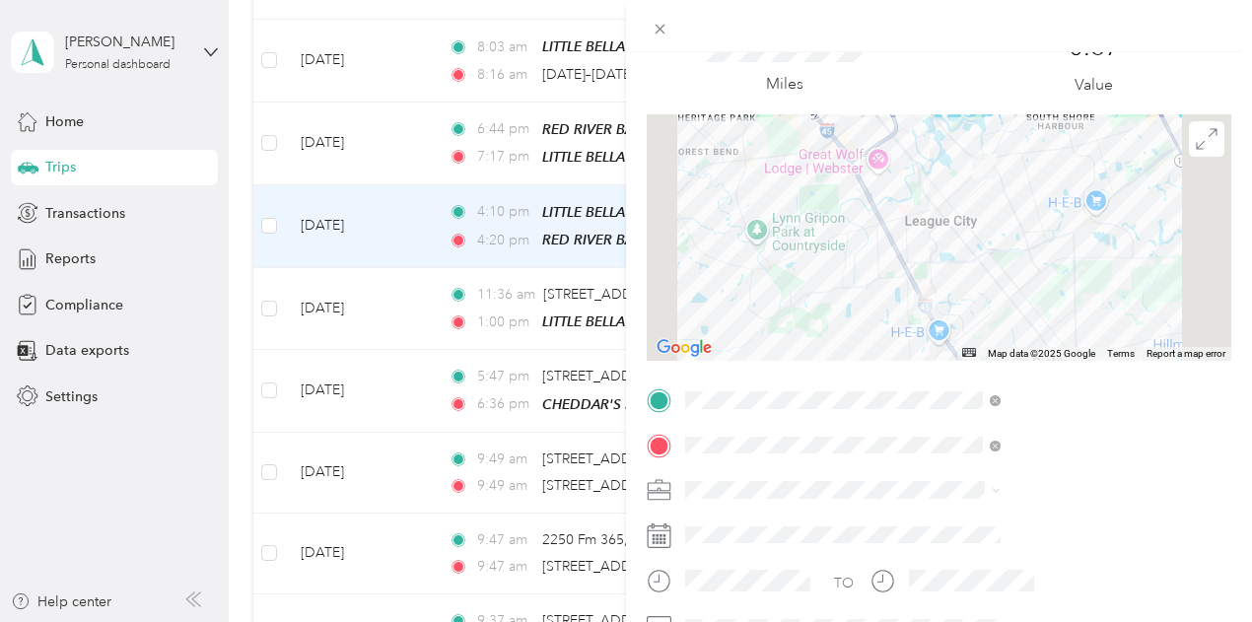
scroll to position [0, 0]
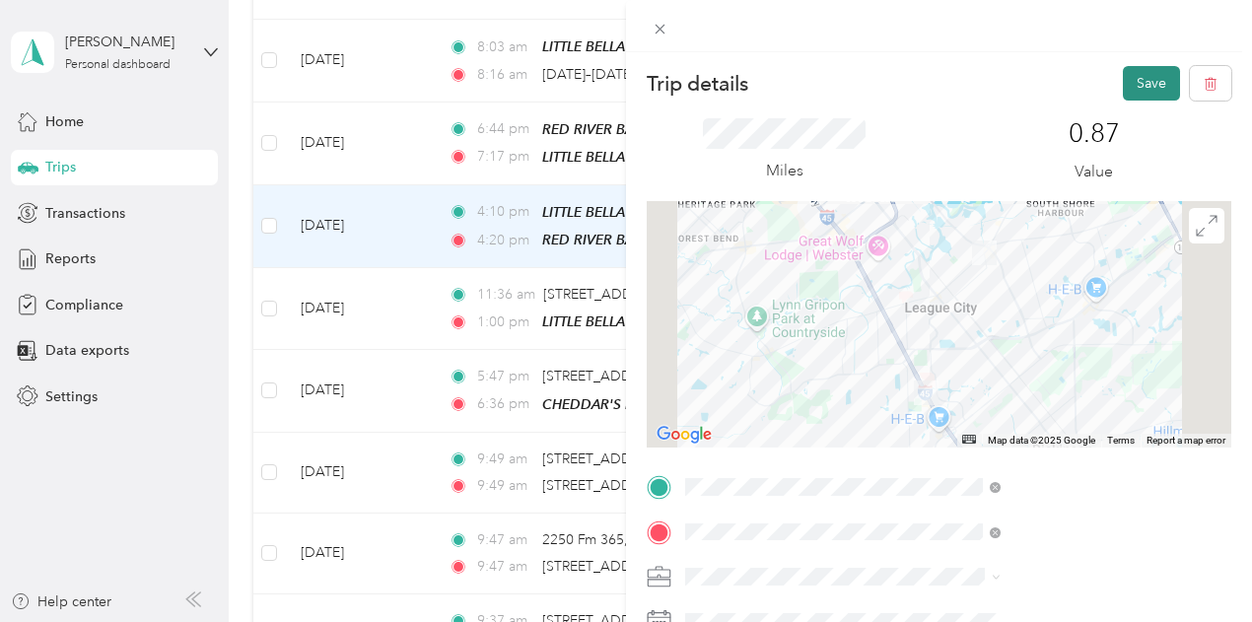
click at [1146, 82] on button "Save" at bounding box center [1151, 83] width 57 height 35
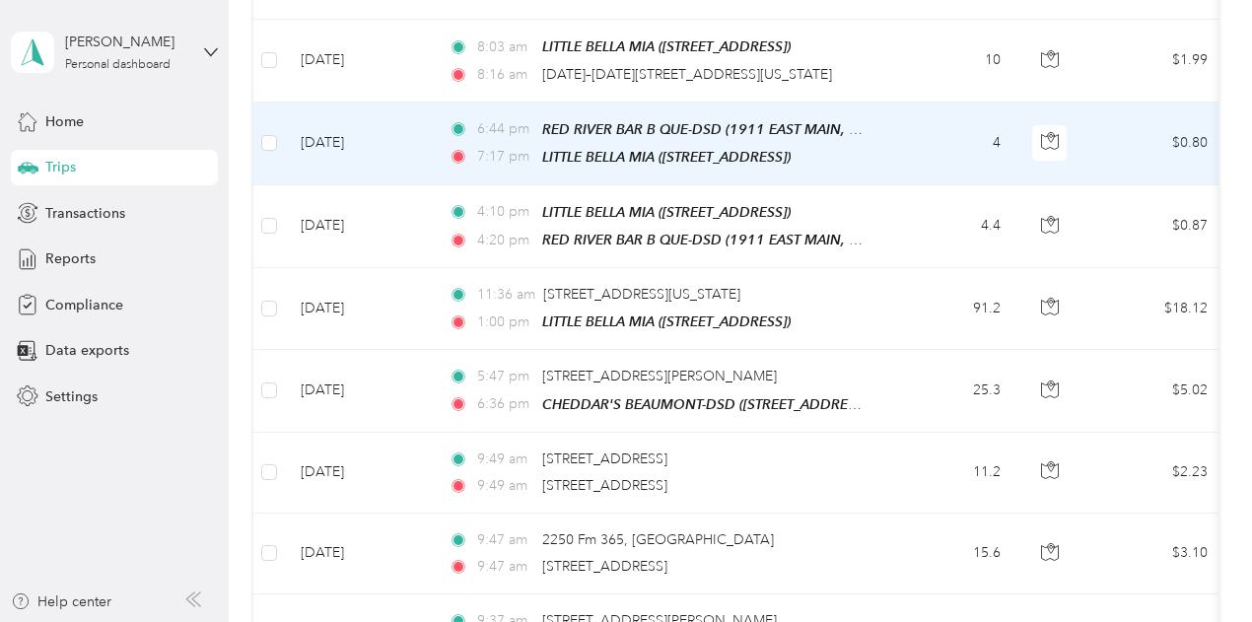
click at [933, 143] on td "4" at bounding box center [951, 144] width 130 height 83
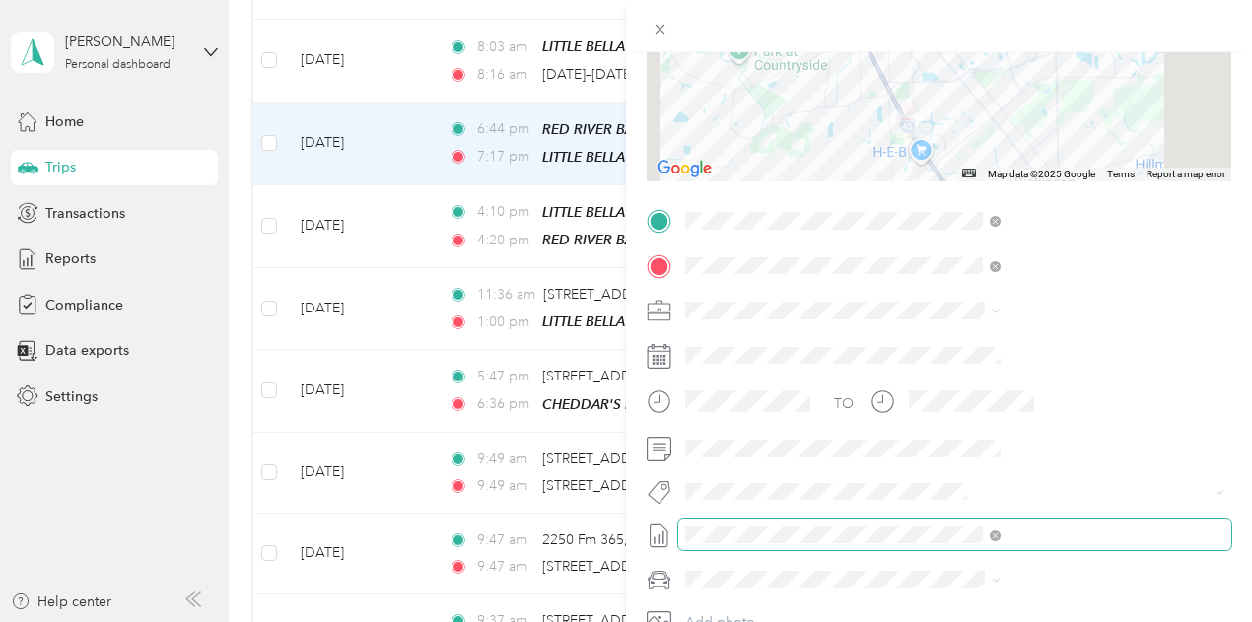
scroll to position [296, 0]
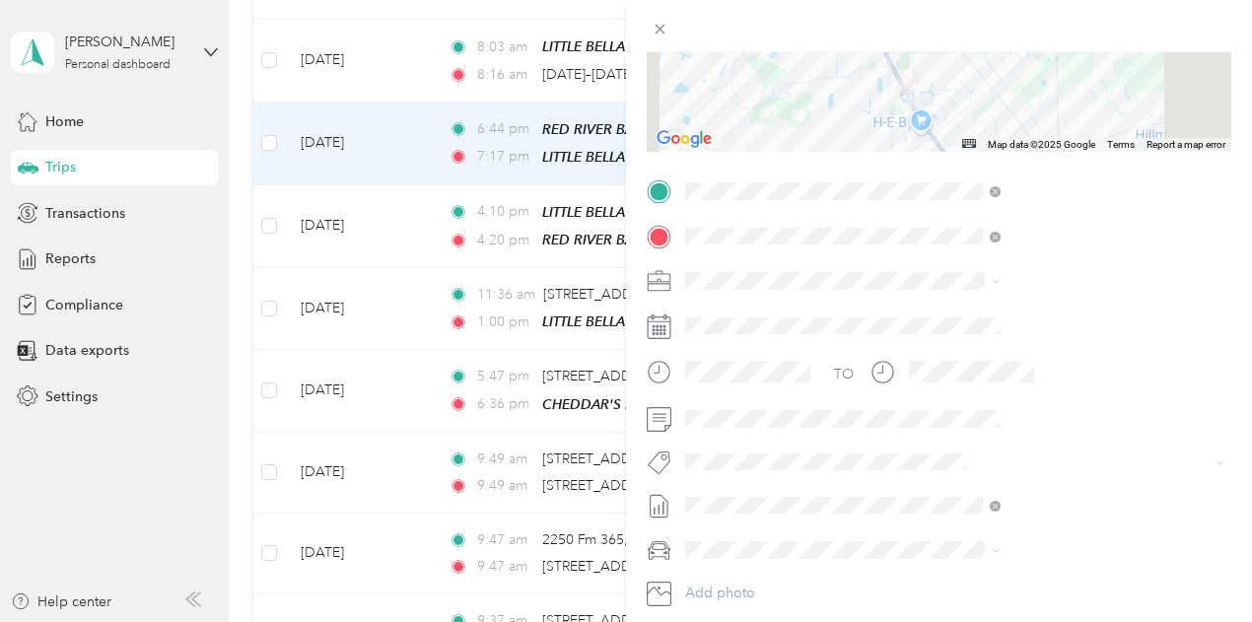
click at [950, 484] on li "Kia Stinger" at bounding box center [1051, 479] width 329 height 35
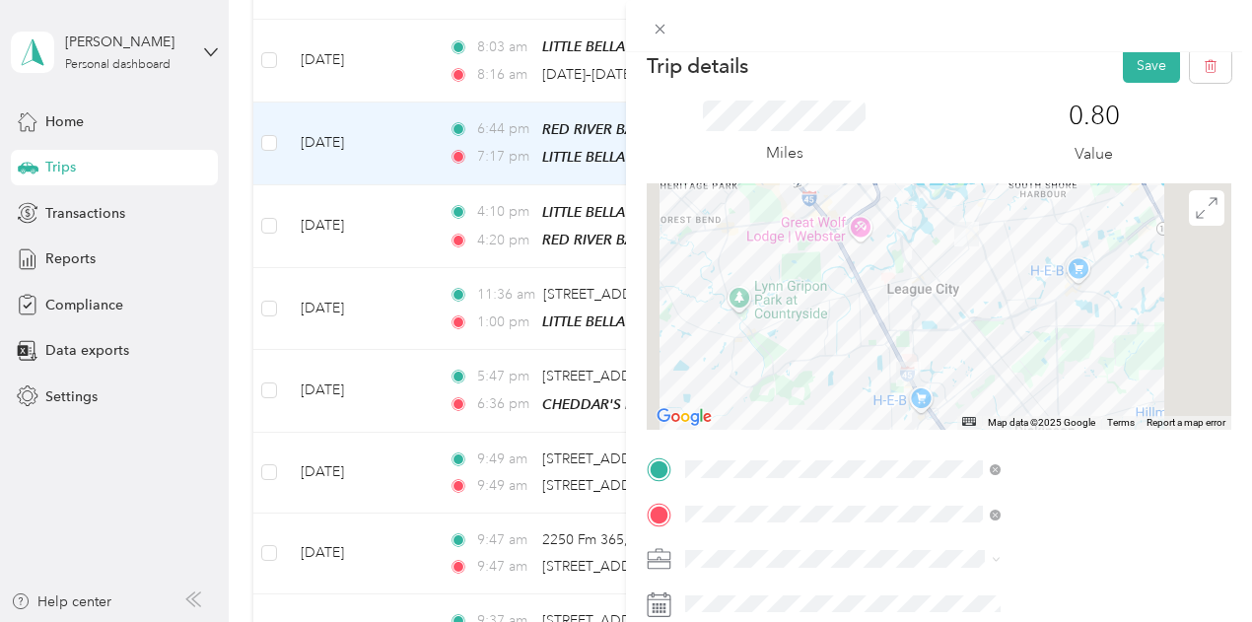
scroll to position [0, 0]
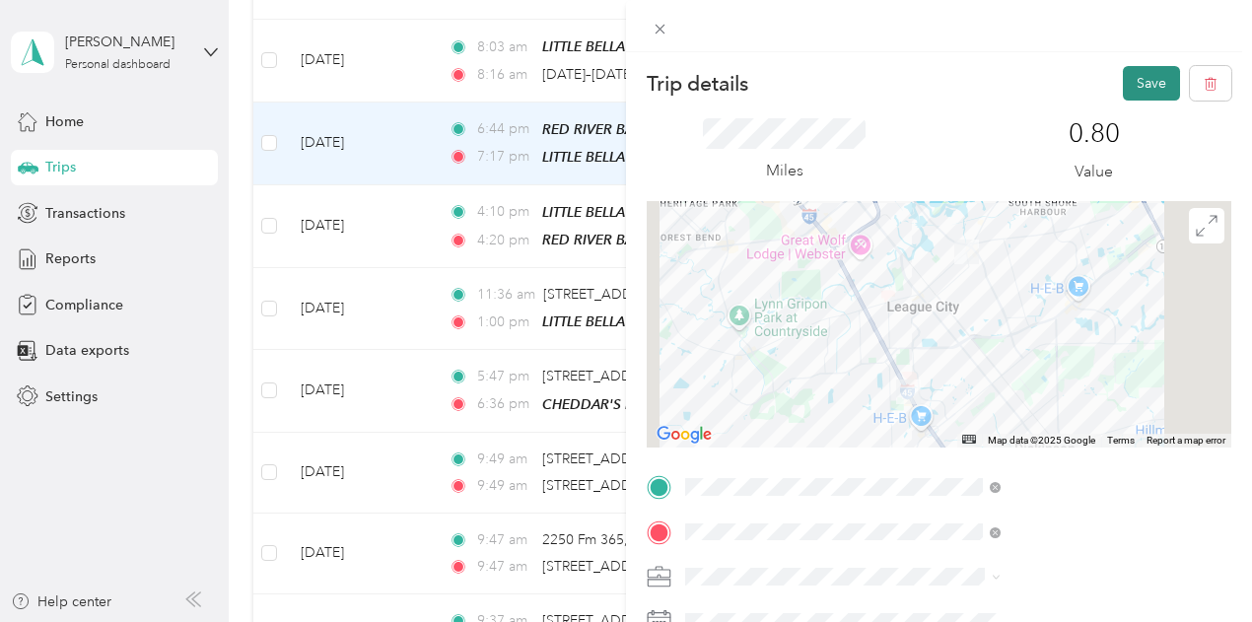
click at [1134, 78] on button "Save" at bounding box center [1151, 83] width 57 height 35
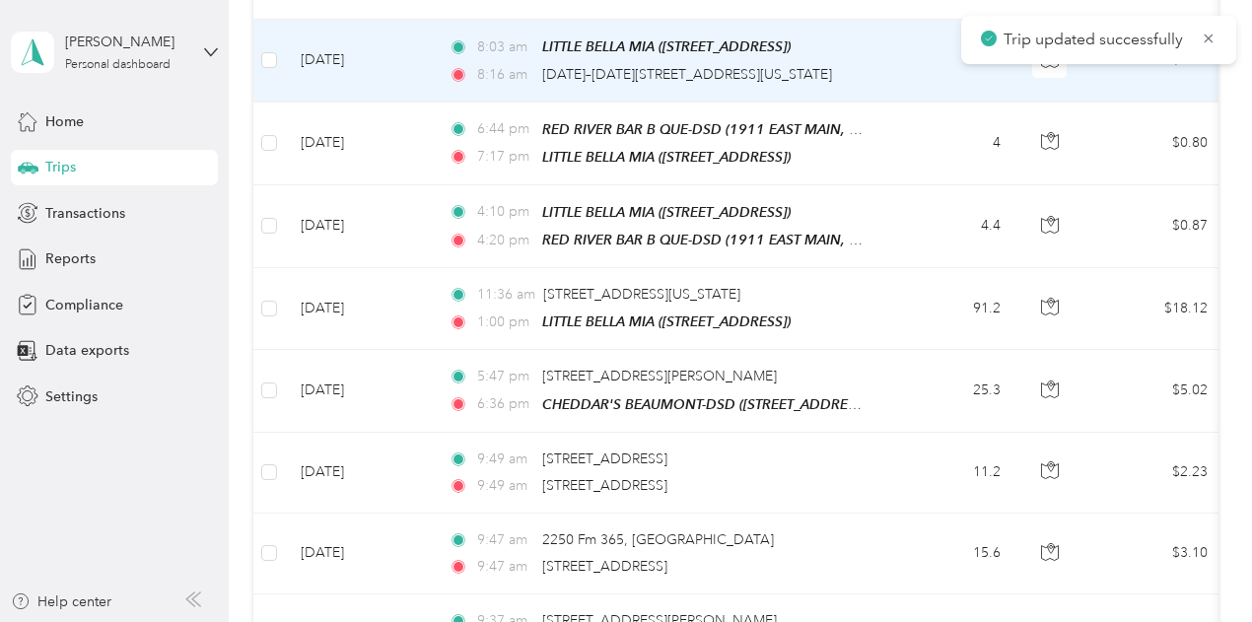
click at [925, 74] on td "10" at bounding box center [951, 61] width 130 height 82
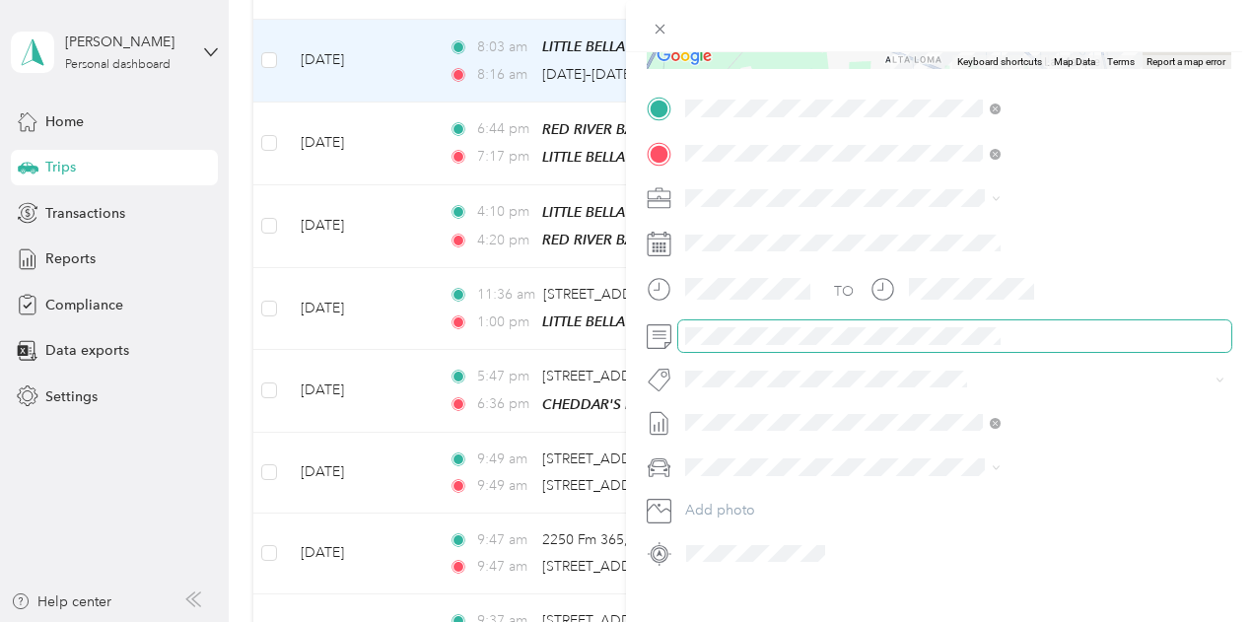
scroll to position [394, 0]
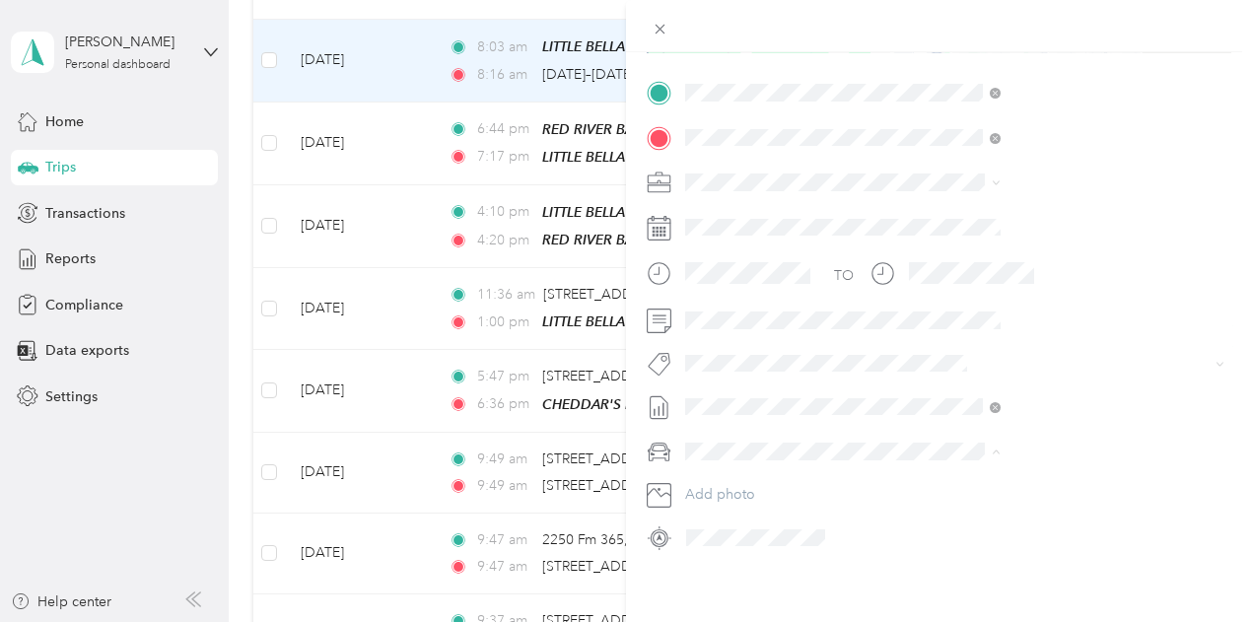
click at [946, 478] on span "Kia Stinger" at bounding box center [934, 485] width 67 height 17
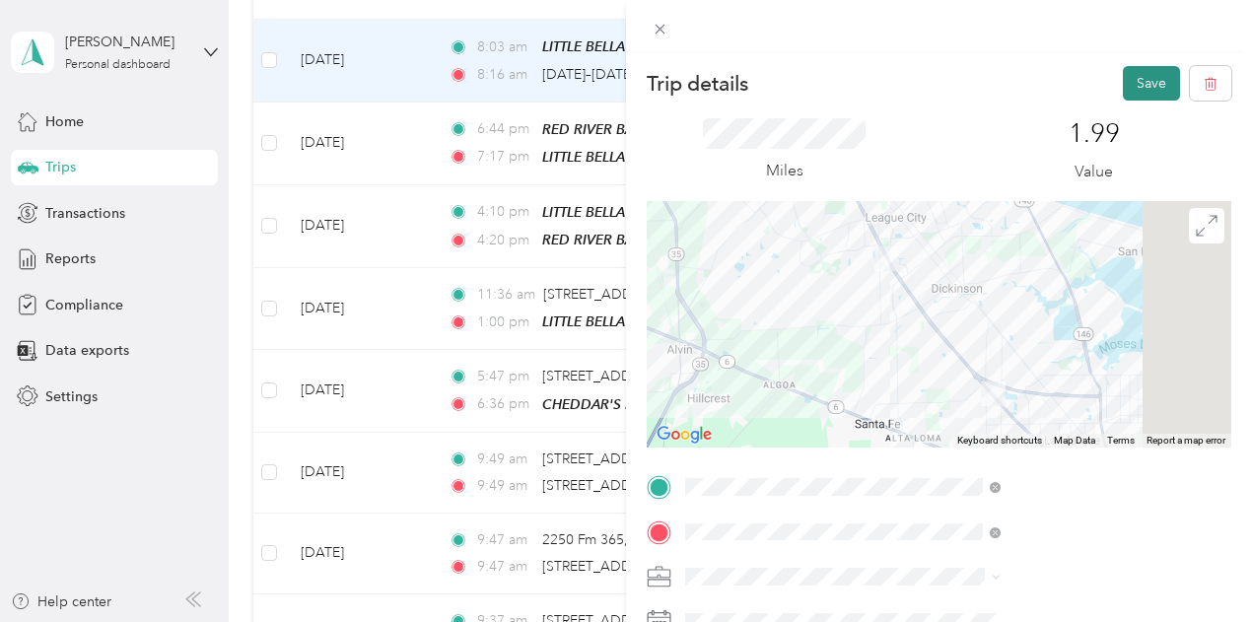
click at [1144, 76] on button "Save" at bounding box center [1151, 83] width 57 height 35
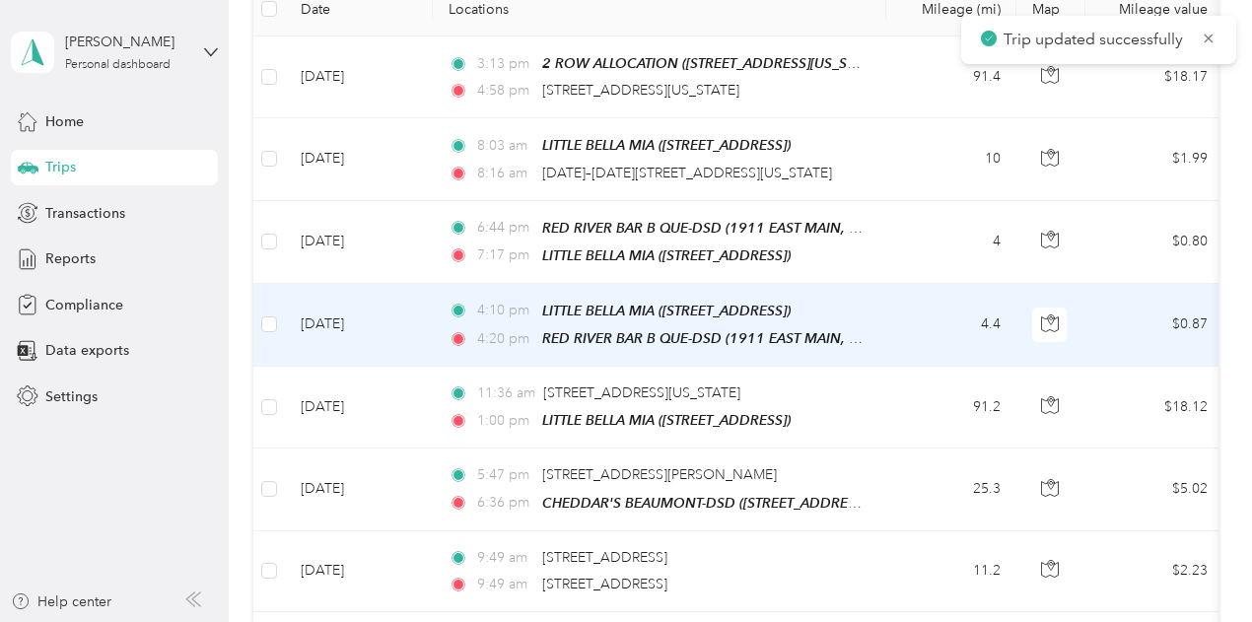
scroll to position [197, 0]
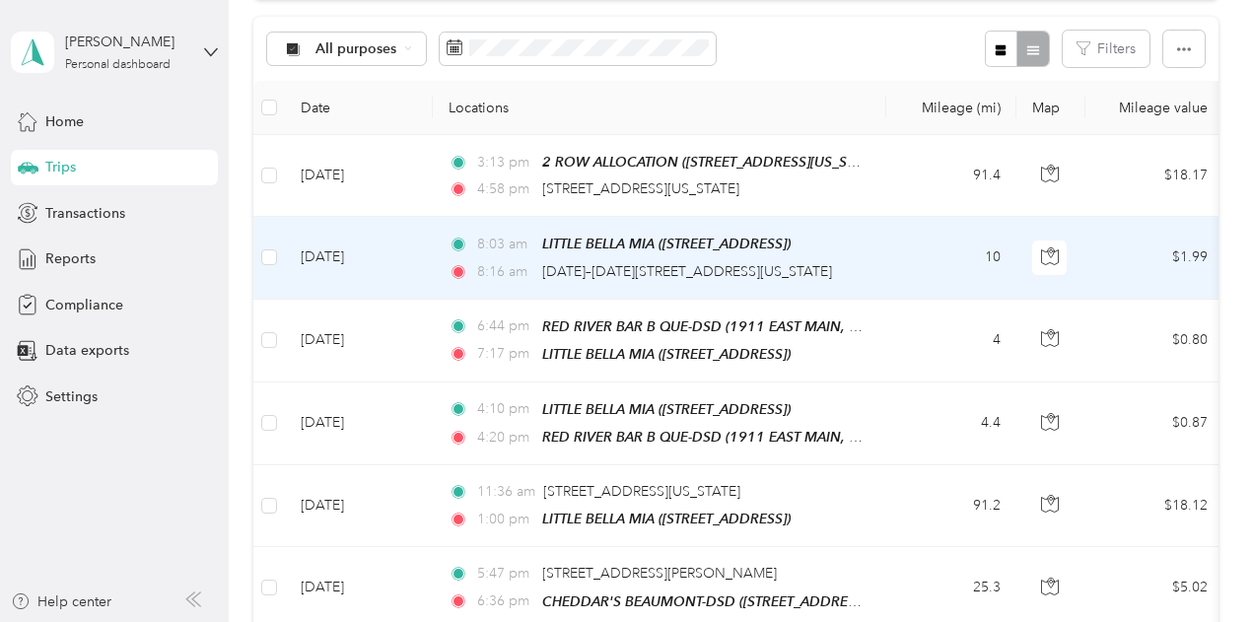
click at [924, 265] on td "10" at bounding box center [951, 258] width 130 height 82
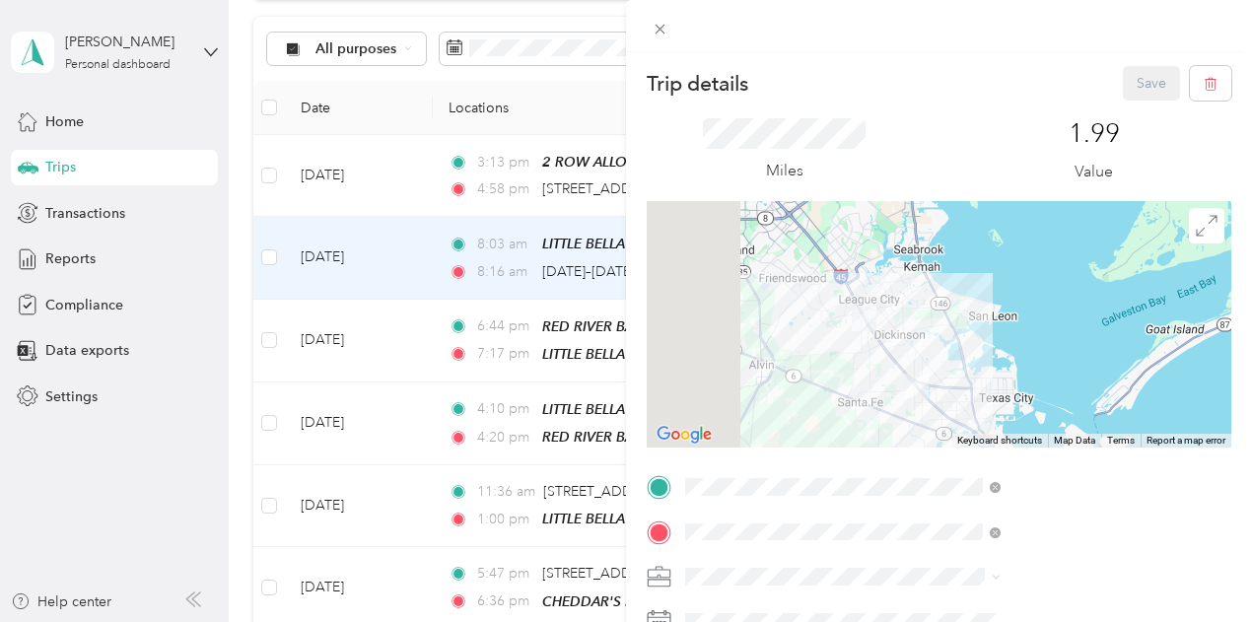
click at [804, 175] on div "Trip details Save This trip cannot be edited because it is either under review,…" at bounding box center [626, 311] width 1252 height 622
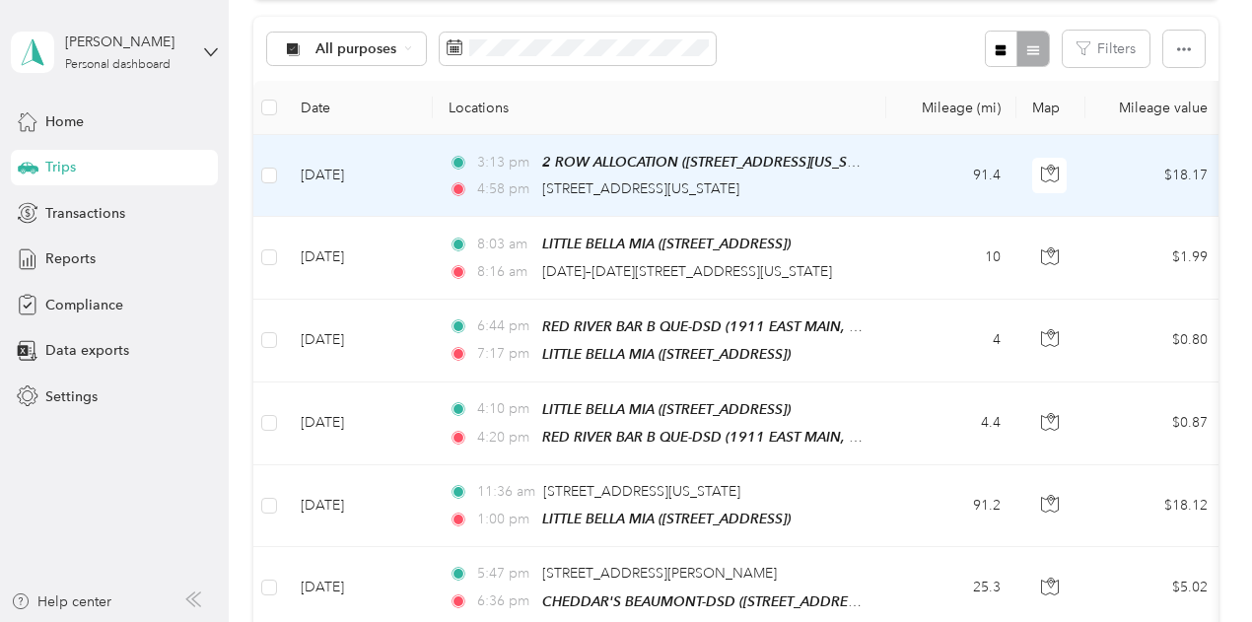
click at [917, 180] on td "91.4" at bounding box center [951, 176] width 130 height 82
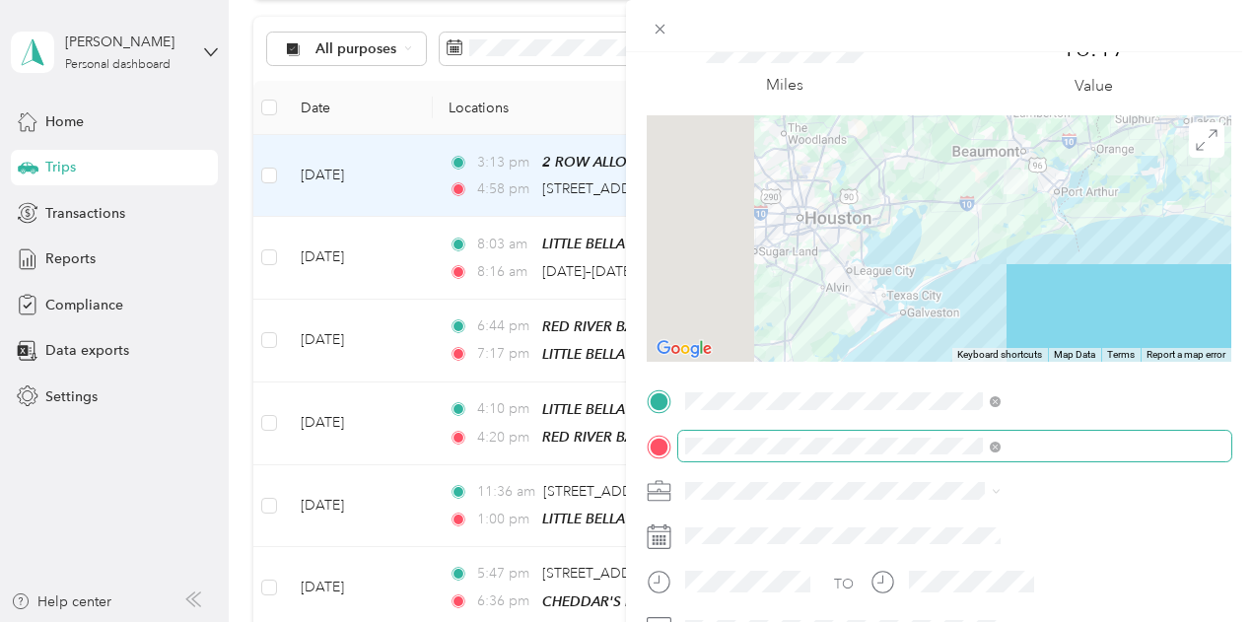
scroll to position [296, 0]
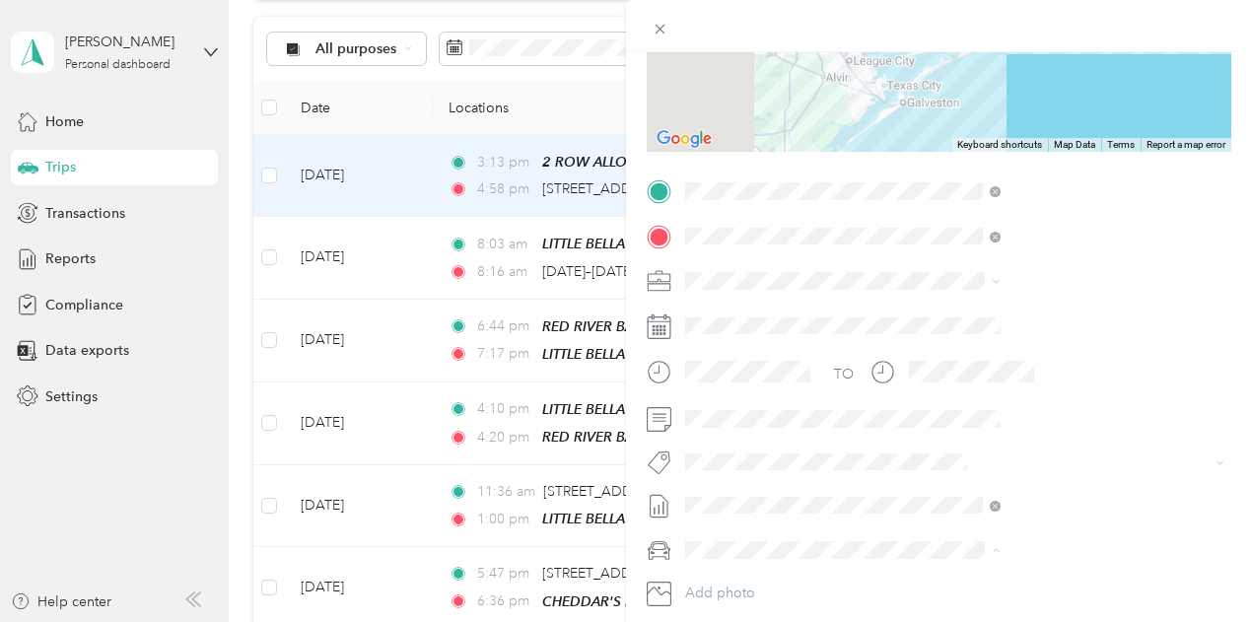
click at [963, 481] on div "Kia Stinger" at bounding box center [1052, 480] width 302 height 21
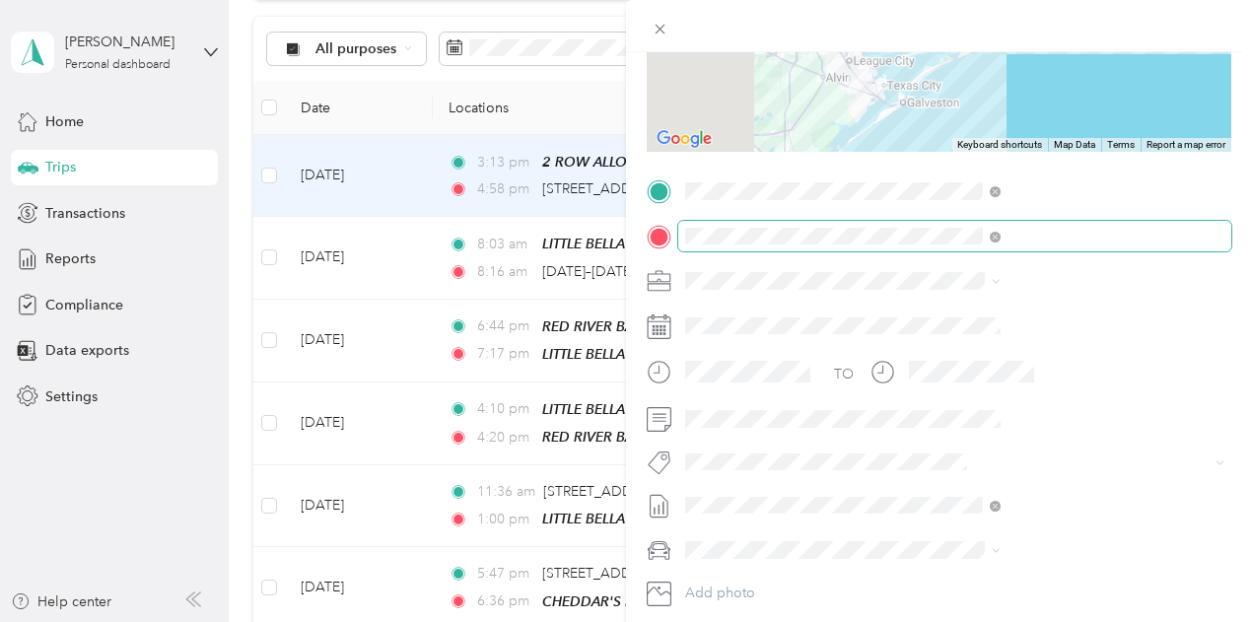
scroll to position [0, 0]
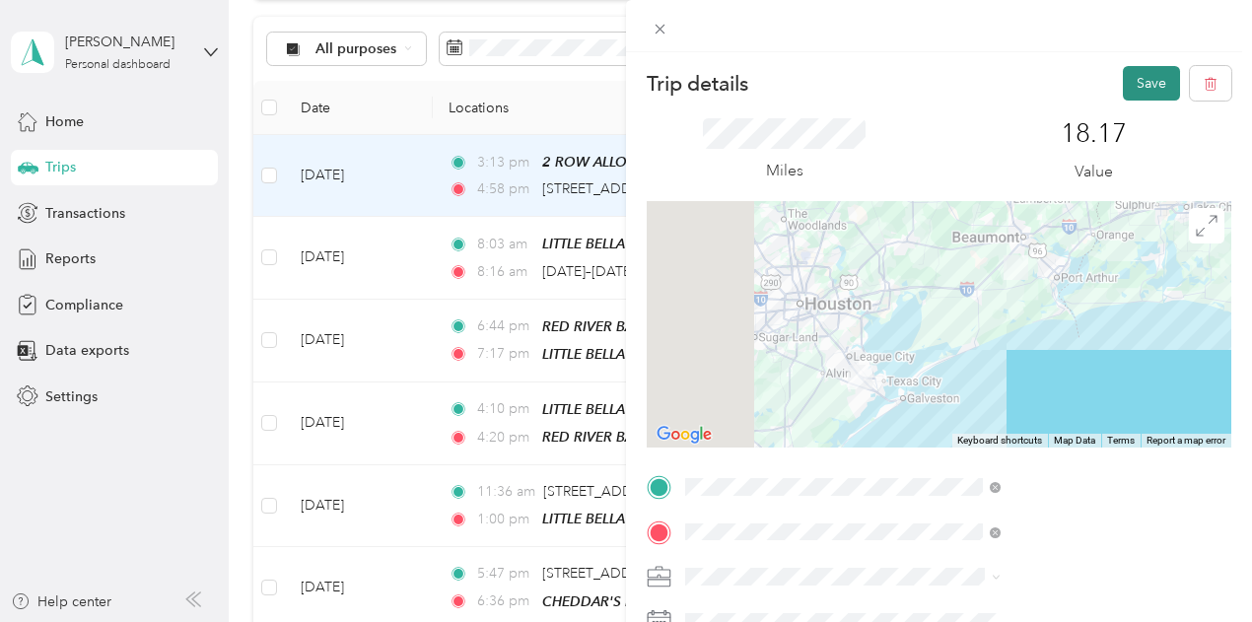
click at [1138, 80] on button "Save" at bounding box center [1151, 83] width 57 height 35
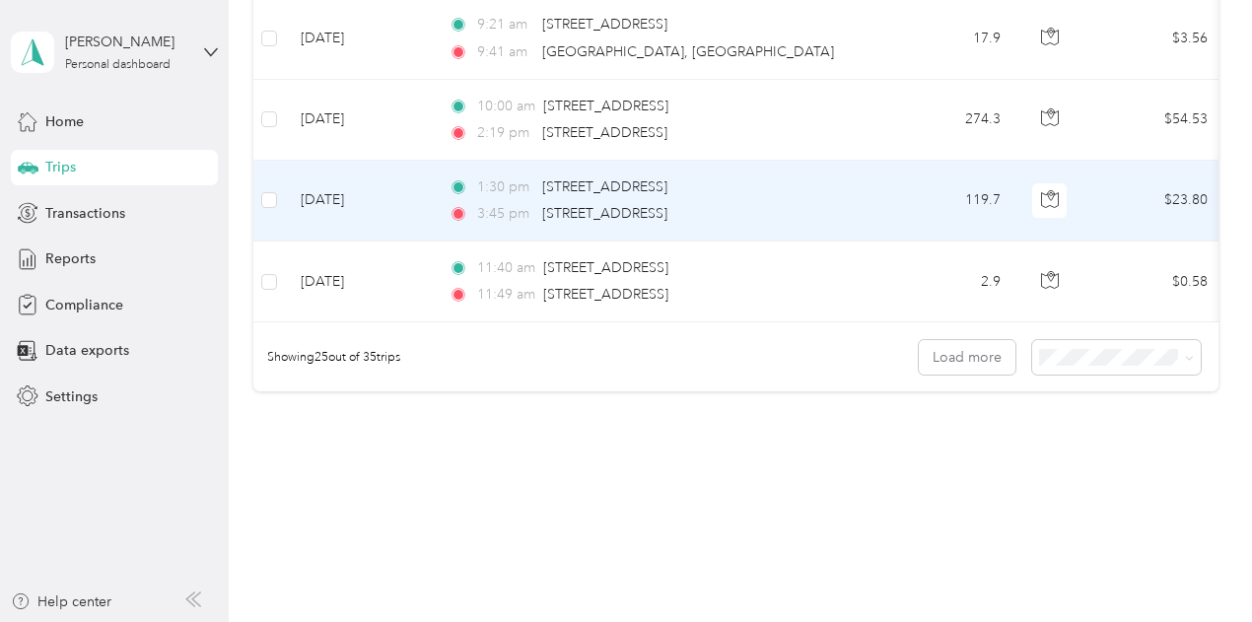
scroll to position [2084, 0]
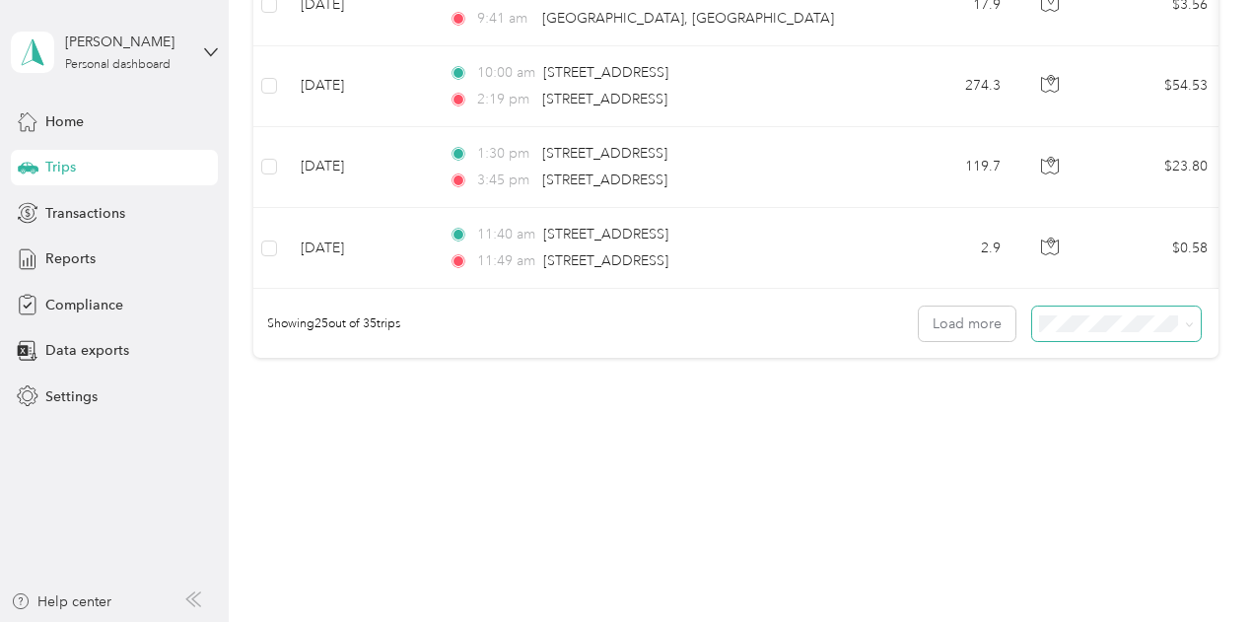
click at [1185, 320] on icon at bounding box center [1189, 324] width 9 height 9
click at [1107, 382] on span "50 per load" at bounding box center [1077, 386] width 73 height 17
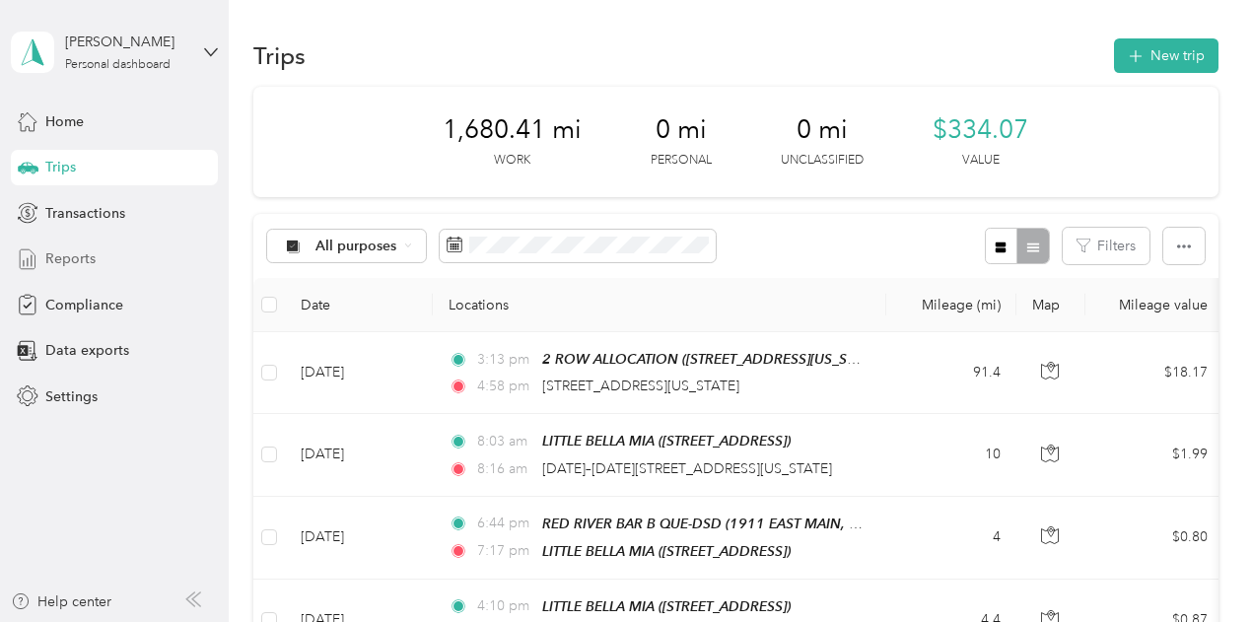
click at [64, 251] on span "Reports" at bounding box center [70, 258] width 50 height 21
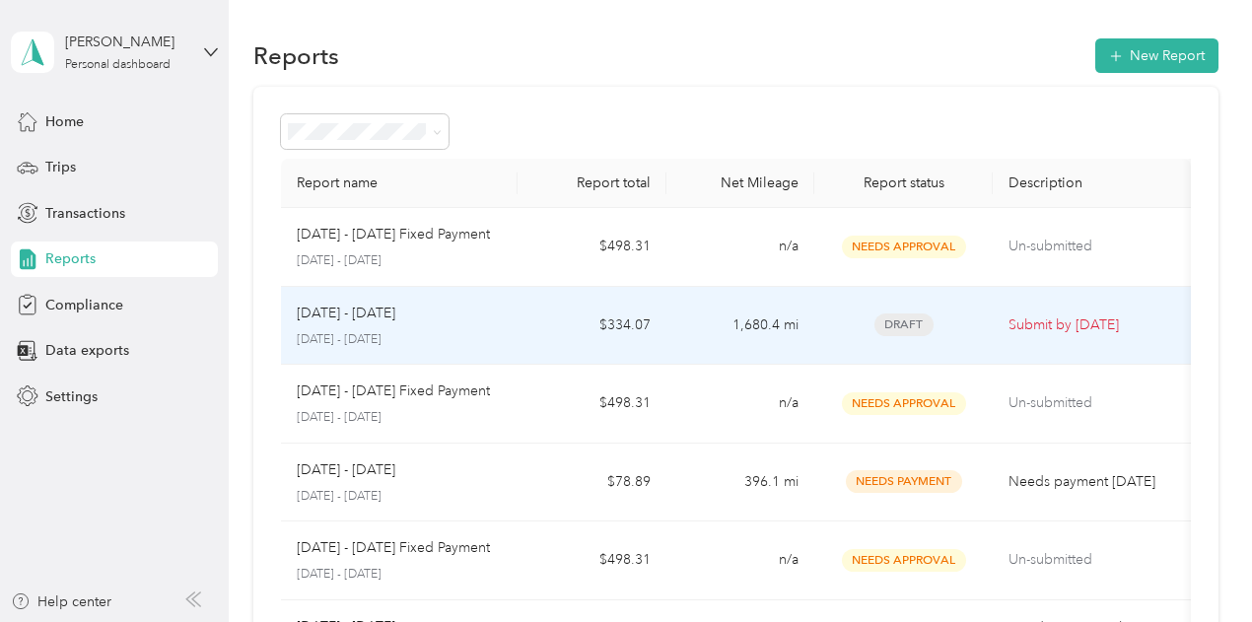
click at [842, 317] on div "Draft" at bounding box center [903, 325] width 147 height 23
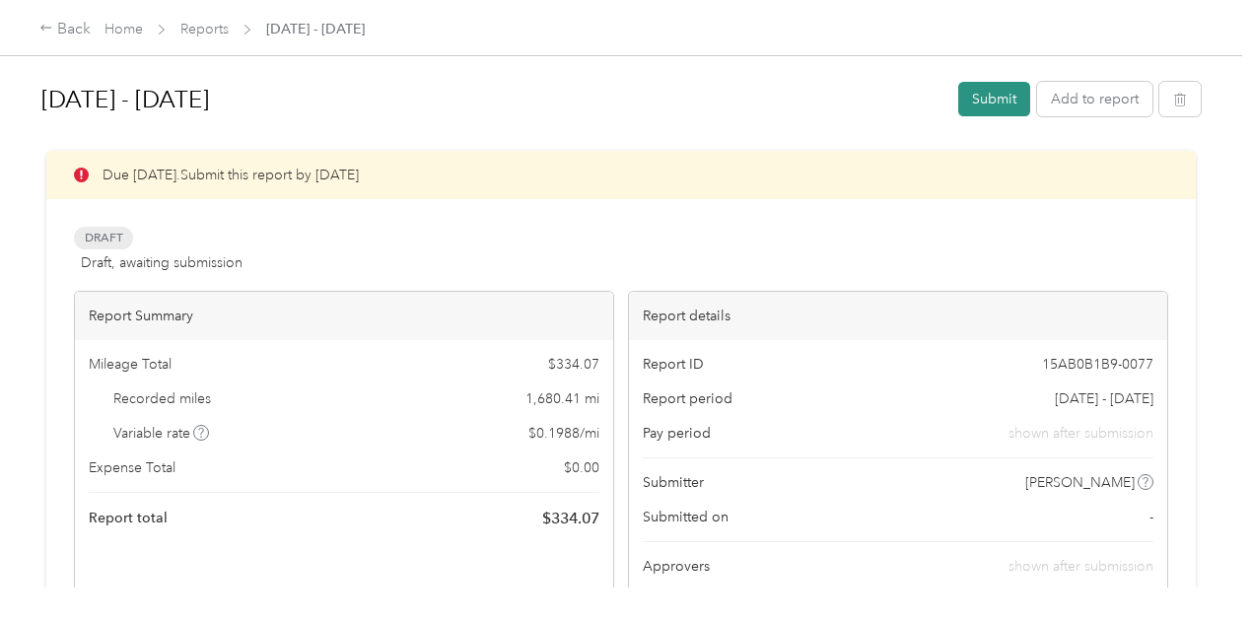
click at [988, 94] on button "Submit" at bounding box center [994, 99] width 72 height 35
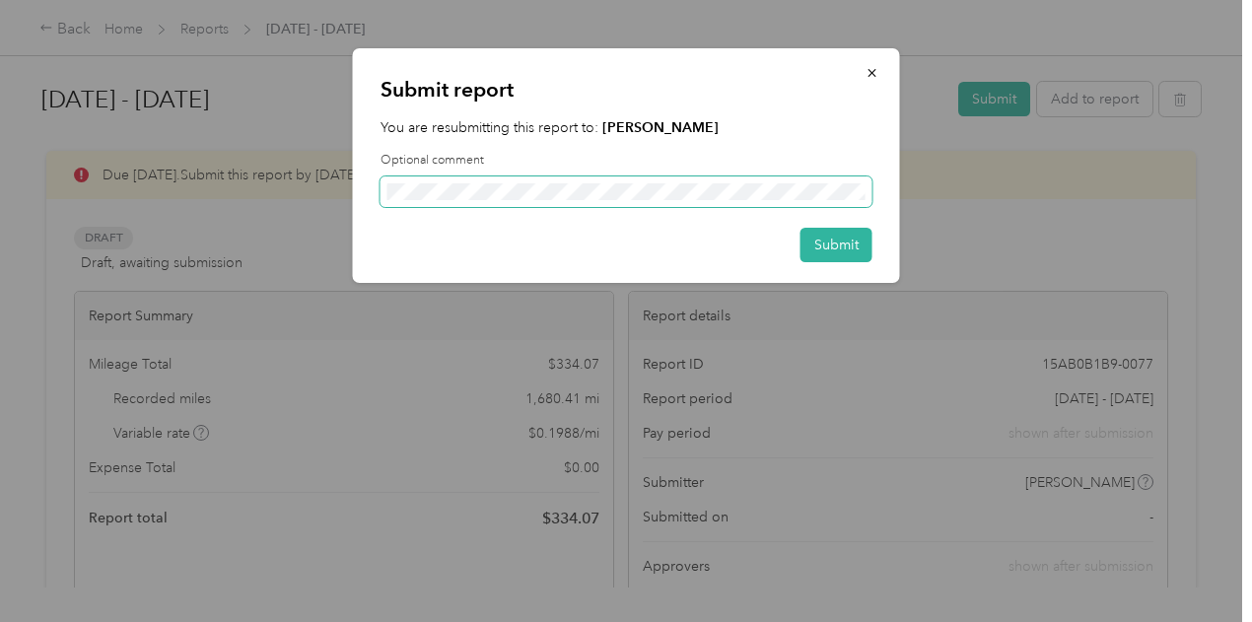
click at [337, 621] on div "Submit report You are resubmitting this report to: [PERSON_NAME] Optional comme…" at bounding box center [621, 622] width 1242 height 0
click at [830, 238] on button "Submit" at bounding box center [837, 245] width 72 height 35
